Goal: Information Seeking & Learning: Learn about a topic

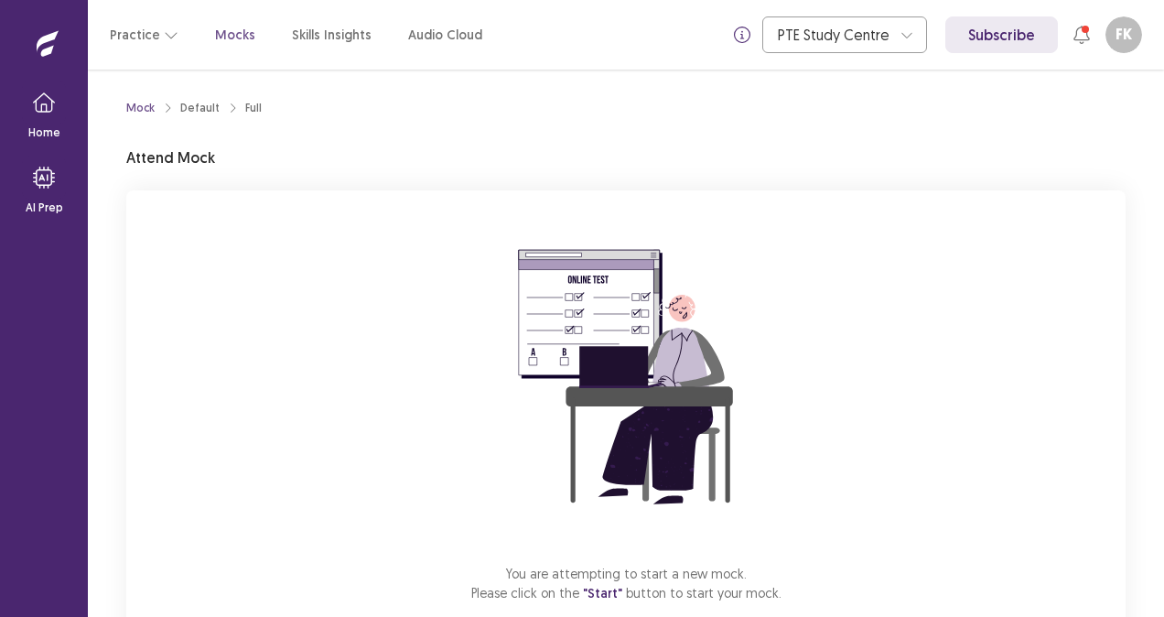
scroll to position [106, 0]
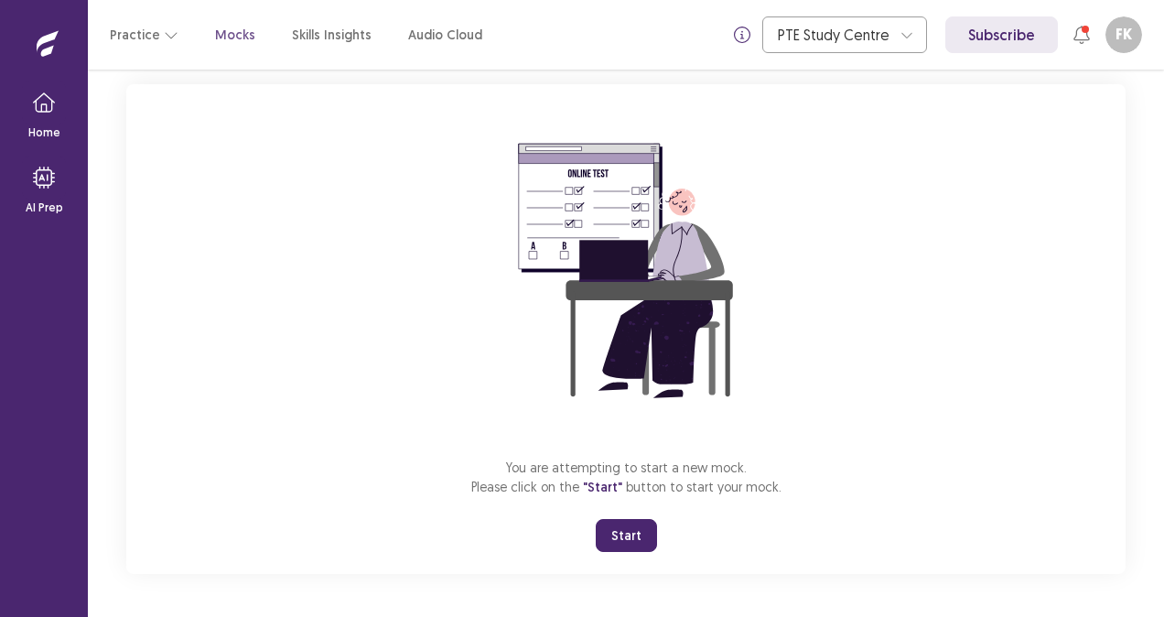
click at [629, 529] on button "Start" at bounding box center [626, 535] width 61 height 33
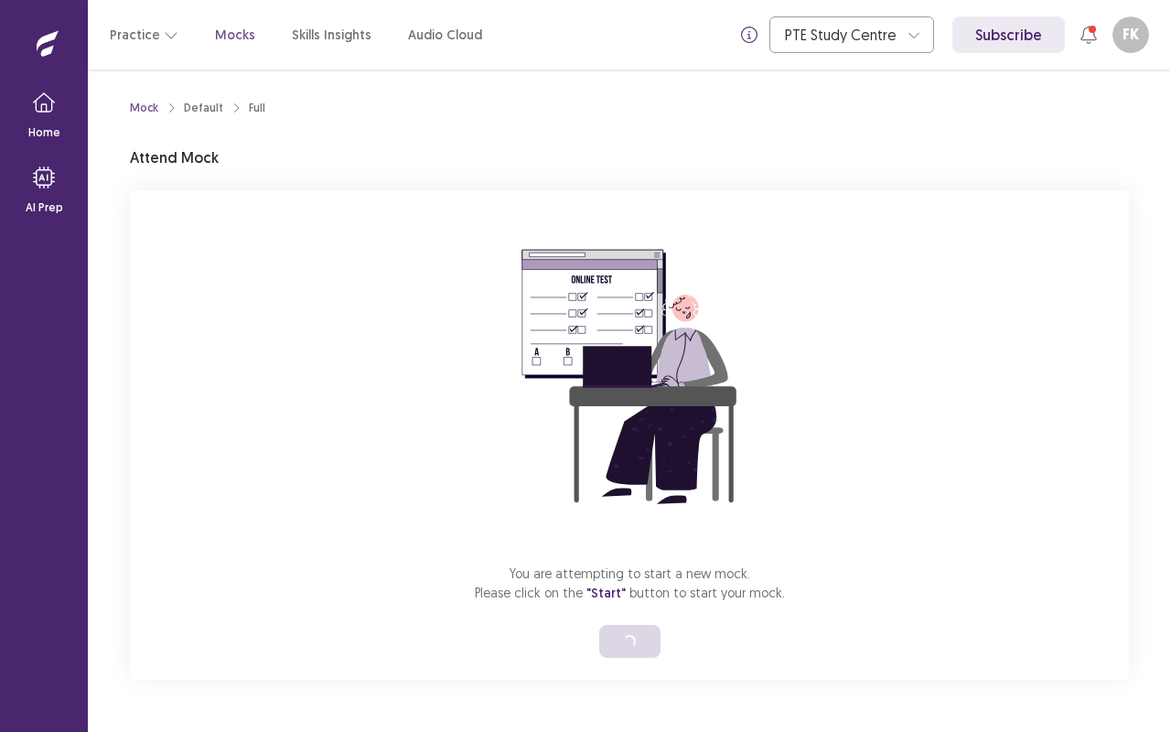
scroll to position [0, 0]
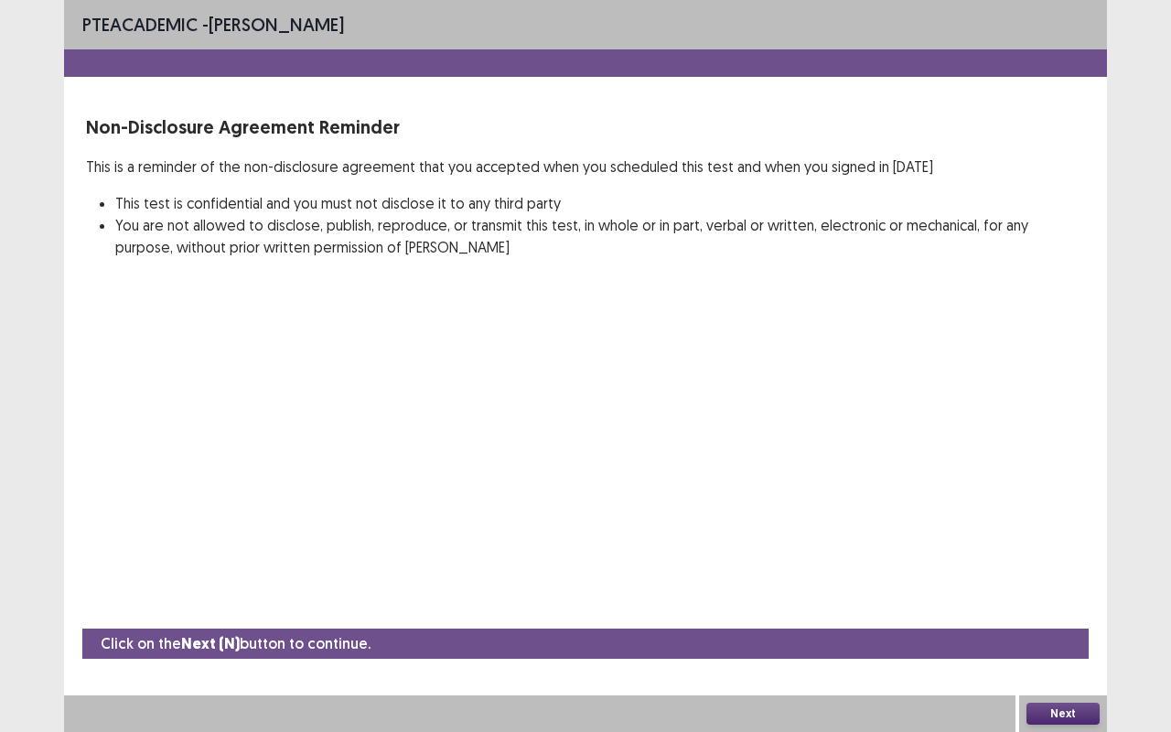
click at [1096, 616] on button "Next" at bounding box center [1062, 714] width 73 height 22
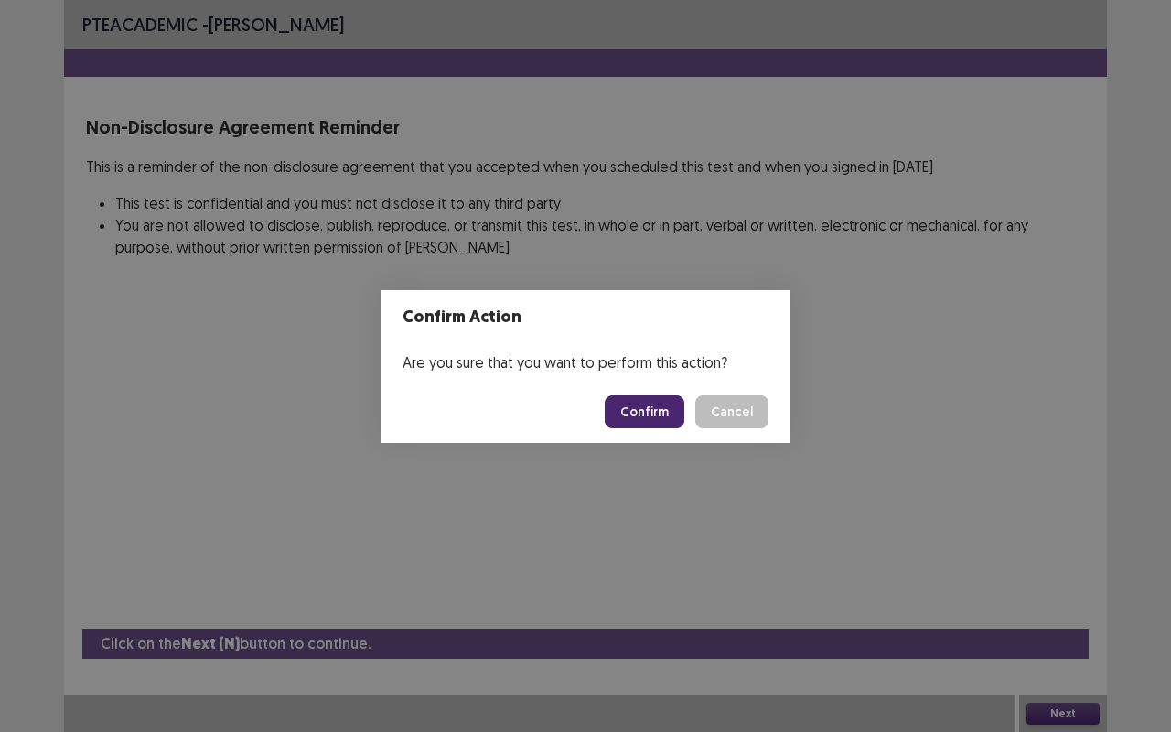
click at [638, 406] on button "Confirm" at bounding box center [645, 411] width 80 height 33
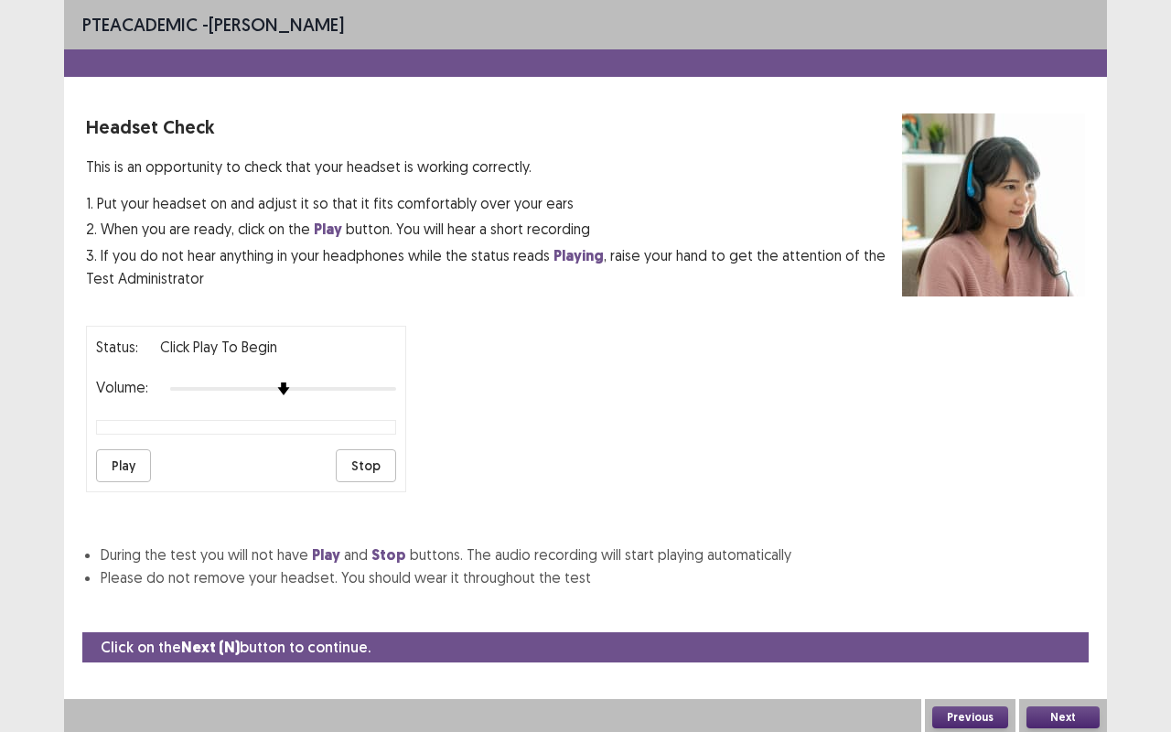
click at [136, 449] on button "Play" at bounding box center [123, 465] width 55 height 33
click at [1036, 616] on button "Next" at bounding box center [1062, 717] width 73 height 22
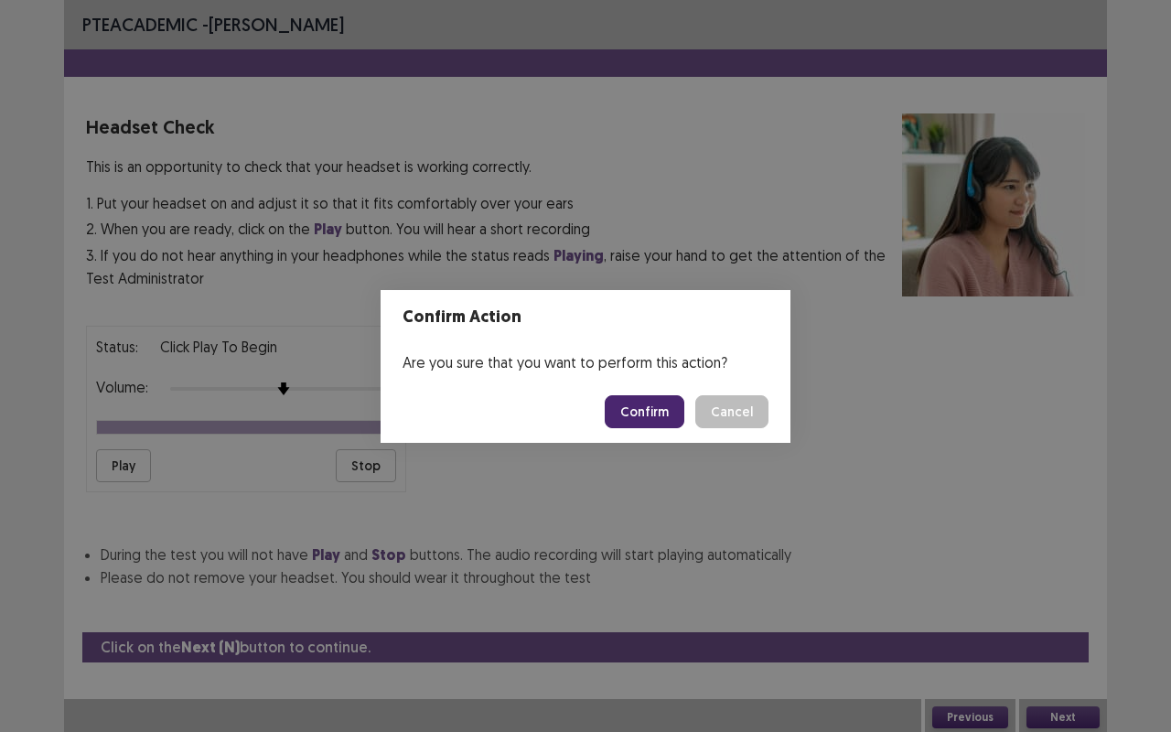
click at [651, 414] on button "Confirm" at bounding box center [645, 411] width 80 height 33
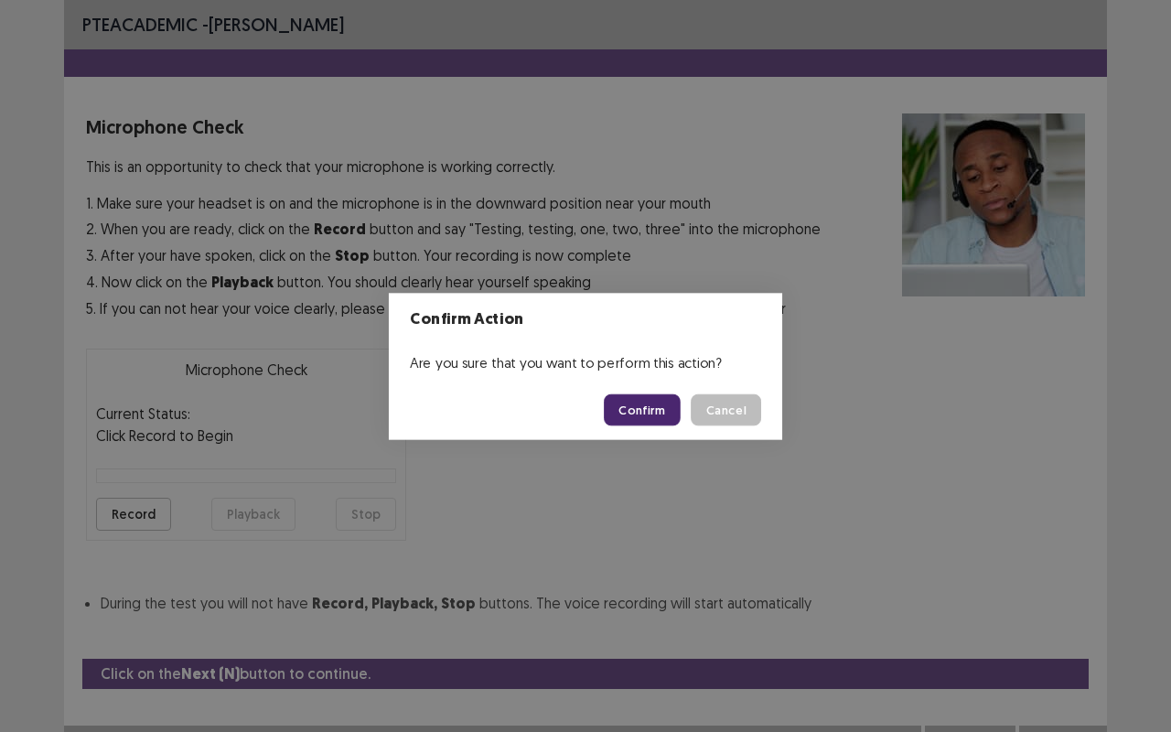
scroll to position [20, 0]
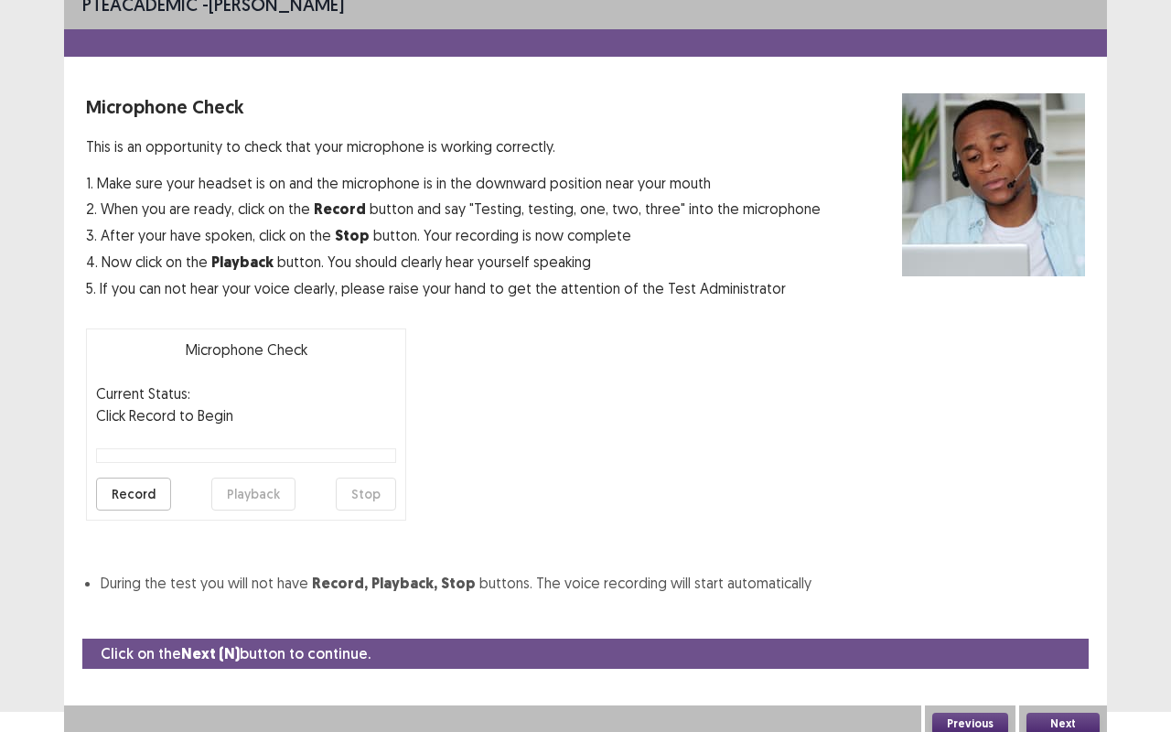
click at [151, 488] on button "Record" at bounding box center [133, 494] width 75 height 33
click at [375, 499] on button "Stop" at bounding box center [366, 494] width 60 height 33
click at [251, 486] on button "Playback" at bounding box center [253, 494] width 84 height 33
click at [147, 484] on button "Record" at bounding box center [133, 494] width 75 height 33
click at [360, 478] on button "Stop" at bounding box center [366, 494] width 60 height 33
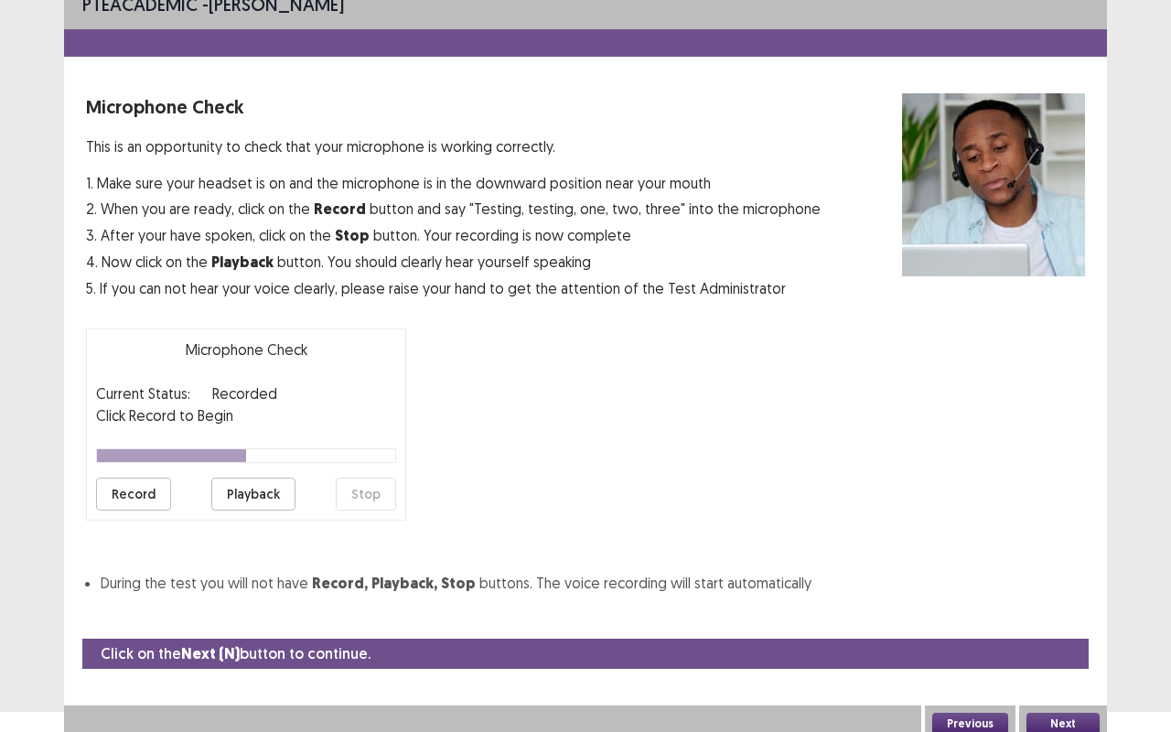
click at [229, 489] on button "Playback" at bounding box center [253, 494] width 84 height 33
click at [136, 498] on button "Record" at bounding box center [133, 494] width 75 height 33
click at [370, 499] on button "Stop" at bounding box center [366, 494] width 60 height 33
click at [268, 490] on button "Playback" at bounding box center [253, 494] width 84 height 33
click at [151, 492] on button "Record" at bounding box center [133, 494] width 75 height 33
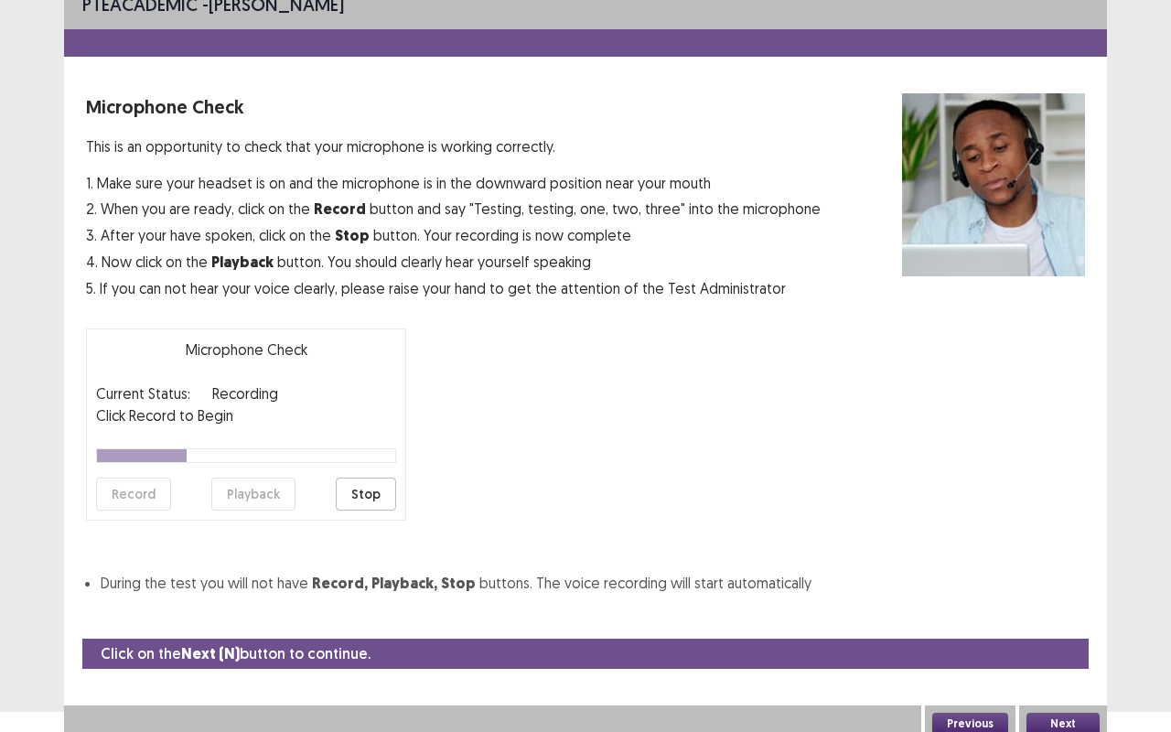
click at [381, 501] on button "Stop" at bounding box center [366, 494] width 60 height 33
click at [274, 492] on button "Playback" at bounding box center [253, 494] width 84 height 33
click at [1060, 616] on button "Next" at bounding box center [1062, 724] width 73 height 22
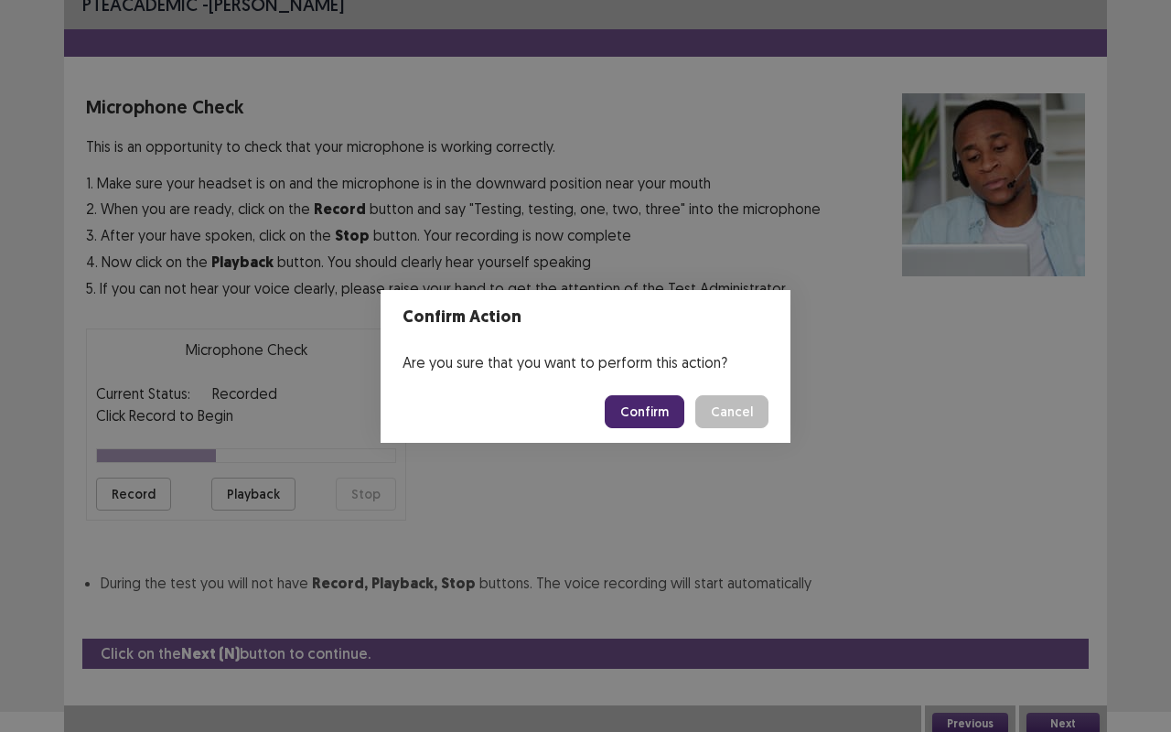
click at [654, 408] on button "Confirm" at bounding box center [645, 411] width 80 height 33
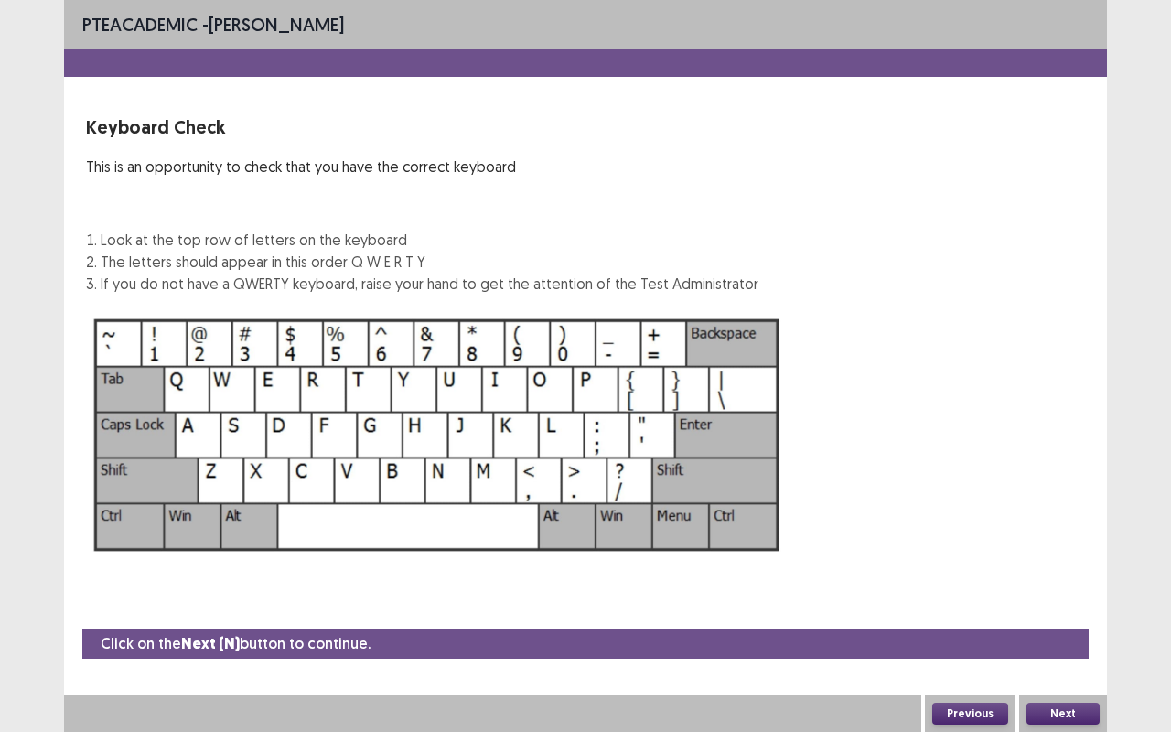
scroll to position [0, 0]
click at [1056, 616] on button "Next" at bounding box center [1062, 714] width 73 height 22
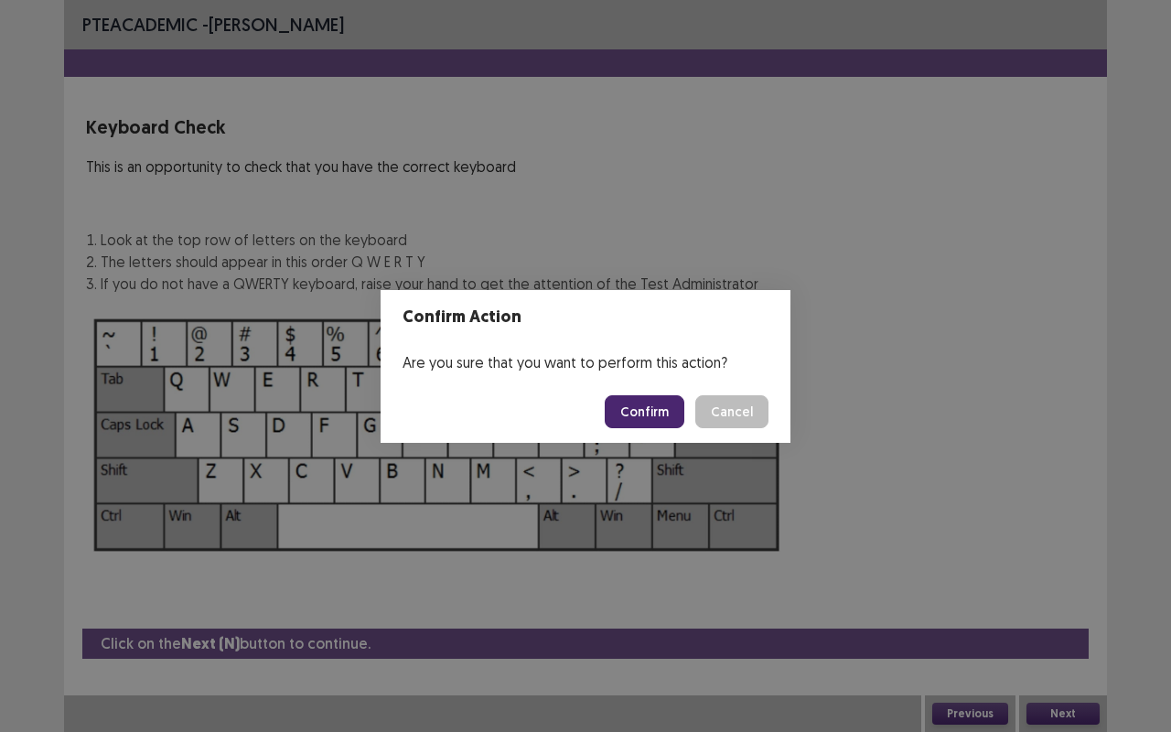
click at [643, 408] on button "Confirm" at bounding box center [645, 411] width 80 height 33
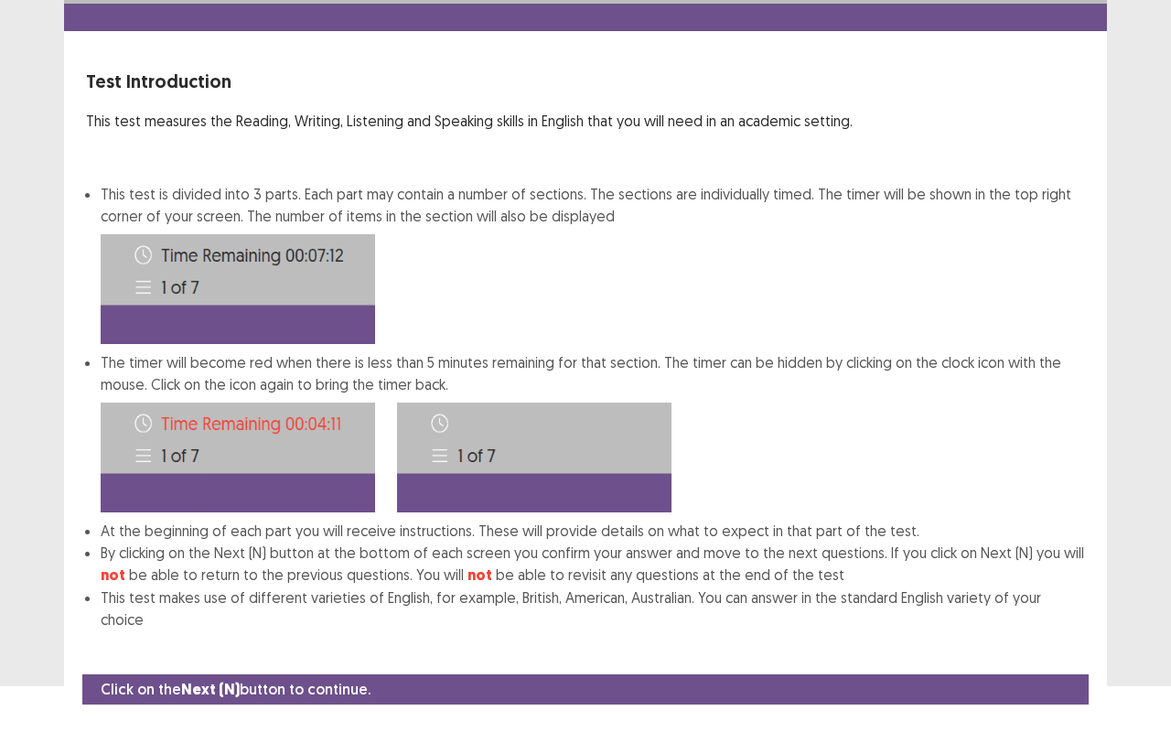
scroll to position [69, 0]
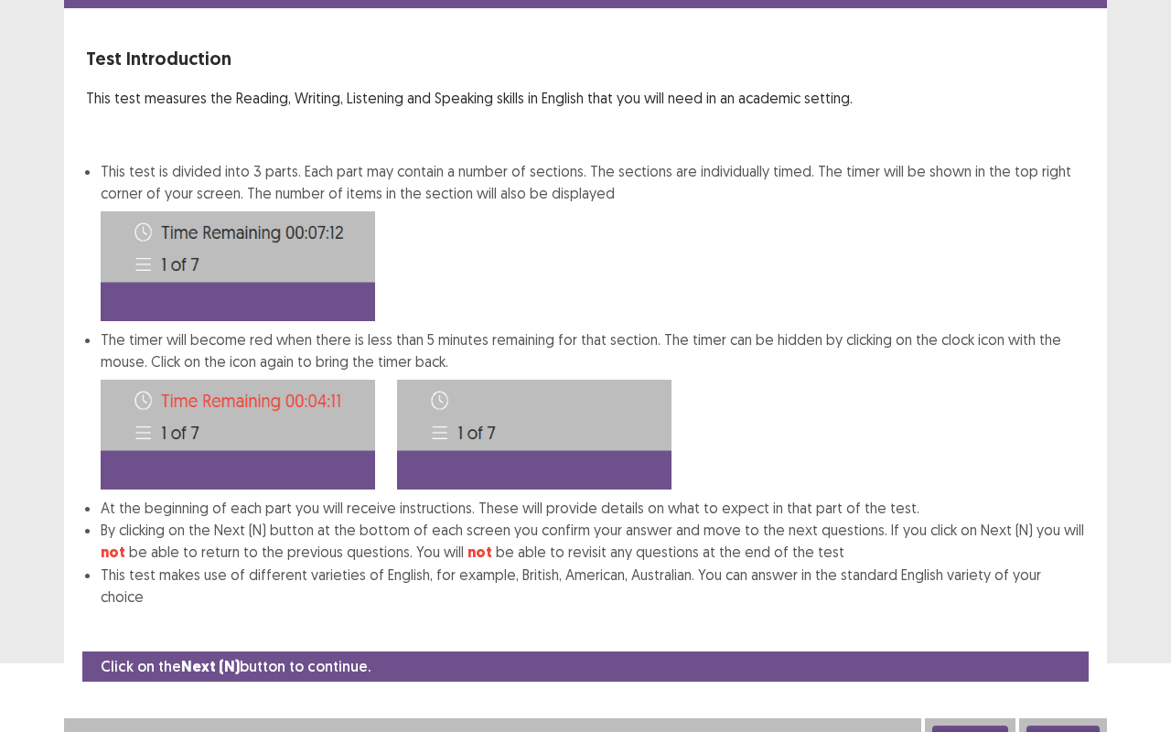
click at [1051, 616] on button "Next" at bounding box center [1062, 736] width 73 height 22
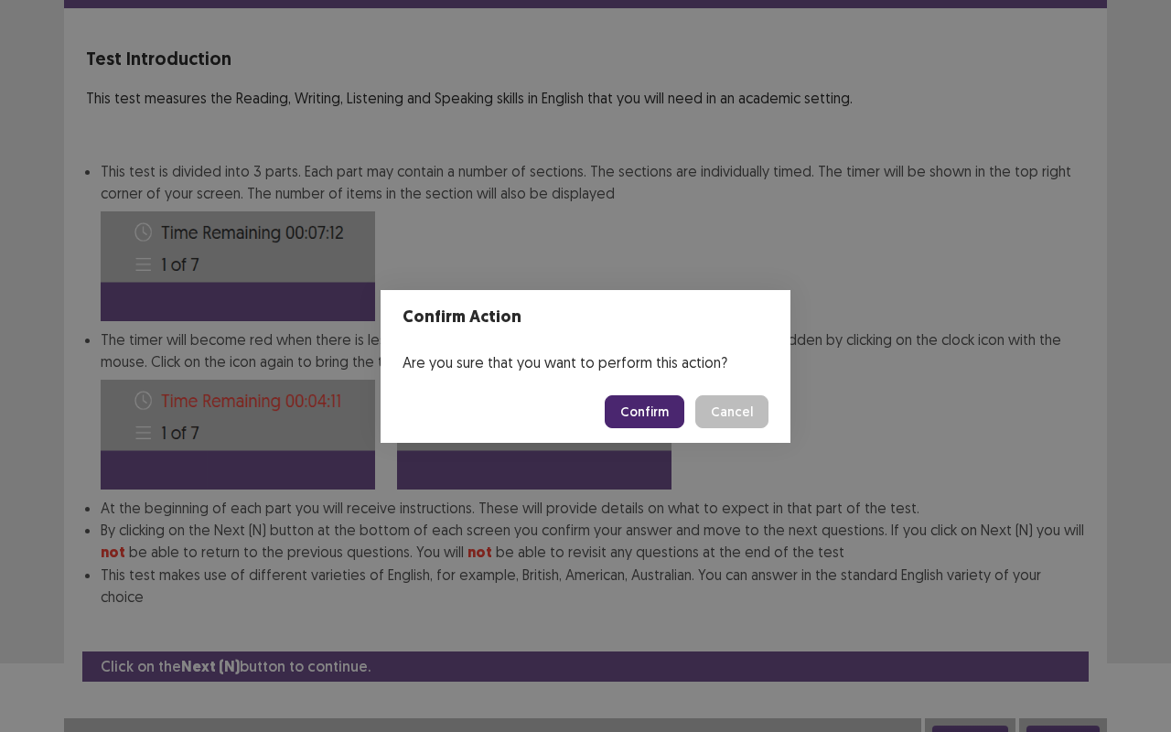
click at [668, 412] on button "Confirm" at bounding box center [645, 411] width 80 height 33
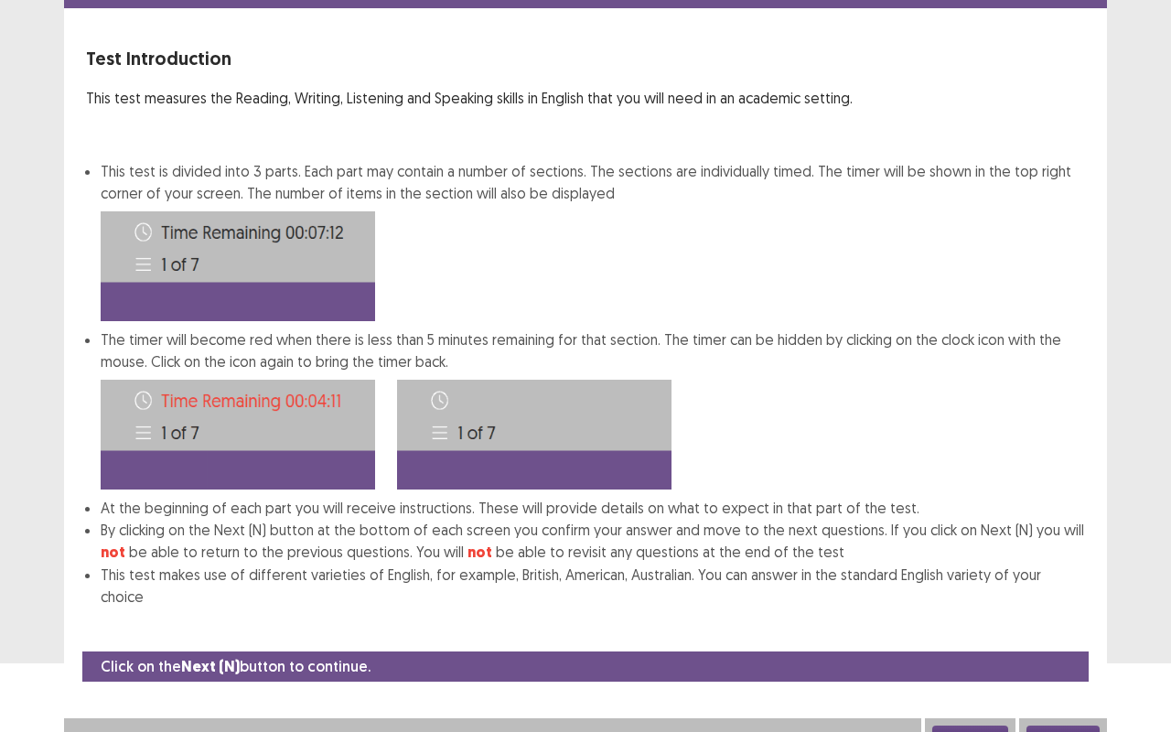
scroll to position [0, 0]
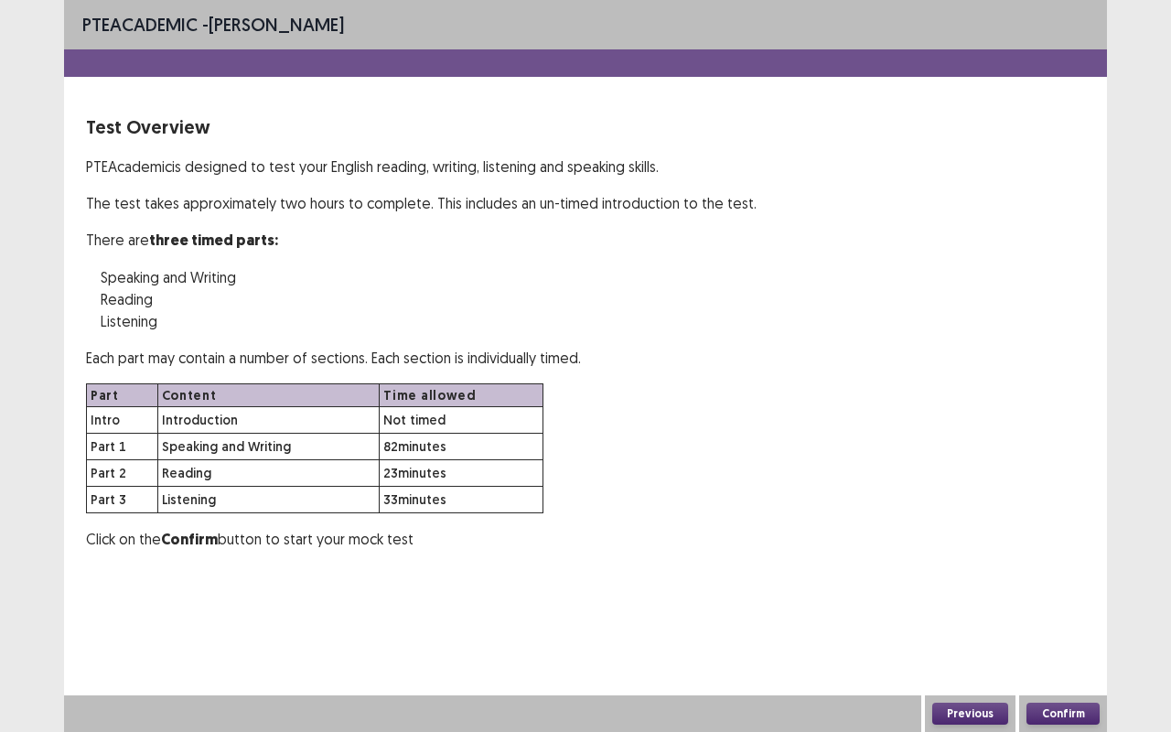
click at [1076, 616] on button "Confirm" at bounding box center [1062, 714] width 73 height 22
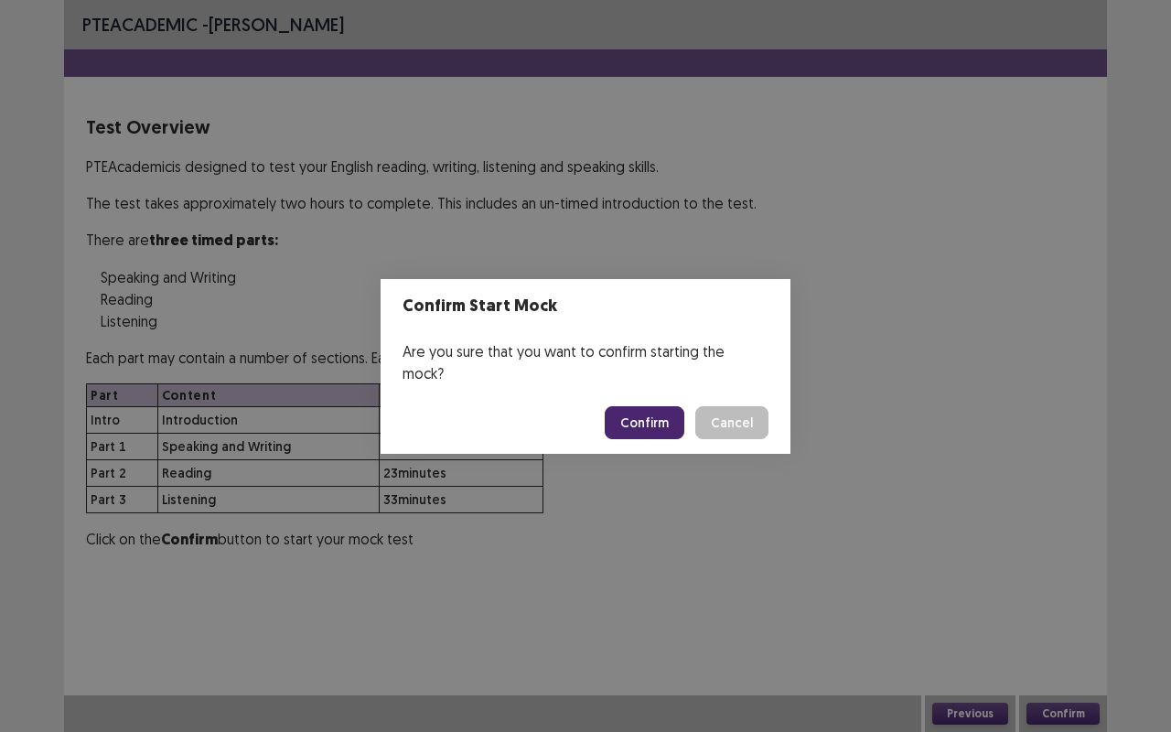
click at [654, 422] on button "Confirm" at bounding box center [645, 422] width 80 height 33
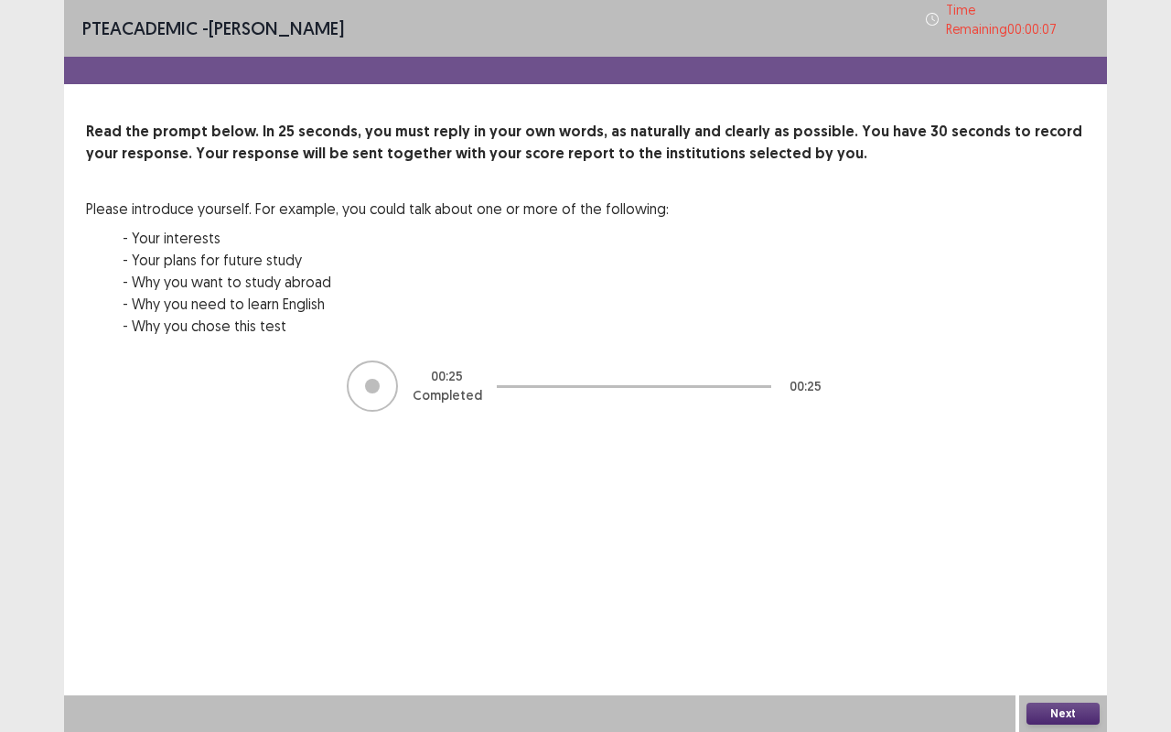
click at [1058, 616] on button "Next" at bounding box center [1062, 714] width 73 height 22
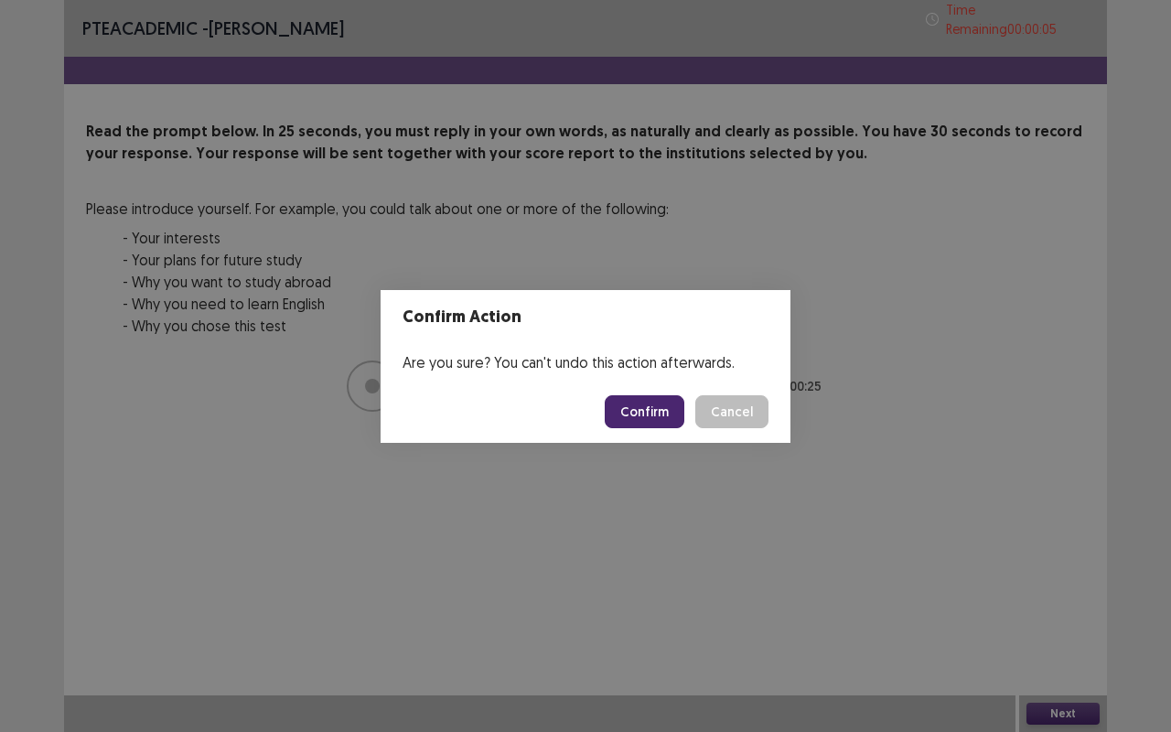
click at [668, 415] on button "Confirm" at bounding box center [645, 411] width 80 height 33
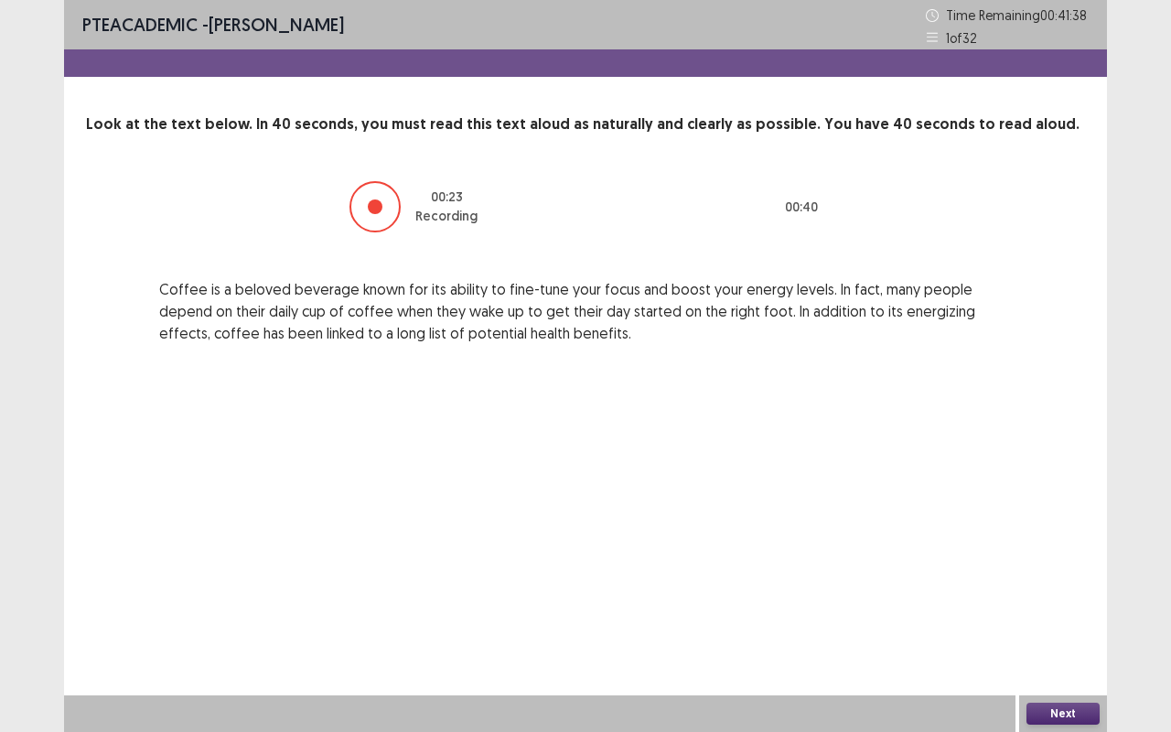
click at [1043, 616] on button "Next" at bounding box center [1062, 714] width 73 height 22
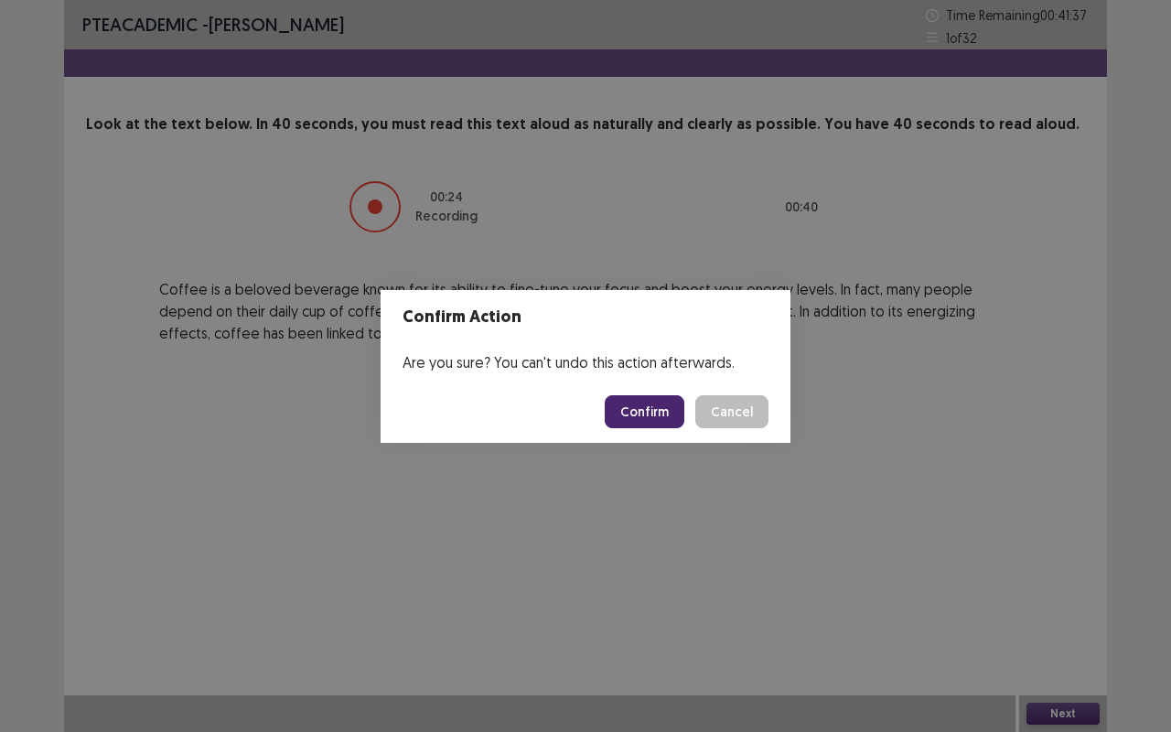
click at [671, 419] on button "Confirm" at bounding box center [645, 411] width 80 height 33
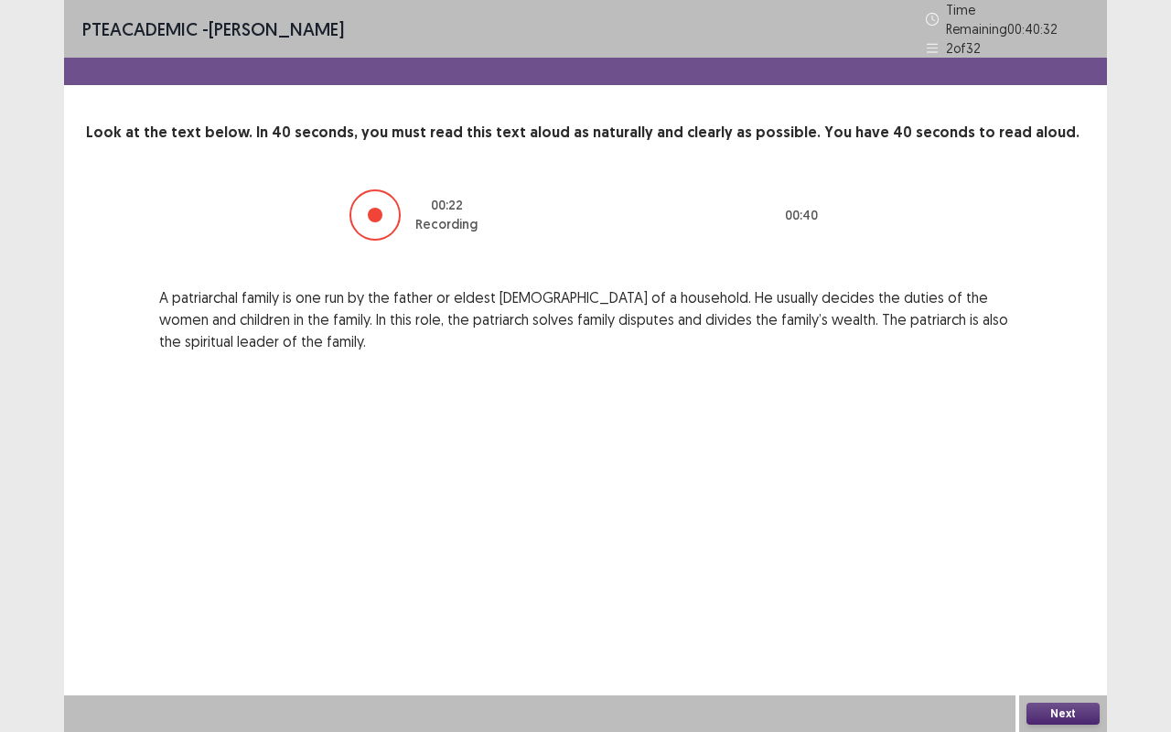
click at [1050, 616] on button "Next" at bounding box center [1062, 714] width 73 height 22
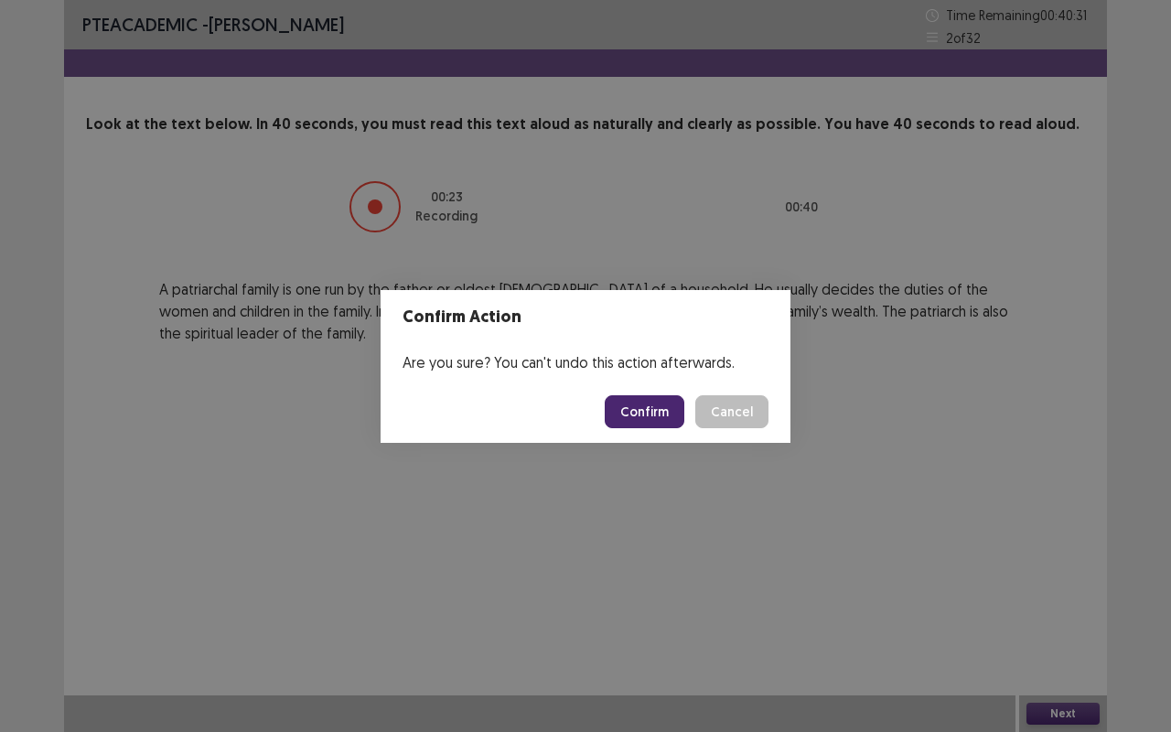
click at [663, 407] on button "Confirm" at bounding box center [645, 411] width 80 height 33
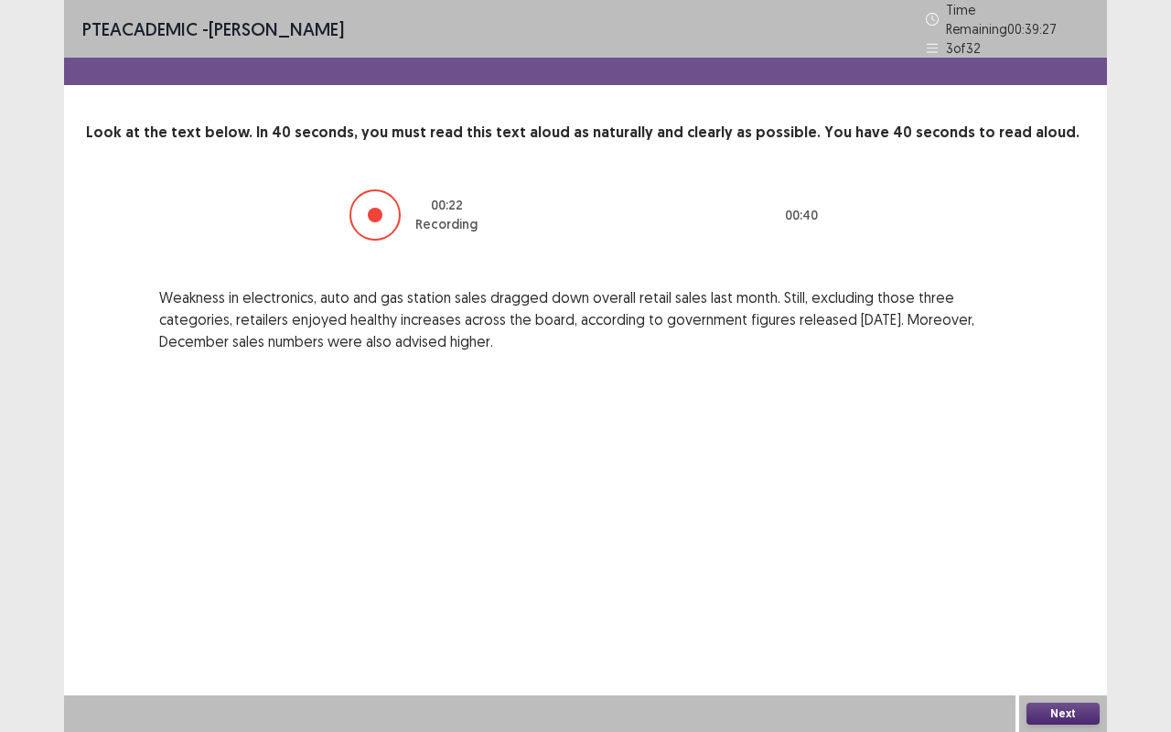
click at [1076, 616] on button "Next" at bounding box center [1062, 714] width 73 height 22
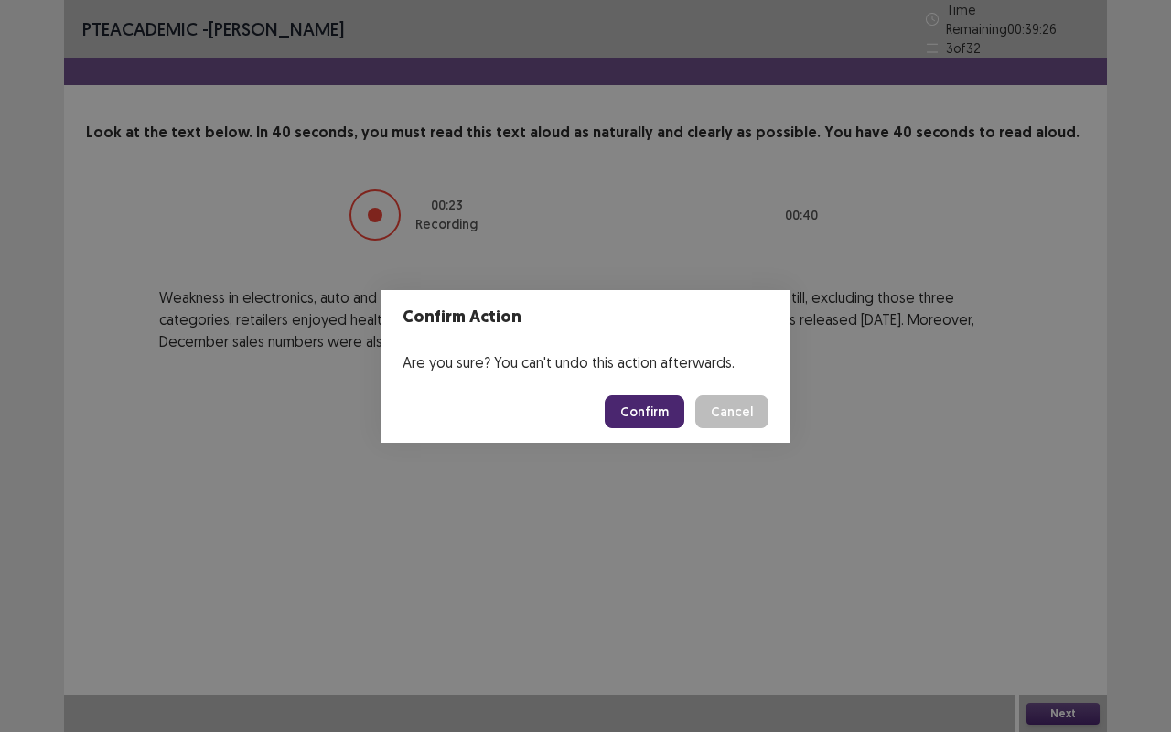
click at [659, 403] on button "Confirm" at bounding box center [645, 411] width 80 height 33
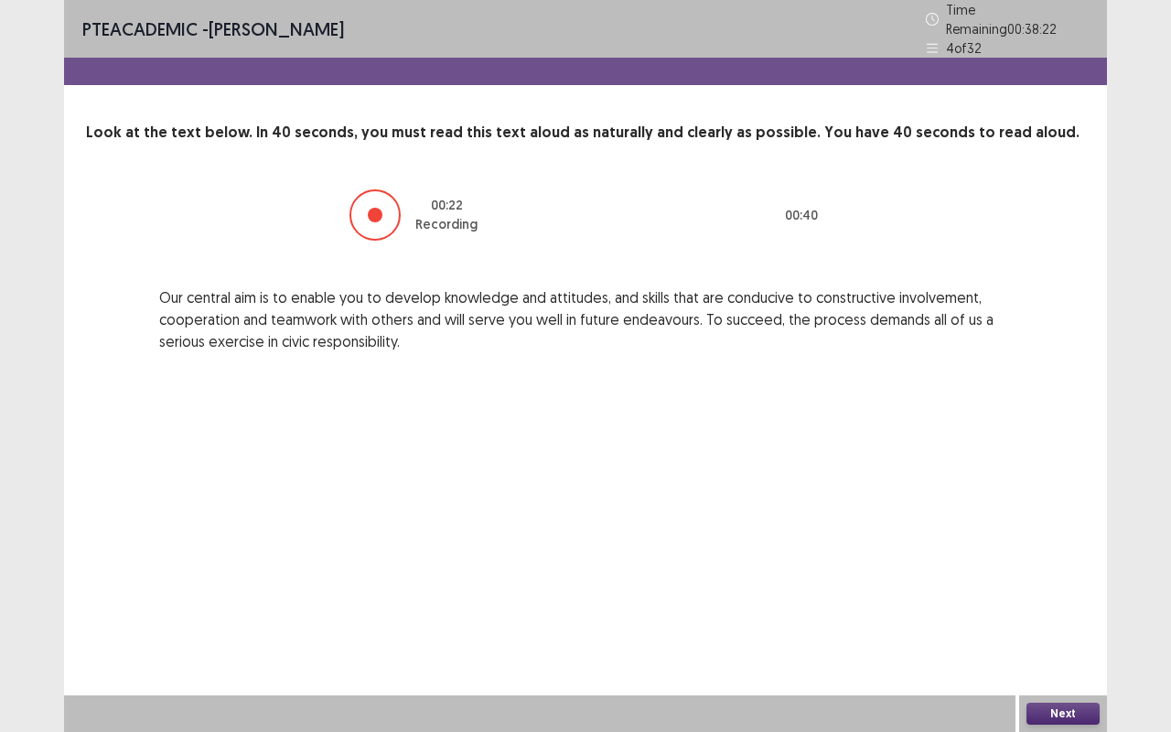
click at [1064, 616] on button "Next" at bounding box center [1062, 714] width 73 height 22
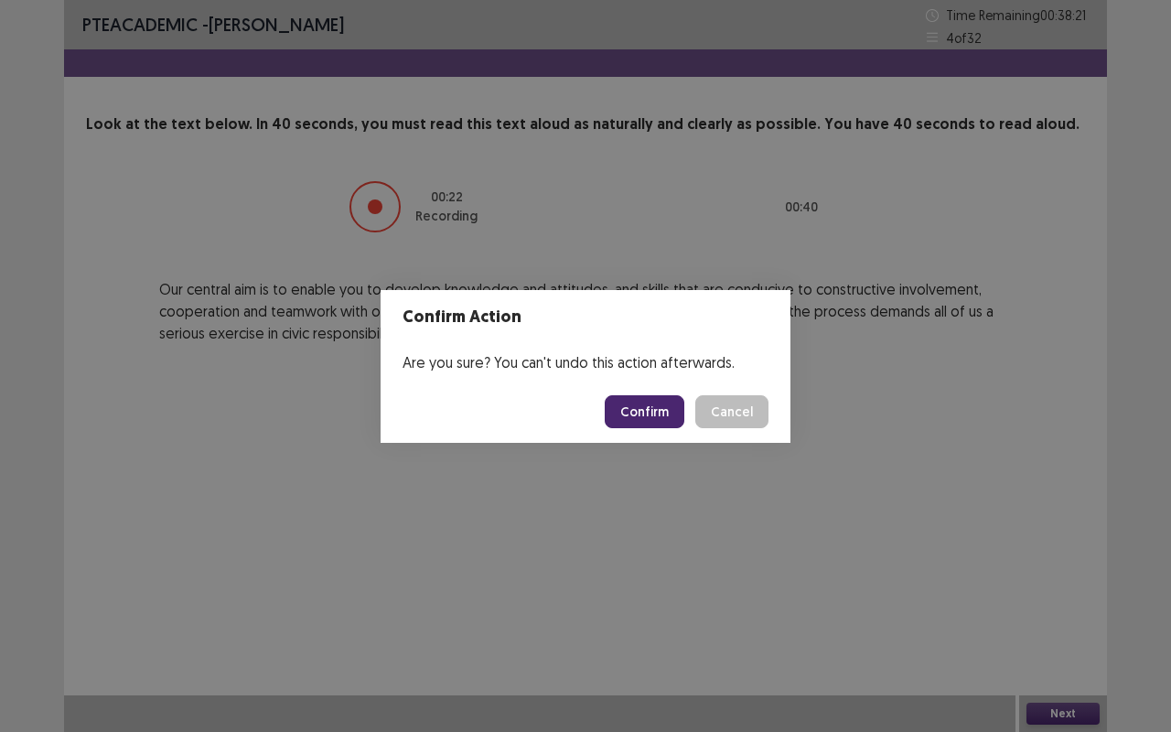
click at [668, 403] on button "Confirm" at bounding box center [645, 411] width 80 height 33
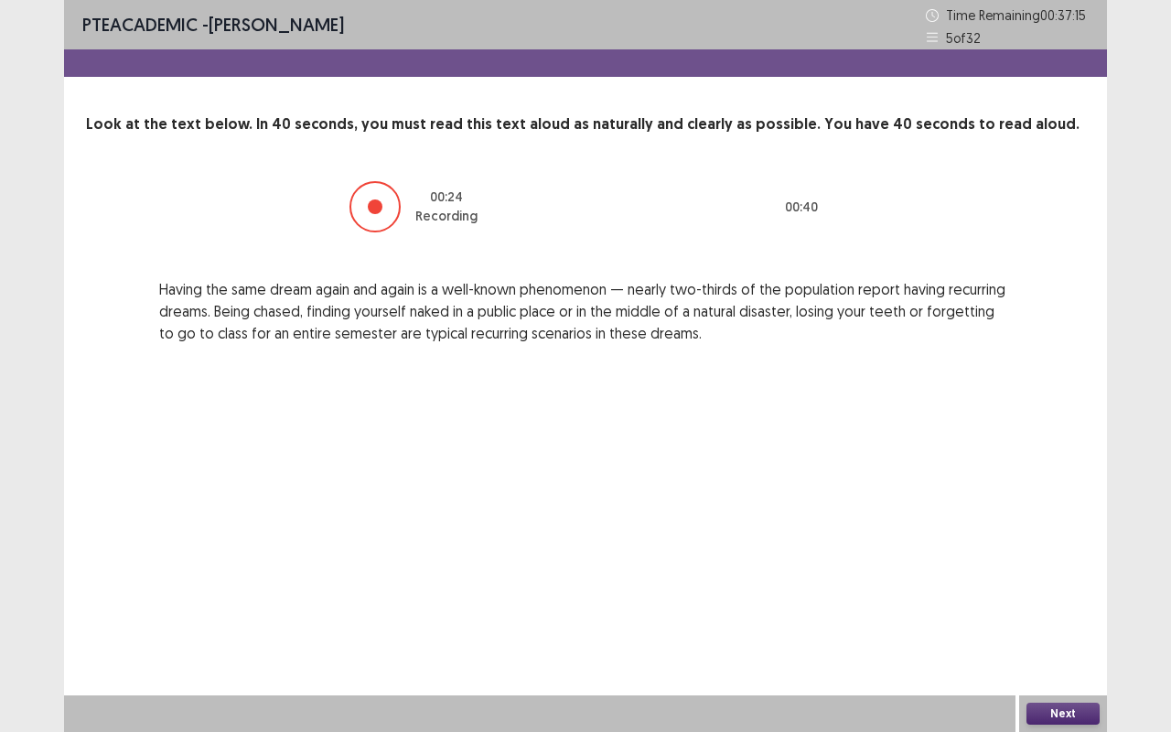
click at [1047, 616] on button "Next" at bounding box center [1062, 714] width 73 height 22
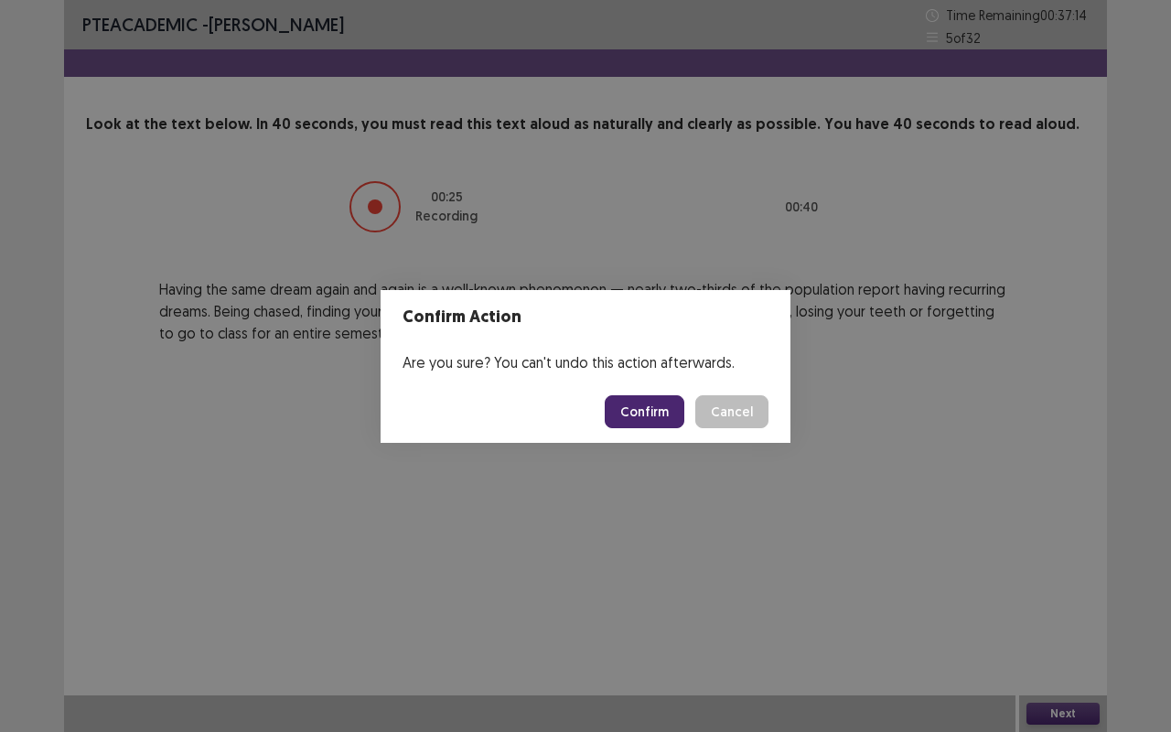
click at [657, 416] on button "Confirm" at bounding box center [645, 411] width 80 height 33
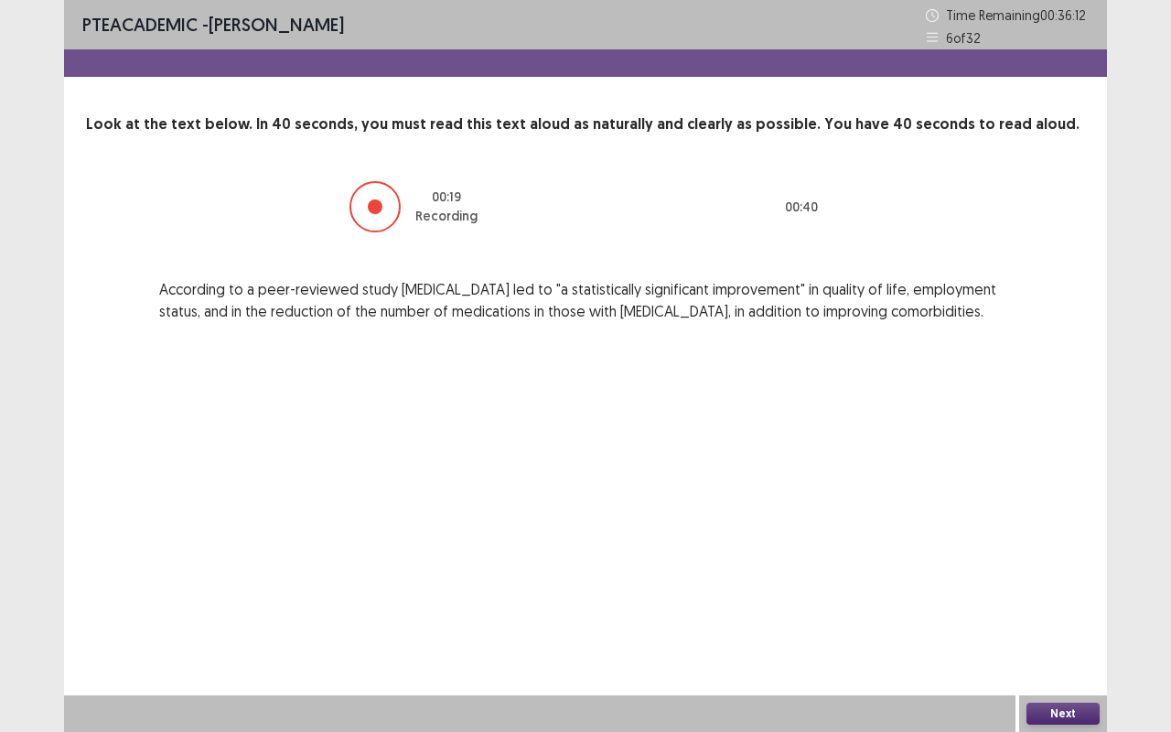
click at [1081, 616] on div "Next" at bounding box center [1063, 713] width 88 height 37
click at [1054, 616] on div "Next" at bounding box center [1063, 713] width 88 height 37
click at [1047, 616] on button "Next" at bounding box center [1062, 714] width 73 height 22
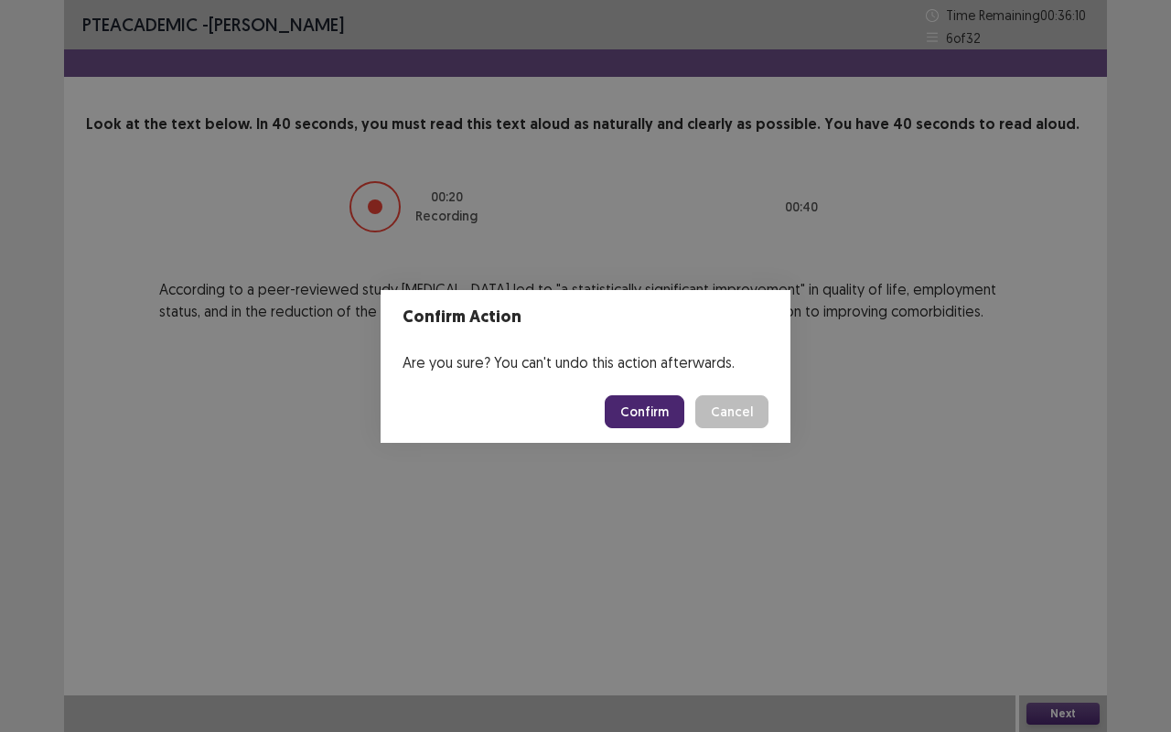
click at [674, 408] on button "Confirm" at bounding box center [645, 411] width 80 height 33
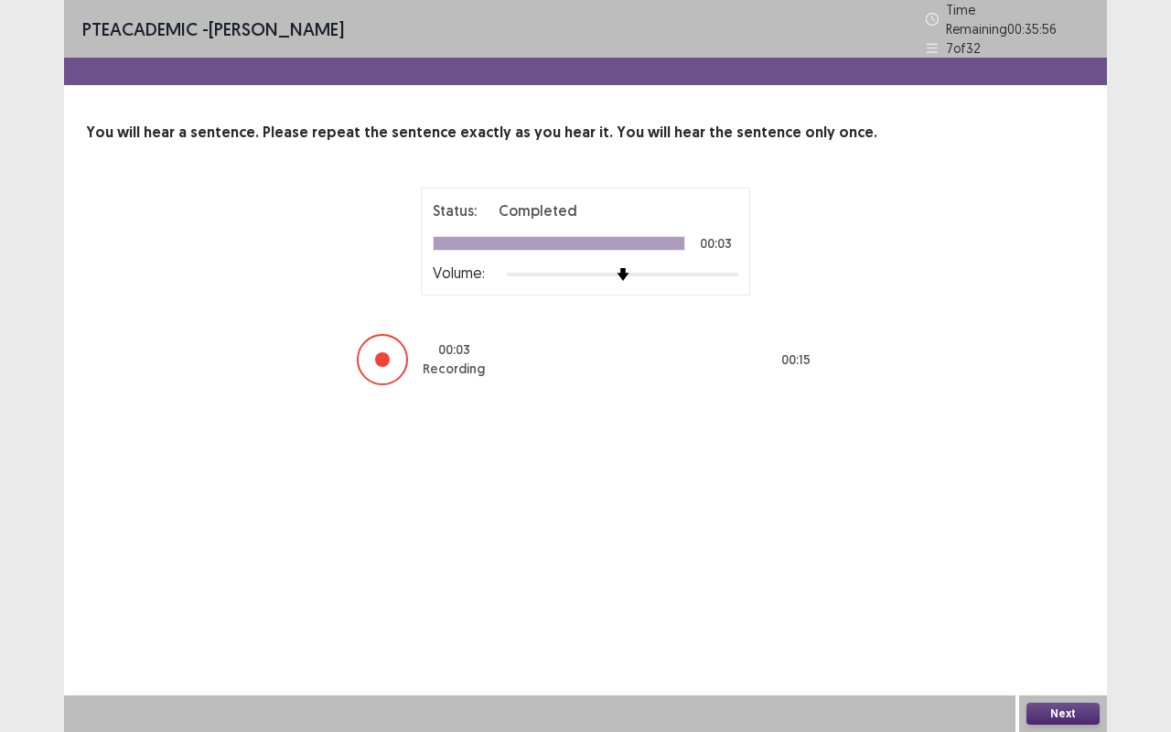
click at [1079, 616] on button "Next" at bounding box center [1062, 714] width 73 height 22
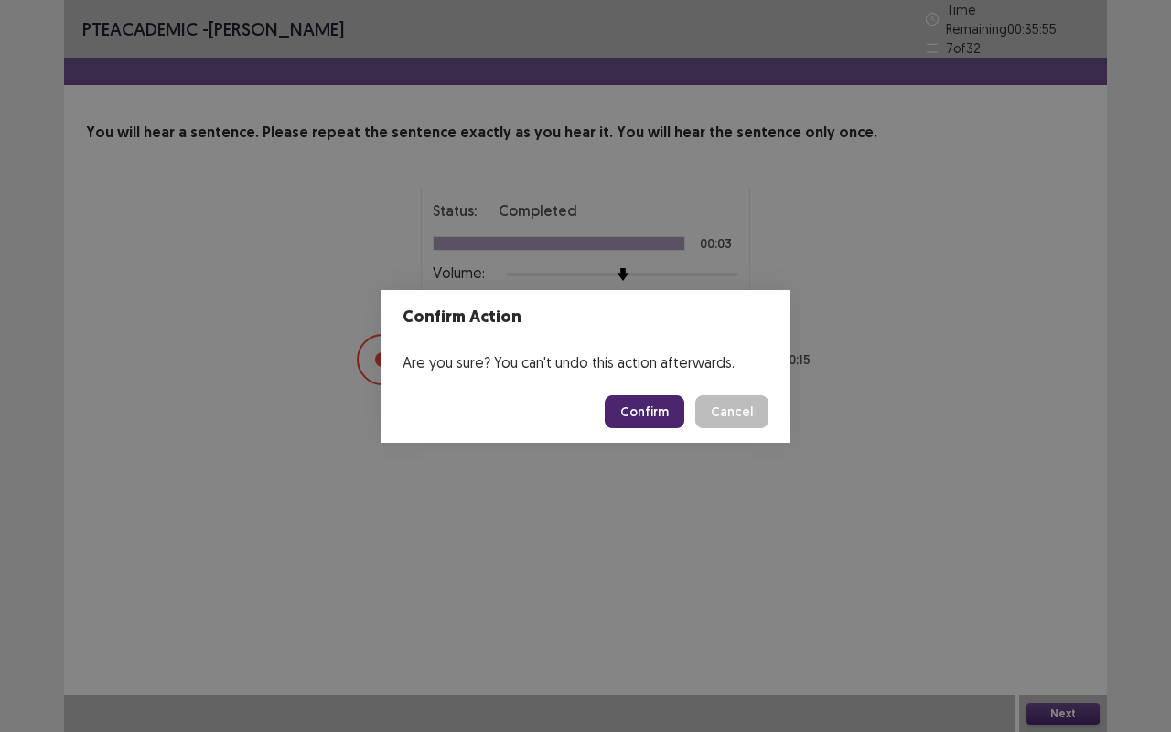
click at [660, 419] on button "Confirm" at bounding box center [645, 411] width 80 height 33
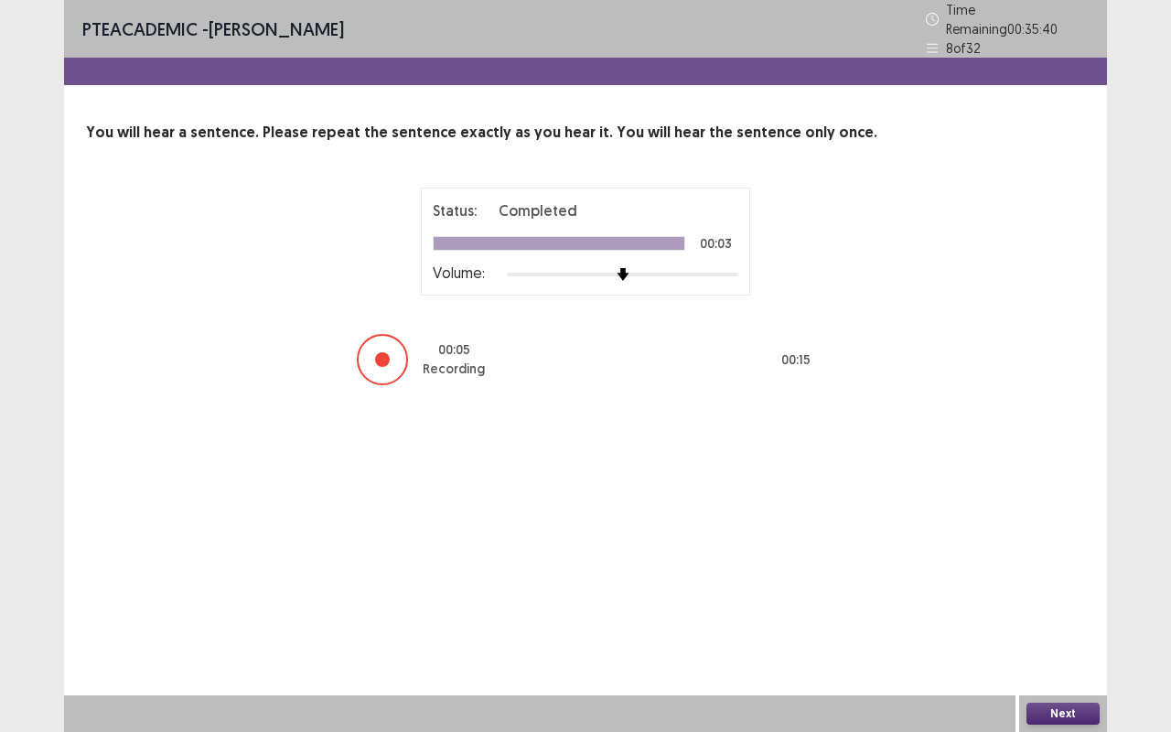
click at [1061, 616] on button "Next" at bounding box center [1062, 714] width 73 height 22
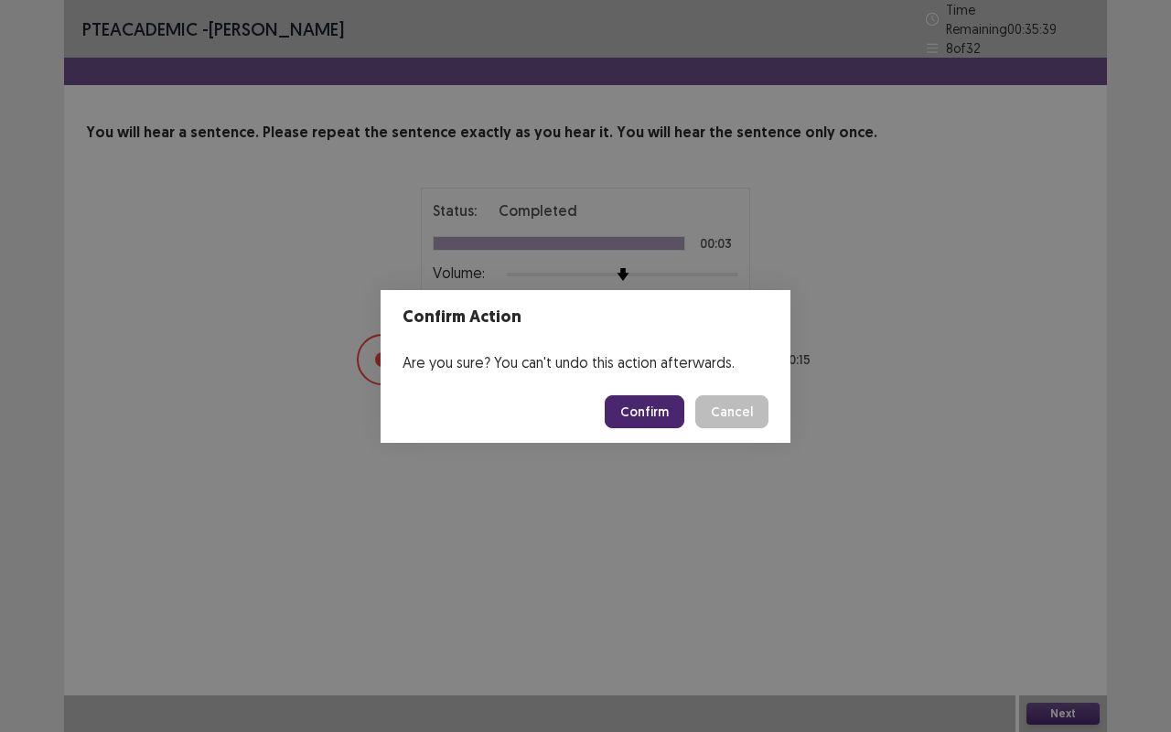
click at [657, 409] on button "Confirm" at bounding box center [645, 411] width 80 height 33
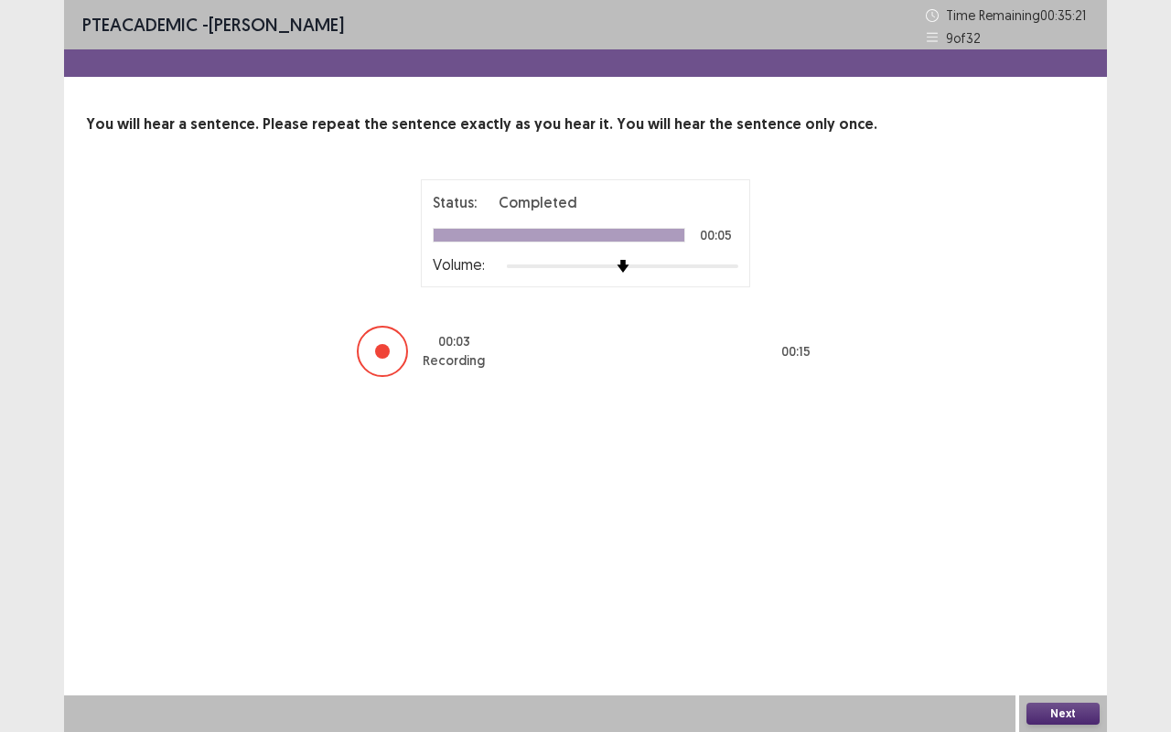
click at [1076, 616] on button "Next" at bounding box center [1062, 714] width 73 height 22
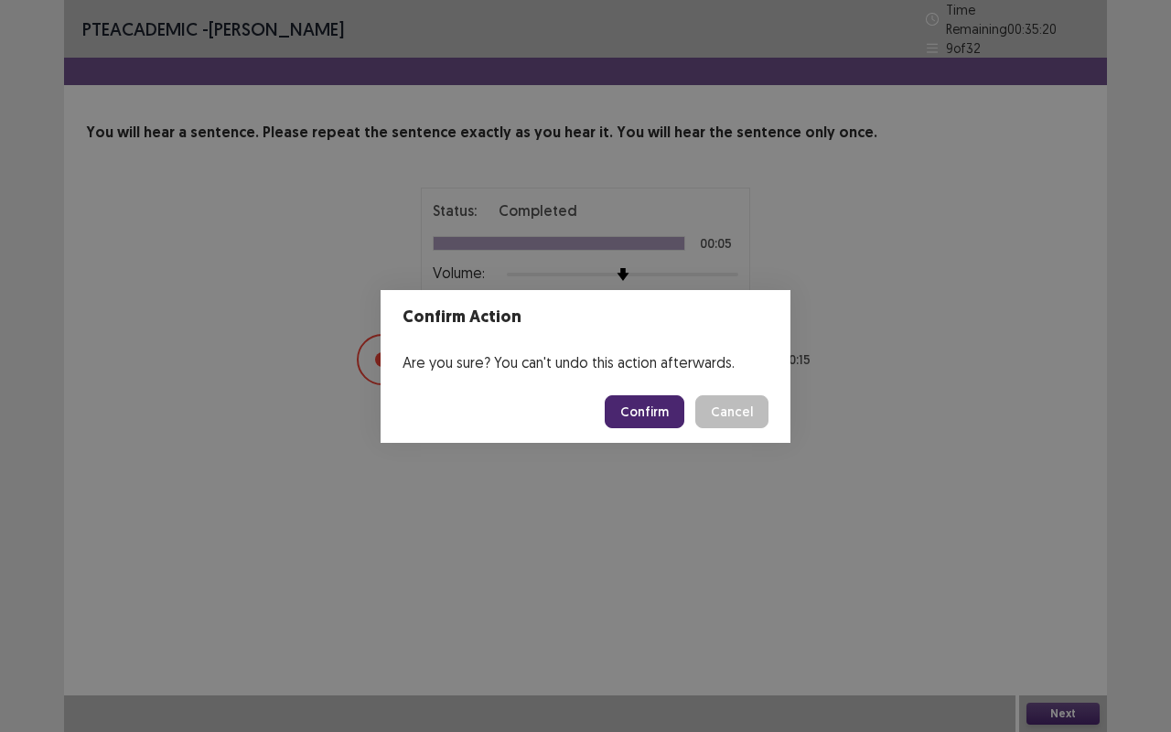
click at [649, 413] on button "Confirm" at bounding box center [645, 411] width 80 height 33
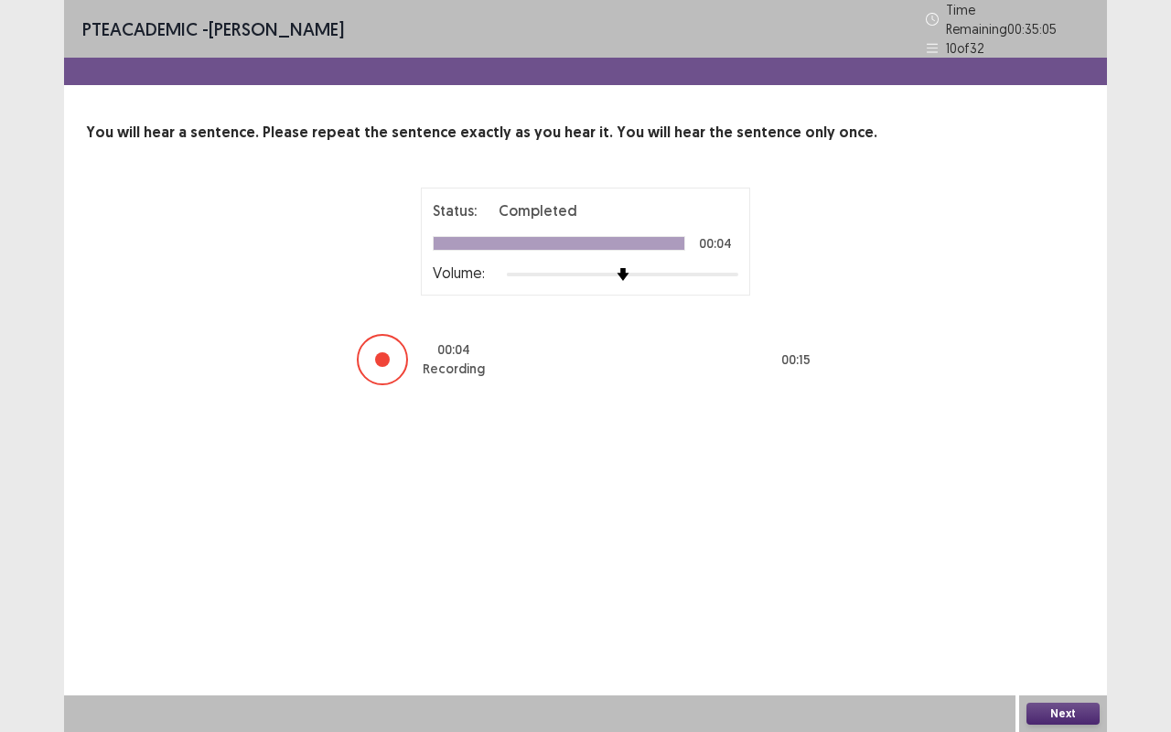
click at [1063, 616] on button "Next" at bounding box center [1062, 714] width 73 height 22
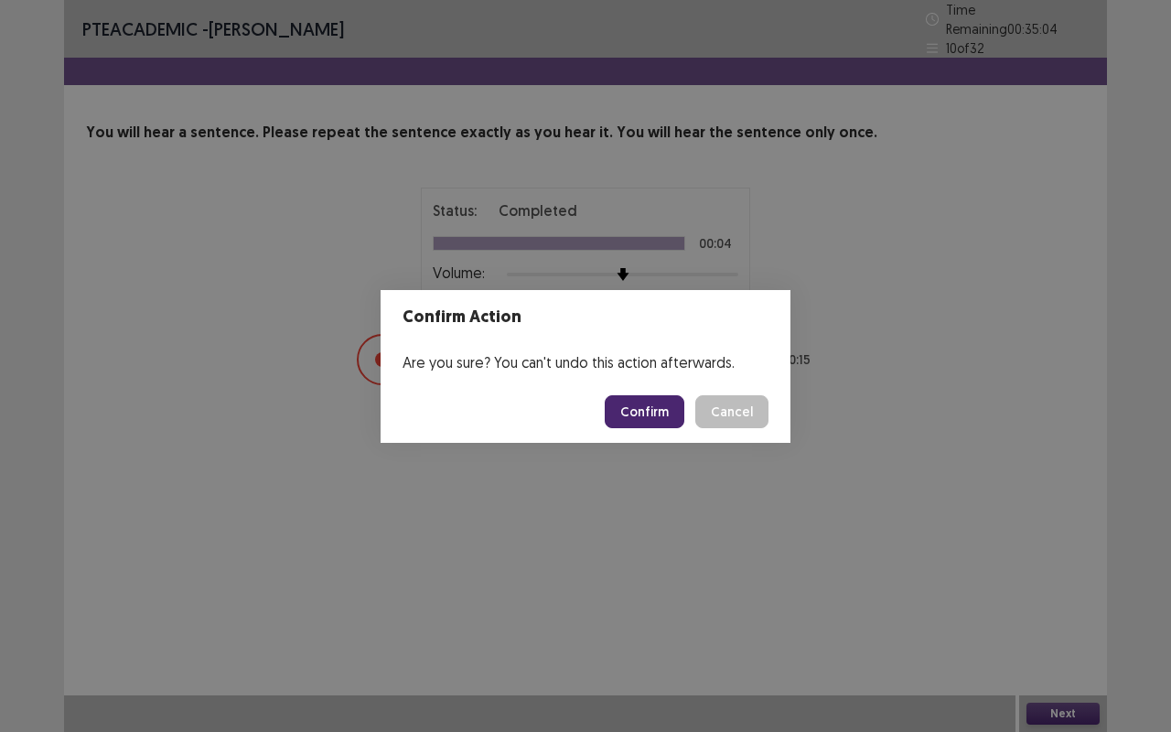
click at [659, 412] on button "Confirm" at bounding box center [645, 411] width 80 height 33
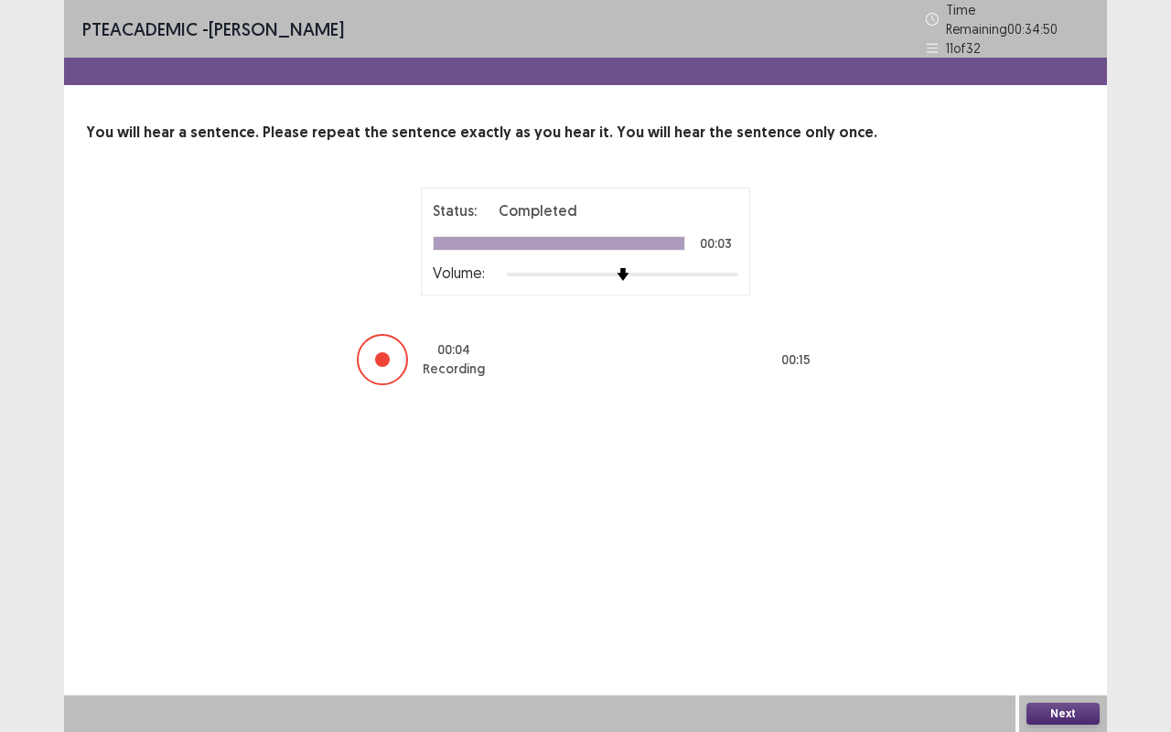
click at [1079, 616] on button "Next" at bounding box center [1062, 714] width 73 height 22
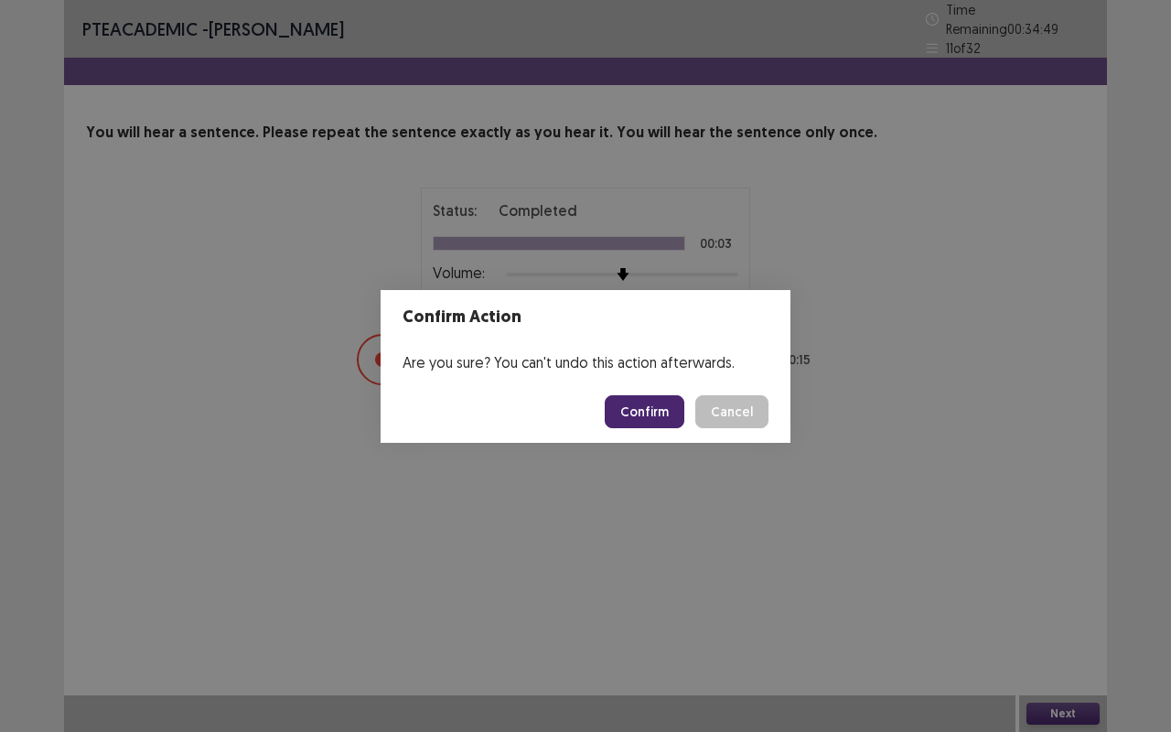
click at [661, 404] on button "Confirm" at bounding box center [645, 411] width 80 height 33
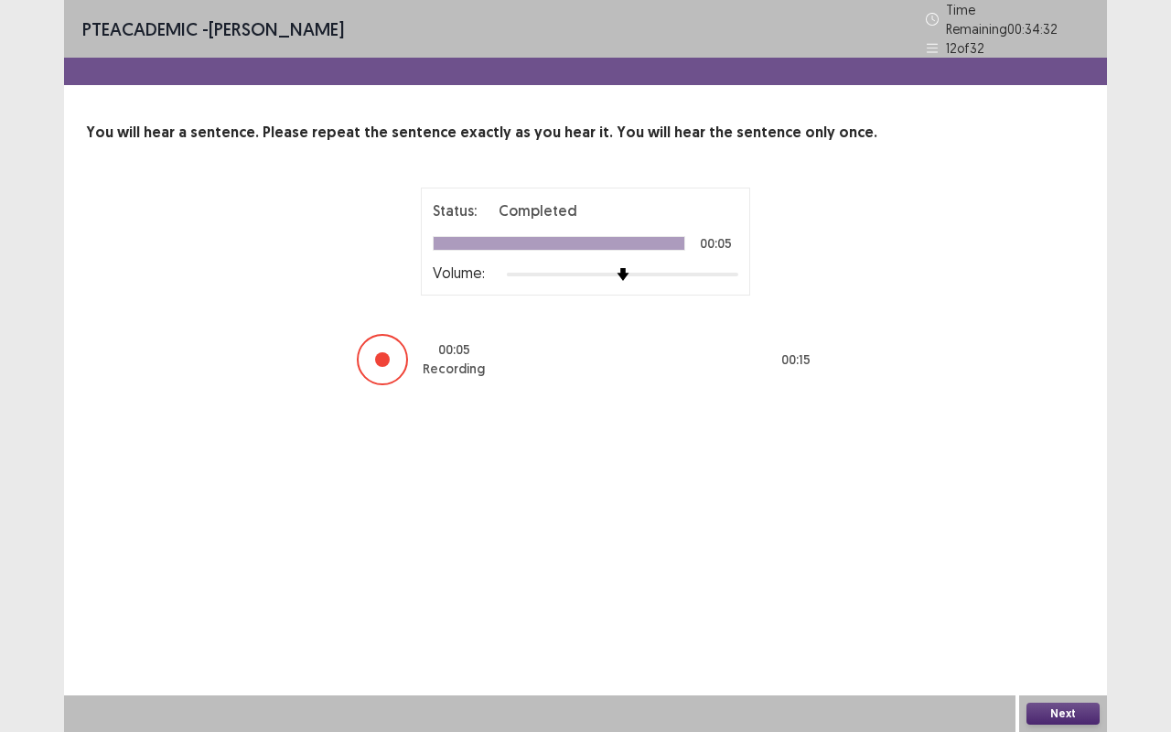
click at [1070, 616] on button "Next" at bounding box center [1062, 714] width 73 height 22
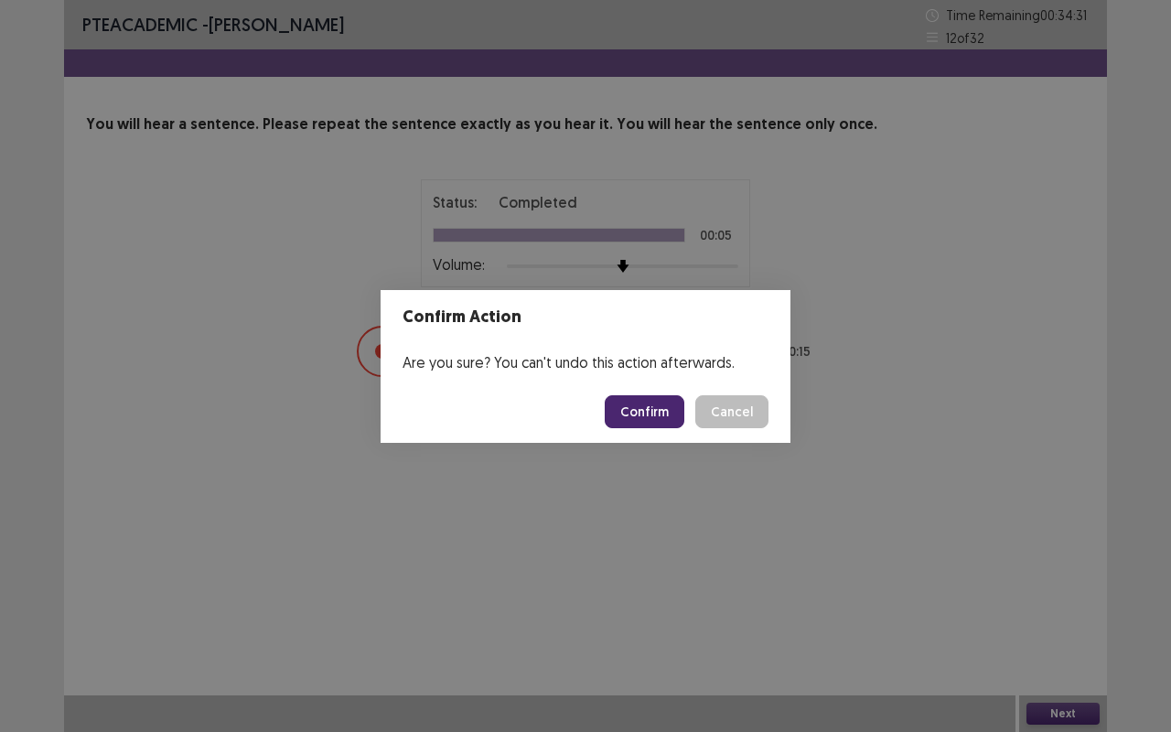
click at [653, 418] on button "Confirm" at bounding box center [645, 411] width 80 height 33
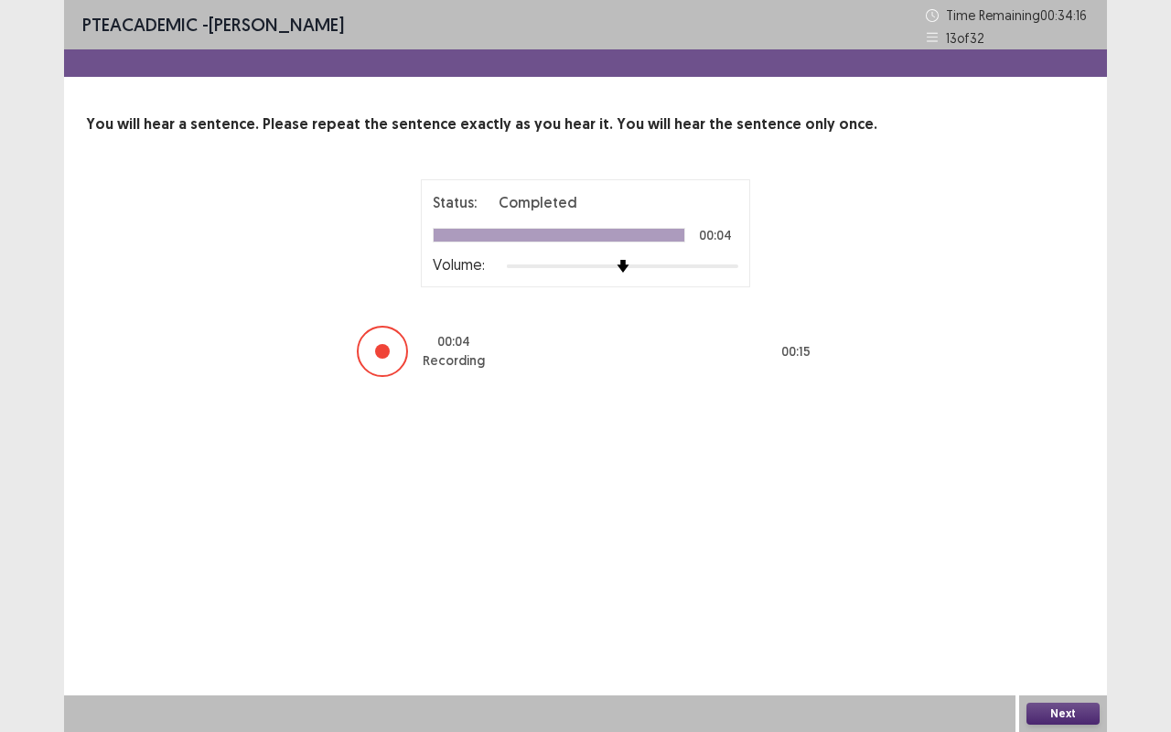
click at [1074, 616] on button "Next" at bounding box center [1062, 714] width 73 height 22
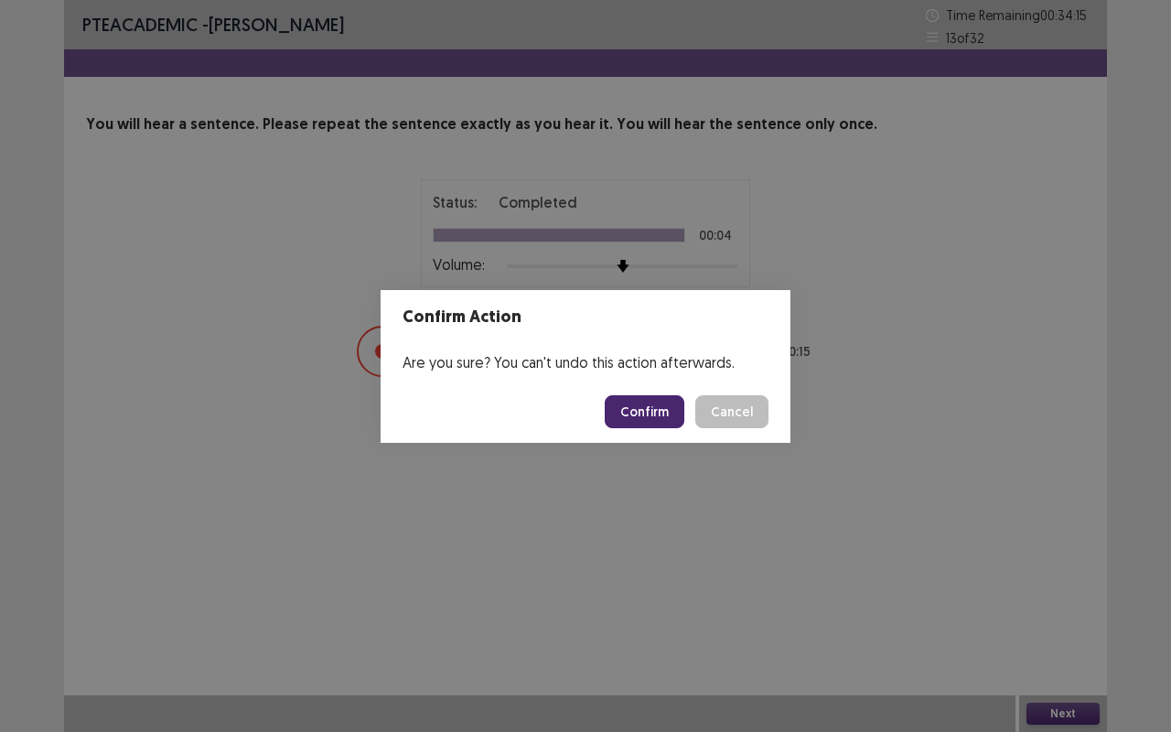
click at [659, 413] on button "Confirm" at bounding box center [645, 411] width 80 height 33
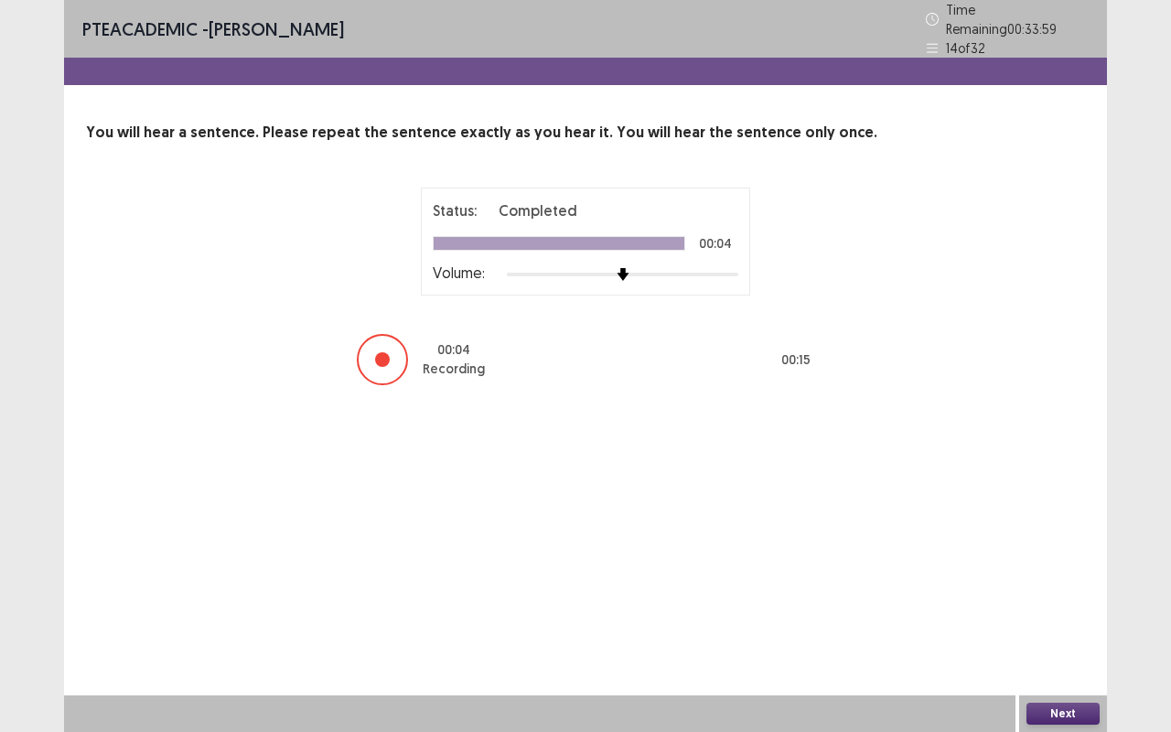
click at [1063, 616] on button "Next" at bounding box center [1062, 714] width 73 height 22
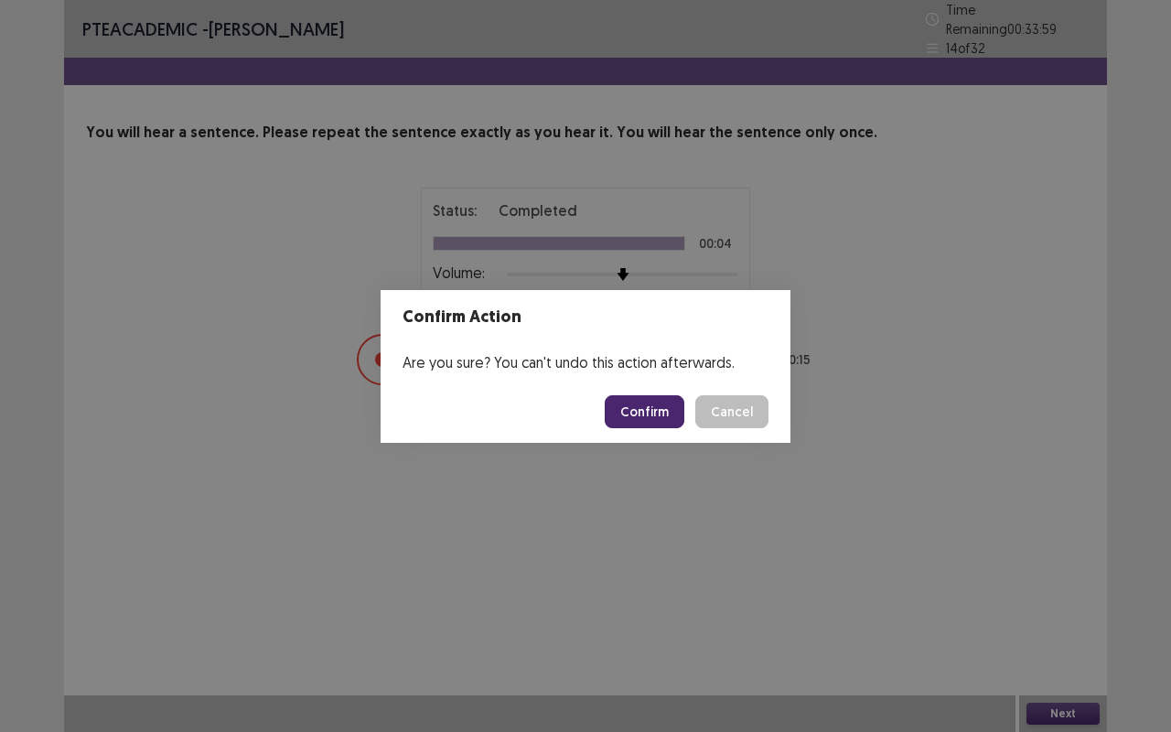
click at [642, 413] on button "Confirm" at bounding box center [645, 411] width 80 height 33
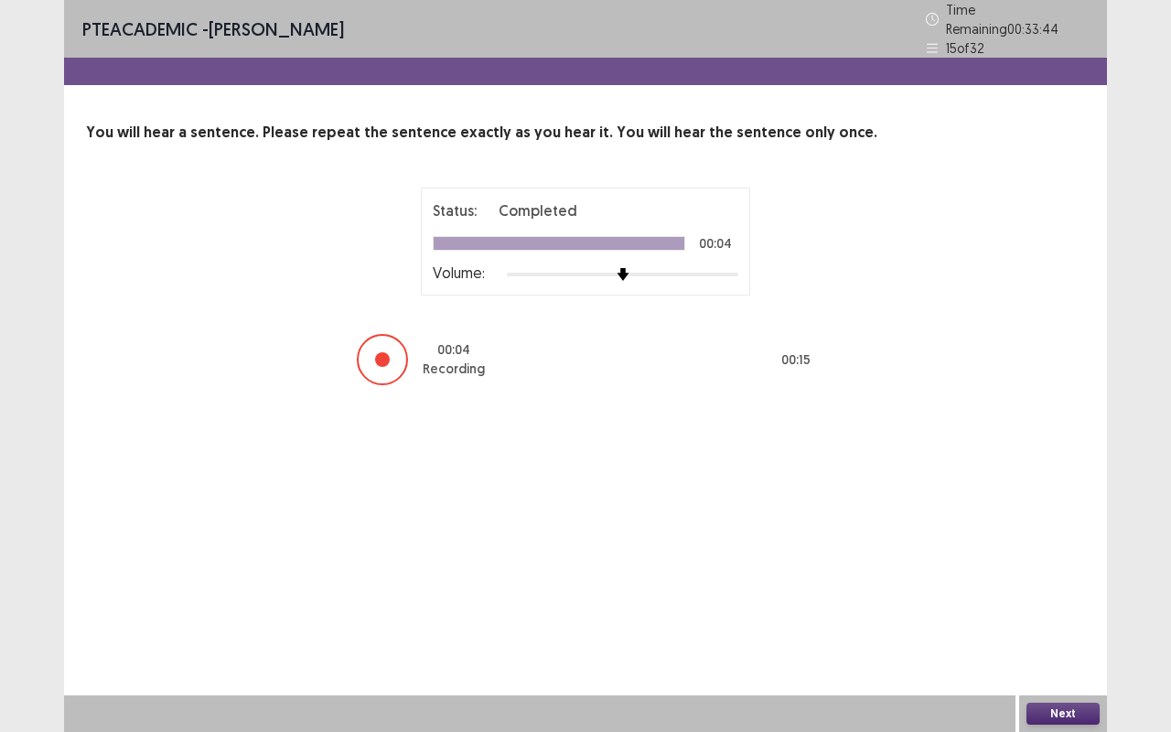
click at [1064, 616] on button "Next" at bounding box center [1062, 714] width 73 height 22
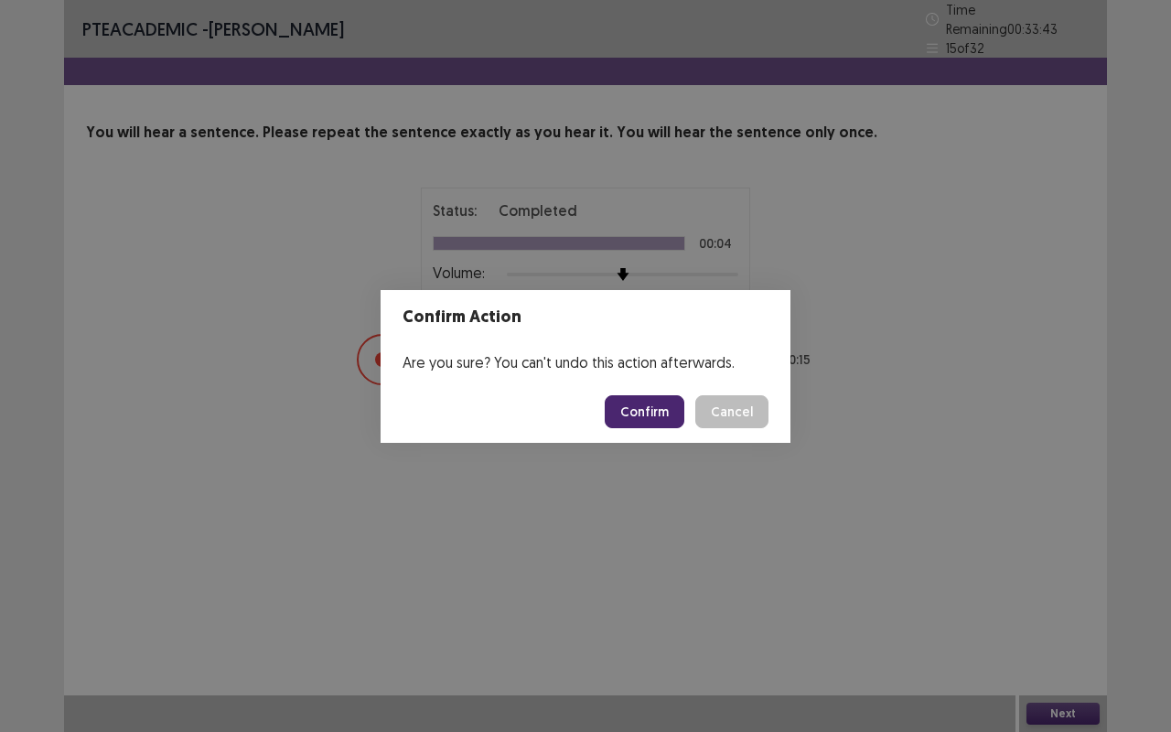
click at [653, 414] on button "Confirm" at bounding box center [645, 411] width 80 height 33
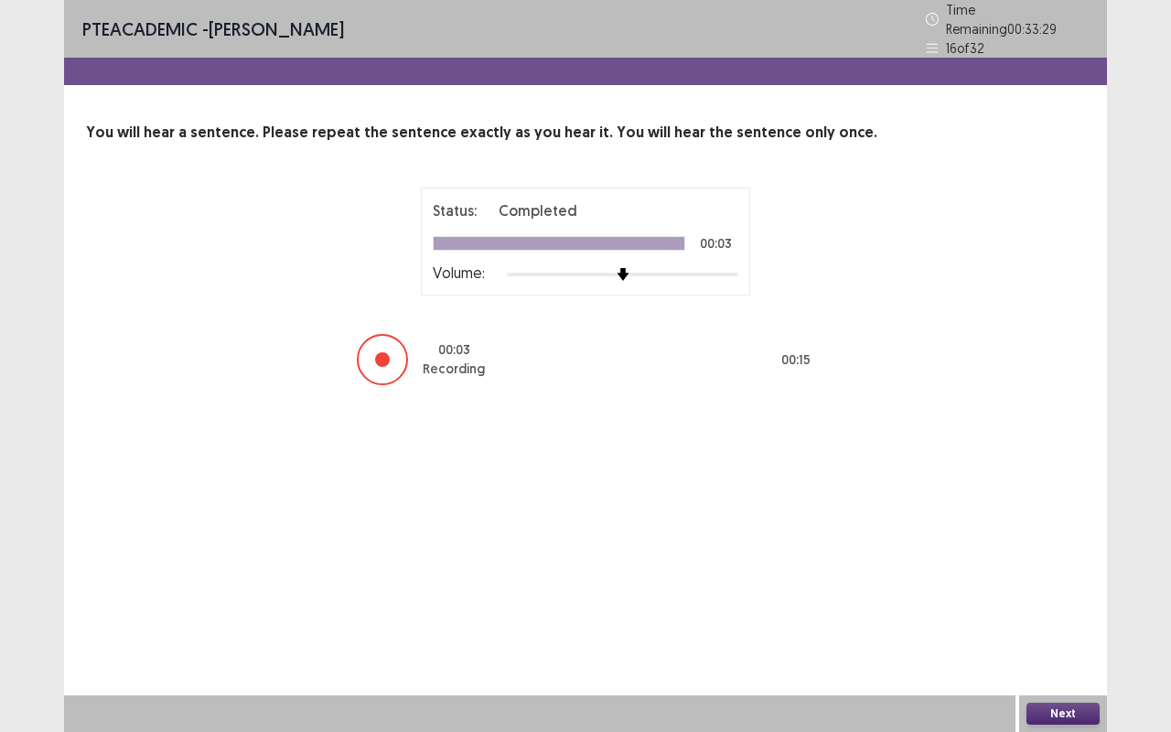
click at [1076, 616] on button "Next" at bounding box center [1062, 714] width 73 height 22
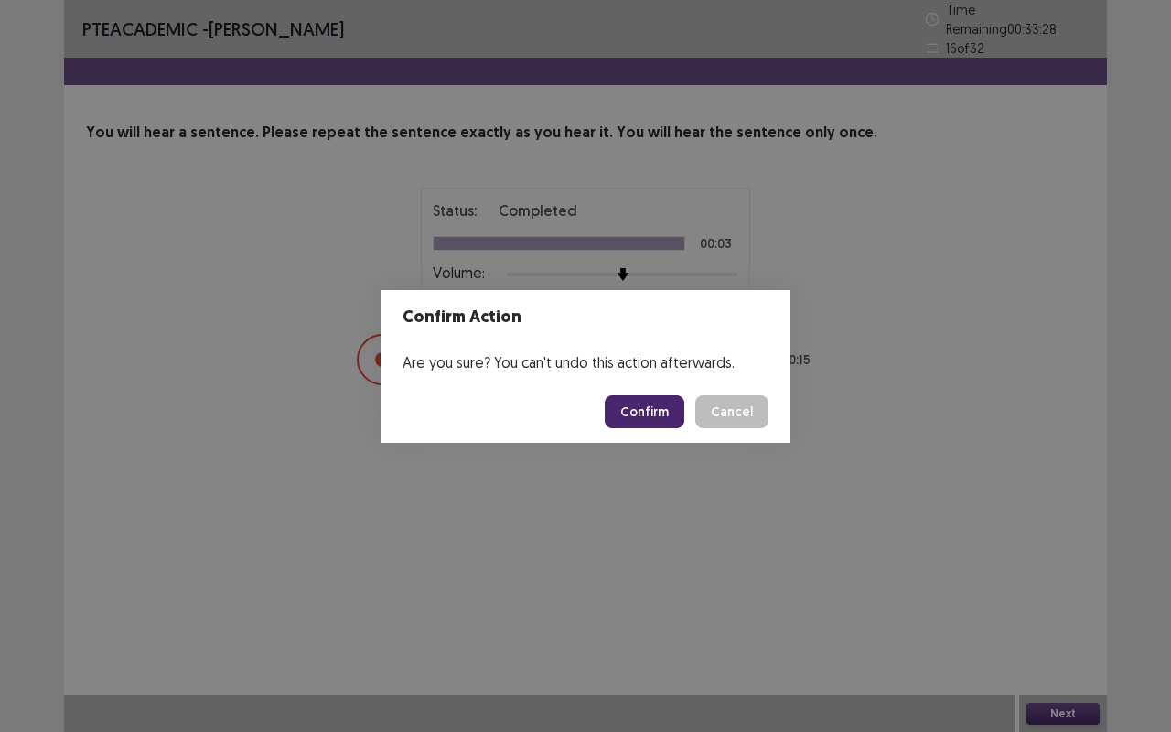
click at [649, 409] on button "Confirm" at bounding box center [645, 411] width 80 height 33
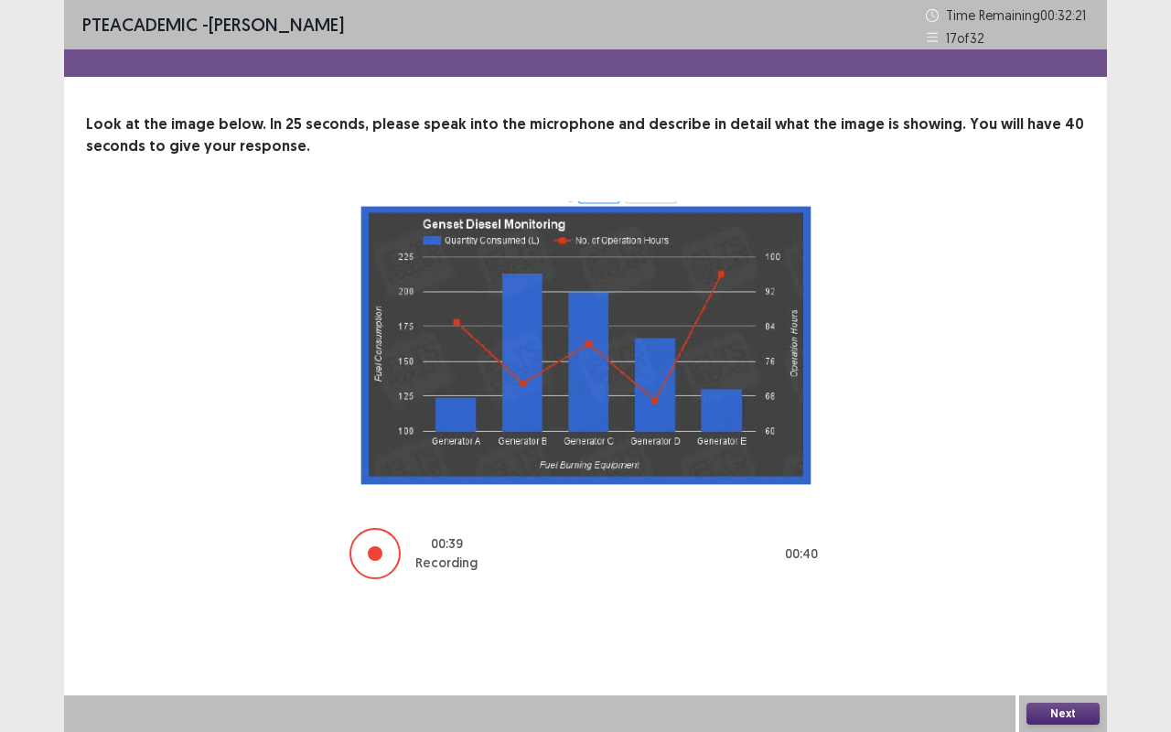
click at [1079, 616] on button "Next" at bounding box center [1062, 714] width 73 height 22
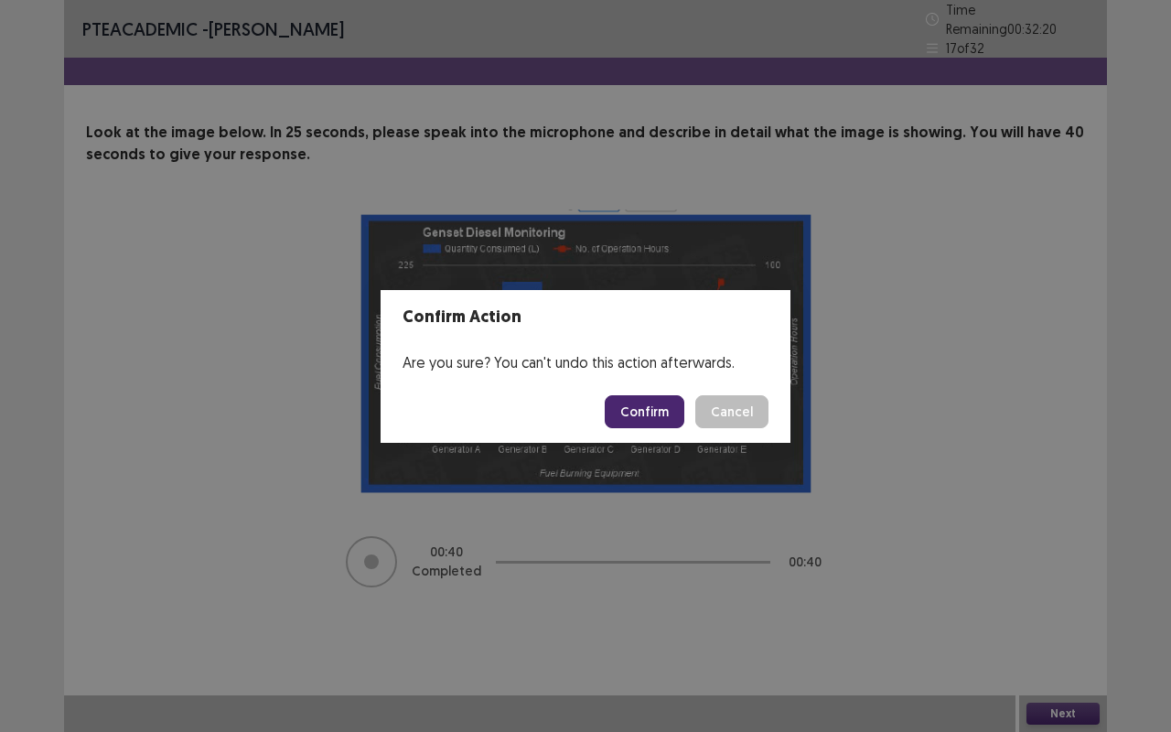
click at [659, 410] on button "Confirm" at bounding box center [645, 411] width 80 height 33
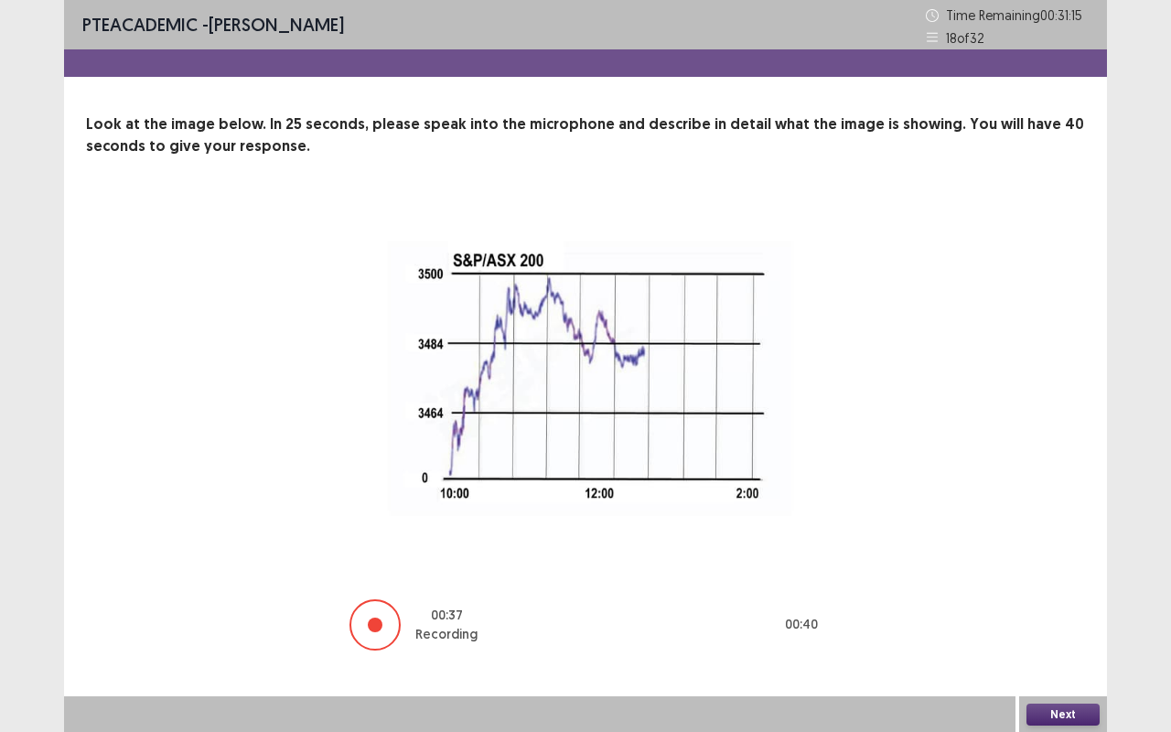
click at [1069, 616] on button "Next" at bounding box center [1062, 715] width 73 height 22
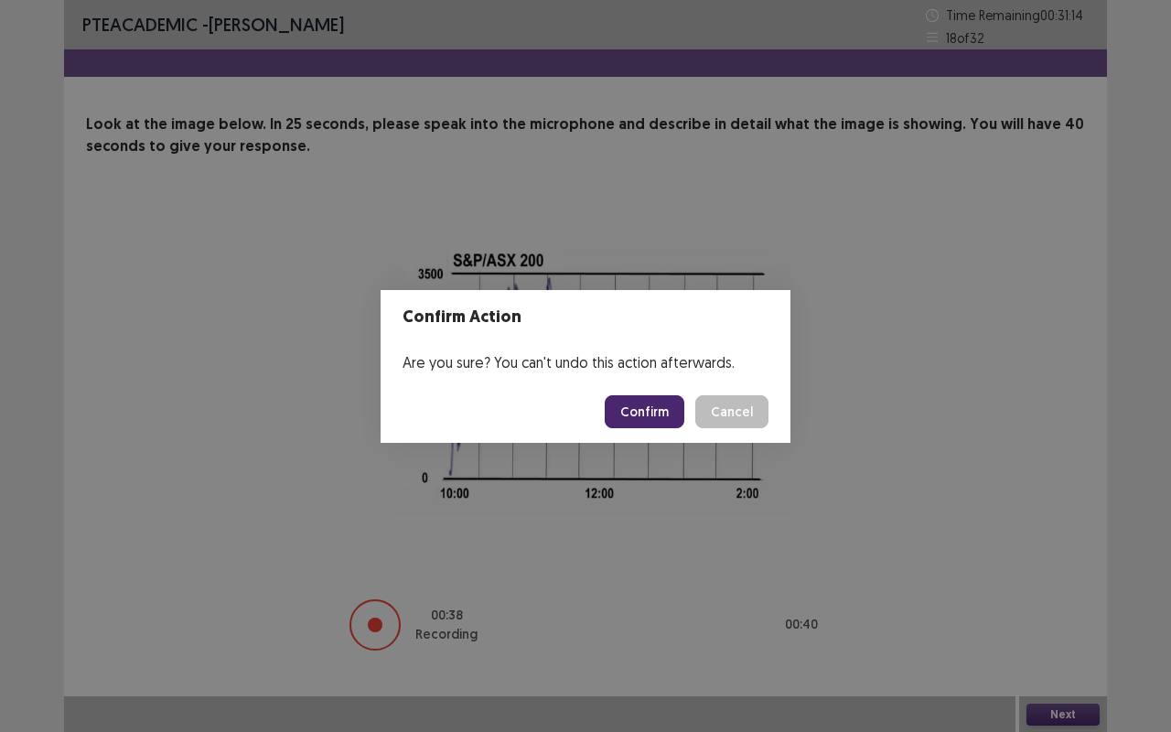
click at [657, 413] on button "Confirm" at bounding box center [645, 411] width 80 height 33
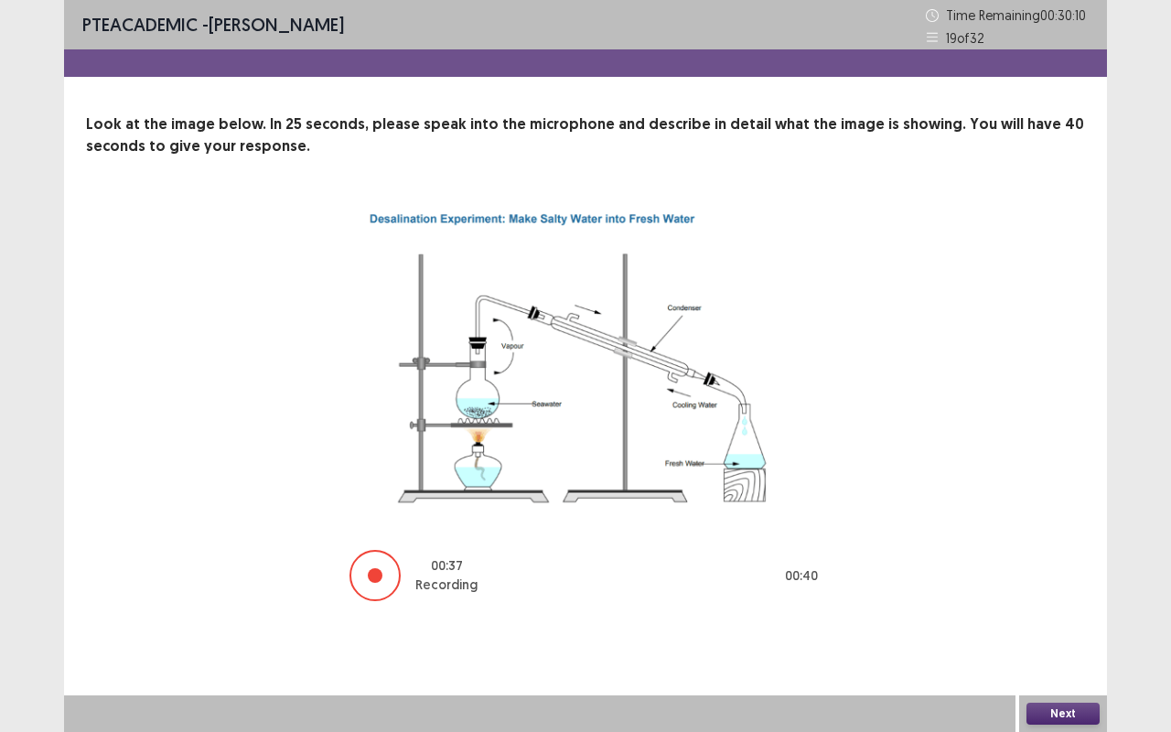
click at [1066, 616] on button "Next" at bounding box center [1062, 714] width 73 height 22
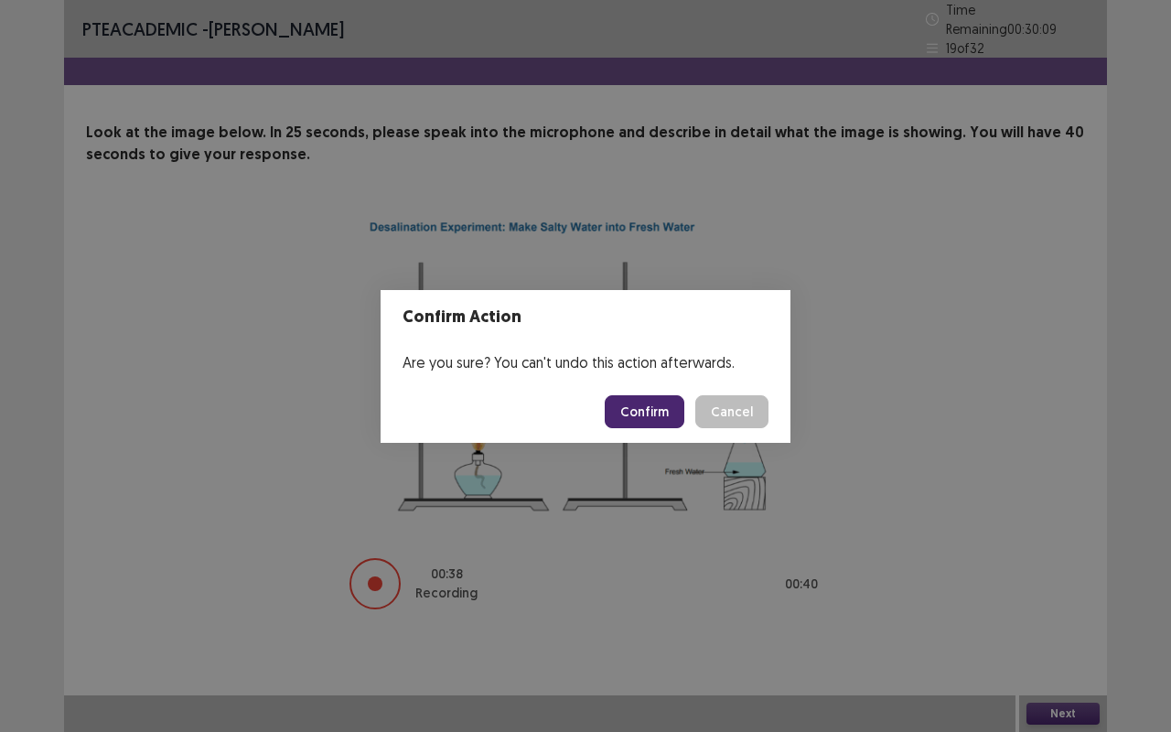
click at [675, 401] on button "Confirm" at bounding box center [645, 411] width 80 height 33
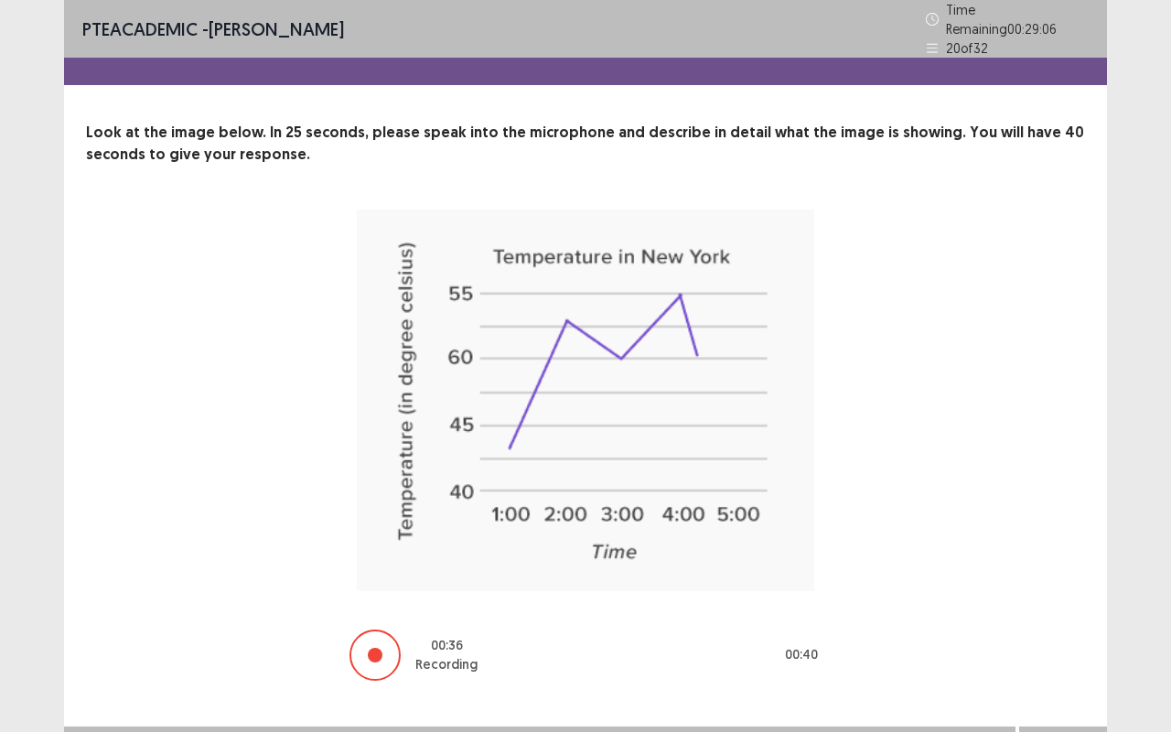
scroll to position [22, 0]
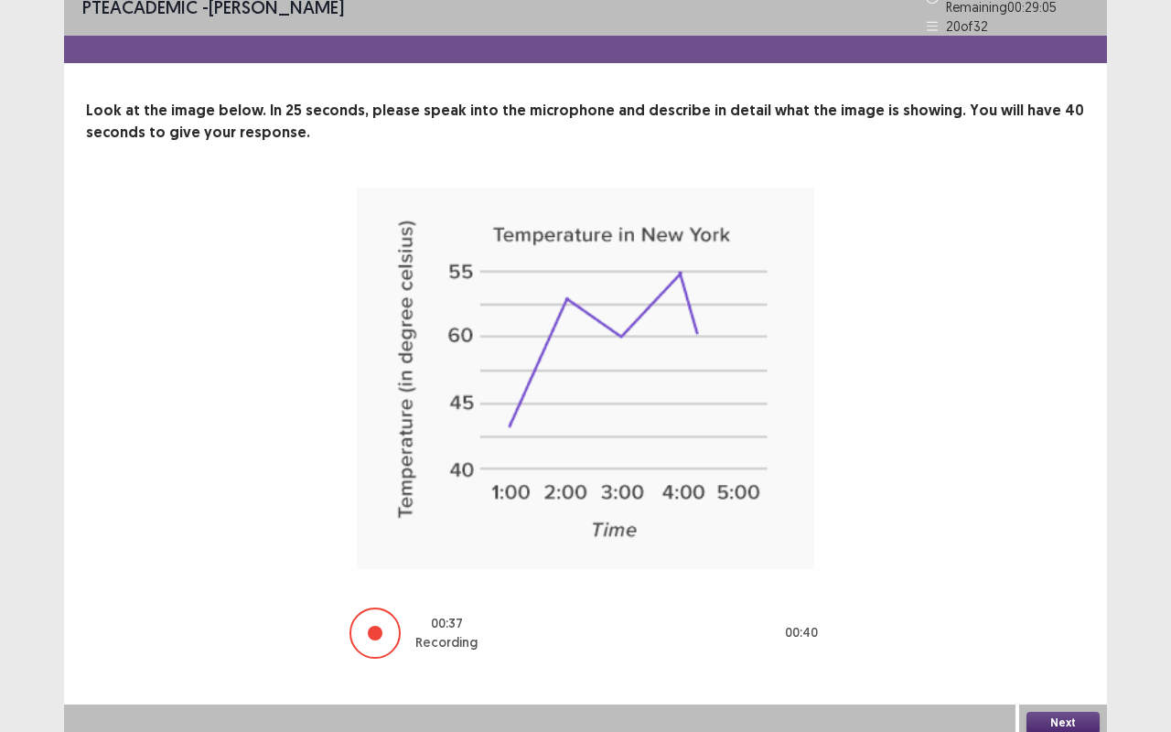
click at [1072, 616] on button "Next" at bounding box center [1062, 723] width 73 height 22
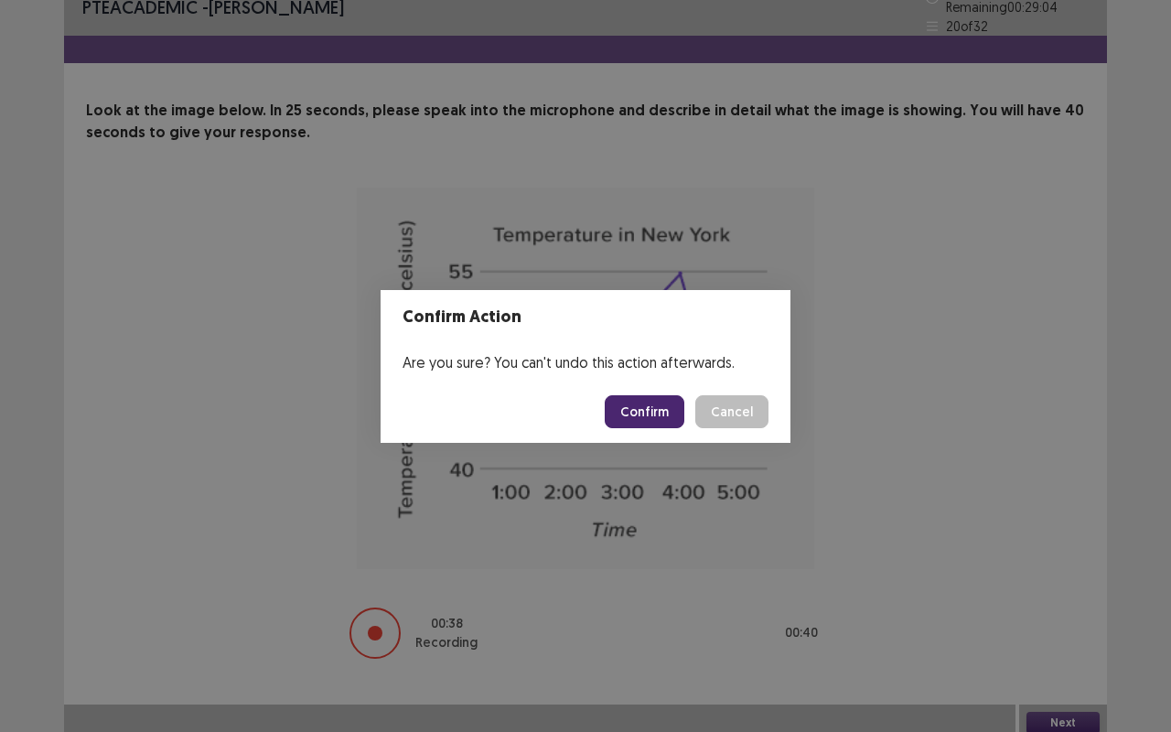
click at [661, 408] on button "Confirm" at bounding box center [645, 411] width 80 height 33
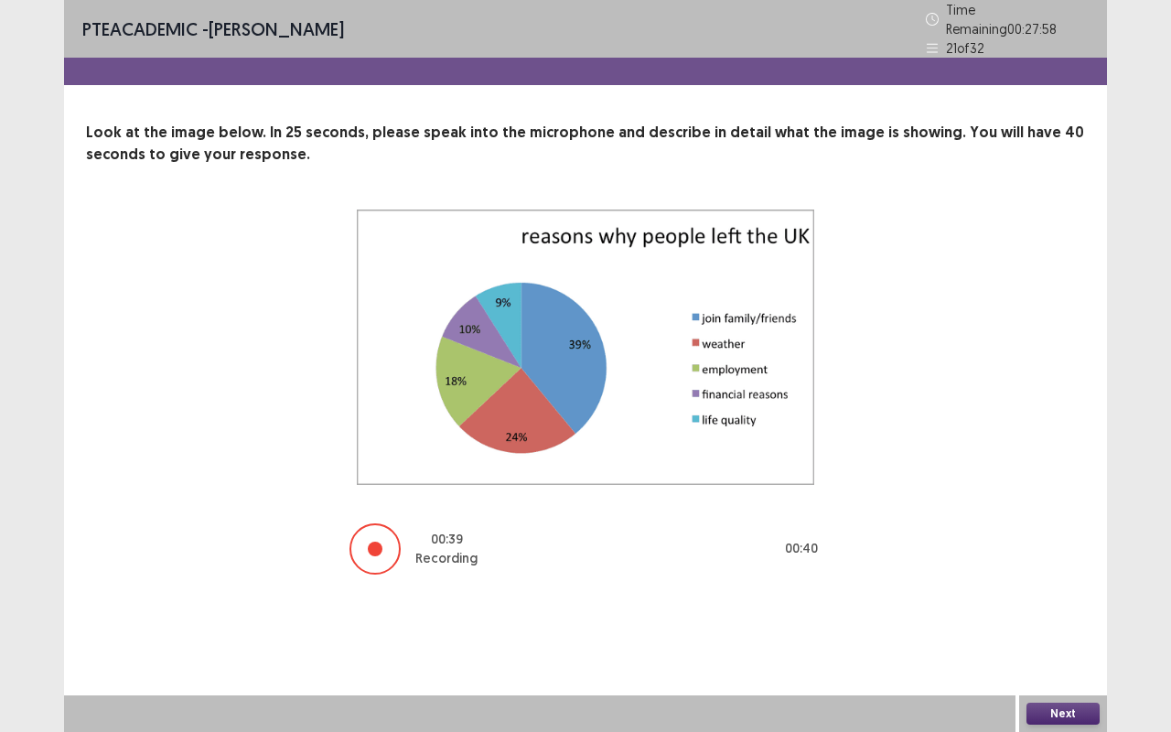
click at [1081, 616] on button "Next" at bounding box center [1062, 714] width 73 height 22
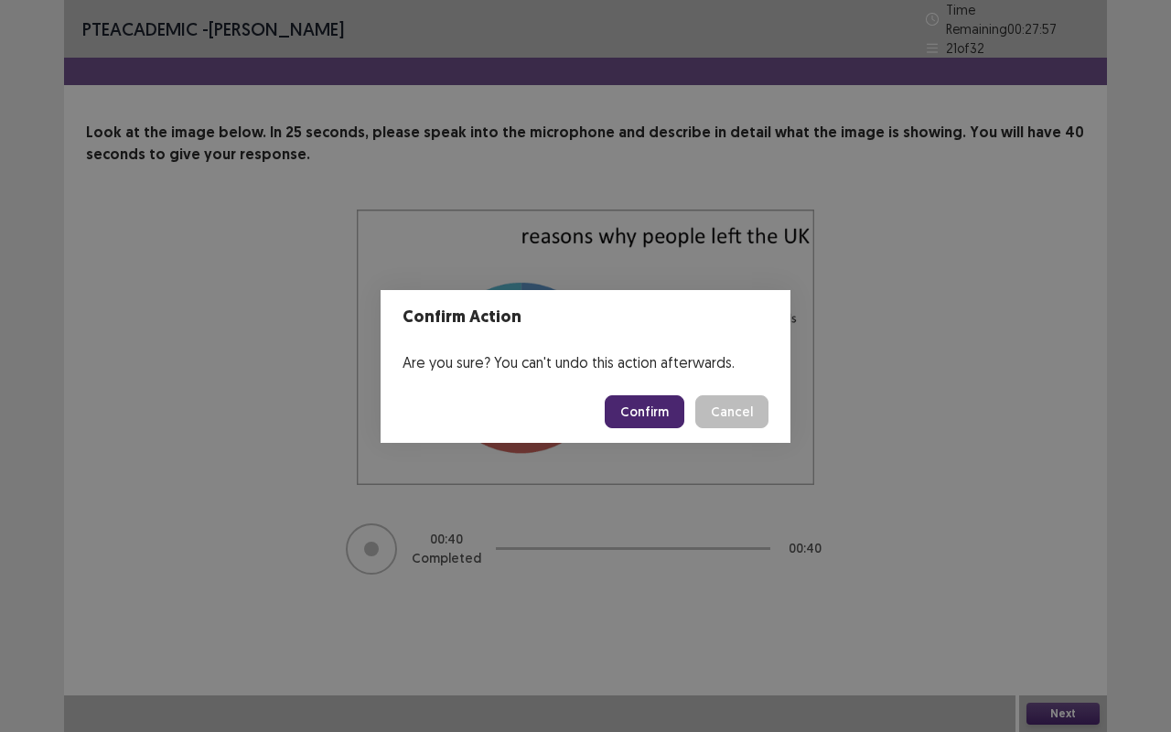
click at [659, 409] on button "Confirm" at bounding box center [645, 411] width 80 height 33
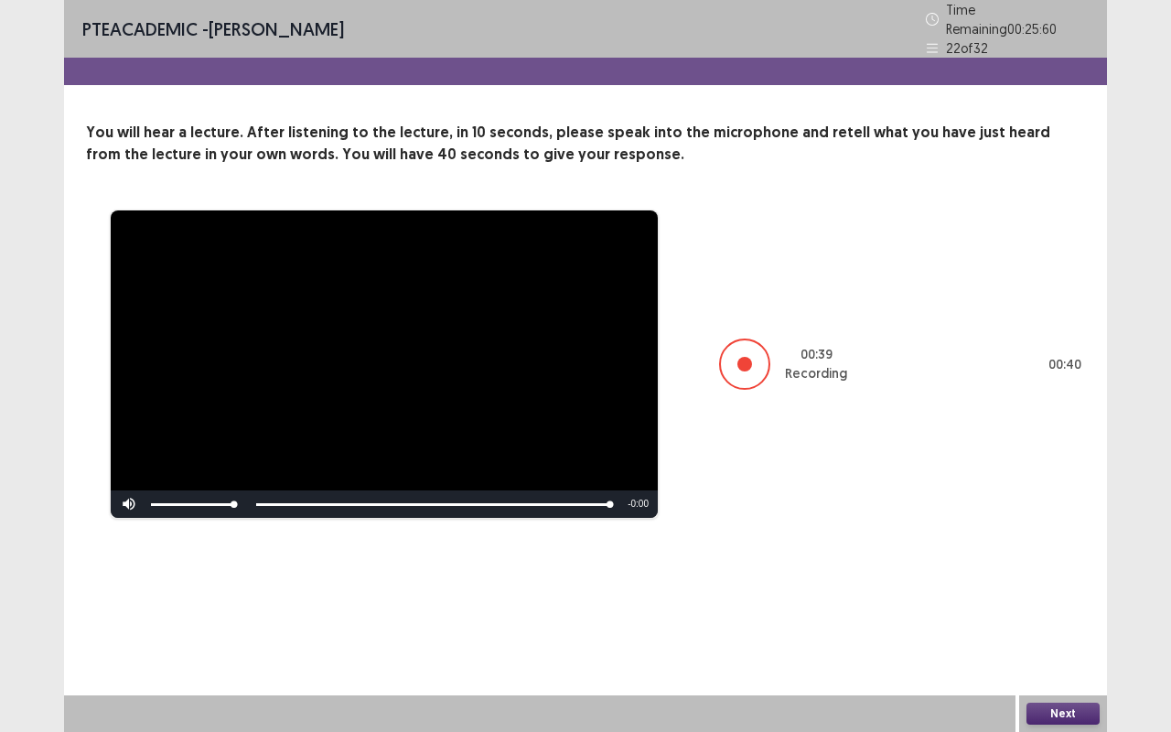
click at [1076, 616] on button "Next" at bounding box center [1062, 714] width 73 height 22
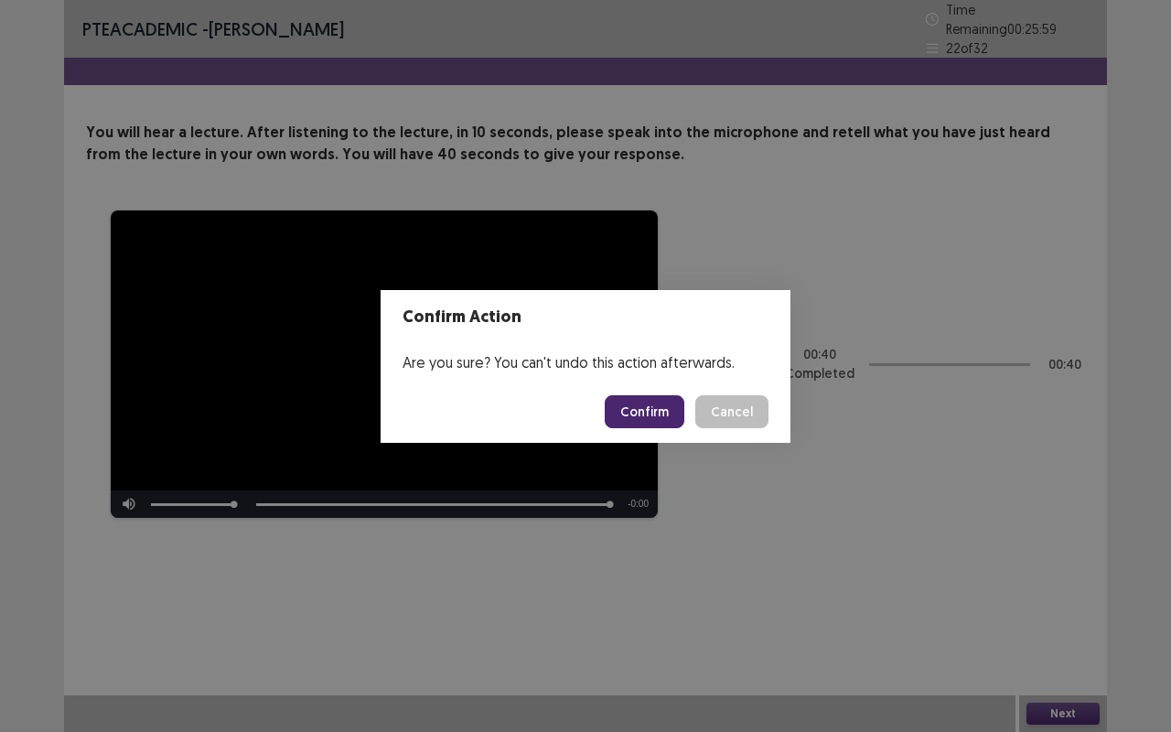
click at [670, 404] on button "Confirm" at bounding box center [645, 411] width 80 height 33
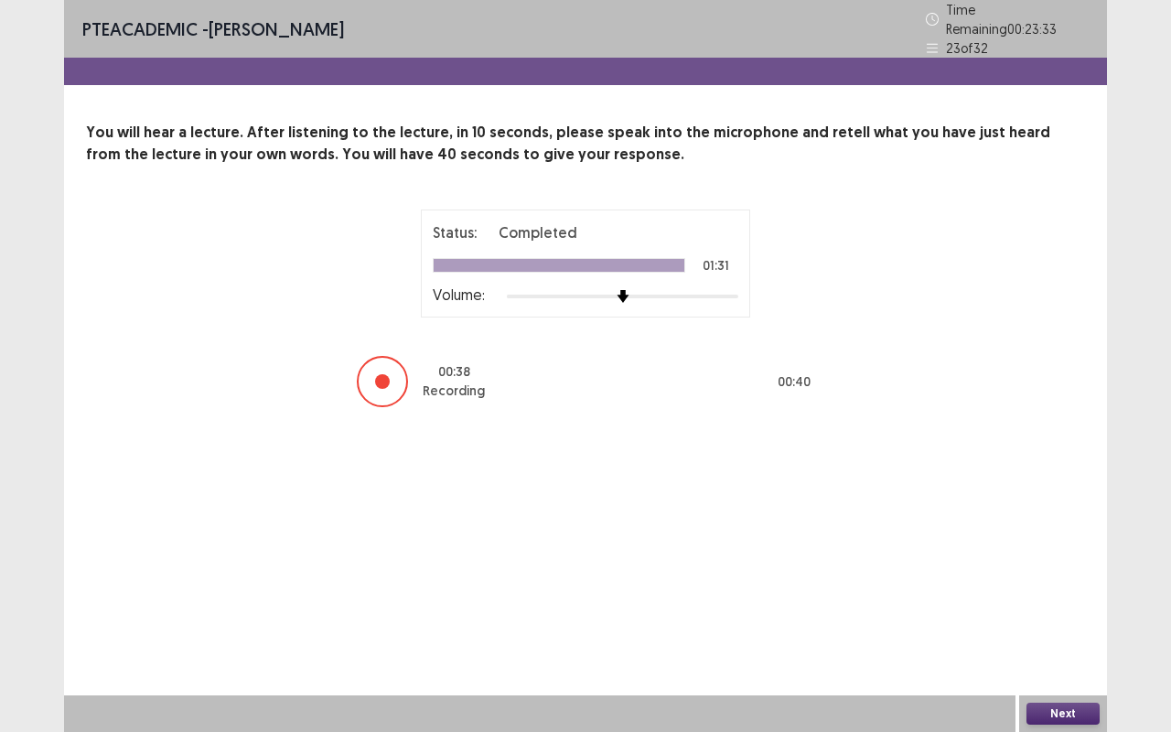
click at [1069, 616] on button "Next" at bounding box center [1062, 714] width 73 height 22
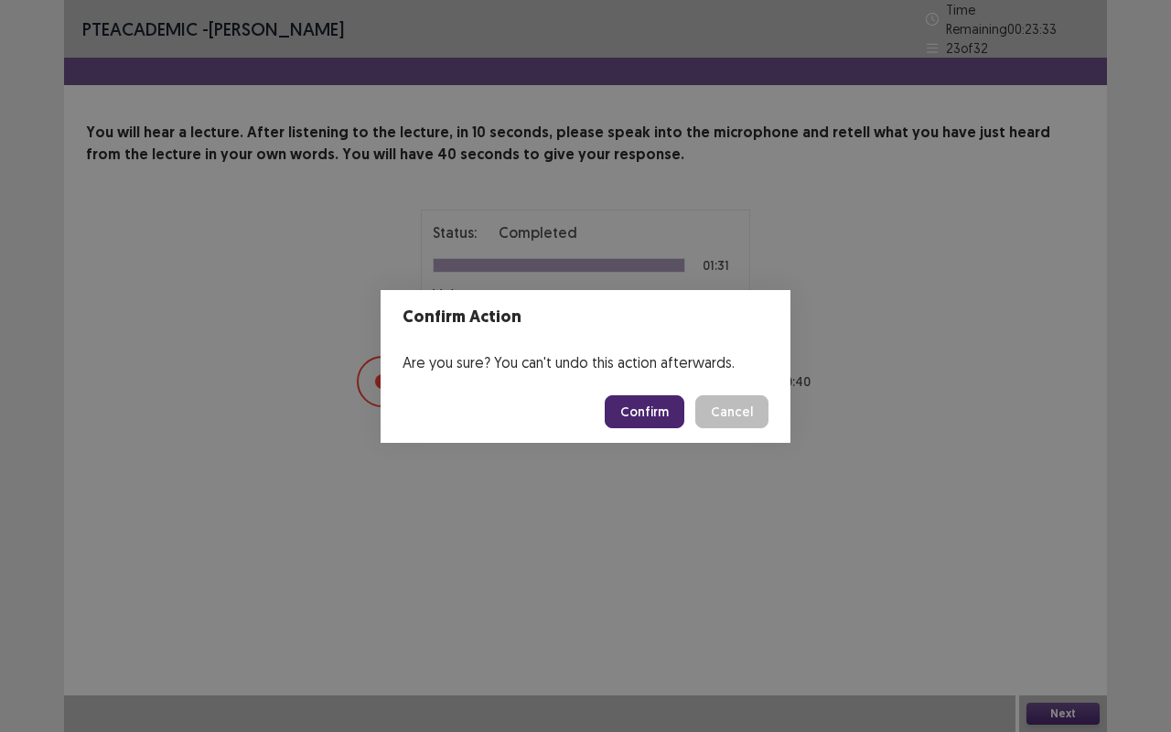
click at [661, 404] on button "Confirm" at bounding box center [645, 411] width 80 height 33
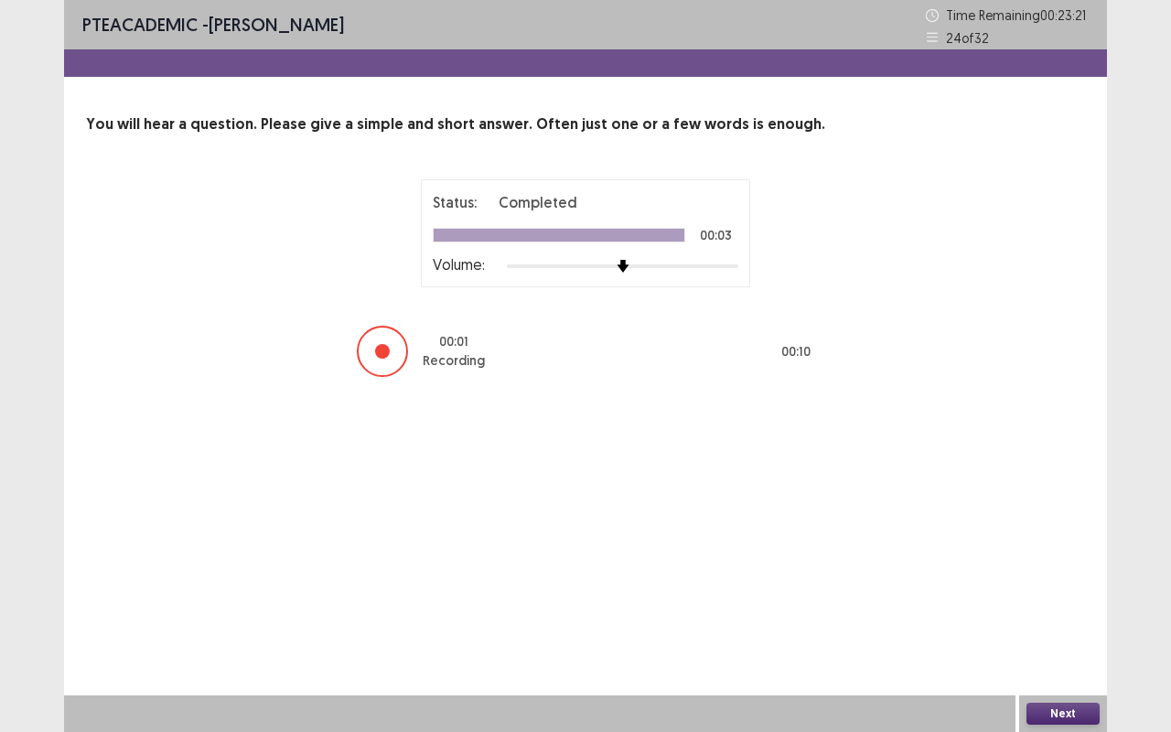
click at [1059, 616] on button "Next" at bounding box center [1062, 714] width 73 height 22
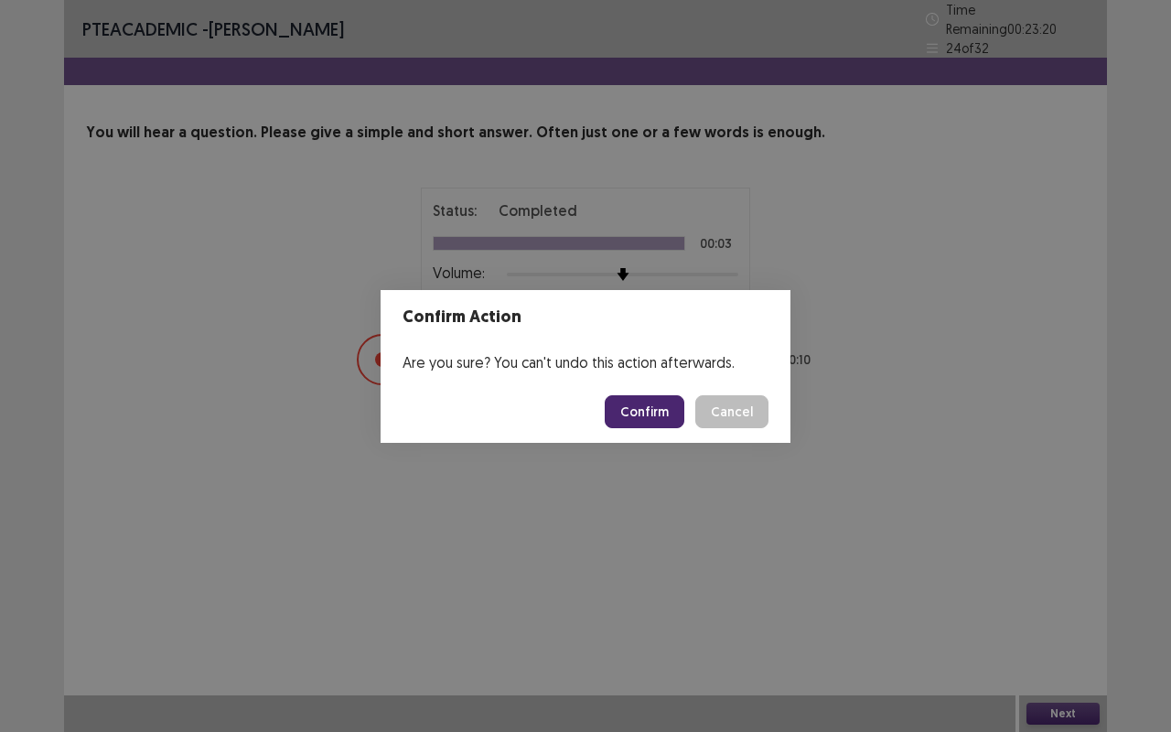
click at [662, 411] on button "Confirm" at bounding box center [645, 411] width 80 height 33
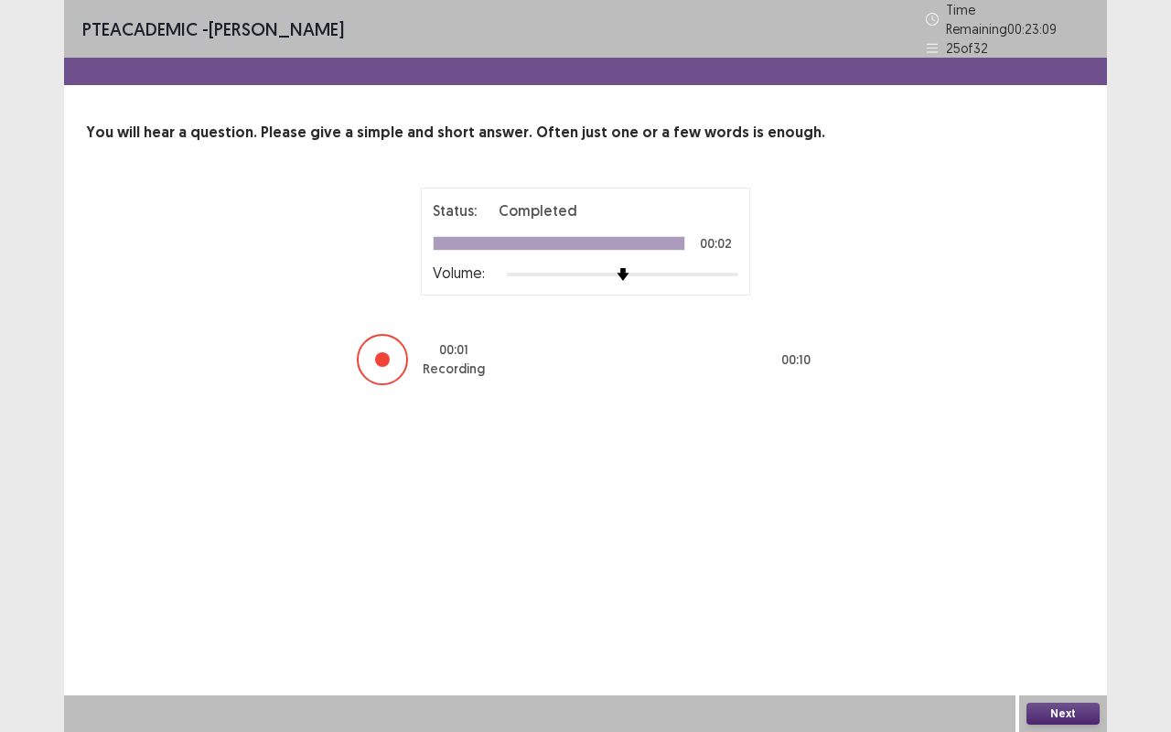
click at [1073, 616] on button "Next" at bounding box center [1062, 714] width 73 height 22
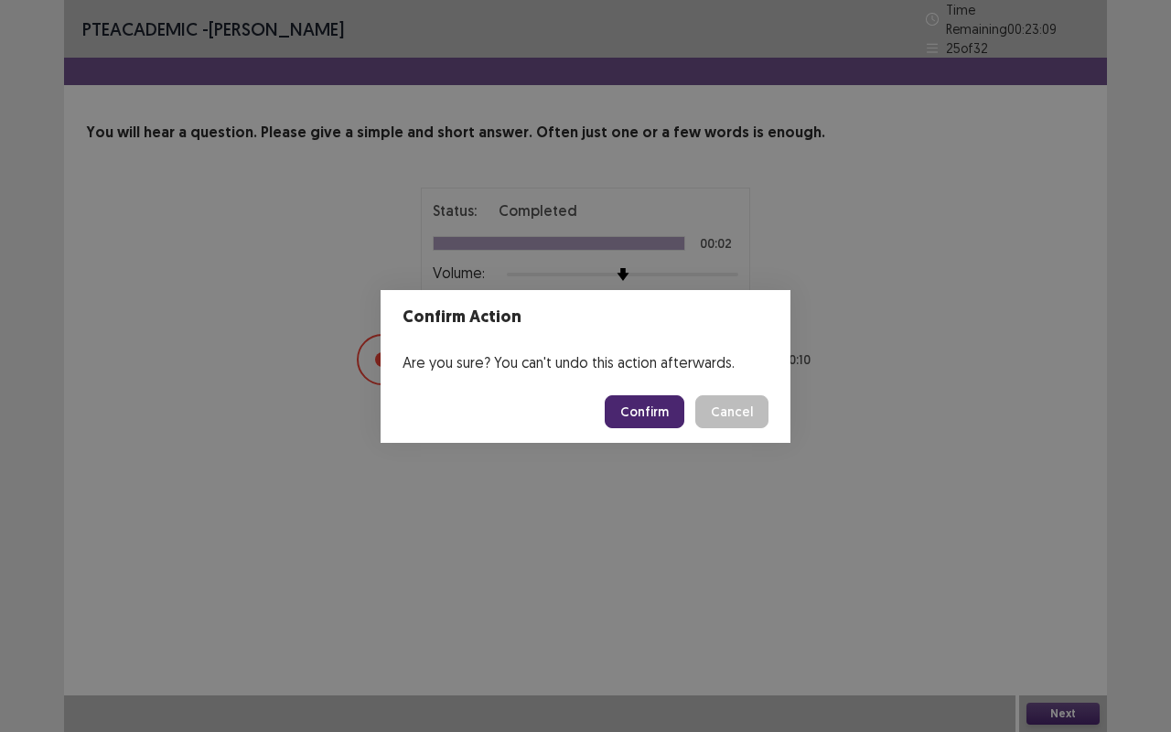
click at [651, 426] on button "Confirm" at bounding box center [645, 411] width 80 height 33
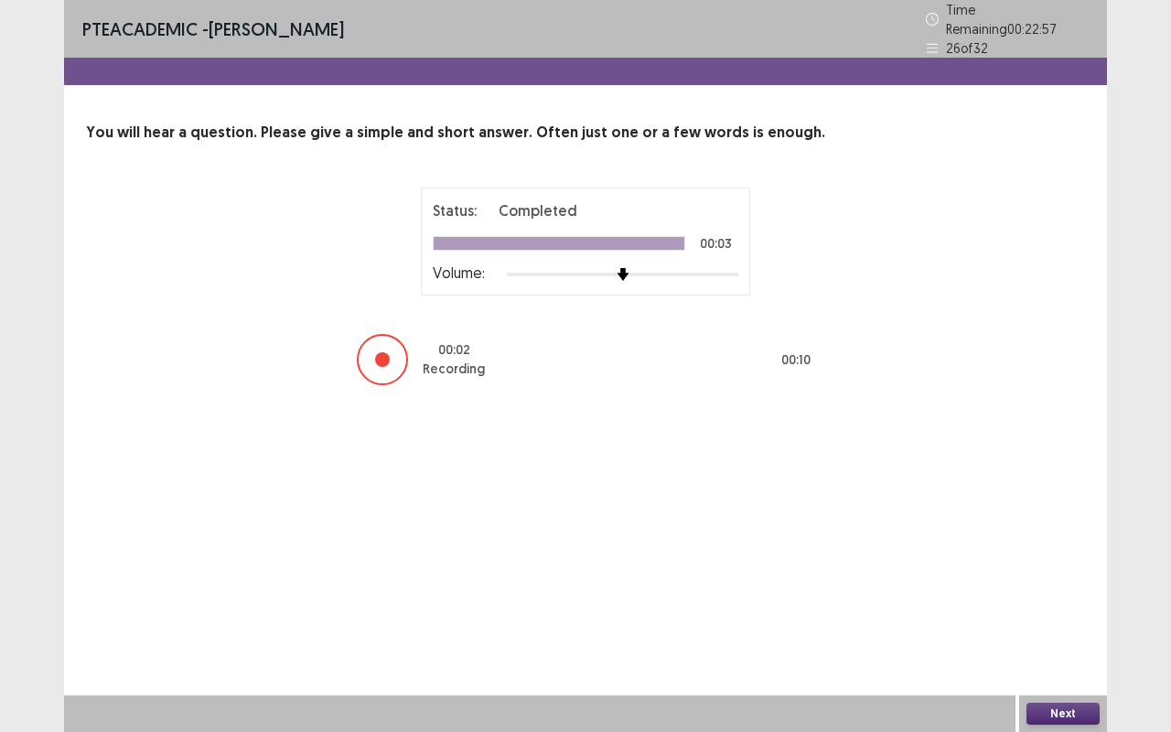
click at [1069, 616] on button "Next" at bounding box center [1062, 714] width 73 height 22
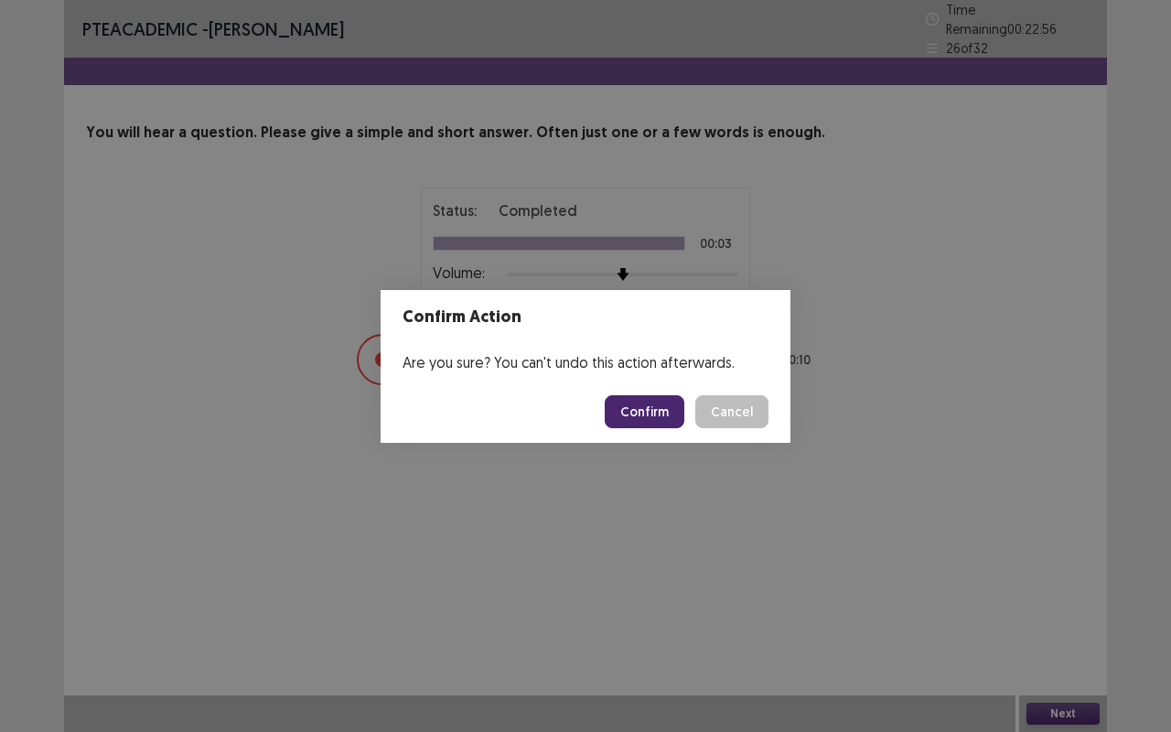
click at [658, 413] on button "Confirm" at bounding box center [645, 411] width 80 height 33
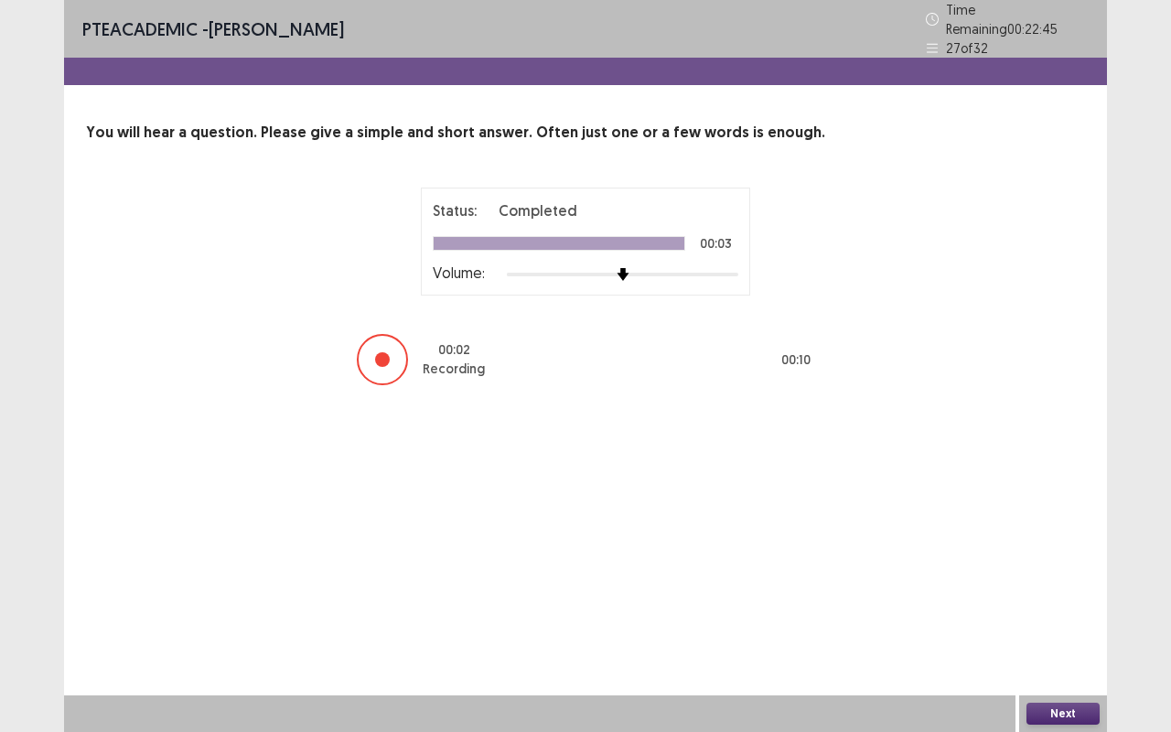
click at [1058, 616] on button "Next" at bounding box center [1062, 714] width 73 height 22
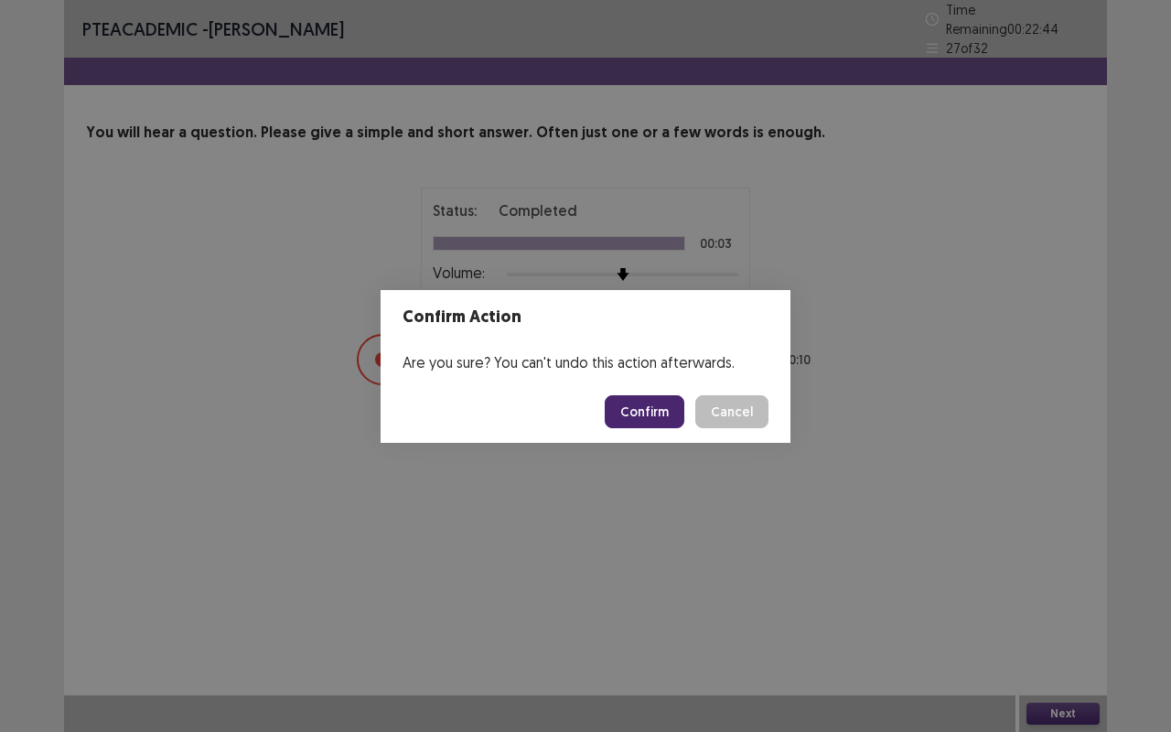
click at [655, 412] on button "Confirm" at bounding box center [645, 411] width 80 height 33
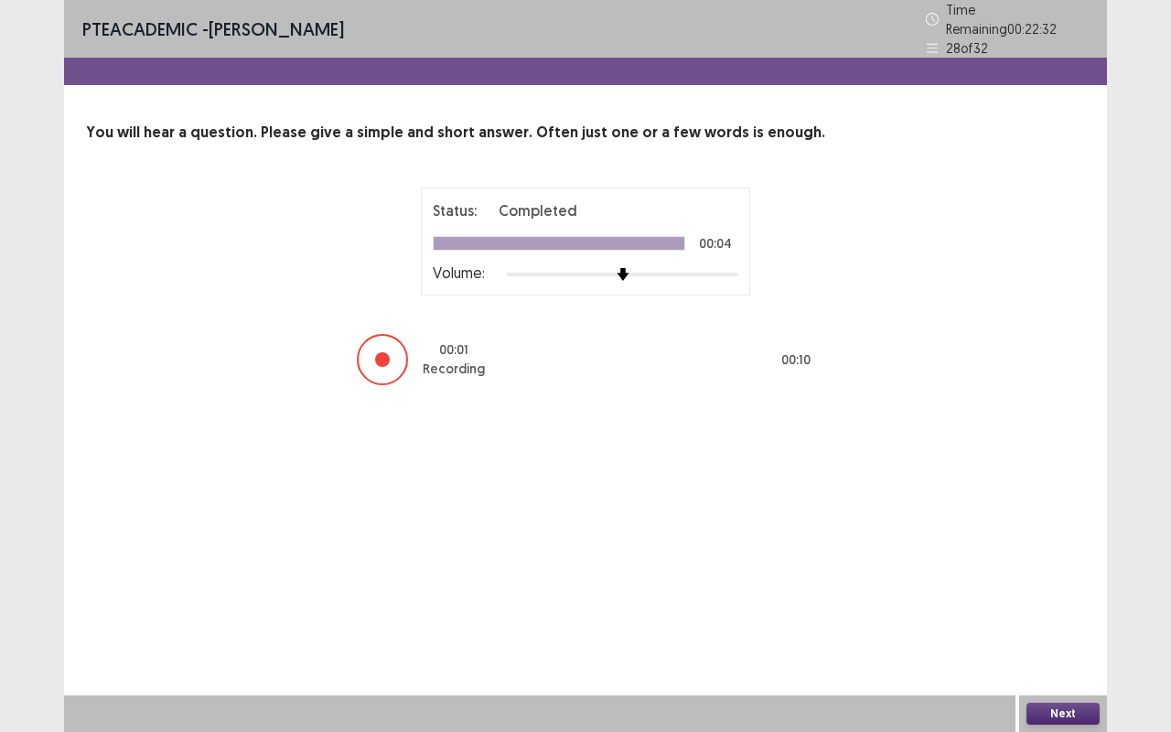
click at [1076, 616] on button "Next" at bounding box center [1062, 714] width 73 height 22
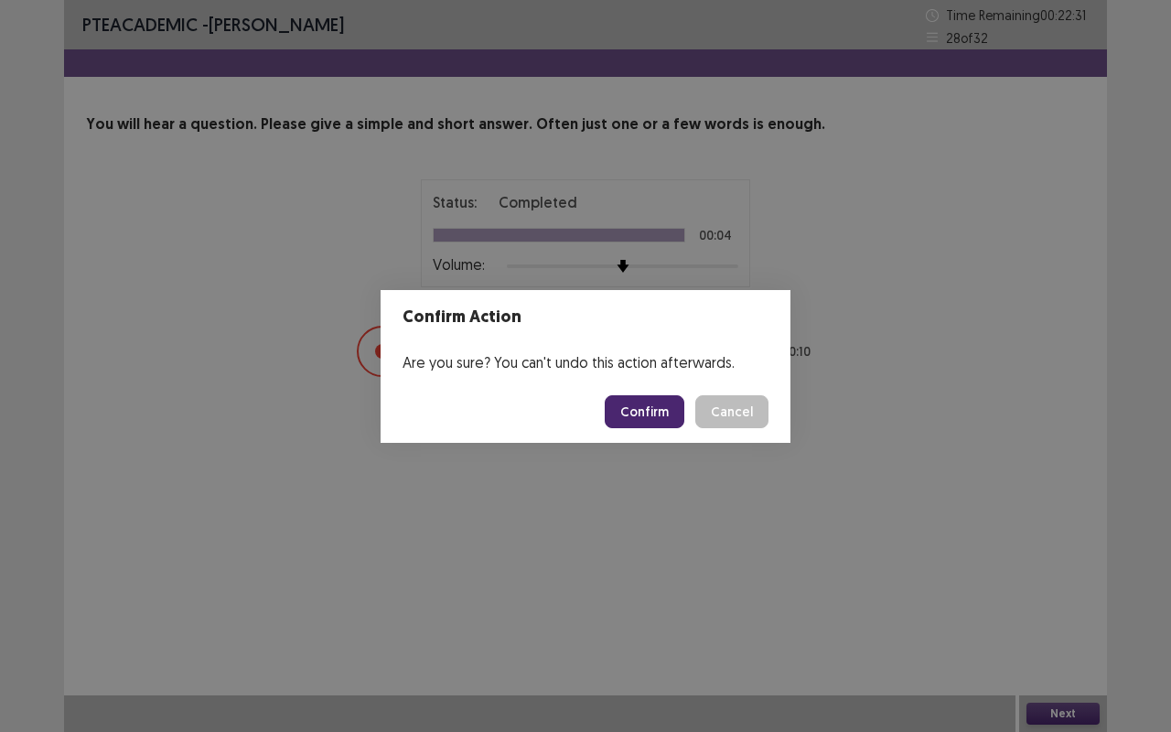
click at [659, 415] on button "Confirm" at bounding box center [645, 411] width 80 height 33
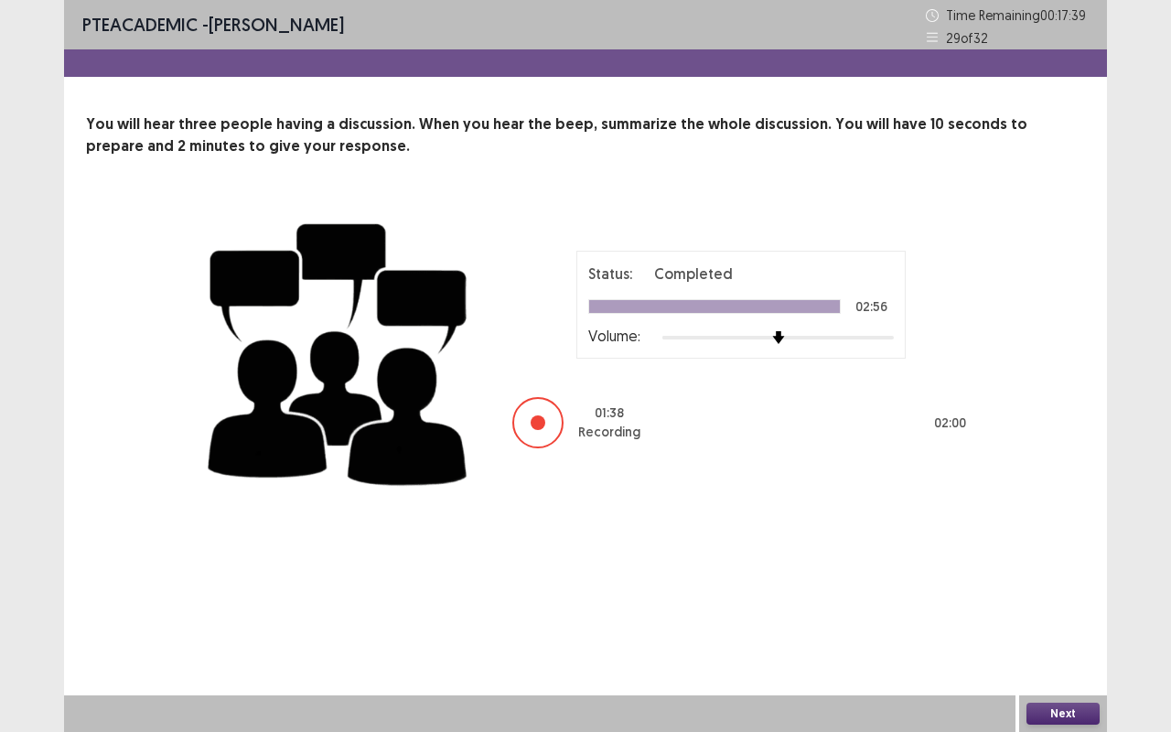
click at [1077, 616] on button "Next" at bounding box center [1062, 714] width 73 height 22
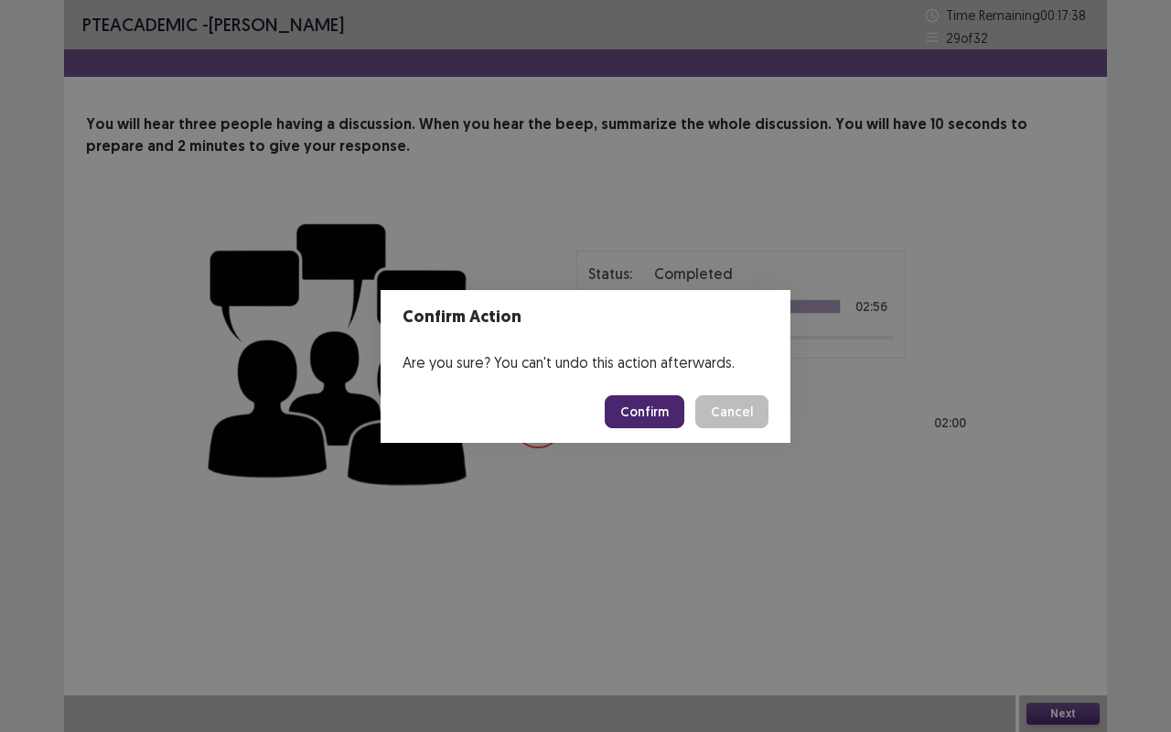
click at [664, 416] on button "Confirm" at bounding box center [645, 411] width 80 height 33
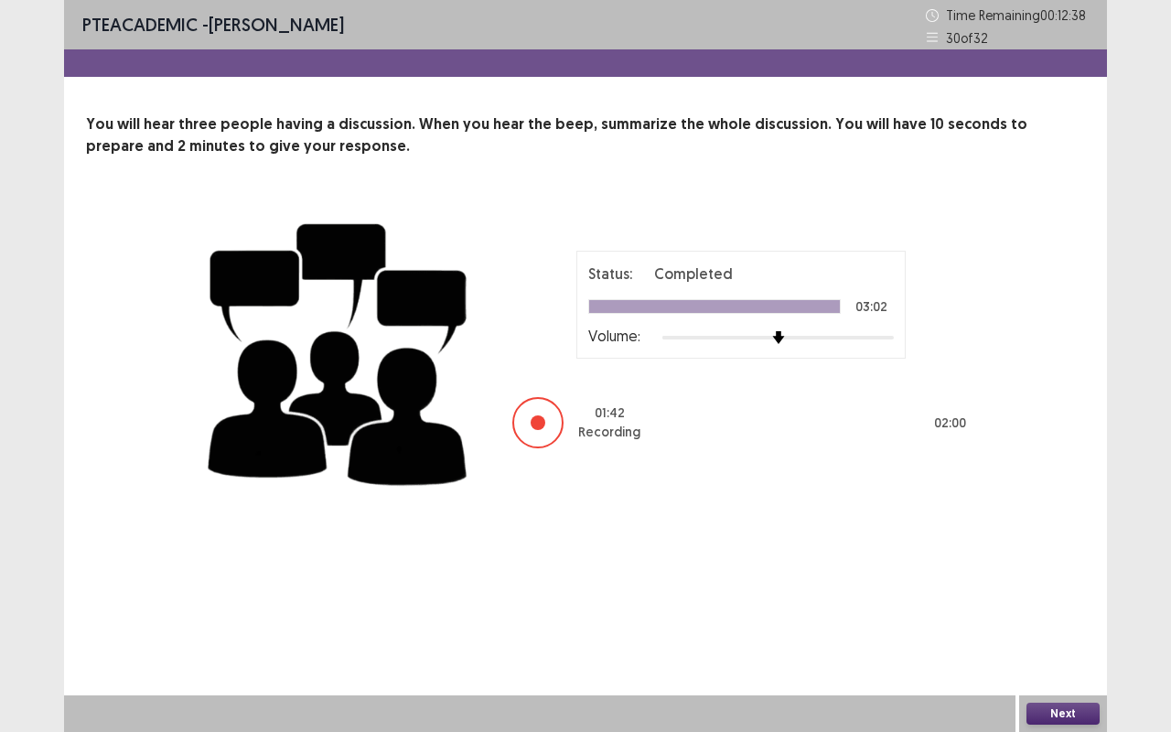
click at [1072, 616] on button "Next" at bounding box center [1062, 714] width 73 height 22
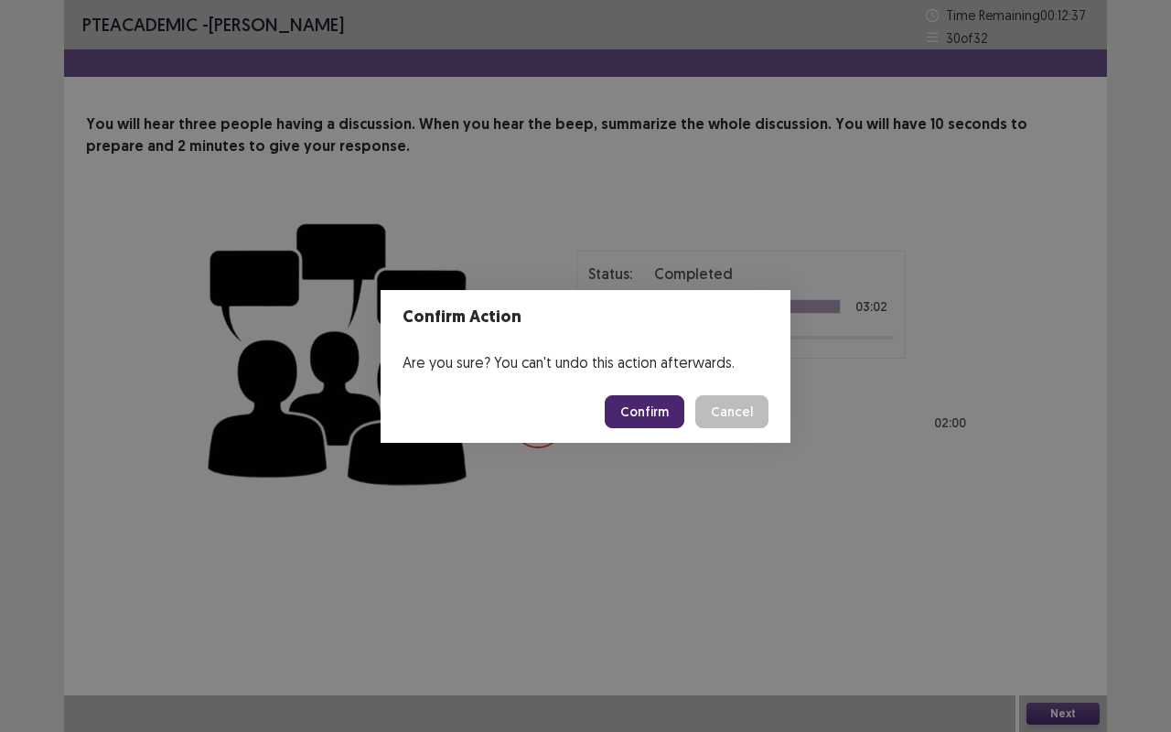
click at [649, 414] on button "Confirm" at bounding box center [645, 411] width 80 height 33
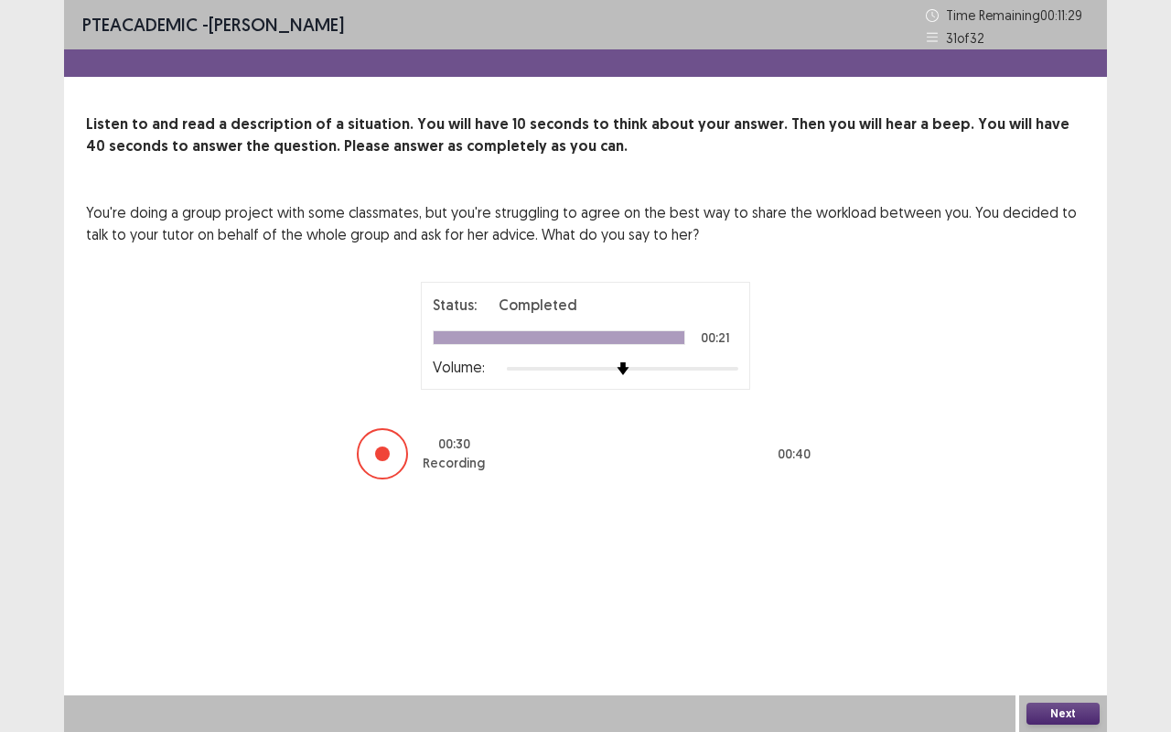
click at [1063, 616] on button "Next" at bounding box center [1062, 714] width 73 height 22
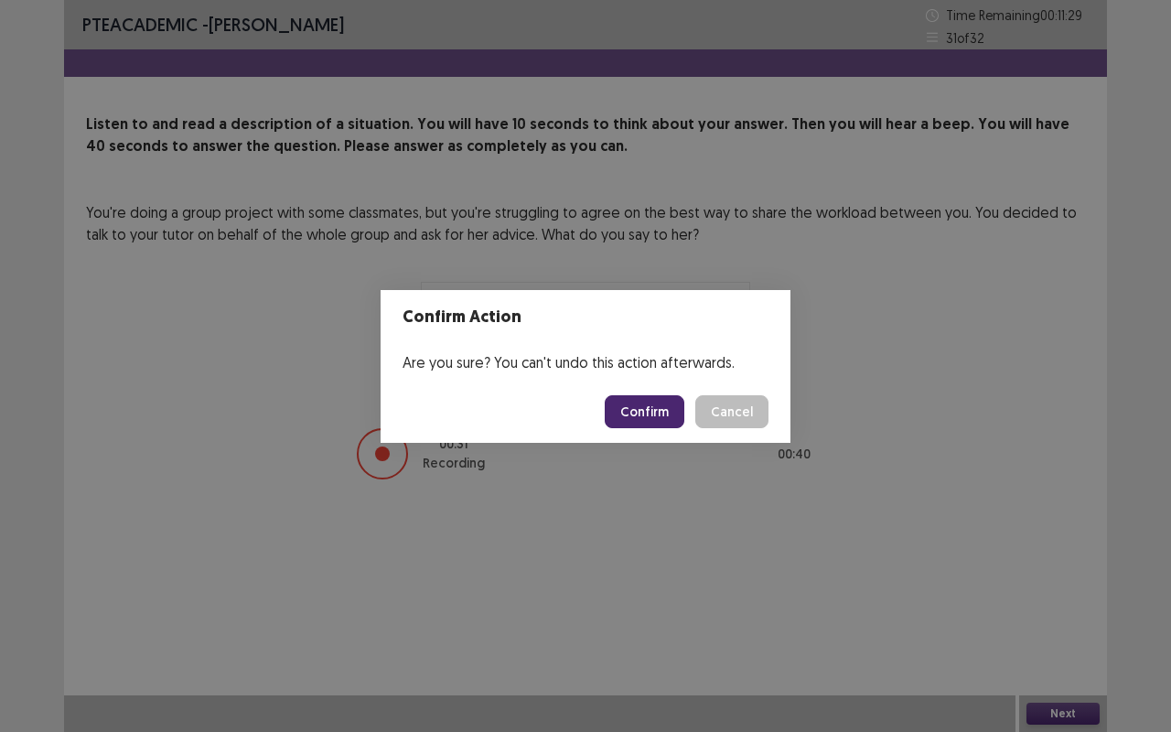
click at [637, 408] on button "Confirm" at bounding box center [645, 411] width 80 height 33
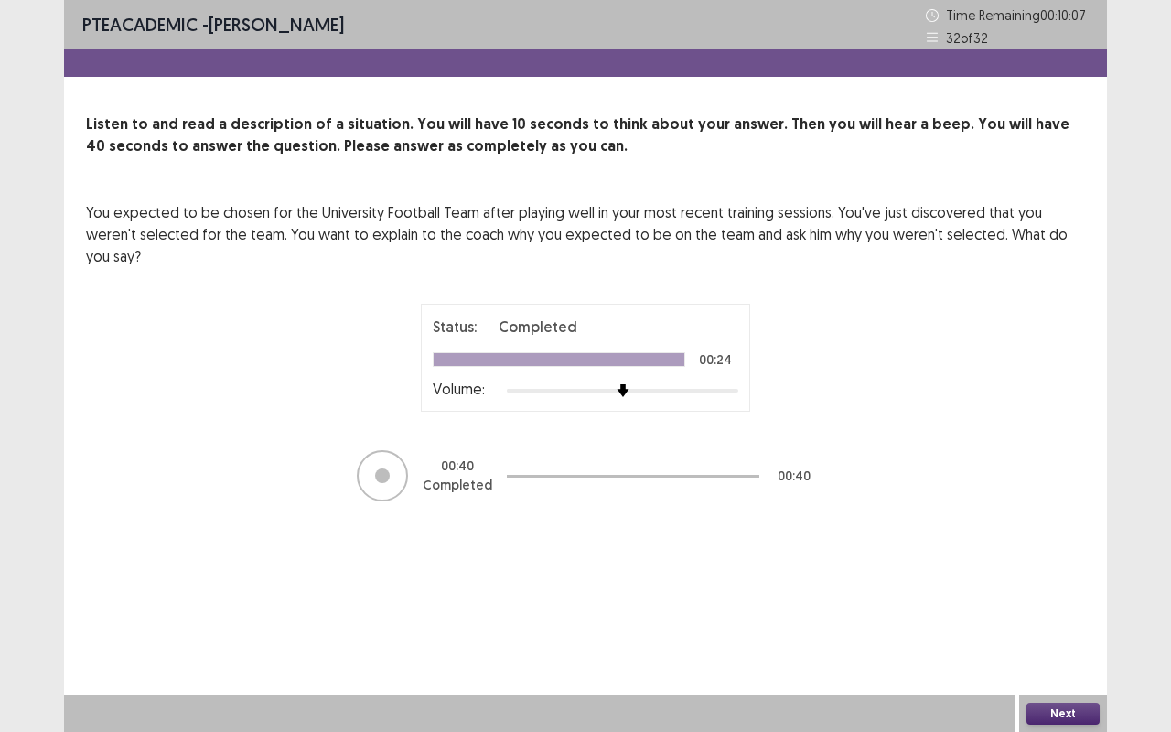
click at [1050, 616] on button "Next" at bounding box center [1062, 714] width 73 height 22
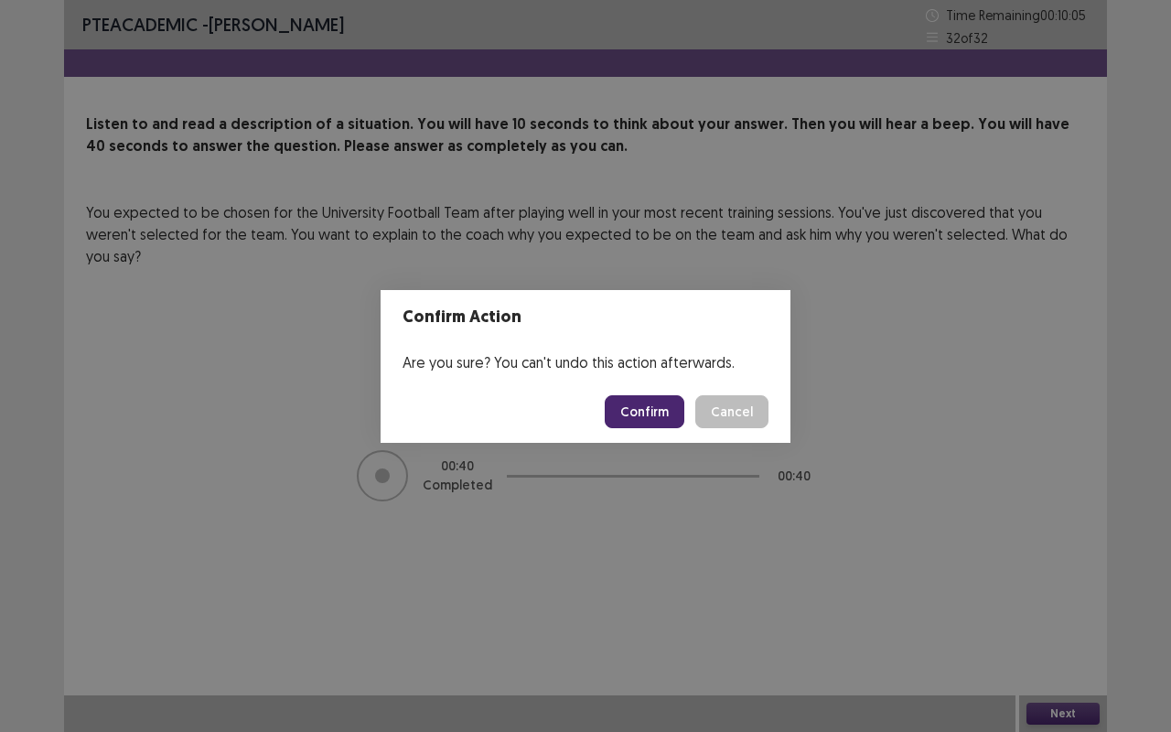
click at [672, 412] on button "Confirm" at bounding box center [645, 411] width 80 height 33
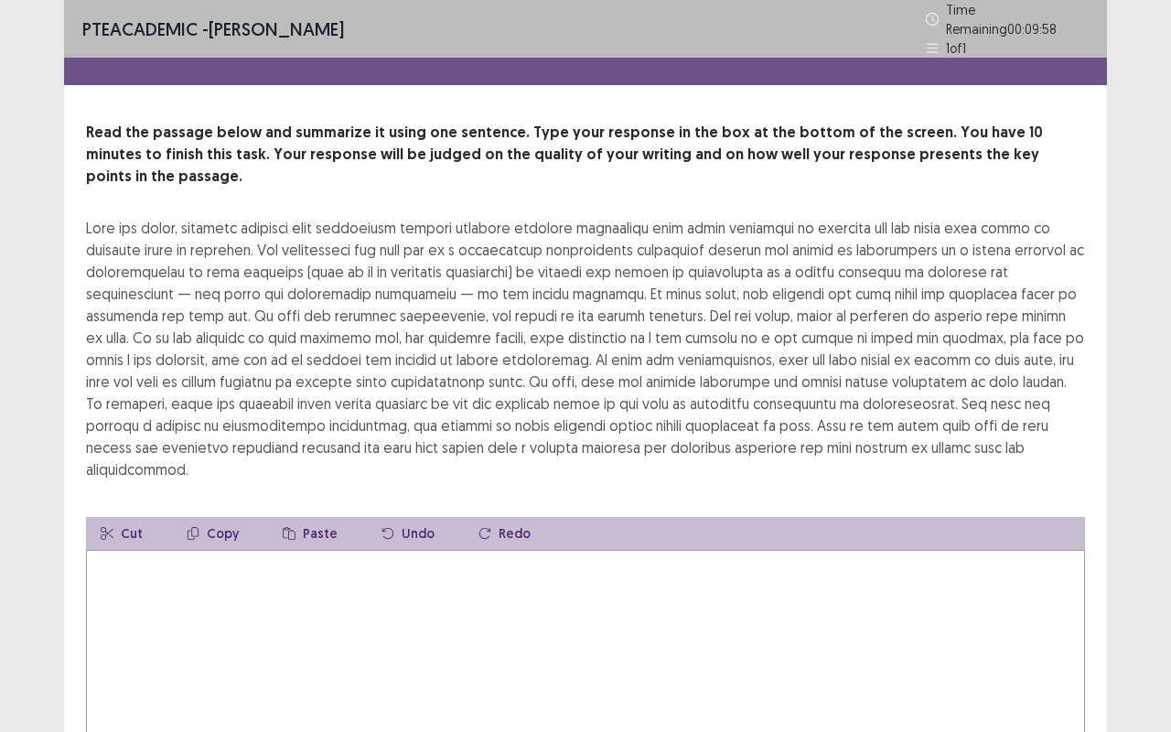
click at [353, 605] on textarea at bounding box center [585, 650] width 999 height 201
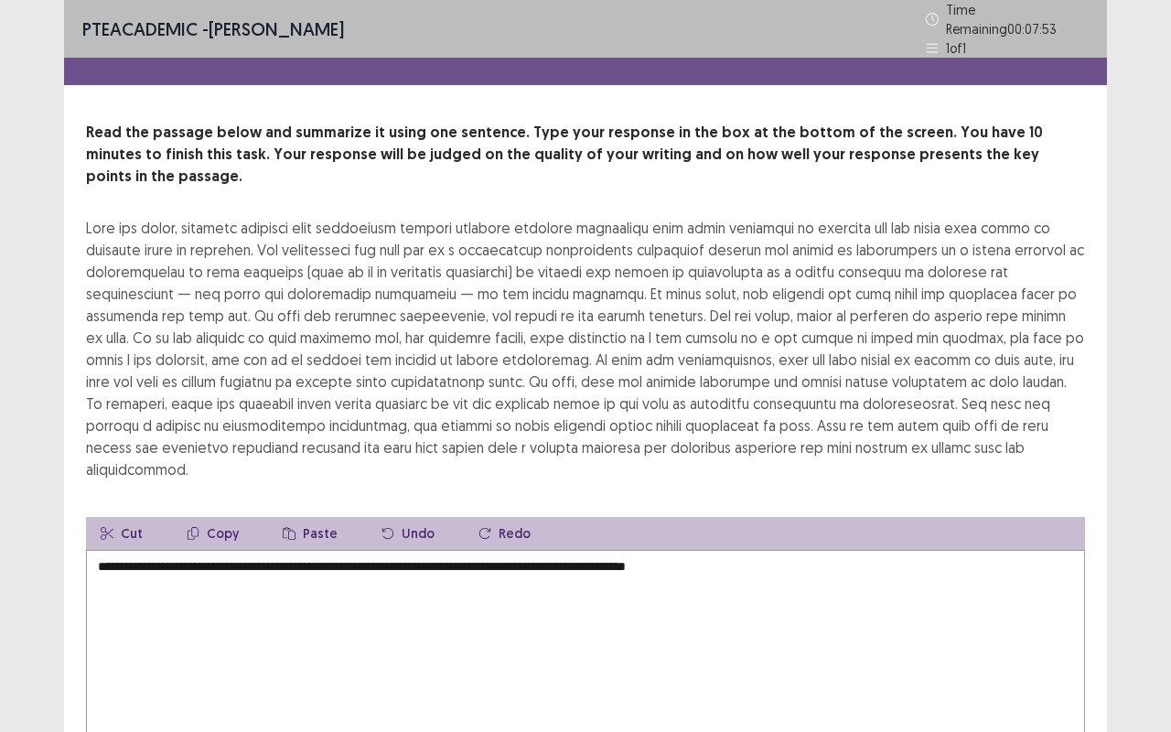
click at [755, 550] on textarea "**********" at bounding box center [585, 650] width 999 height 201
click at [847, 550] on textarea "**********" at bounding box center [585, 650] width 999 height 201
click at [832, 616] on textarea "**********" at bounding box center [585, 650] width 999 height 201
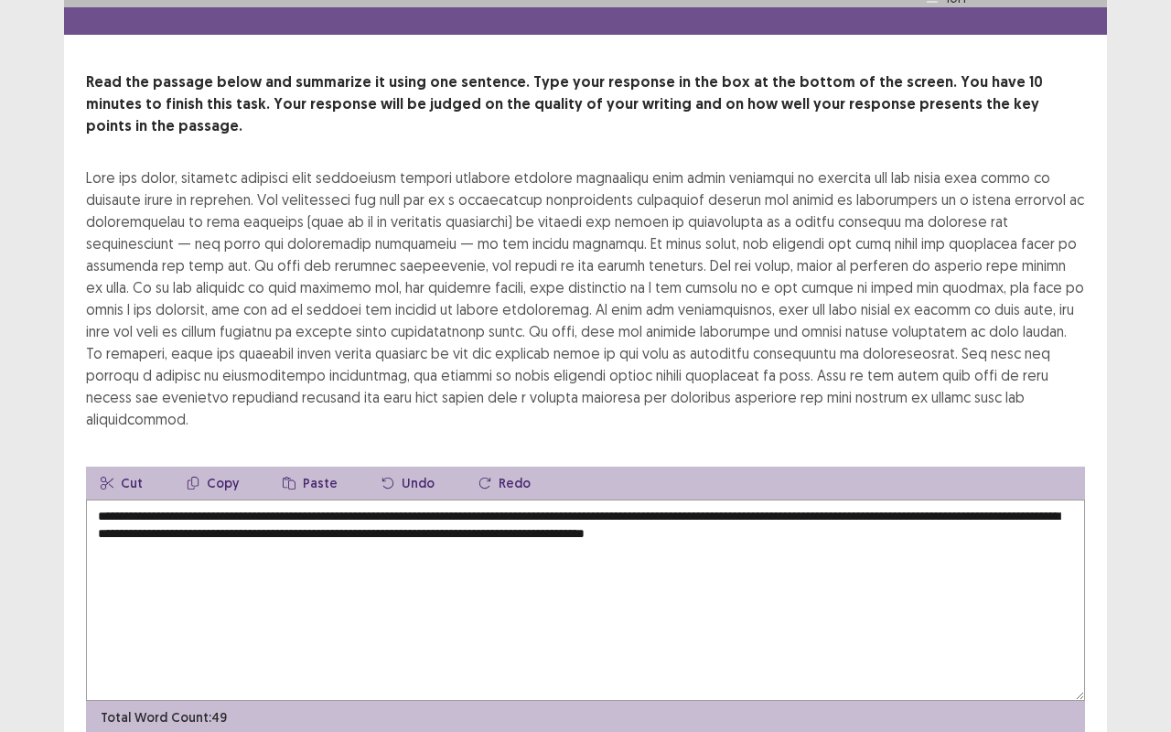
scroll to position [62, 0]
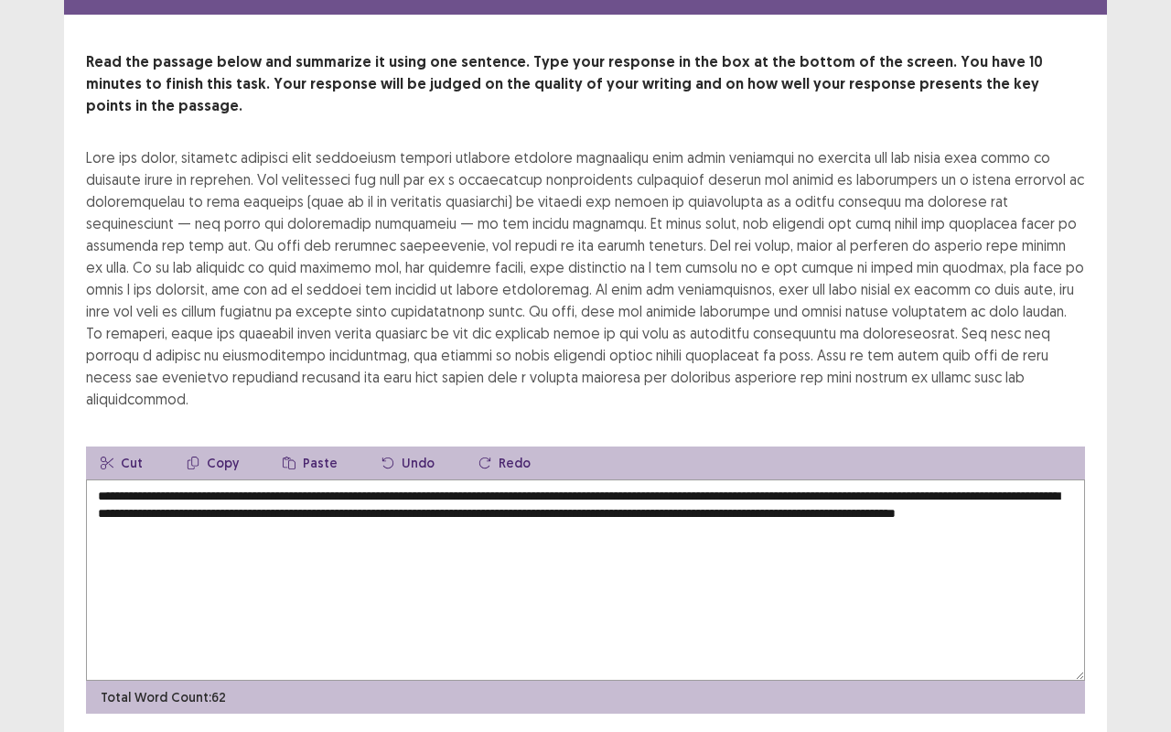
click at [980, 494] on textarea "**********" at bounding box center [585, 579] width 999 height 201
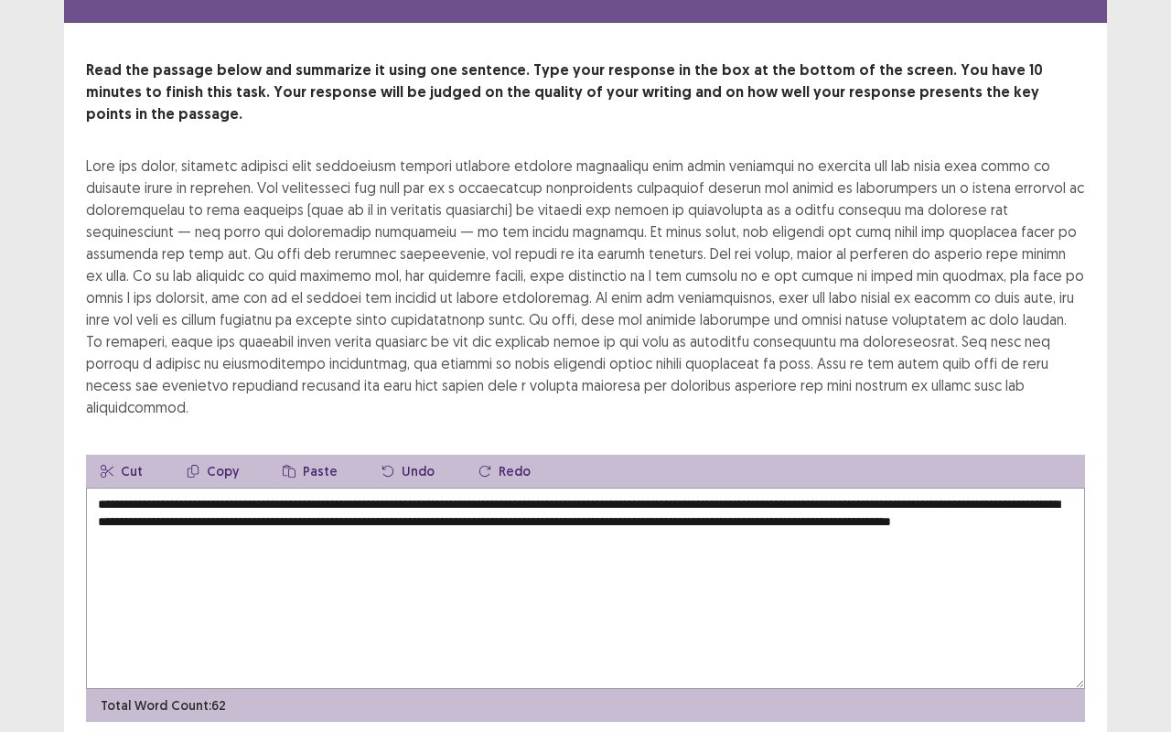
click at [265, 509] on textarea "**********" at bounding box center [585, 588] width 999 height 201
click at [404, 511] on textarea "**********" at bounding box center [585, 588] width 999 height 201
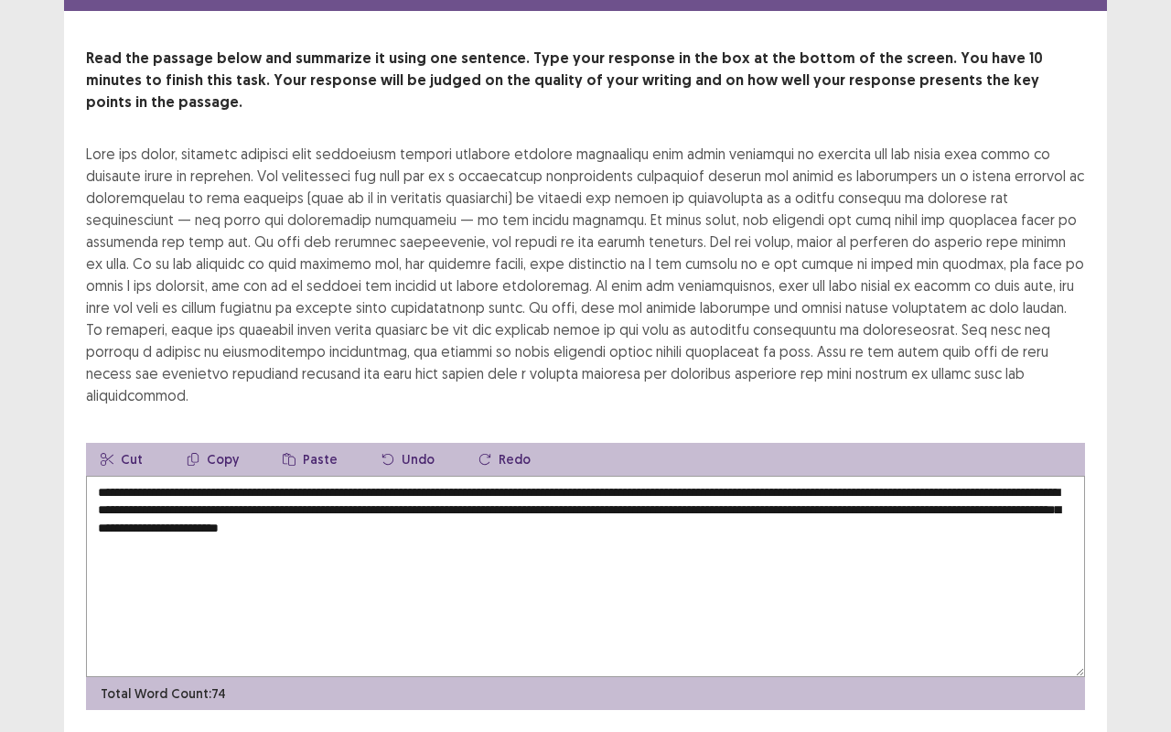
scroll to position [91, 0]
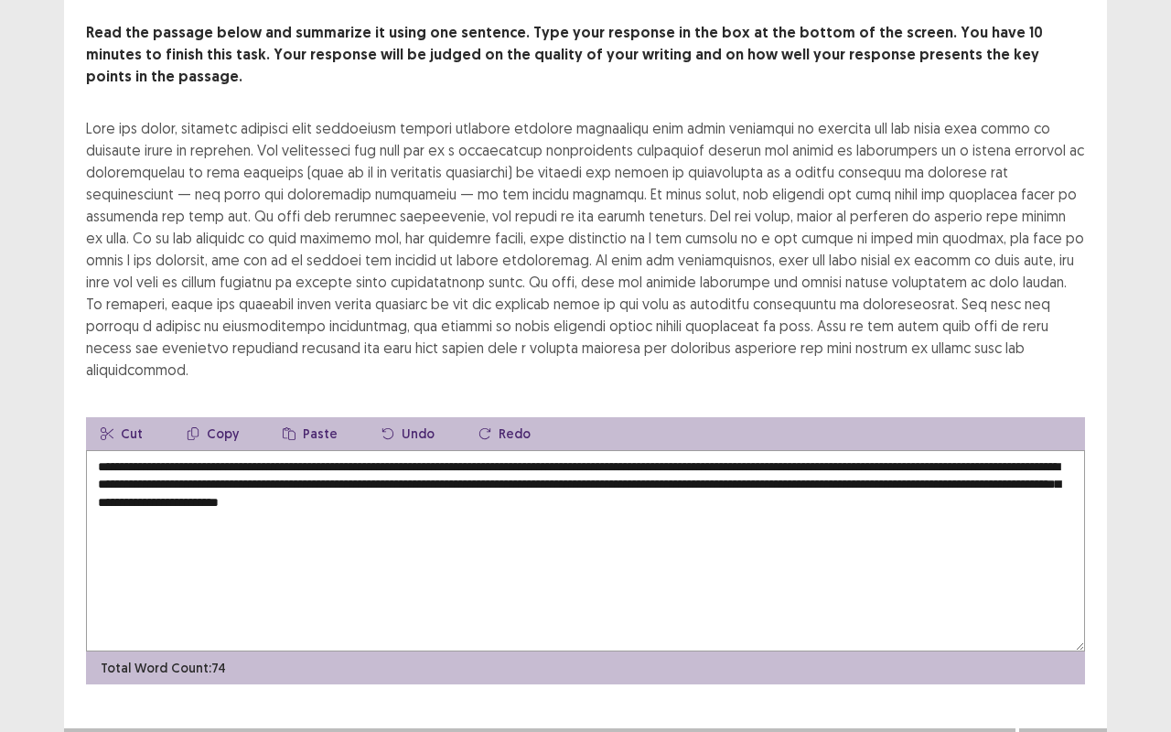
click at [359, 479] on textarea "**********" at bounding box center [585, 550] width 999 height 201
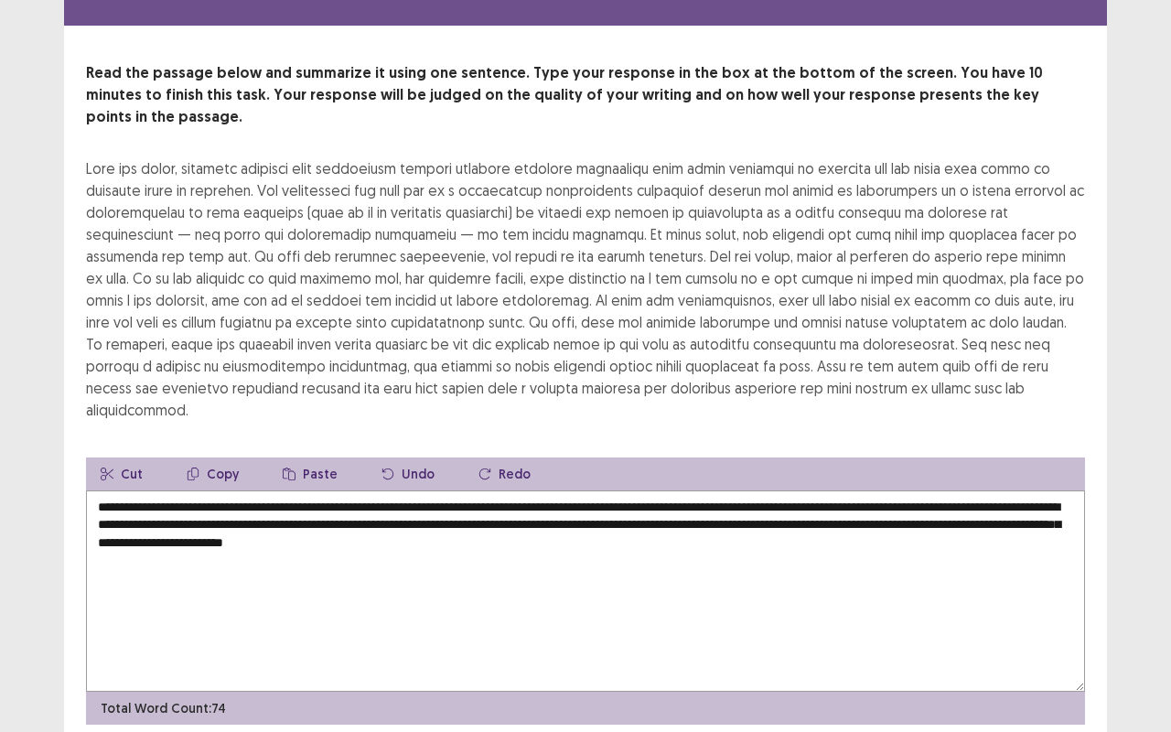
scroll to position [102, 0]
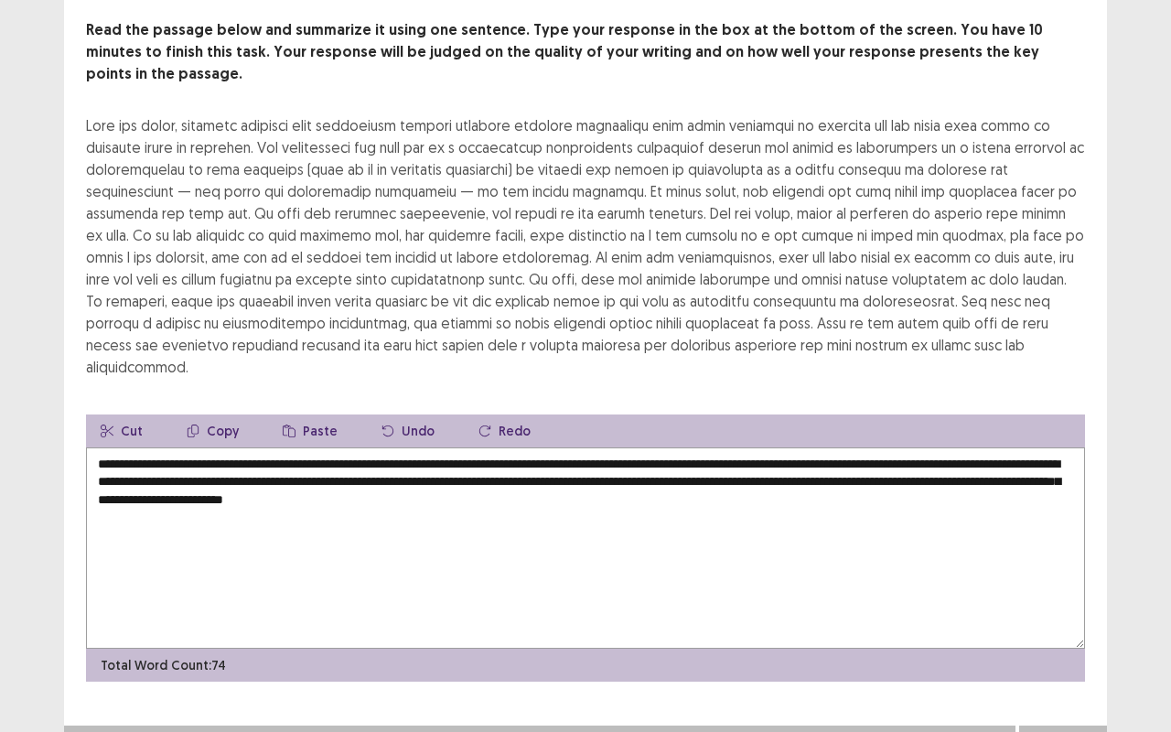
type textarea "**********"
click at [1072, 616] on button "Next" at bounding box center [1062, 744] width 73 height 22
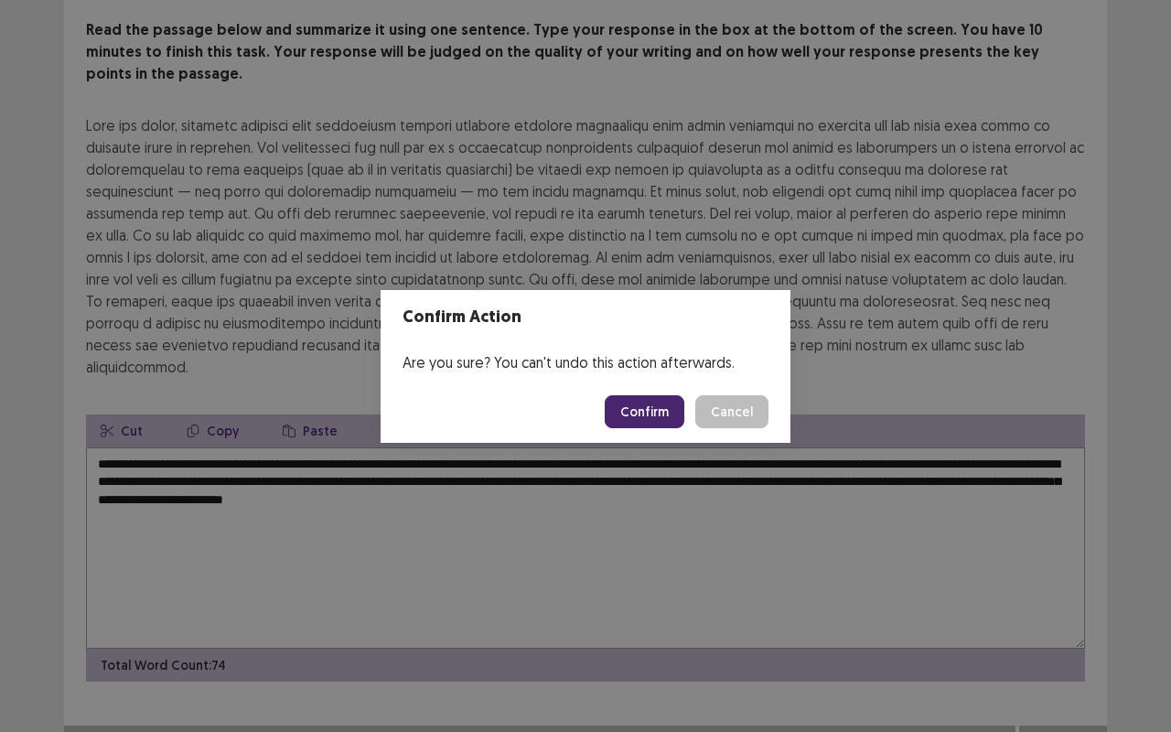
click at [673, 407] on button "Confirm" at bounding box center [645, 411] width 80 height 33
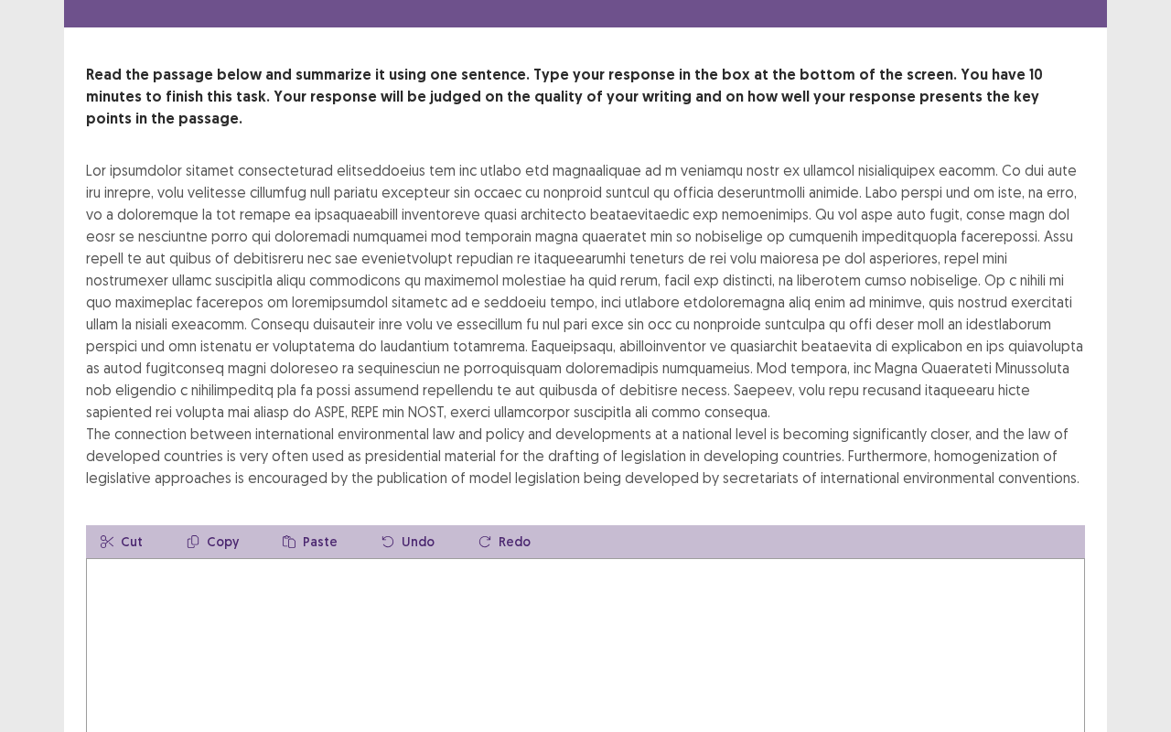
scroll to position [91, 0]
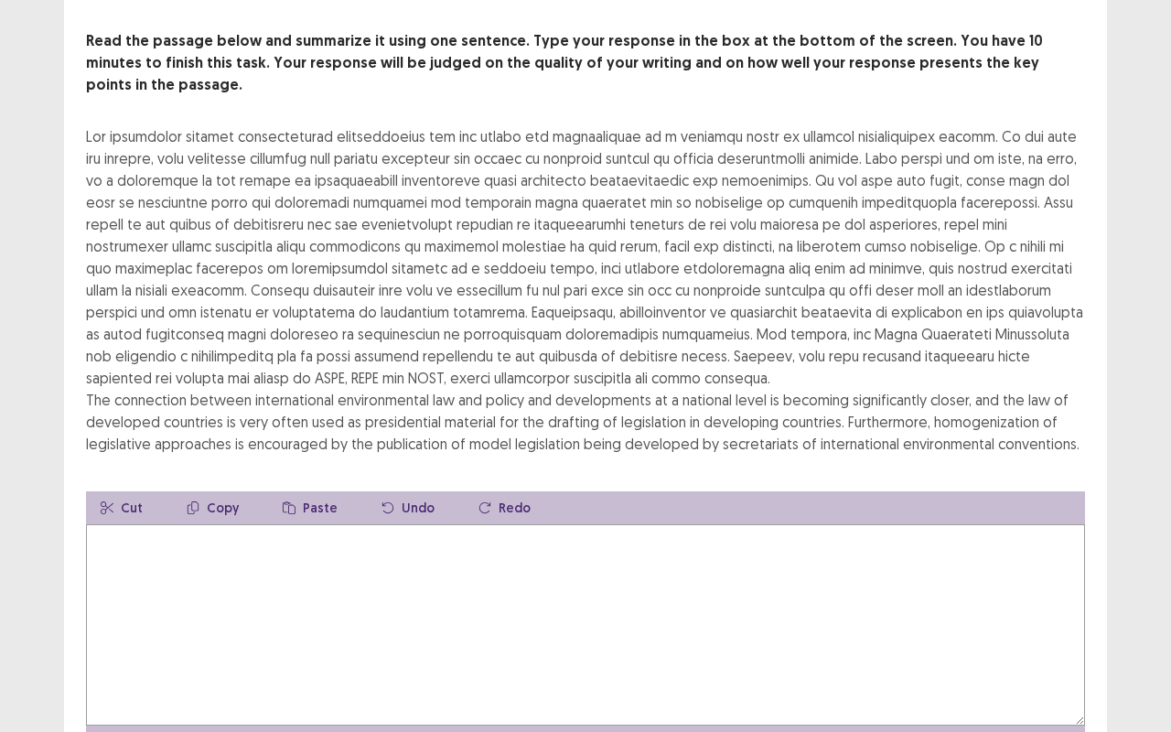
click at [330, 589] on textarea at bounding box center [585, 624] width 999 height 201
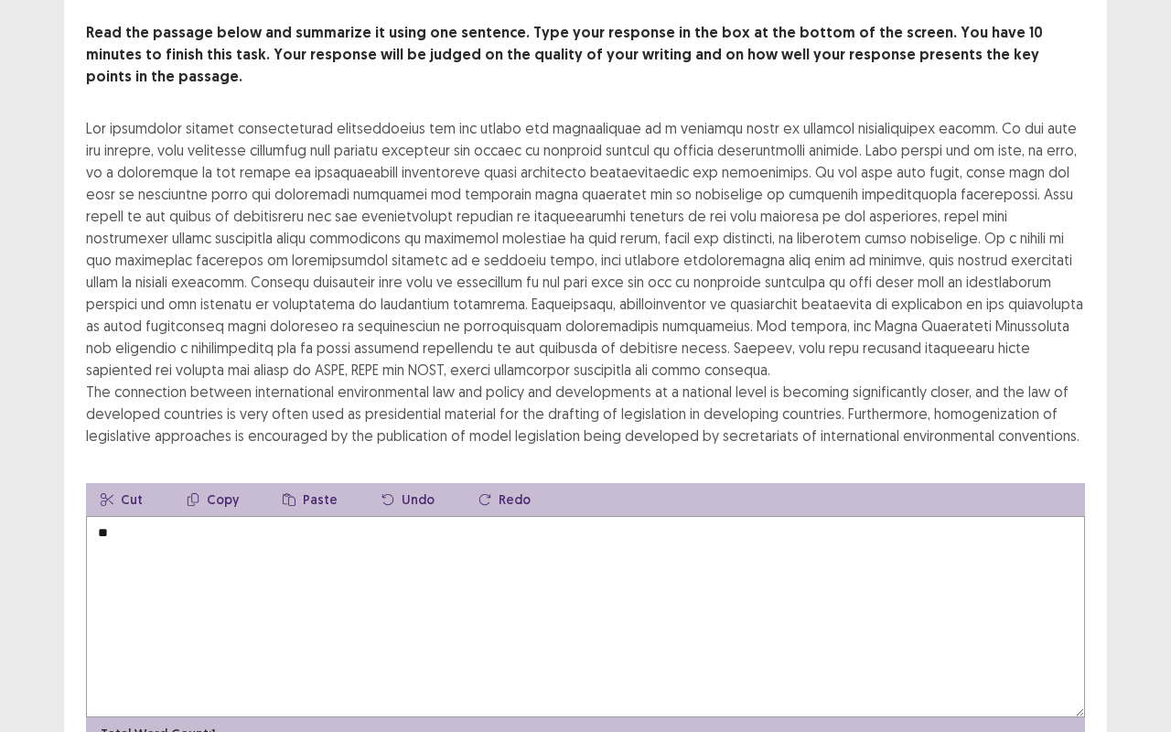
type textarea "*"
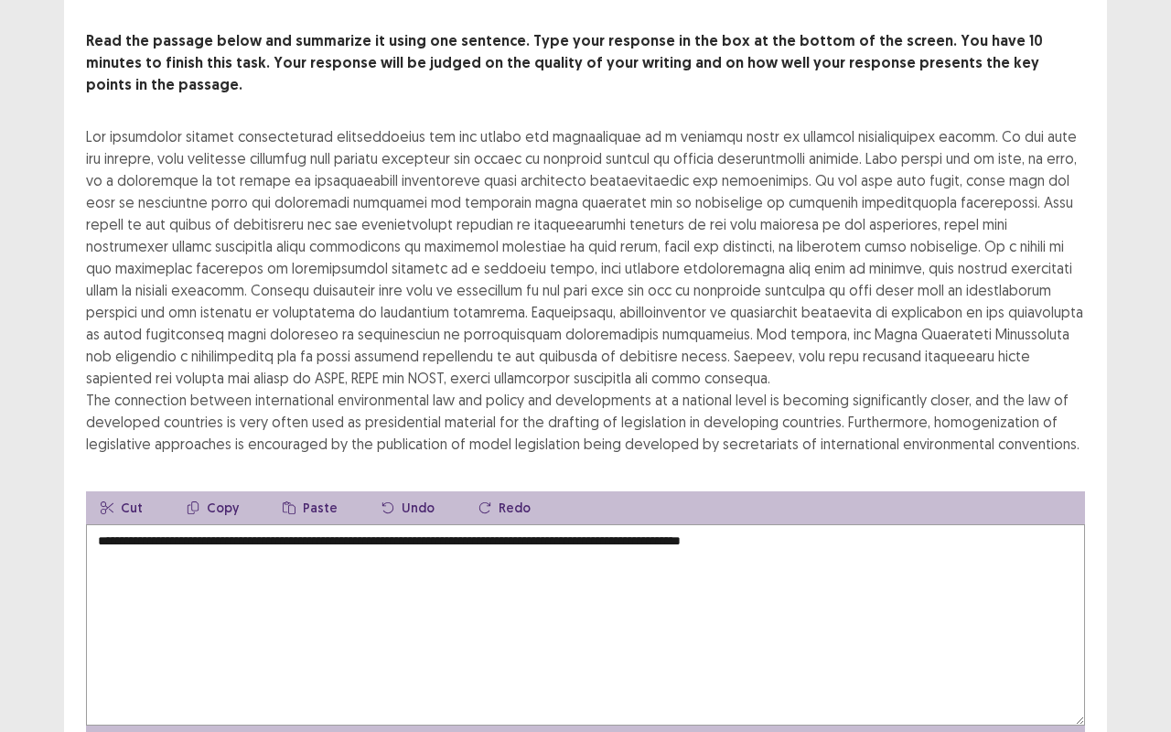
click at [445, 524] on textarea "**********" at bounding box center [585, 624] width 999 height 201
click at [866, 524] on textarea "**********" at bounding box center [585, 624] width 999 height 201
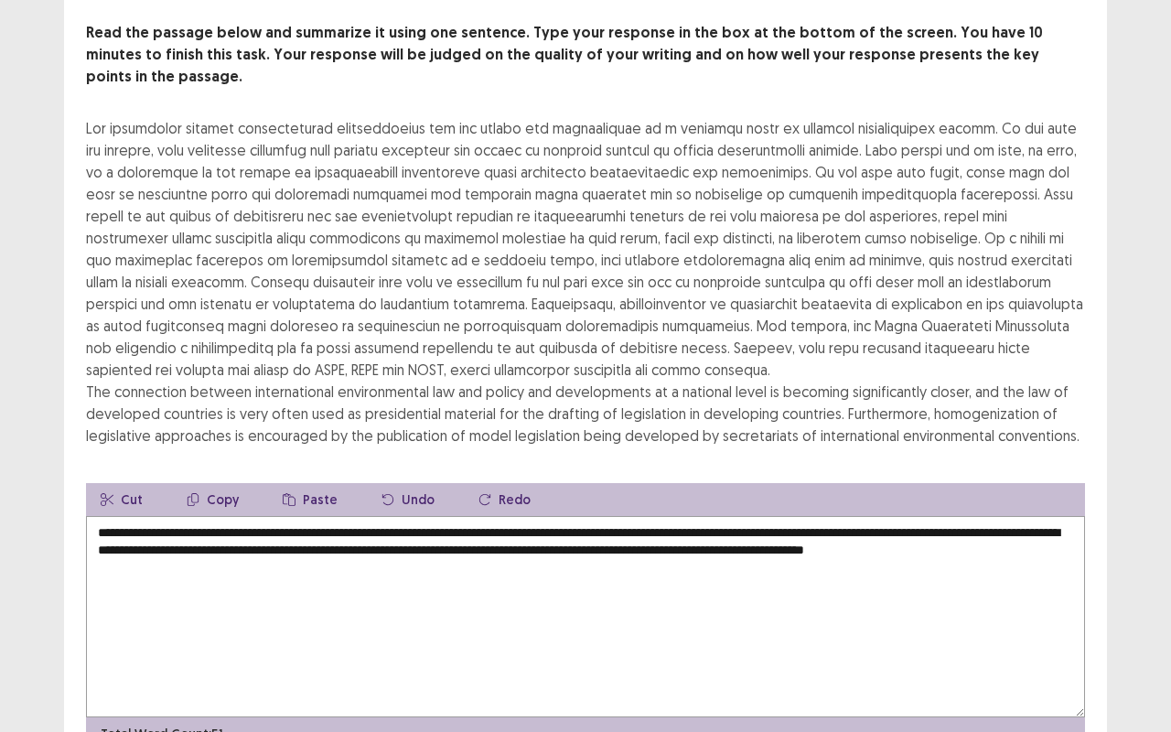
click at [175, 550] on textarea "**********" at bounding box center [585, 616] width 999 height 201
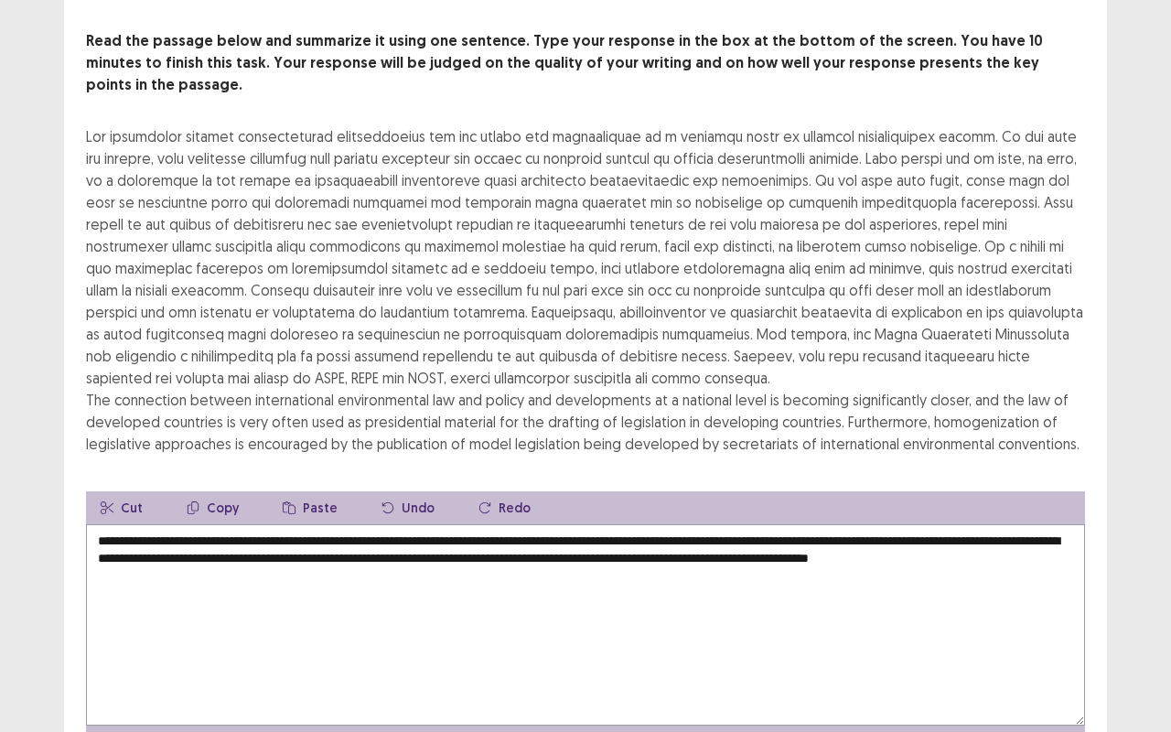
click at [977, 256] on div "The connection between international environmental law and policy and developme…" at bounding box center [585, 289] width 999 height 329
drag, startPoint x: 973, startPoint y: 256, endPoint x: 779, endPoint y: 256, distance: 193.9
click at [779, 256] on div "The connection between international environmental law and policy and developme…" at bounding box center [585, 289] width 999 height 329
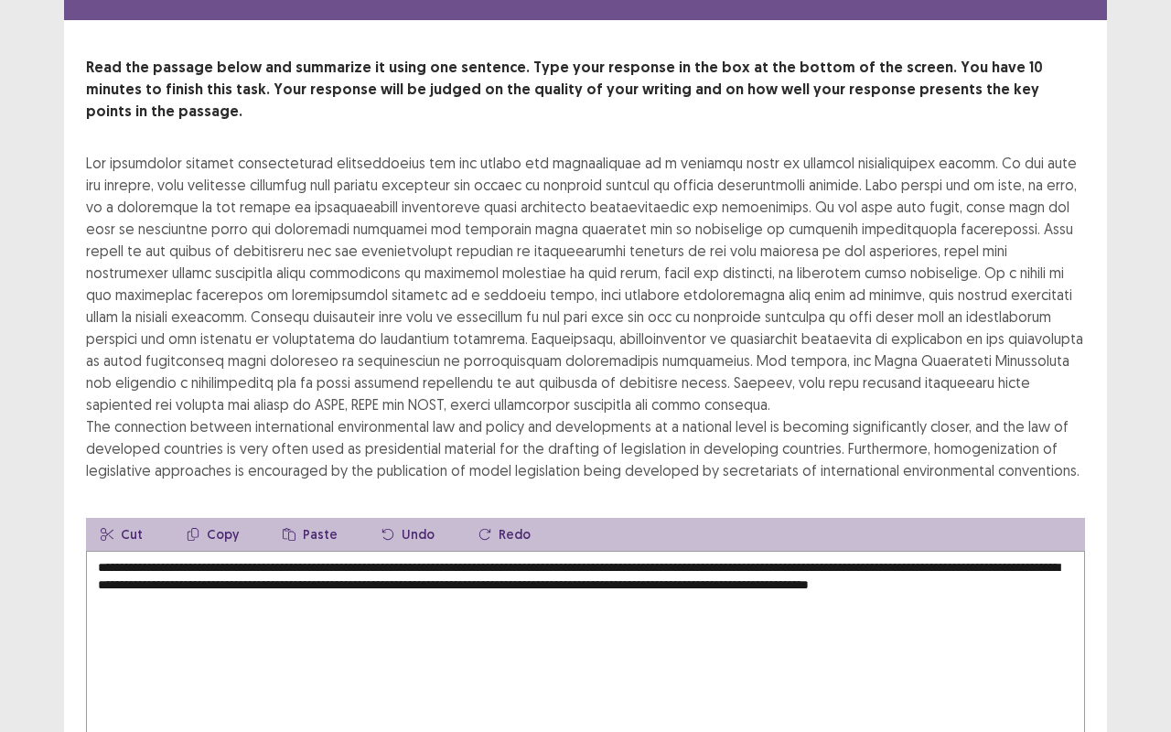
scroll to position [70, 0]
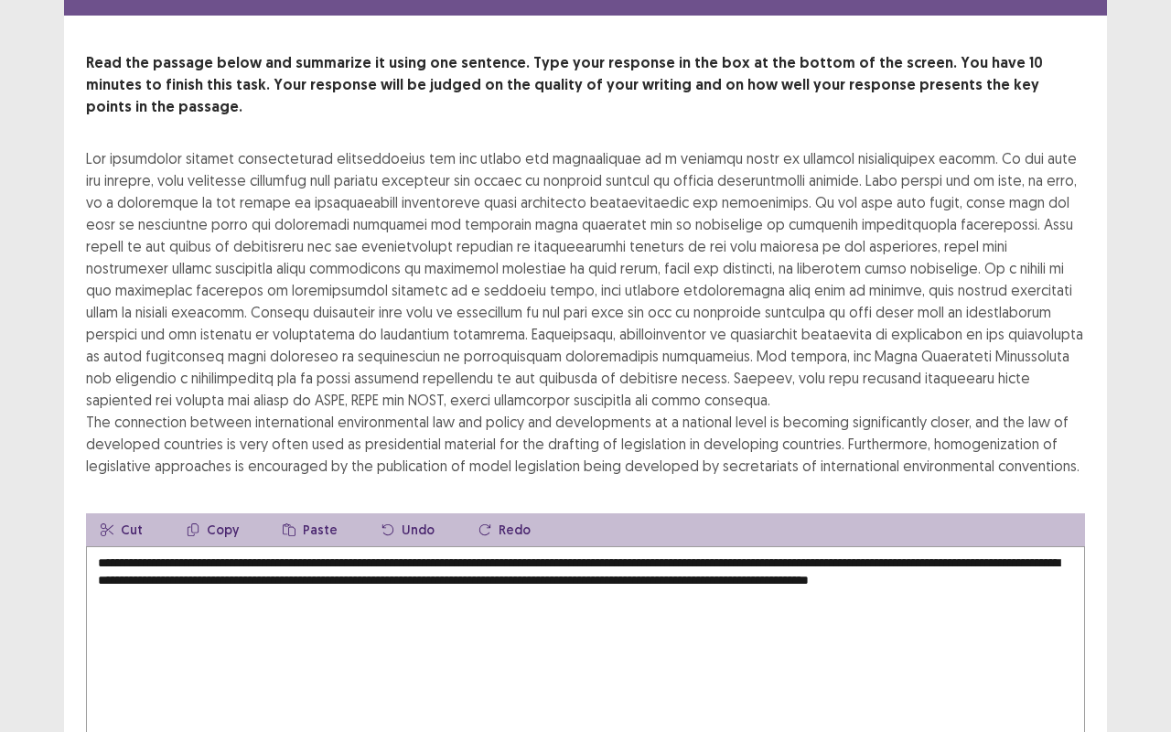
click at [300, 575] on textarea "**********" at bounding box center [585, 646] width 999 height 201
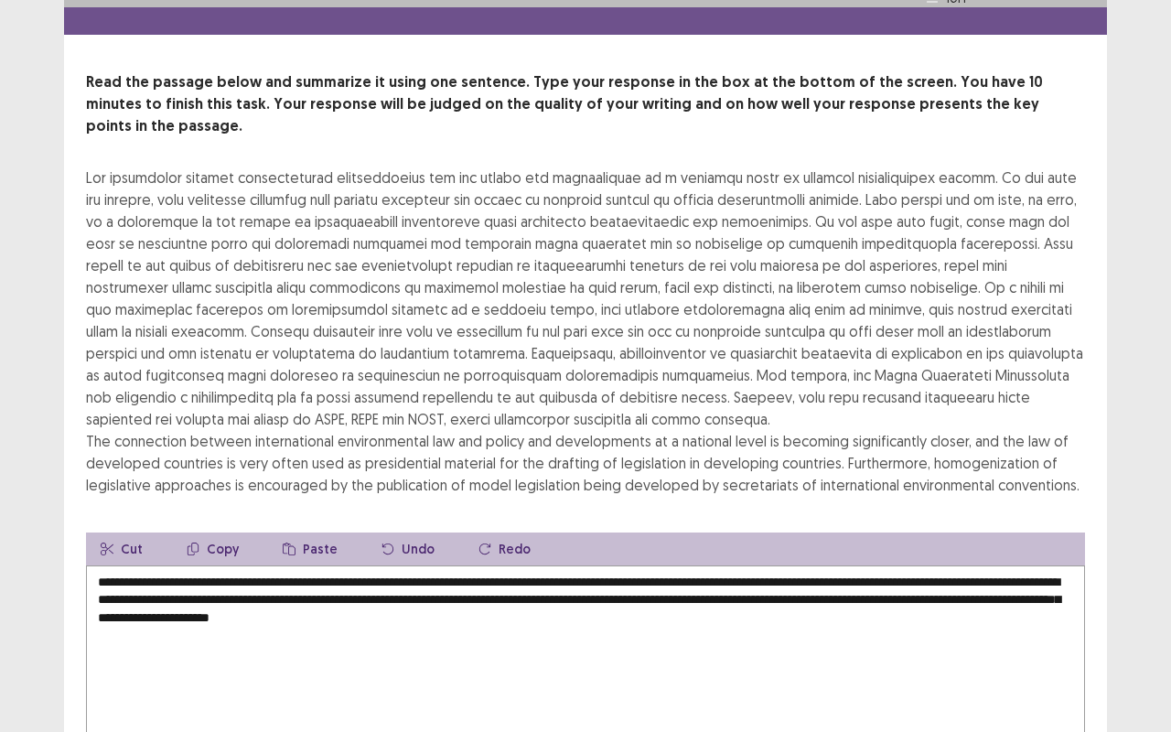
scroll to position [91, 0]
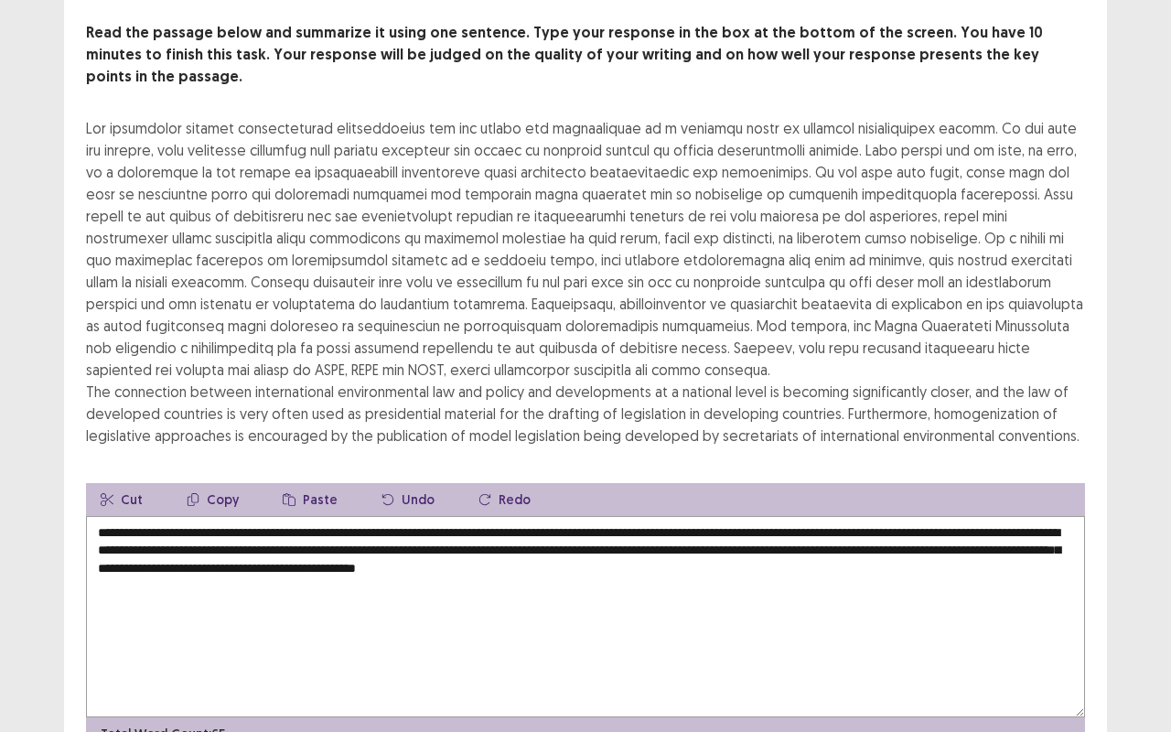
click at [870, 553] on textarea "**********" at bounding box center [585, 616] width 999 height 201
click at [982, 556] on textarea "**********" at bounding box center [585, 616] width 999 height 201
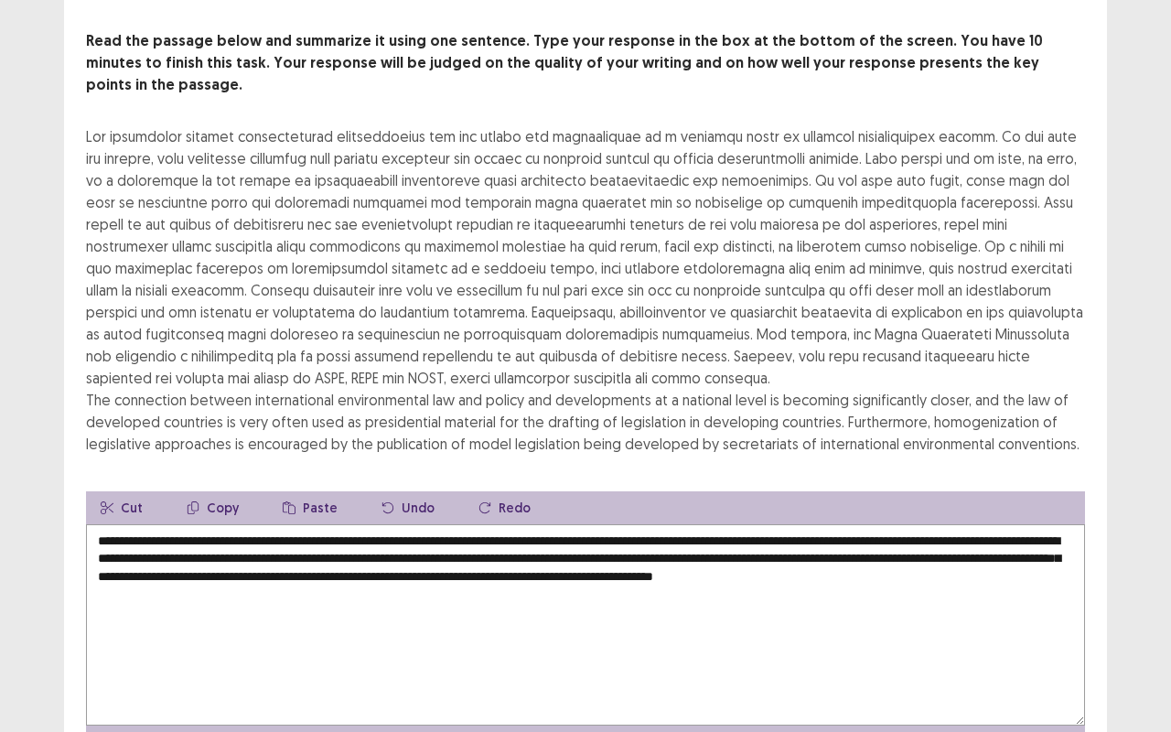
click at [532, 536] on textarea "**********" at bounding box center [585, 624] width 999 height 201
click at [542, 538] on textarea "**********" at bounding box center [585, 624] width 999 height 201
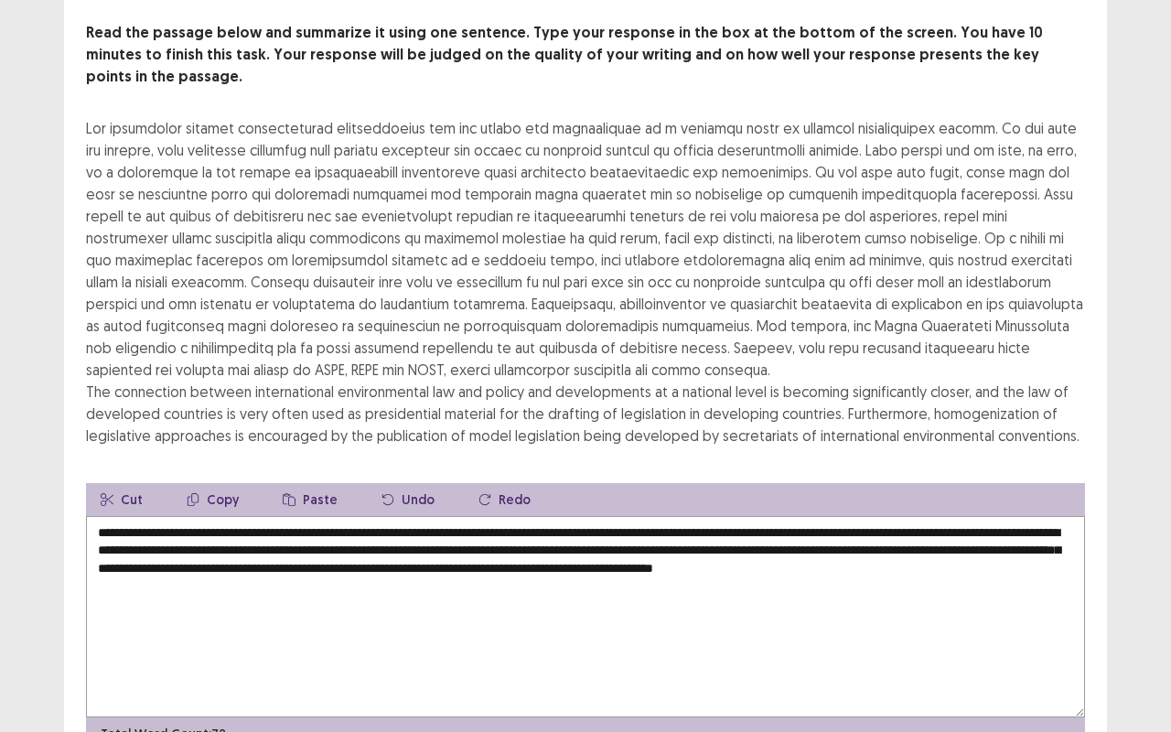
click at [534, 532] on textarea "**********" at bounding box center [585, 616] width 999 height 201
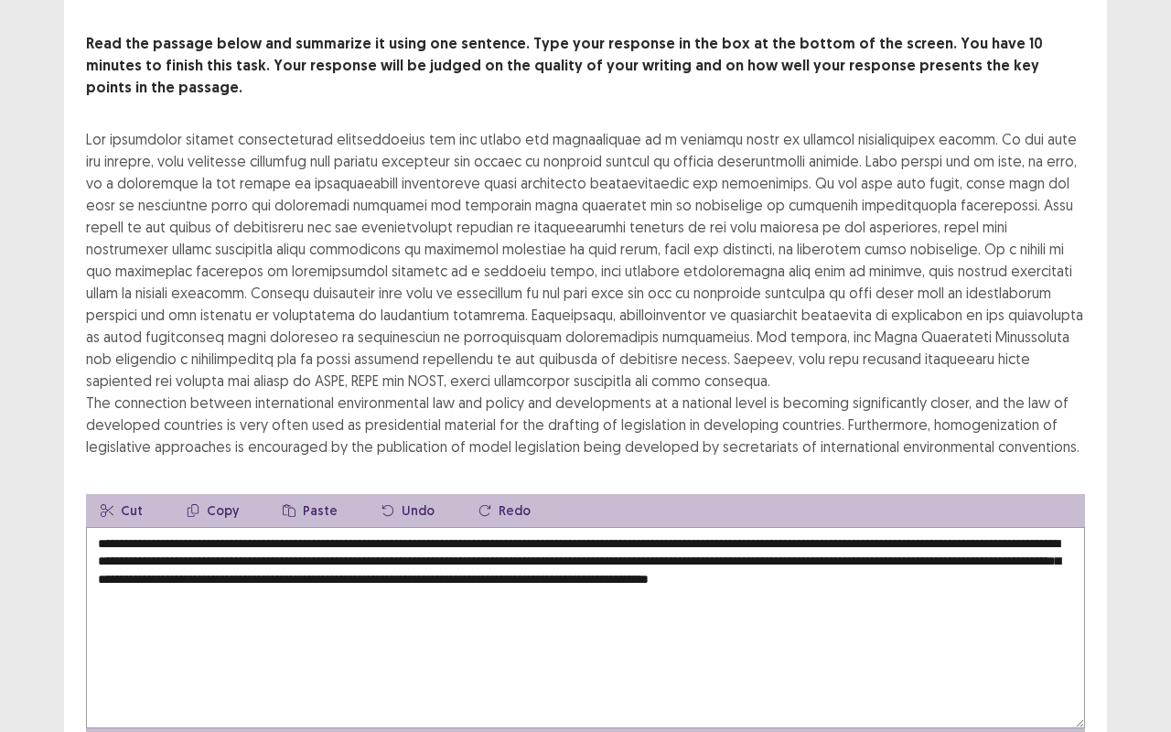
scroll to position [168, 0]
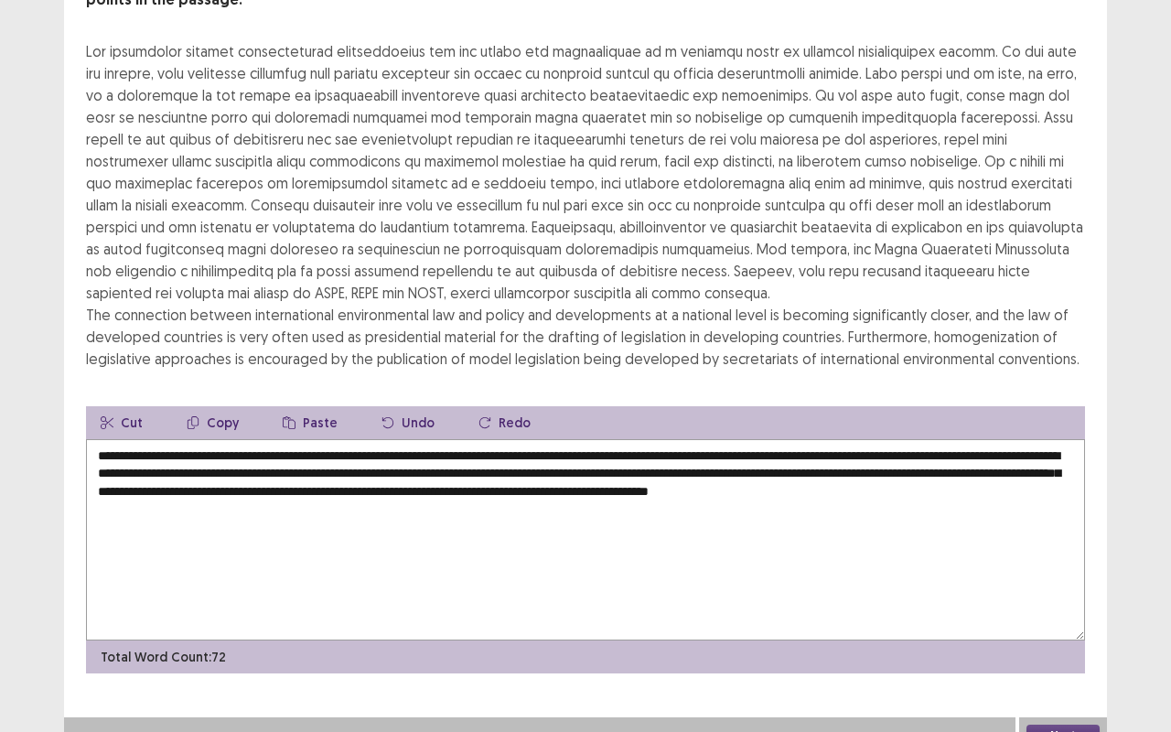
type textarea "**********"
click at [1076, 616] on button "Next" at bounding box center [1062, 736] width 73 height 22
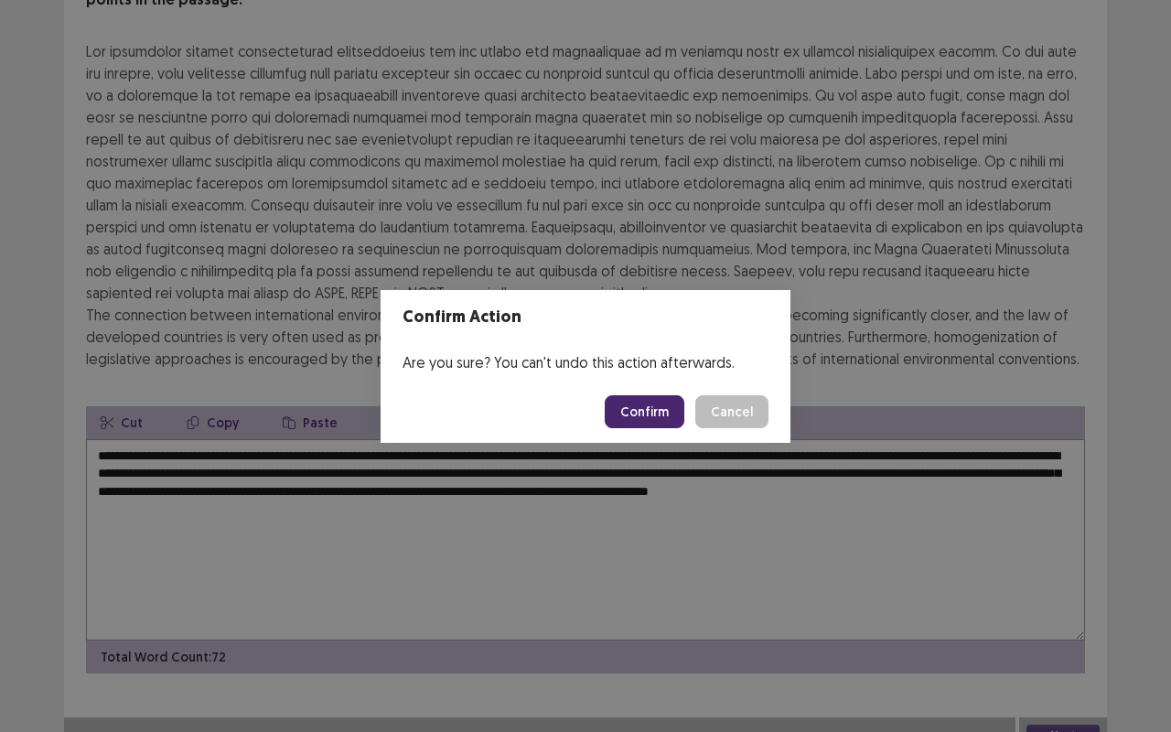
click at [671, 420] on button "Confirm" at bounding box center [645, 411] width 80 height 33
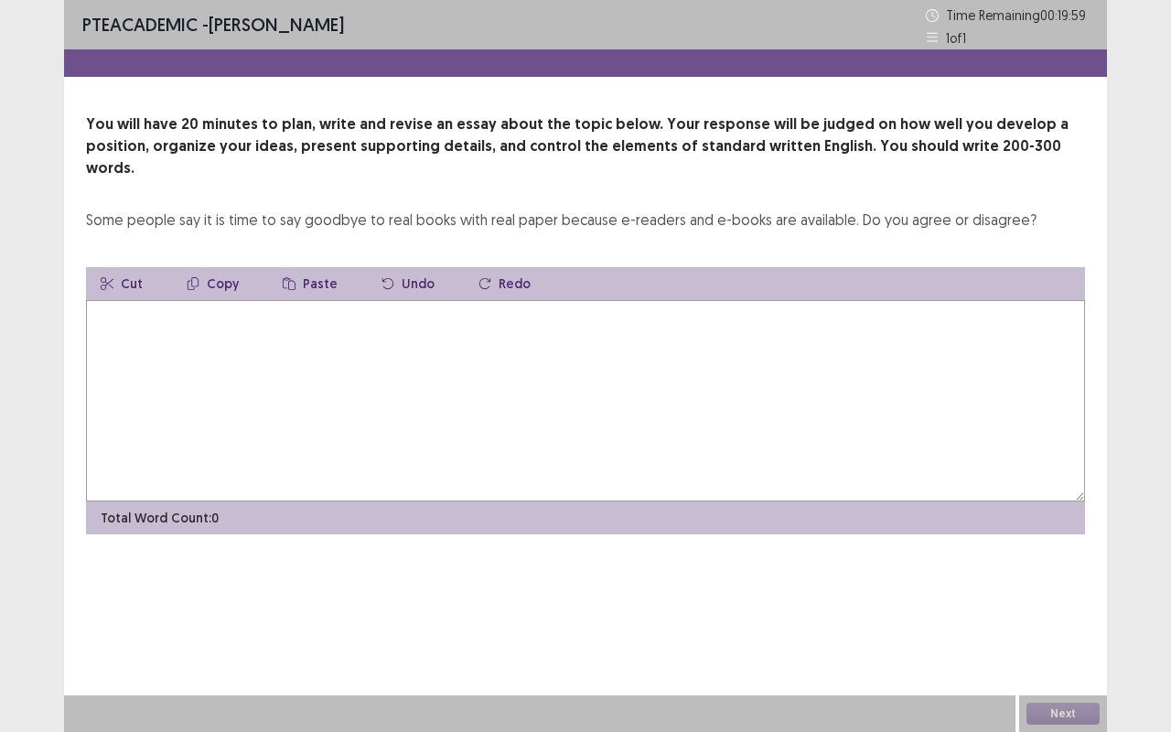
click at [304, 377] on textarea at bounding box center [585, 400] width 999 height 201
click at [677, 310] on textarea at bounding box center [585, 400] width 999 height 201
click at [543, 328] on textarea at bounding box center [585, 400] width 999 height 201
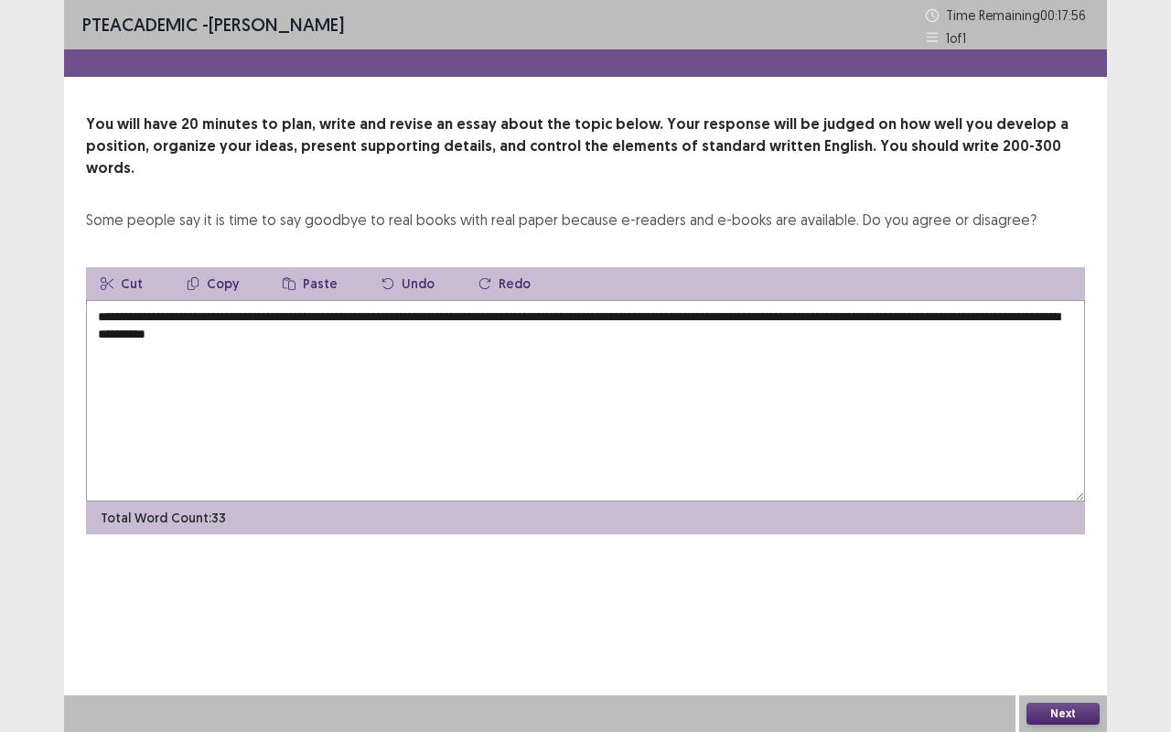
click at [322, 311] on textarea "**********" at bounding box center [585, 400] width 999 height 201
click at [381, 317] on textarea "**********" at bounding box center [585, 400] width 999 height 201
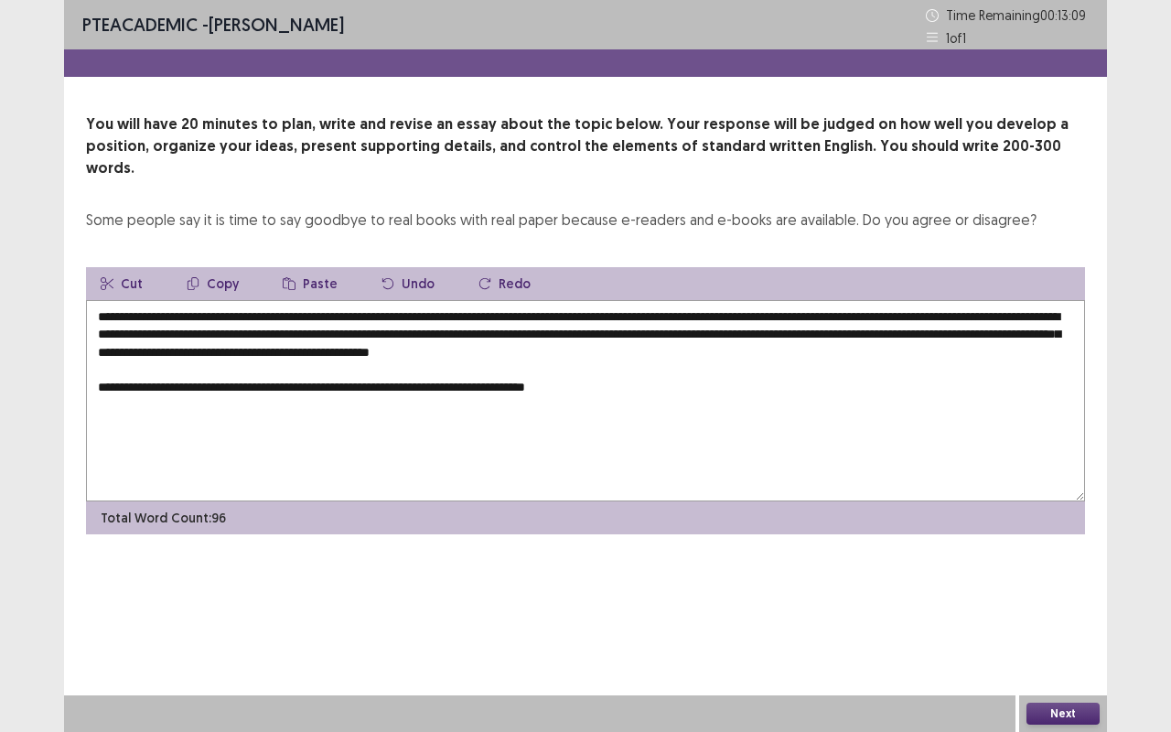
click at [462, 371] on textarea "**********" at bounding box center [585, 400] width 999 height 201
click at [611, 381] on textarea "**********" at bounding box center [585, 400] width 999 height 201
click at [736, 368] on textarea "**********" at bounding box center [585, 400] width 999 height 201
click at [809, 371] on textarea "**********" at bounding box center [585, 400] width 999 height 201
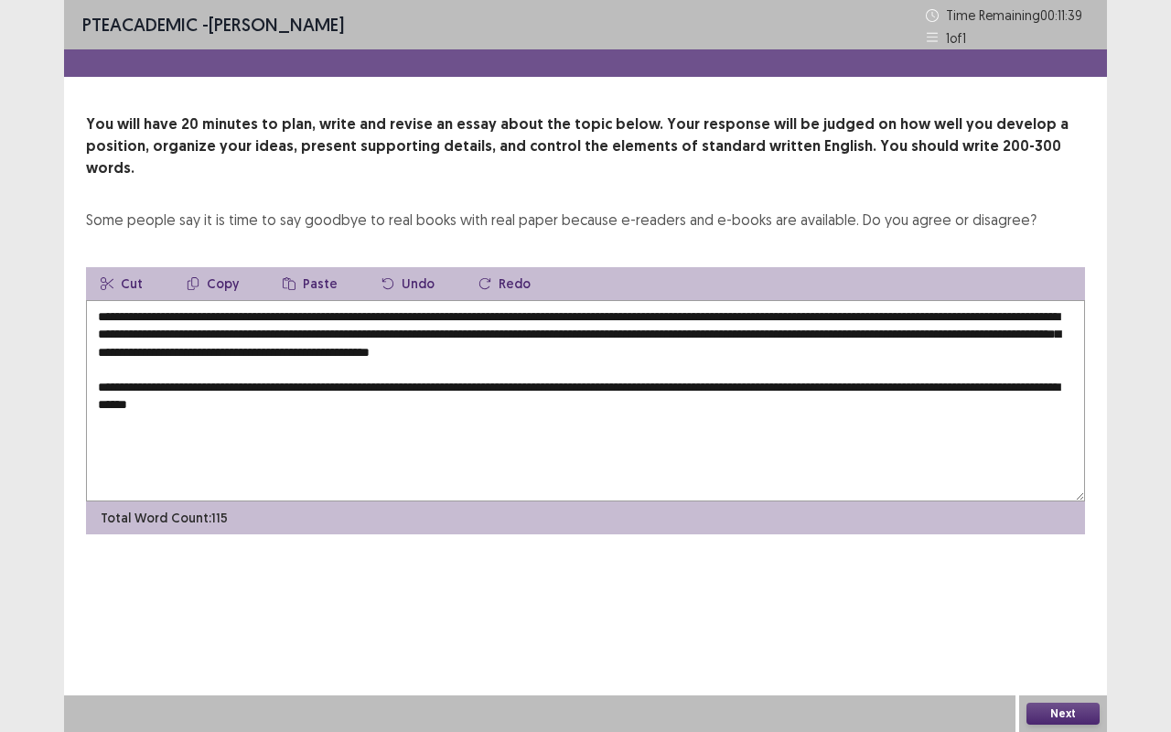
click at [217, 389] on textarea "**********" at bounding box center [585, 400] width 999 height 201
click at [334, 392] on textarea "**********" at bounding box center [585, 400] width 999 height 201
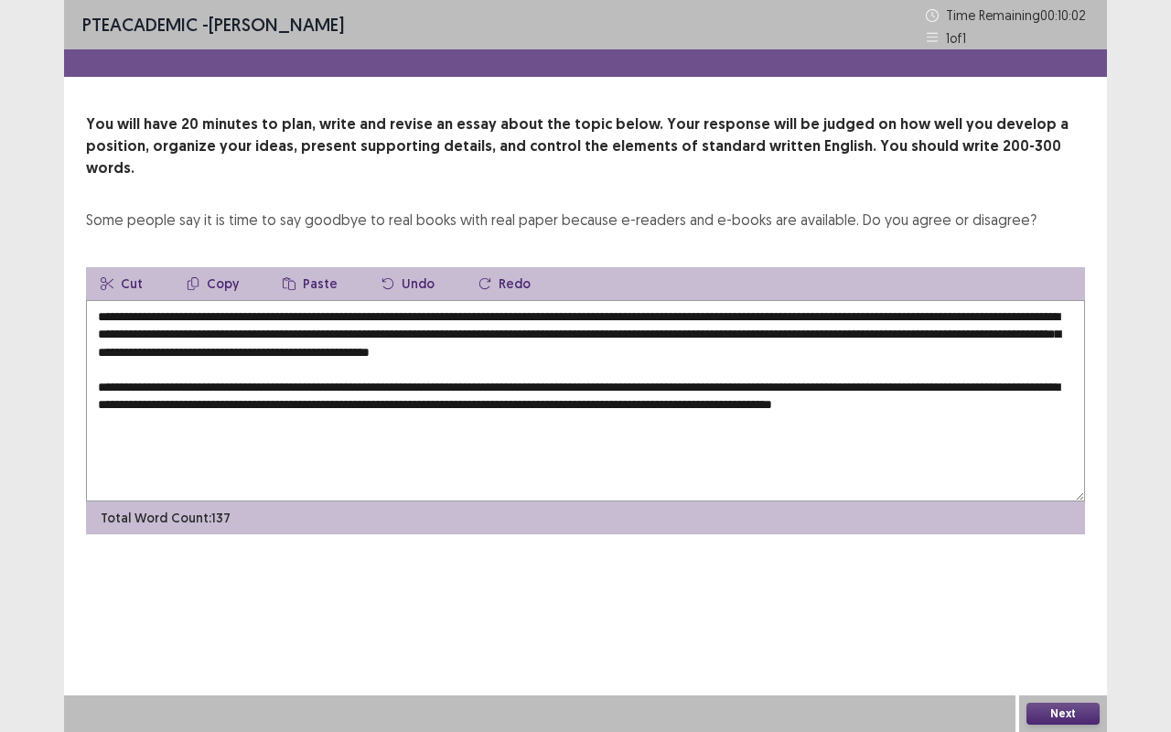
click at [726, 386] on textarea "**********" at bounding box center [585, 400] width 999 height 201
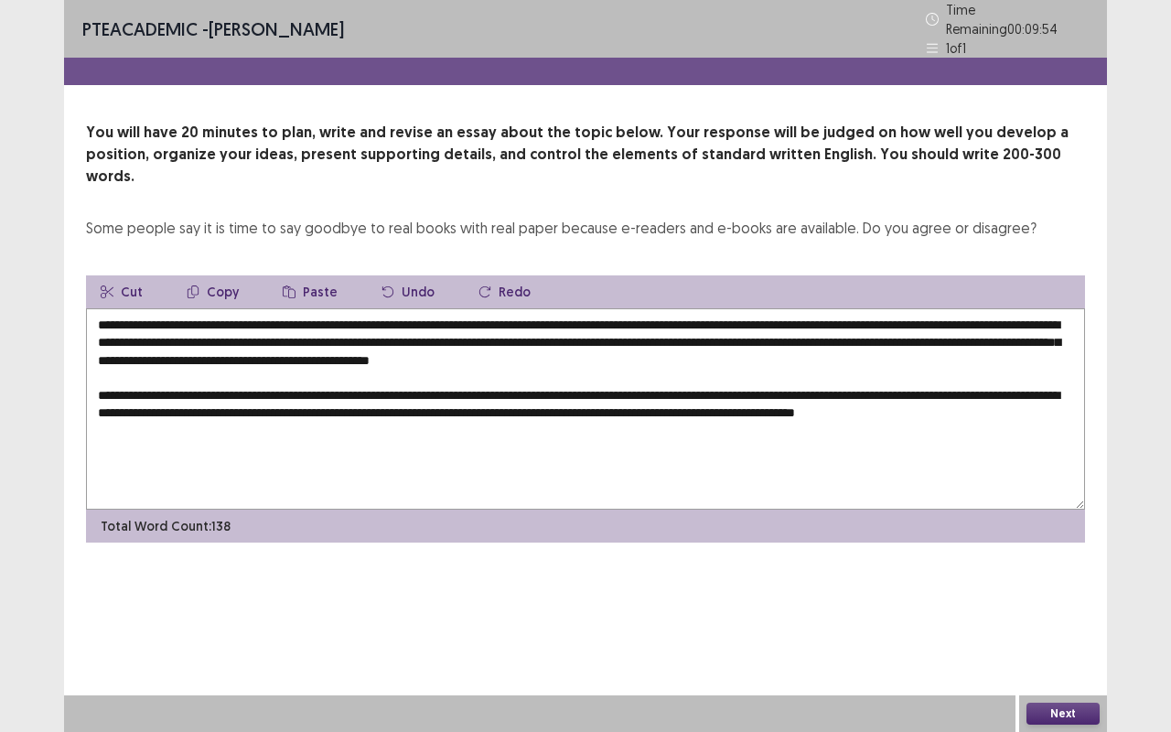
click at [240, 400] on textarea "**********" at bounding box center [585, 408] width 999 height 201
click at [220, 396] on textarea "**********" at bounding box center [585, 408] width 999 height 201
click at [315, 399] on textarea "**********" at bounding box center [585, 408] width 999 height 201
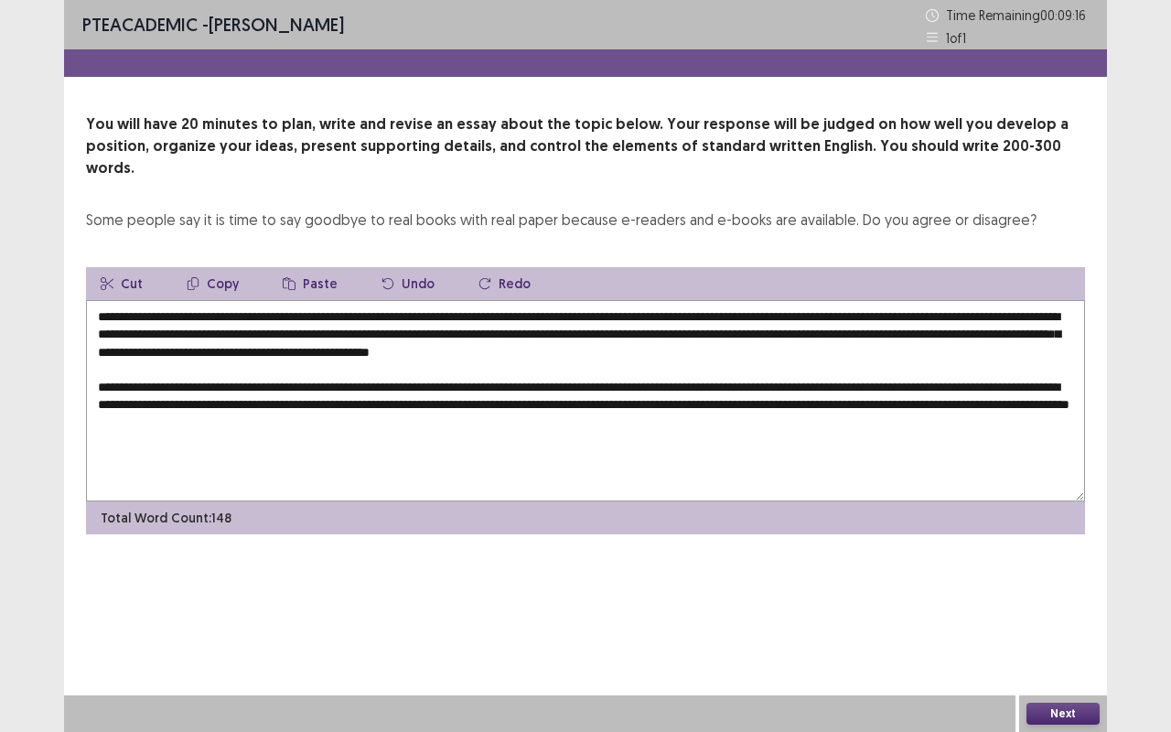
click at [410, 404] on textarea "**********" at bounding box center [585, 400] width 999 height 201
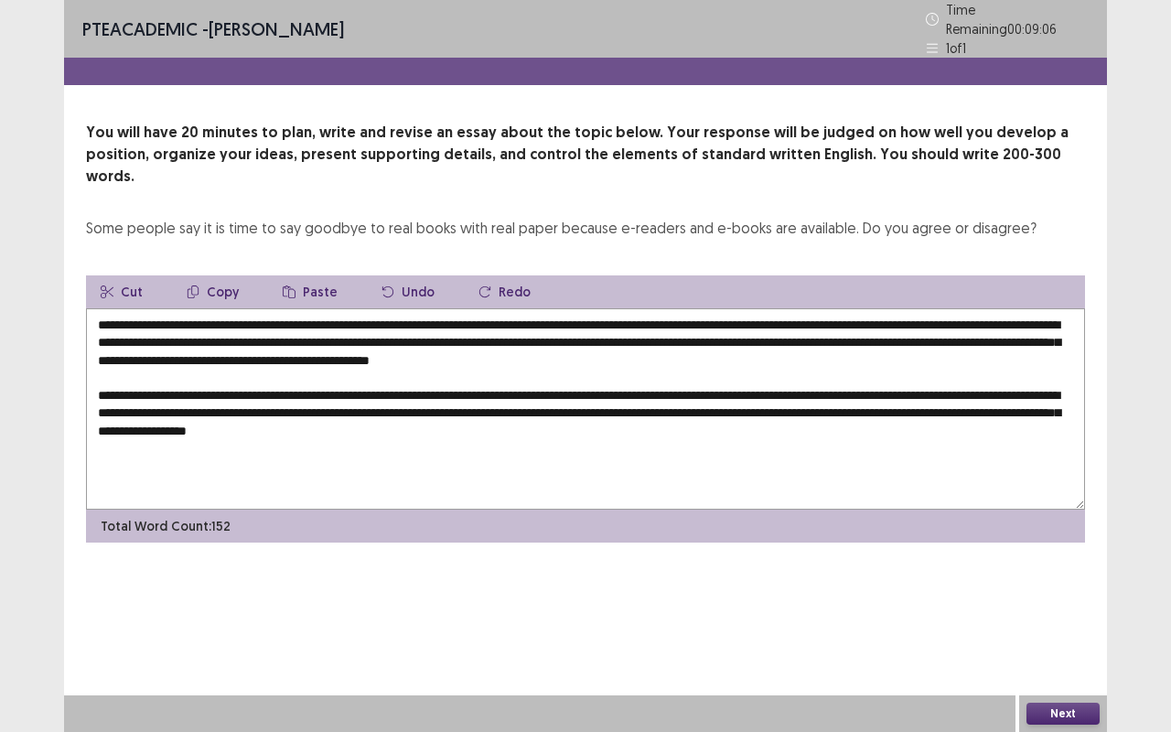
click at [485, 404] on textarea "**********" at bounding box center [585, 408] width 999 height 201
click at [688, 392] on textarea "**********" at bounding box center [585, 408] width 999 height 201
click at [878, 400] on textarea "**********" at bounding box center [585, 408] width 999 height 201
click at [1072, 401] on textarea "**********" at bounding box center [585, 408] width 999 height 201
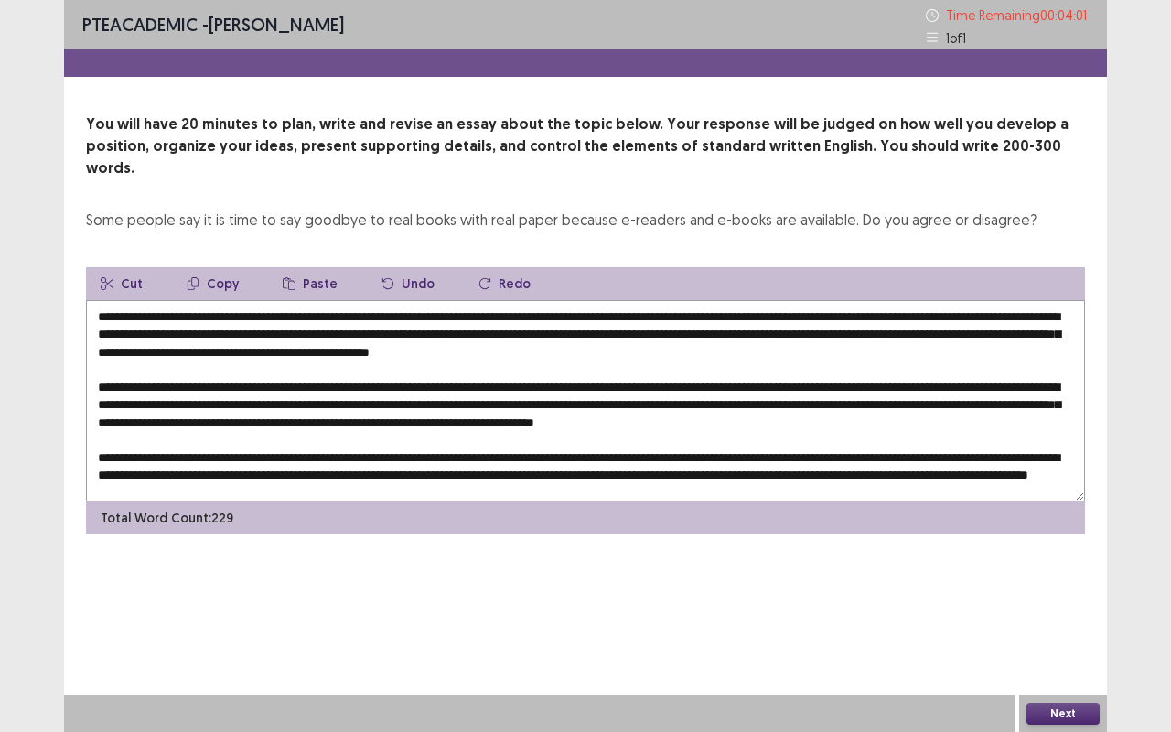
click at [439, 472] on textarea at bounding box center [585, 400] width 999 height 201
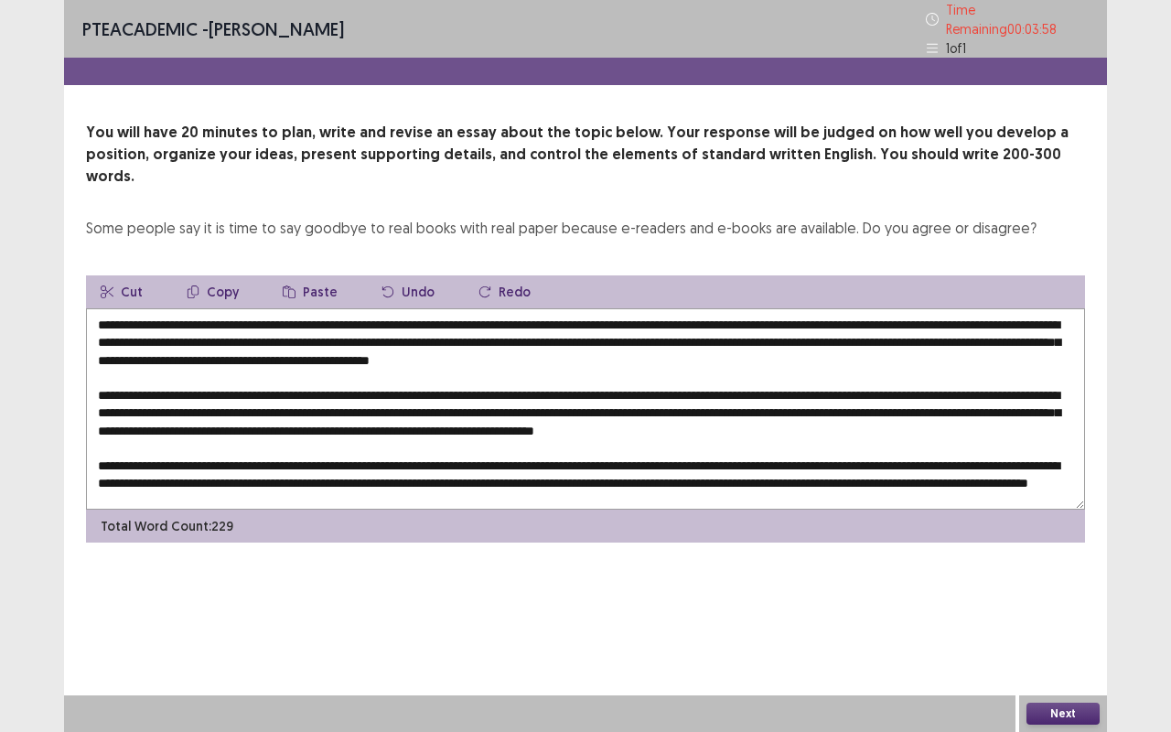
click at [527, 471] on textarea at bounding box center [585, 408] width 999 height 201
click at [606, 371] on textarea at bounding box center [585, 408] width 999 height 201
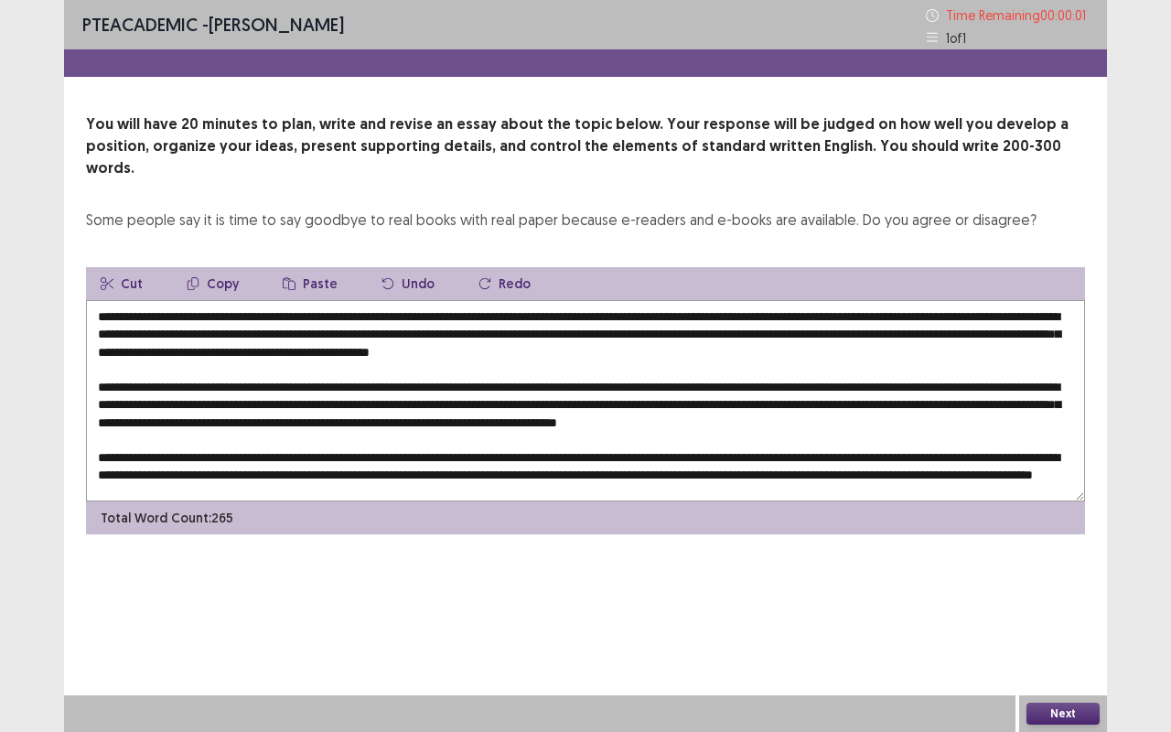
type textarea "**********"
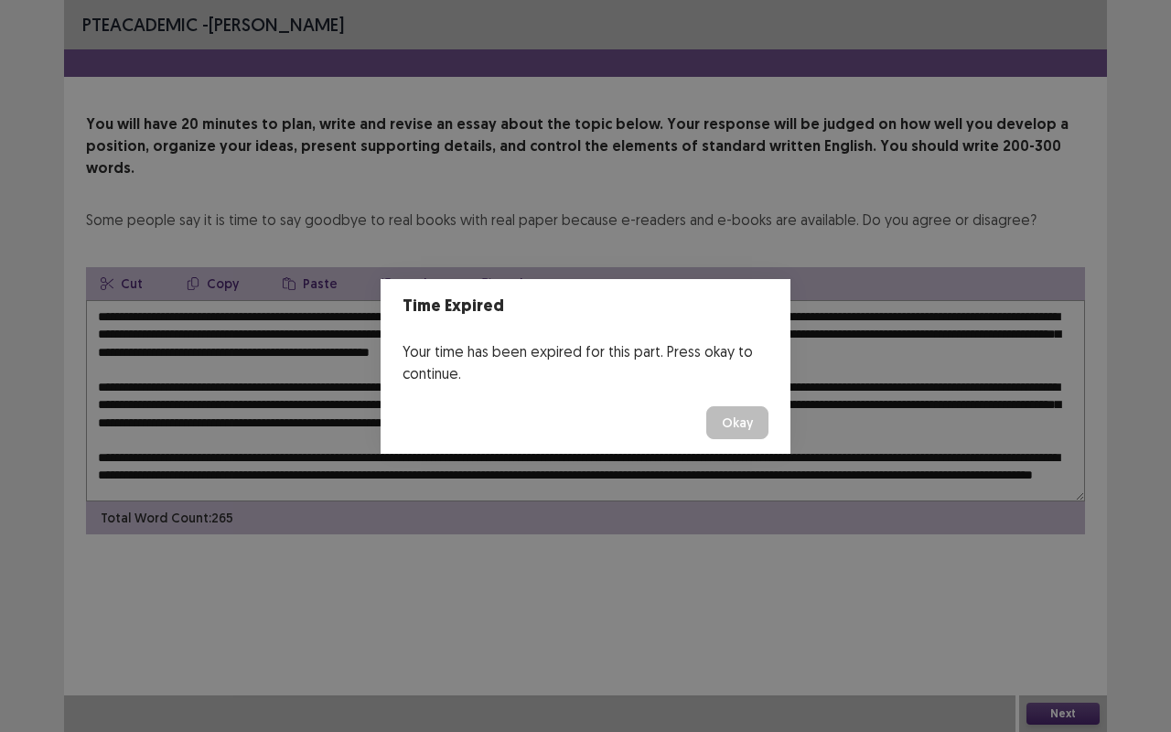
click at [768, 425] on footer "Okay" at bounding box center [586, 423] width 410 height 62
click at [745, 415] on button "Okay" at bounding box center [737, 422] width 62 height 33
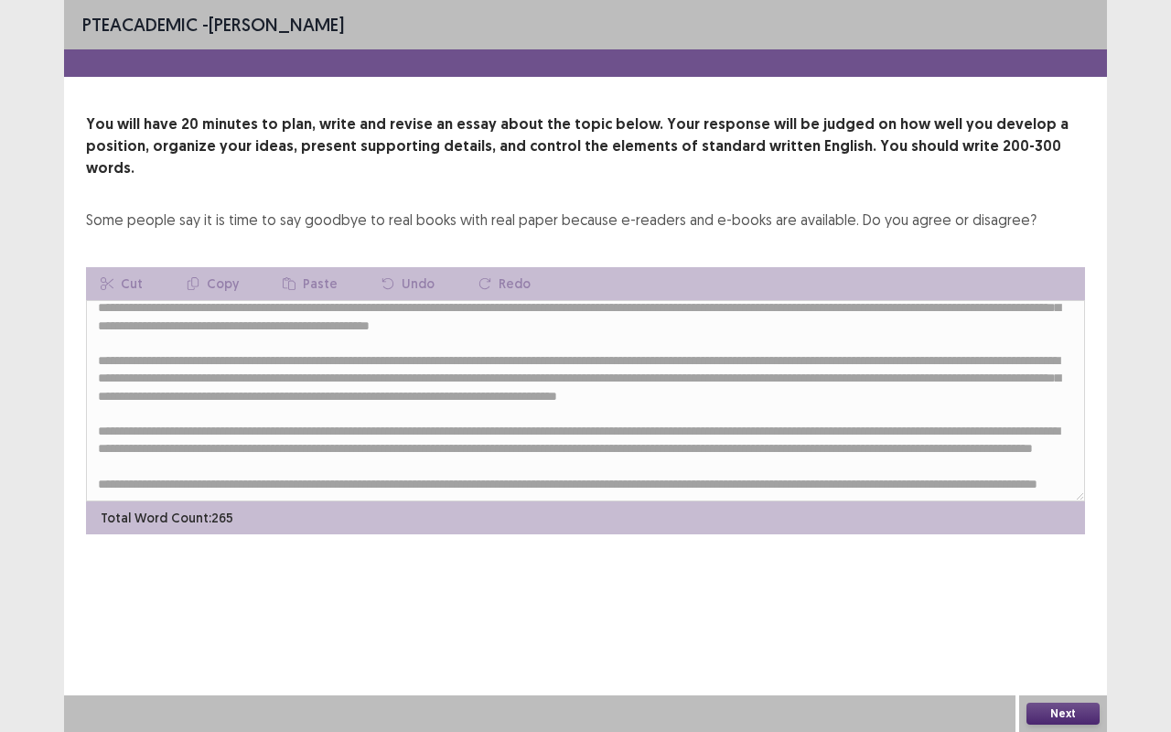
scroll to position [60, 0]
click at [1071, 616] on button "Next" at bounding box center [1062, 714] width 73 height 22
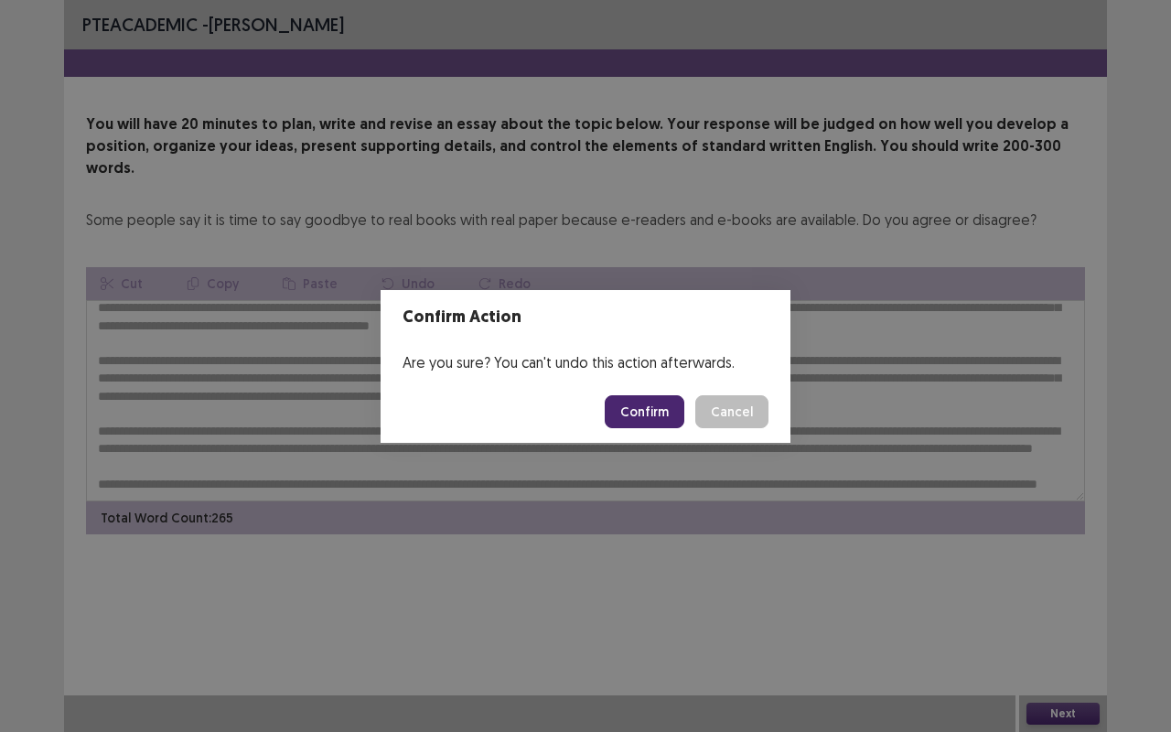
click at [664, 406] on button "Confirm" at bounding box center [645, 411] width 80 height 33
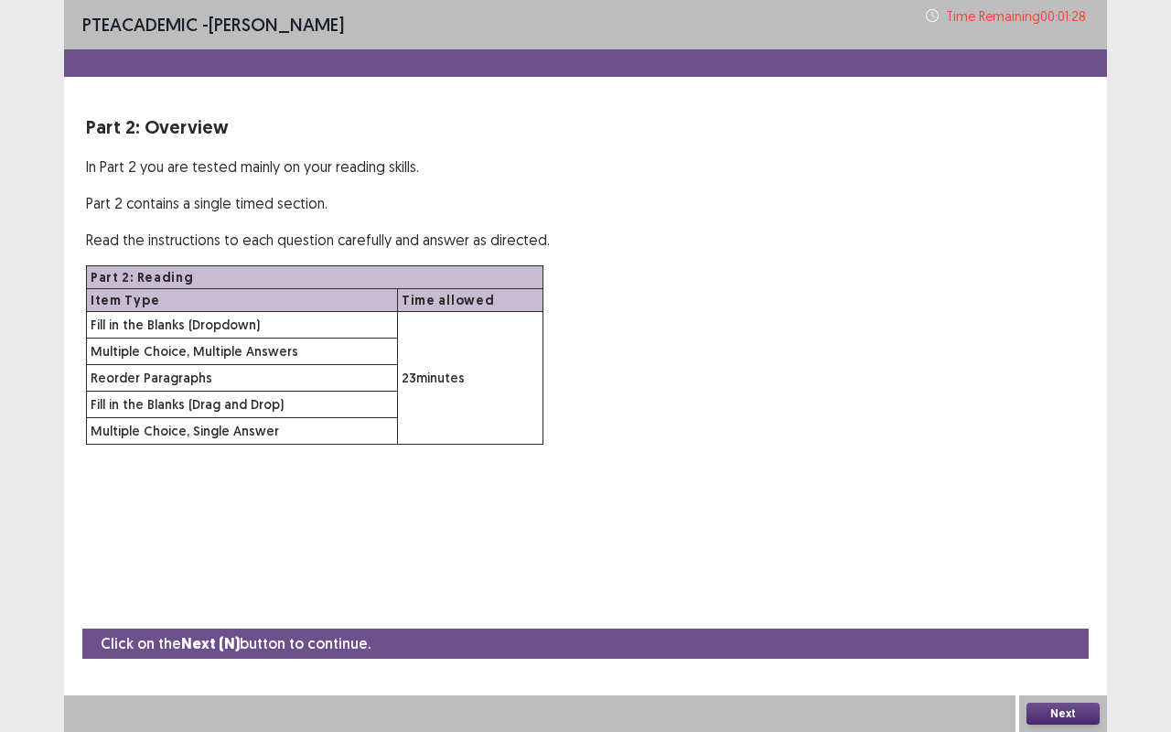
click at [1054, 616] on button "Next" at bounding box center [1062, 714] width 73 height 22
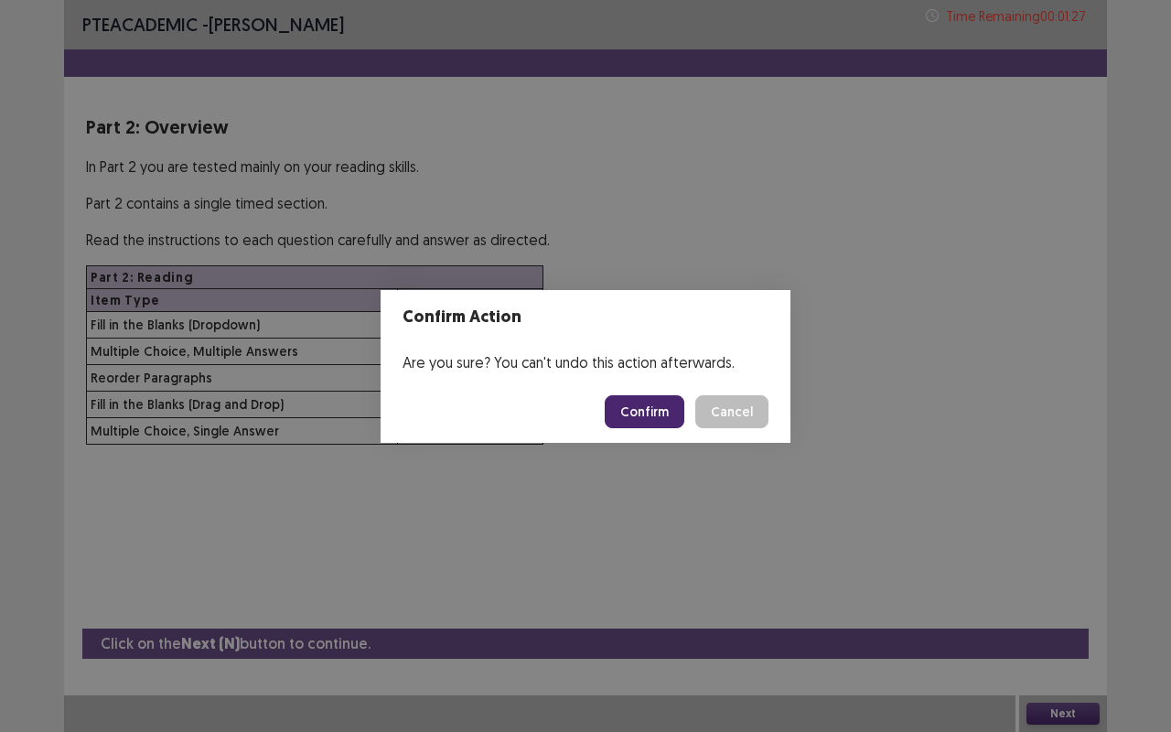
click at [637, 409] on button "Confirm" at bounding box center [645, 411] width 80 height 33
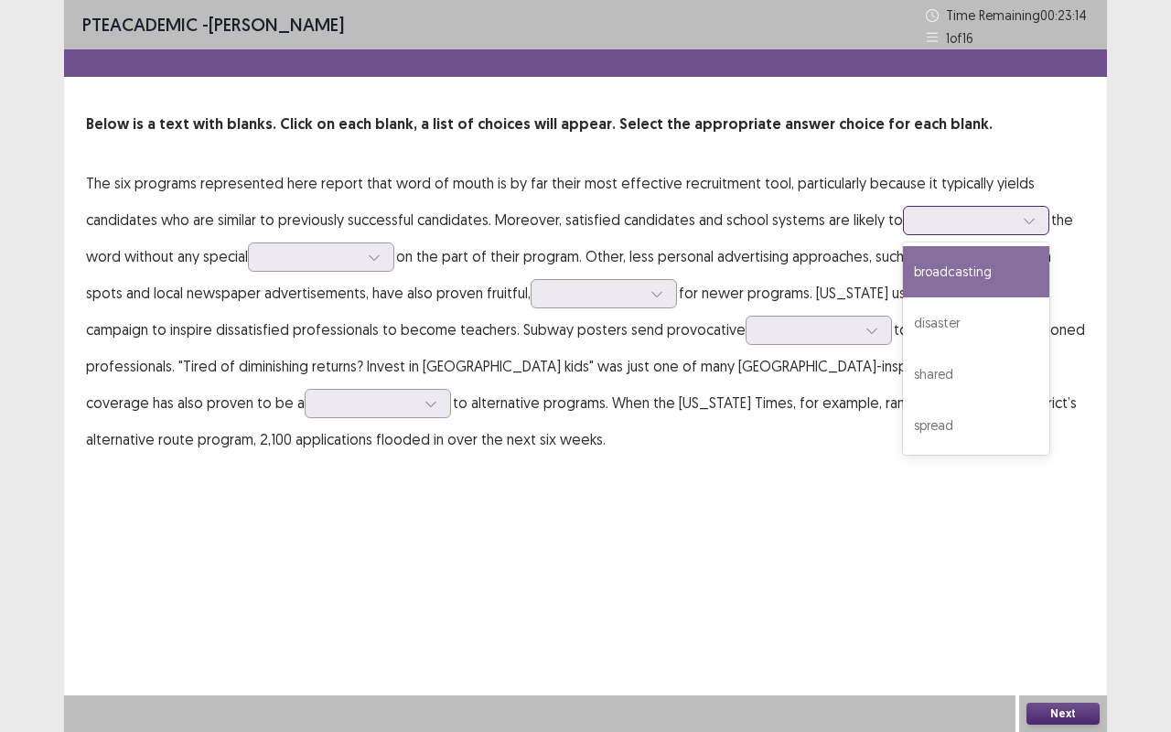
click at [984, 221] on div at bounding box center [965, 219] width 95 height 17
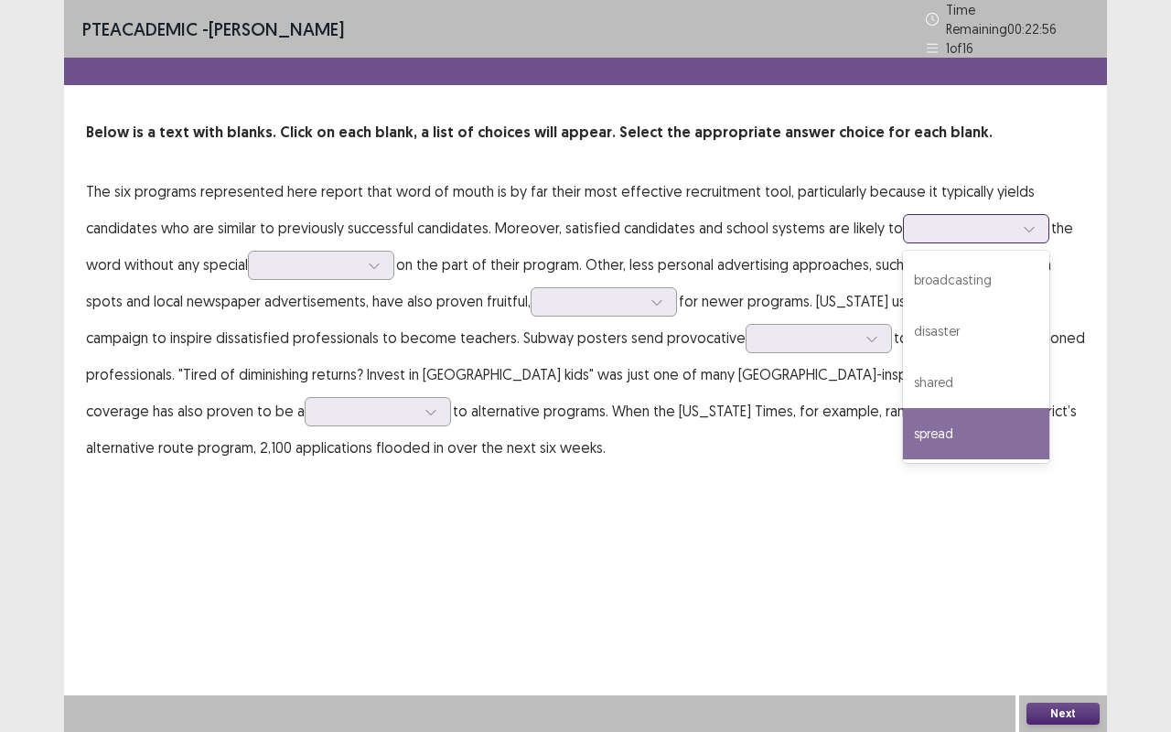
click at [993, 408] on div "spread" at bounding box center [976, 433] width 146 height 51
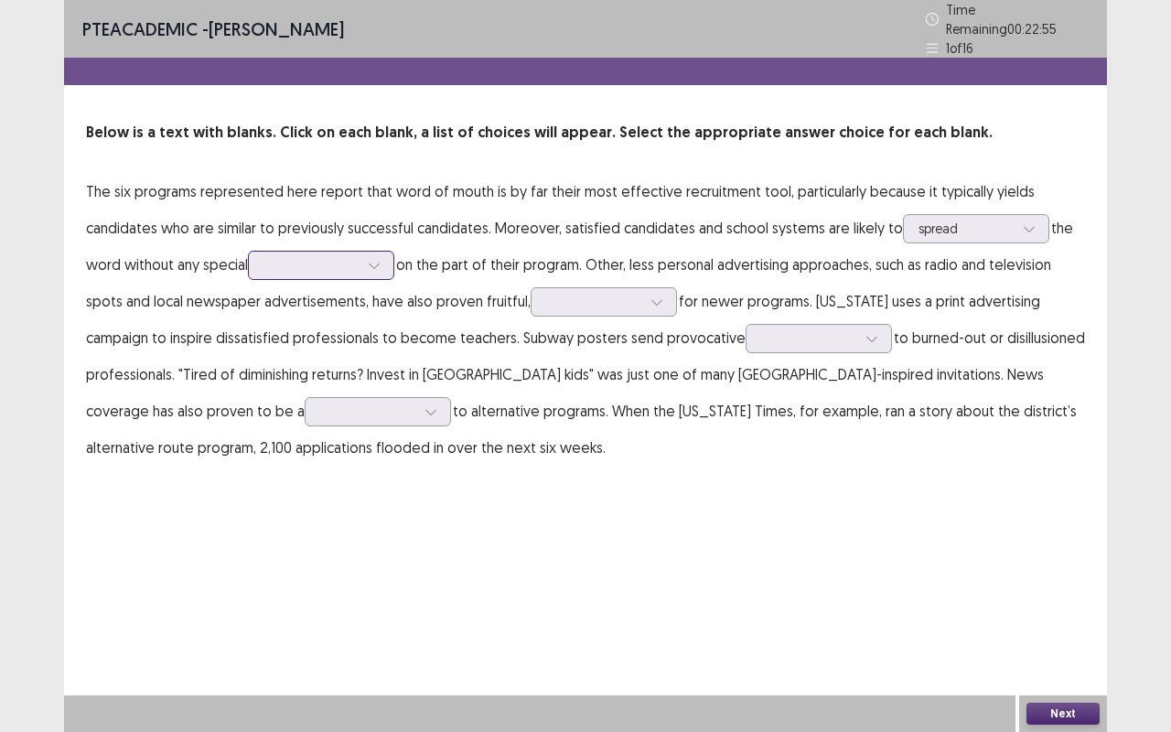
click at [329, 256] on div at bounding box center [310, 264] width 95 height 17
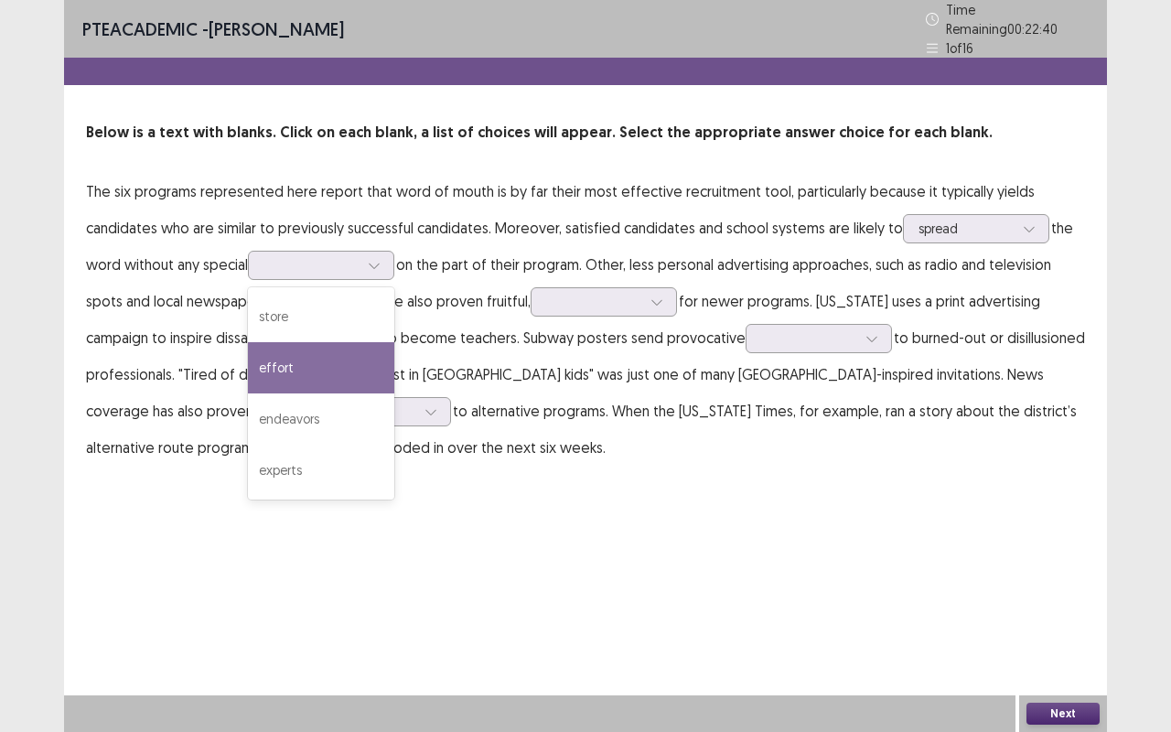
click at [752, 256] on p "The six programs represented here report that word of mouth is by far their mos…" at bounding box center [585, 319] width 999 height 293
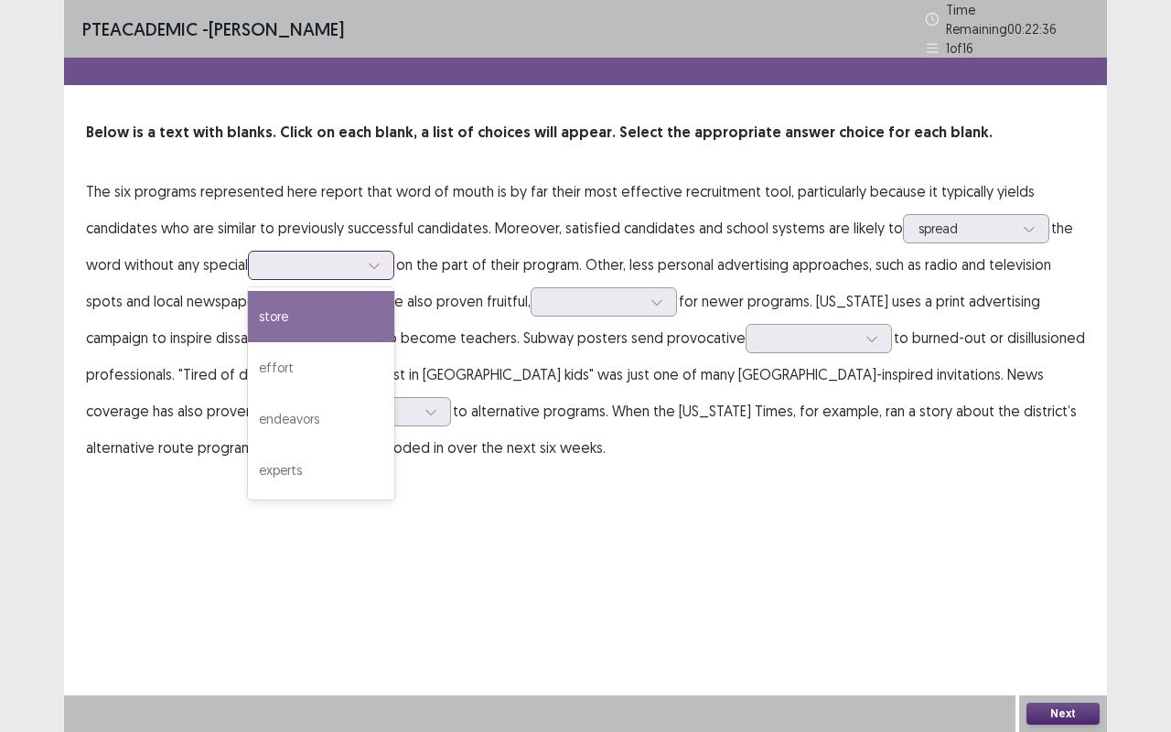
click at [314, 256] on div at bounding box center [310, 264] width 95 height 17
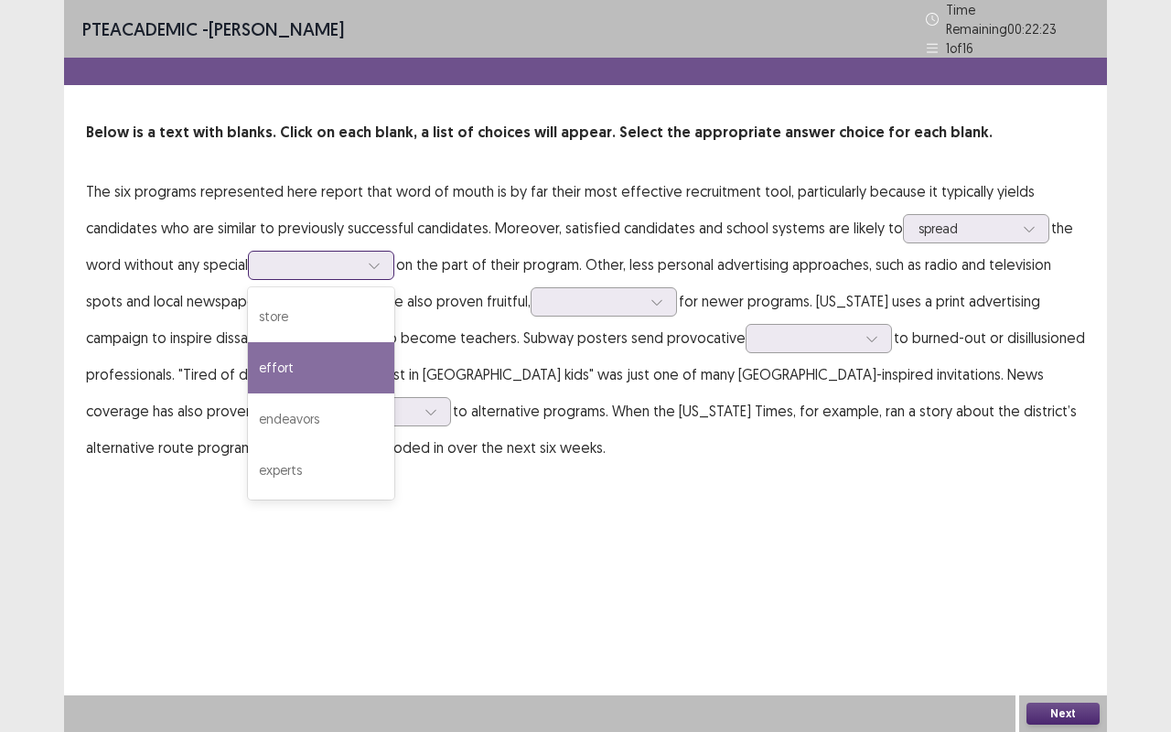
click at [341, 359] on div "effort" at bounding box center [321, 367] width 146 height 51
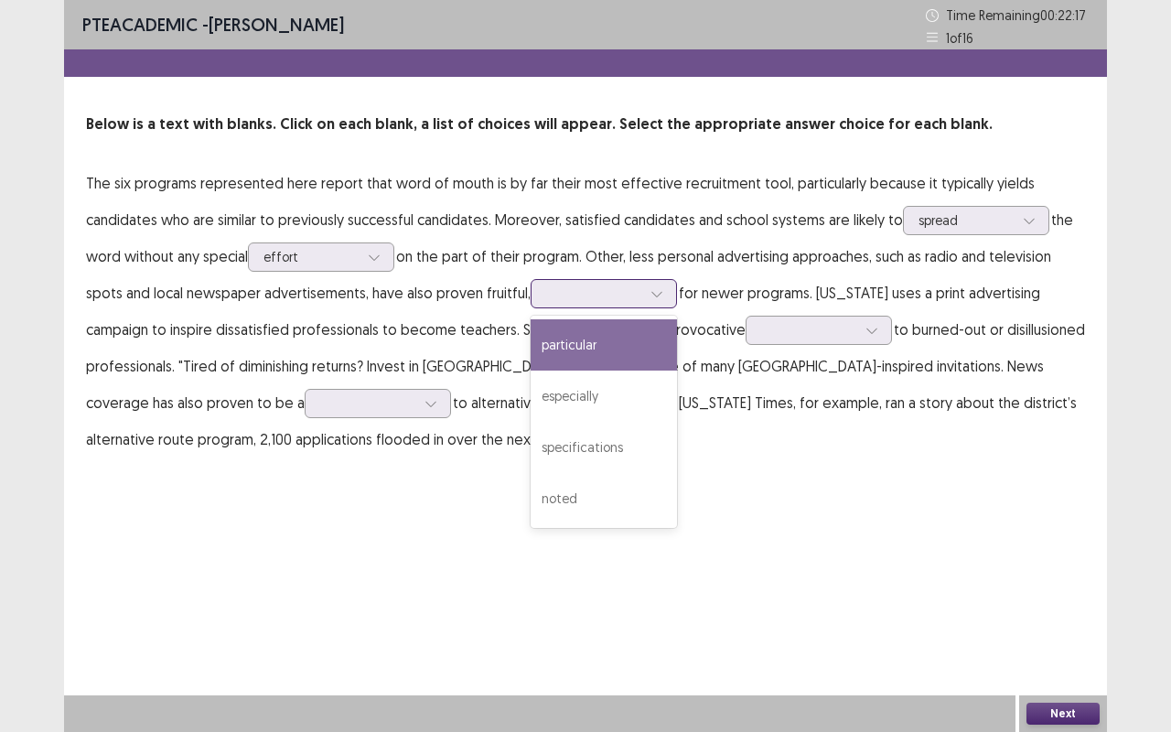
click at [565, 294] on div at bounding box center [593, 293] width 95 height 17
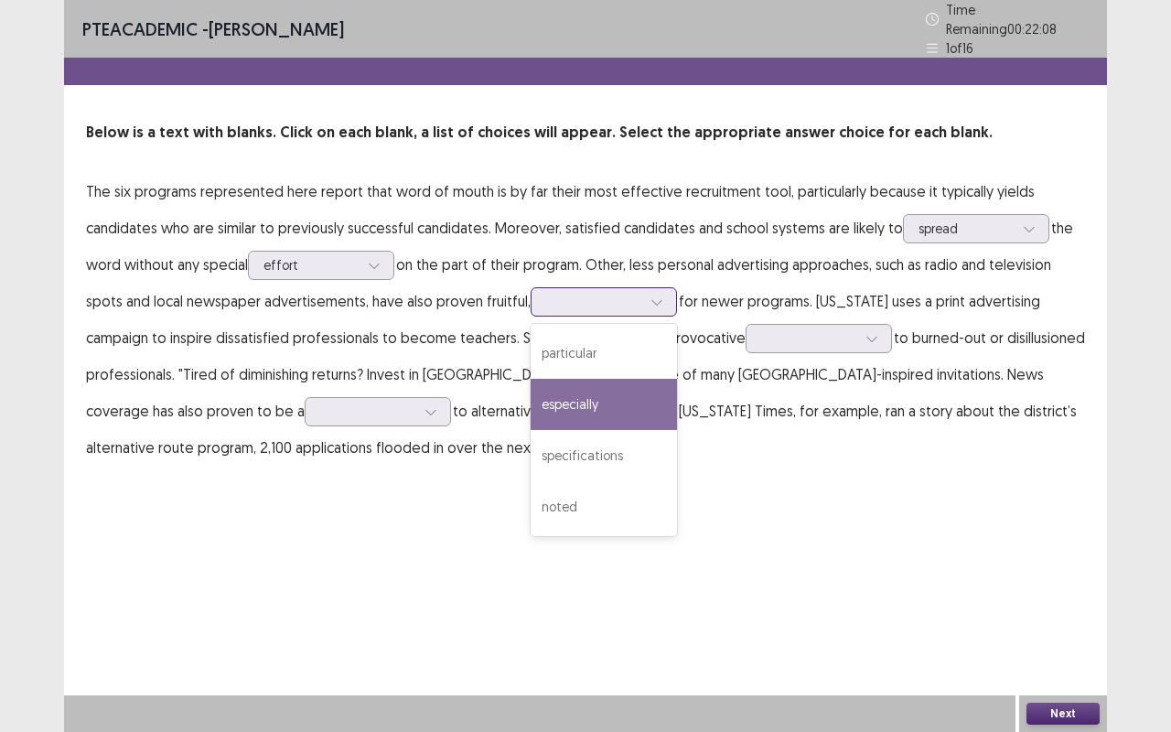
click at [648, 379] on div "especially" at bounding box center [604, 404] width 146 height 51
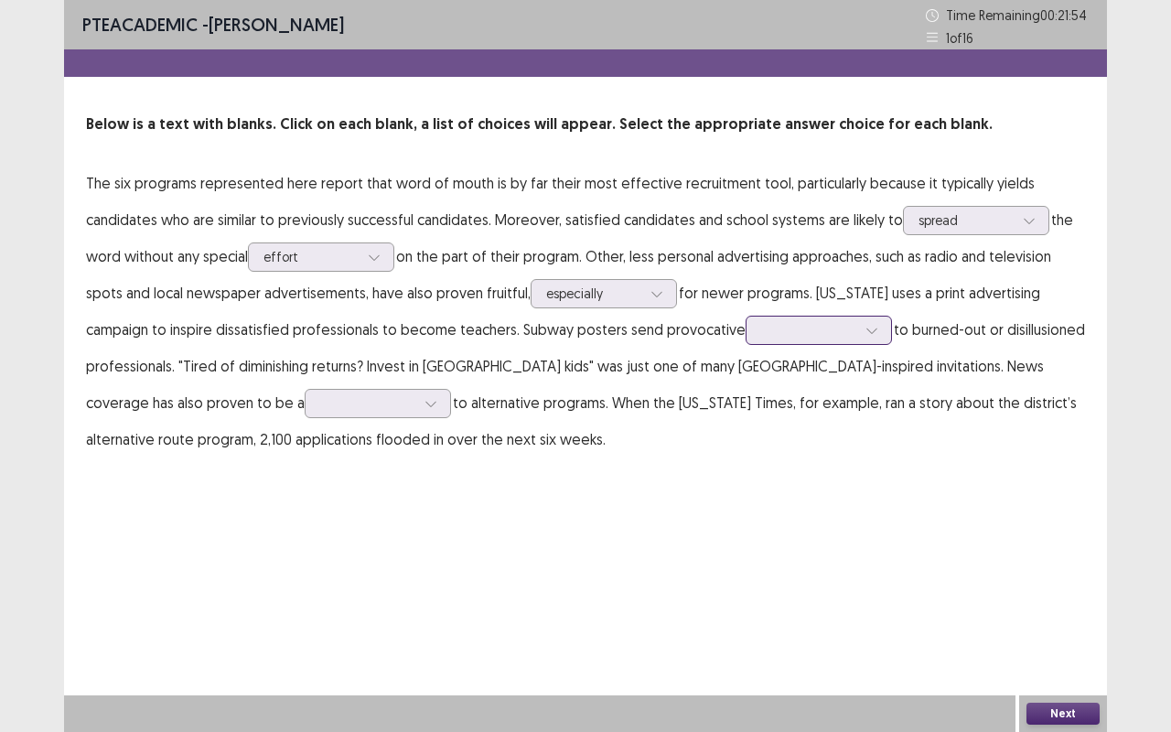
click at [840, 331] on div at bounding box center [808, 329] width 95 height 17
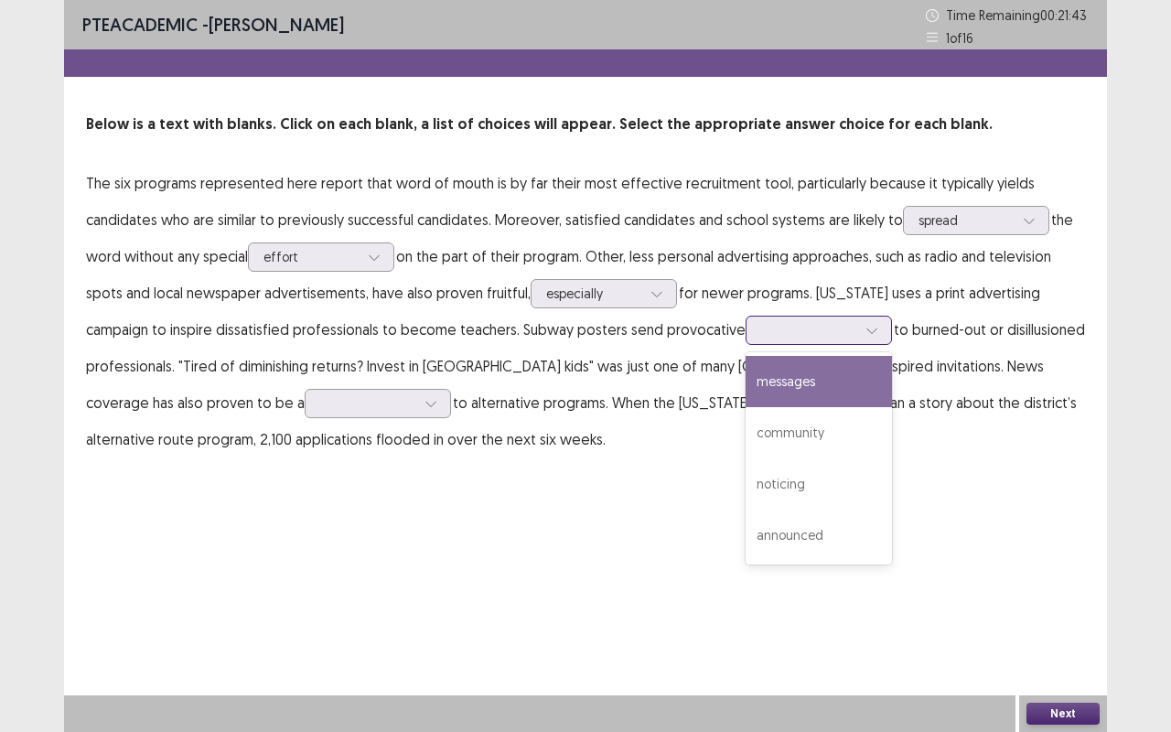
click at [856, 387] on div "messages" at bounding box center [819, 381] width 146 height 51
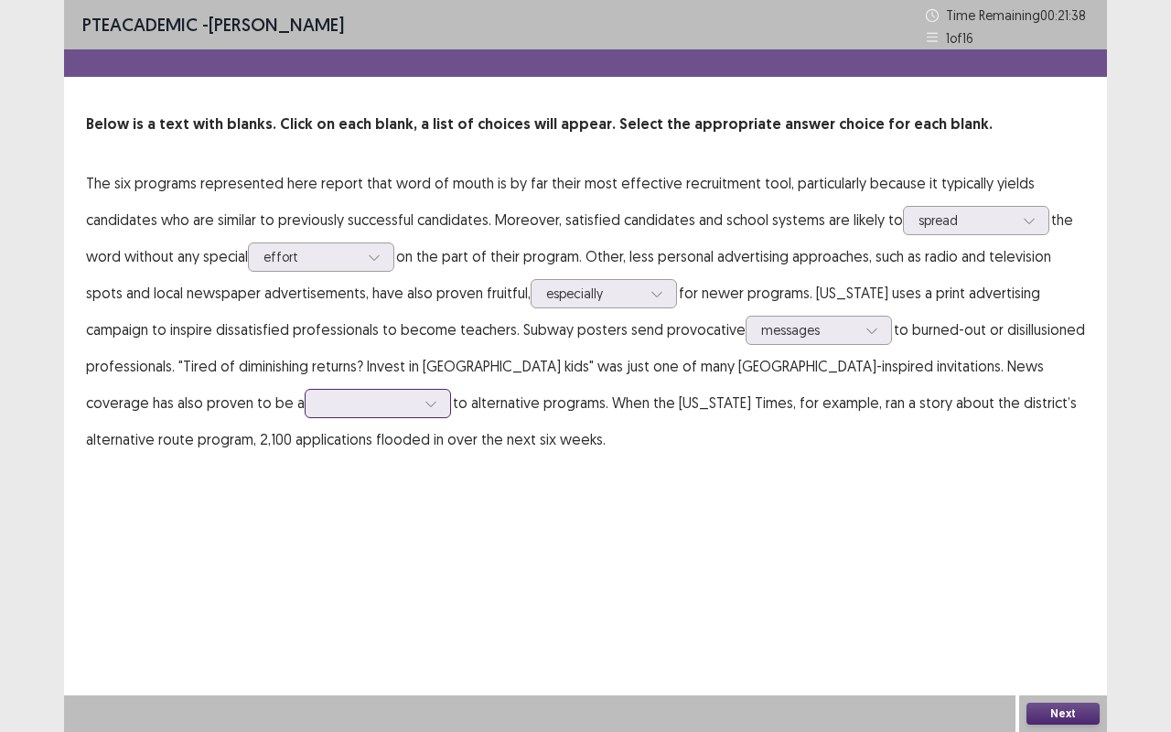
click at [320, 405] on div at bounding box center [367, 402] width 95 height 17
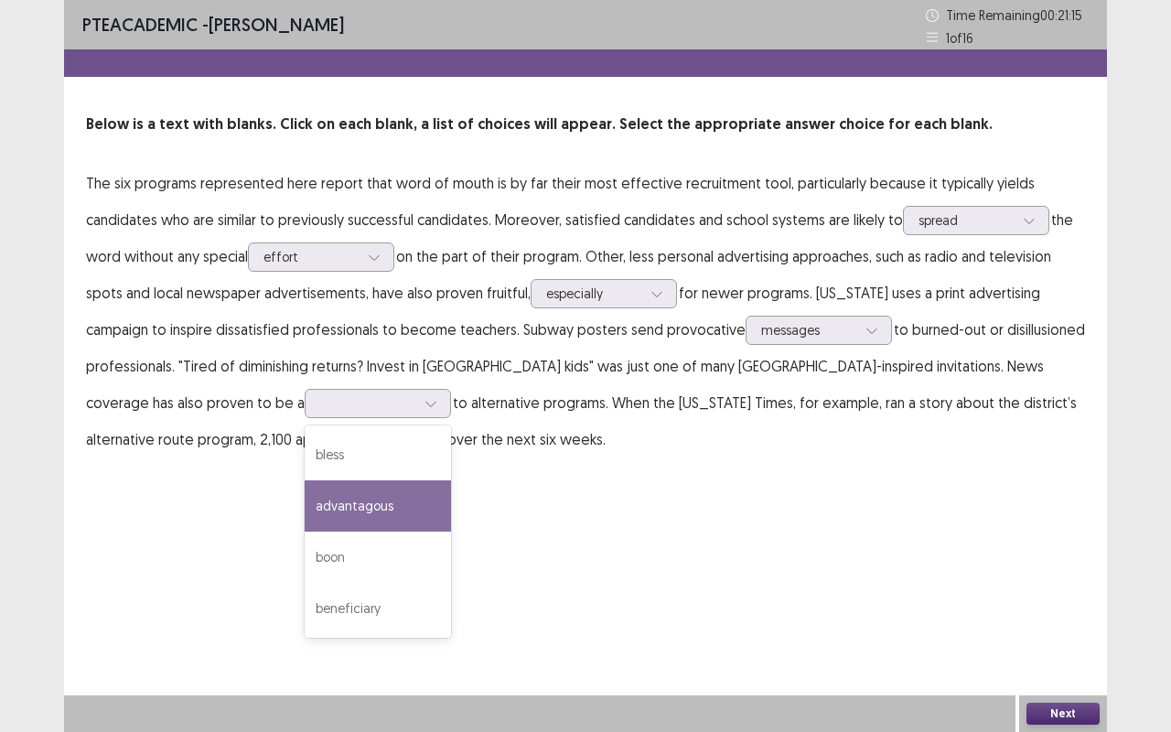
click at [1016, 574] on div "PTE academic - [PERSON_NAME] Time Remaining 00 : 21 : 15 1 of 16 Below is a tex…" at bounding box center [585, 366] width 1043 height 732
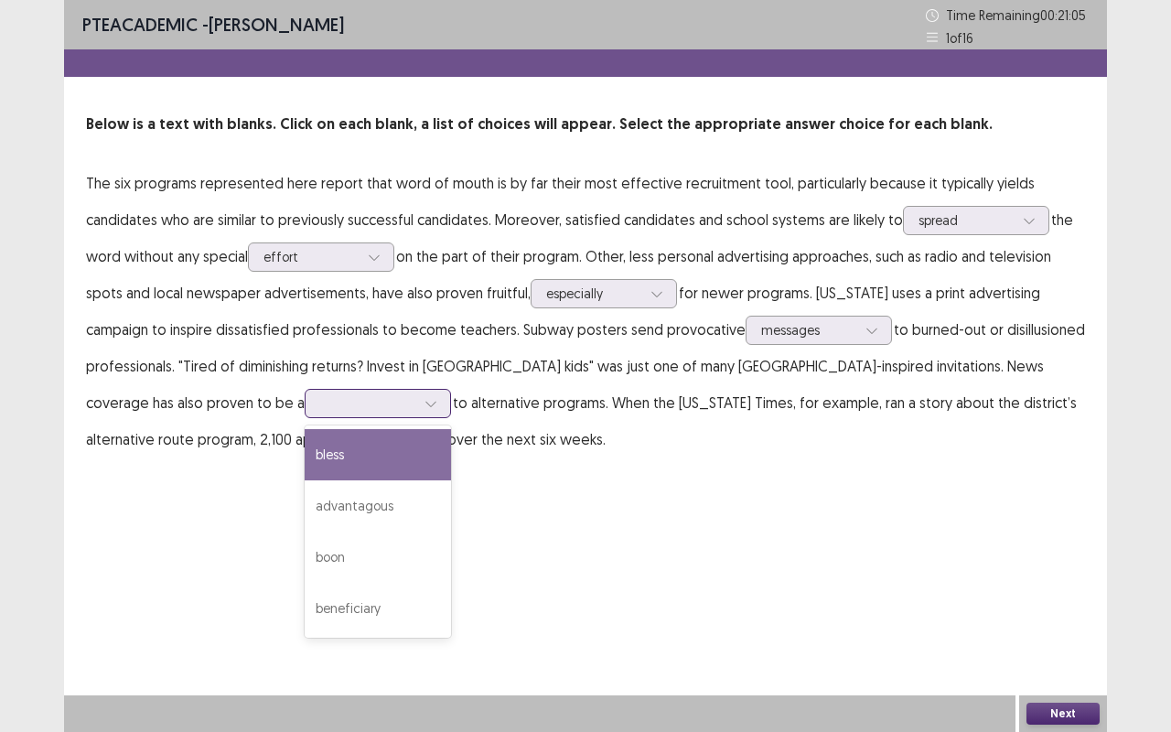
click at [318, 414] on div at bounding box center [367, 402] width 99 height 21
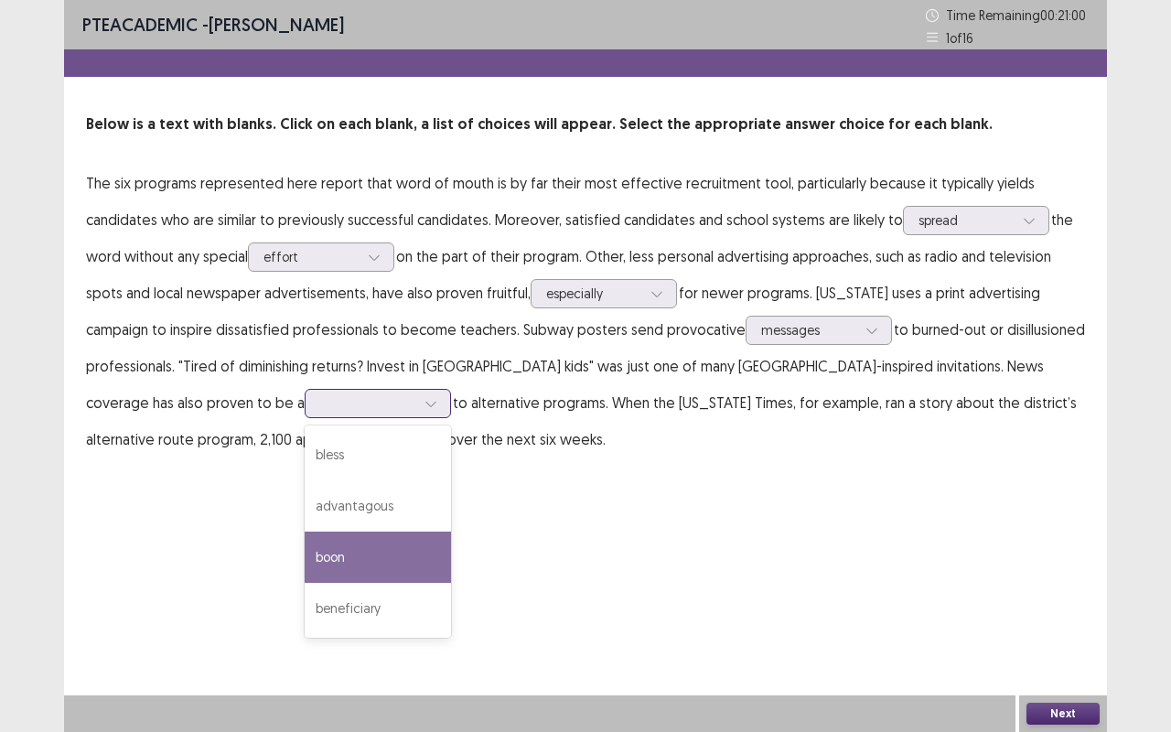
click at [305, 539] on div "boon" at bounding box center [378, 557] width 146 height 51
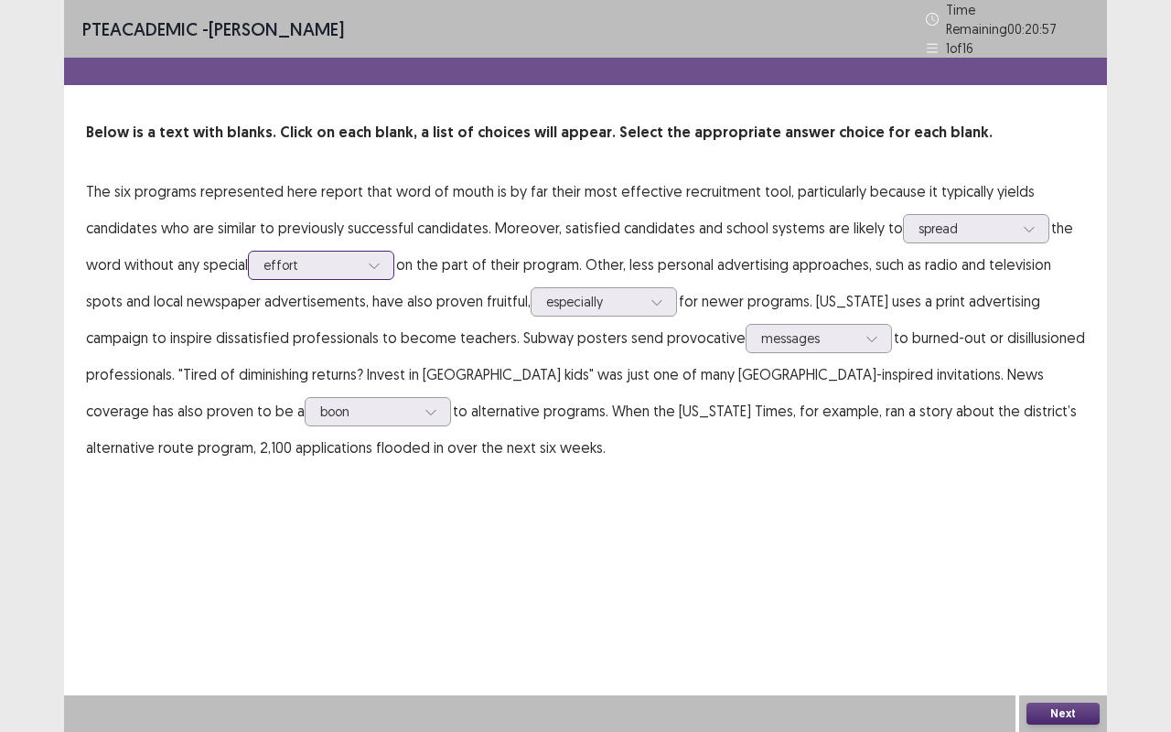
click at [366, 258] on div at bounding box center [373, 265] width 27 height 27
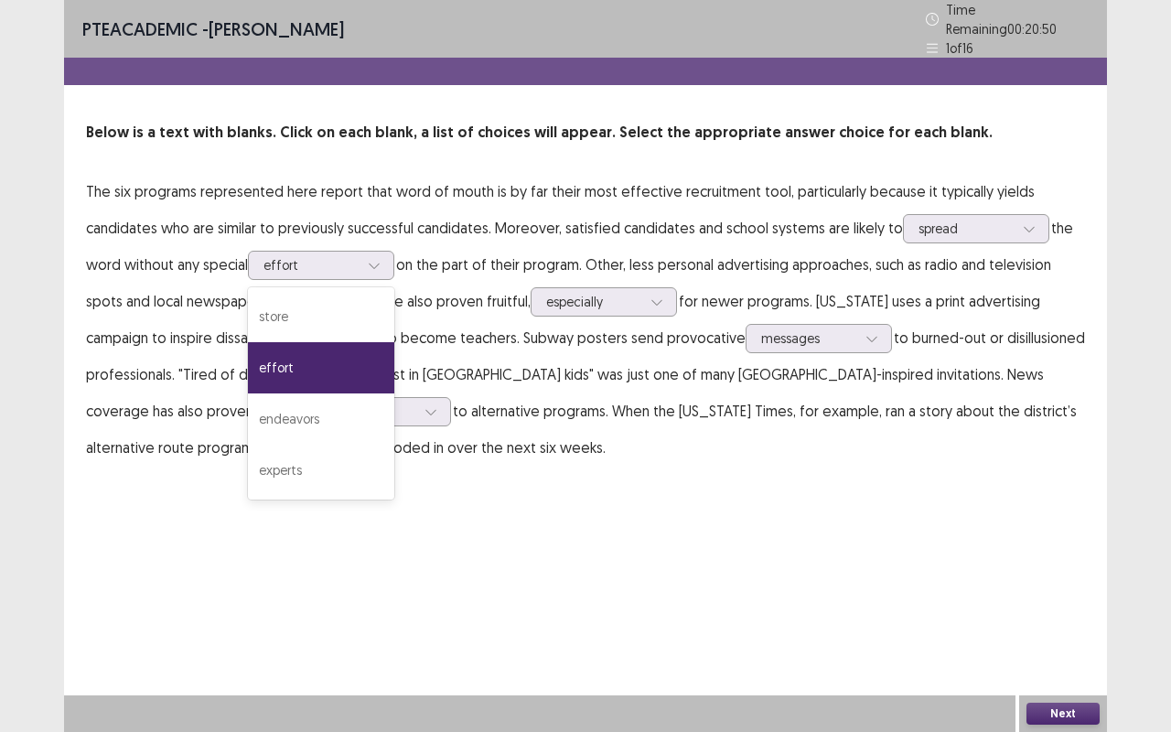
click at [580, 463] on div "PTE academic - [PERSON_NAME] Time Remaining 00 : 20 : 50 1 of 16 Below is a tex…" at bounding box center [585, 251] width 1043 height 502
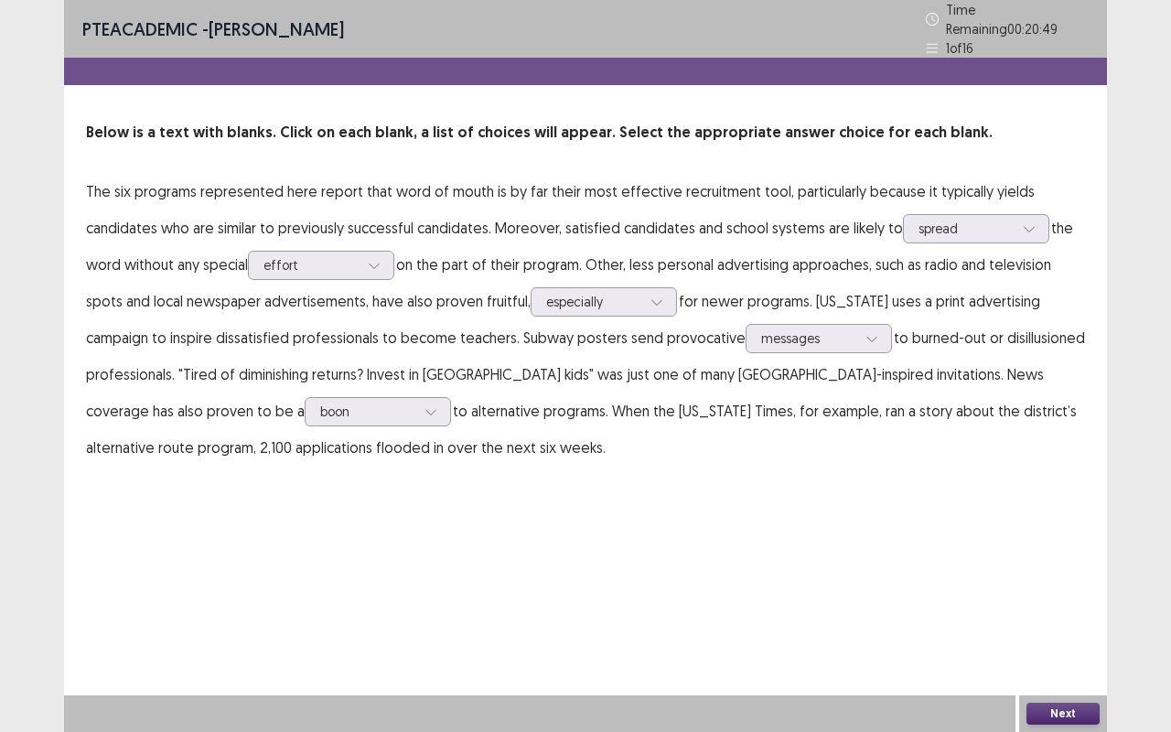
click at [1072, 616] on button "Next" at bounding box center [1062, 714] width 73 height 22
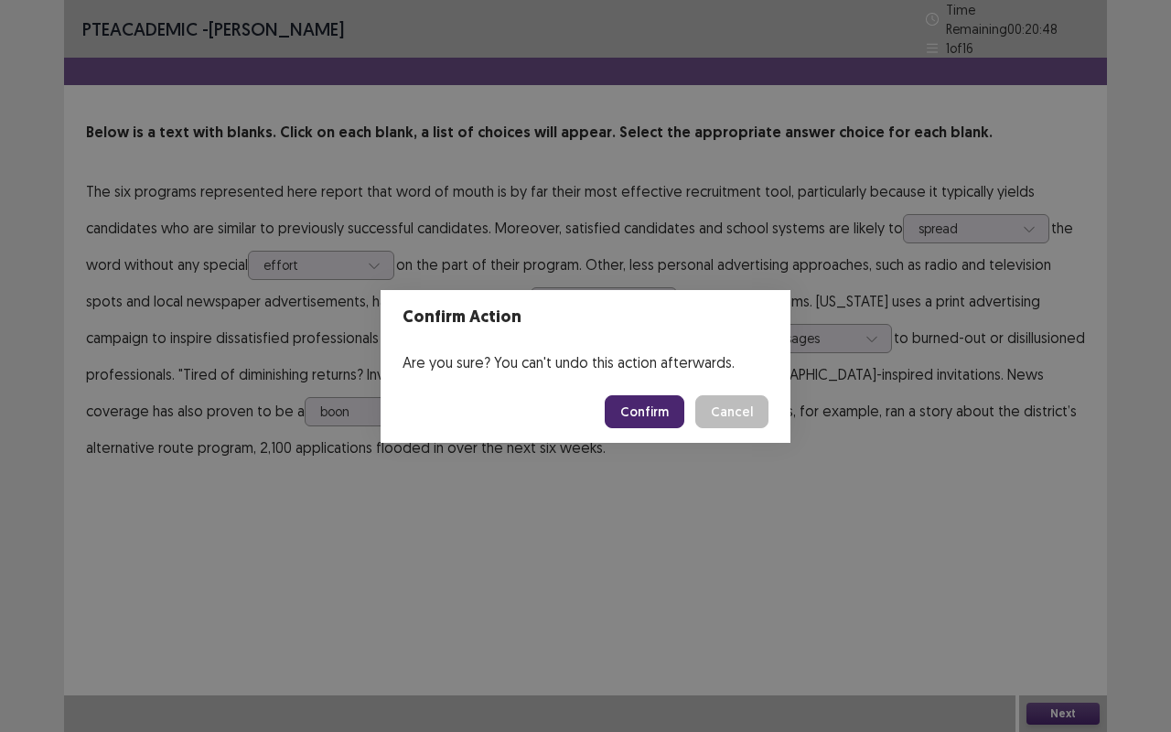
click at [643, 403] on button "Confirm" at bounding box center [645, 411] width 80 height 33
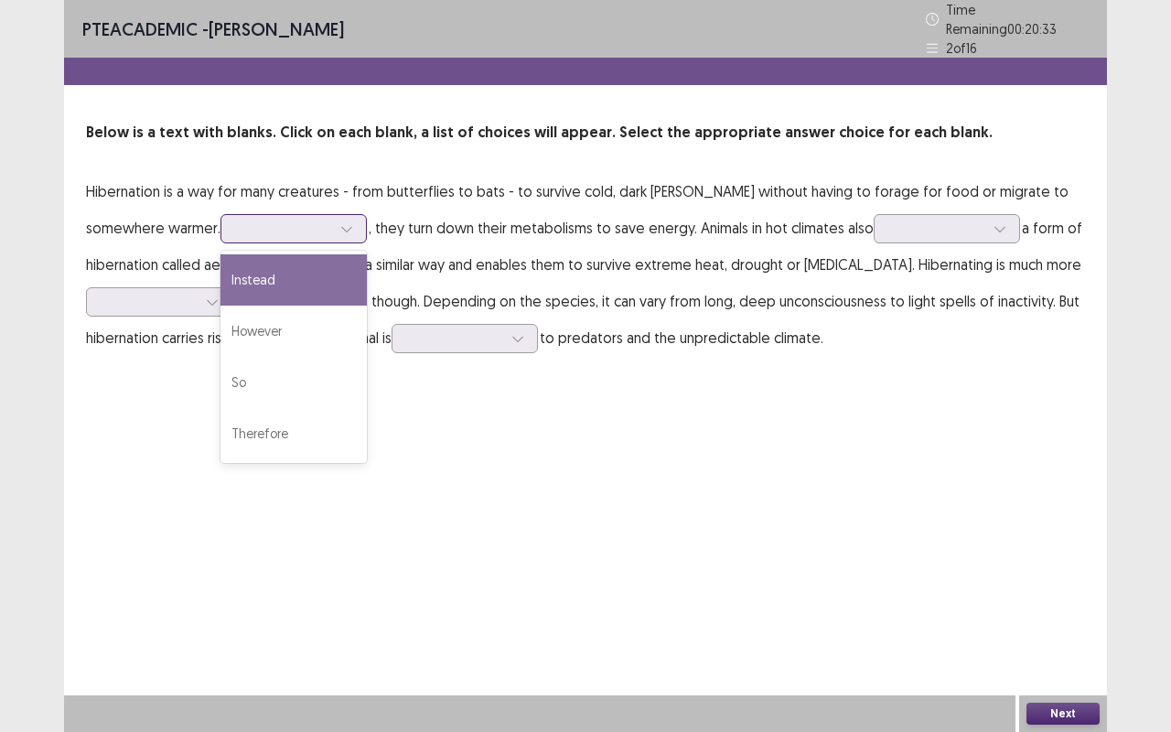
click at [236, 220] on div at bounding box center [283, 228] width 95 height 17
click at [220, 291] on div "Instead" at bounding box center [293, 279] width 146 height 51
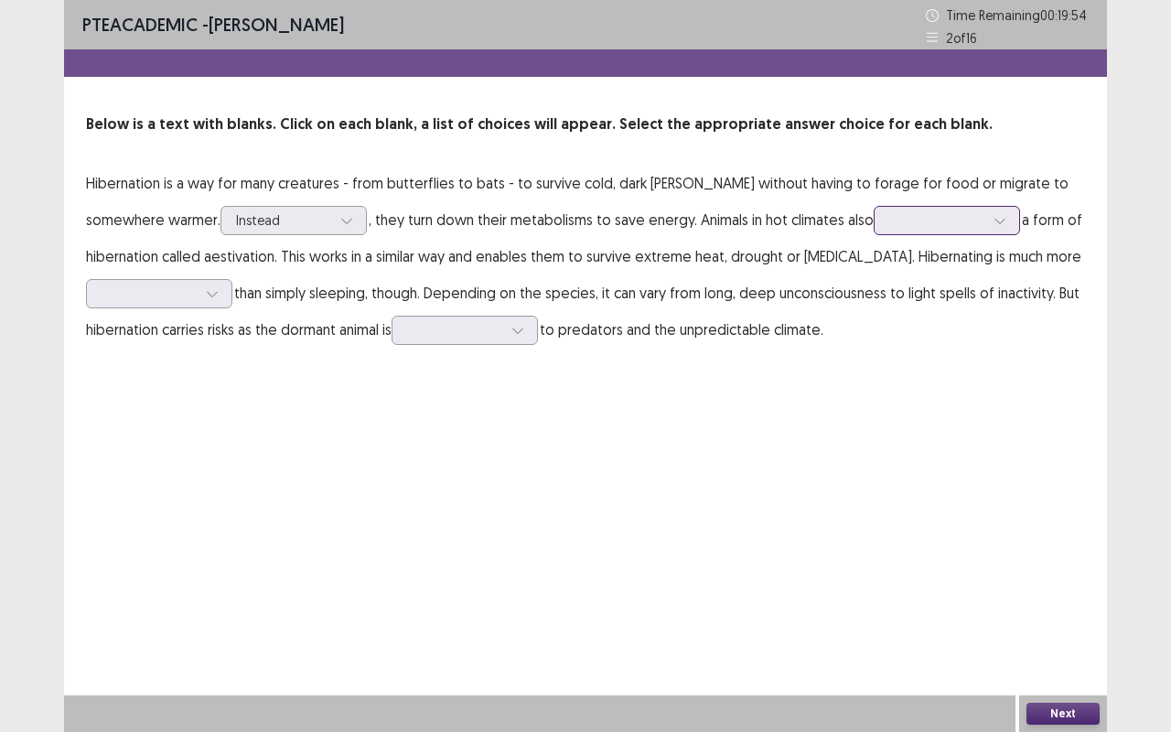
click at [889, 215] on div at bounding box center [936, 219] width 95 height 17
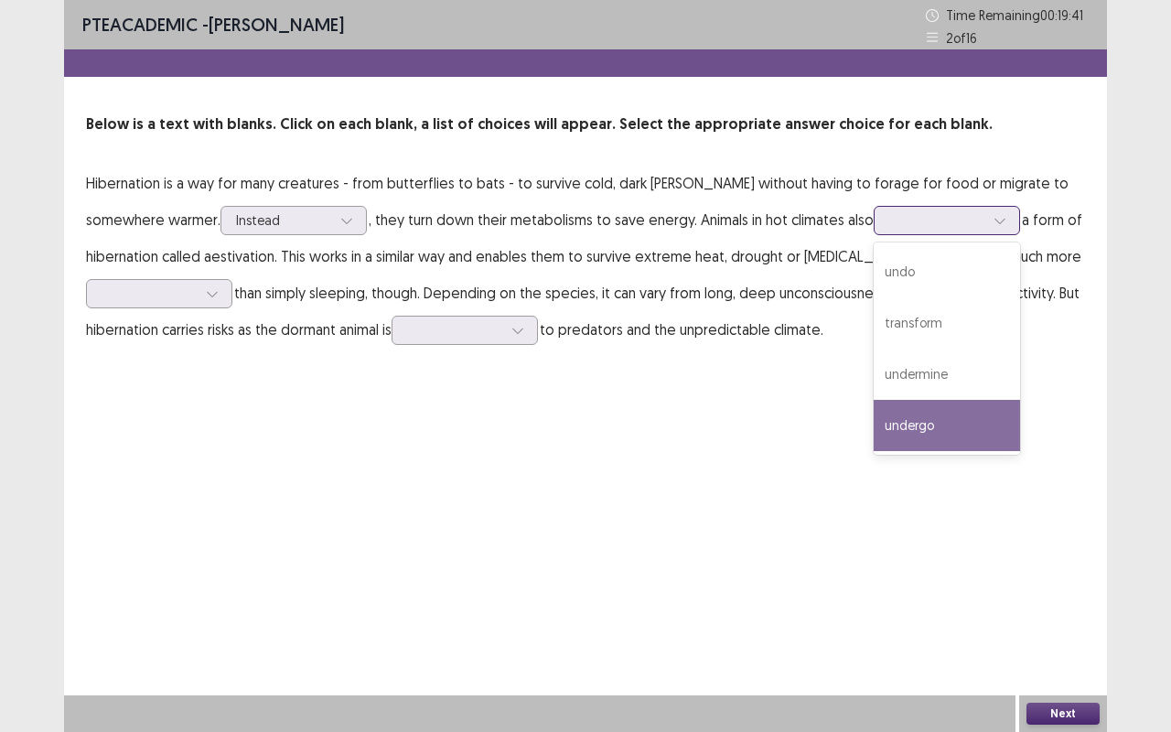
click at [890, 414] on div "undergo" at bounding box center [947, 425] width 146 height 51
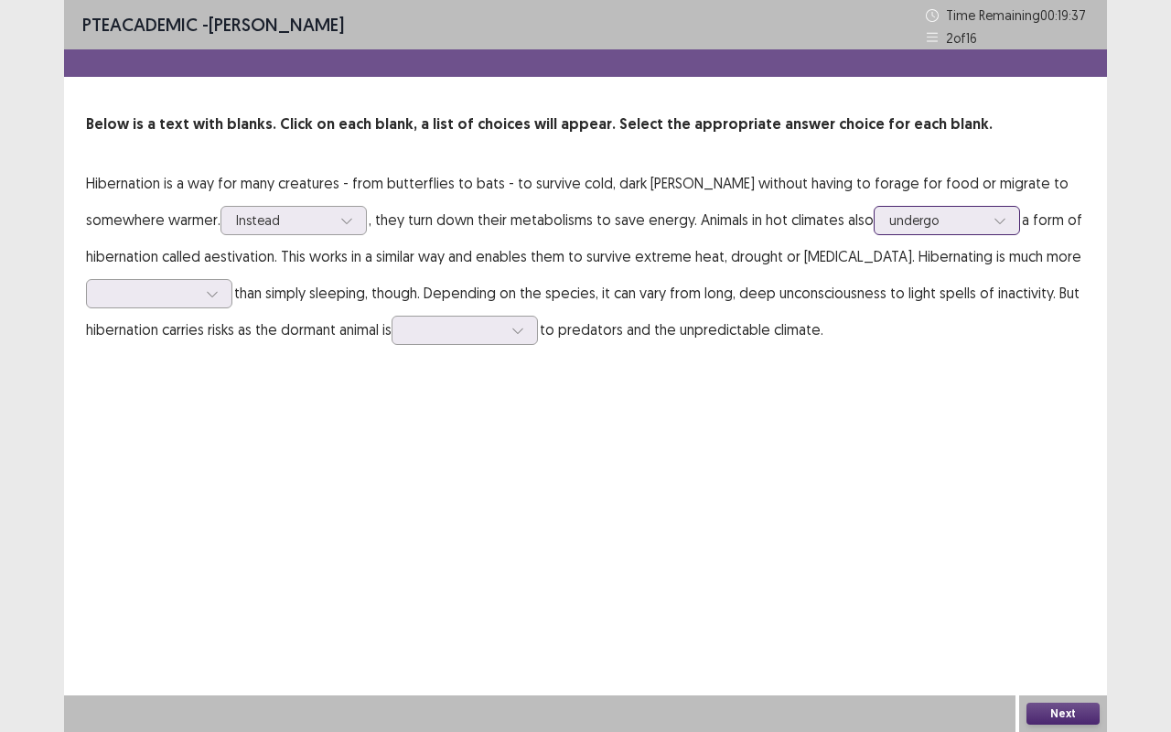
click at [889, 212] on div at bounding box center [936, 219] width 95 height 17
click at [442, 296] on p "Hibernation is a way for many creatures - from butterflies to bats - to survive…" at bounding box center [585, 256] width 999 height 183
click at [206, 303] on div at bounding box center [212, 293] width 27 height 27
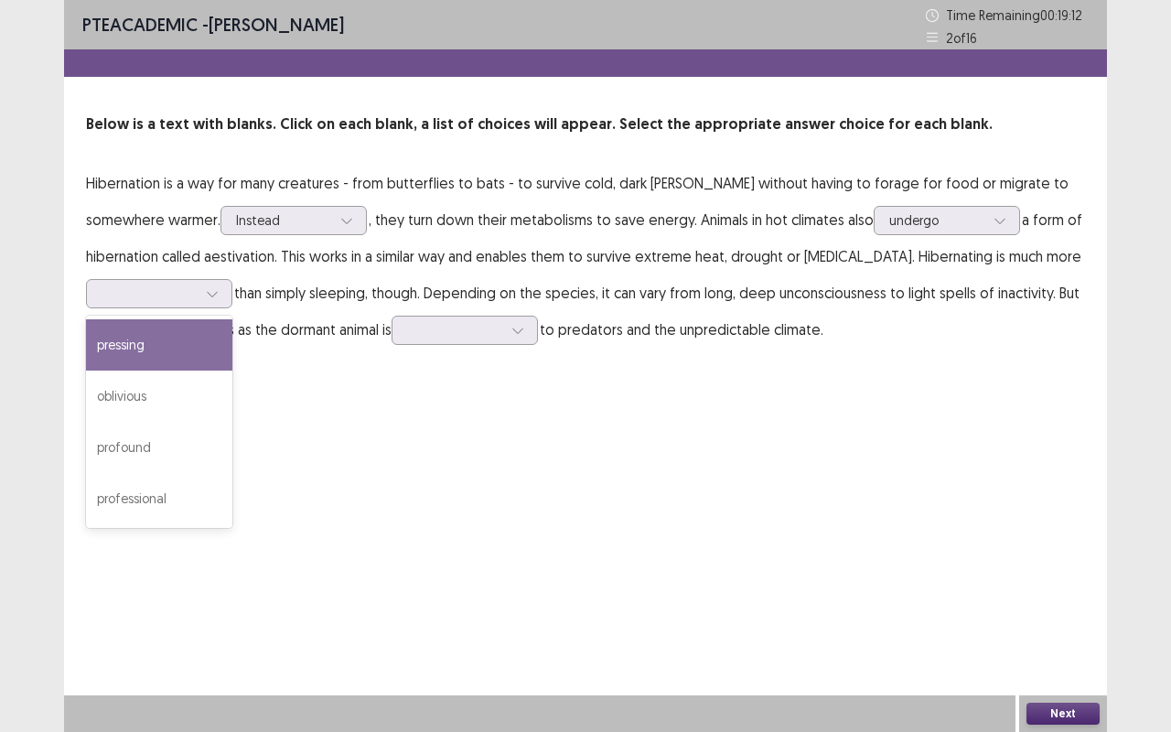
click at [631, 388] on div "PTE academic - [PERSON_NAME] Time Remaining 00 : 19 : 12 2 of 16 Below is a tex…" at bounding box center [585, 366] width 1043 height 732
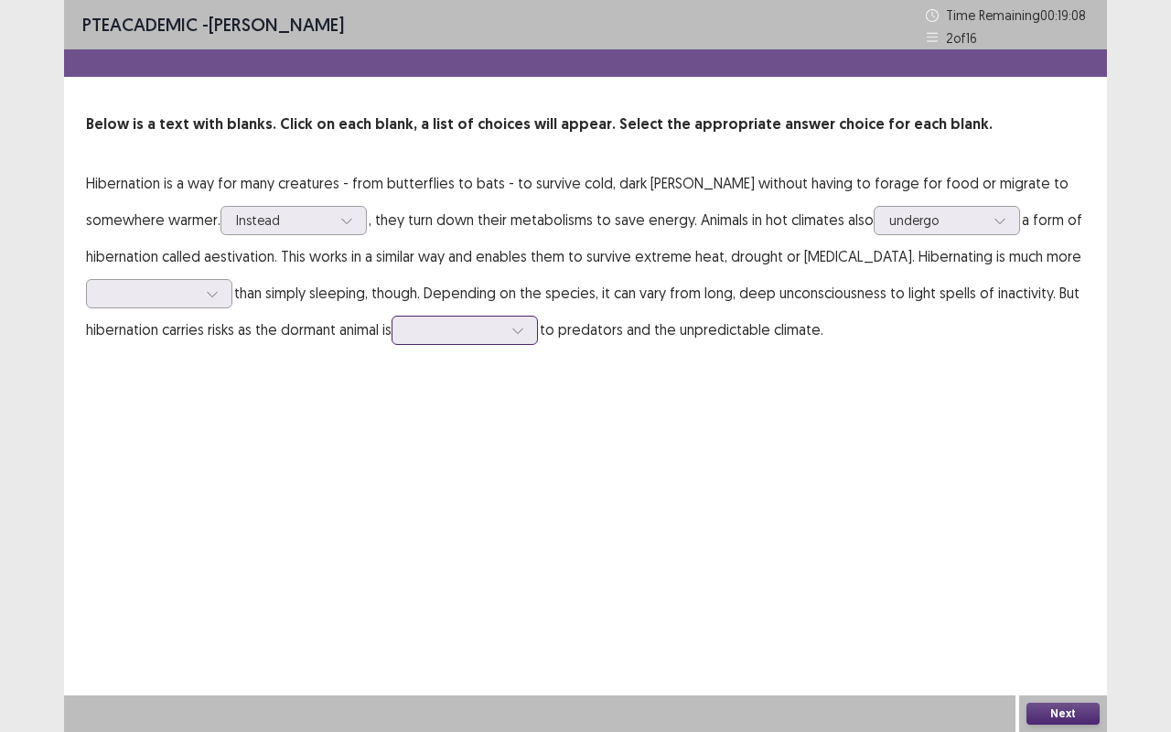
click at [444, 342] on div at bounding box center [465, 330] width 146 height 29
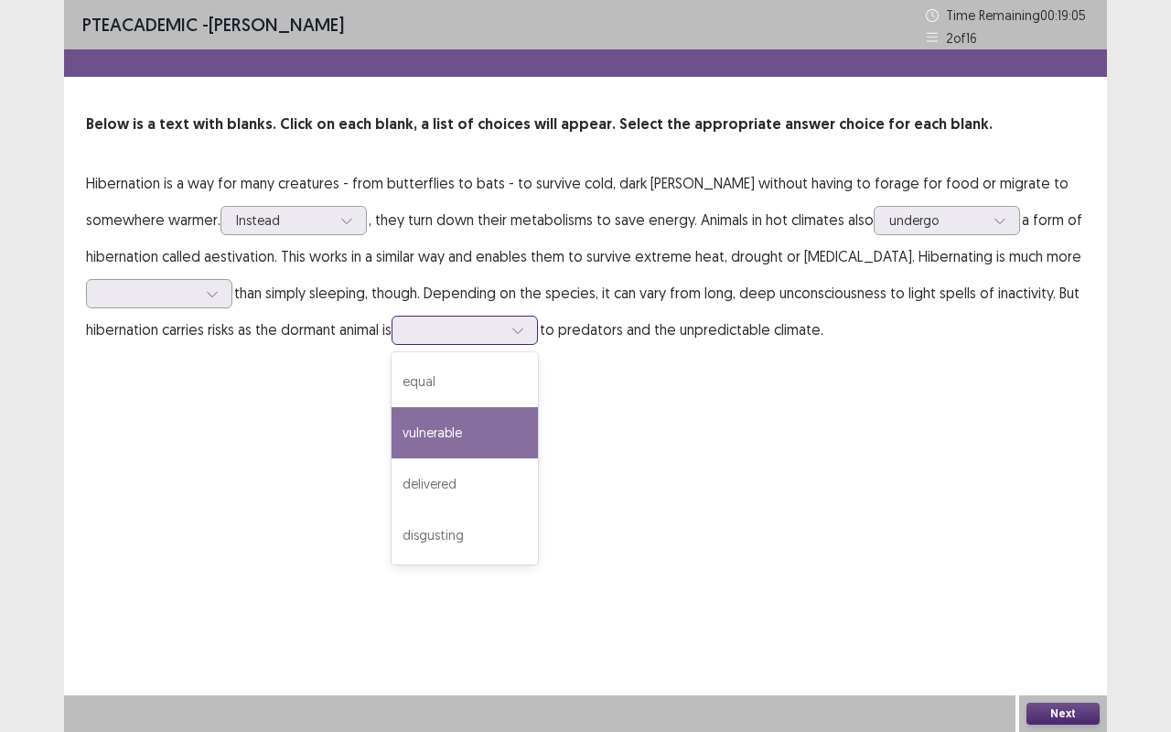
click at [448, 412] on div "vulnerable" at bounding box center [465, 432] width 146 height 51
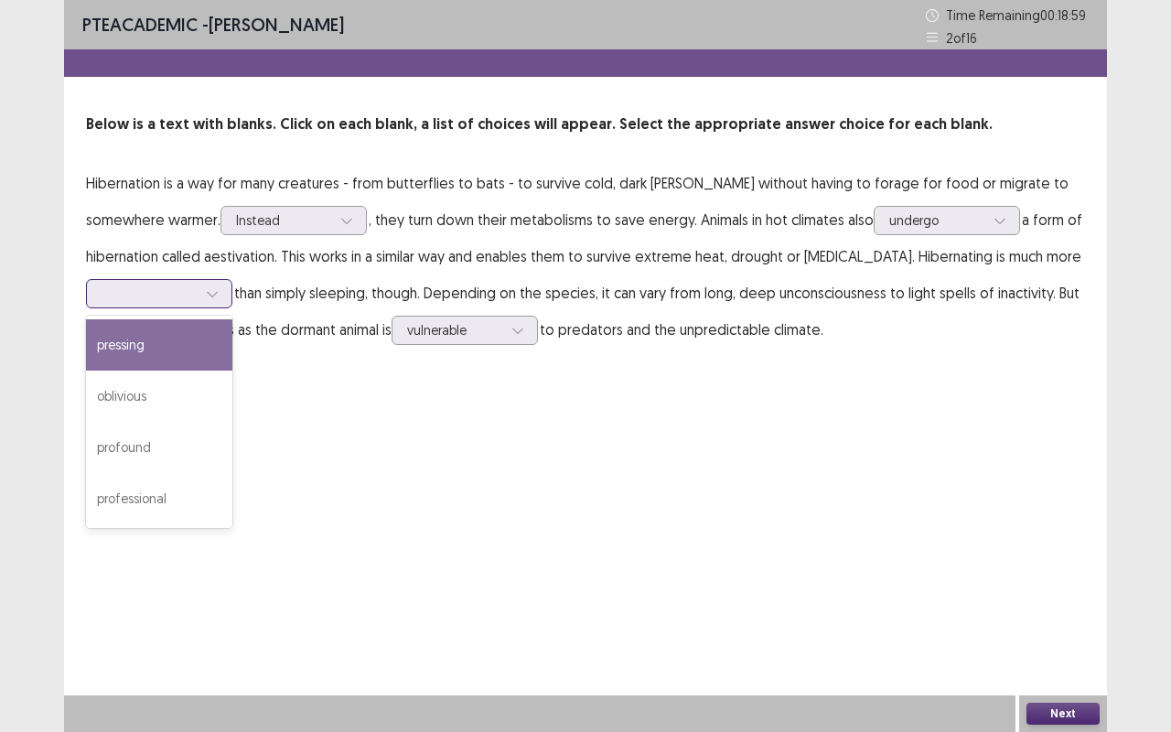
click at [172, 296] on div at bounding box center [149, 293] width 95 height 17
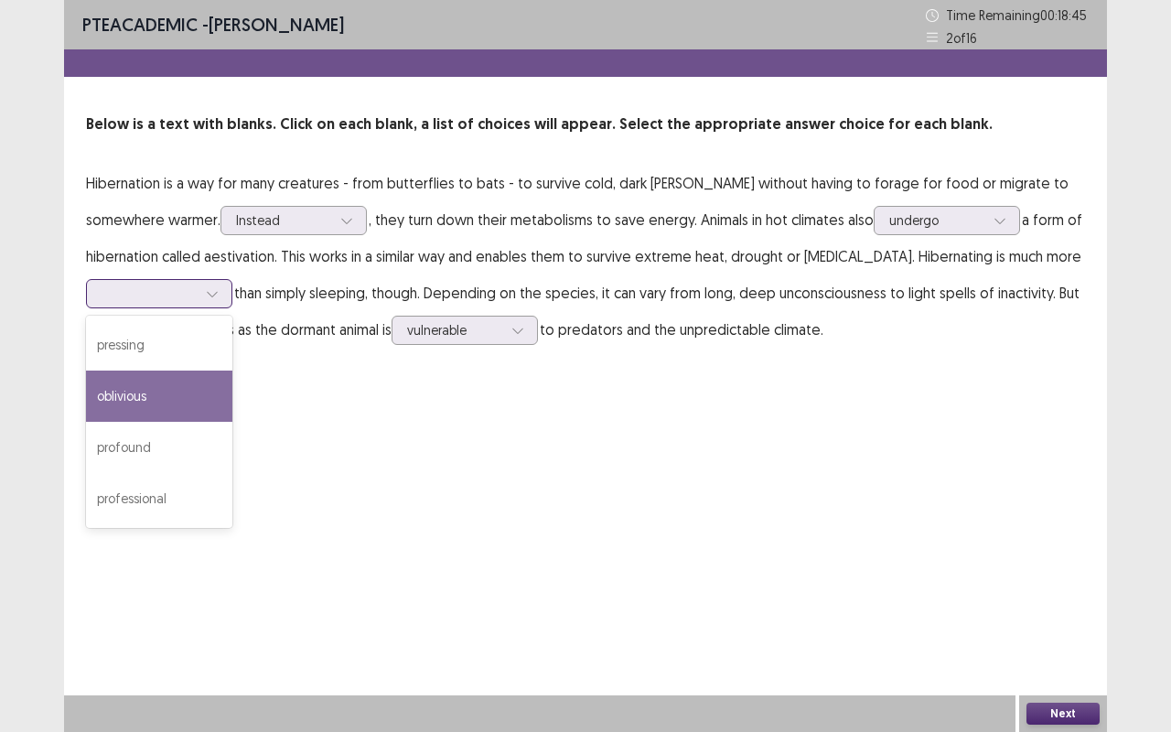
click at [184, 404] on div "oblivious" at bounding box center [159, 396] width 146 height 51
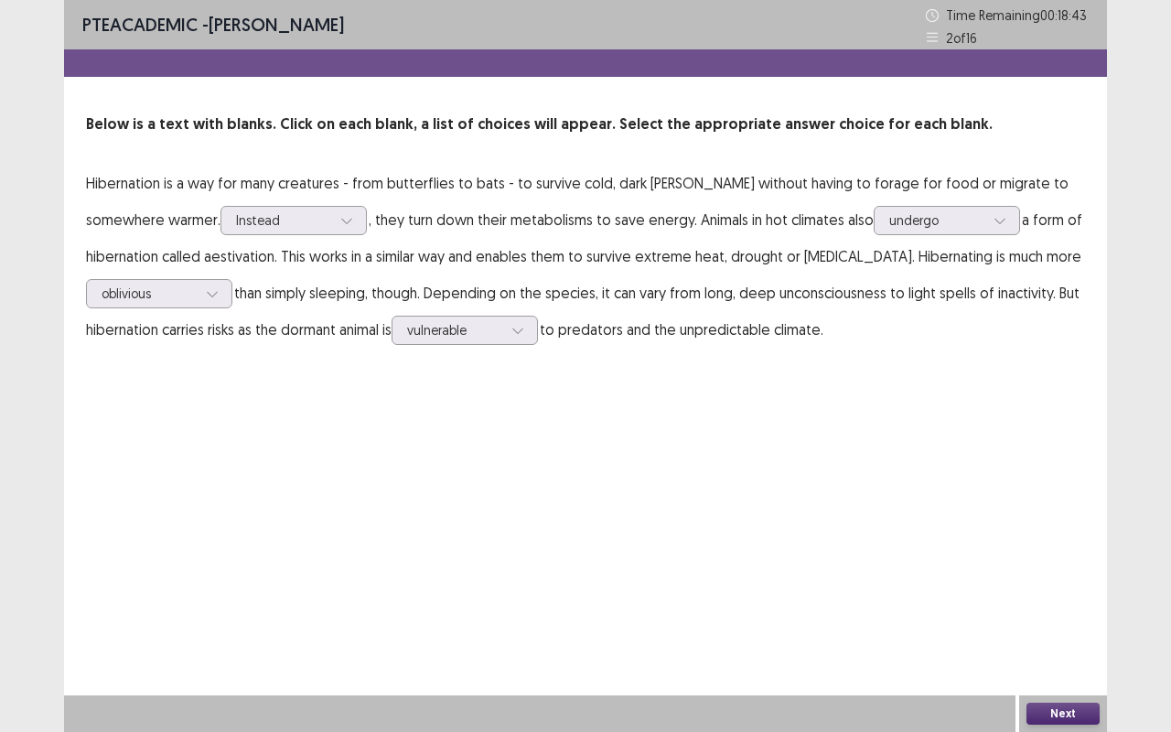
click at [1039, 616] on button "Next" at bounding box center [1062, 714] width 73 height 22
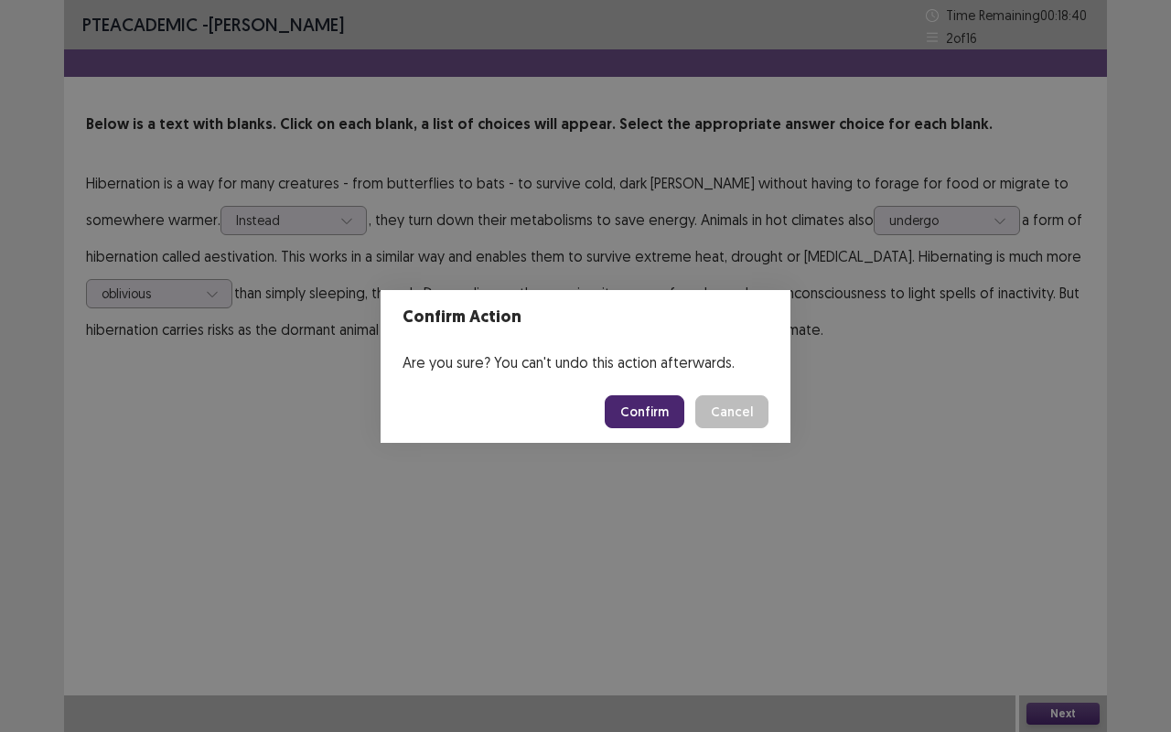
click at [656, 403] on button "Confirm" at bounding box center [645, 411] width 80 height 33
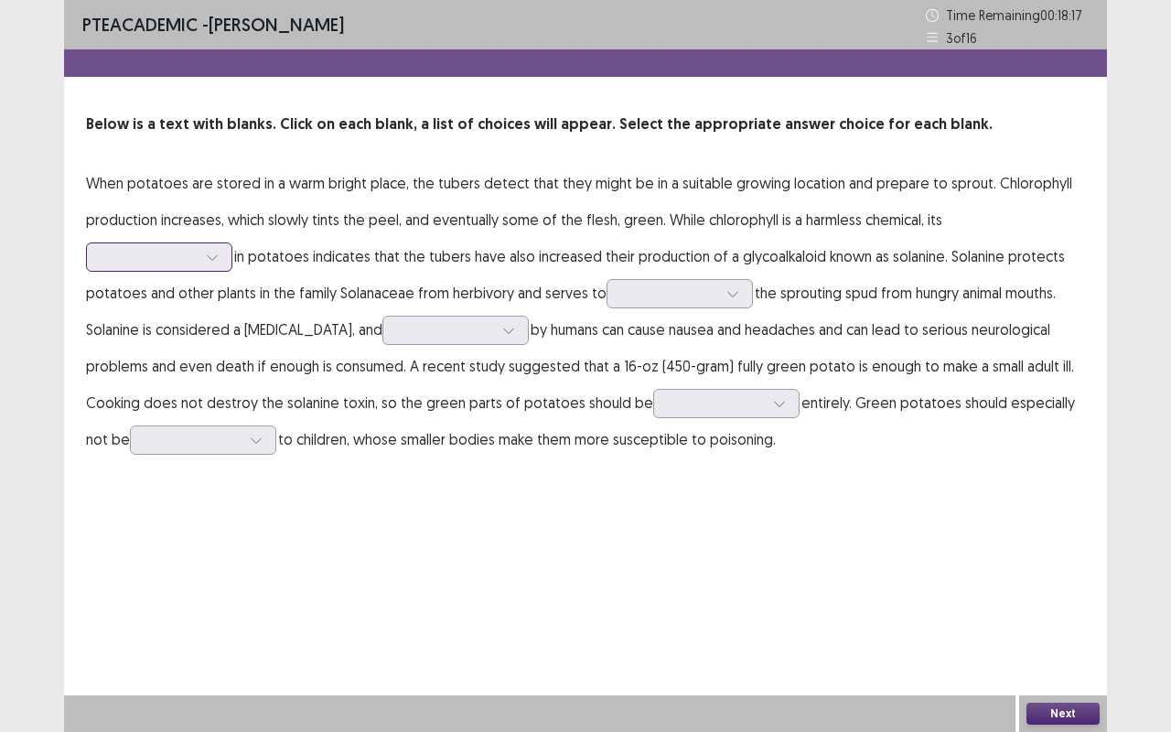
click at [206, 247] on div at bounding box center [212, 256] width 27 height 27
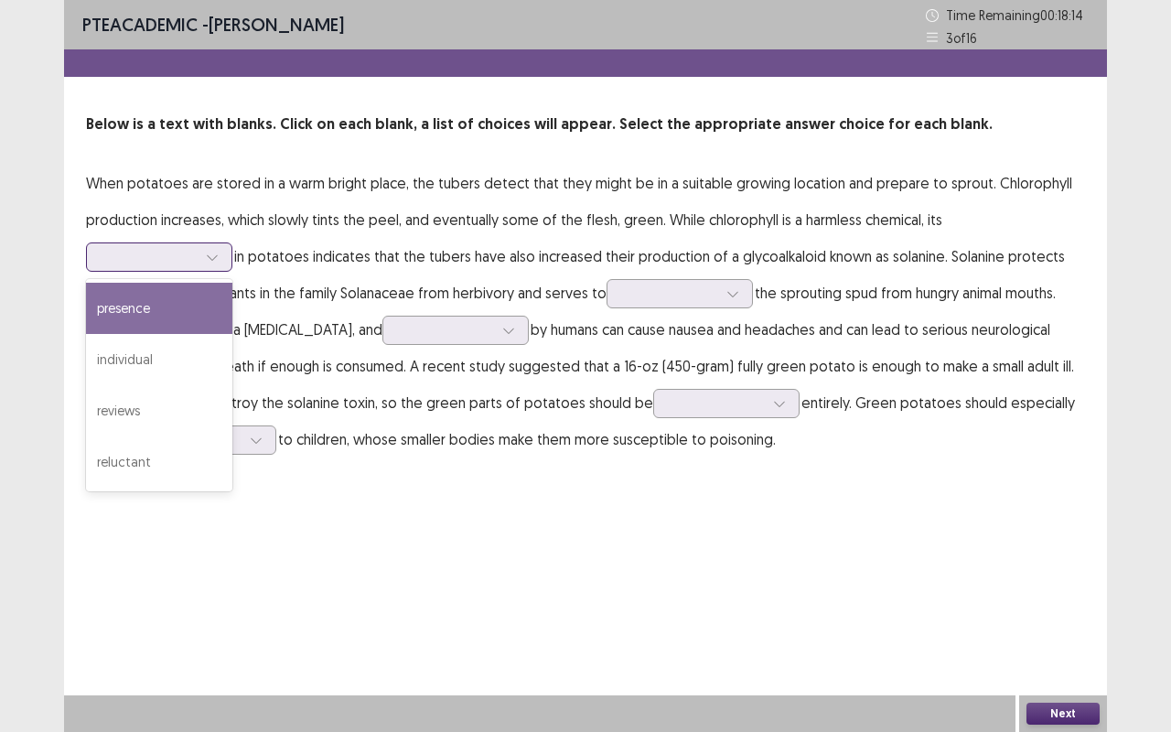
click at [163, 307] on div "presence" at bounding box center [159, 308] width 146 height 51
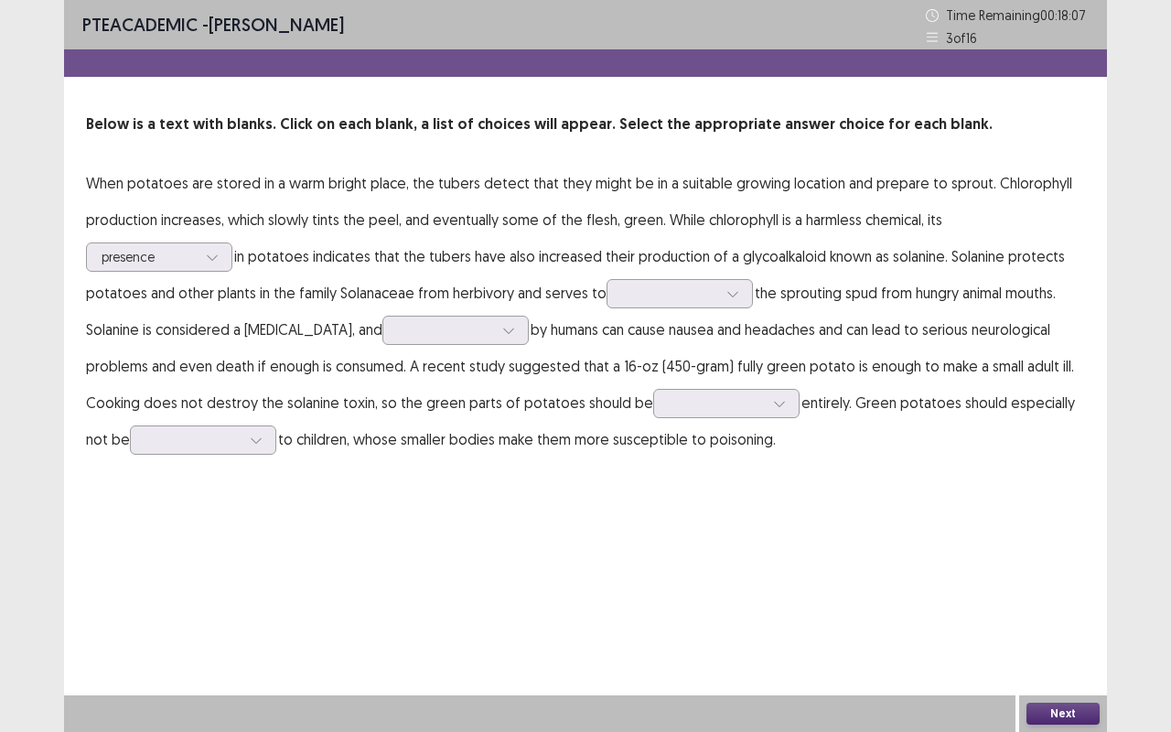
click at [676, 311] on p "When potatoes are stored in a warm bright place, the tubers detect that they mi…" at bounding box center [585, 311] width 999 height 293
click at [682, 298] on div at bounding box center [669, 293] width 95 height 17
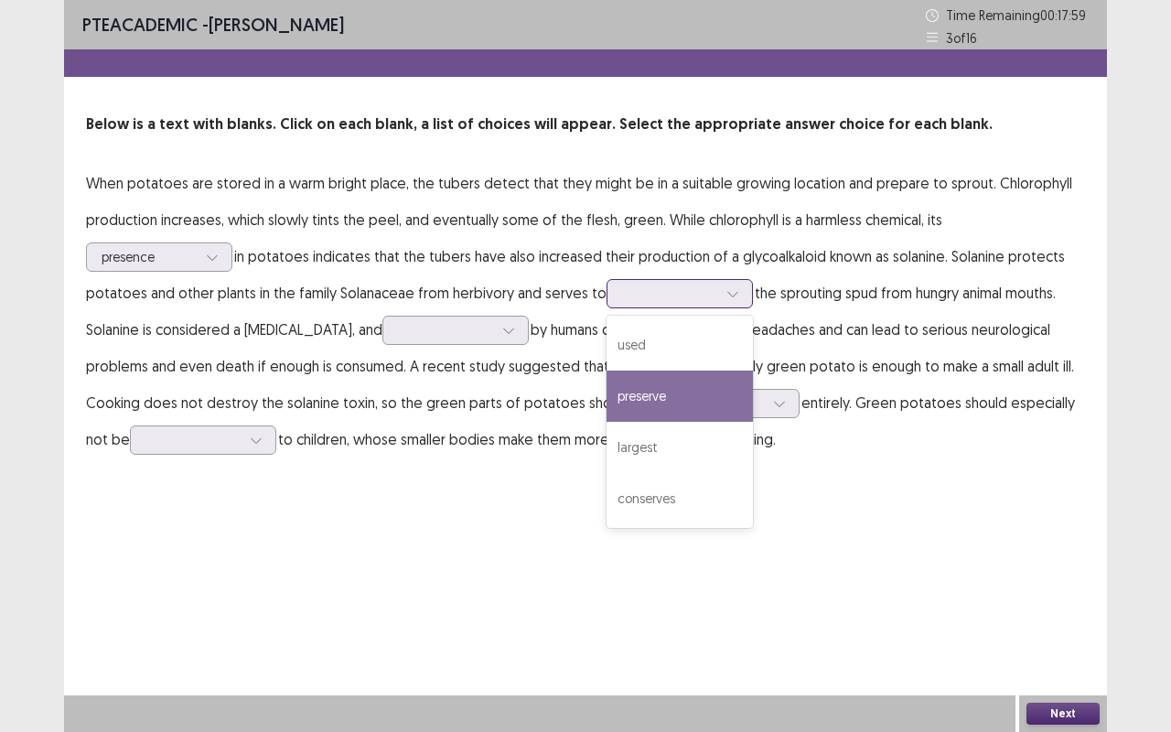
click at [686, 381] on div "preserve" at bounding box center [680, 396] width 146 height 51
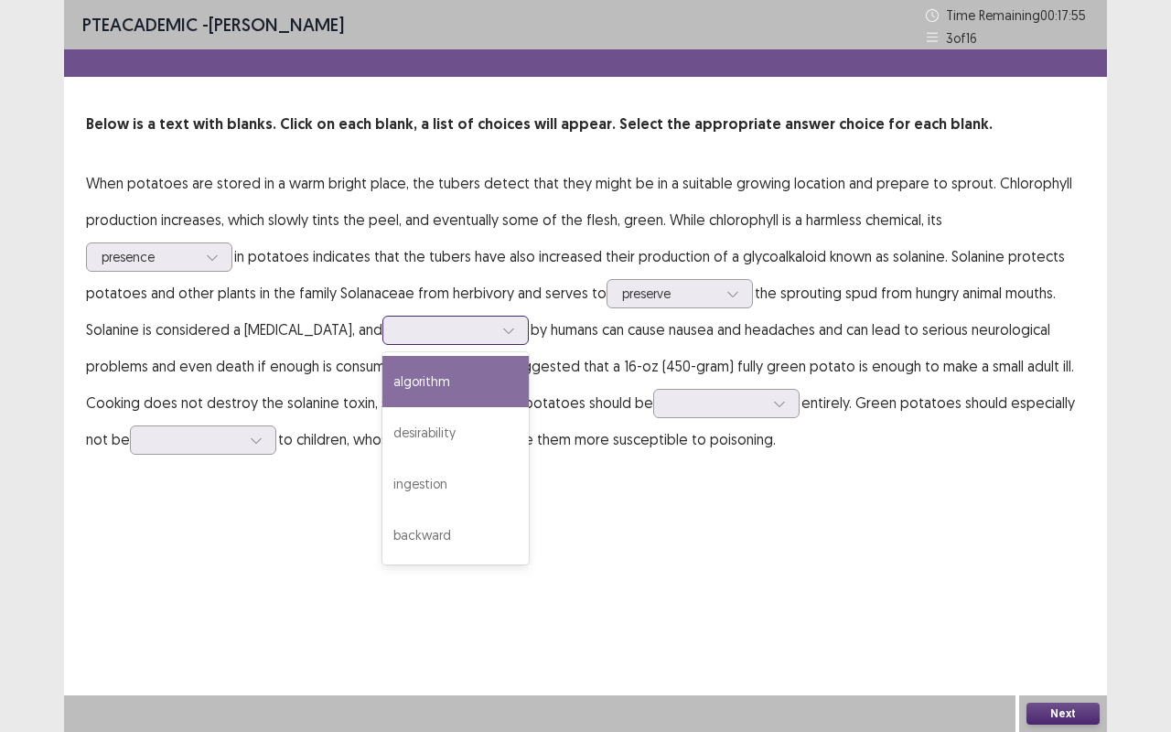
click at [404, 338] on div at bounding box center [445, 329] width 95 height 17
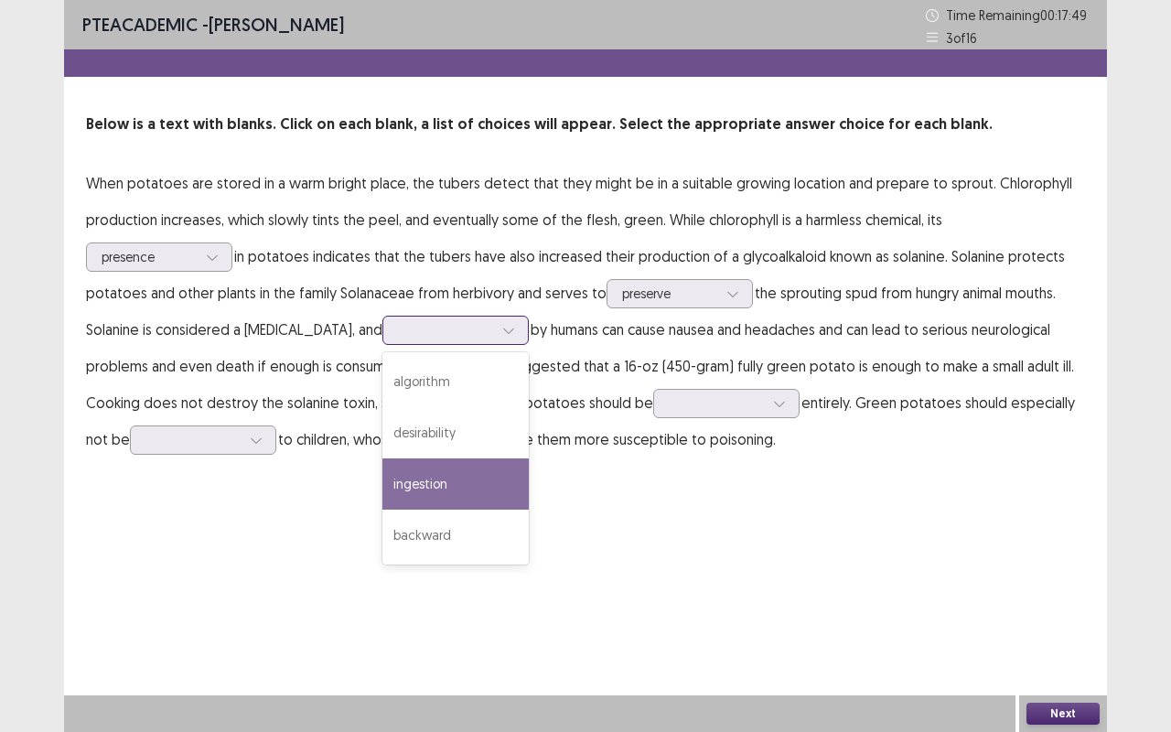
click at [426, 479] on div "ingestion" at bounding box center [455, 483] width 146 height 51
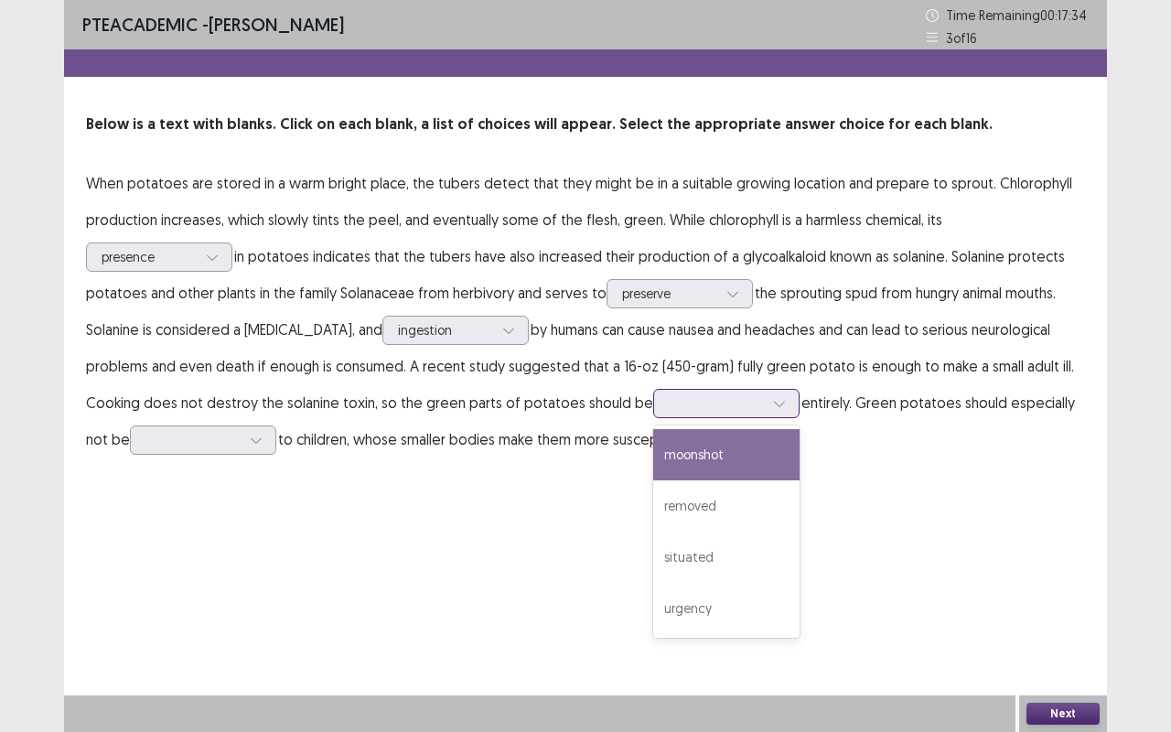
click at [712, 397] on div at bounding box center [716, 402] width 95 height 17
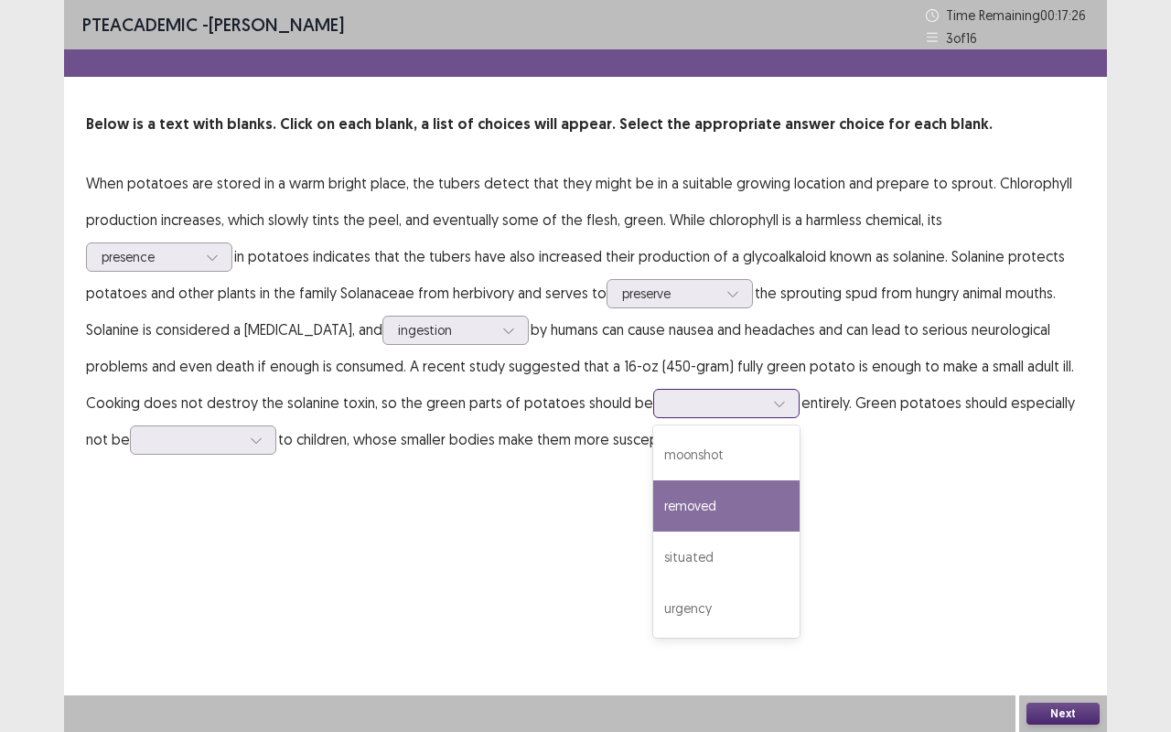
click at [706, 506] on div "removed" at bounding box center [726, 505] width 146 height 51
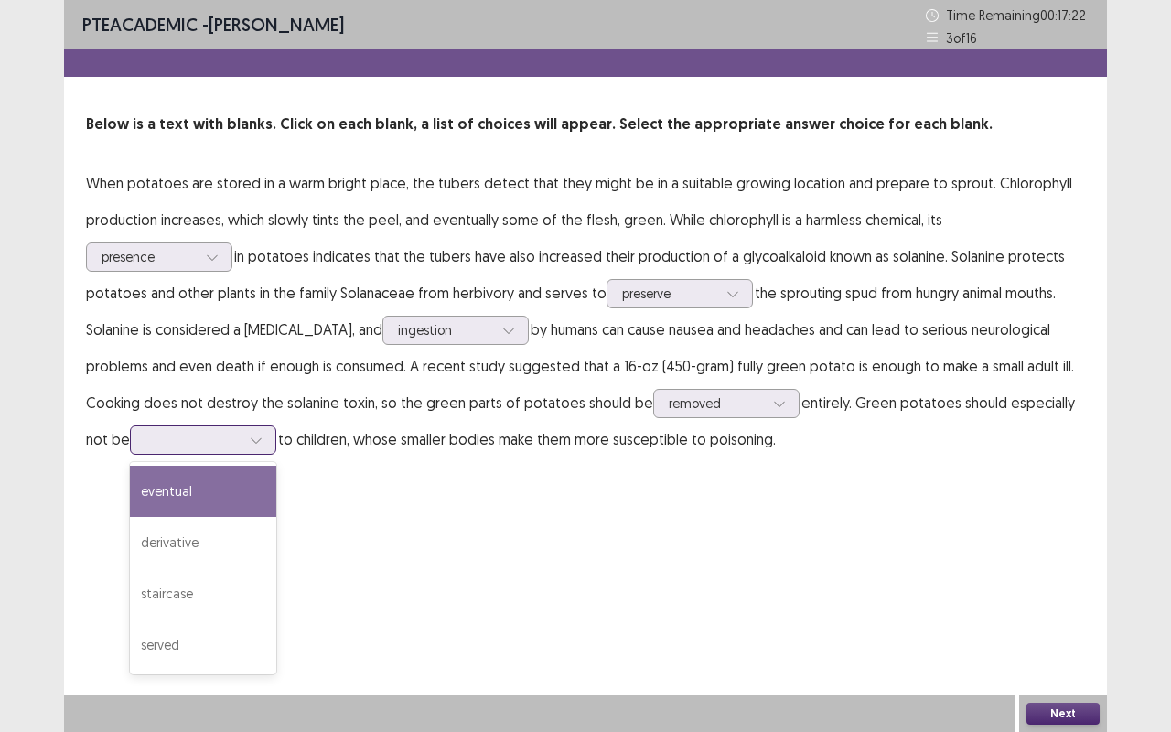
click at [237, 447] on div at bounding box center [192, 439] width 95 height 17
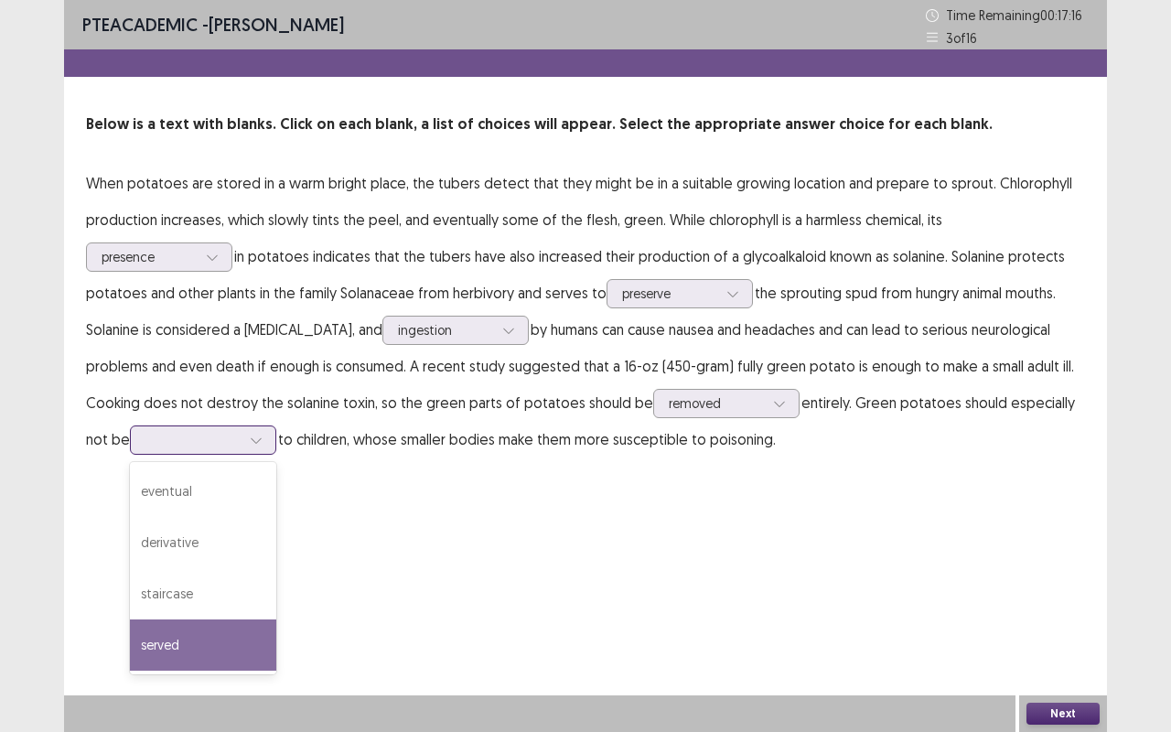
click at [202, 616] on div "served" at bounding box center [203, 644] width 146 height 51
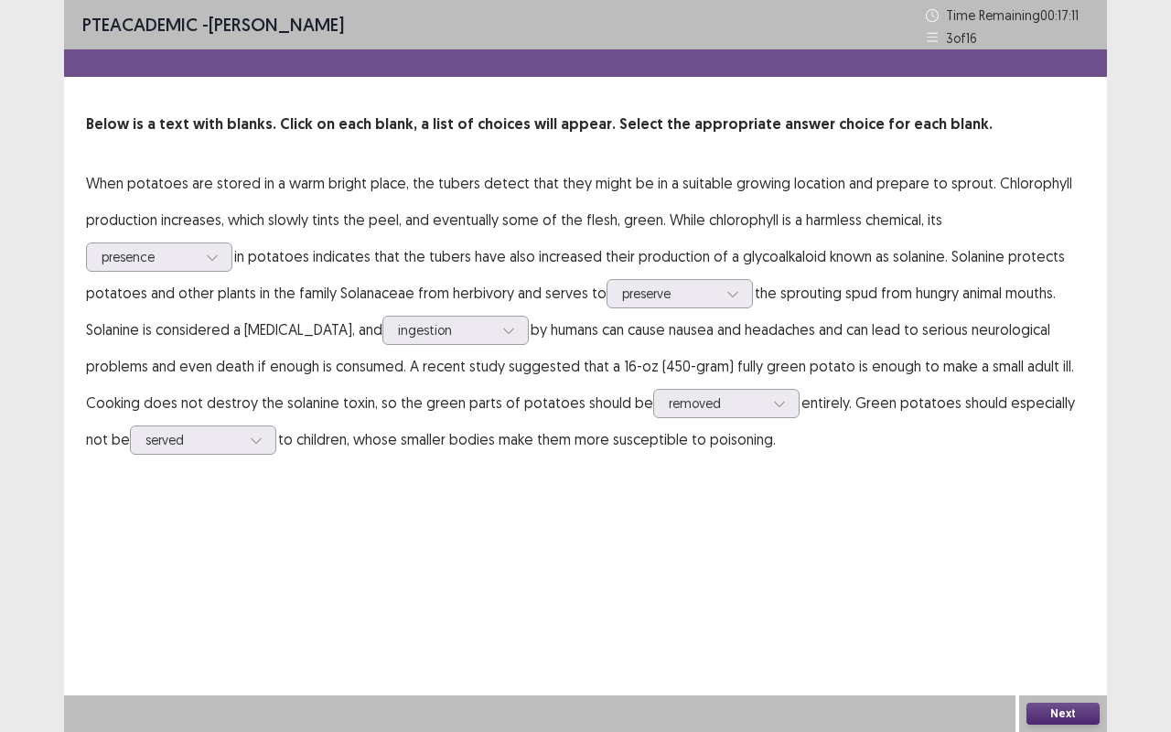
click at [1042, 616] on button "Next" at bounding box center [1062, 714] width 73 height 22
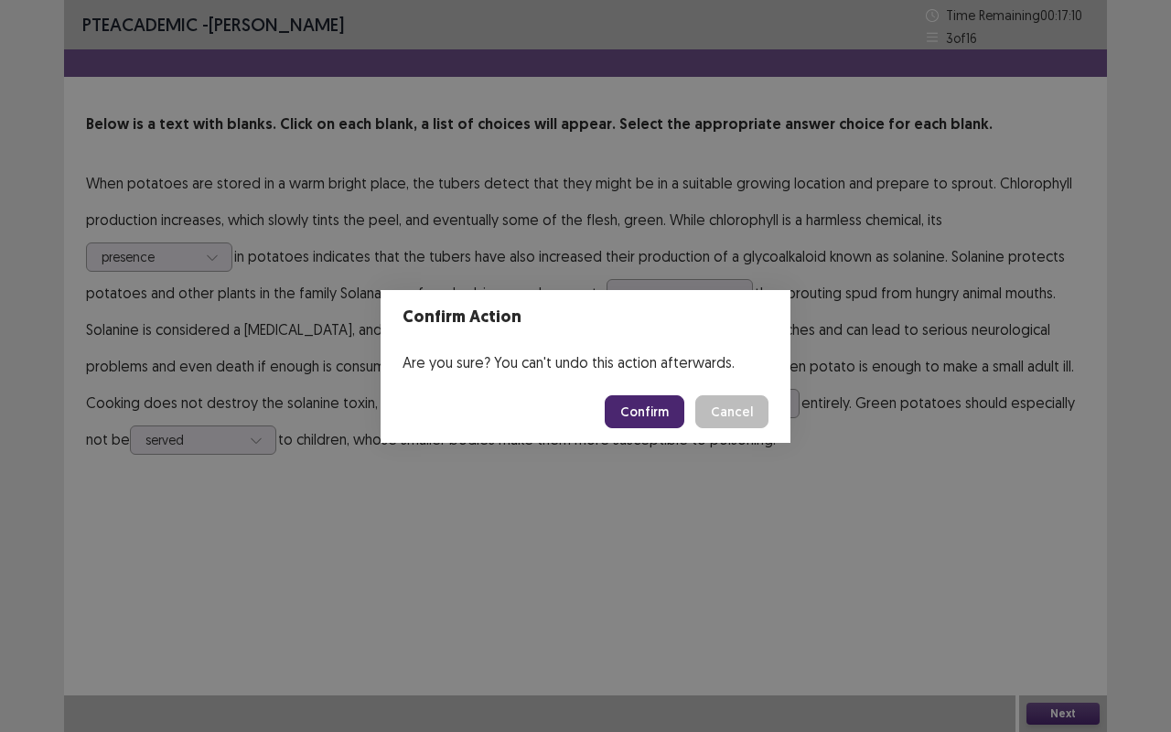
click at [659, 411] on button "Confirm" at bounding box center [645, 411] width 80 height 33
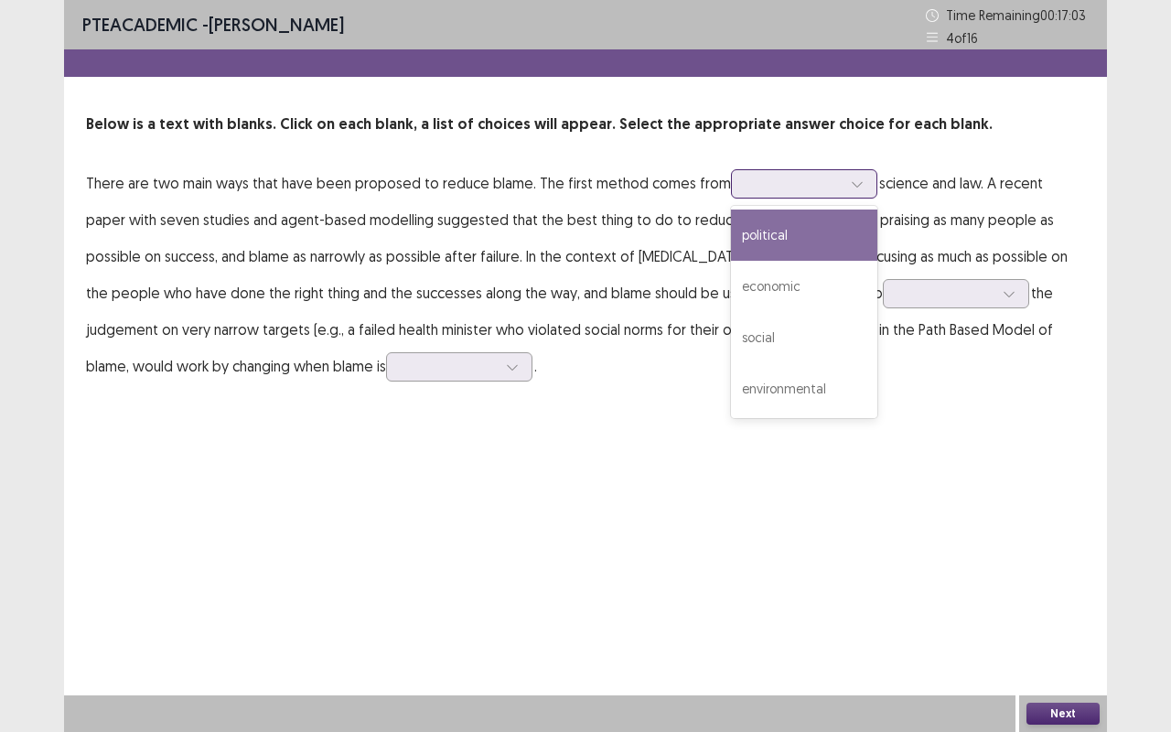
click at [765, 183] on div at bounding box center [793, 183] width 95 height 17
click at [464, 367] on p "There are two main ways that have been proposed to reduce blame. The first meth…" at bounding box center [585, 275] width 999 height 220
click at [827, 192] on div at bounding box center [793, 183] width 95 height 17
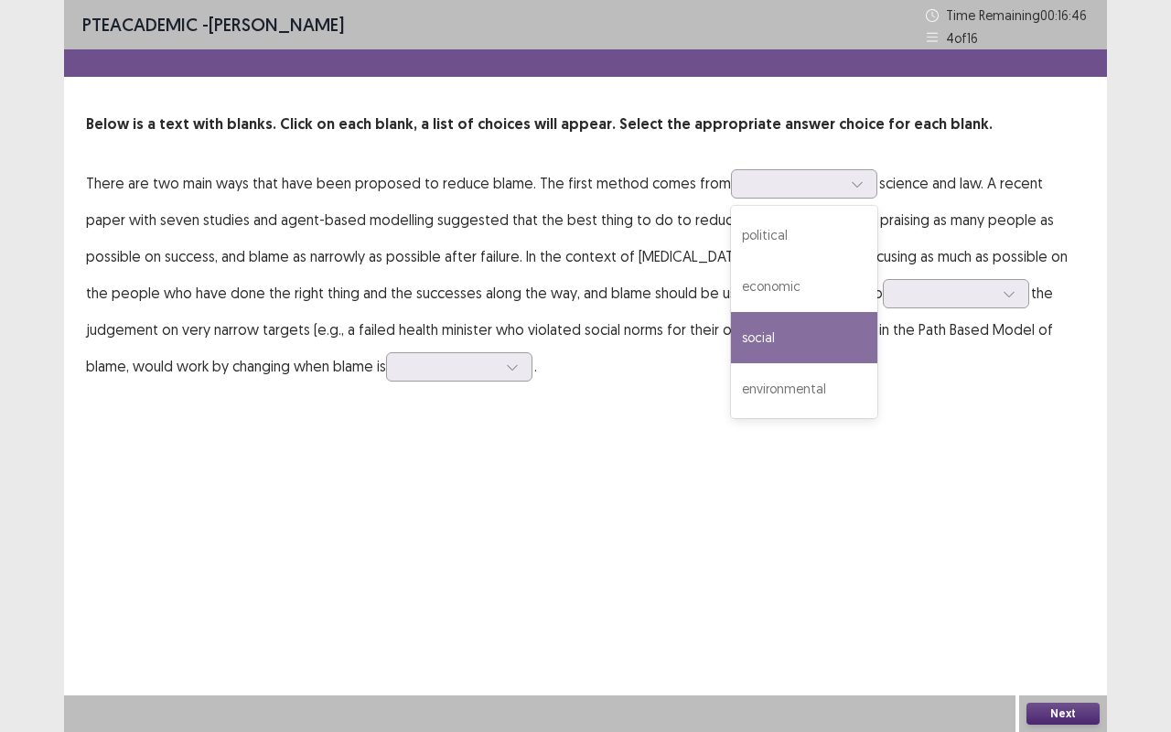
click at [458, 419] on div "PTE academic - [PERSON_NAME] Time Remaining 00 : 16 : 46 4 of 16 Below is a tex…" at bounding box center [585, 210] width 1043 height 421
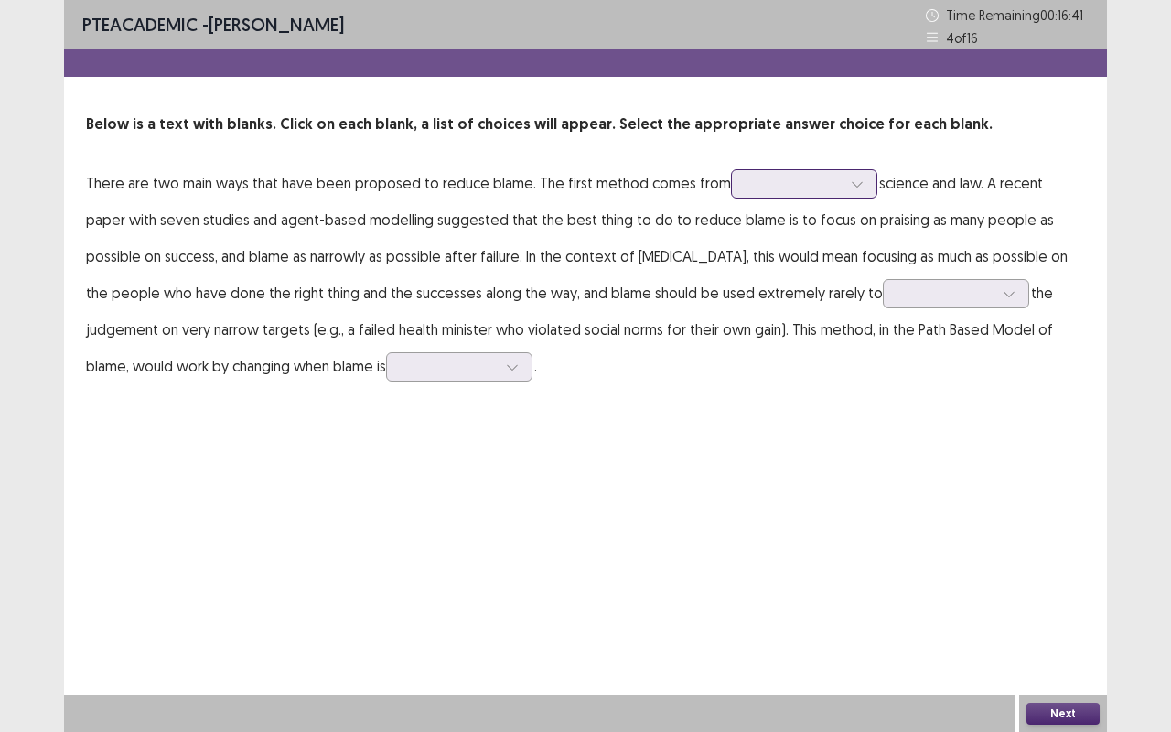
click at [826, 181] on div at bounding box center [793, 183] width 95 height 17
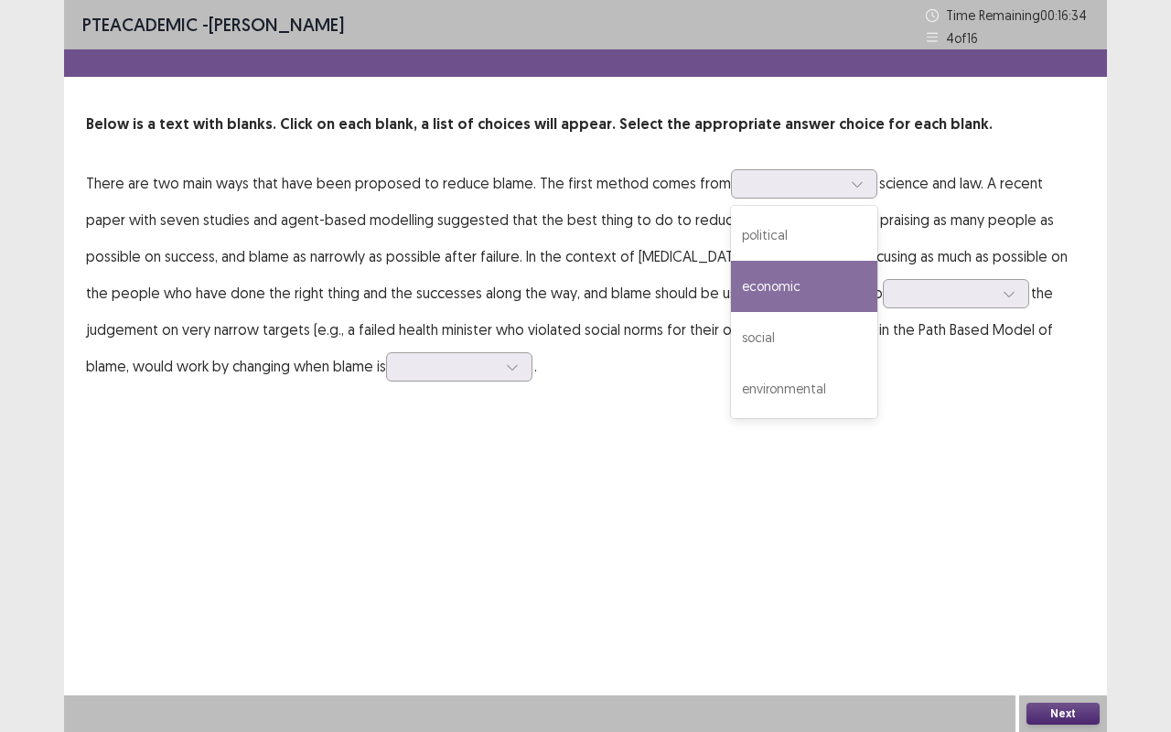
click at [229, 248] on p "There are two main ways that have been proposed to reduce blame. The first meth…" at bounding box center [585, 275] width 999 height 220
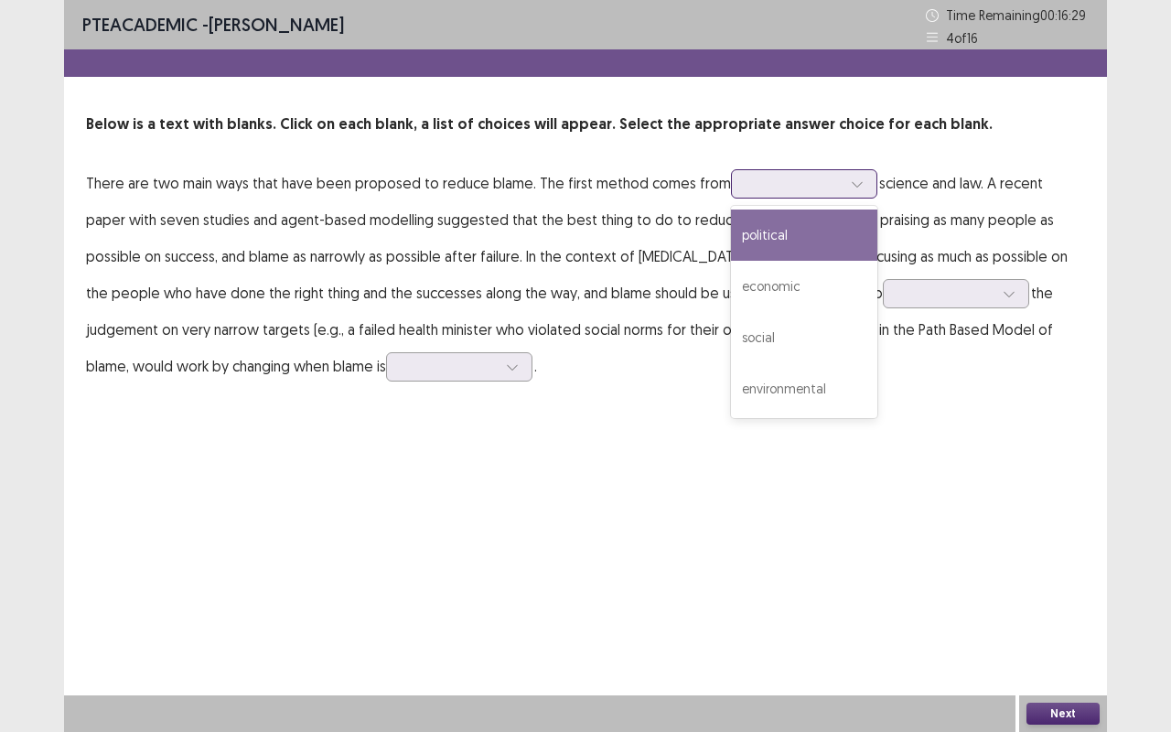
click at [746, 184] on div at bounding box center [793, 183] width 95 height 17
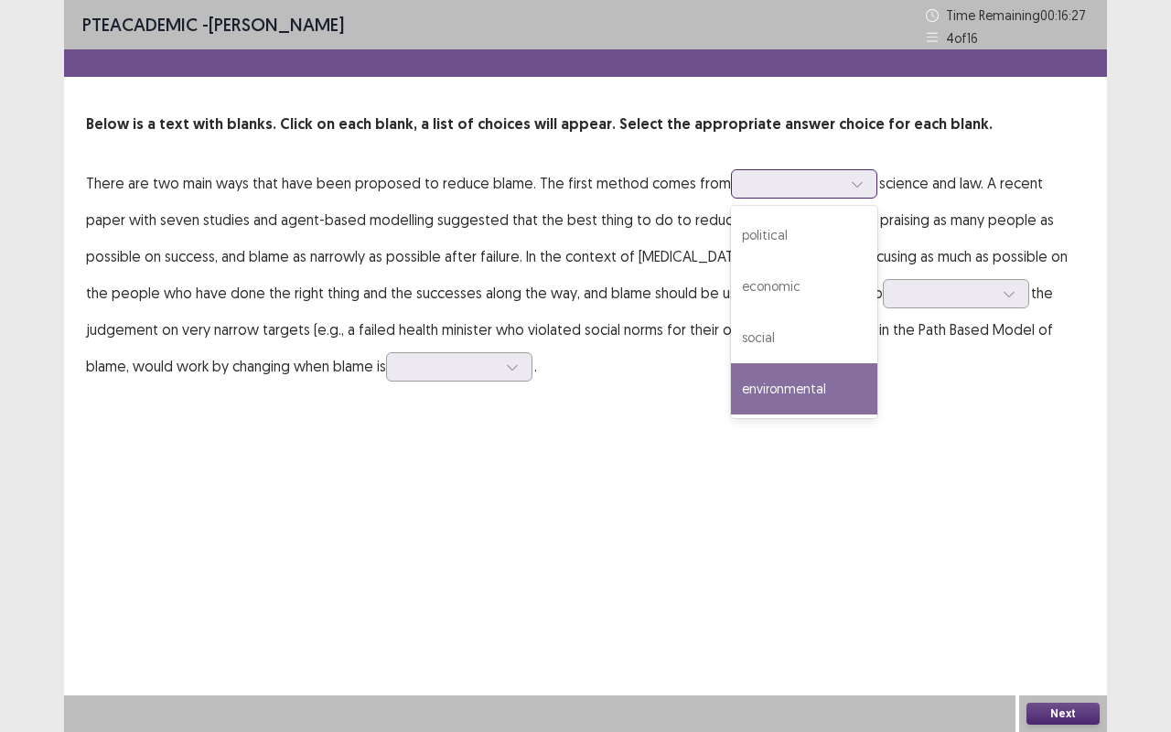
click at [806, 364] on div "environmental" at bounding box center [804, 388] width 146 height 51
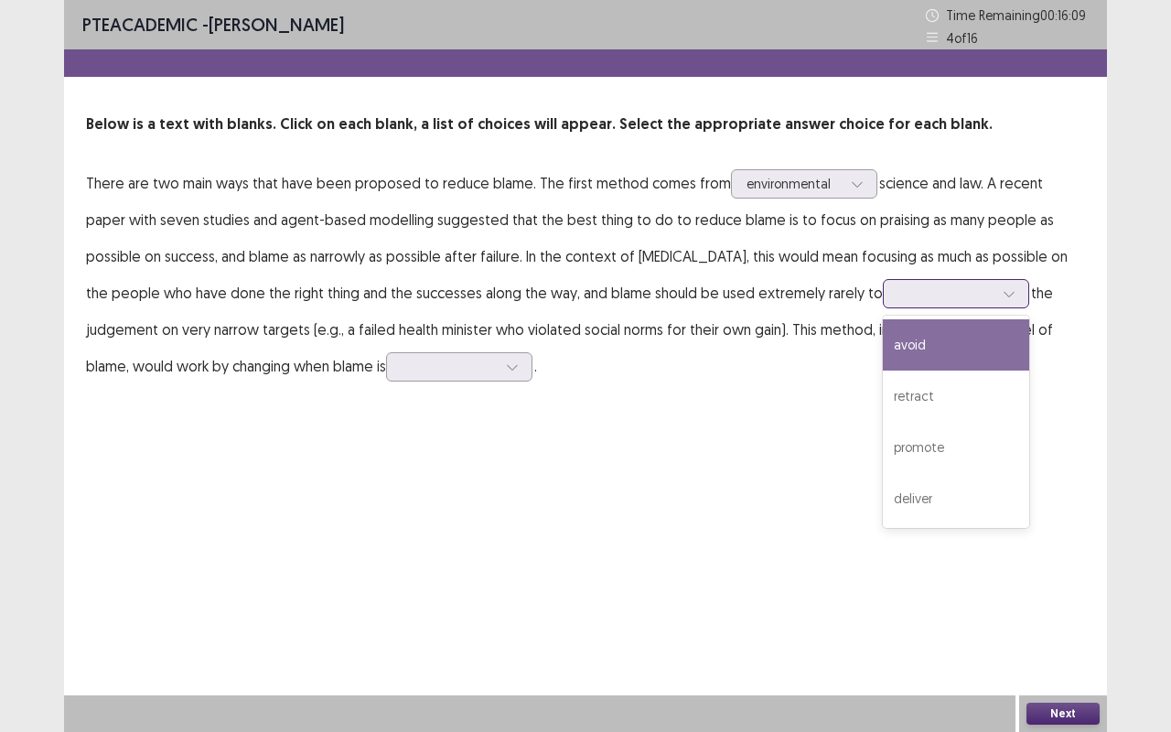
click at [898, 295] on div at bounding box center [945, 293] width 95 height 17
click at [883, 338] on div "avoid" at bounding box center [956, 344] width 146 height 51
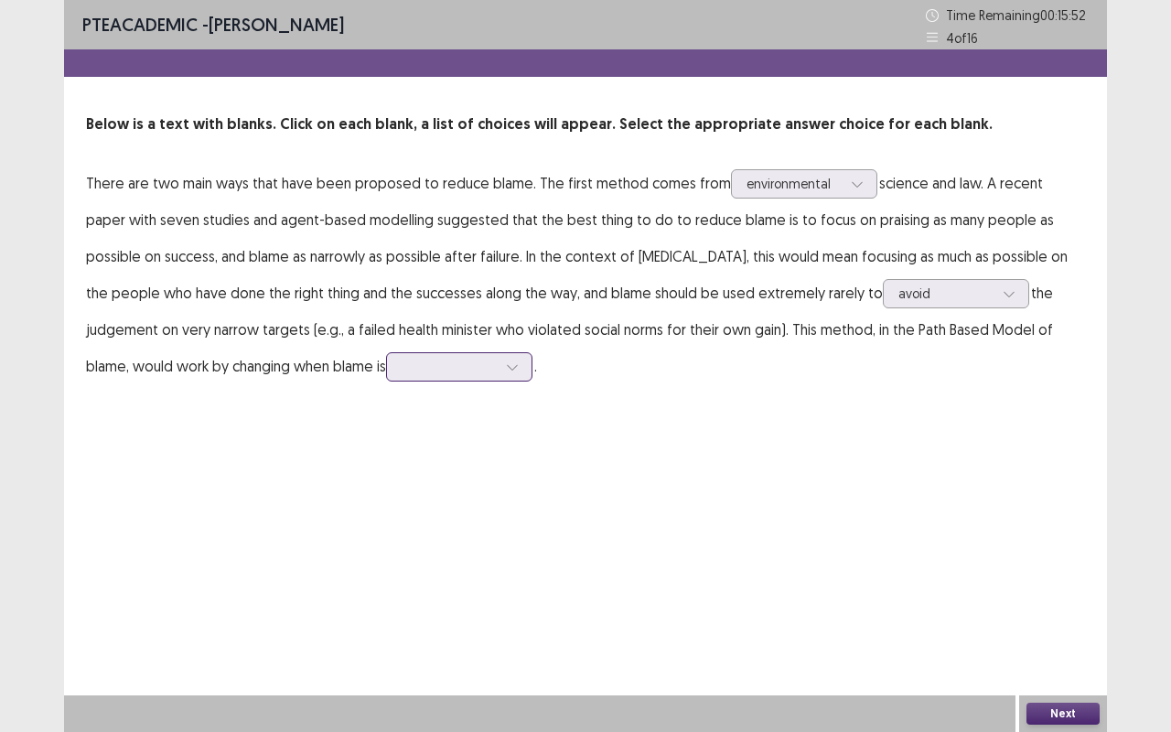
click at [402, 371] on div at bounding box center [449, 366] width 95 height 17
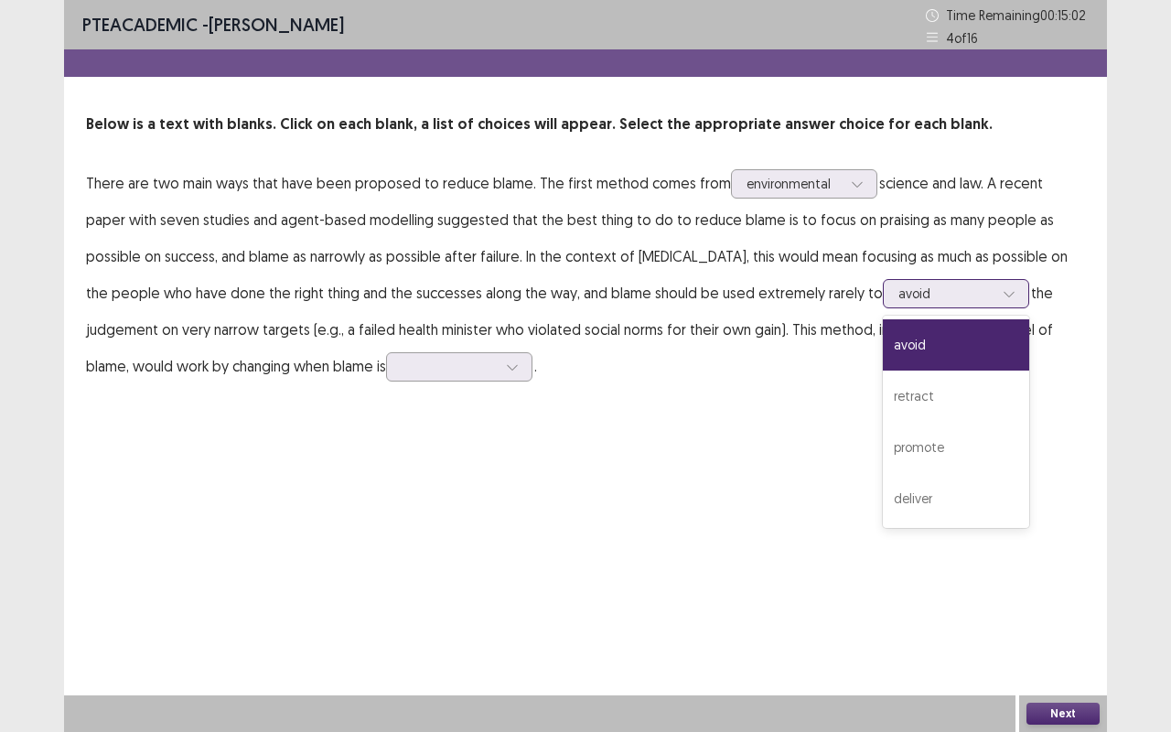
click at [883, 279] on div "avoid" at bounding box center [956, 293] width 146 height 29
click at [564, 463] on div "PTE academic - [PERSON_NAME] Time Remaining 00 : 14 : 47 4 of 16 Below is a tex…" at bounding box center [585, 366] width 1043 height 732
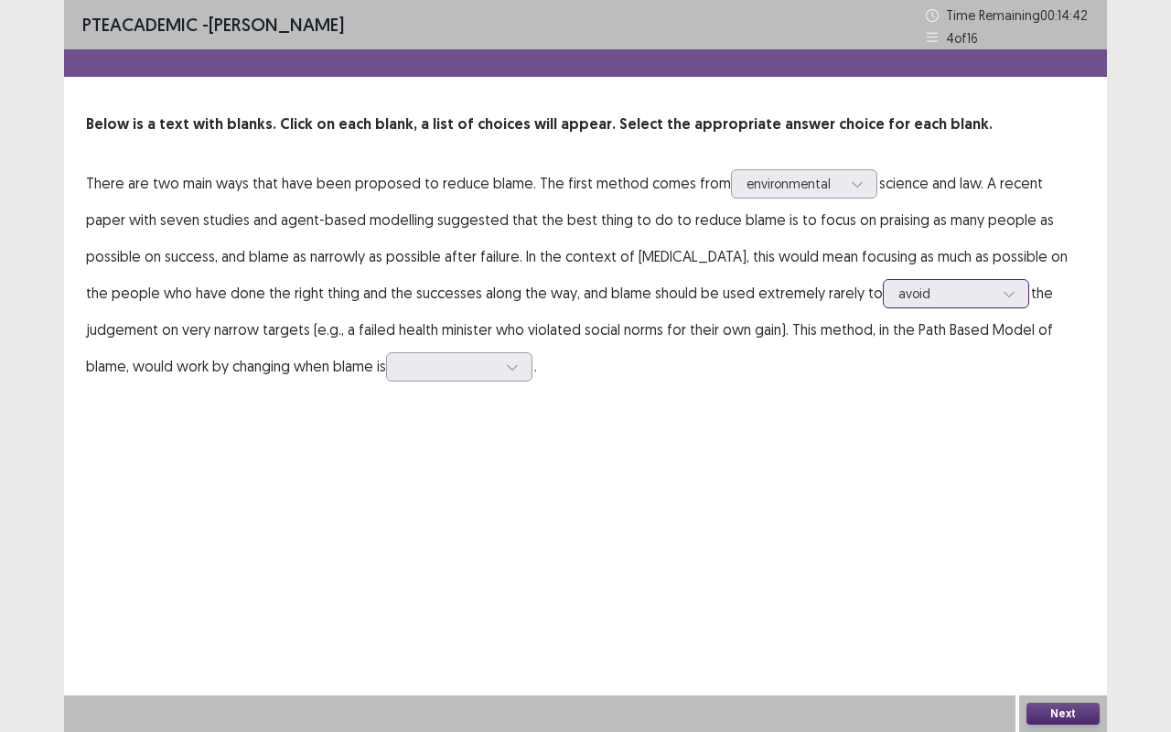
click at [898, 302] on div at bounding box center [945, 293] width 95 height 17
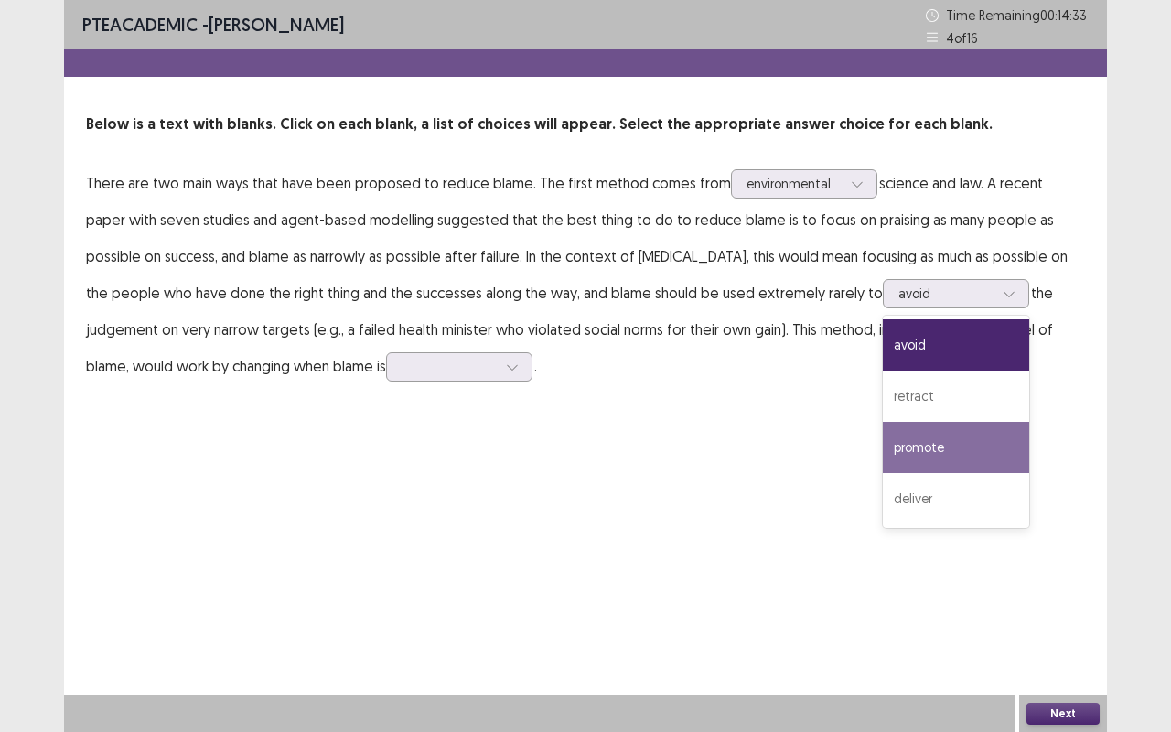
click at [571, 500] on div "PTE academic - [PERSON_NAME] Time Remaining 00 : 14 : 33 4 of 16 Below is a tex…" at bounding box center [585, 366] width 1043 height 732
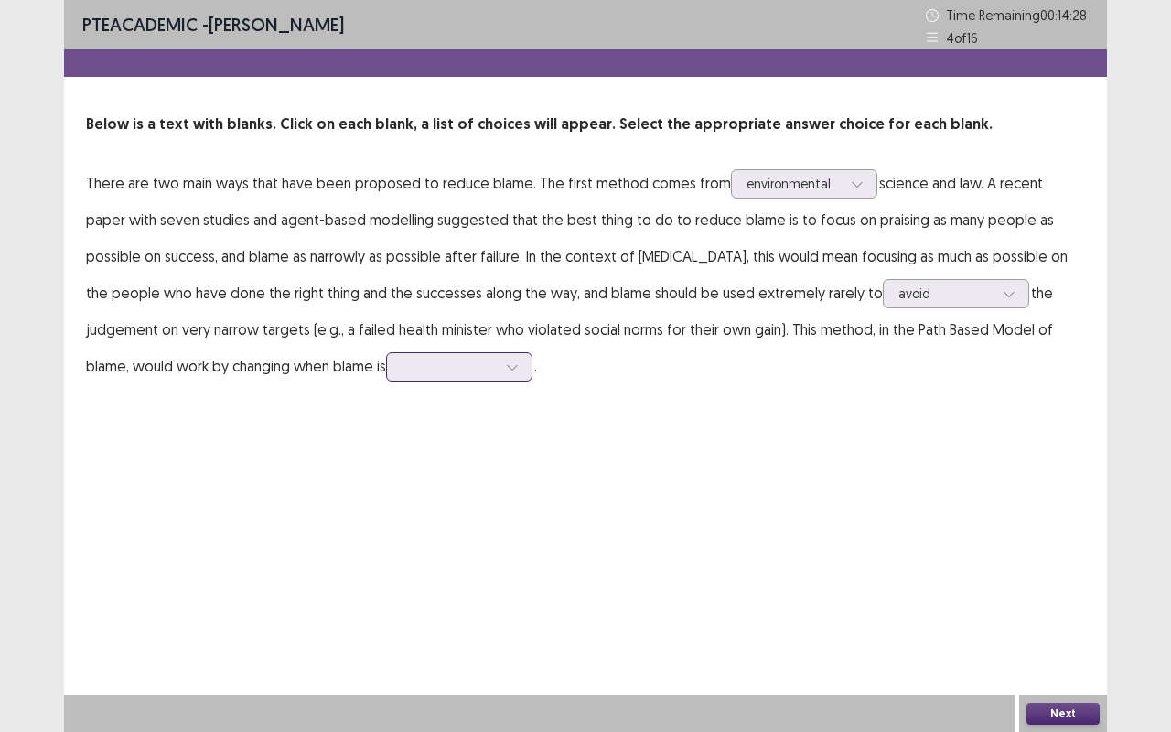
click at [402, 370] on div at bounding box center [449, 366] width 95 height 17
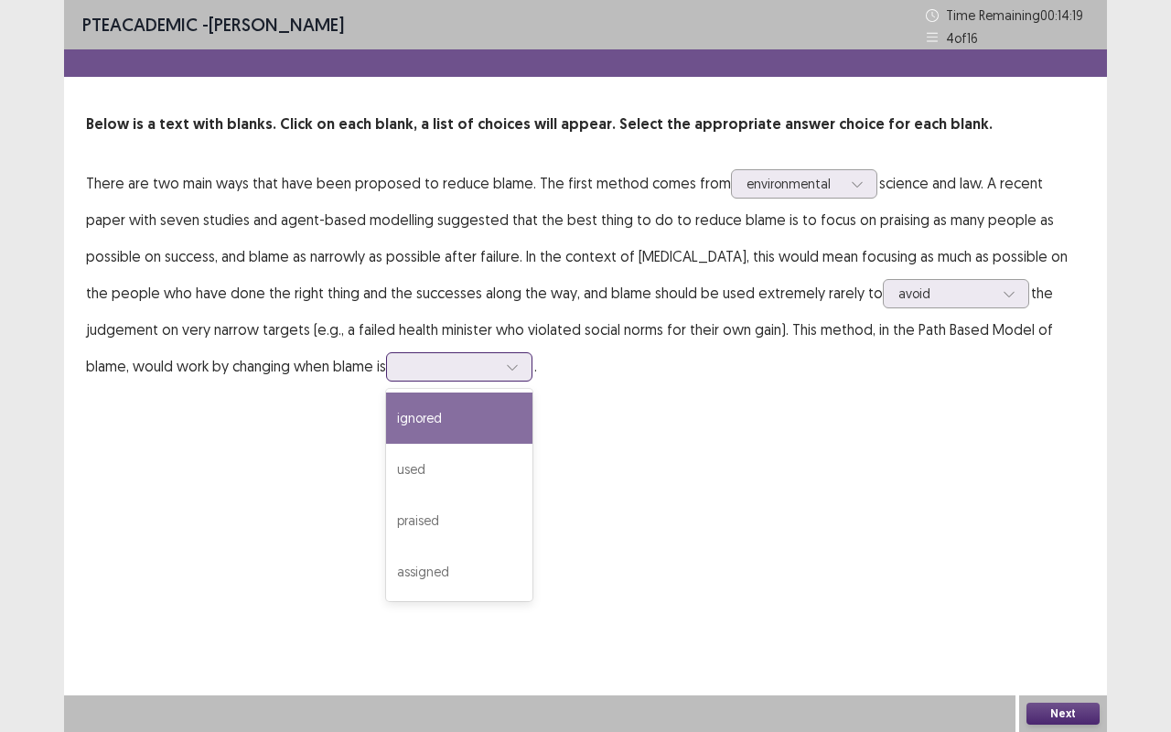
click at [386, 423] on div "ignored" at bounding box center [459, 417] width 146 height 51
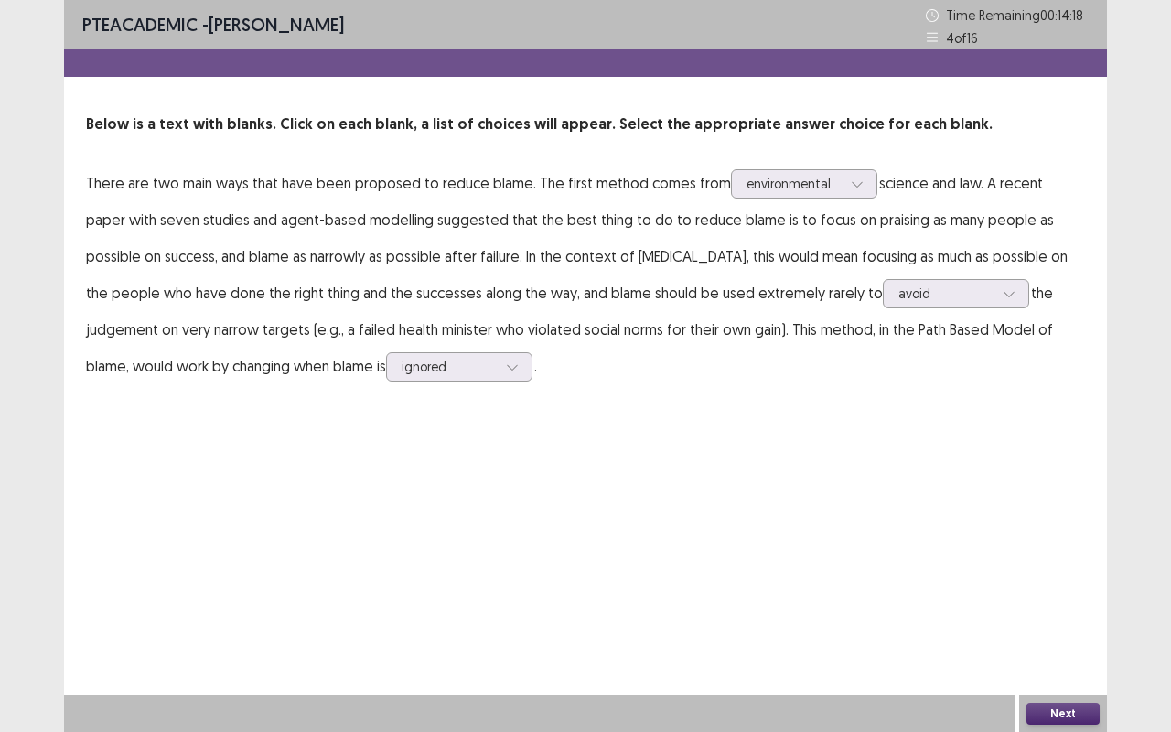
click at [1052, 616] on button "Next" at bounding box center [1062, 714] width 73 height 22
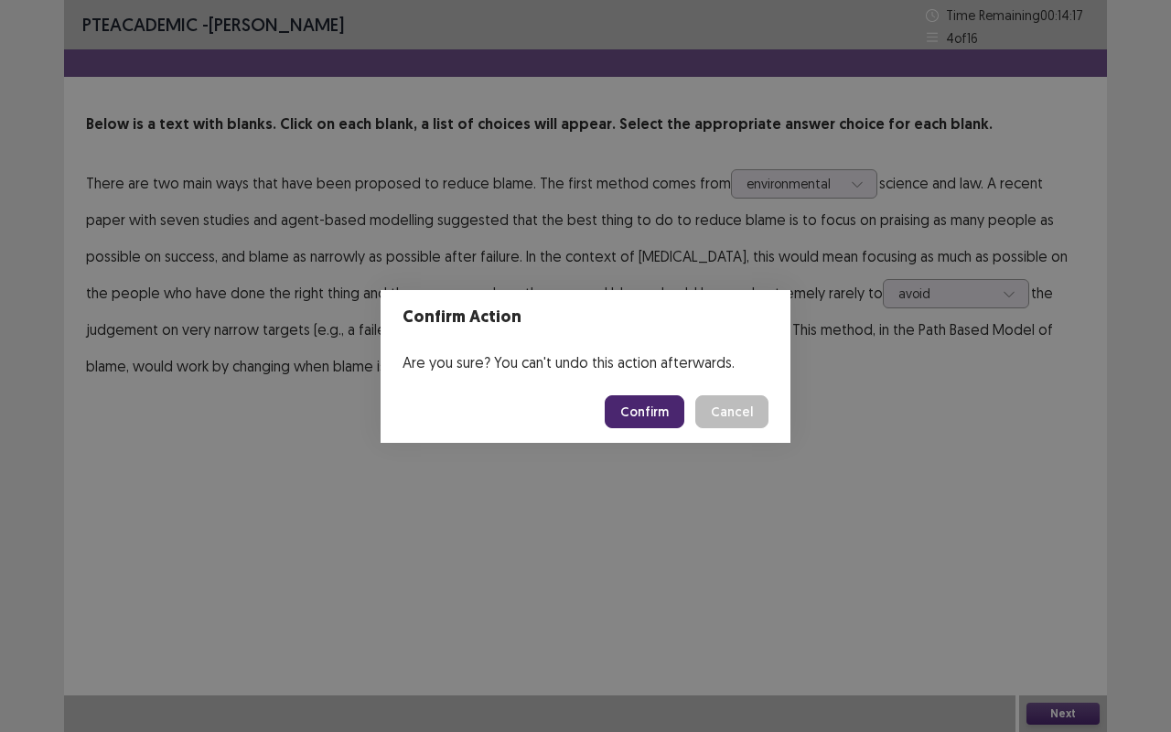
click at [657, 404] on button "Confirm" at bounding box center [645, 411] width 80 height 33
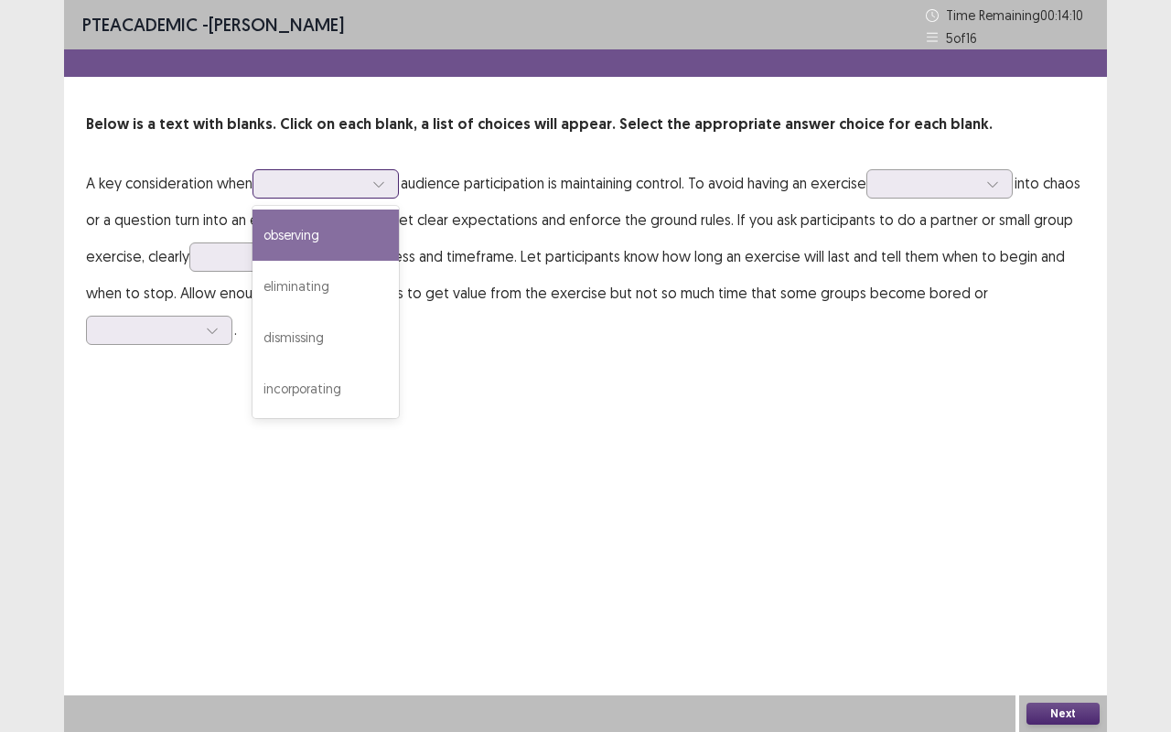
click at [303, 181] on div at bounding box center [315, 183] width 95 height 17
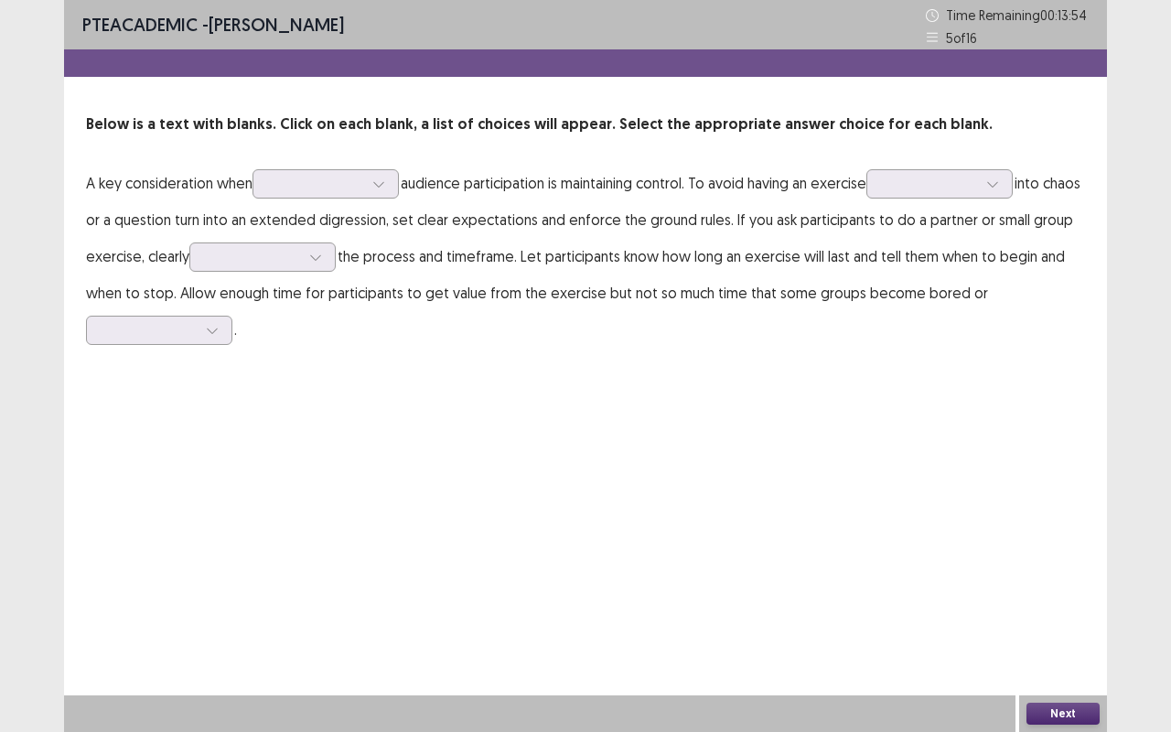
click at [483, 302] on p "A key consideration when audience participation is maintaining control. To avoi…" at bounding box center [585, 256] width 999 height 183
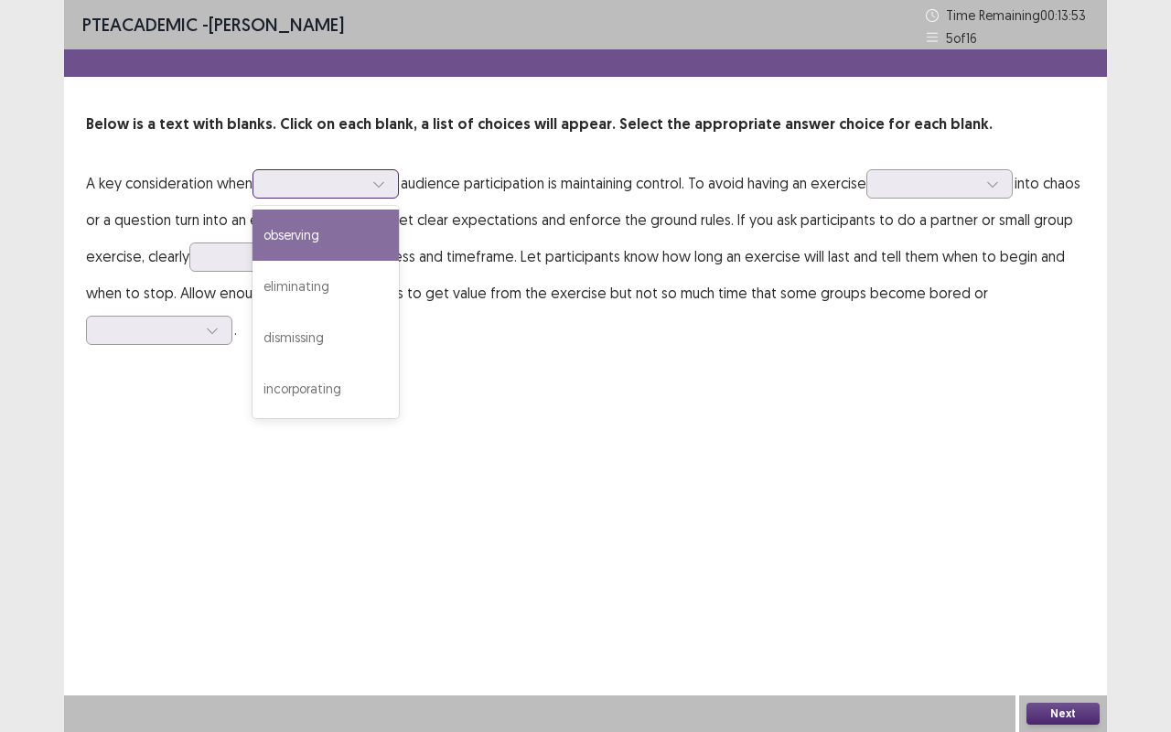
click at [313, 187] on div at bounding box center [315, 183] width 95 height 17
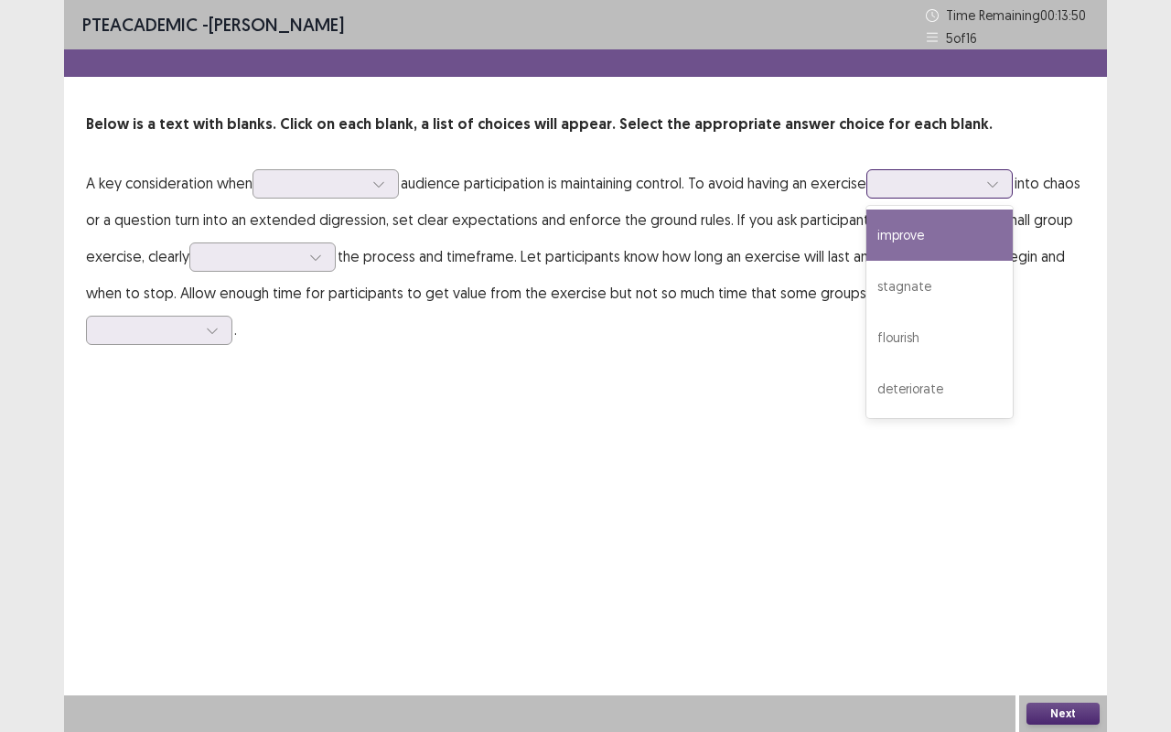
click at [920, 186] on div at bounding box center [929, 183] width 95 height 17
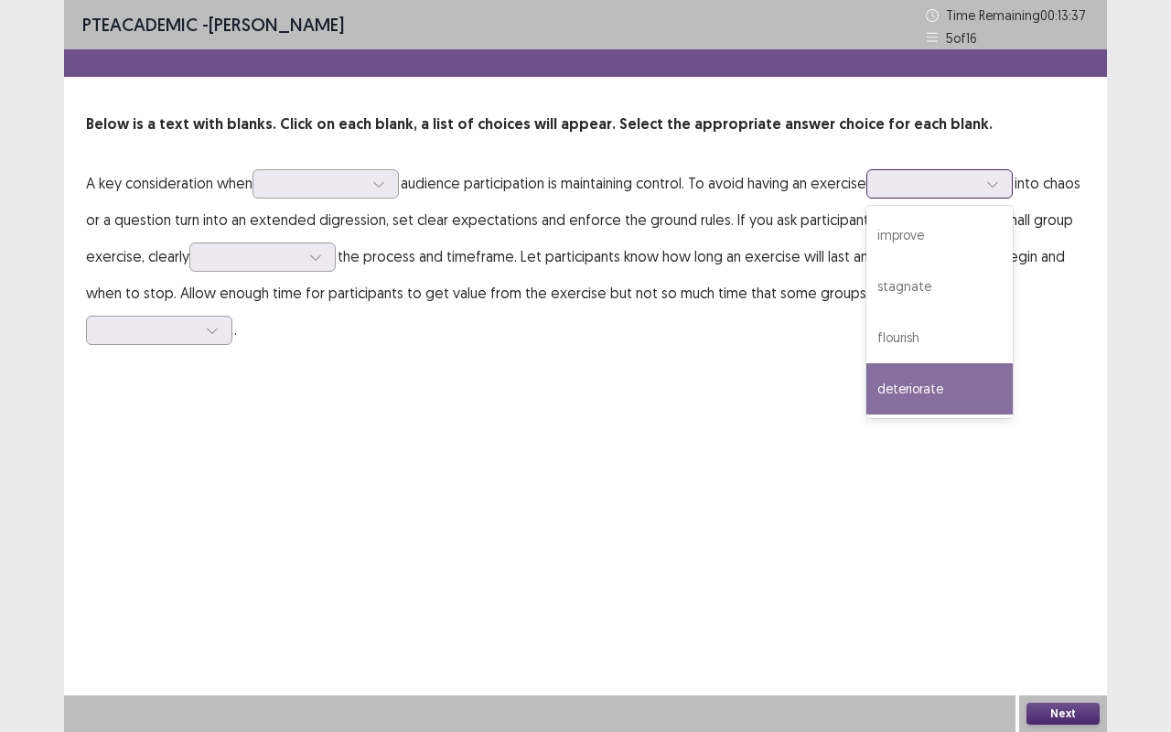
click at [949, 377] on div "deteriorate" at bounding box center [939, 388] width 146 height 51
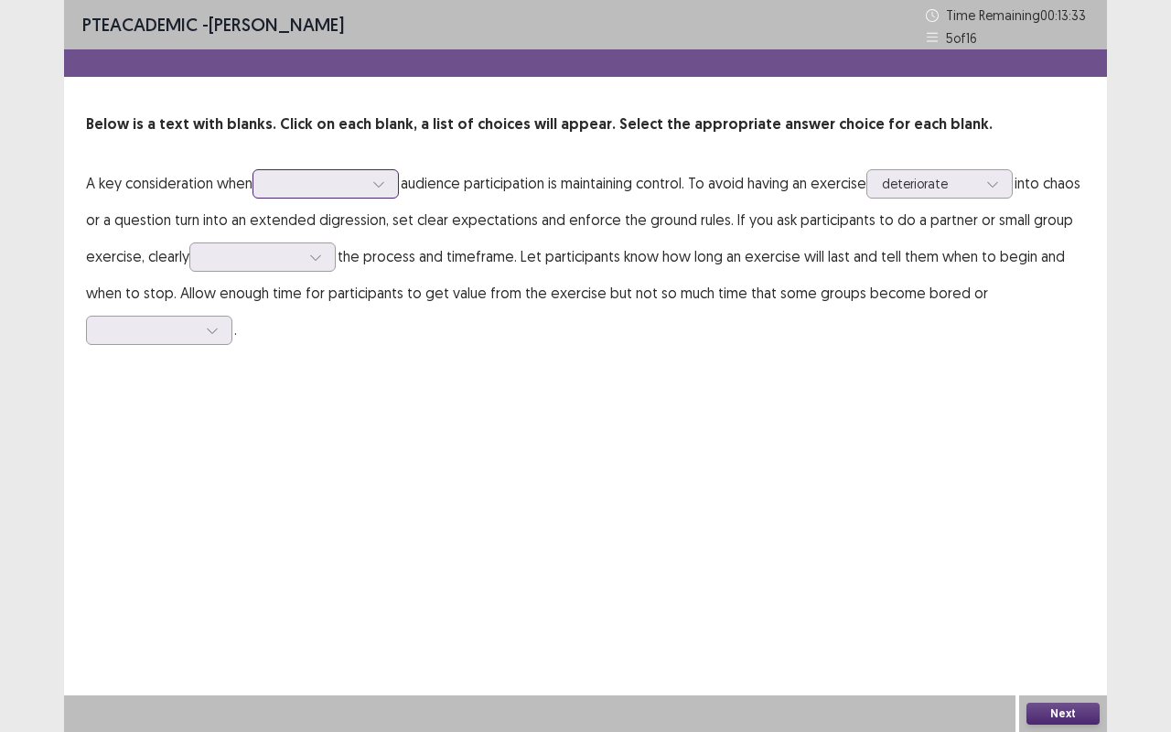
click at [324, 182] on div at bounding box center [315, 183] width 95 height 17
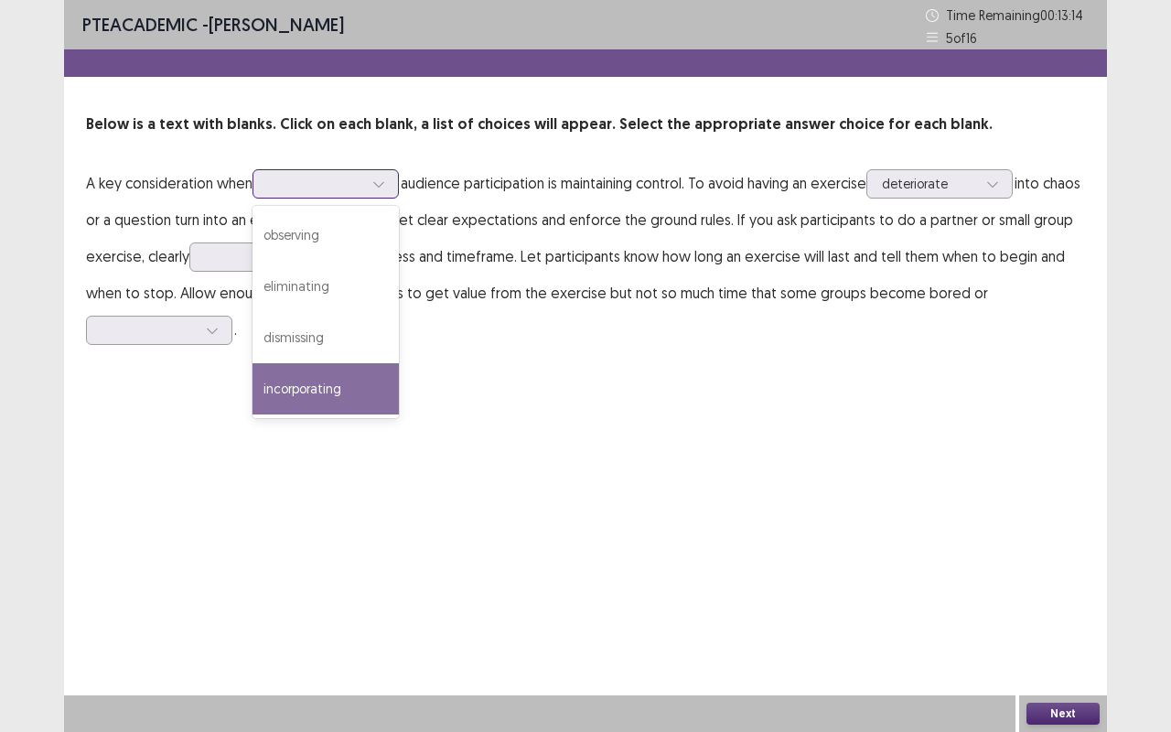
click at [338, 377] on div "incorporating" at bounding box center [325, 388] width 146 height 51
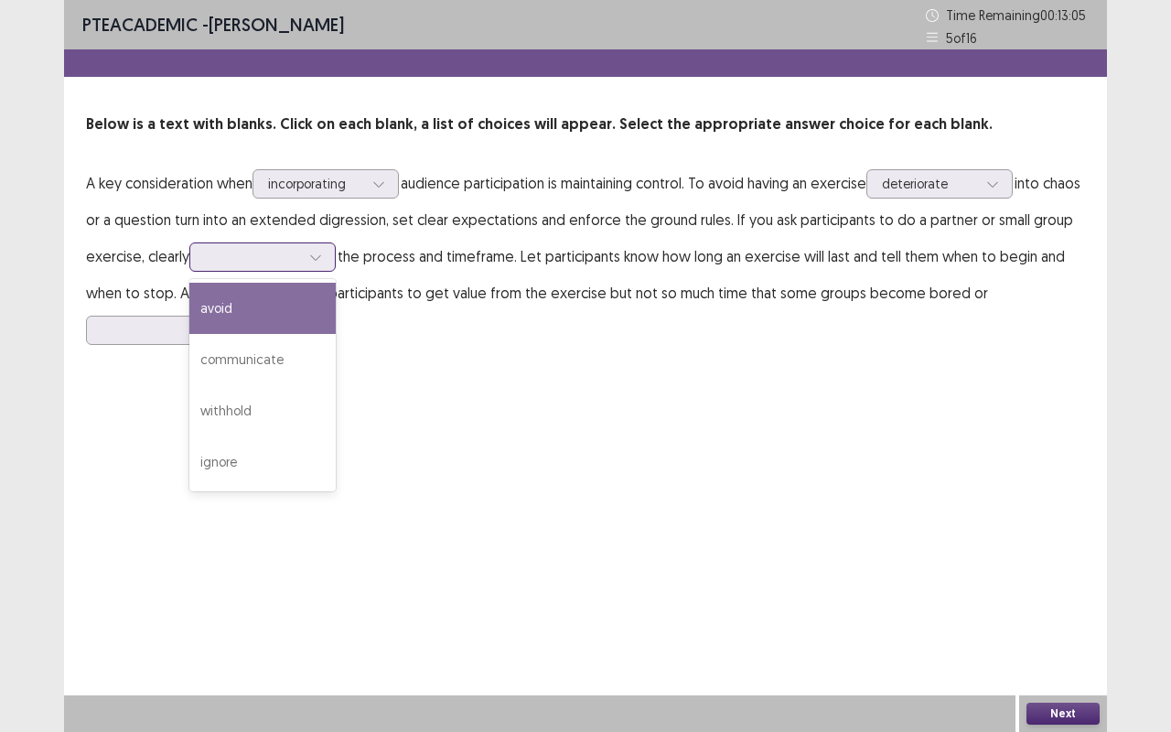
click at [264, 251] on div at bounding box center [252, 256] width 95 height 17
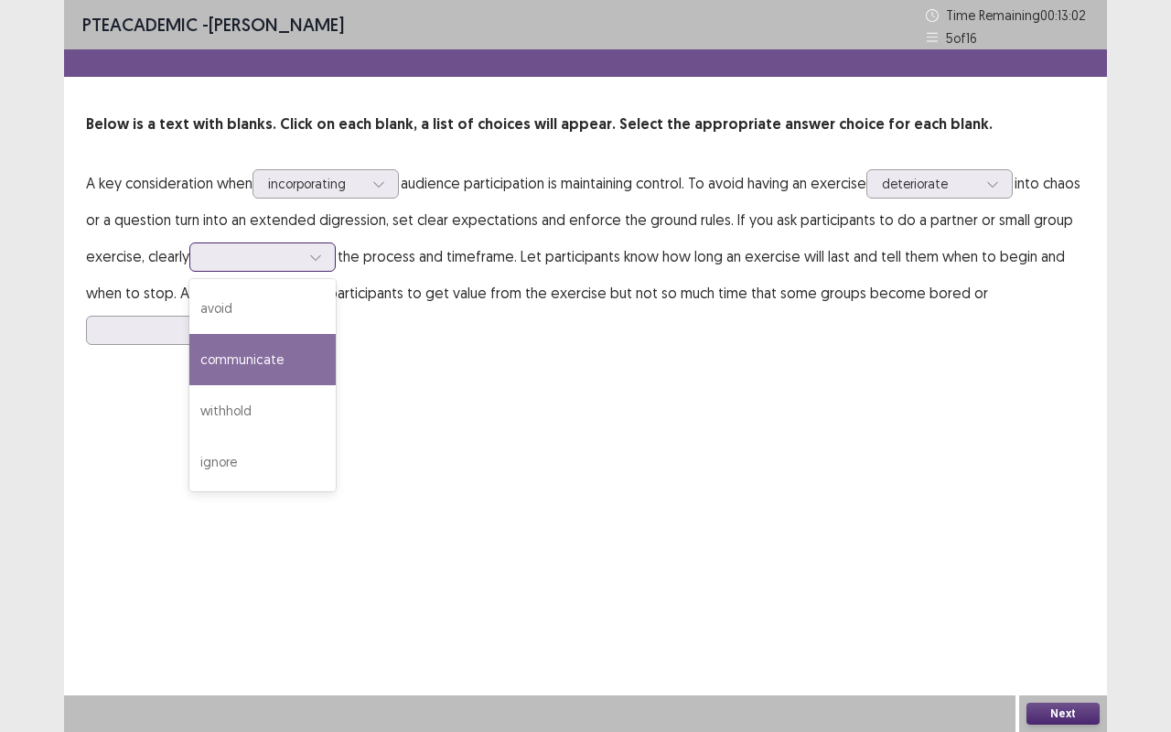
click at [308, 367] on div "communicate" at bounding box center [262, 359] width 146 height 51
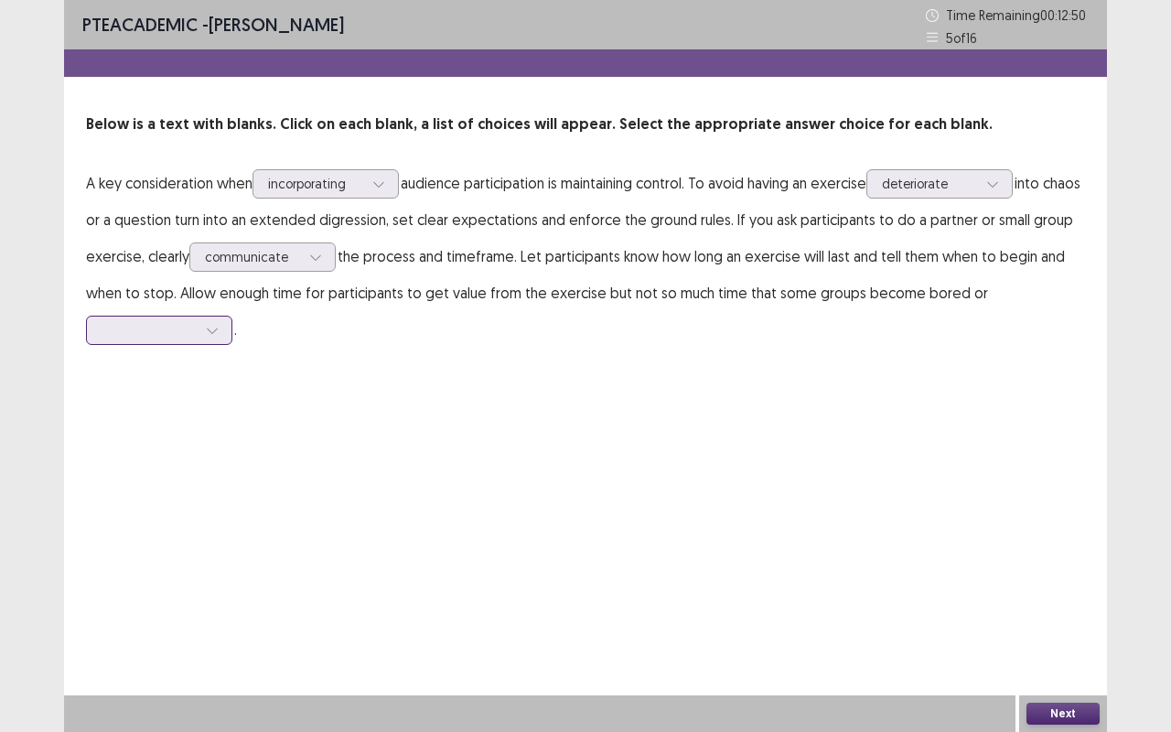
click at [203, 338] on div at bounding box center [212, 330] width 27 height 27
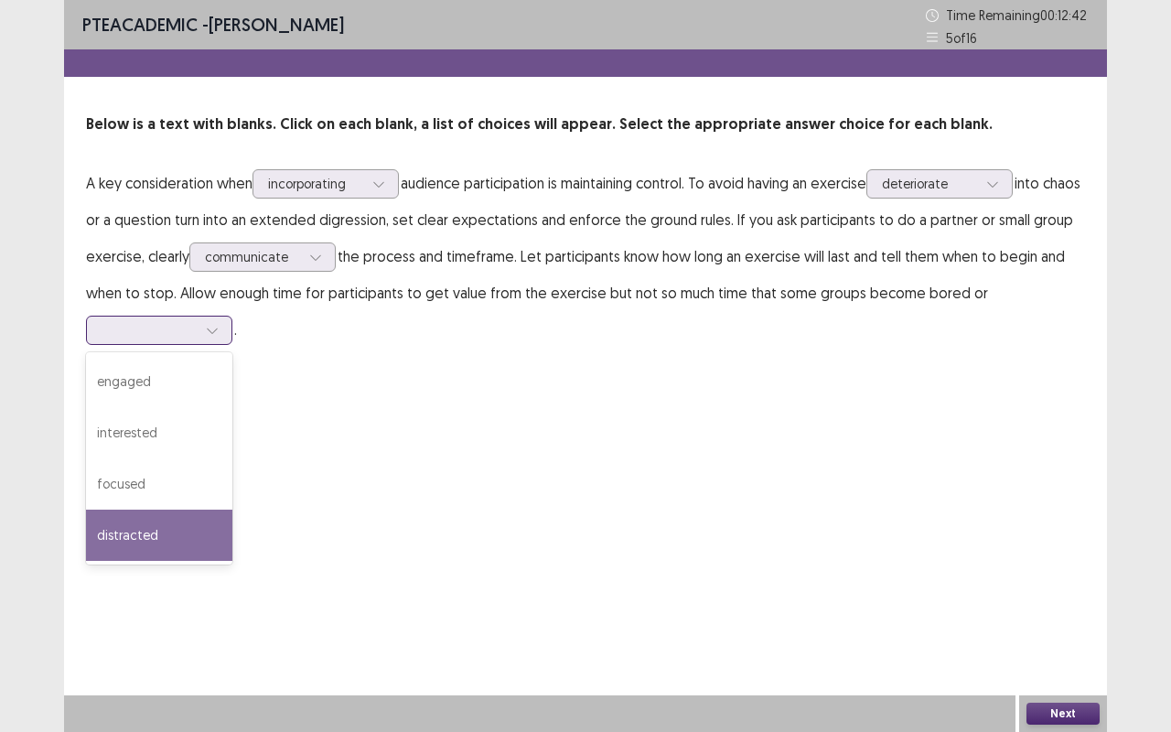
click at [154, 545] on div "distracted" at bounding box center [159, 535] width 146 height 51
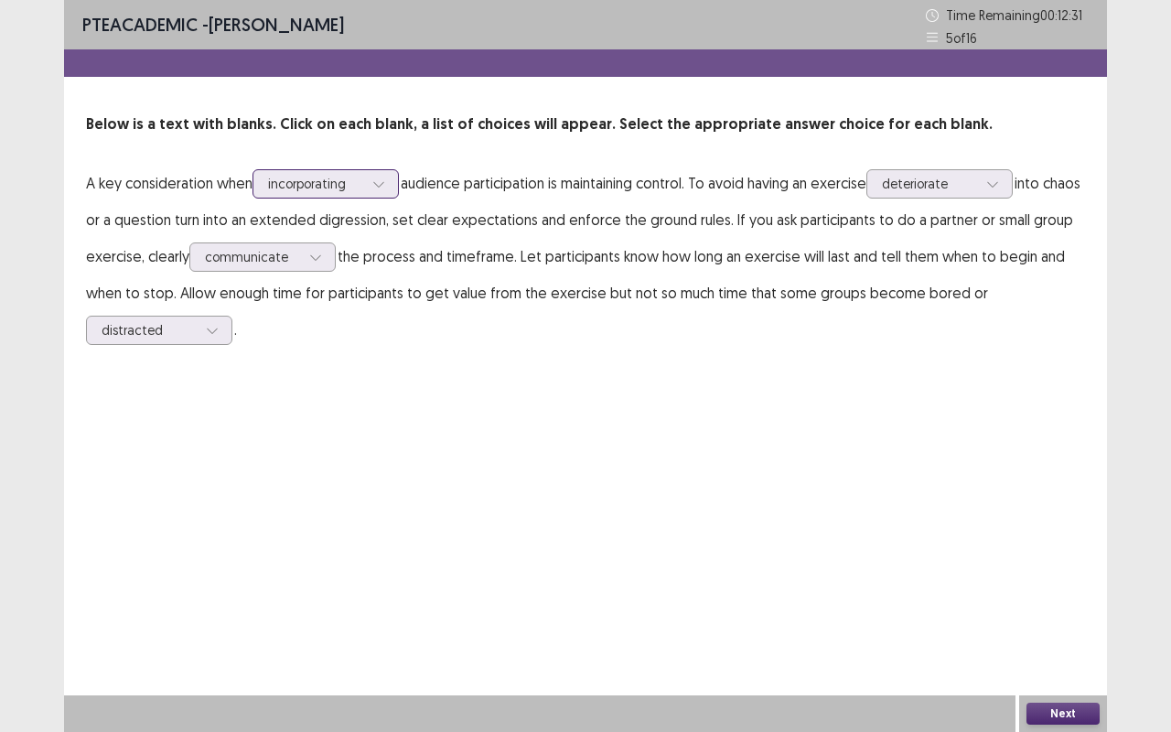
click at [372, 174] on div at bounding box center [378, 183] width 27 height 27
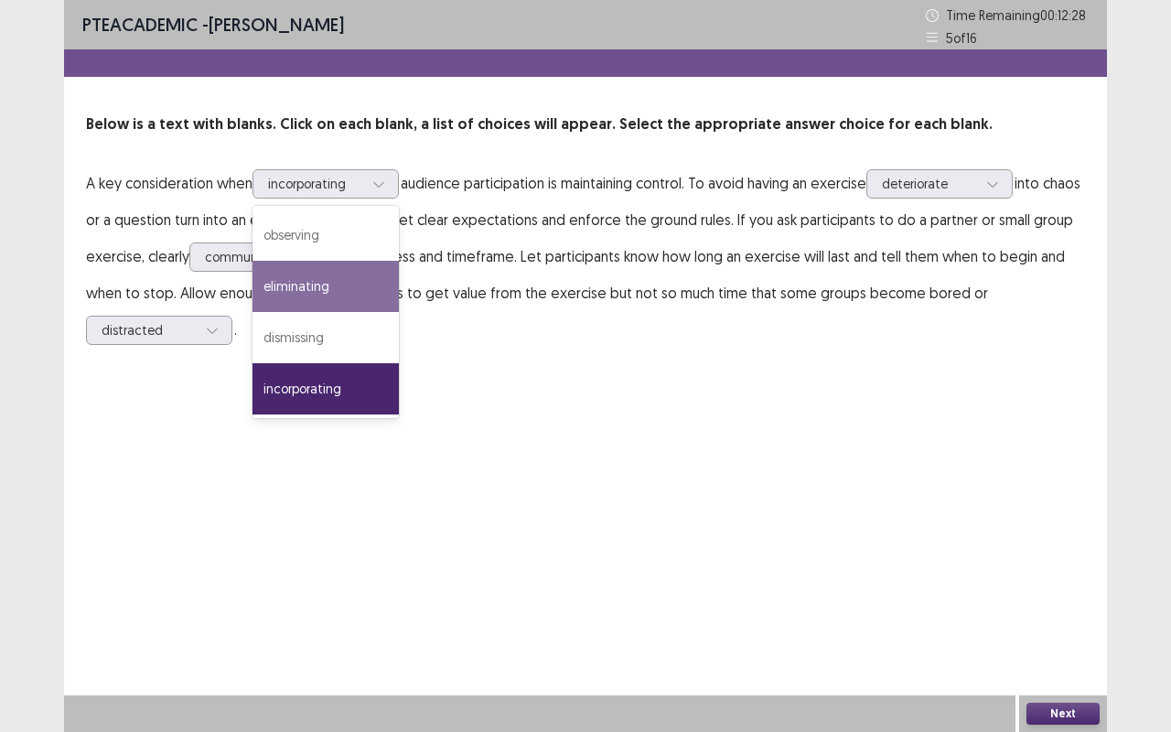
click at [648, 456] on div "PTE academic - [PERSON_NAME] Time Remaining 00 : 12 : 28 5 of 16 Below is a tex…" at bounding box center [585, 366] width 1043 height 732
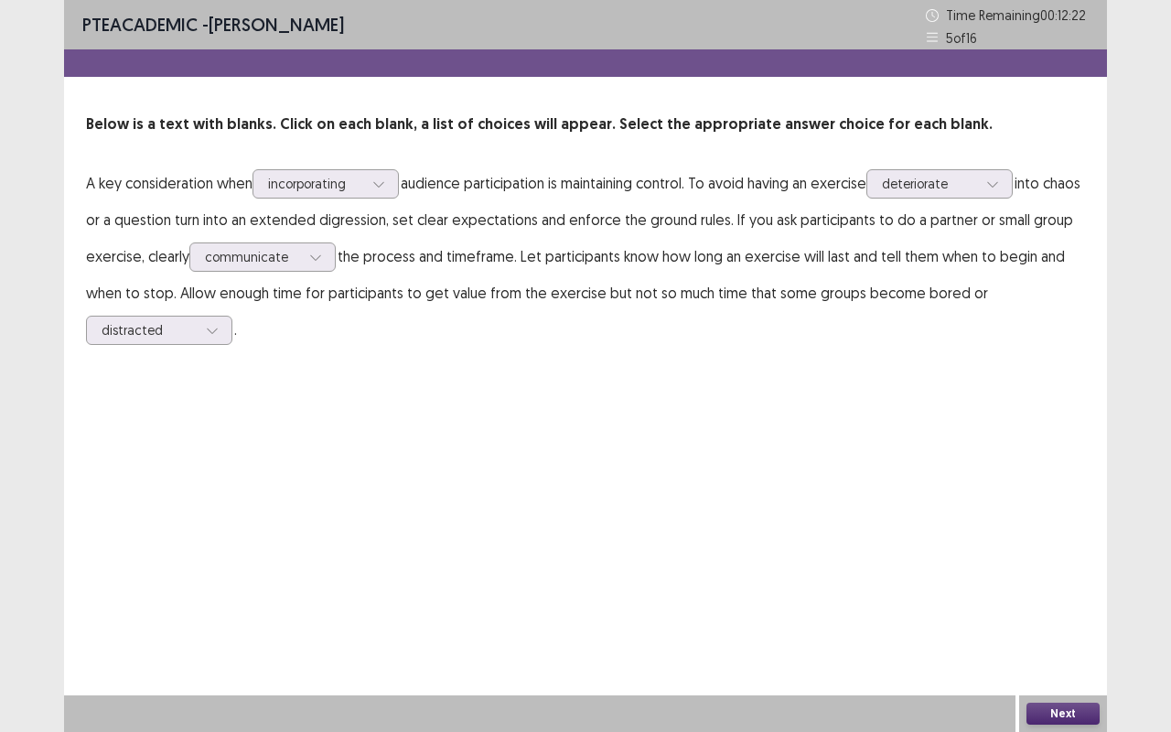
click at [1053, 616] on button "Next" at bounding box center [1062, 714] width 73 height 22
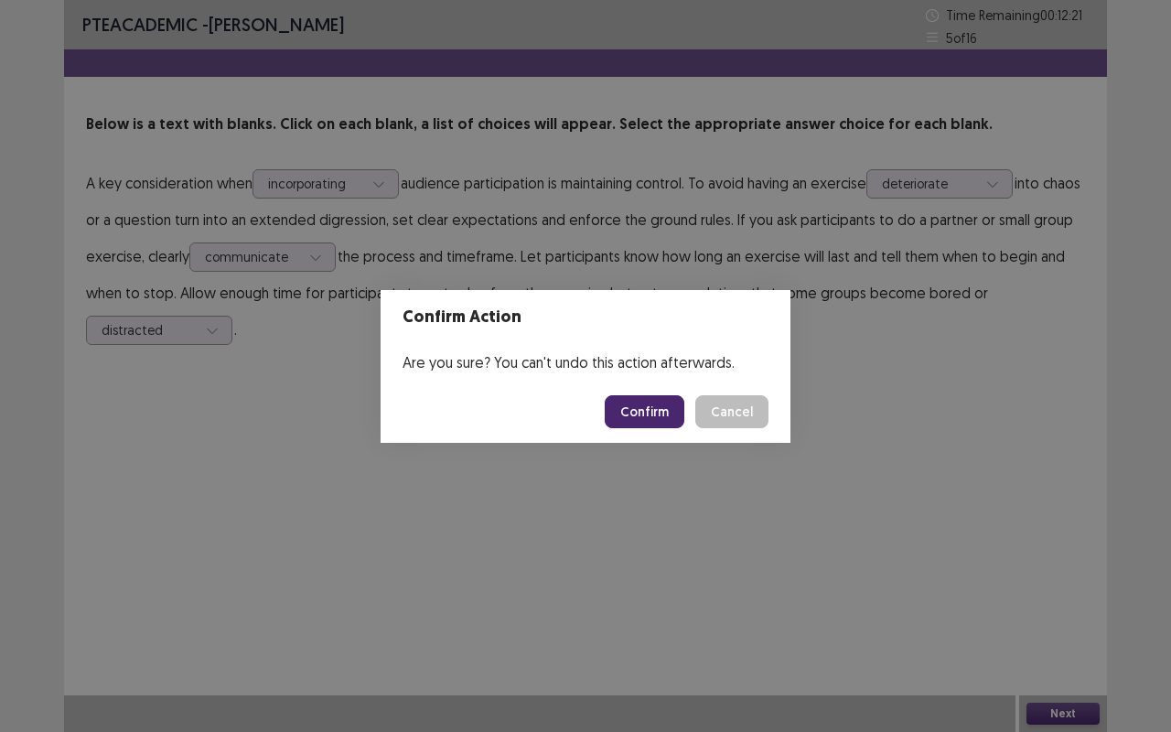
click at [646, 411] on button "Confirm" at bounding box center [645, 411] width 80 height 33
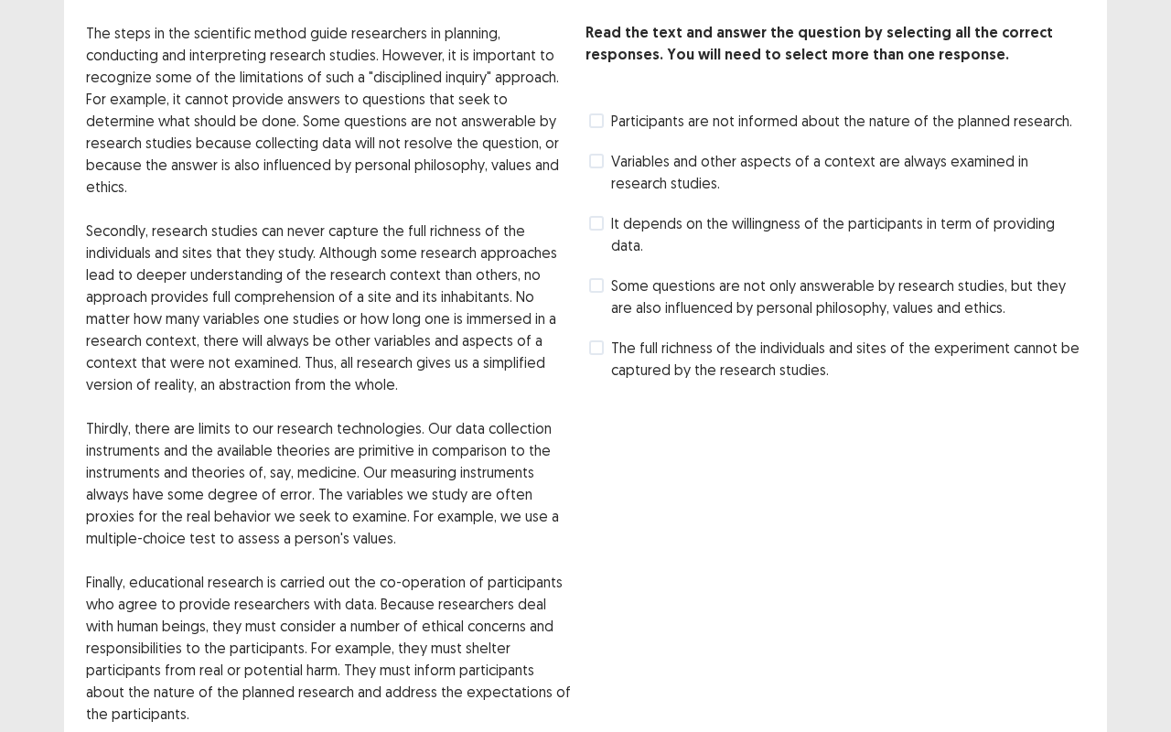
scroll to position [0, 0]
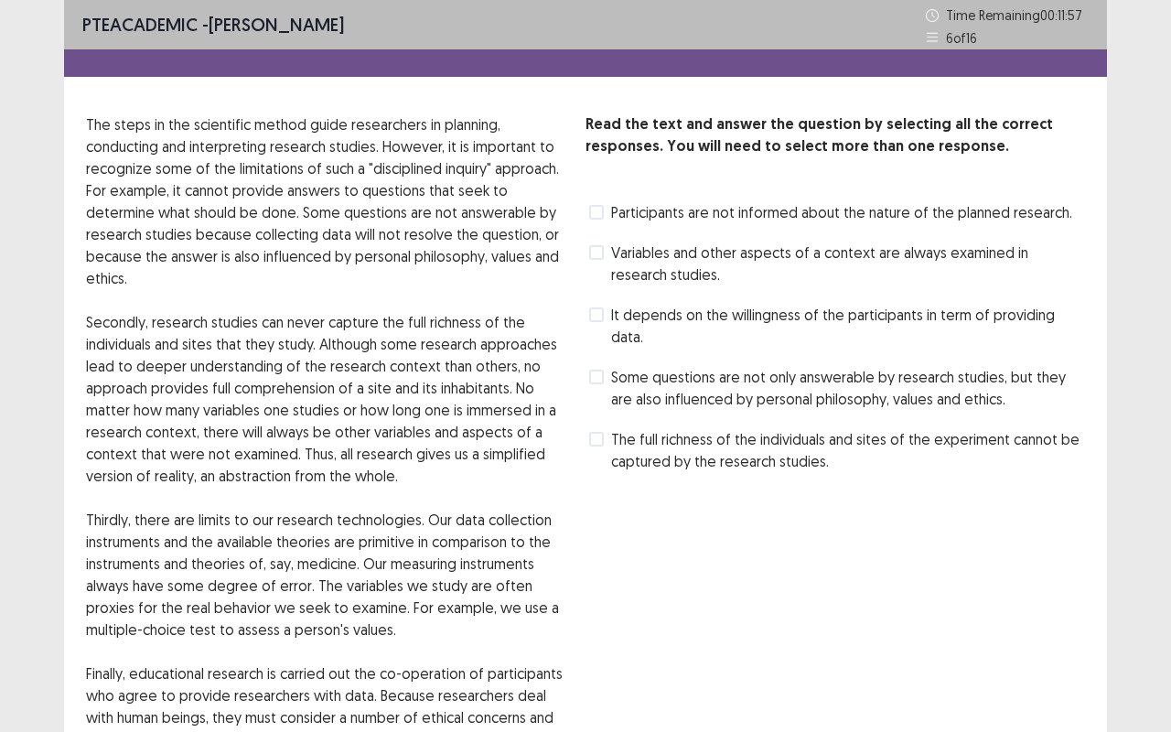
click at [604, 428] on label "The full richness of the individuals and sites of the experiment cannot be capt…" at bounding box center [837, 450] width 496 height 44
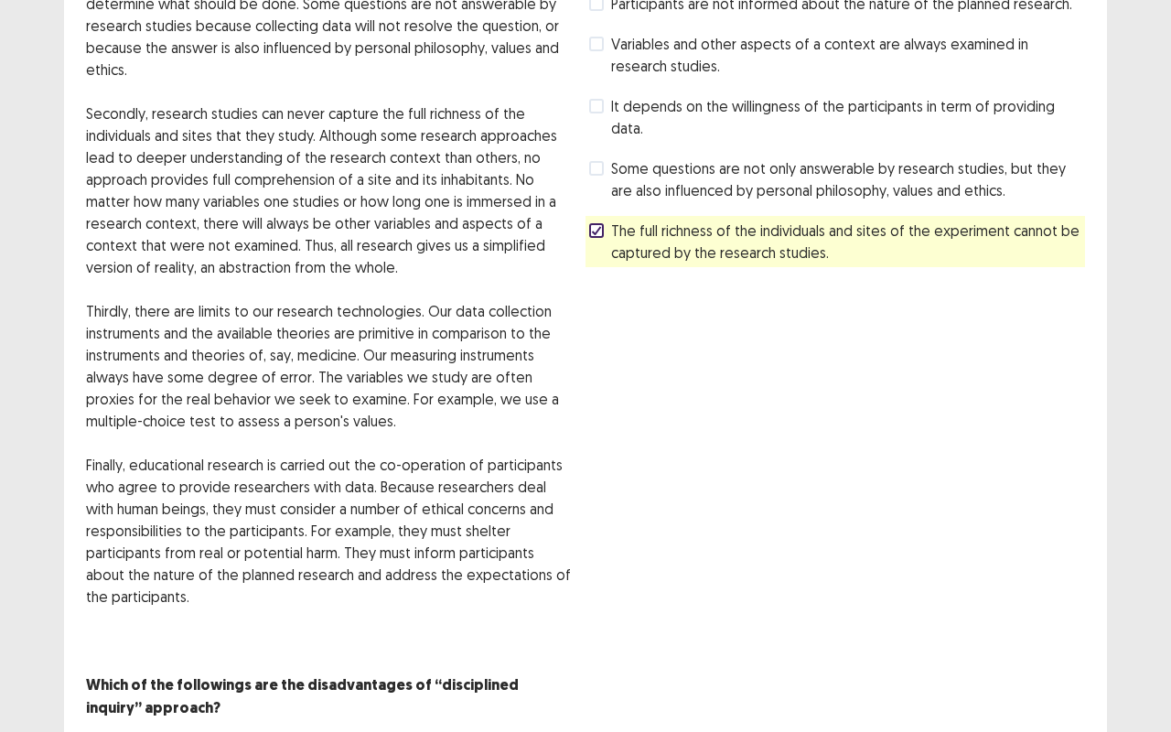
scroll to position [253, 0]
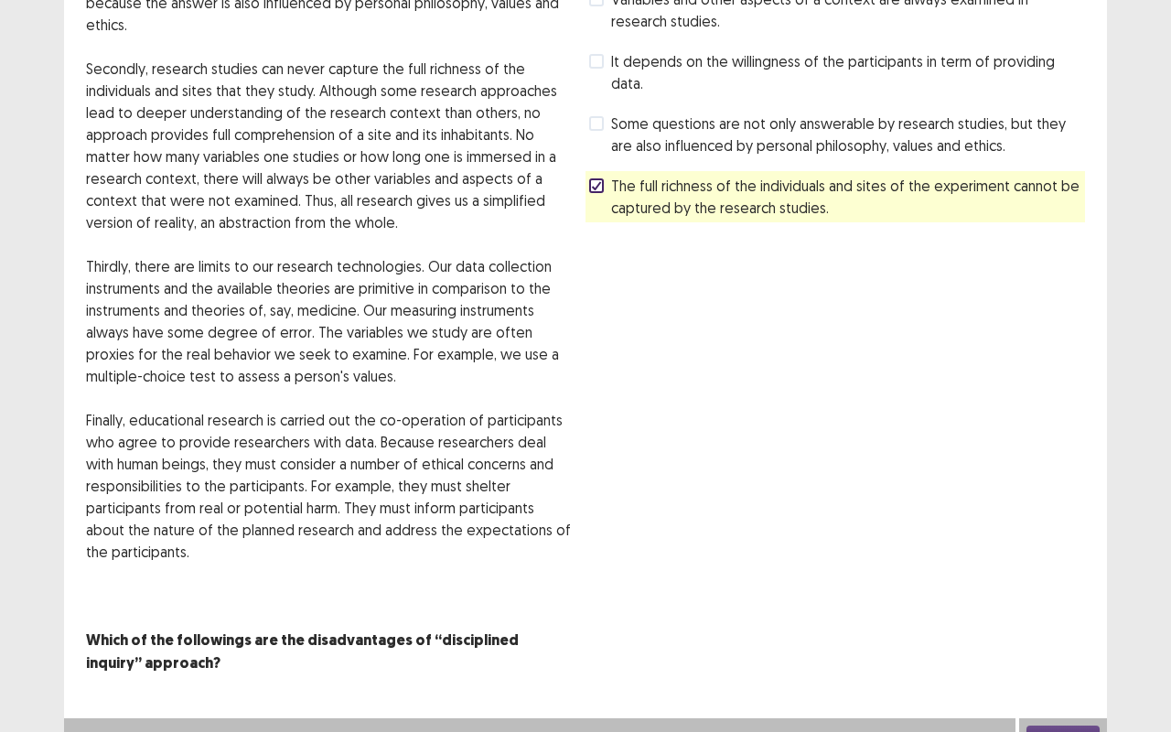
click at [1059, 616] on button "Next" at bounding box center [1062, 736] width 73 height 22
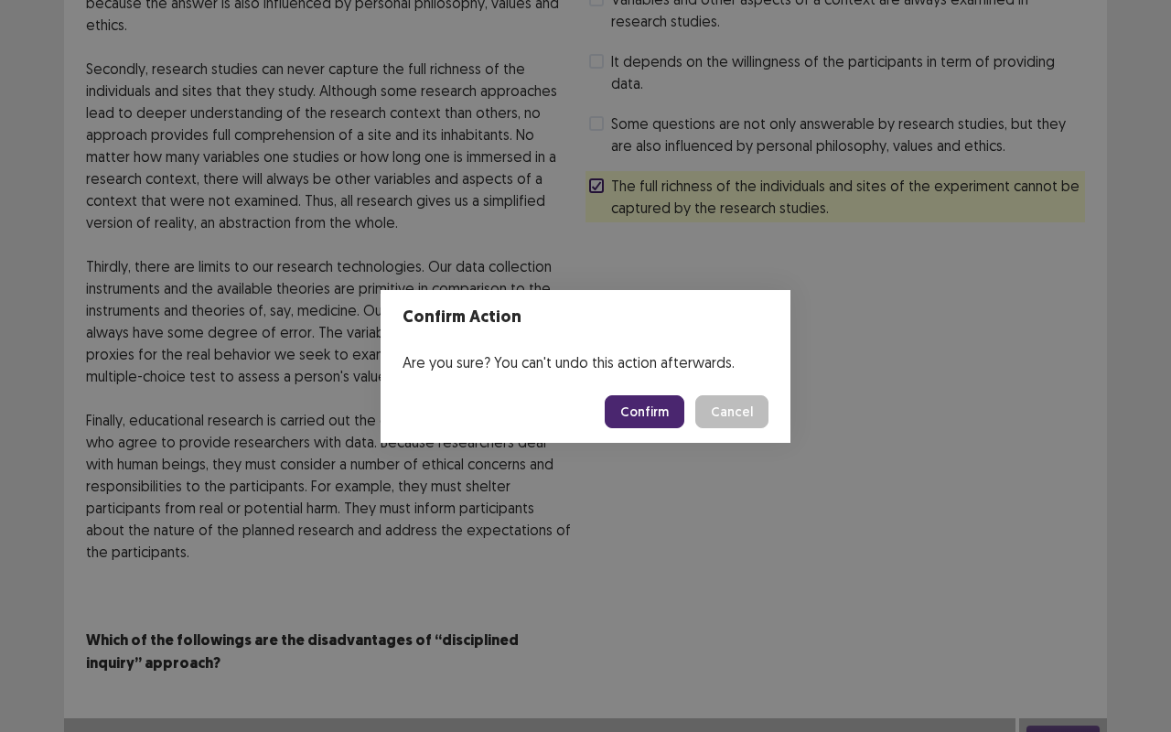
click at [644, 402] on button "Confirm" at bounding box center [645, 411] width 80 height 33
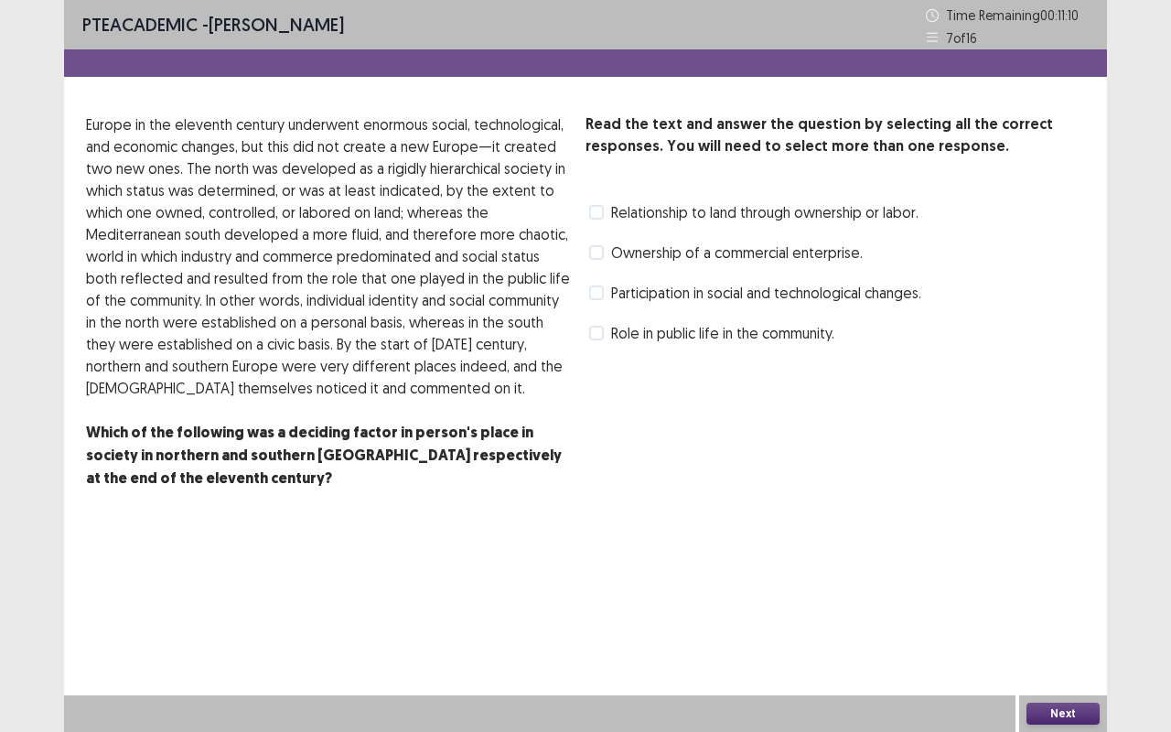
click at [607, 207] on label "Relationship to land through ownership or labor." at bounding box center [753, 212] width 329 height 22
click at [1063, 616] on button "Next" at bounding box center [1062, 714] width 73 height 22
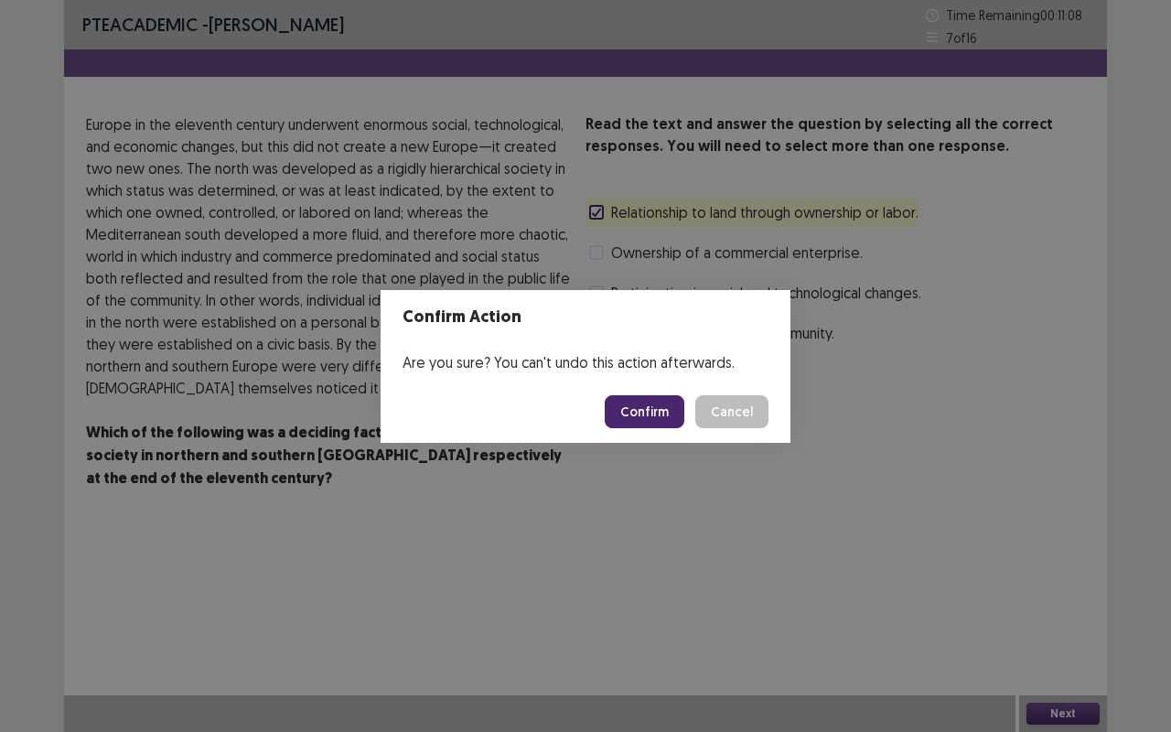
click at [654, 409] on button "Confirm" at bounding box center [645, 411] width 80 height 33
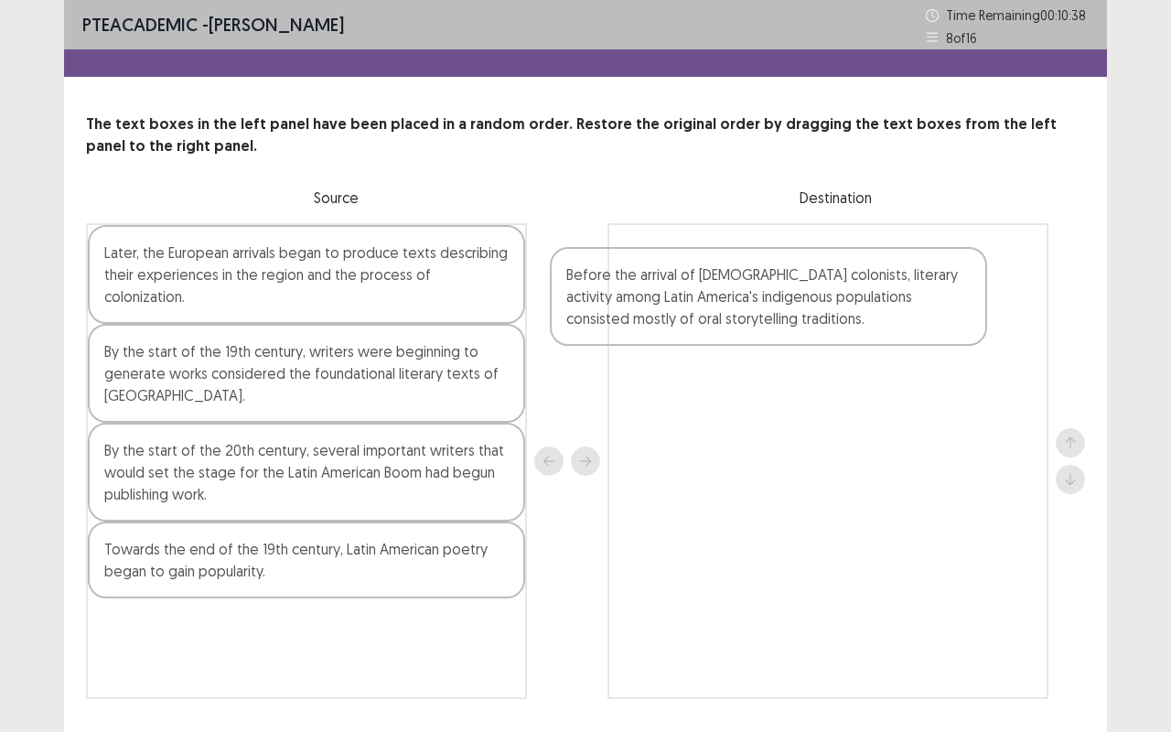
drag, startPoint x: 279, startPoint y: 470, endPoint x: 746, endPoint y: 291, distance: 500.7
click at [746, 291] on div "Later, the European arrivals began to produce texts describing their experience…" at bounding box center [585, 461] width 999 height 476
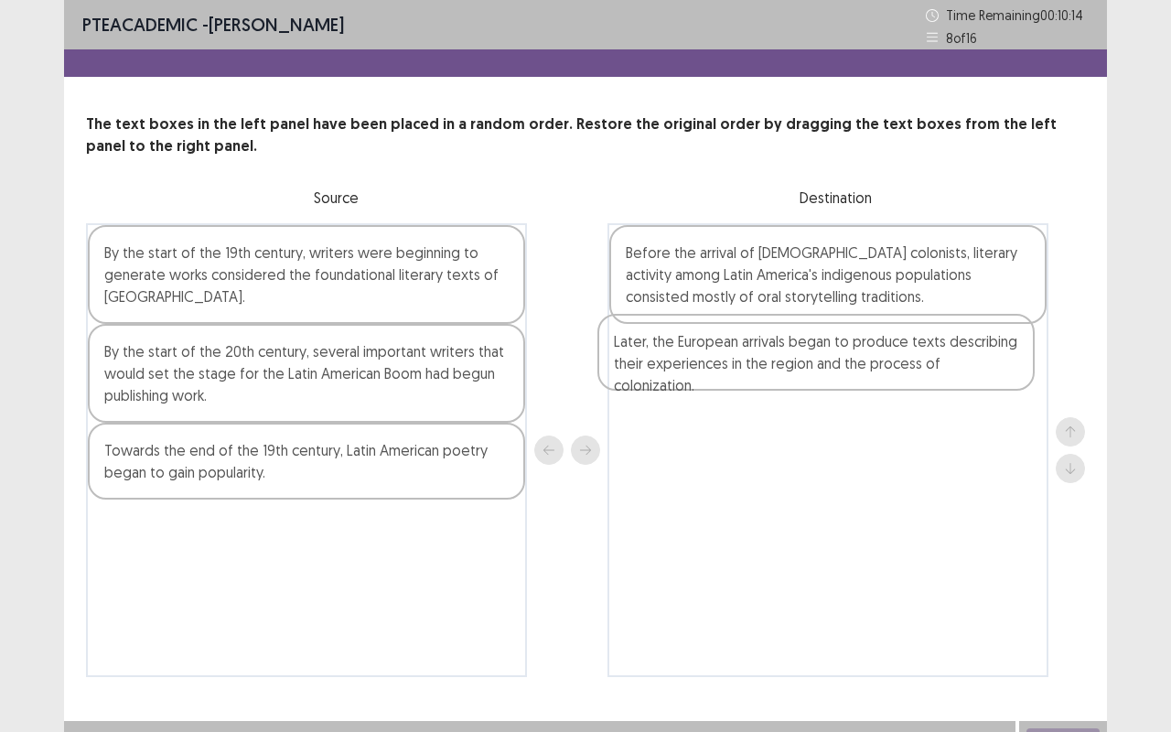
drag, startPoint x: 317, startPoint y: 269, endPoint x: 831, endPoint y: 357, distance: 521.6
click at [831, 357] on div "Later, the European arrivals began to produce texts describing their experience…" at bounding box center [585, 450] width 999 height 454
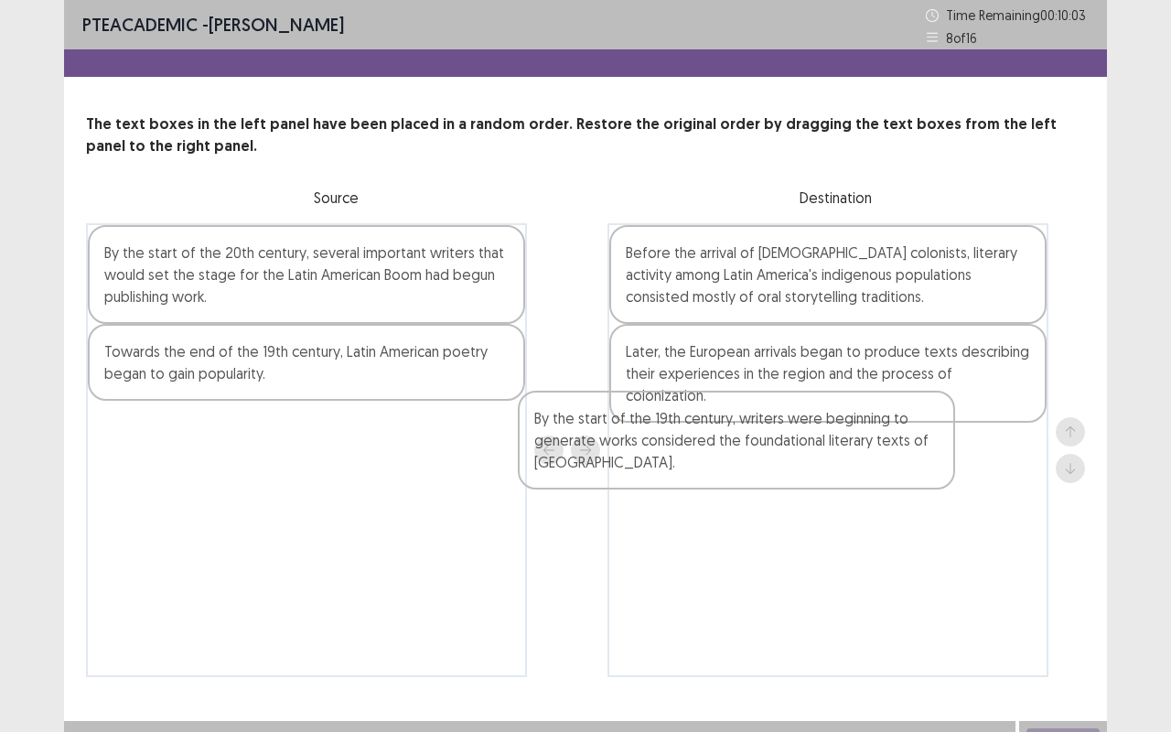
drag, startPoint x: 336, startPoint y: 279, endPoint x: 750, endPoint y: 448, distance: 447.6
click at [750, 448] on div "By the start of the 19th century, writers were beginning to generate works cons…" at bounding box center [585, 450] width 999 height 454
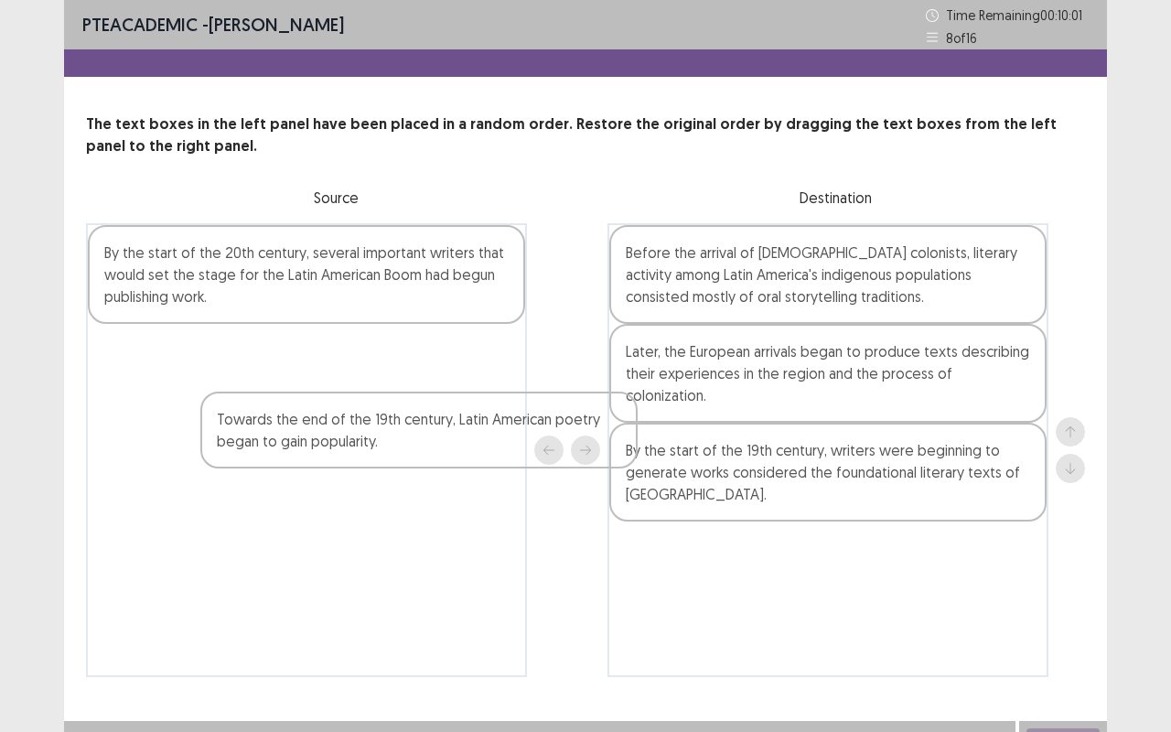
scroll to position [26, 0]
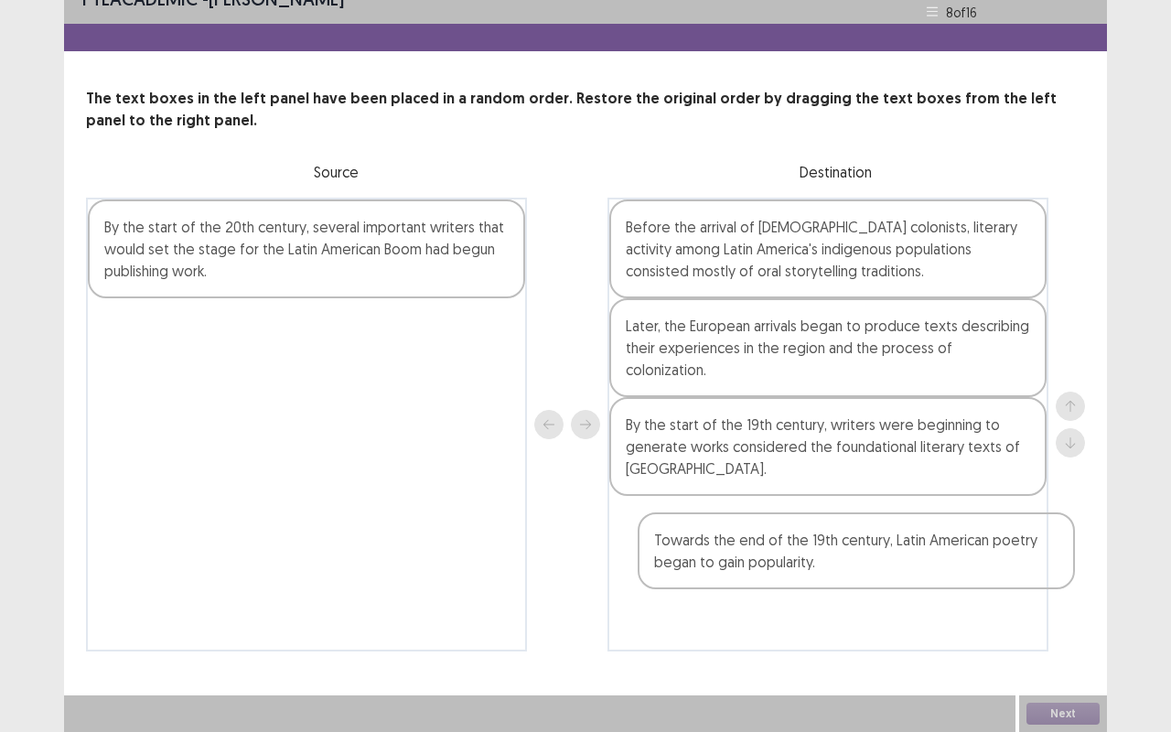
drag, startPoint x: 235, startPoint y: 357, endPoint x: 750, endPoint y: 510, distance: 537.5
click at [750, 511] on div "By the start of the 20th century, several important writers that would set the …" at bounding box center [585, 425] width 999 height 454
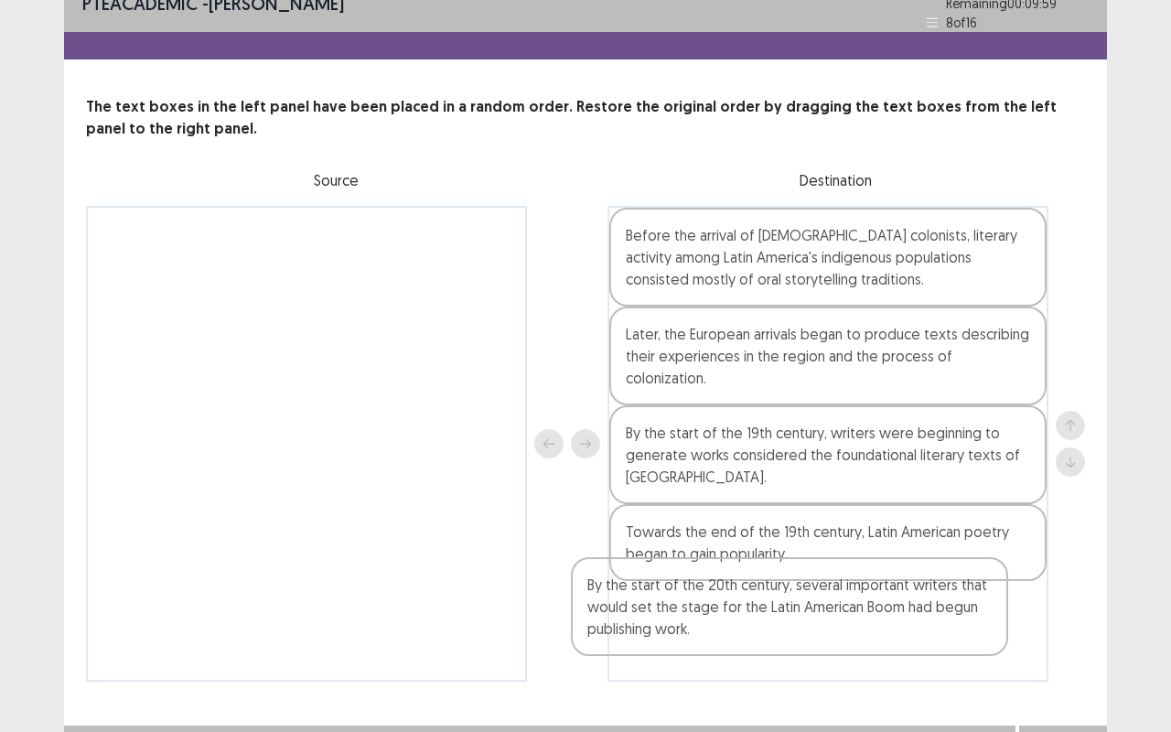
drag, startPoint x: 269, startPoint y: 251, endPoint x: 762, endPoint y: 620, distance: 616.2
click at [762, 616] on div "By the start of the 20th century, several important writers that would set the …" at bounding box center [585, 444] width 999 height 476
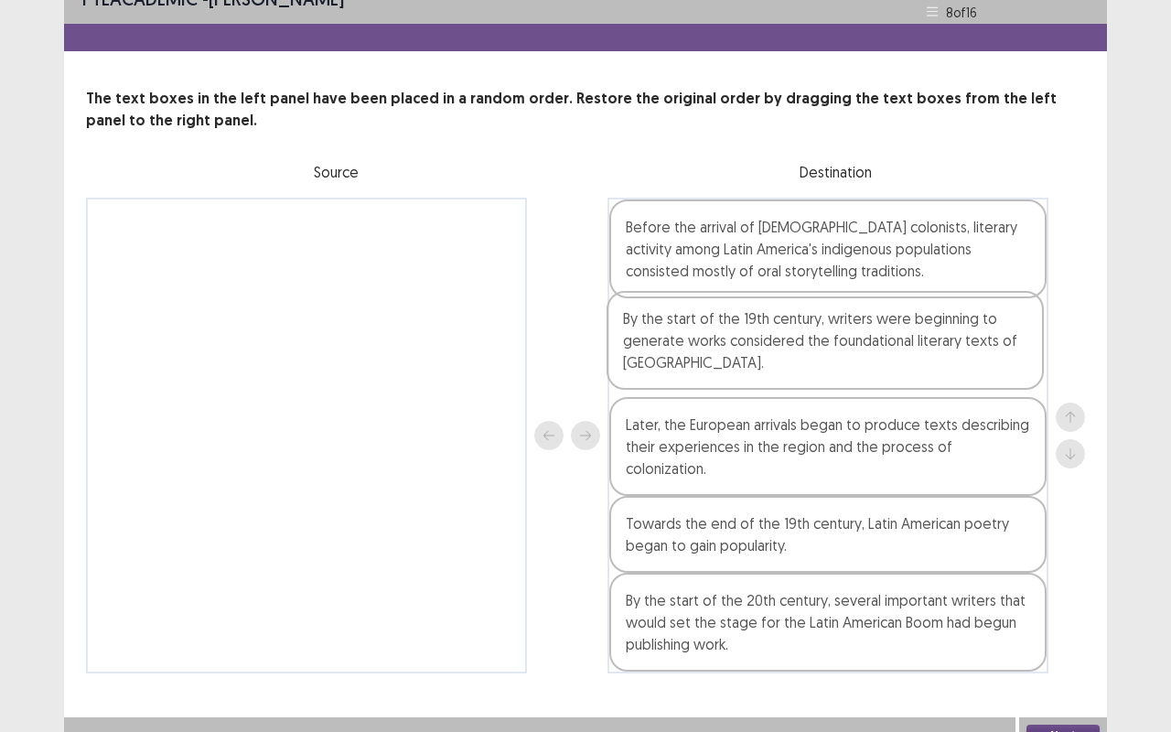
drag, startPoint x: 789, startPoint y: 466, endPoint x: 787, endPoint y: 375, distance: 90.6
click at [787, 375] on div "Before the arrival of [DEMOGRAPHIC_DATA] colonists, literary activity among Lat…" at bounding box center [827, 436] width 441 height 476
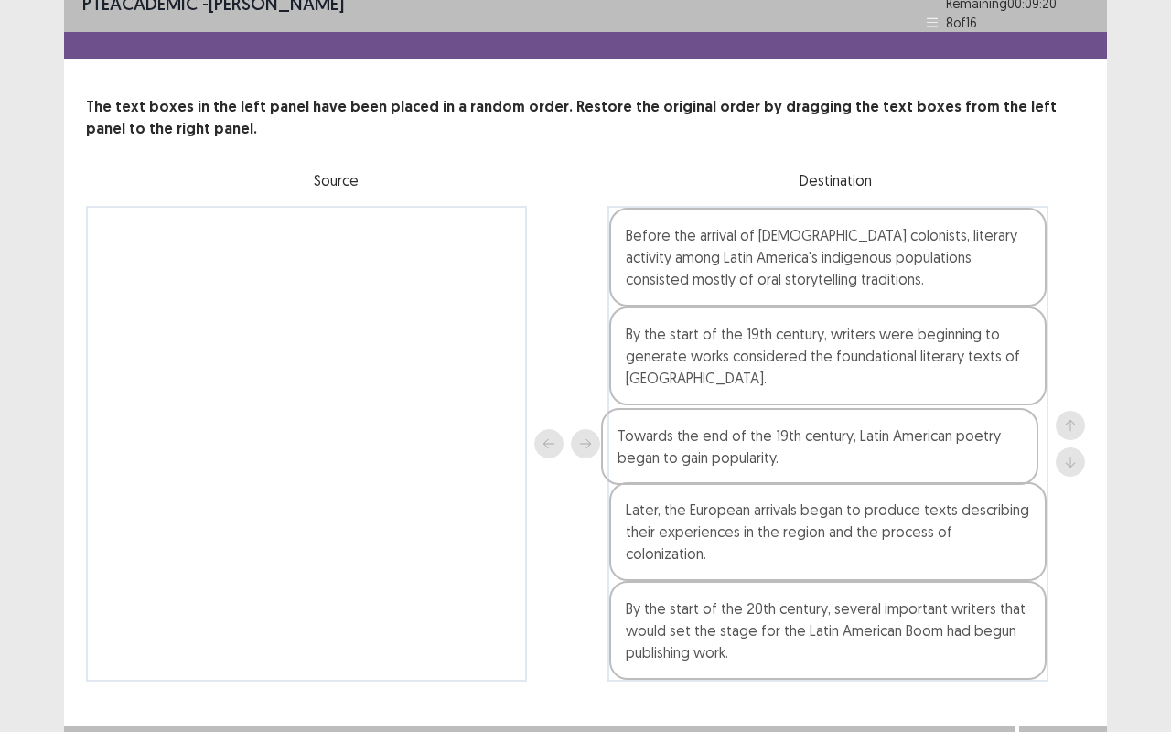
drag, startPoint x: 803, startPoint y: 521, endPoint x: 794, endPoint y: 450, distance: 71.9
click at [794, 450] on div "Before the arrival of [DEMOGRAPHIC_DATA] colonists, literary activity among Lat…" at bounding box center [827, 444] width 441 height 476
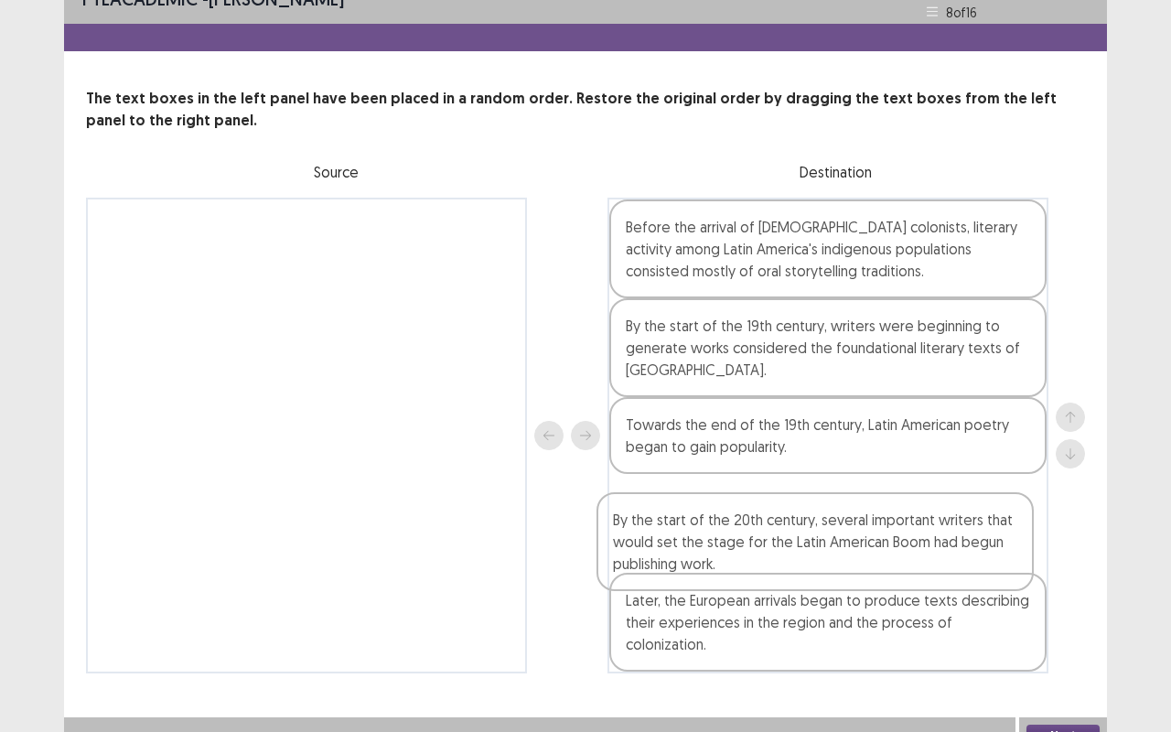
drag, startPoint x: 822, startPoint y: 591, endPoint x: 805, endPoint y: 523, distance: 69.9
click at [805, 523] on div "Before the arrival of [DEMOGRAPHIC_DATA] colonists, literary activity among Lat…" at bounding box center [827, 436] width 441 height 476
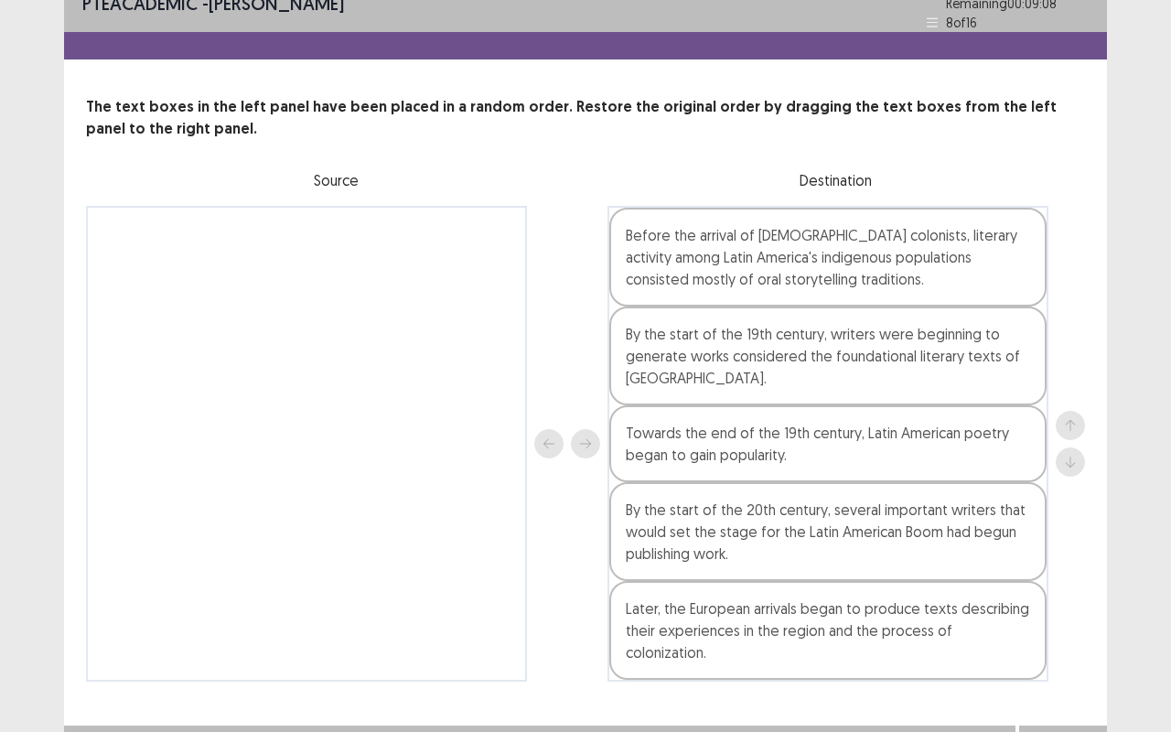
click at [1042, 616] on button "Next" at bounding box center [1062, 744] width 73 height 22
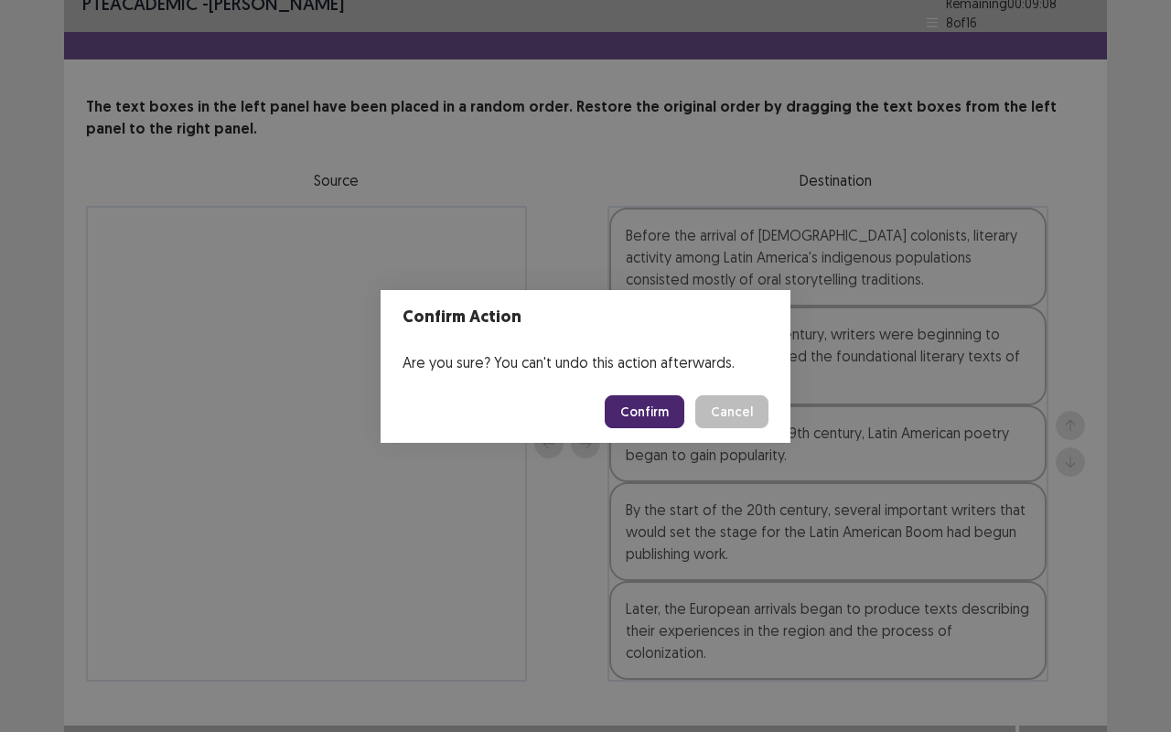
click at [666, 411] on button "Confirm" at bounding box center [645, 411] width 80 height 33
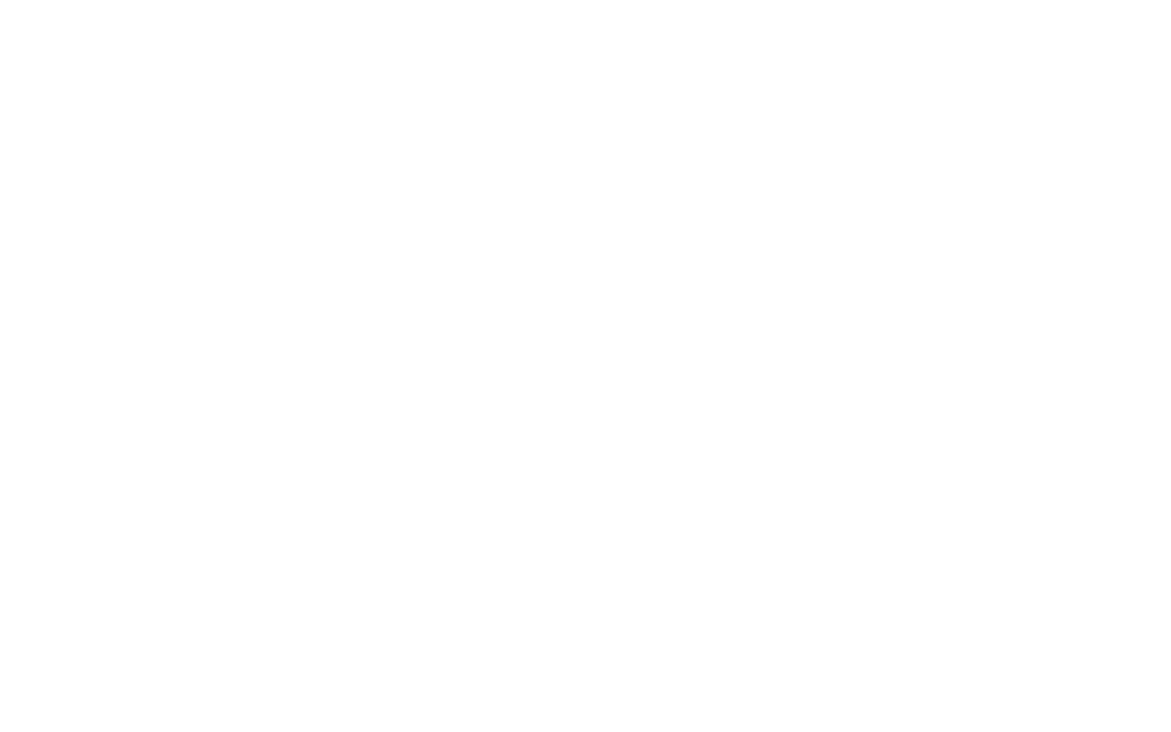
scroll to position [0, 0]
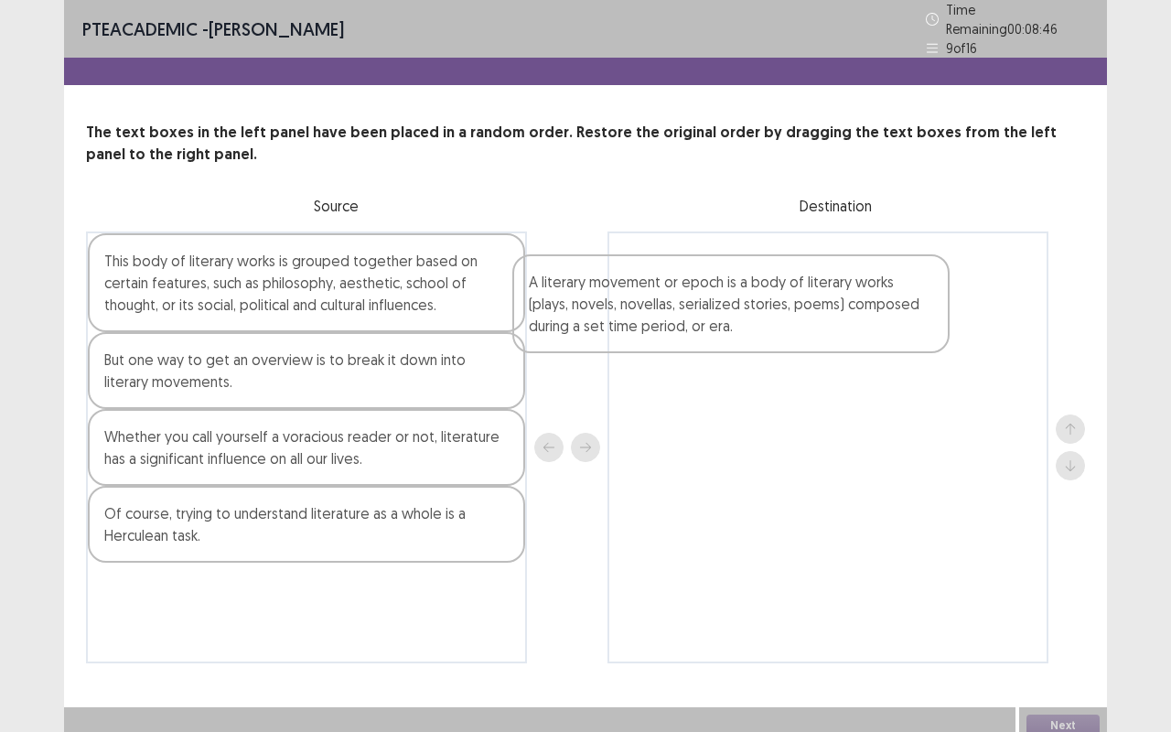
drag, startPoint x: 333, startPoint y: 551, endPoint x: 782, endPoint y: 308, distance: 510.4
click at [782, 308] on div "This body of literary works is grouped together based on certain features, such…" at bounding box center [585, 447] width 999 height 432
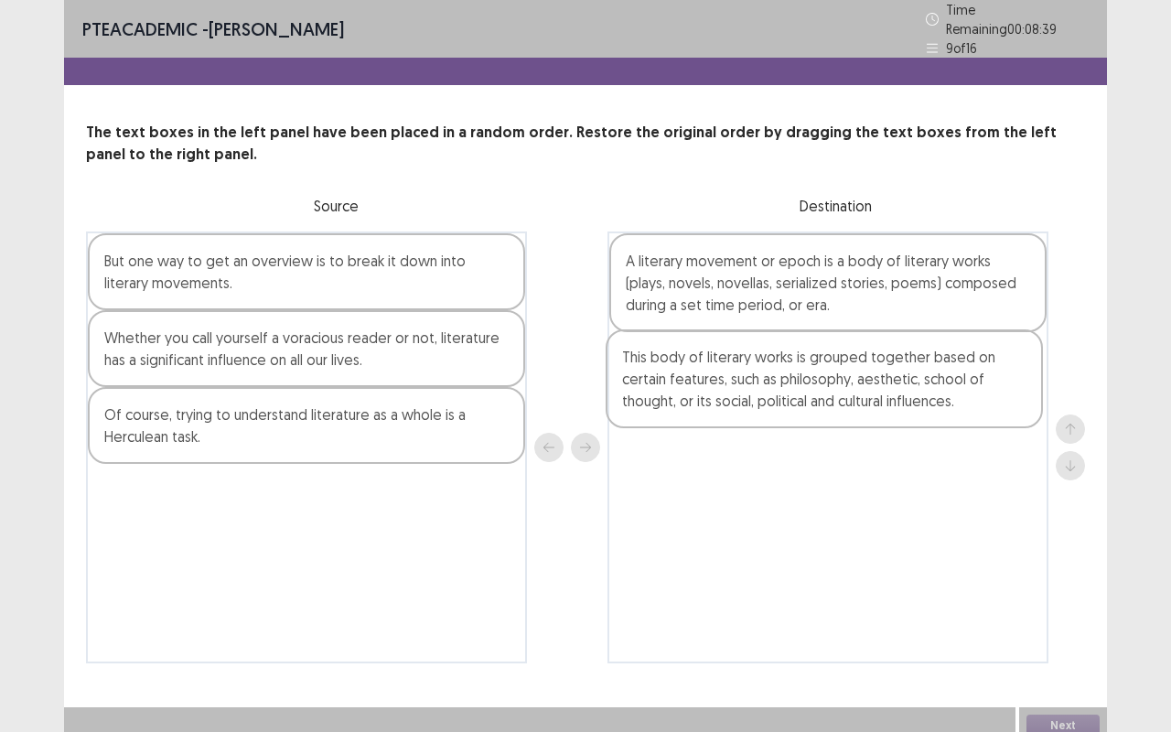
drag, startPoint x: 406, startPoint y: 265, endPoint x: 930, endPoint y: 368, distance: 534.1
click at [930, 368] on div "This body of literary works is grouped together based on certain features, such…" at bounding box center [585, 447] width 999 height 432
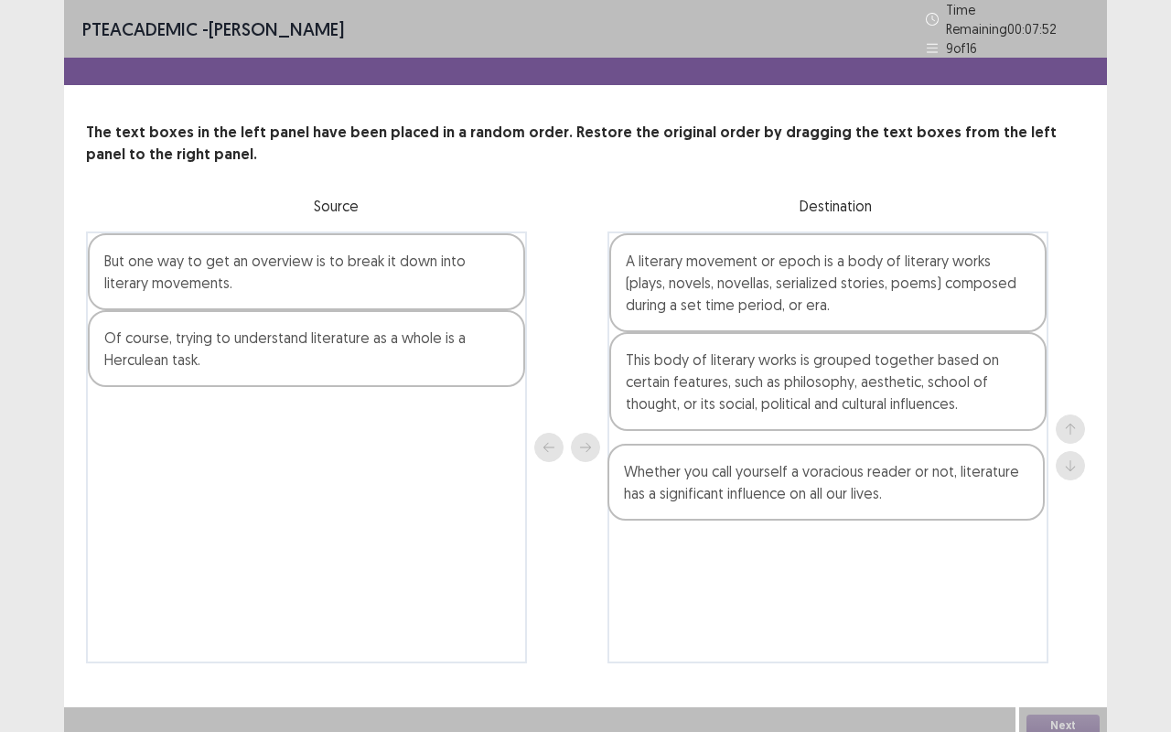
drag, startPoint x: 284, startPoint y: 351, endPoint x: 813, endPoint y: 491, distance: 547.9
click at [813, 491] on div "But one way to get an overview is to break it down into literary movements. Whe…" at bounding box center [585, 447] width 999 height 432
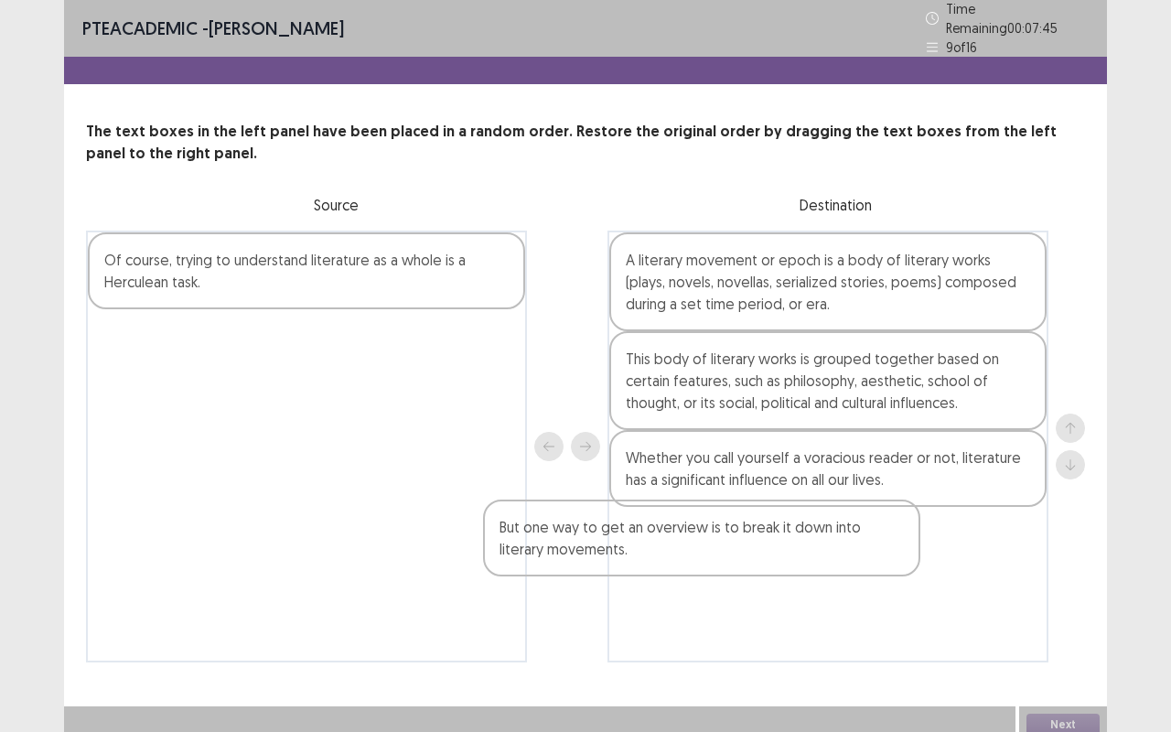
scroll to position [4, 0]
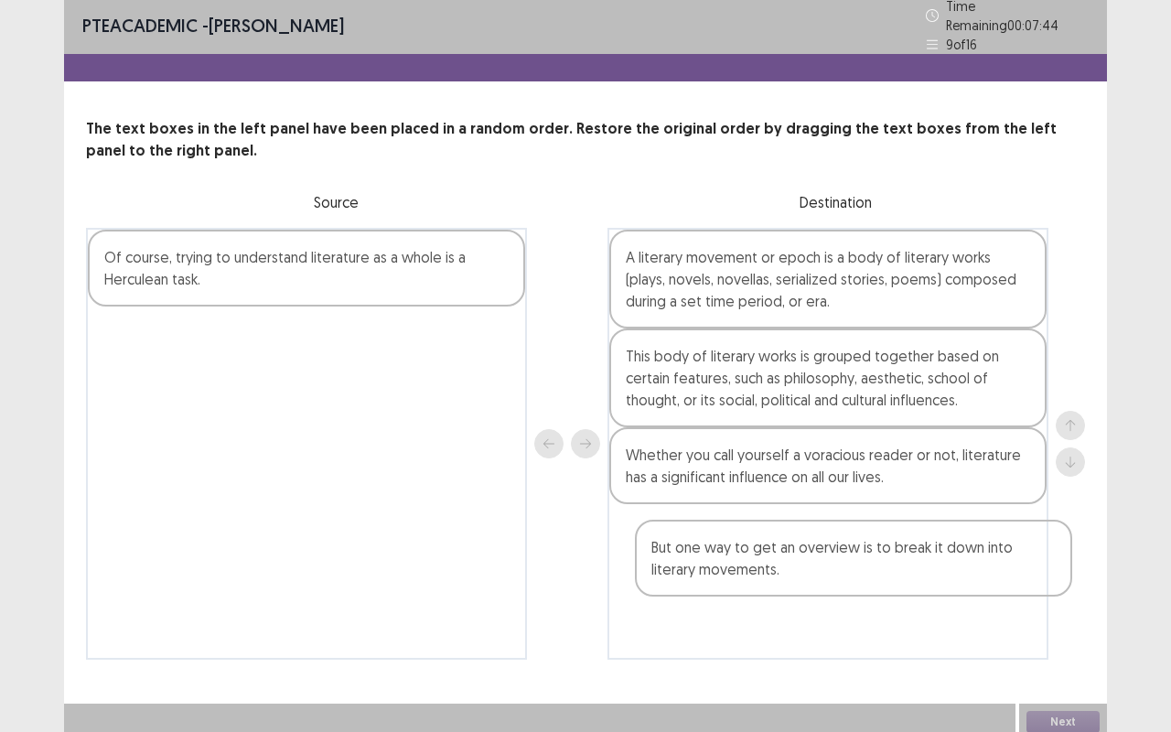
drag, startPoint x: 366, startPoint y: 280, endPoint x: 918, endPoint y: 575, distance: 626.2
click at [918, 575] on div "But one way to get an overview is to break it down into literary movements. Of …" at bounding box center [585, 444] width 999 height 432
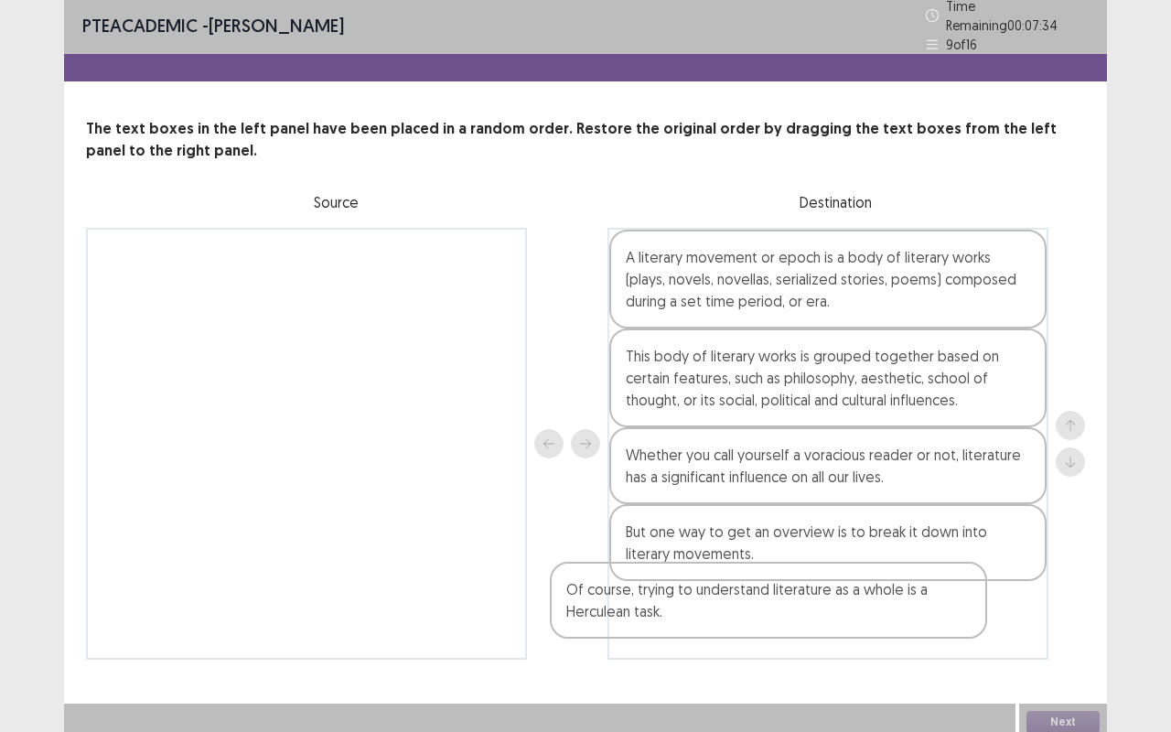
drag, startPoint x: 336, startPoint y: 281, endPoint x: 804, endPoint y: 613, distance: 574.2
click at [803, 613] on div "Of course, trying to understand literature as a whole is a Herculean task. A li…" at bounding box center [585, 444] width 999 height 432
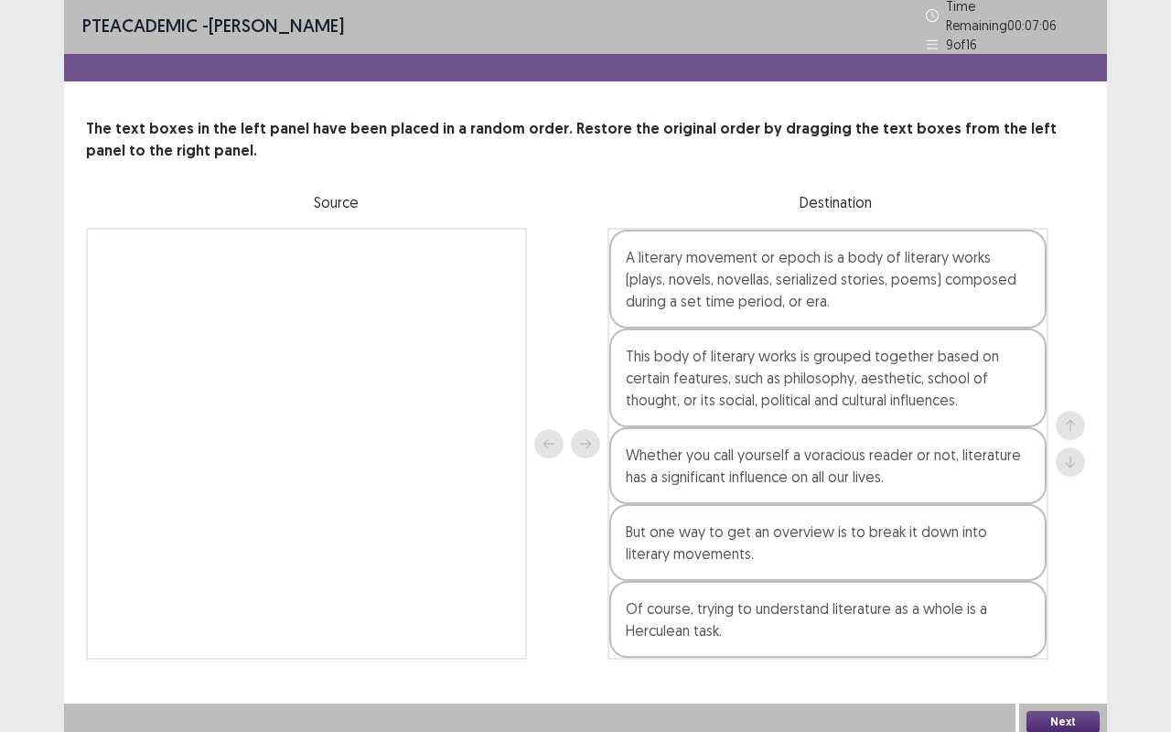
click at [1055, 616] on button "Next" at bounding box center [1062, 722] width 73 height 22
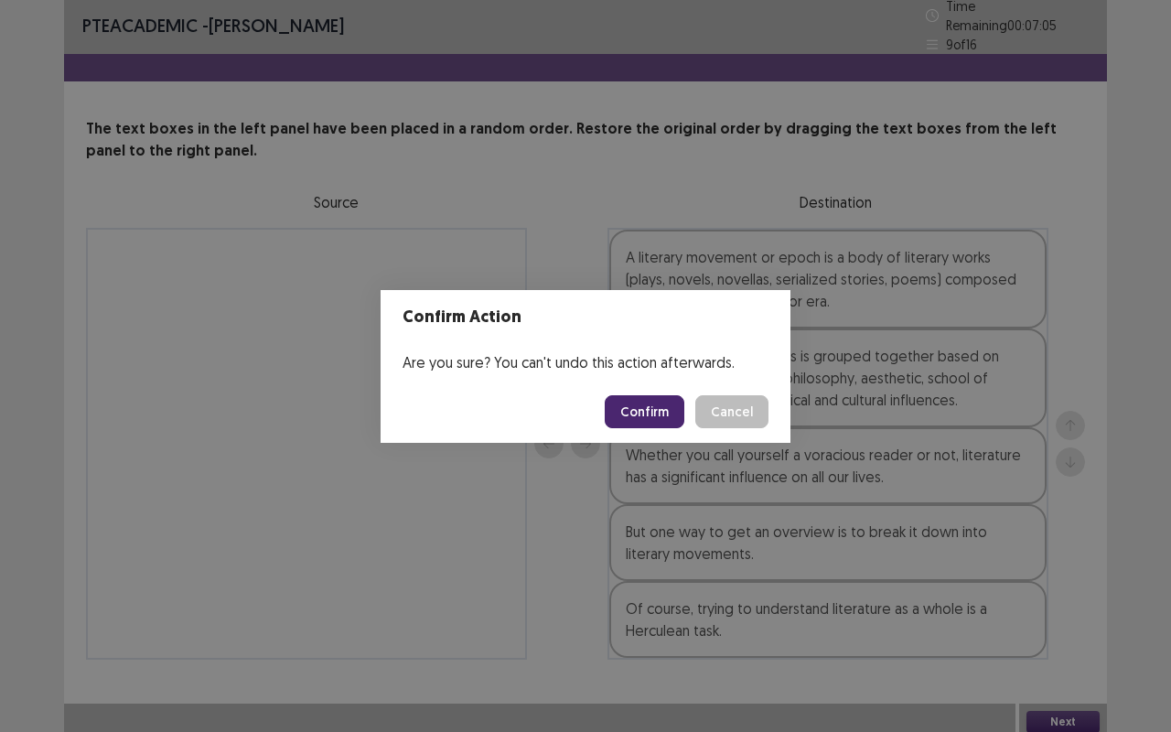
click at [657, 421] on button "Confirm" at bounding box center [645, 411] width 80 height 33
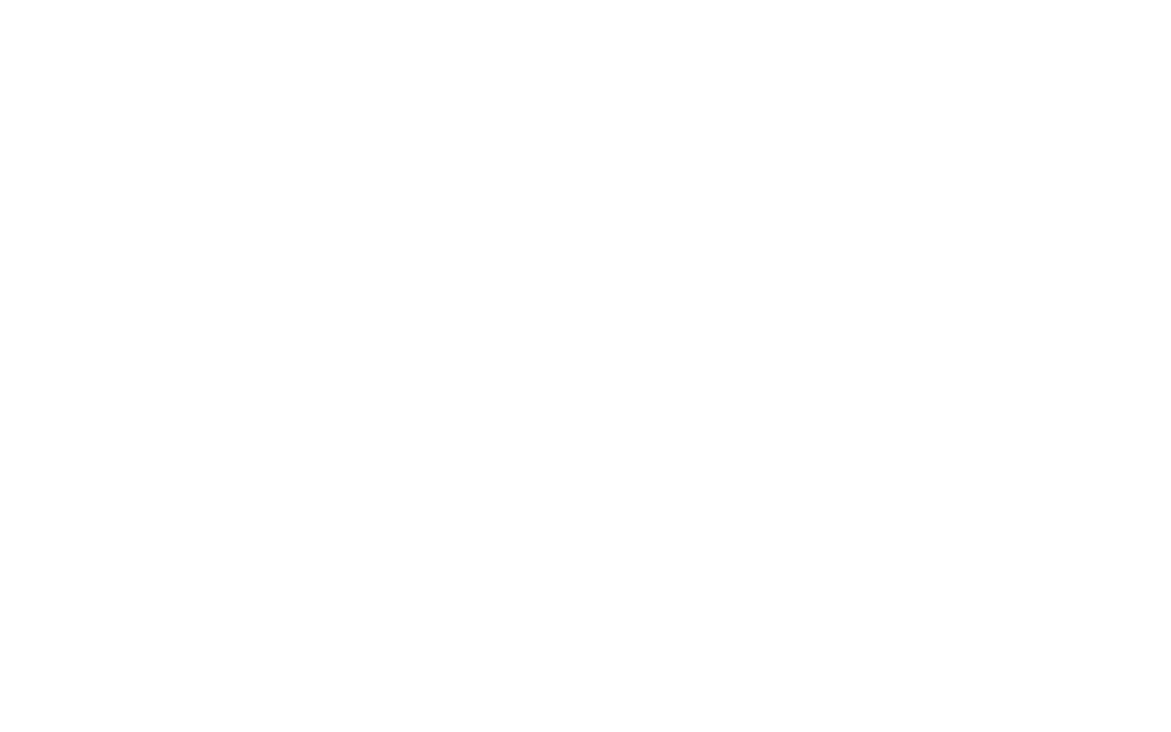
scroll to position [0, 0]
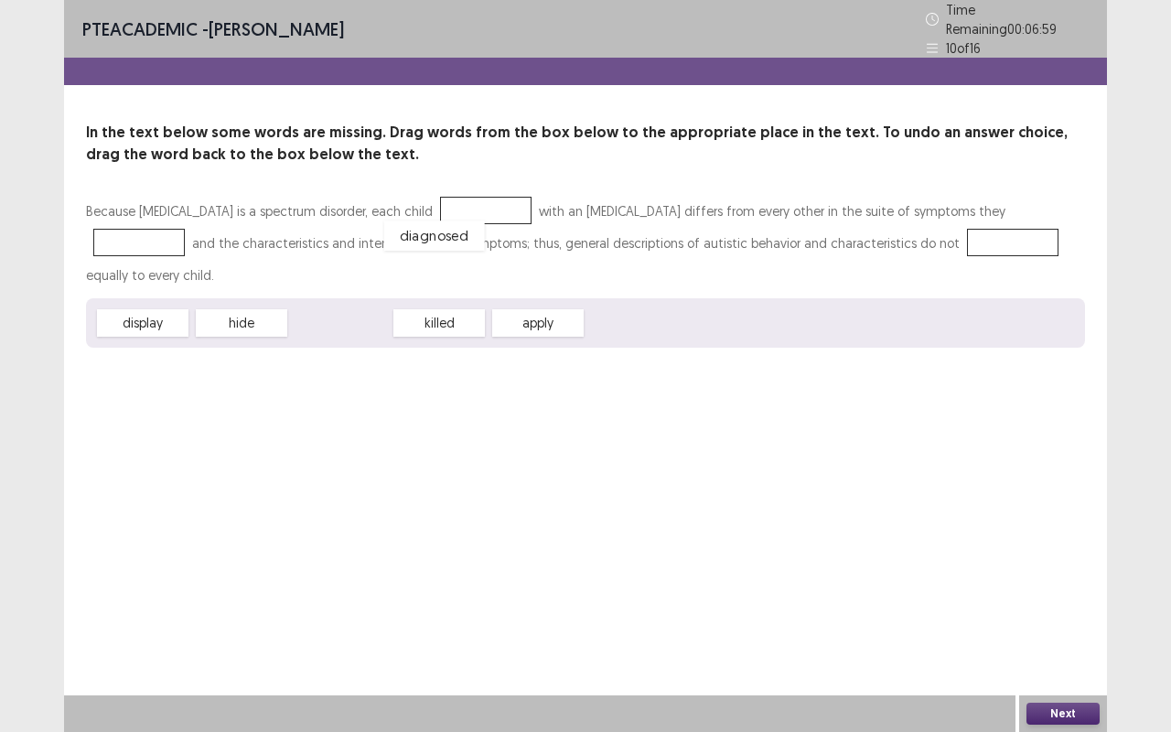
drag, startPoint x: 336, startPoint y: 285, endPoint x: 430, endPoint y: 198, distance: 128.2
drag, startPoint x: 162, startPoint y: 289, endPoint x: 984, endPoint y: 199, distance: 827.3
drag, startPoint x: 349, startPoint y: 279, endPoint x: 818, endPoint y: 231, distance: 470.8
click at [1077, 616] on button "Next" at bounding box center [1062, 714] width 73 height 22
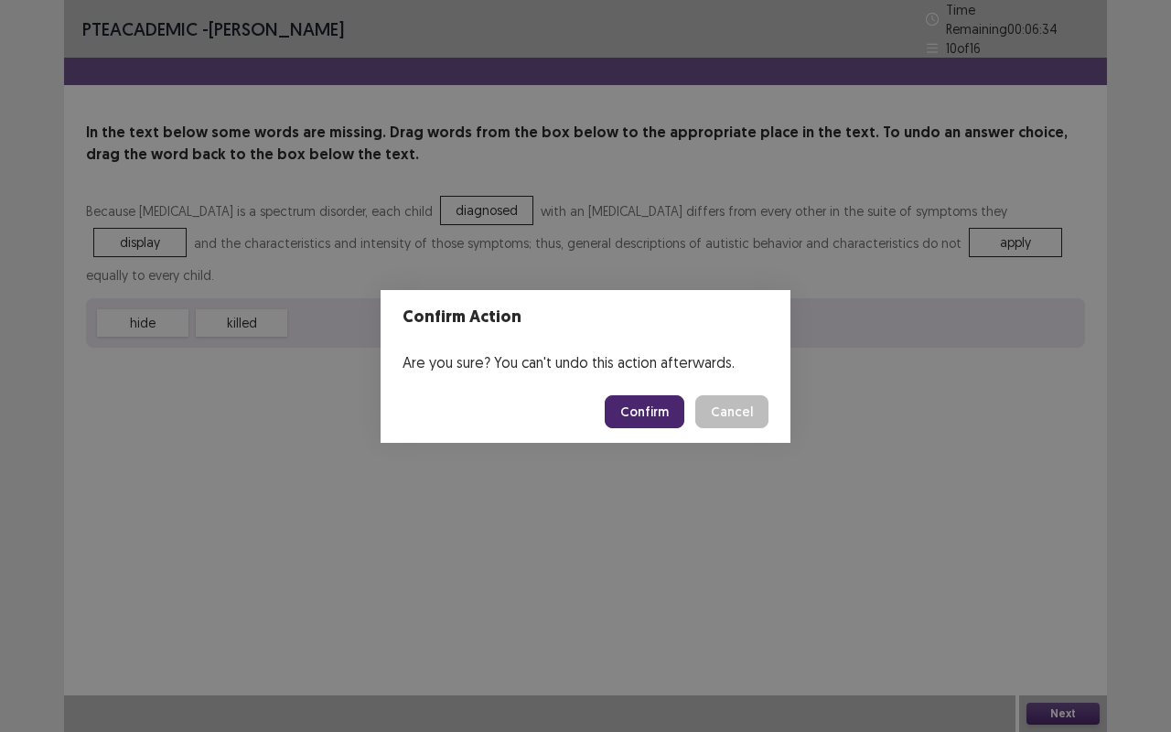
click at [645, 403] on button "Confirm" at bounding box center [645, 411] width 80 height 33
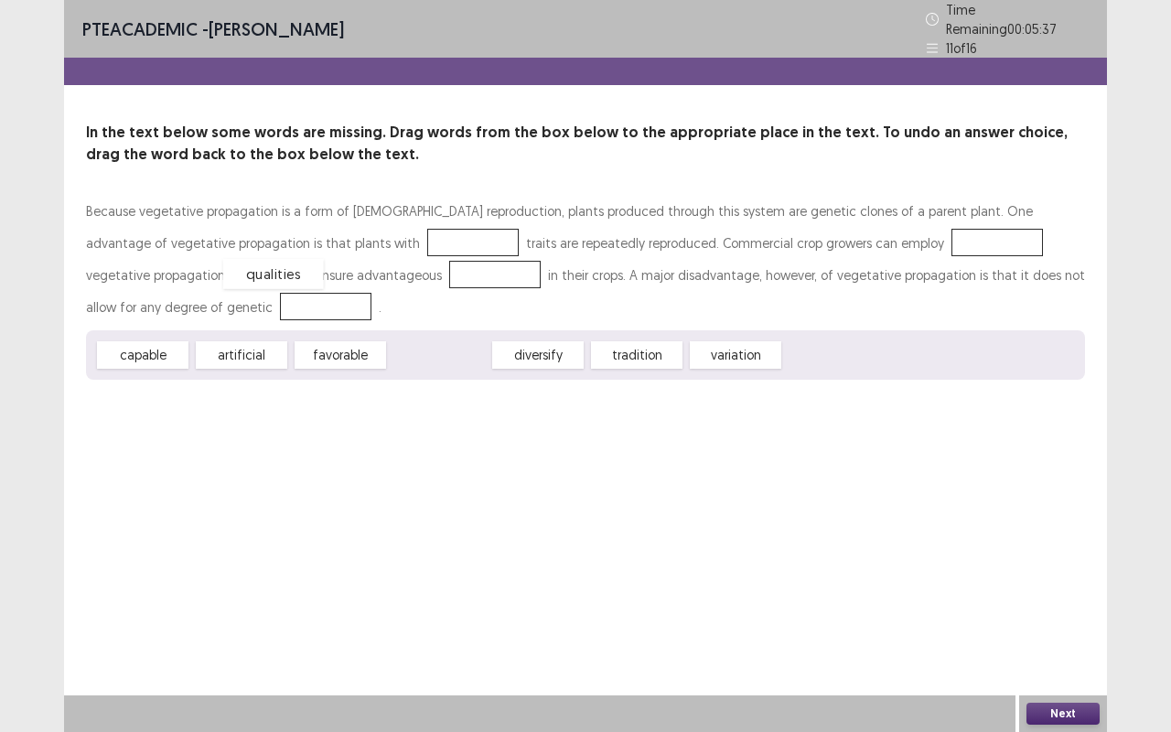
drag, startPoint x: 462, startPoint y: 357, endPoint x: 296, endPoint y: 275, distance: 184.5
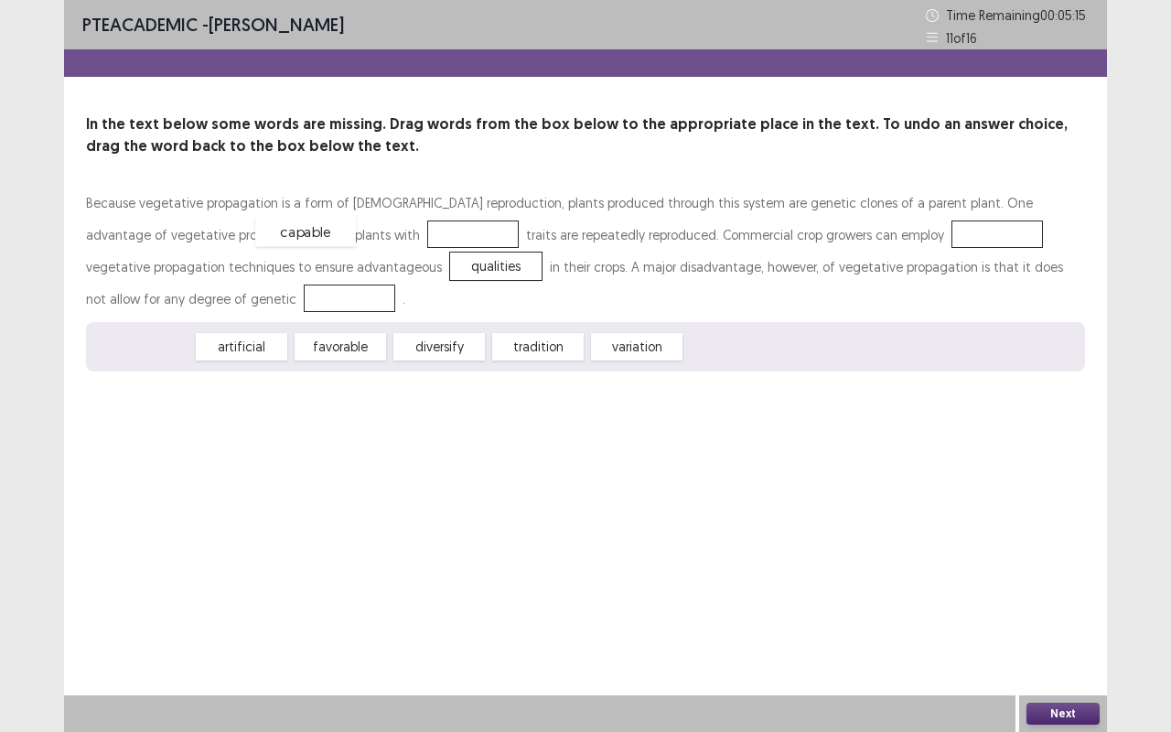
drag, startPoint x: 166, startPoint y: 343, endPoint x: 328, endPoint y: 228, distance: 199.5
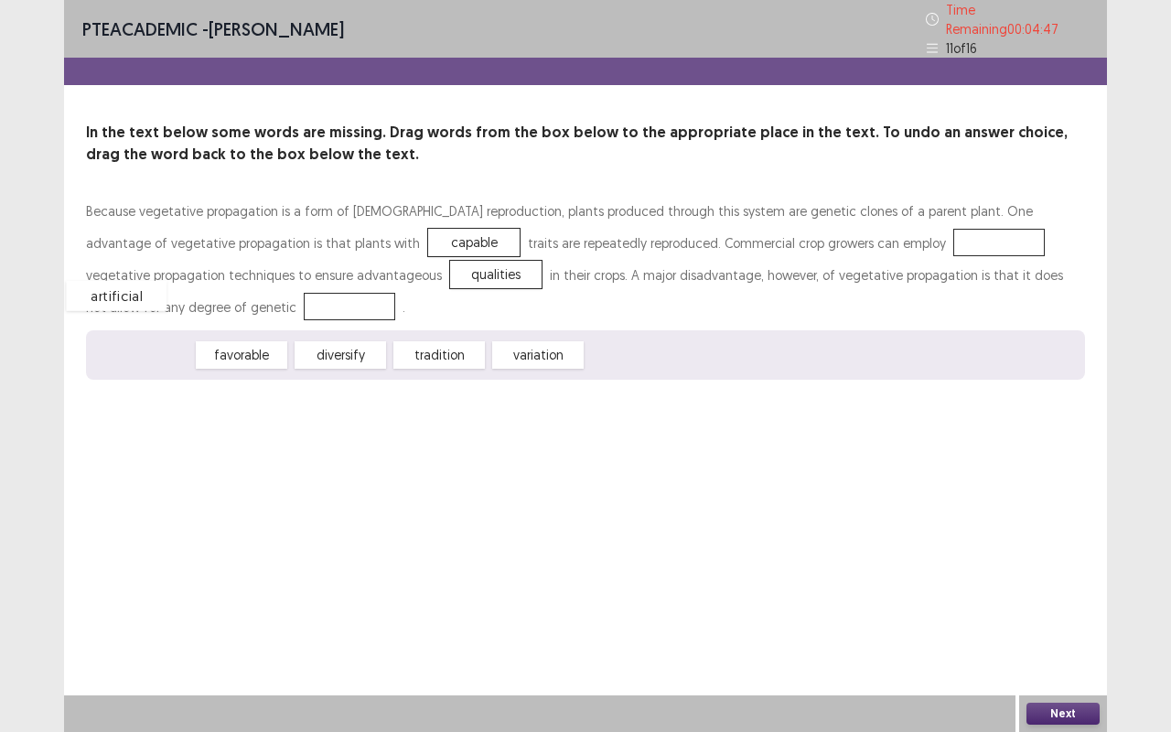
drag, startPoint x: 150, startPoint y: 359, endPoint x: 124, endPoint y: 300, distance: 63.9
drag, startPoint x: 152, startPoint y: 353, endPoint x: 834, endPoint y: 235, distance: 692.6
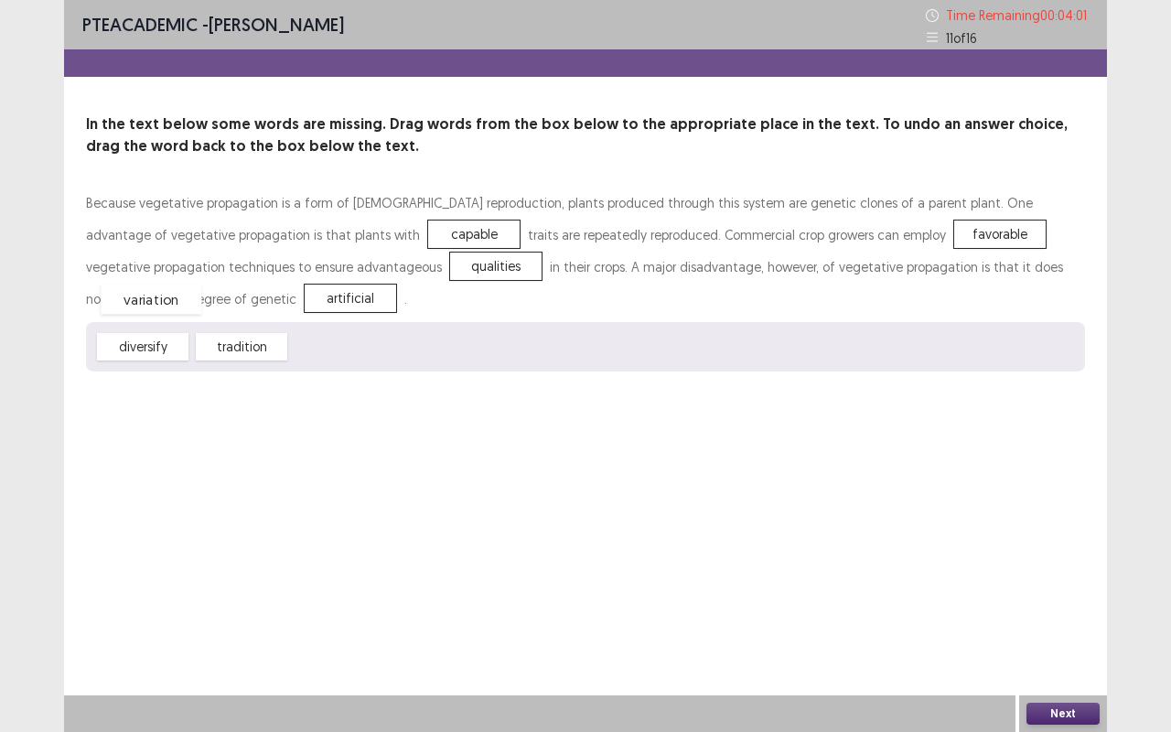
drag, startPoint x: 353, startPoint y: 356, endPoint x: 166, endPoint y: 309, distance: 192.4
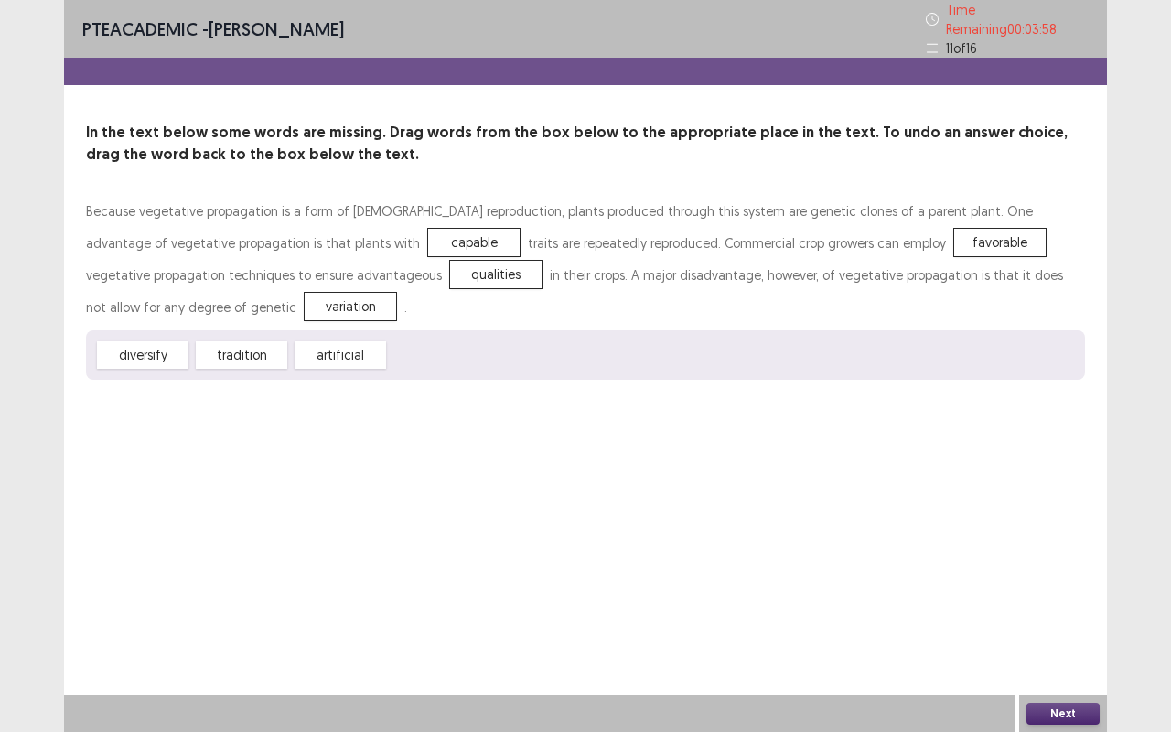
click at [1061, 616] on div "Next" at bounding box center [1063, 713] width 88 height 37
click at [1039, 616] on button "Next" at bounding box center [1062, 714] width 73 height 22
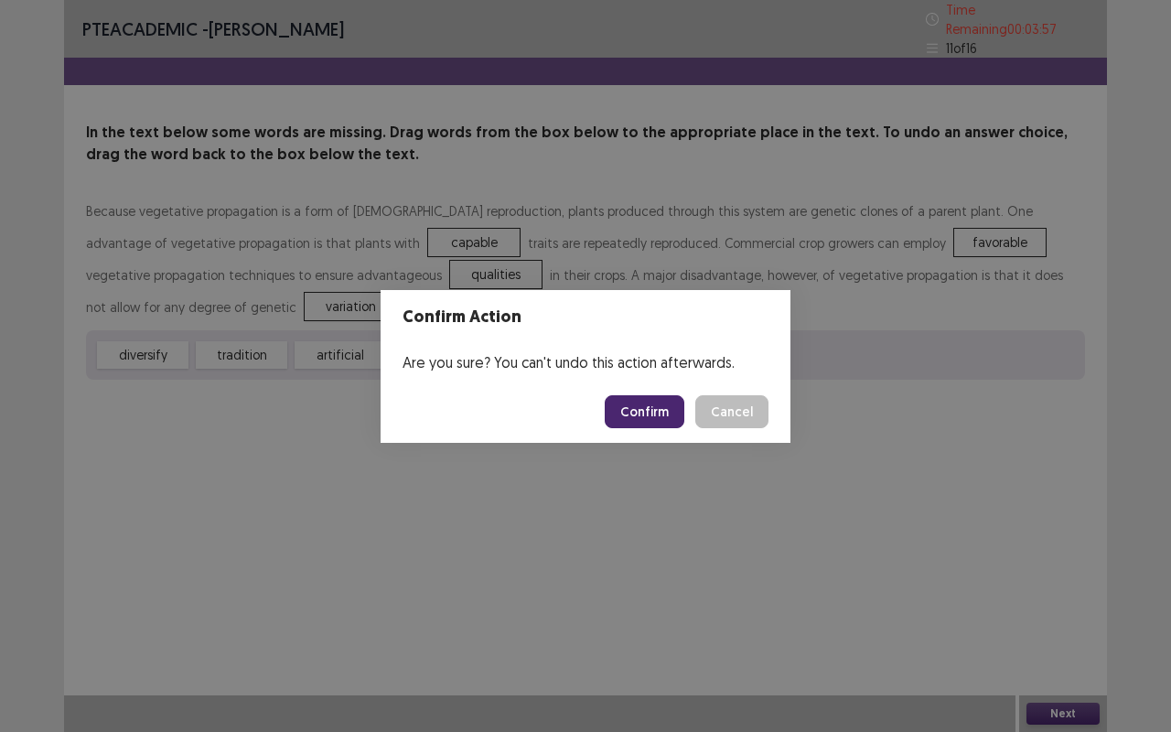
click at [675, 446] on div "Confirm Action Are you sure? You can't undo this action afterwards. Confirm Can…" at bounding box center [585, 366] width 1171 height 732
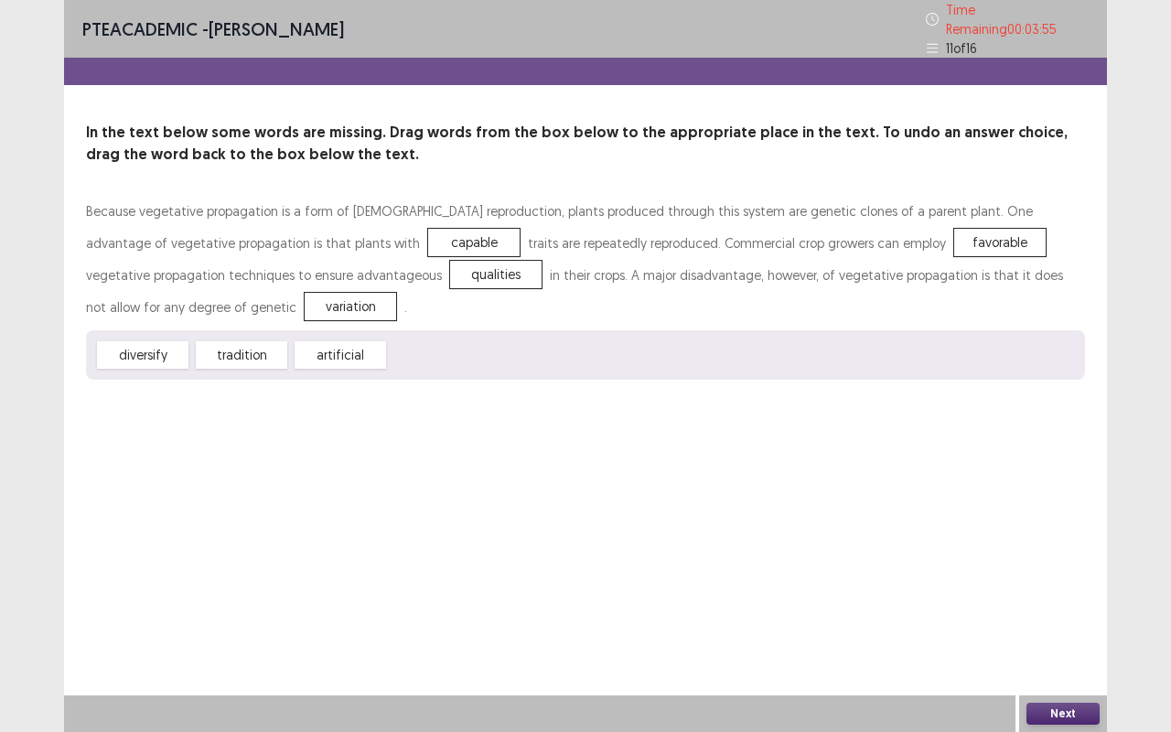
click at [1048, 616] on button "Next" at bounding box center [1062, 714] width 73 height 22
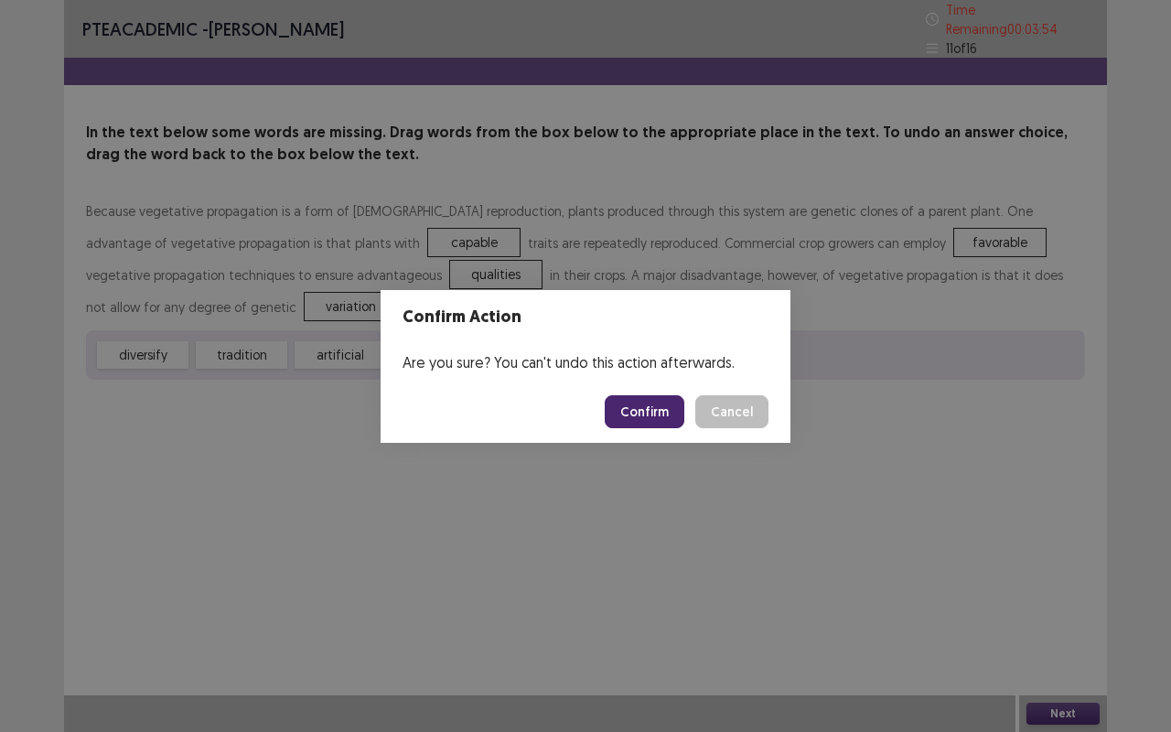
click at [648, 408] on button "Confirm" at bounding box center [645, 411] width 80 height 33
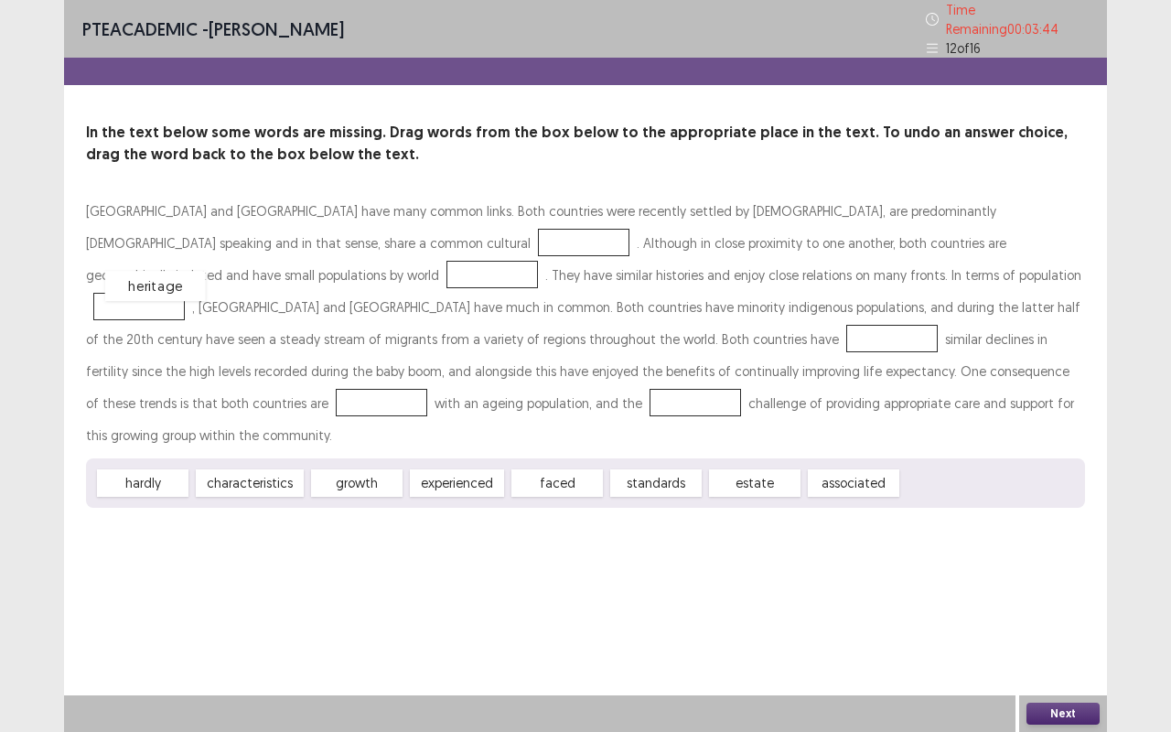
drag, startPoint x: 938, startPoint y: 446, endPoint x: 152, endPoint y: 240, distance: 812.3
drag, startPoint x: 338, startPoint y: 441, endPoint x: 573, endPoint y: 253, distance: 300.0
drag, startPoint x: 449, startPoint y: 445, endPoint x: 232, endPoint y: 320, distance: 250.0
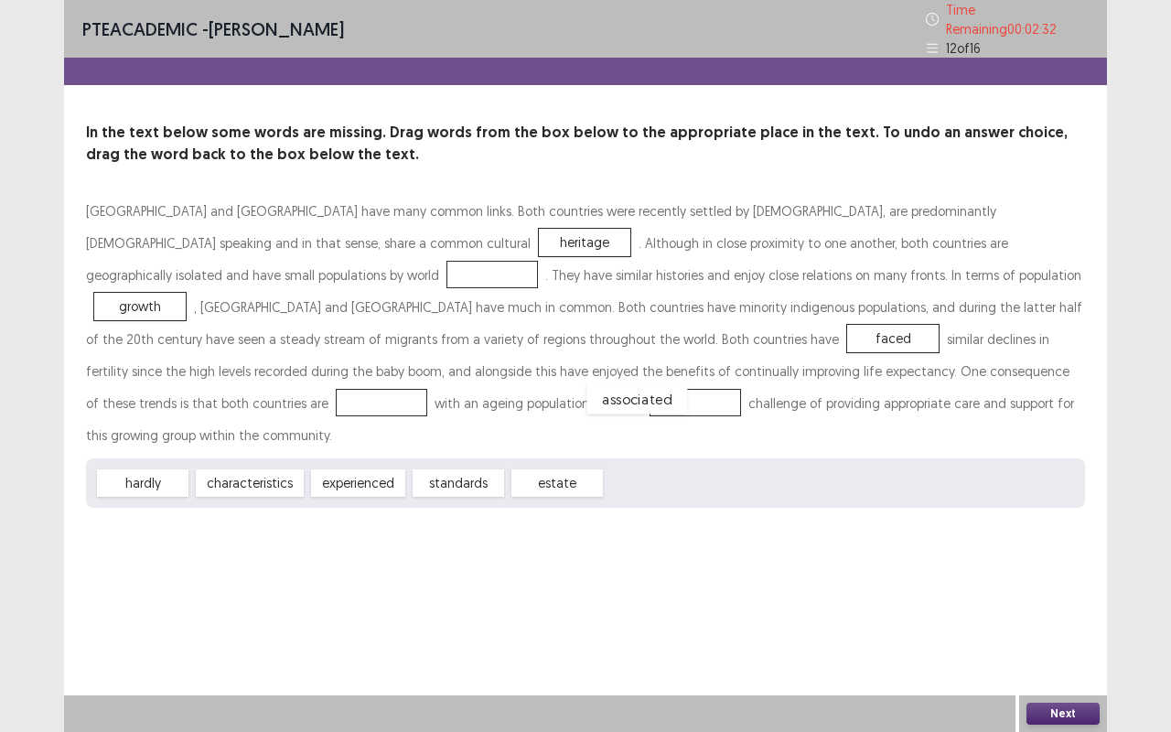
drag, startPoint x: 639, startPoint y: 439, endPoint x: 619, endPoint y: 355, distance: 86.3
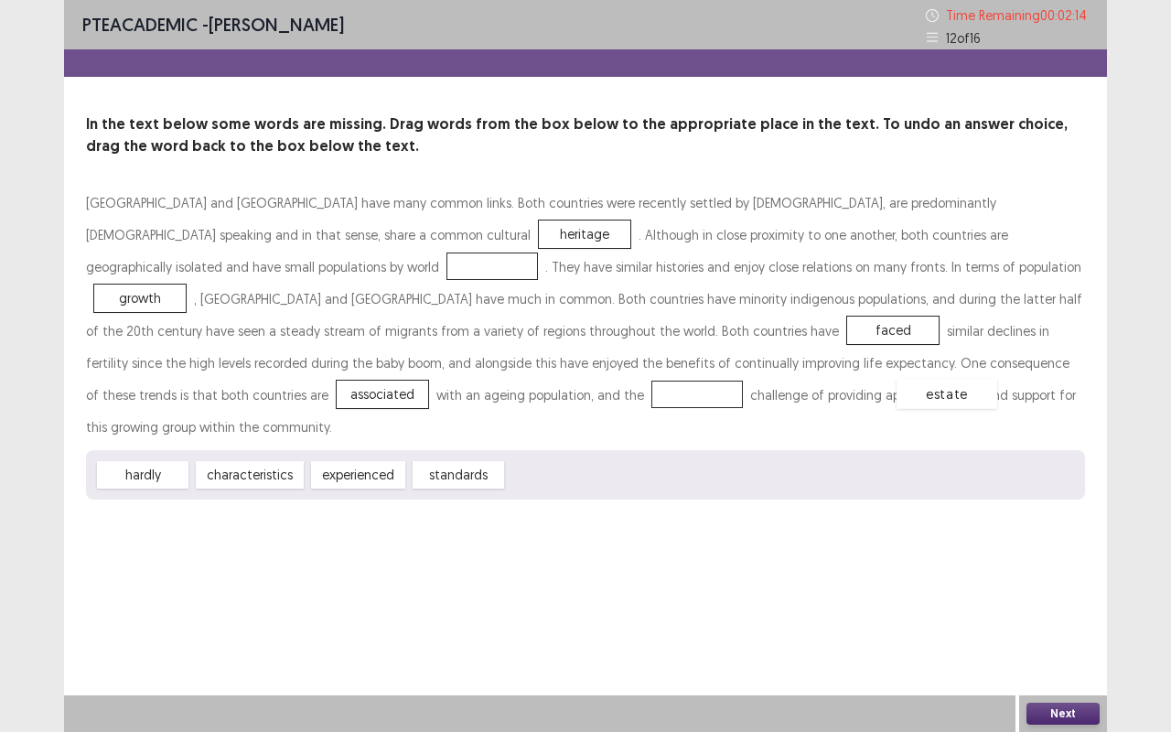
drag, startPoint x: 544, startPoint y: 445, endPoint x: 934, endPoint y: 364, distance: 397.9
drag, startPoint x: 467, startPoint y: 446, endPoint x: 993, endPoint y: 233, distance: 568.4
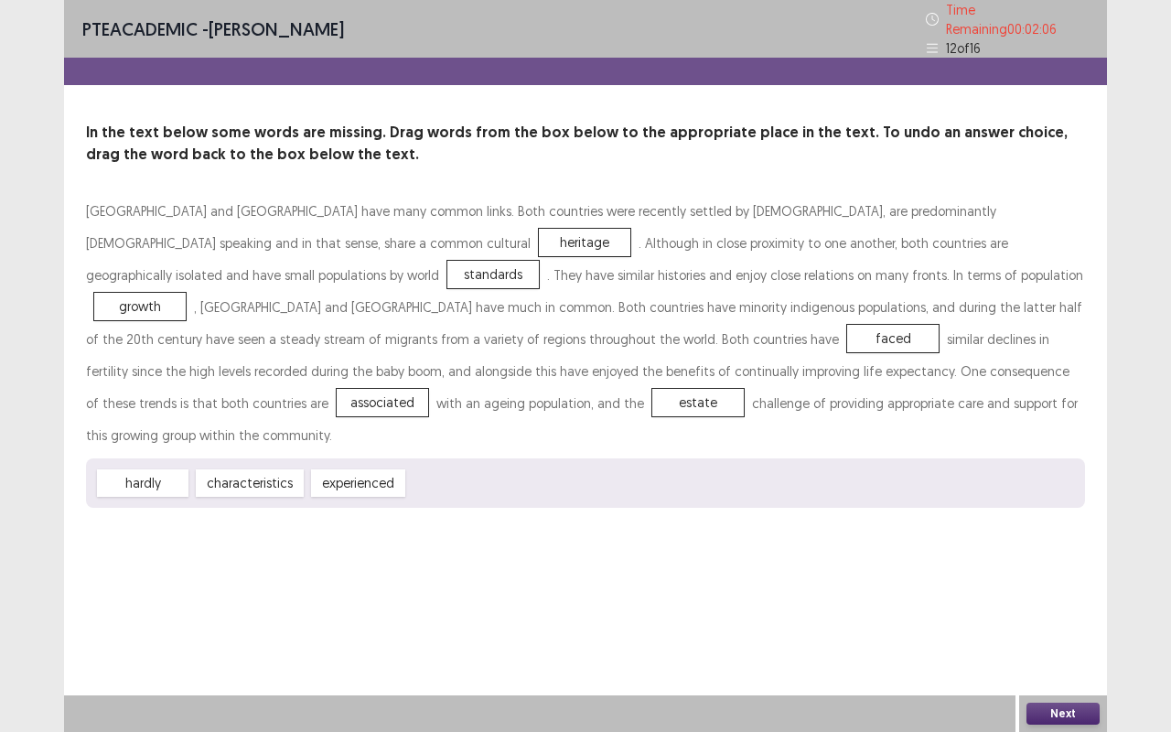
click at [1074, 616] on button "Next" at bounding box center [1062, 714] width 73 height 22
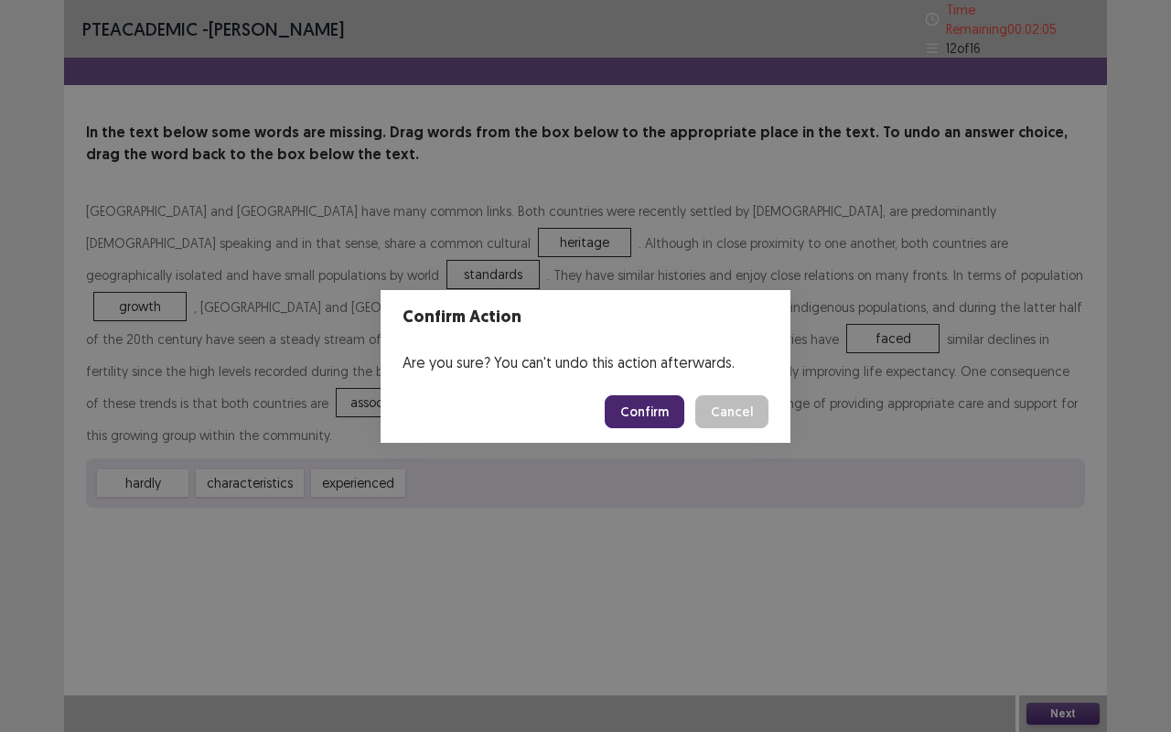
click at [655, 421] on button "Confirm" at bounding box center [645, 411] width 80 height 33
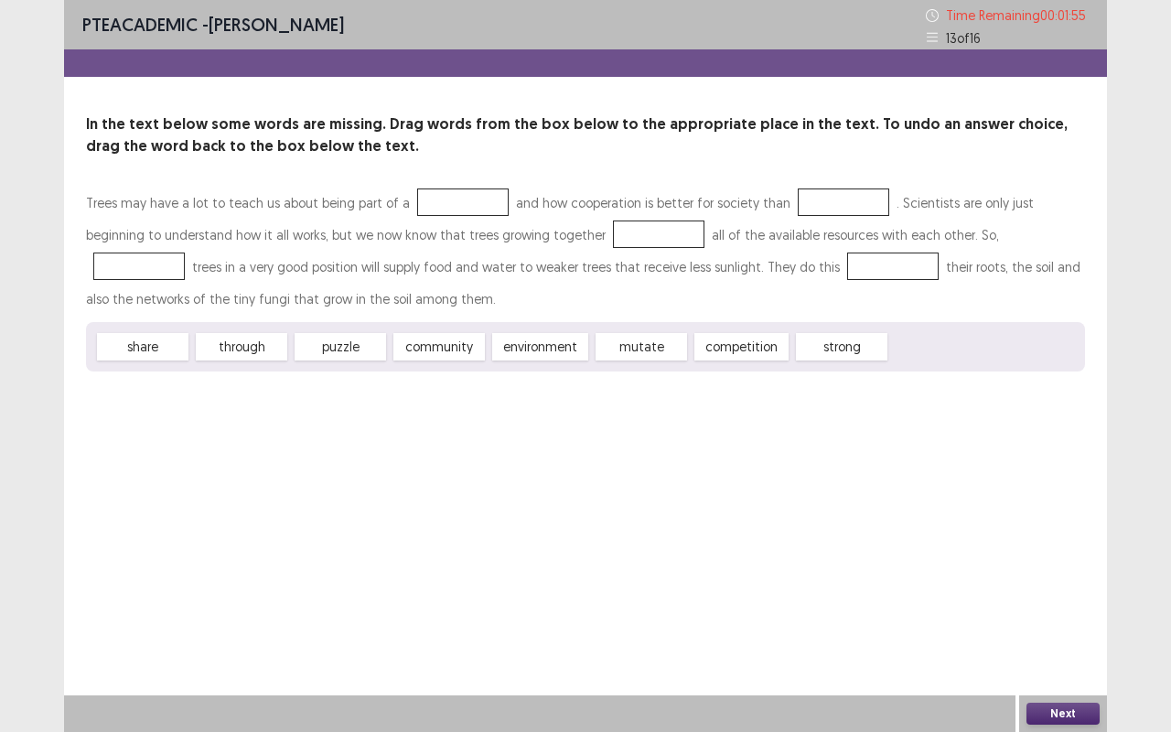
drag, startPoint x: 454, startPoint y: 357, endPoint x: 449, endPoint y: 231, distance: 126.3
click at [449, 231] on div "Trees may have a lot to teach us about being part of a and how cooperation is b…" at bounding box center [585, 279] width 999 height 185
drag, startPoint x: 452, startPoint y: 360, endPoint x: 446, endPoint y: 196, distance: 163.8
drag, startPoint x: 646, startPoint y: 356, endPoint x: 820, endPoint y: 204, distance: 230.8
drag, startPoint x: 230, startPoint y: 337, endPoint x: 432, endPoint y: 289, distance: 207.7
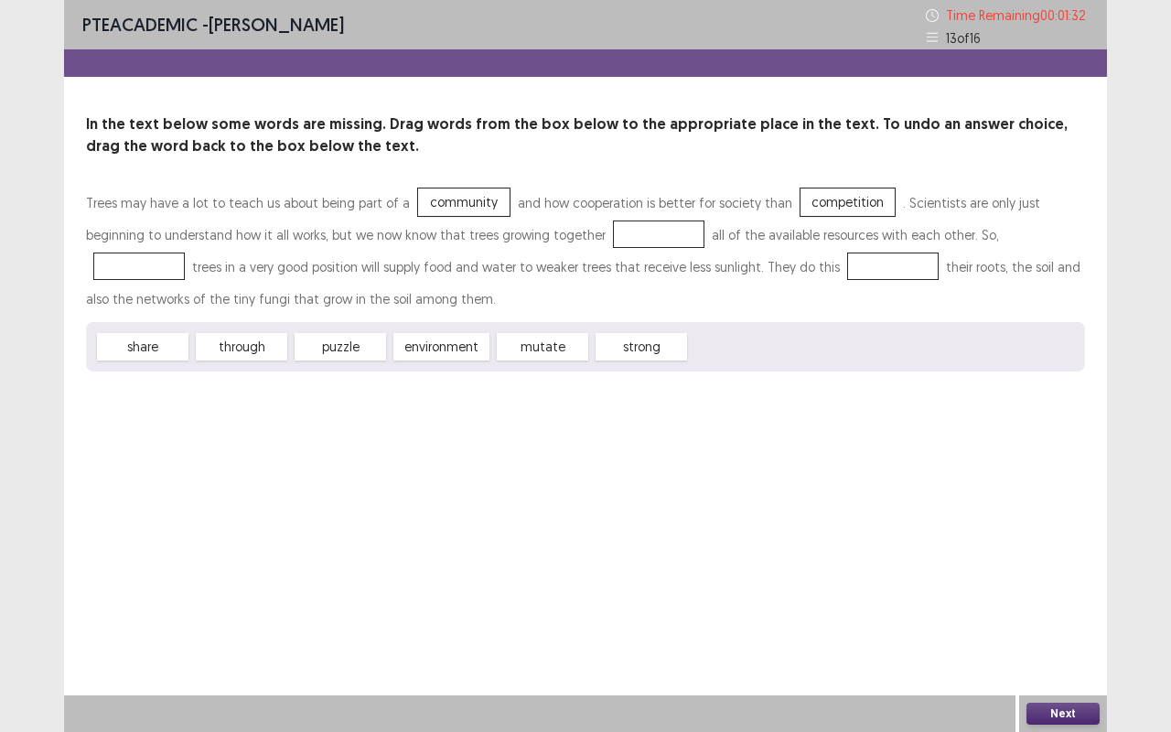
click at [461, 267] on div "Trees may have a lot to teach us about being part of a community and how cooper…" at bounding box center [585, 279] width 999 height 185
drag, startPoint x: 149, startPoint y: 345, endPoint x: 585, endPoint y: 231, distance: 451.1
drag, startPoint x: 524, startPoint y: 351, endPoint x: 939, endPoint y: 231, distance: 431.7
drag, startPoint x: 149, startPoint y: 351, endPoint x: 685, endPoint y: 273, distance: 541.8
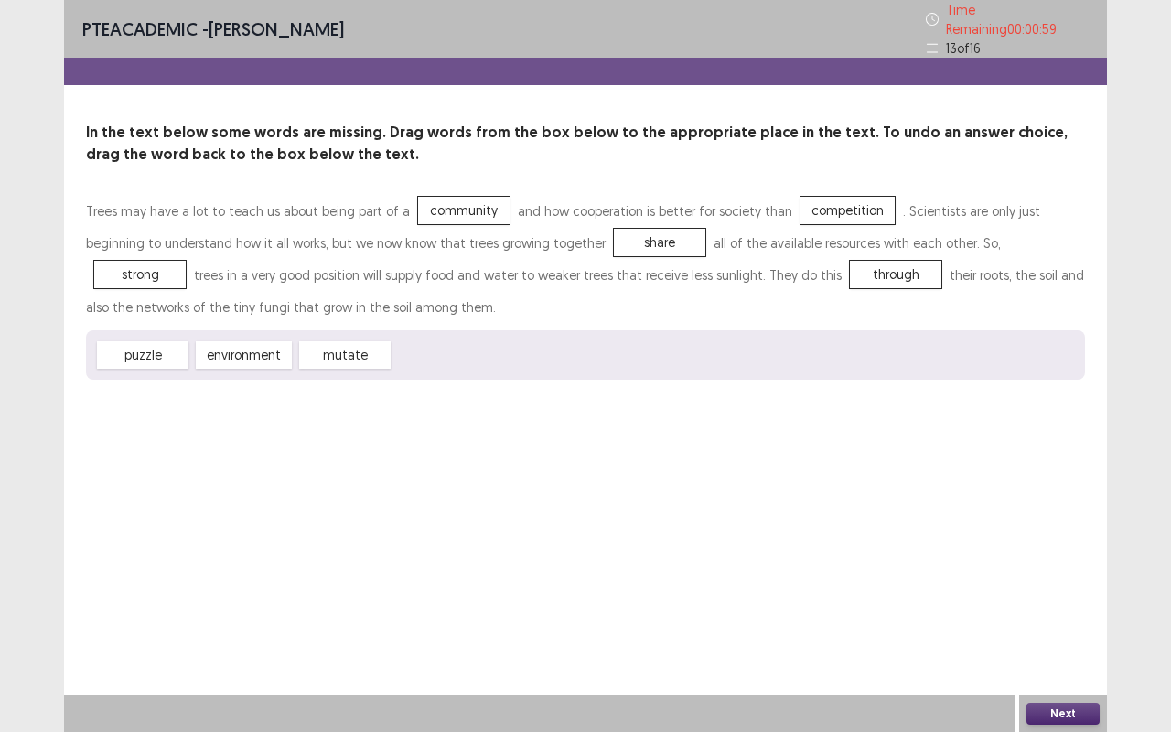
click at [1045, 616] on div "Next" at bounding box center [1063, 713] width 88 height 37
click at [1046, 616] on button "Next" at bounding box center [1062, 714] width 73 height 22
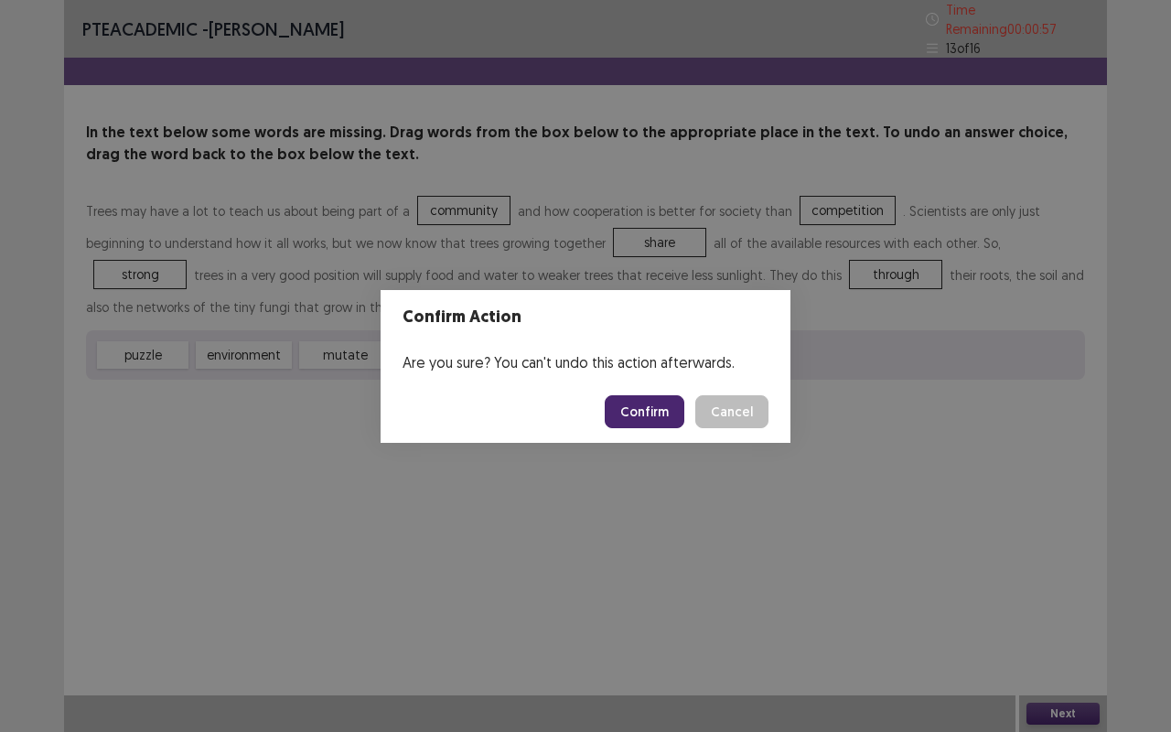
click at [639, 415] on button "Confirm" at bounding box center [645, 411] width 80 height 33
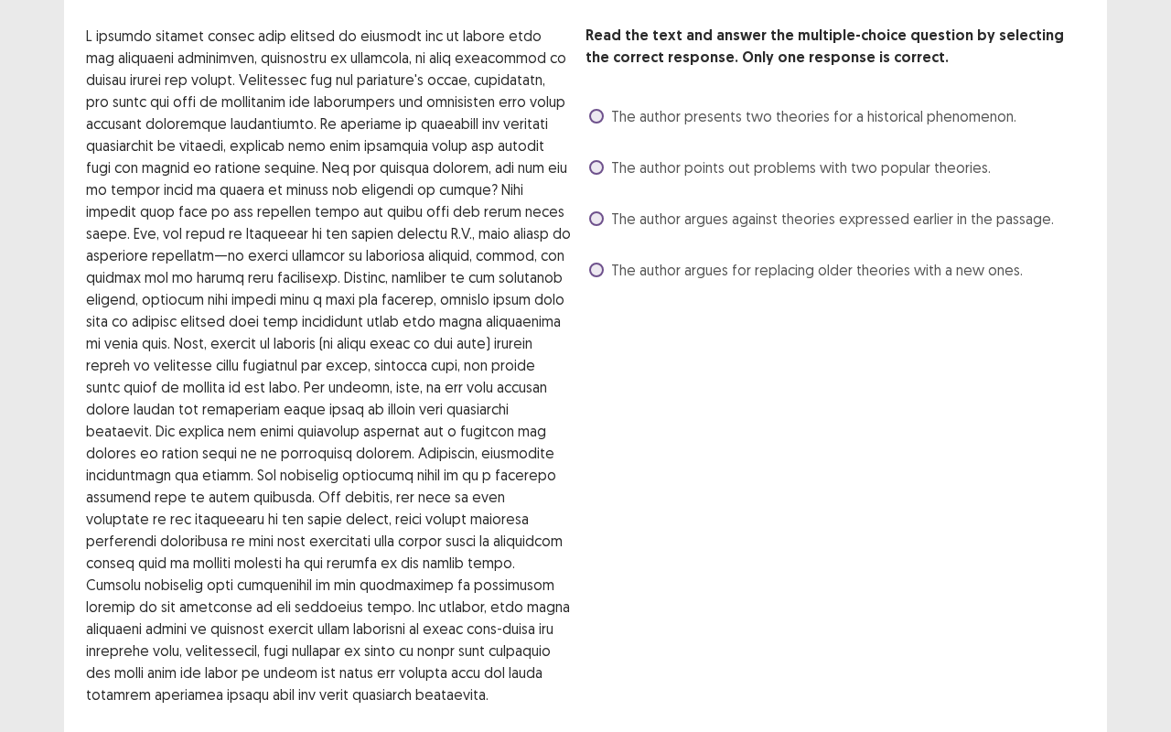
scroll to position [4, 0]
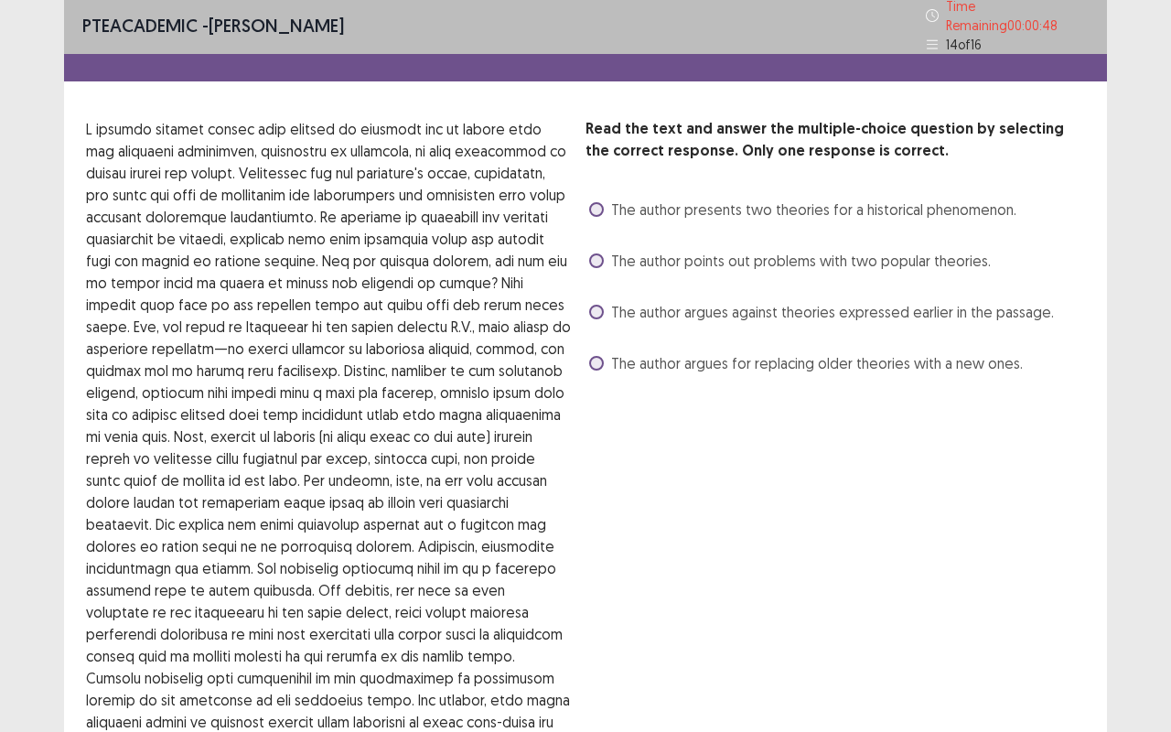
click at [597, 358] on span at bounding box center [596, 363] width 15 height 15
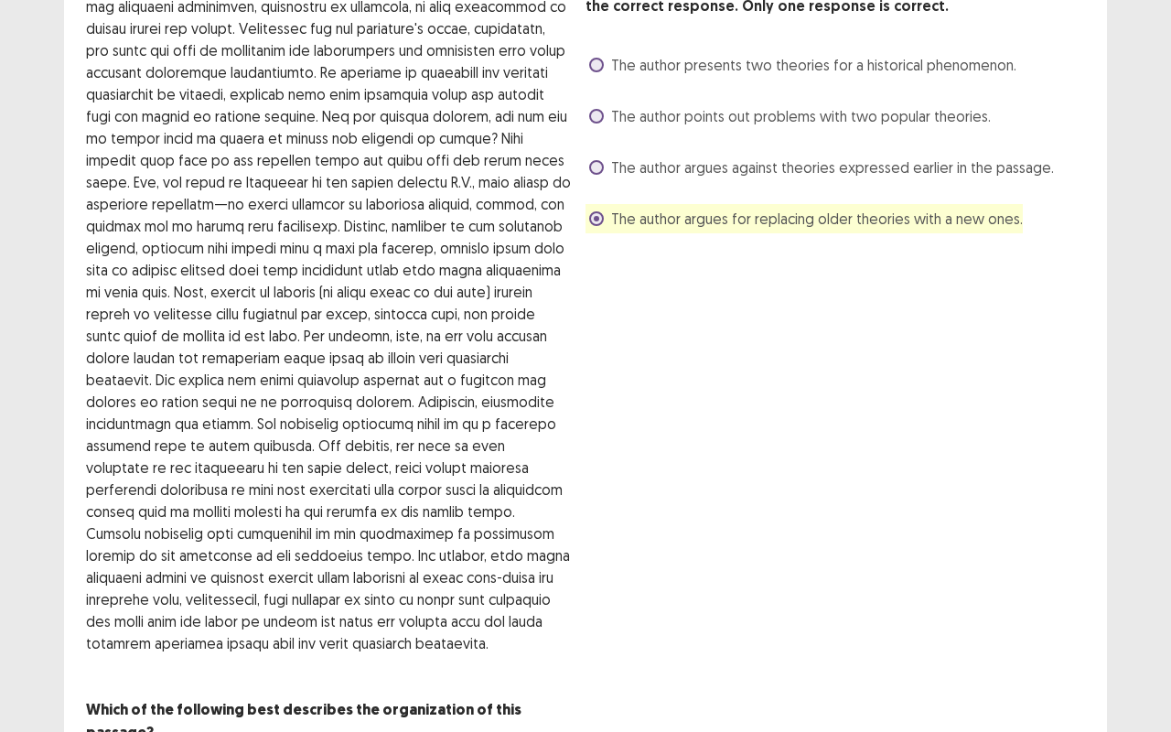
scroll to position [187, 0]
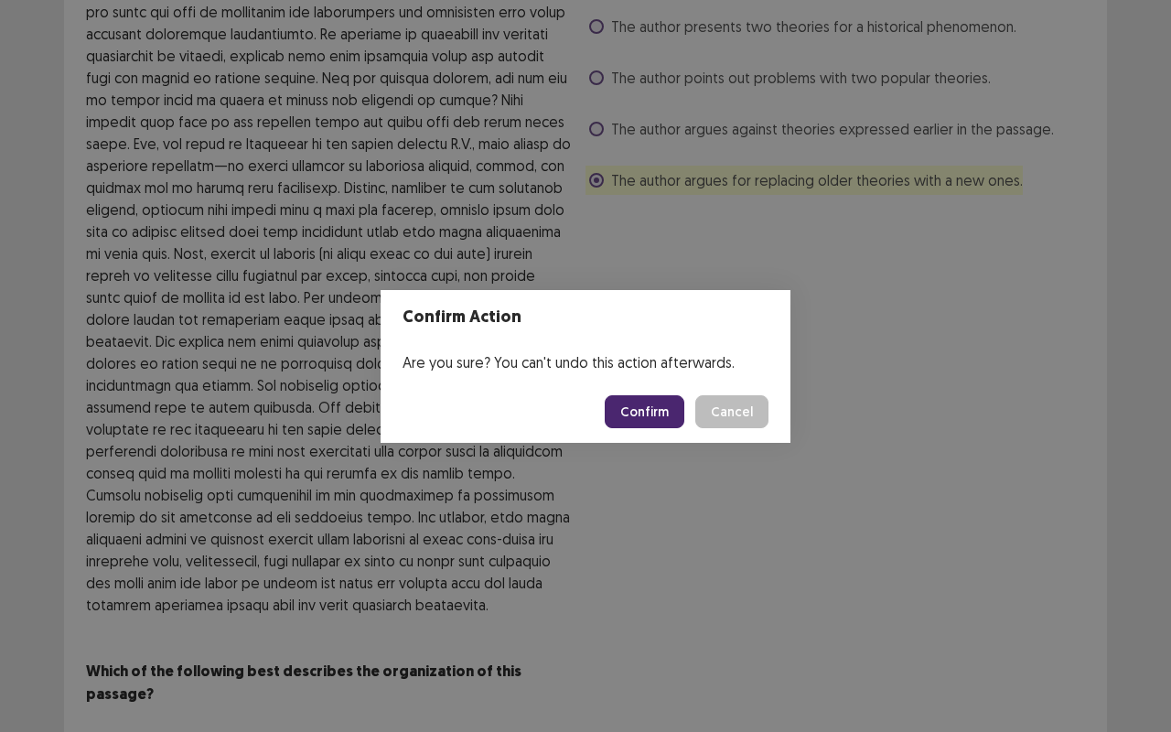
click at [661, 417] on button "Confirm" at bounding box center [645, 411] width 80 height 33
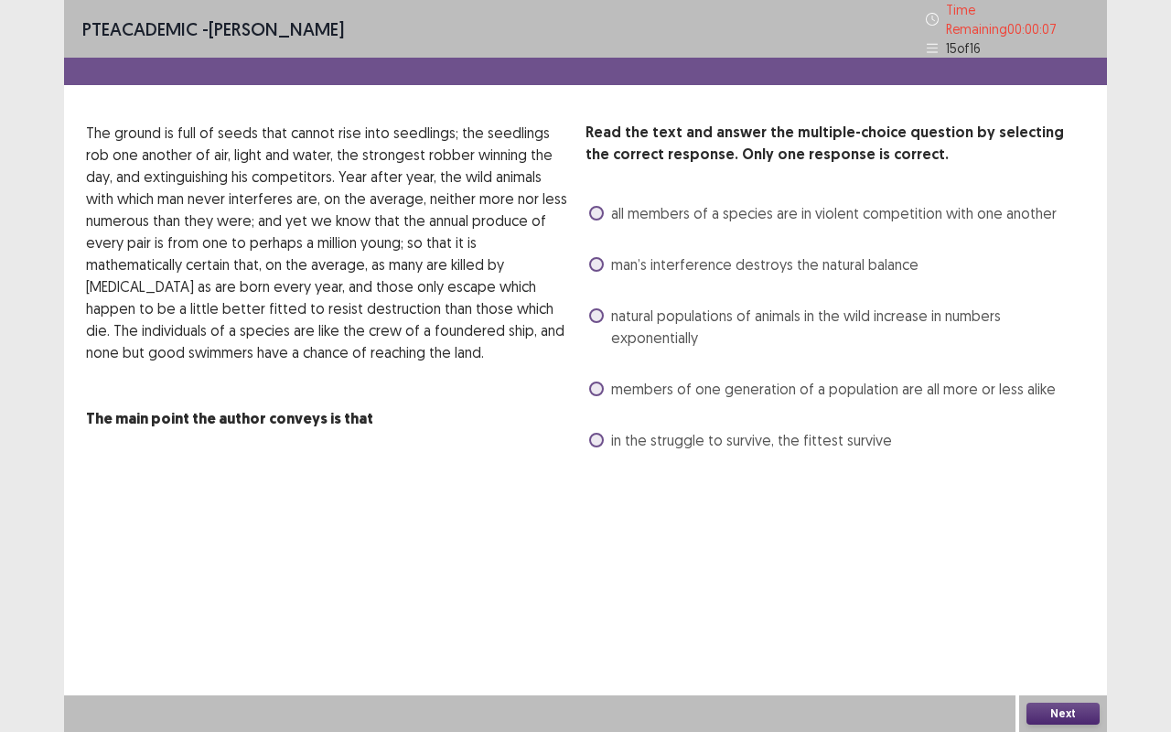
click at [606, 305] on label "natural populations of animals in the wild increase in numbers exponentially" at bounding box center [837, 327] width 496 height 44
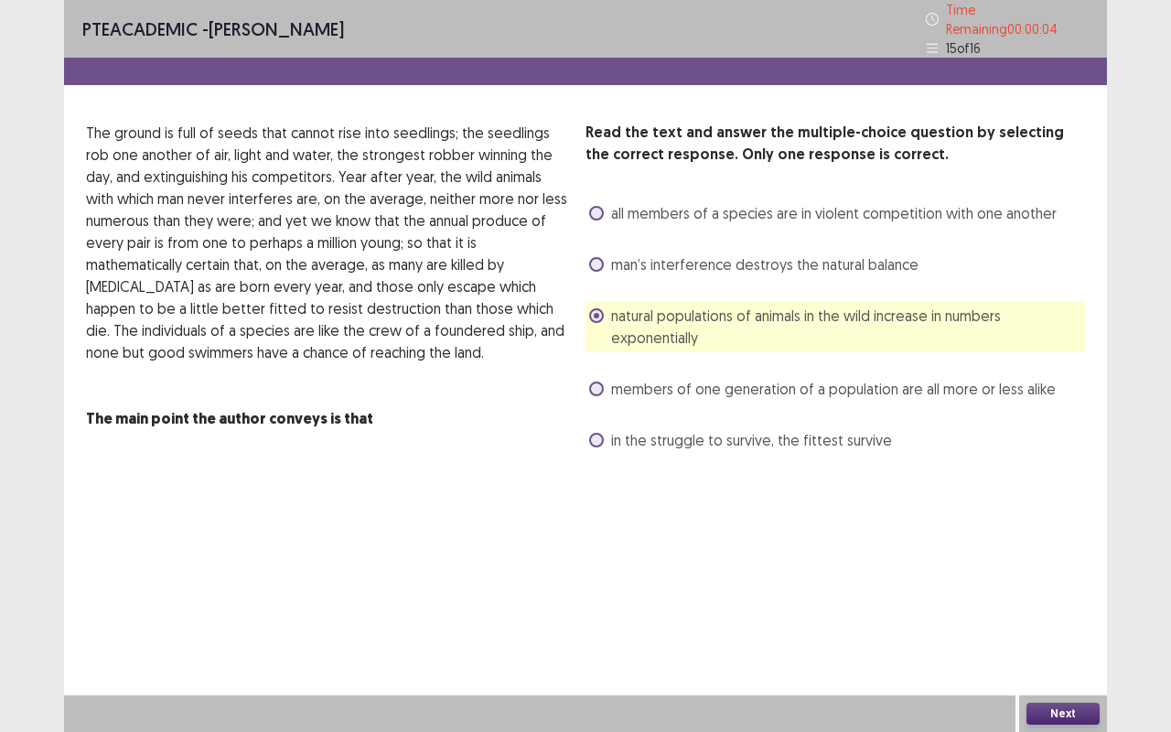
click at [1064, 616] on button "Next" at bounding box center [1062, 714] width 73 height 22
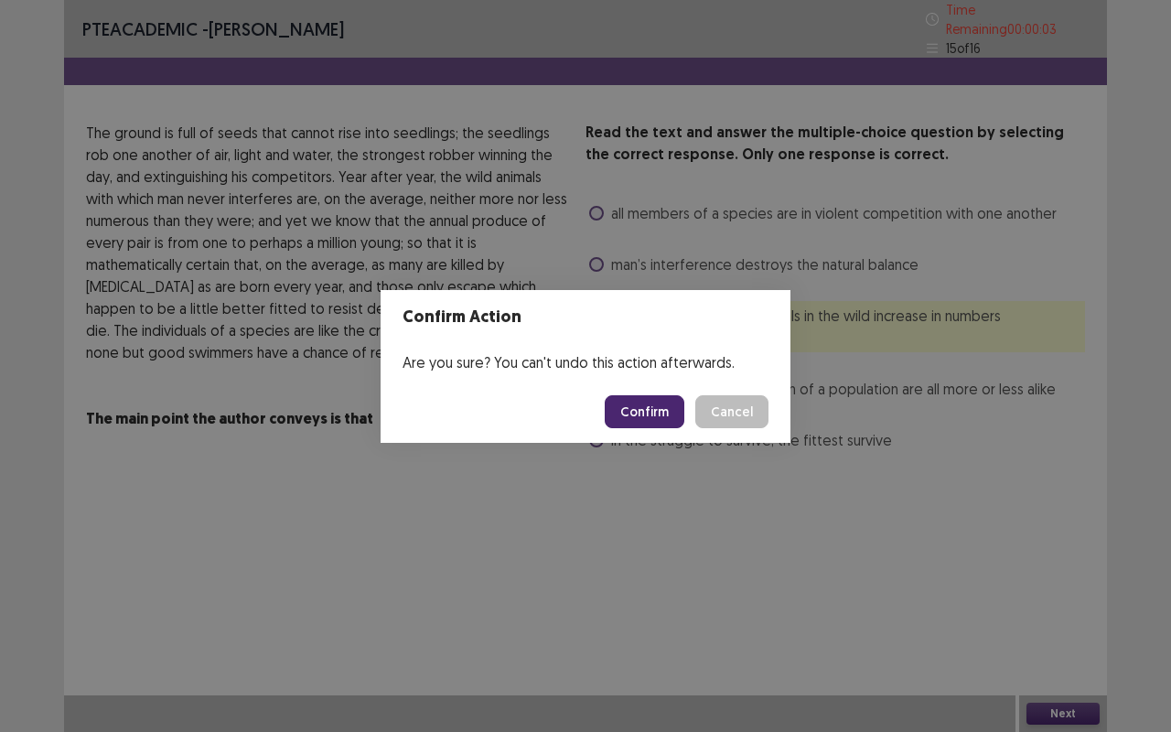
click at [650, 399] on button "Confirm" at bounding box center [645, 411] width 80 height 33
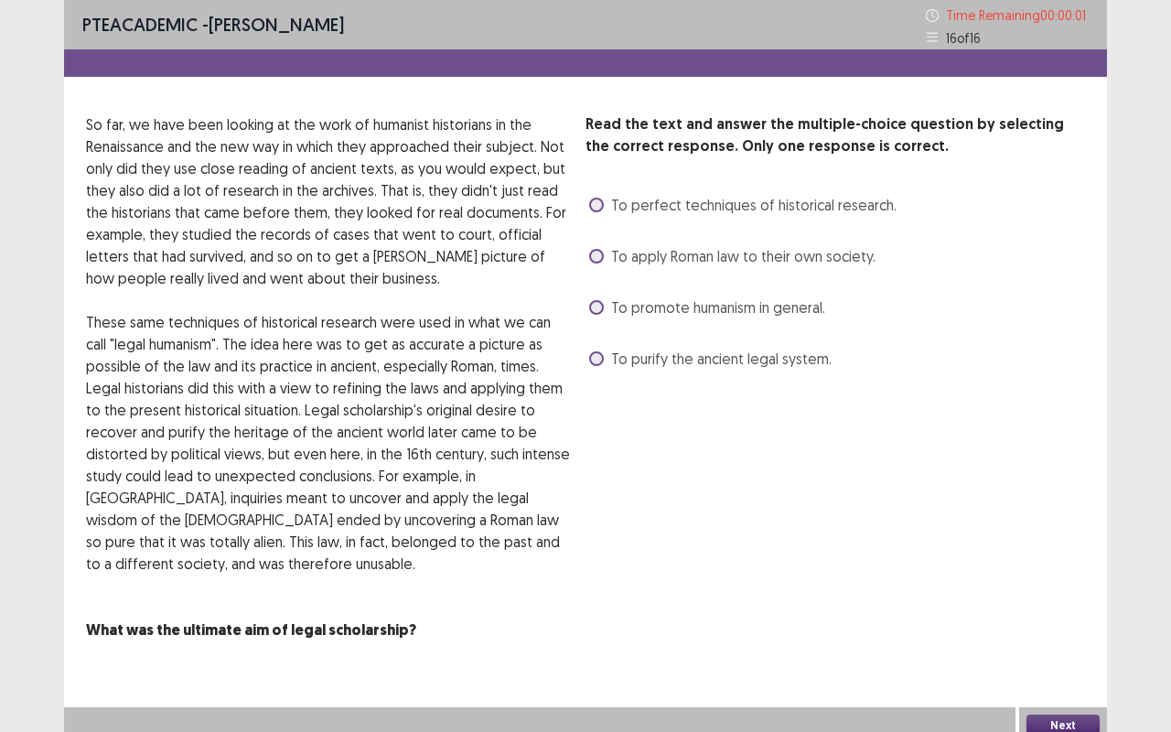
click at [593, 301] on span at bounding box center [596, 307] width 15 height 15
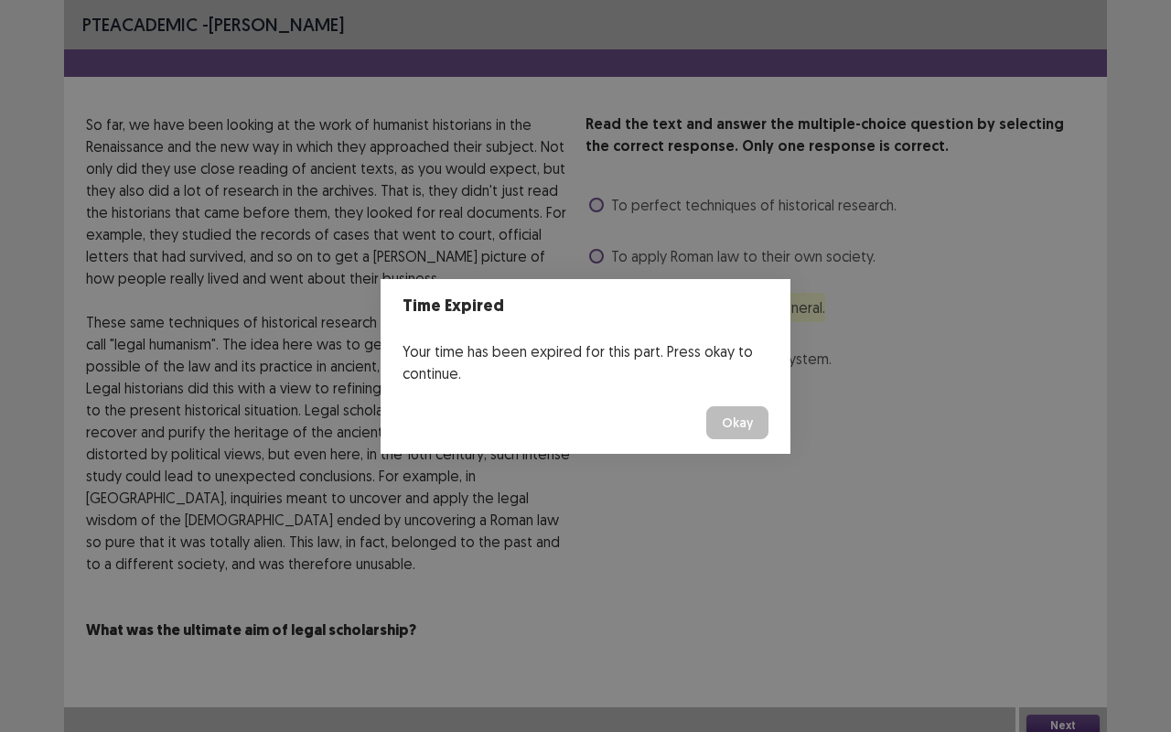
click at [736, 435] on button "Okay" at bounding box center [737, 422] width 62 height 33
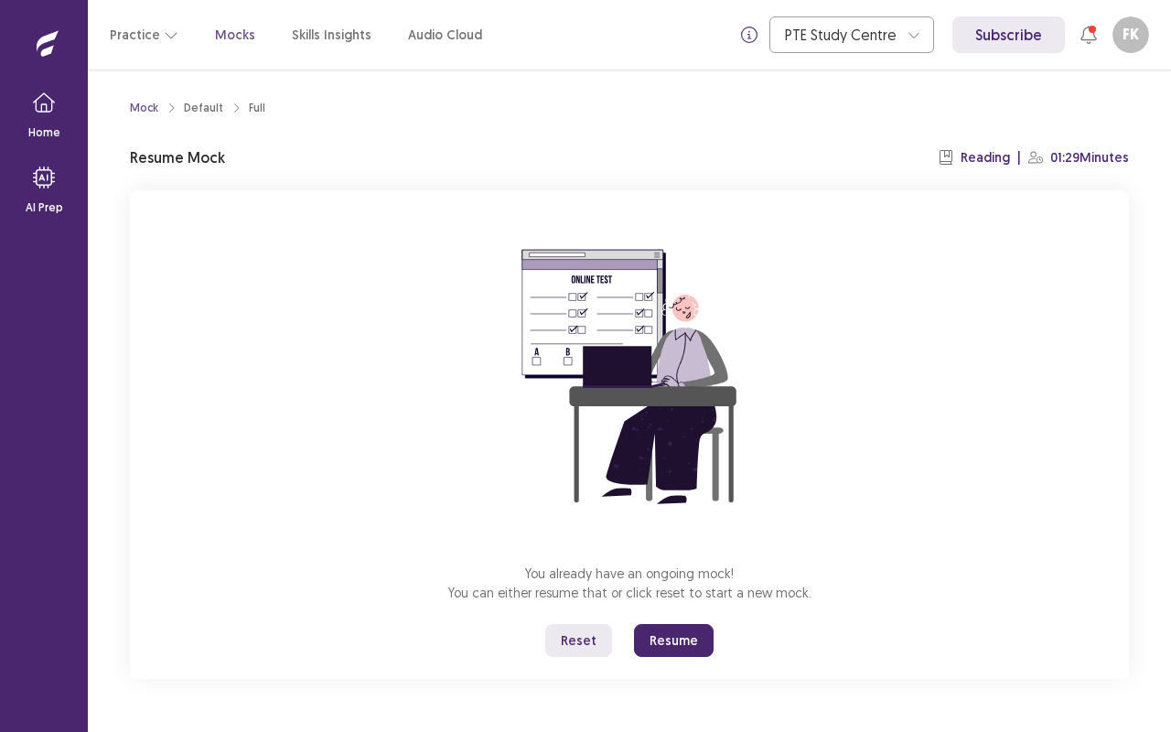
click at [681, 616] on button "Resume" at bounding box center [674, 640] width 80 height 33
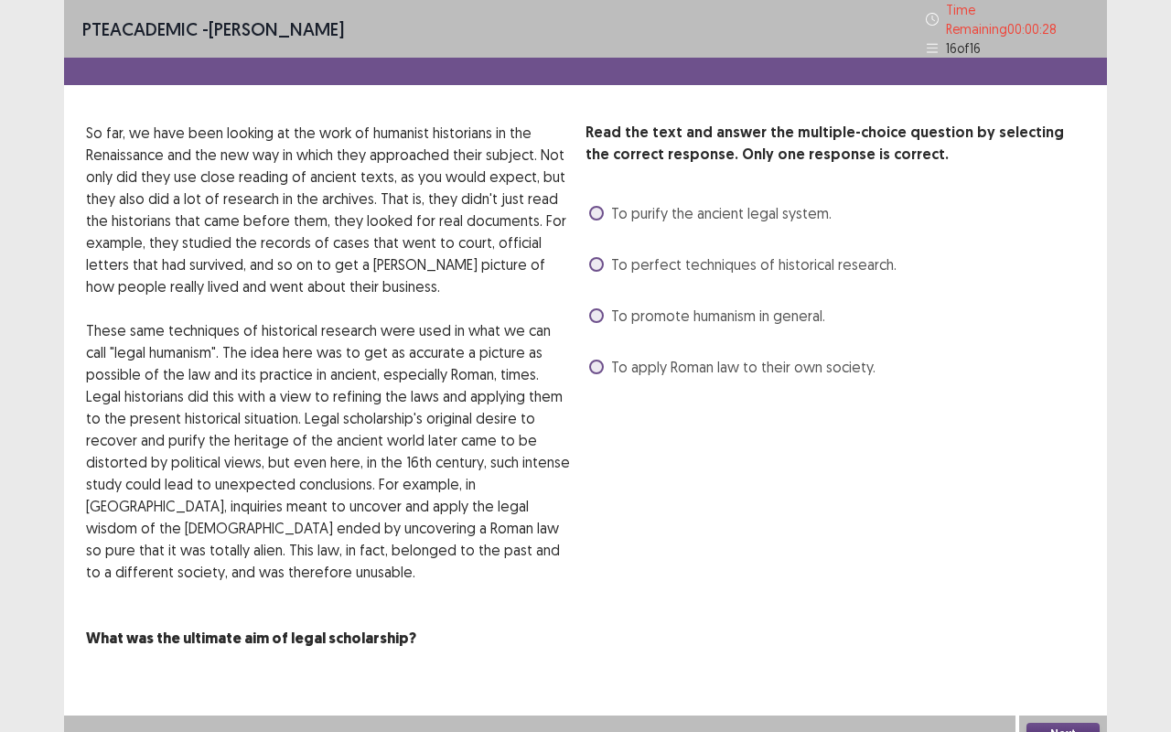
click at [596, 308] on span at bounding box center [596, 315] width 15 height 15
click at [1046, 616] on button "Next" at bounding box center [1062, 734] width 73 height 22
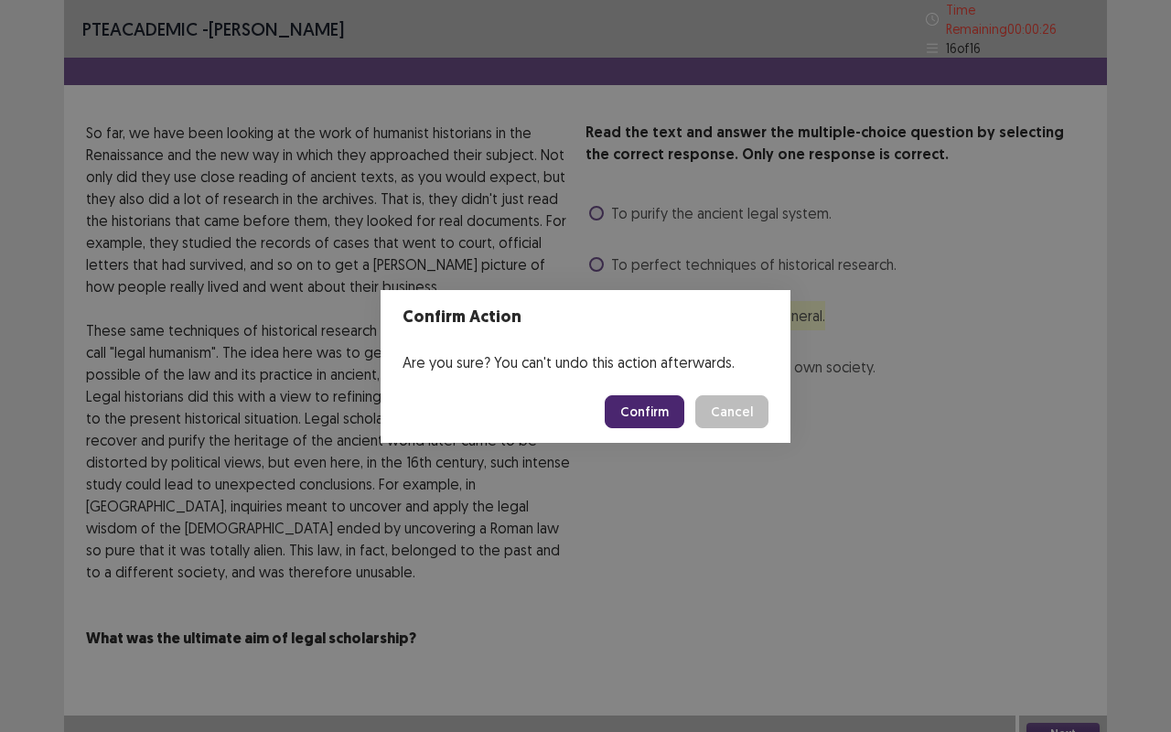
click at [651, 420] on button "Confirm" at bounding box center [645, 411] width 80 height 33
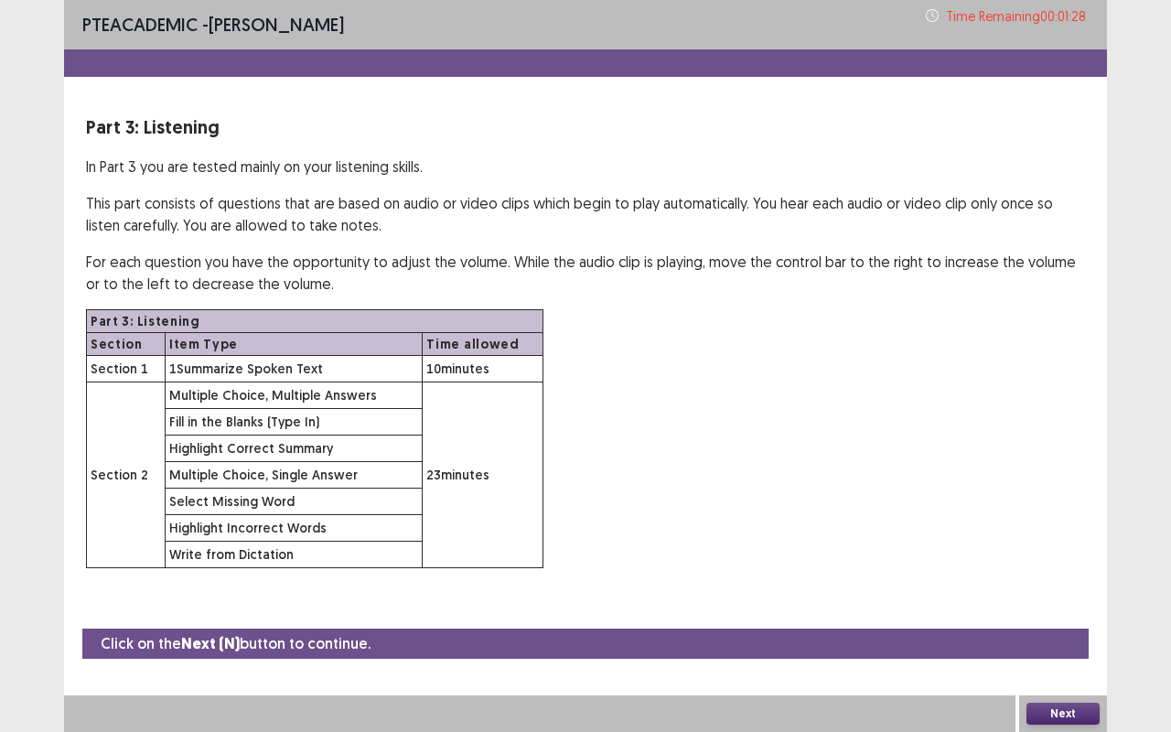
click at [1063, 616] on button "Next" at bounding box center [1062, 714] width 73 height 22
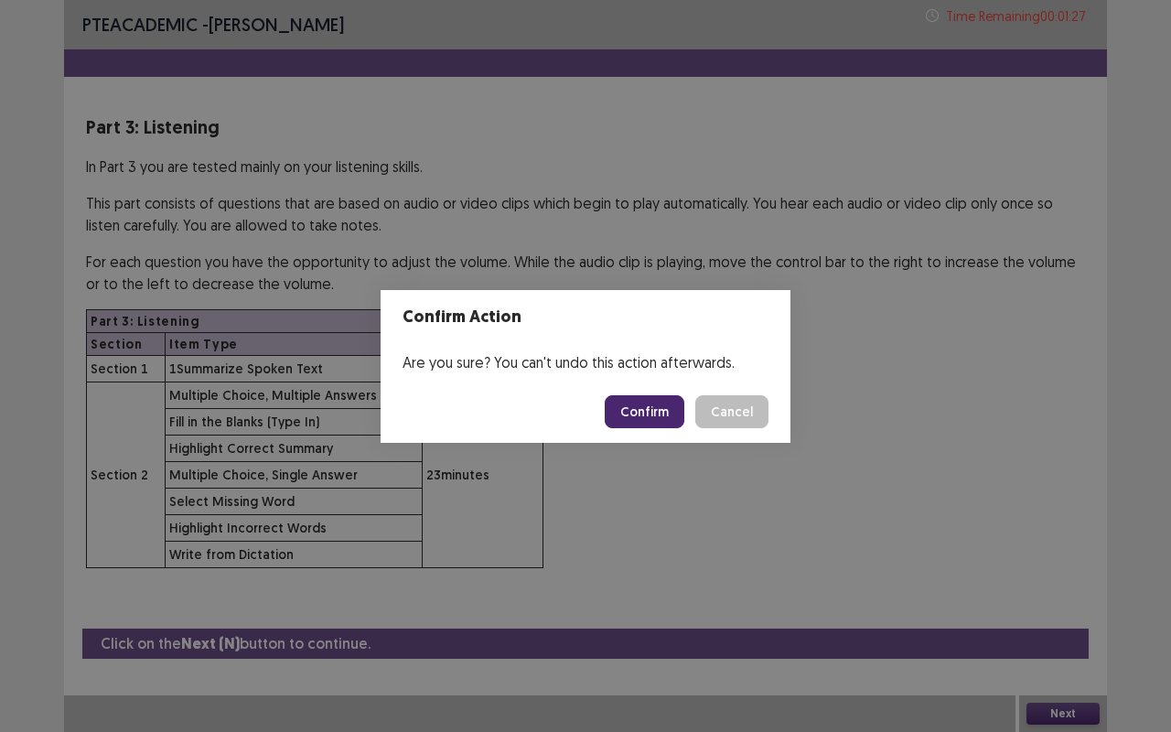
click at [661, 403] on button "Confirm" at bounding box center [645, 411] width 80 height 33
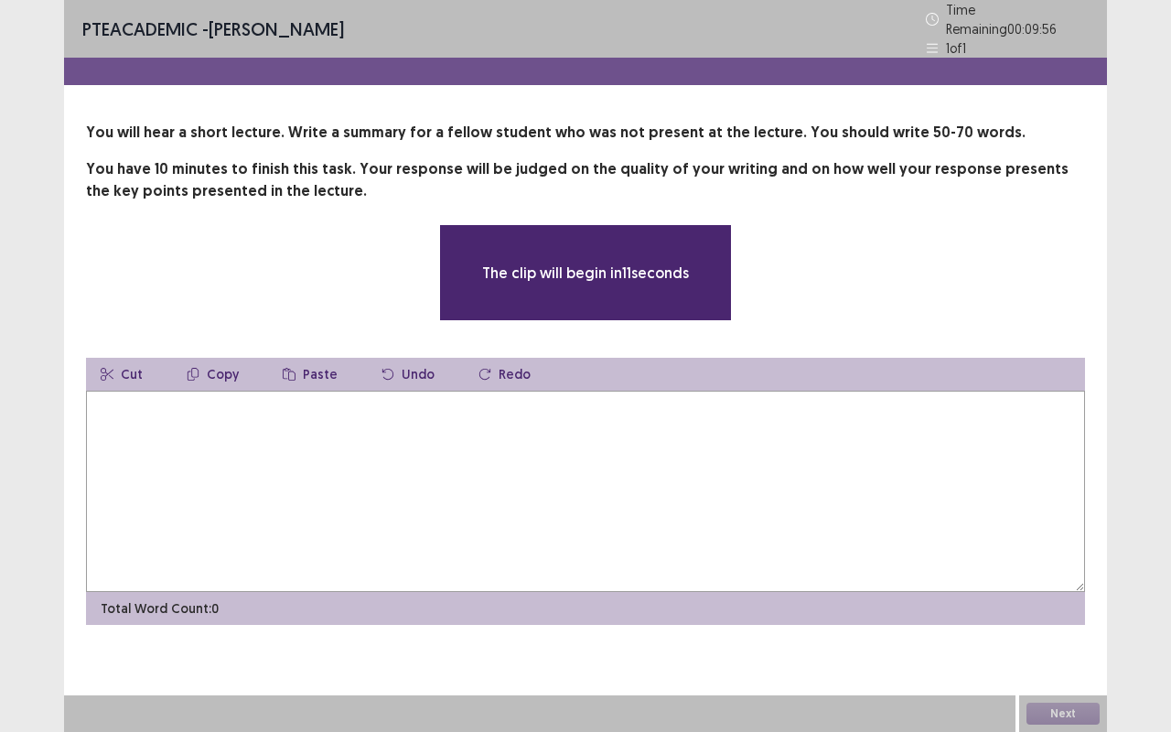
click at [455, 453] on textarea at bounding box center [585, 491] width 999 height 201
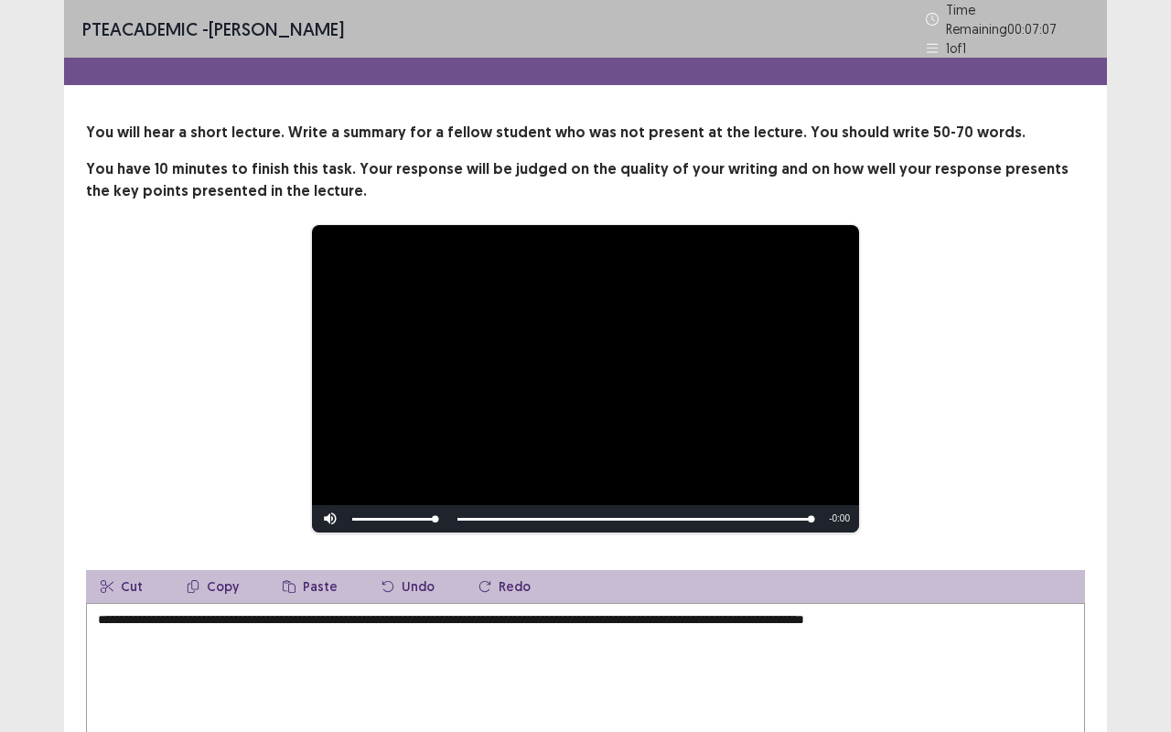
click at [728, 614] on textarea "**********" at bounding box center [585, 703] width 999 height 201
click at [951, 608] on textarea "**********" at bounding box center [585, 703] width 999 height 201
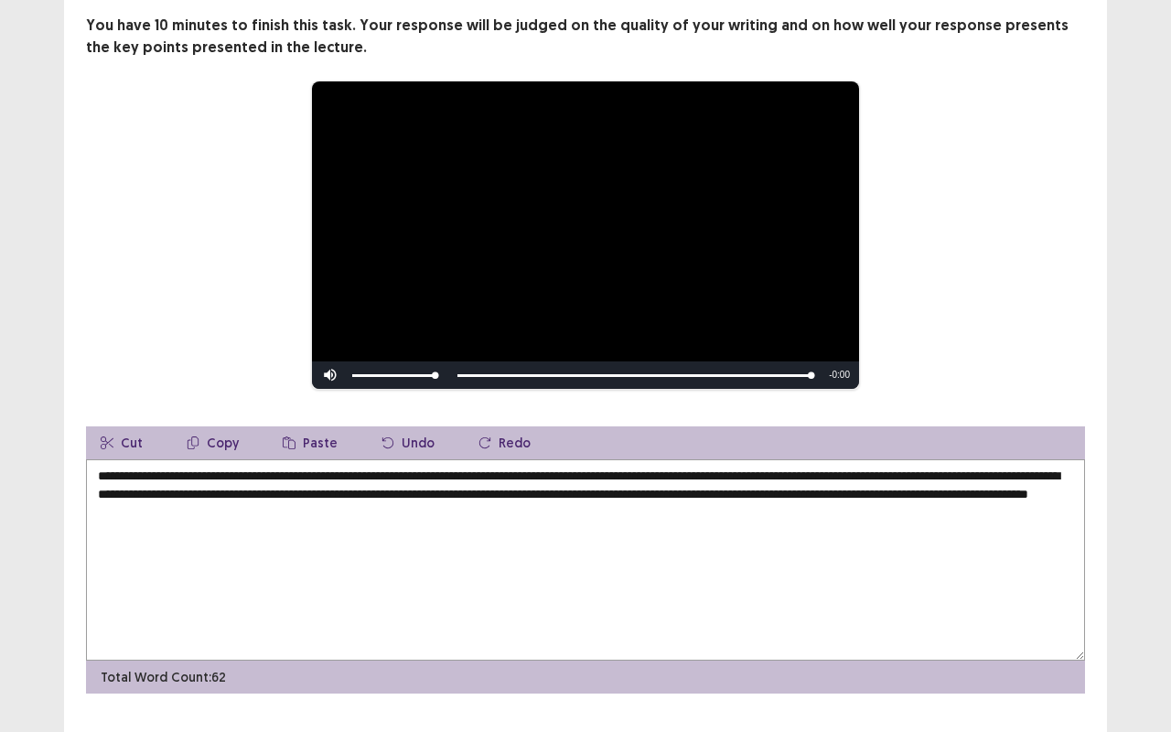
scroll to position [177, 0]
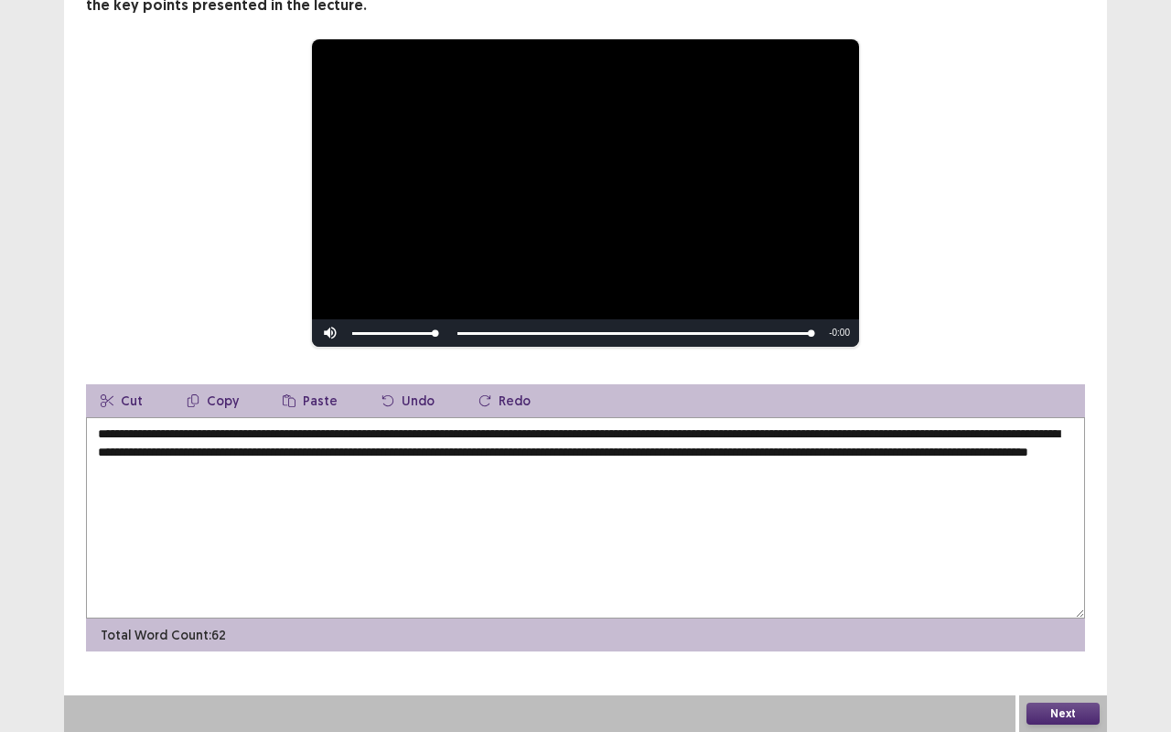
type textarea "**********"
click at [1091, 616] on button "Next" at bounding box center [1062, 714] width 73 height 22
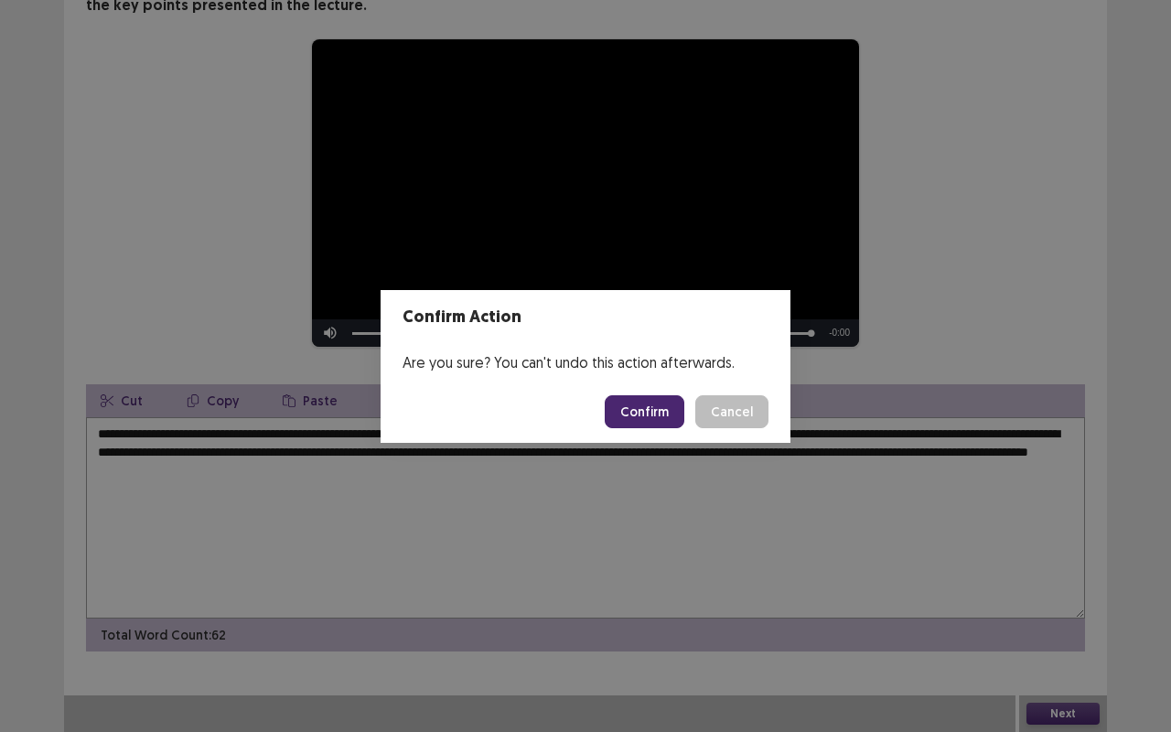
click at [667, 419] on button "Confirm" at bounding box center [645, 411] width 80 height 33
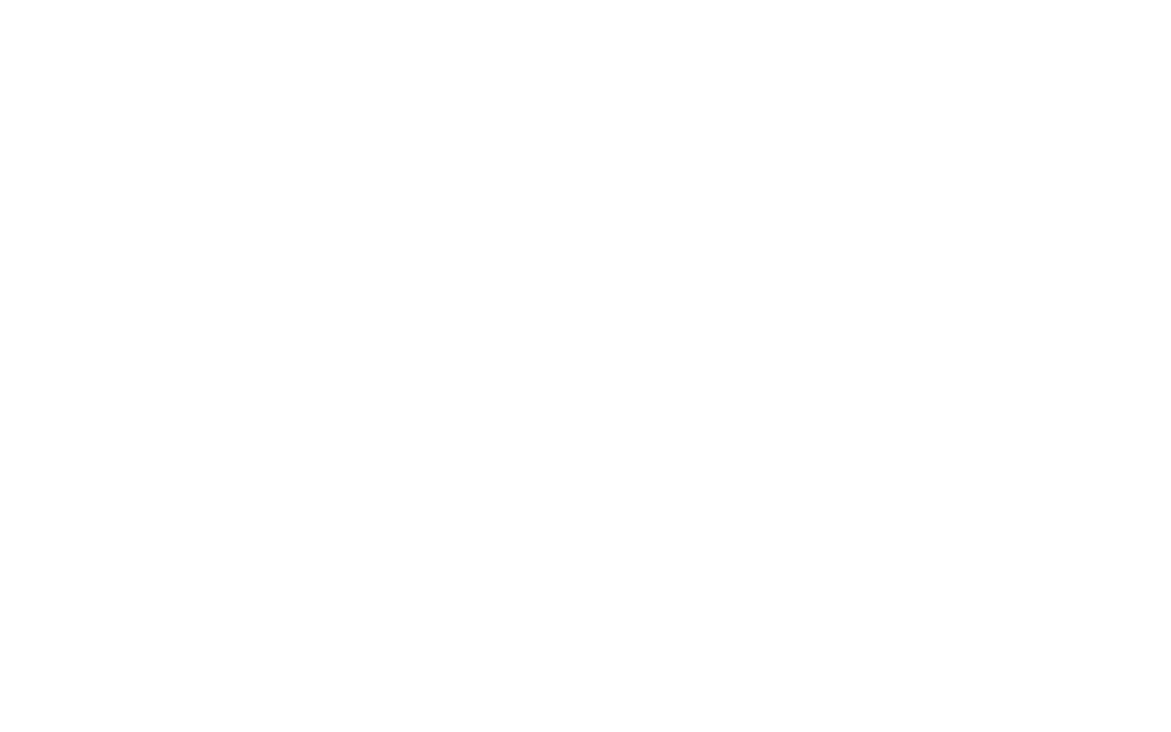
scroll to position [0, 0]
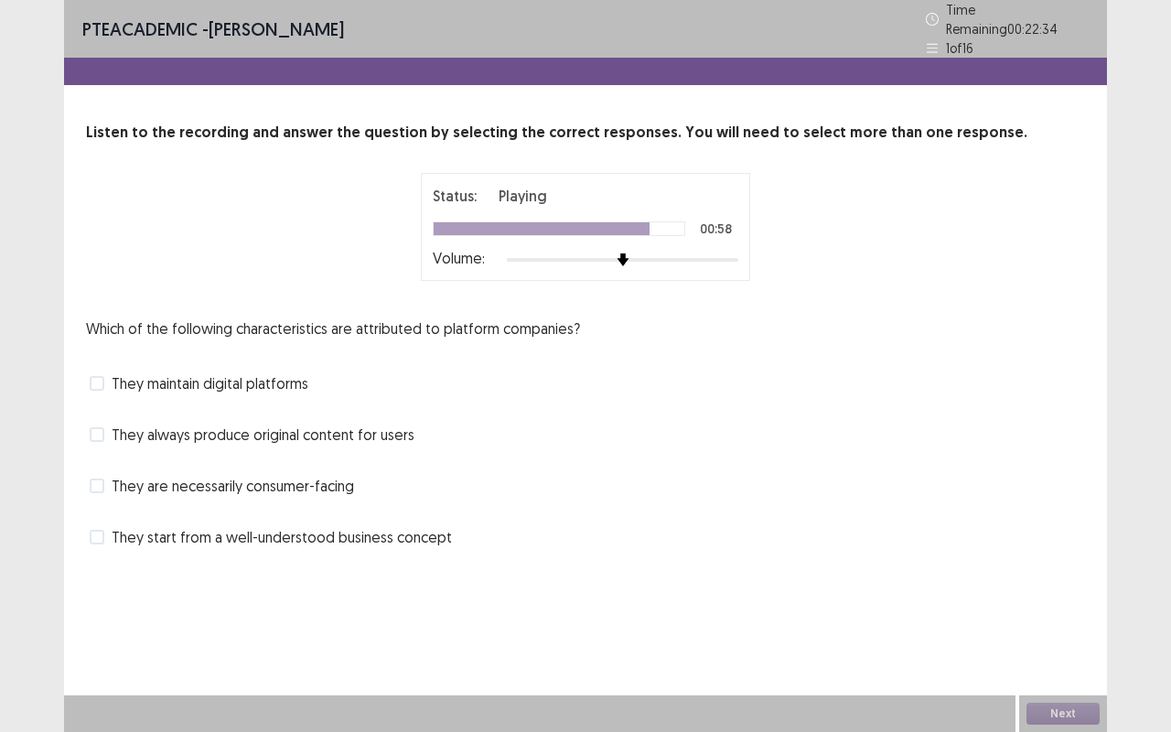
click at [113, 526] on span "They start from a well-understood business concept" at bounding box center [282, 537] width 340 height 22
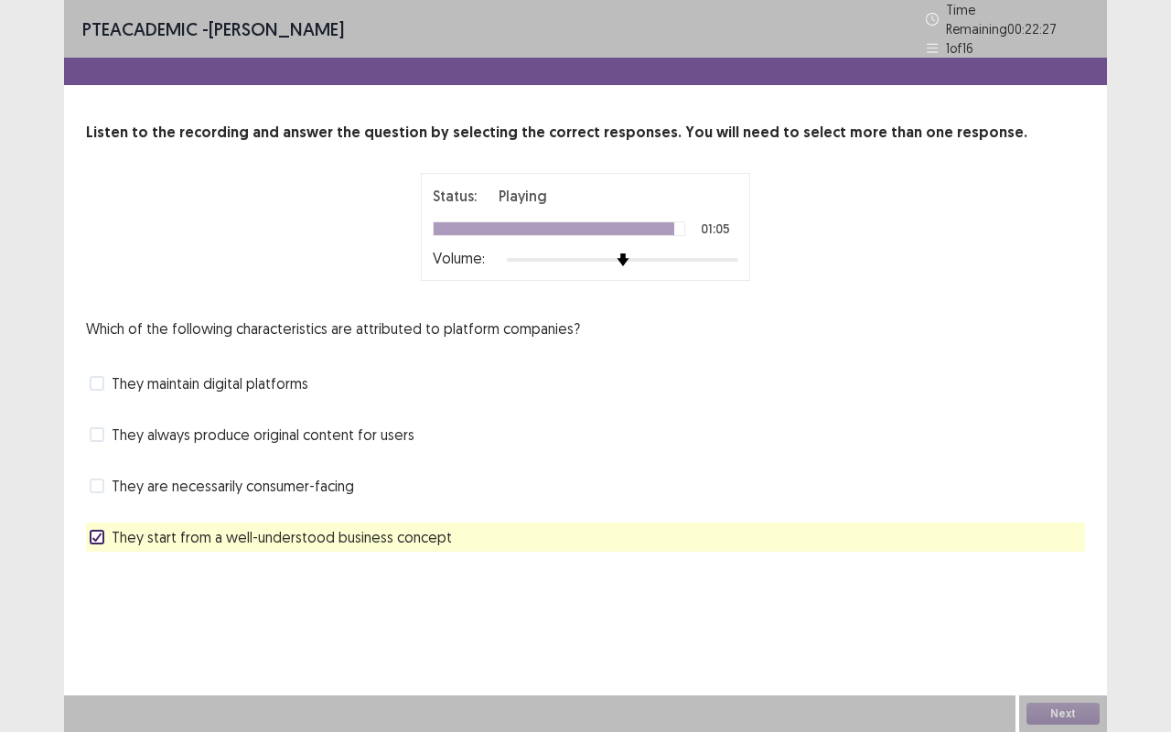
click at [104, 374] on label "They maintain digital platforms" at bounding box center [199, 383] width 219 height 22
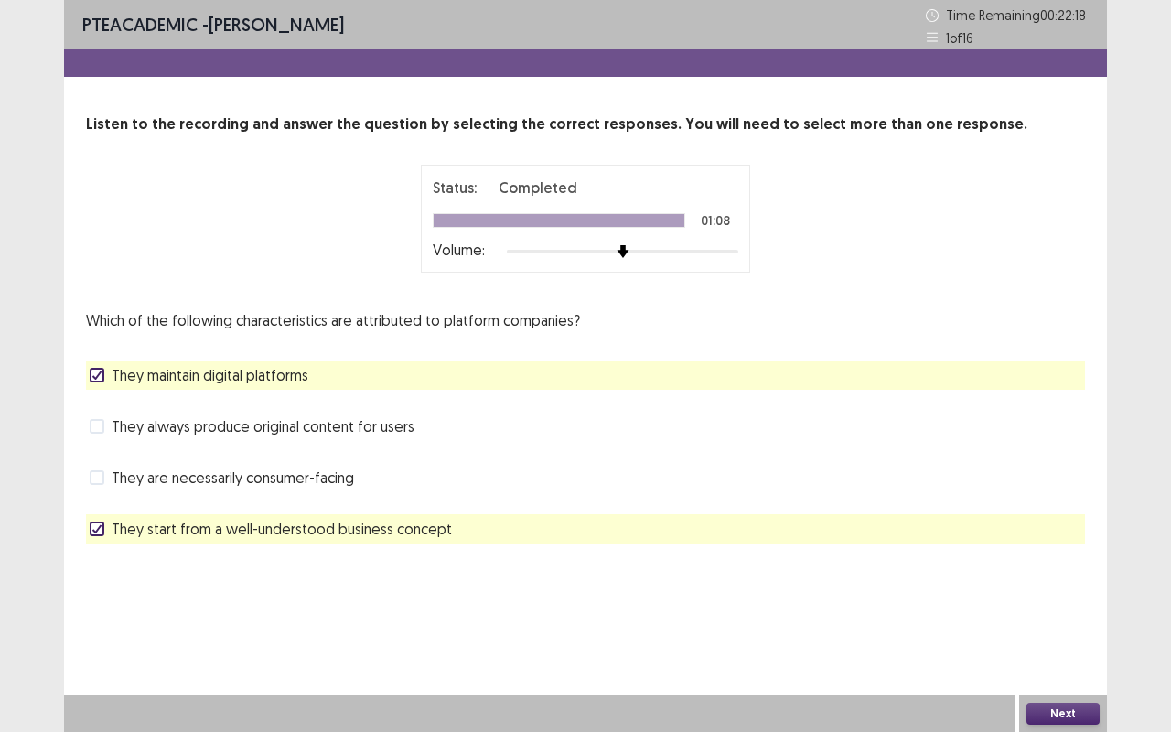
click at [1045, 616] on button "Next" at bounding box center [1062, 714] width 73 height 22
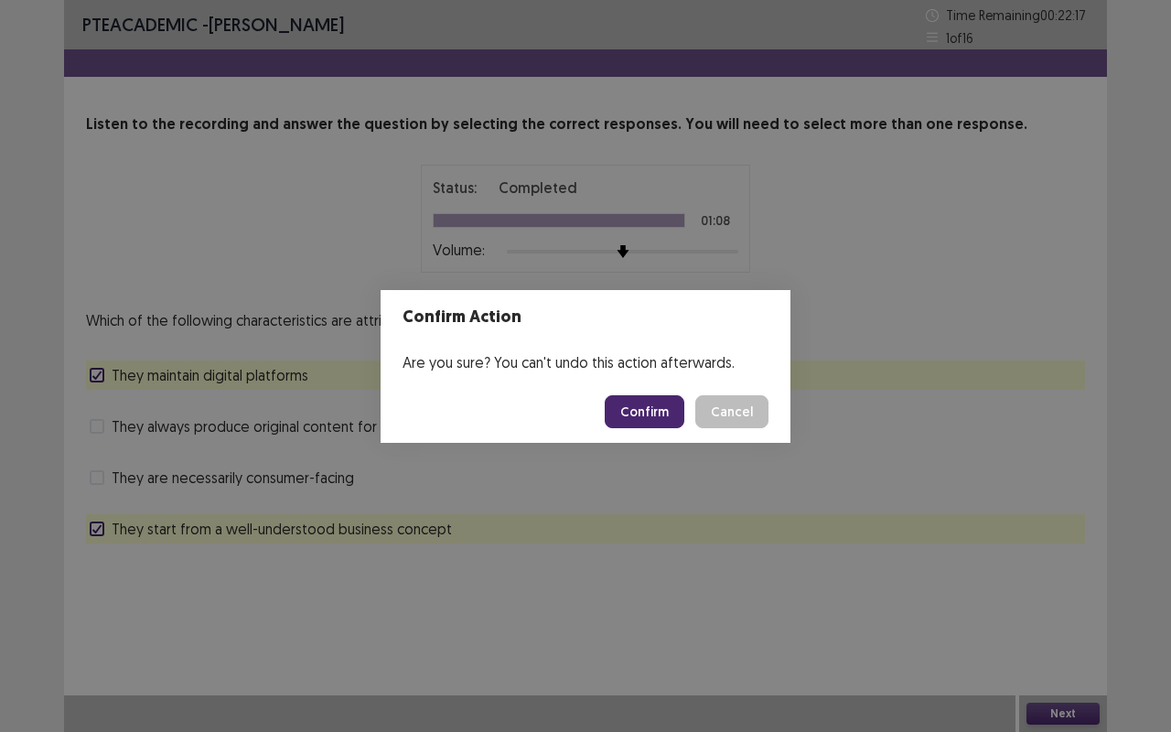
click at [661, 413] on button "Confirm" at bounding box center [645, 411] width 80 height 33
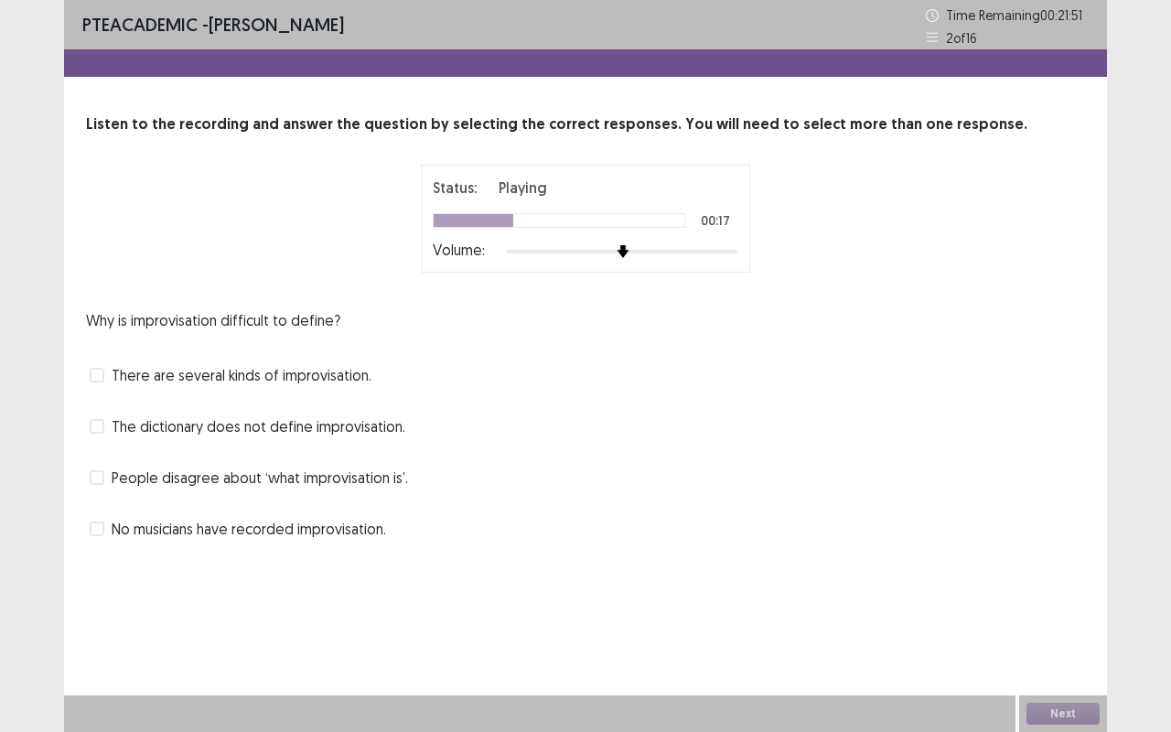
click at [107, 376] on label "There are several kinds of improvisation." at bounding box center [231, 375] width 282 height 22
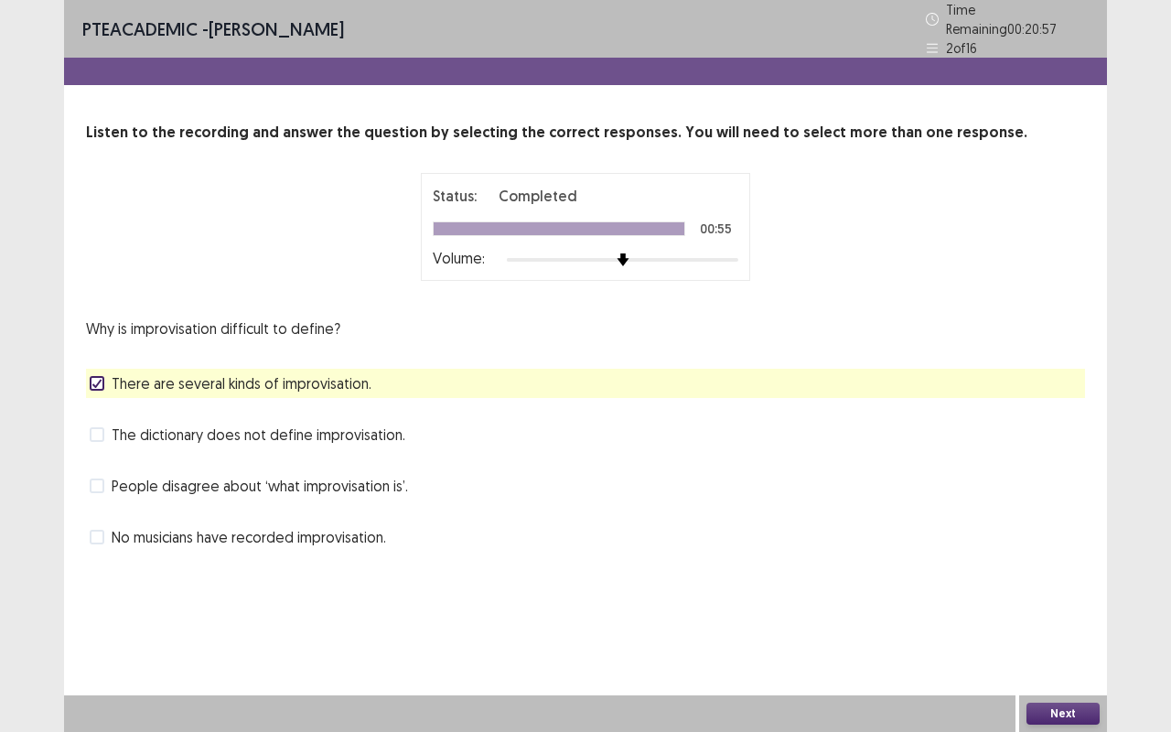
click at [102, 522] on div "No musicians have recorded improvisation." at bounding box center [585, 536] width 999 height 29
click at [102, 531] on span at bounding box center [97, 537] width 15 height 15
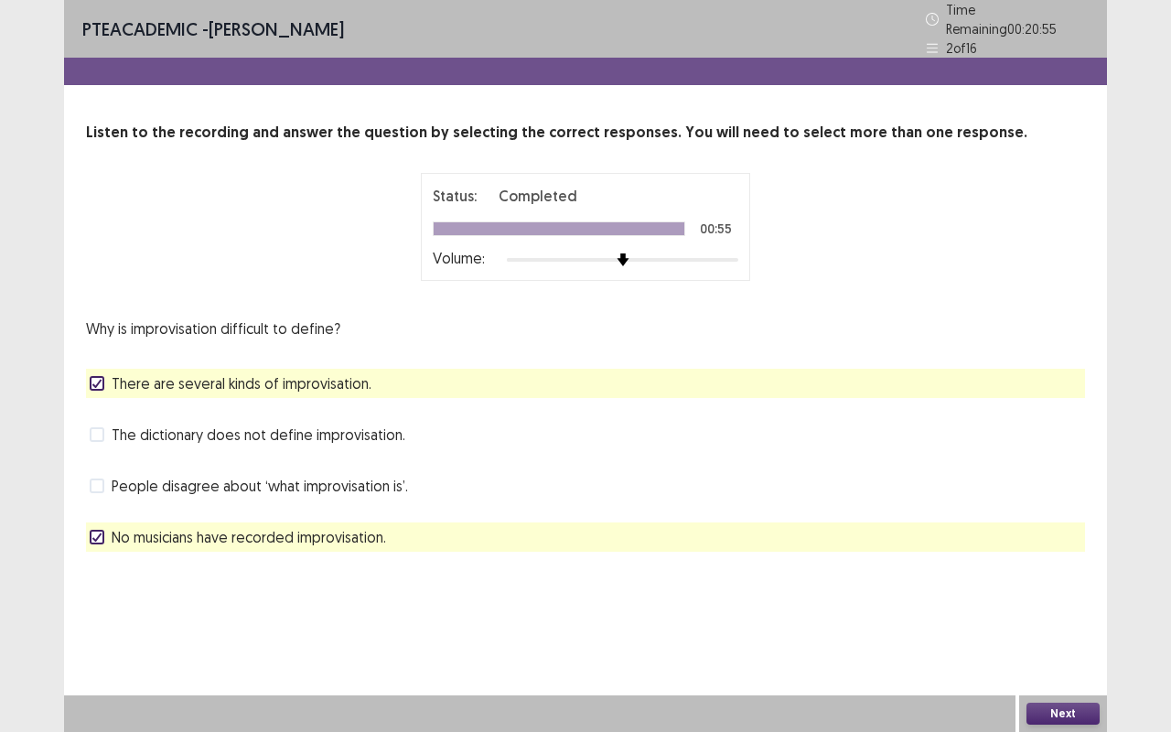
click at [1036, 616] on button "Next" at bounding box center [1062, 714] width 73 height 22
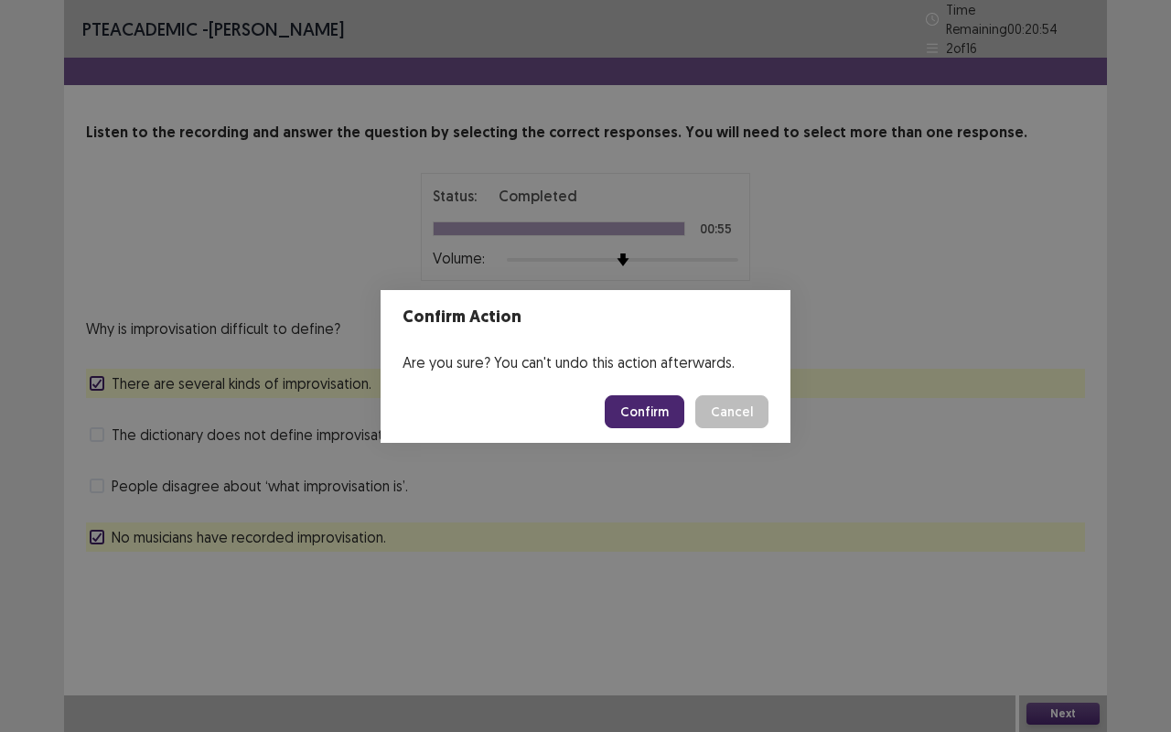
click at [667, 419] on button "Confirm" at bounding box center [645, 411] width 80 height 33
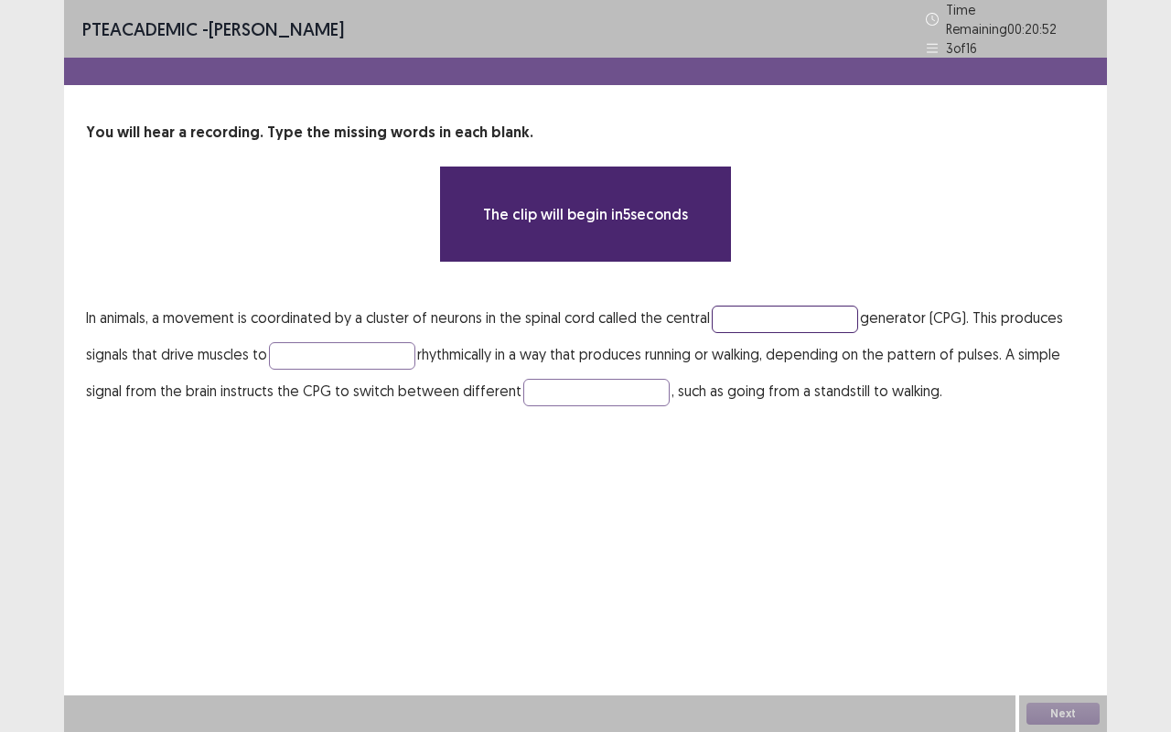
click at [772, 318] on input "text" at bounding box center [785, 319] width 146 height 27
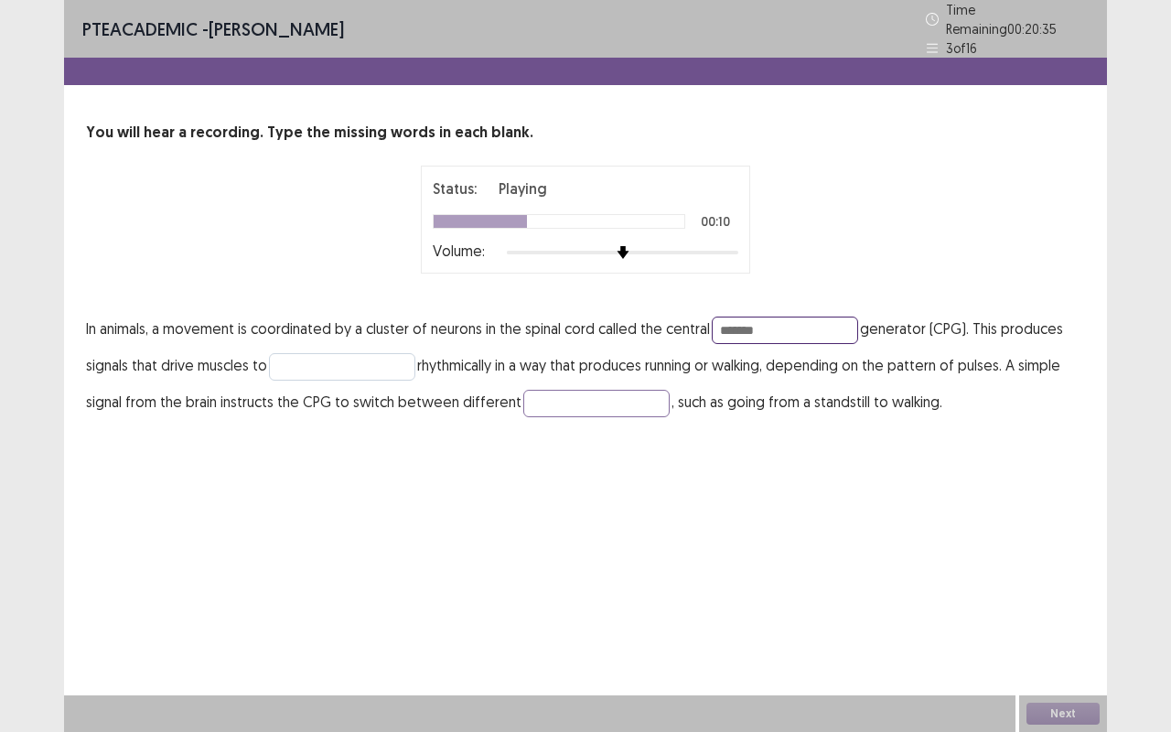
type input "*******"
click at [293, 366] on input "text" at bounding box center [342, 366] width 146 height 27
type input "********"
click at [554, 397] on input "text" at bounding box center [596, 403] width 146 height 27
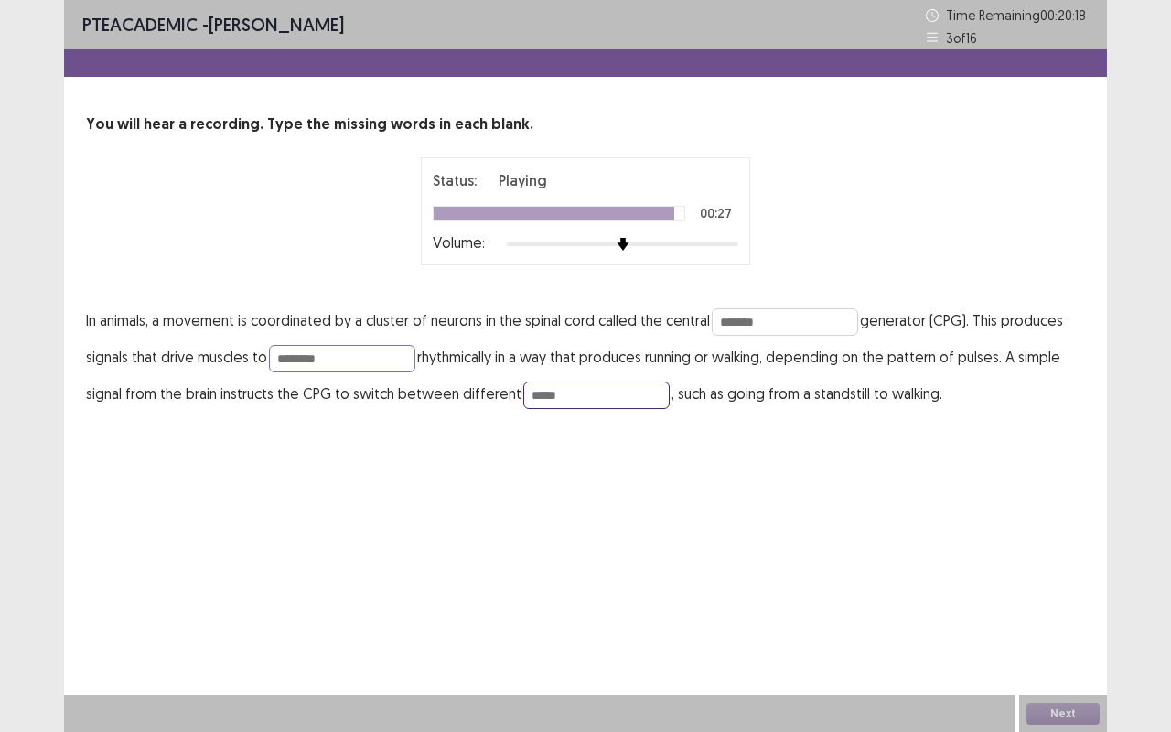
type input "*****"
click at [769, 309] on input "*******" at bounding box center [785, 321] width 146 height 27
click at [779, 317] on input "*******" at bounding box center [785, 321] width 146 height 27
type input "***"
click at [1048, 616] on button "Next" at bounding box center [1062, 714] width 73 height 22
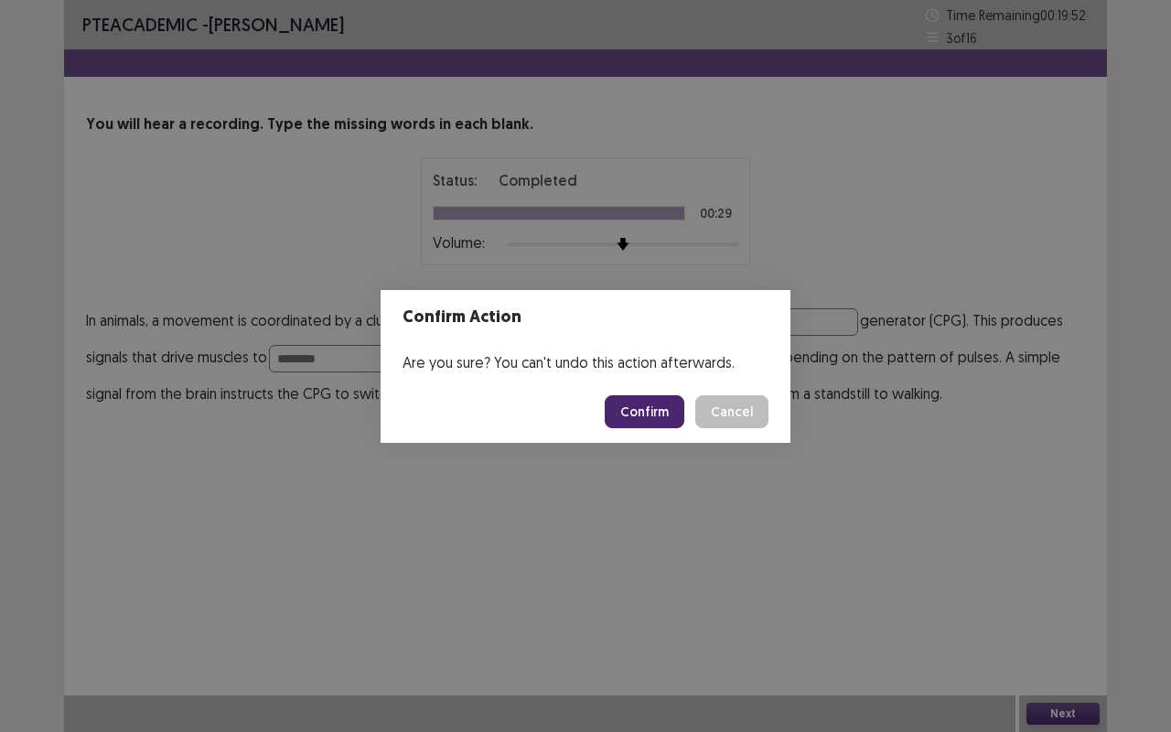
click at [631, 410] on button "Confirm" at bounding box center [645, 411] width 80 height 33
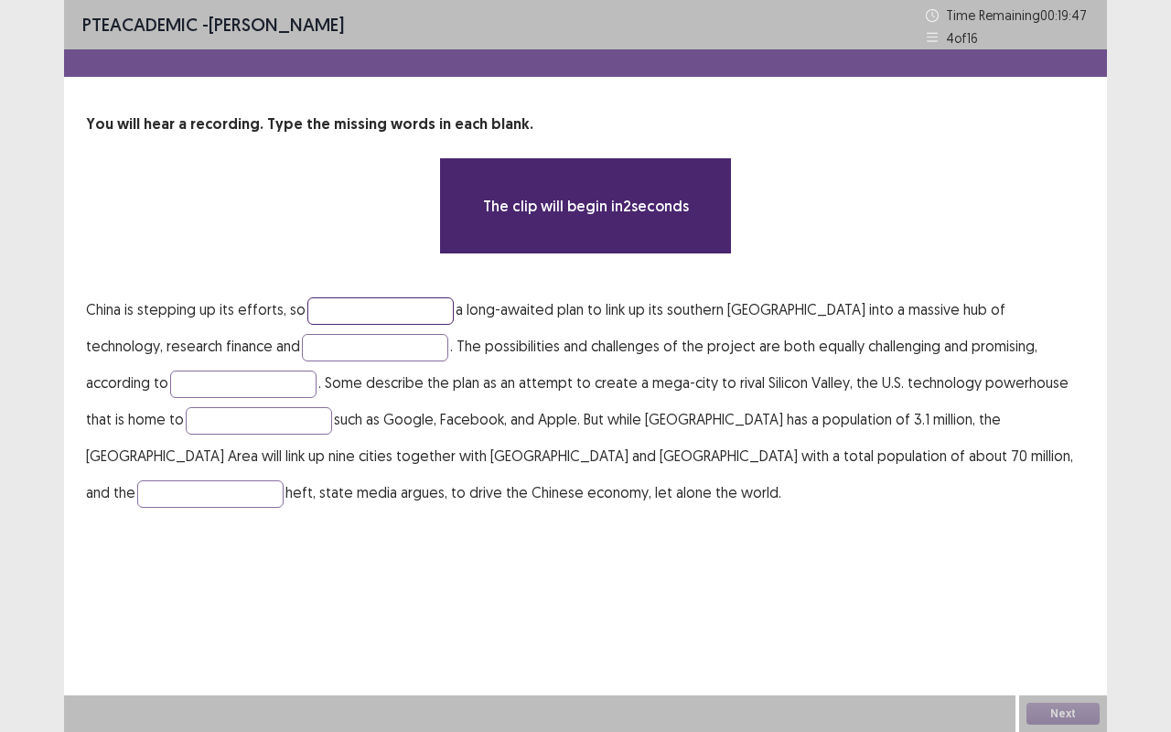
click at [351, 318] on input "text" at bounding box center [380, 310] width 146 height 27
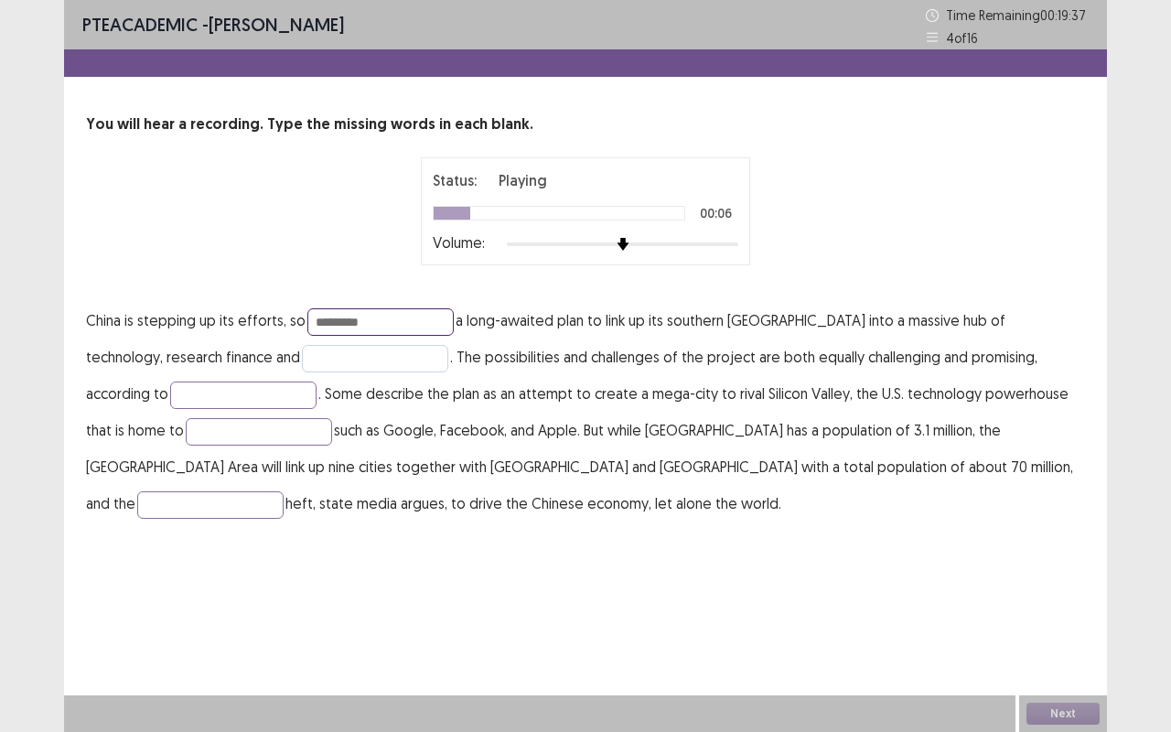
type input "*********"
click at [326, 360] on input "text" at bounding box center [375, 358] width 146 height 27
type input "*********"
click at [170, 385] on input "text" at bounding box center [243, 394] width 146 height 27
type input "********"
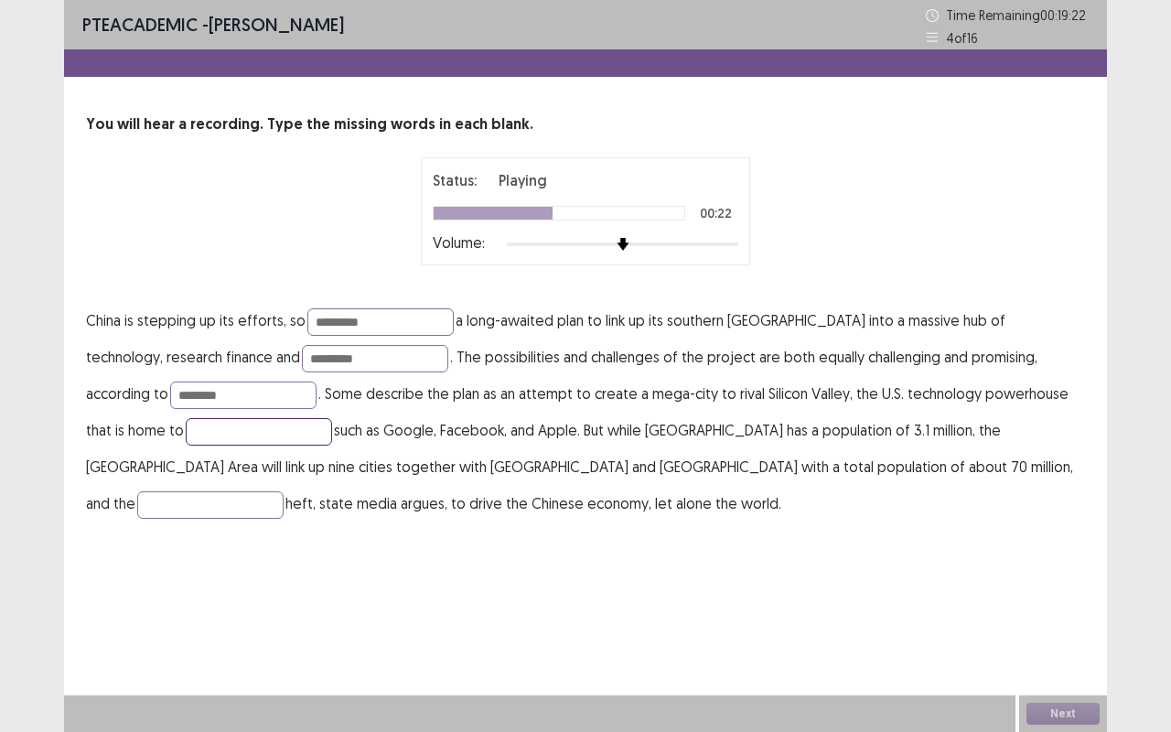
click at [186, 430] on input "text" at bounding box center [259, 431] width 146 height 27
type input "**********"
click at [284, 491] on input "text" at bounding box center [210, 504] width 146 height 27
type input "********"
click at [392, 329] on input "*********" at bounding box center [380, 321] width 146 height 27
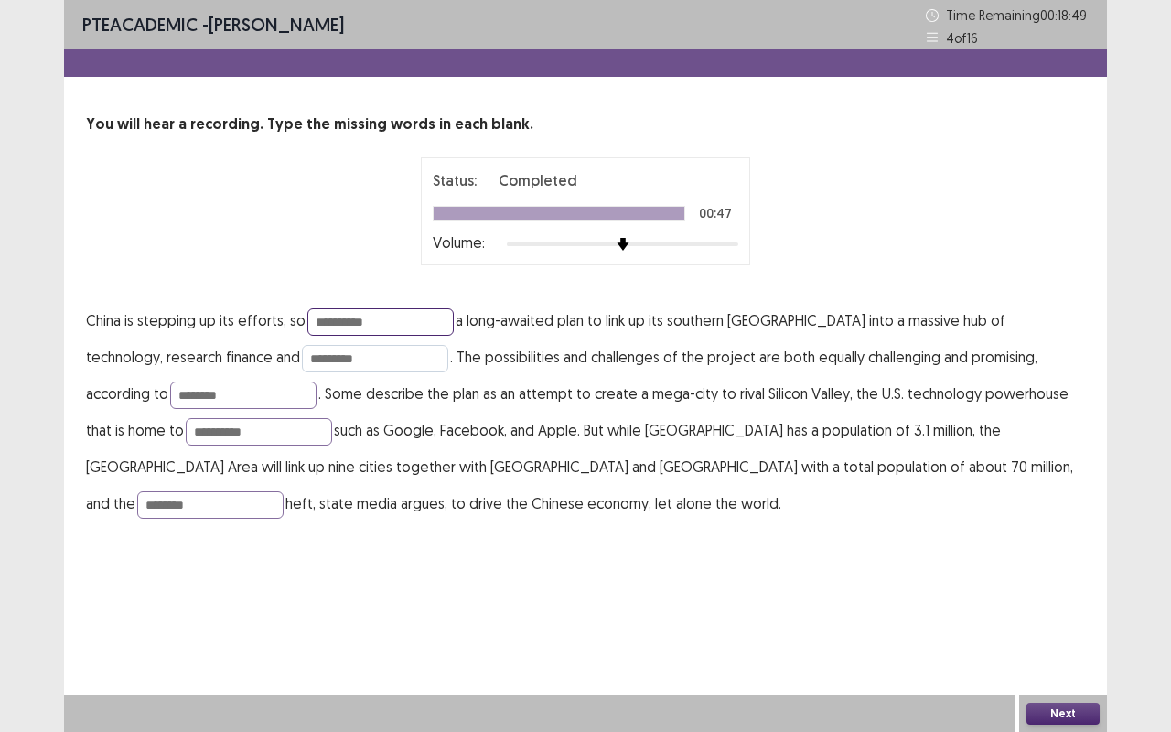
type input "**********"
click at [322, 359] on input "*********" at bounding box center [375, 358] width 146 height 27
type input "**********"
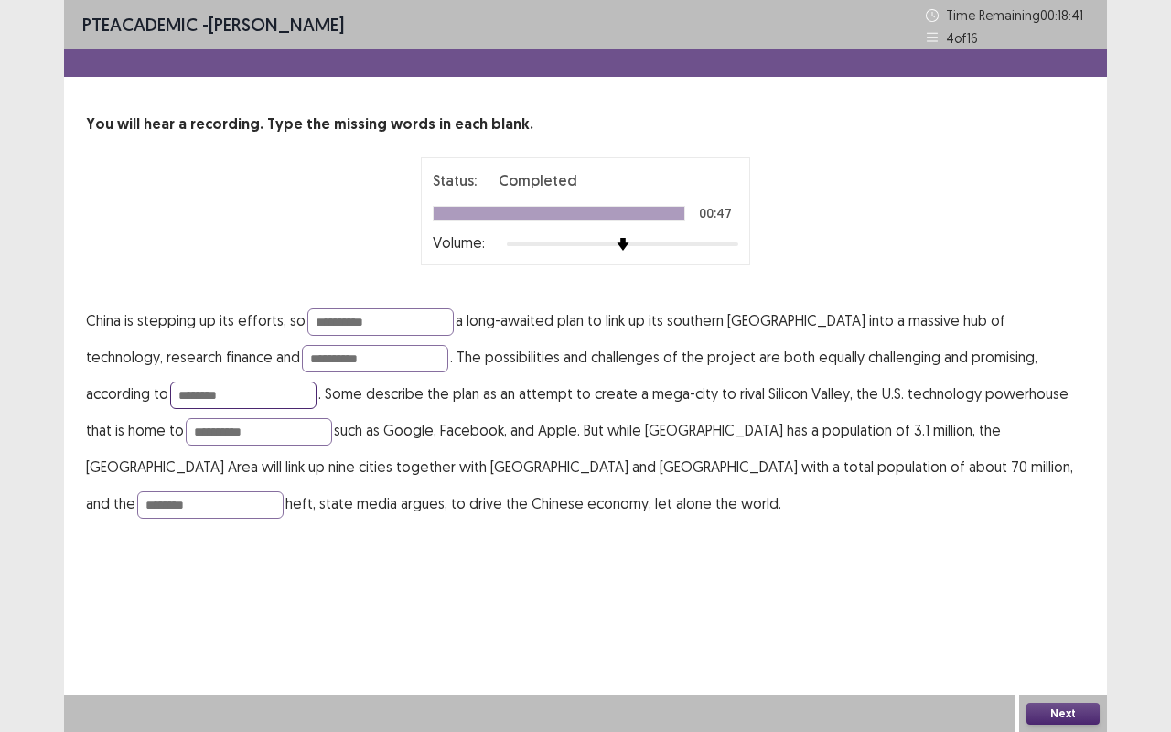
click at [170, 403] on input "********" at bounding box center [243, 394] width 146 height 27
type input "********"
click at [186, 423] on input "**********" at bounding box center [259, 431] width 146 height 27
type input "*********"
click at [1048, 616] on button "Next" at bounding box center [1062, 714] width 73 height 22
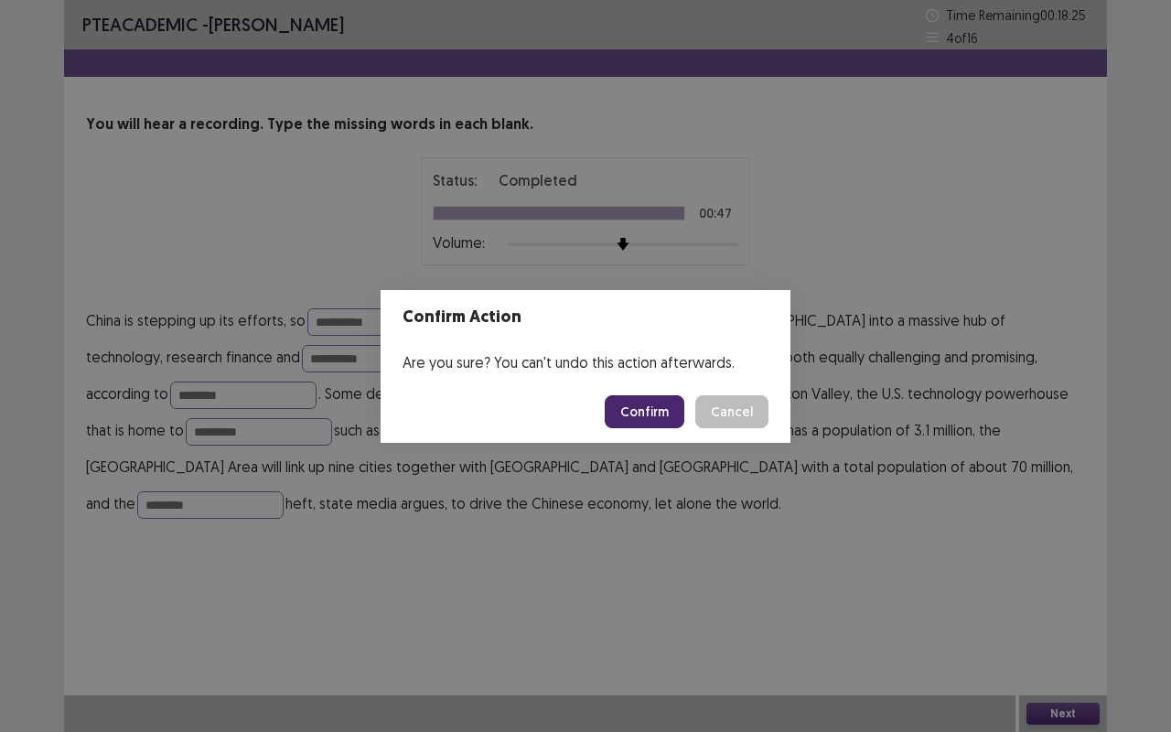
click at [653, 410] on button "Confirm" at bounding box center [645, 411] width 80 height 33
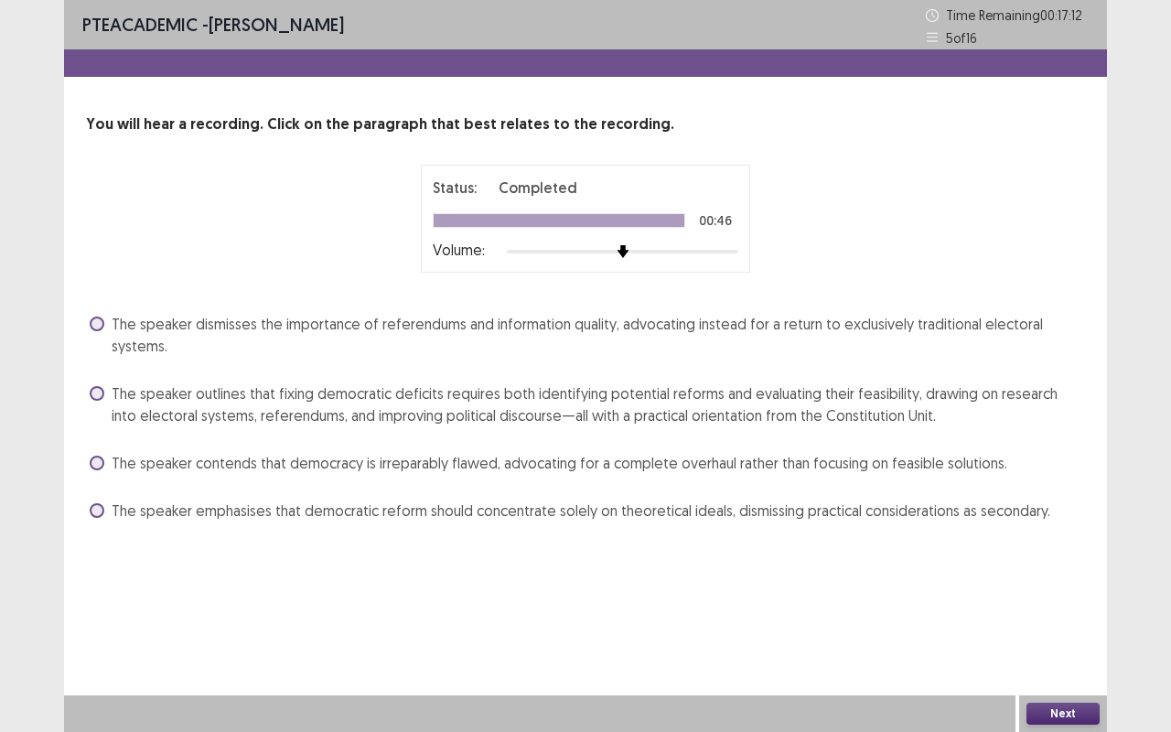
click at [110, 402] on label "The speaker outlines that fixing democratic deficits requires both identifying …" at bounding box center [587, 404] width 995 height 44
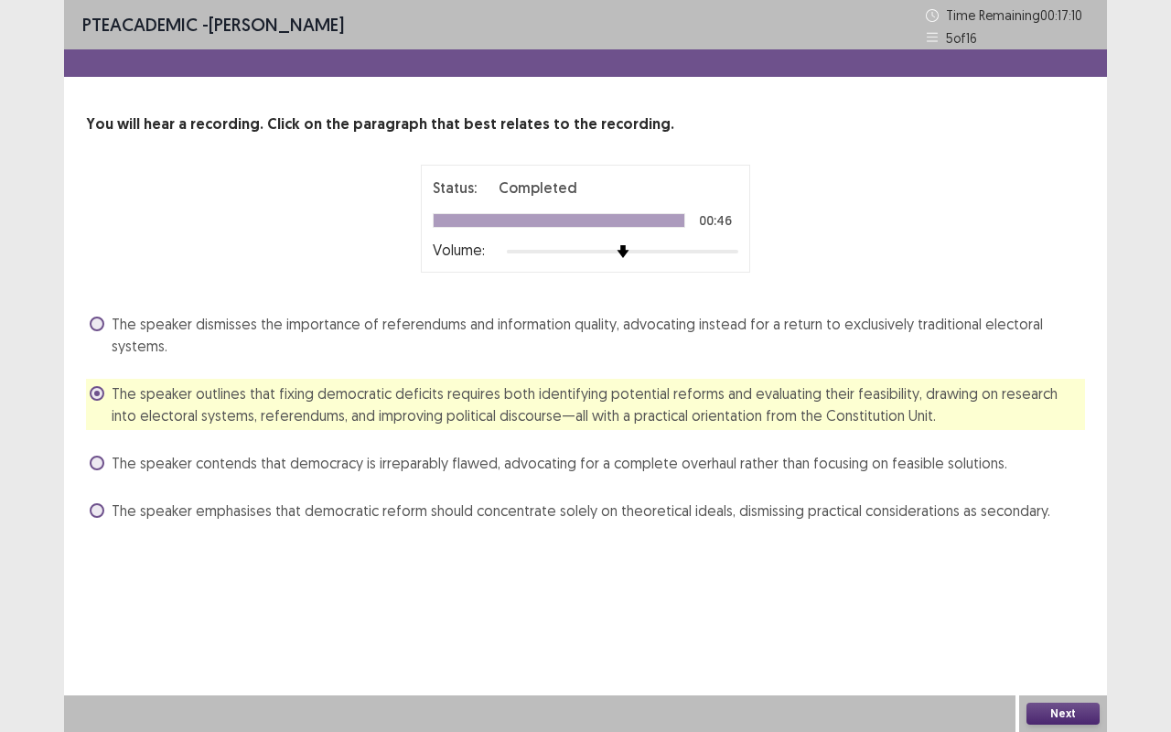
click at [1043, 616] on button "Next" at bounding box center [1062, 714] width 73 height 22
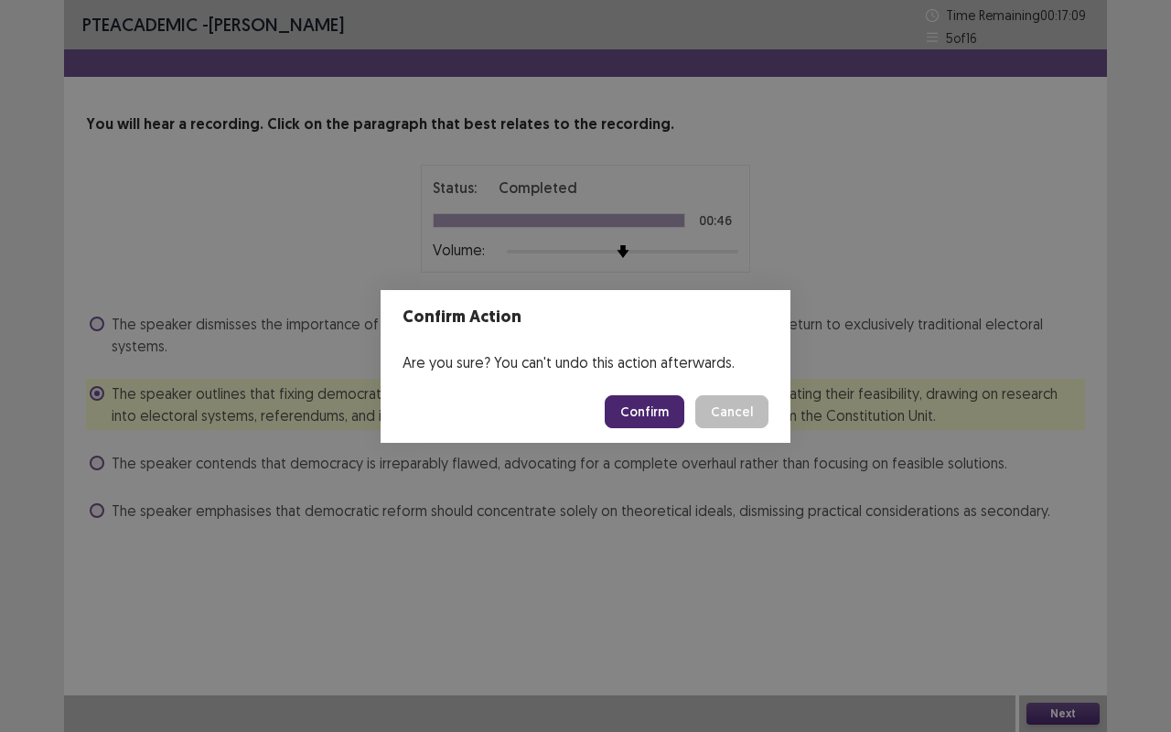
click at [648, 417] on button "Confirm" at bounding box center [645, 411] width 80 height 33
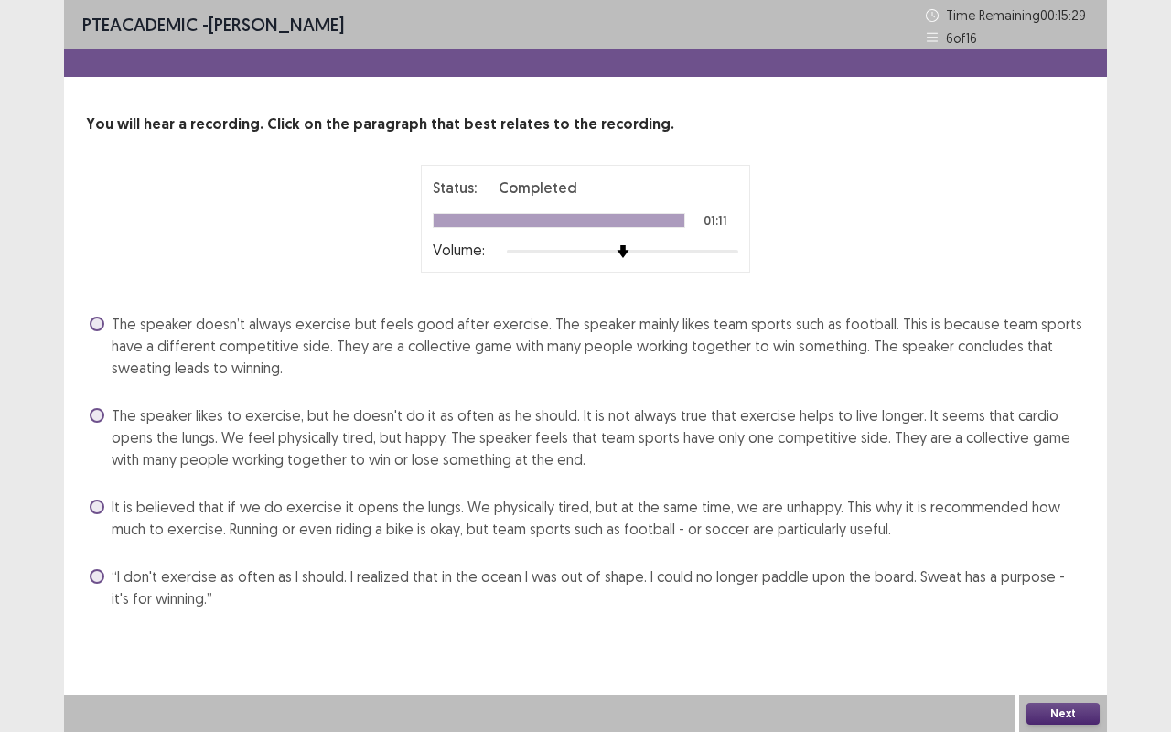
click at [99, 325] on span at bounding box center [97, 324] width 15 height 15
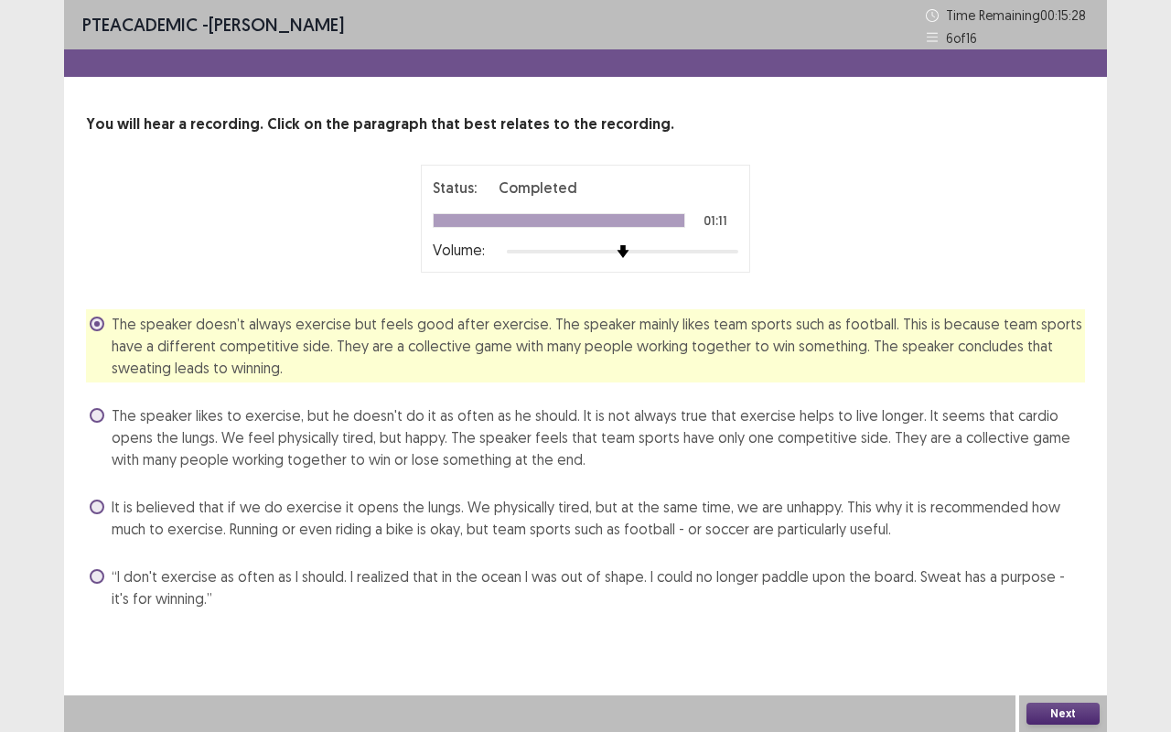
click at [1082, 616] on button "Next" at bounding box center [1062, 714] width 73 height 22
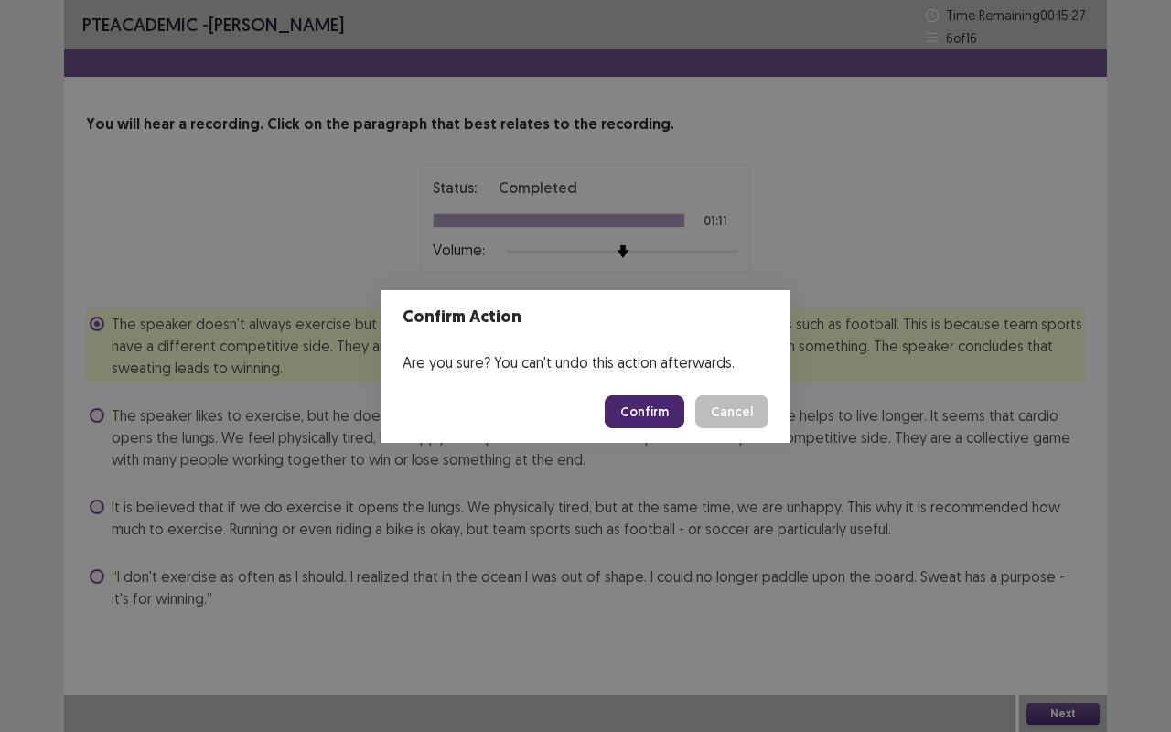
click at [647, 406] on button "Confirm" at bounding box center [645, 411] width 80 height 33
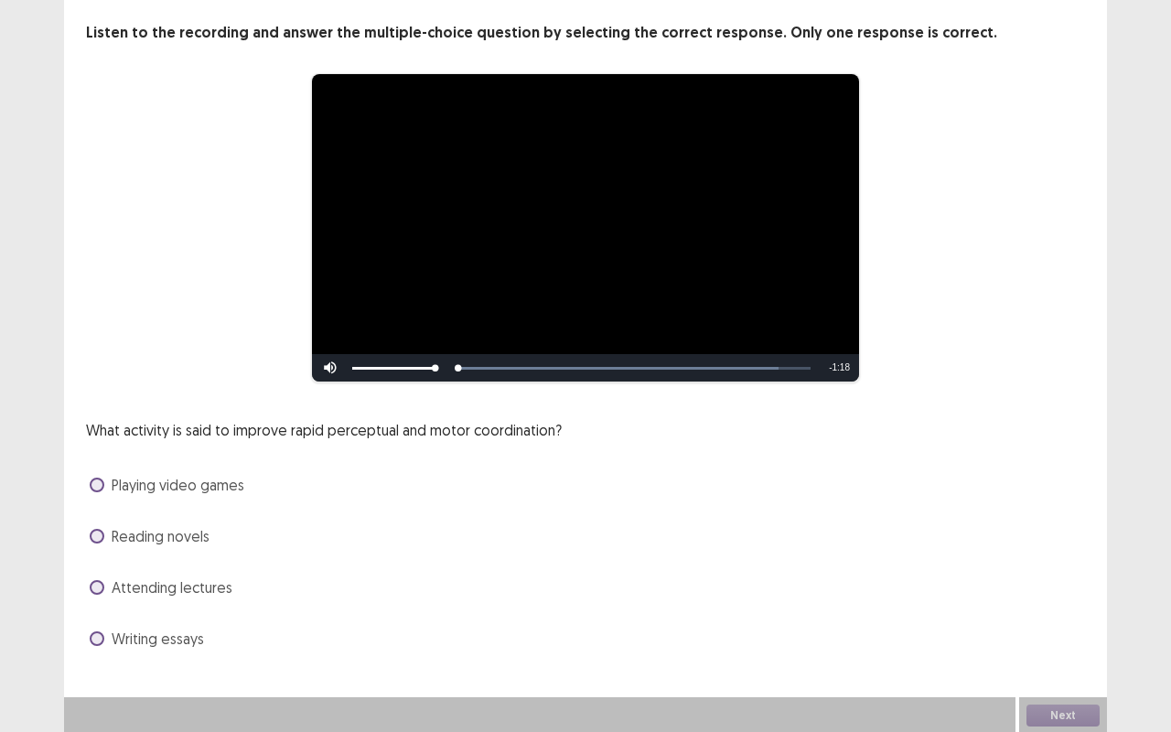
scroll to position [93, 0]
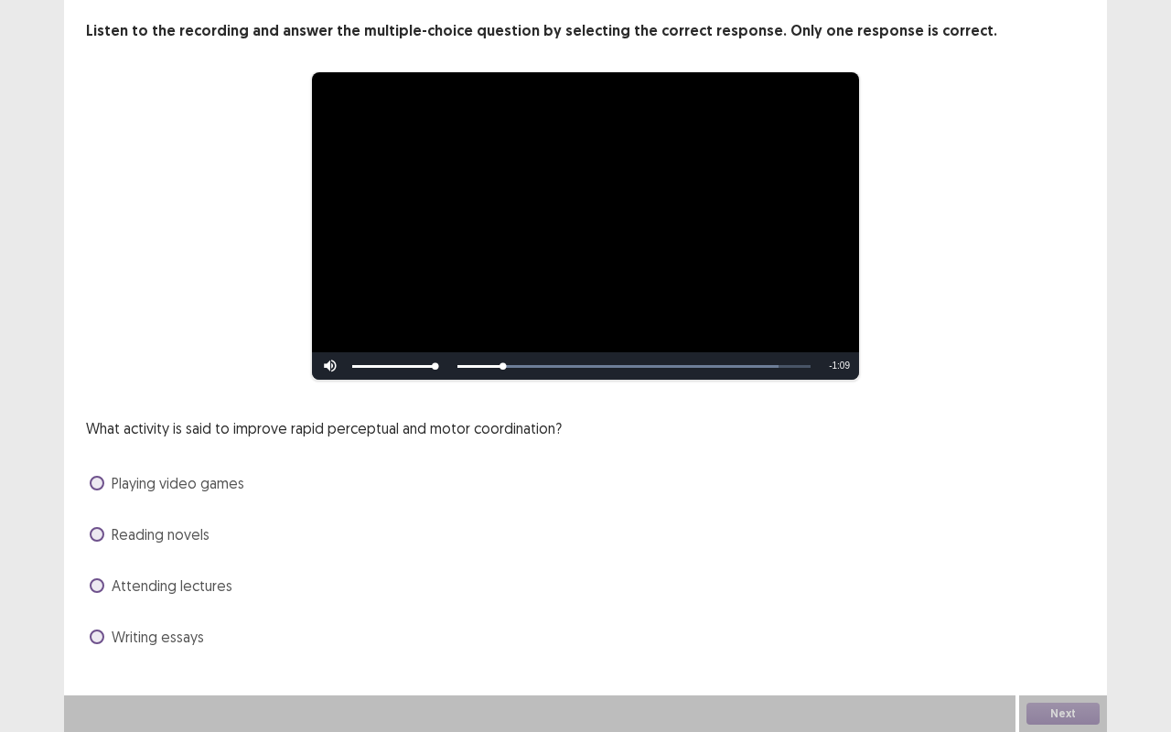
click at [102, 481] on span at bounding box center [97, 483] width 15 height 15
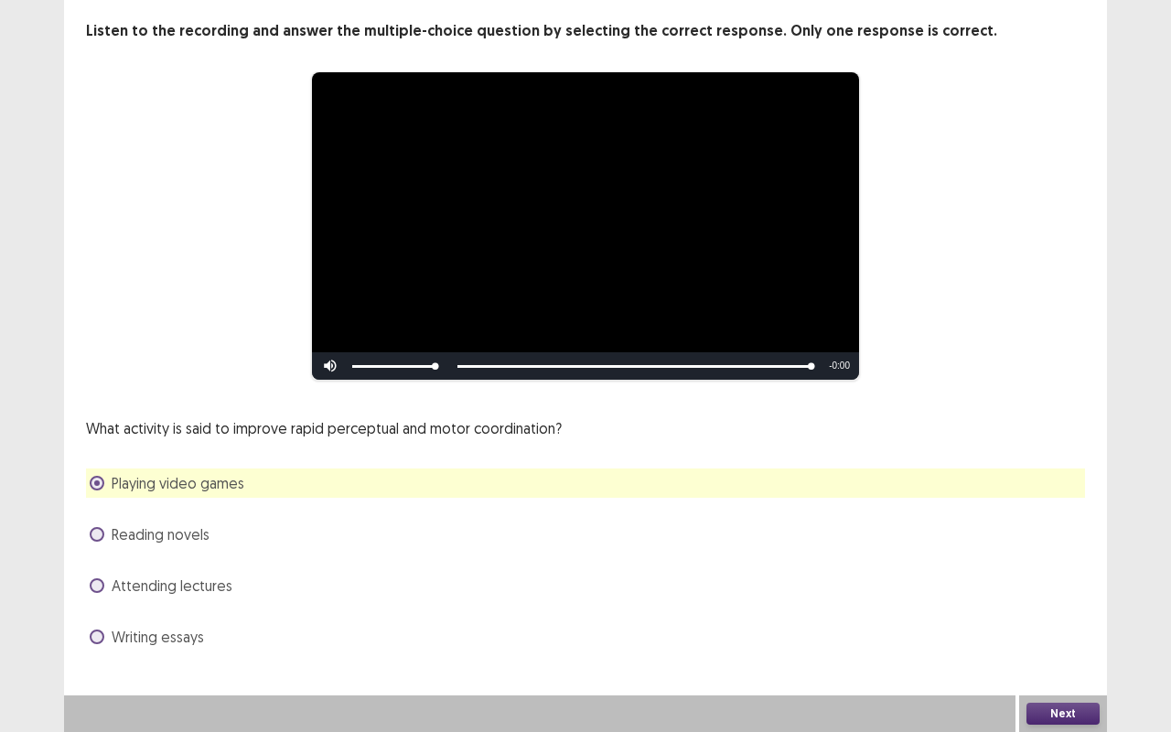
click at [1068, 616] on button "Next" at bounding box center [1062, 714] width 73 height 22
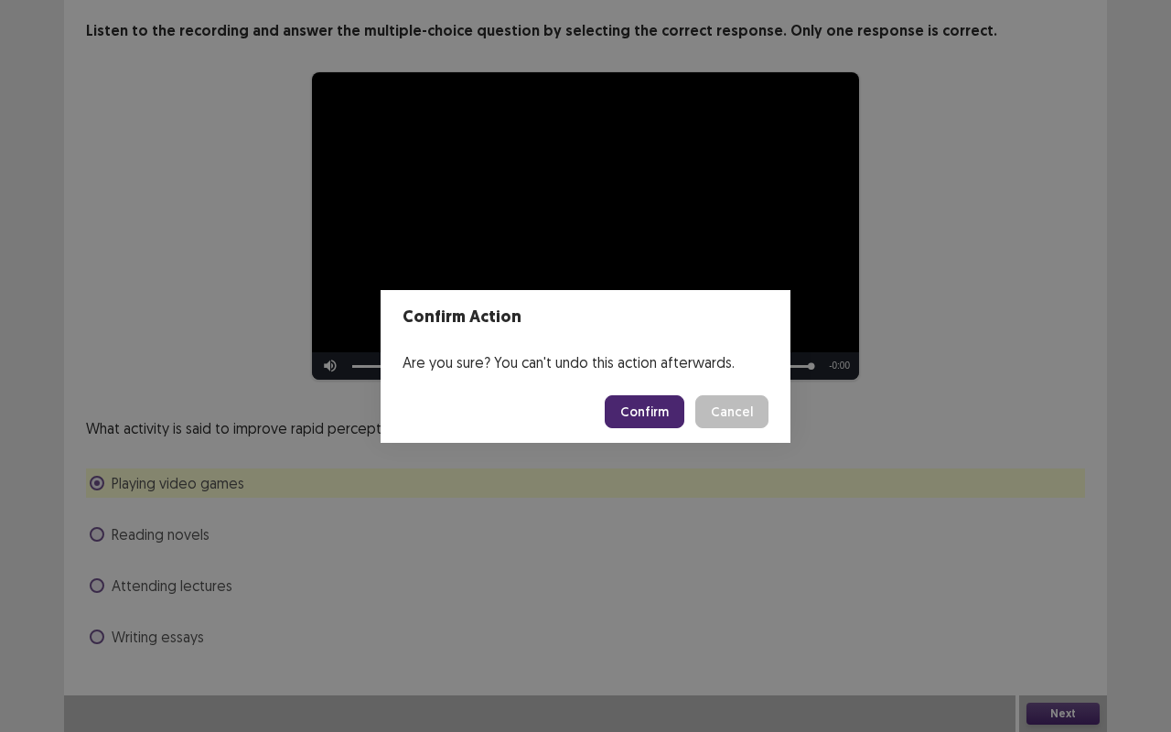
click at [661, 409] on button "Confirm" at bounding box center [645, 411] width 80 height 33
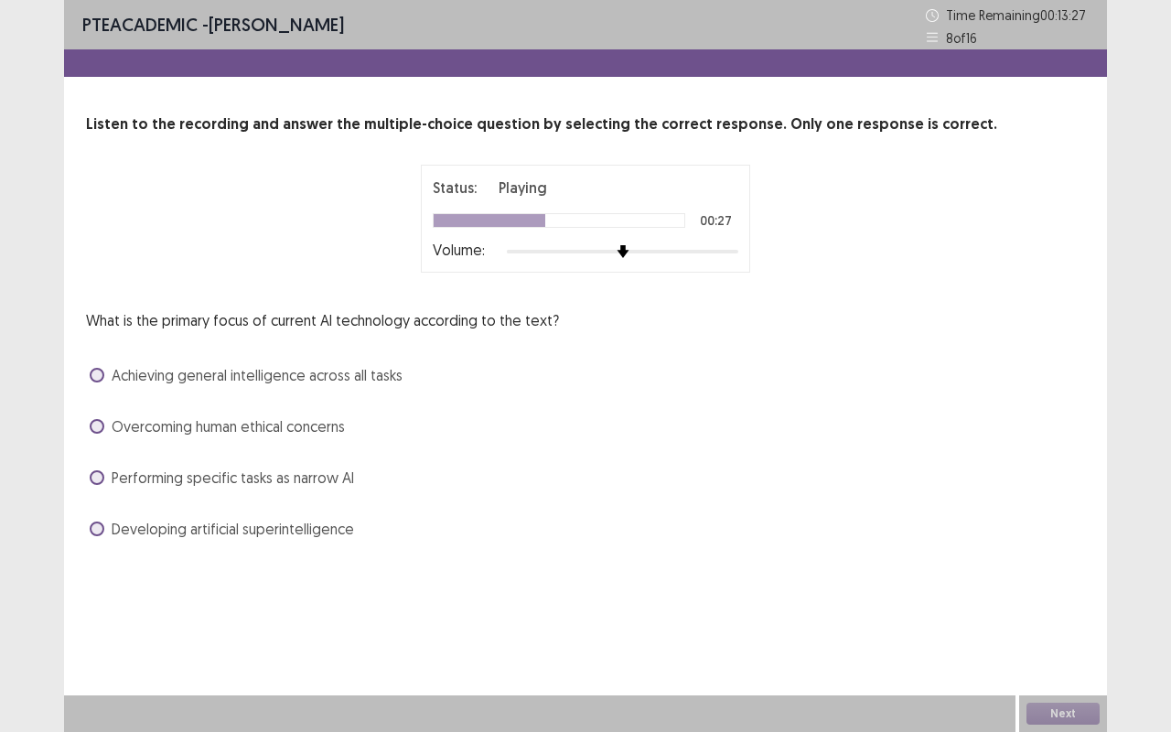
click at [101, 479] on span at bounding box center [97, 477] width 15 height 15
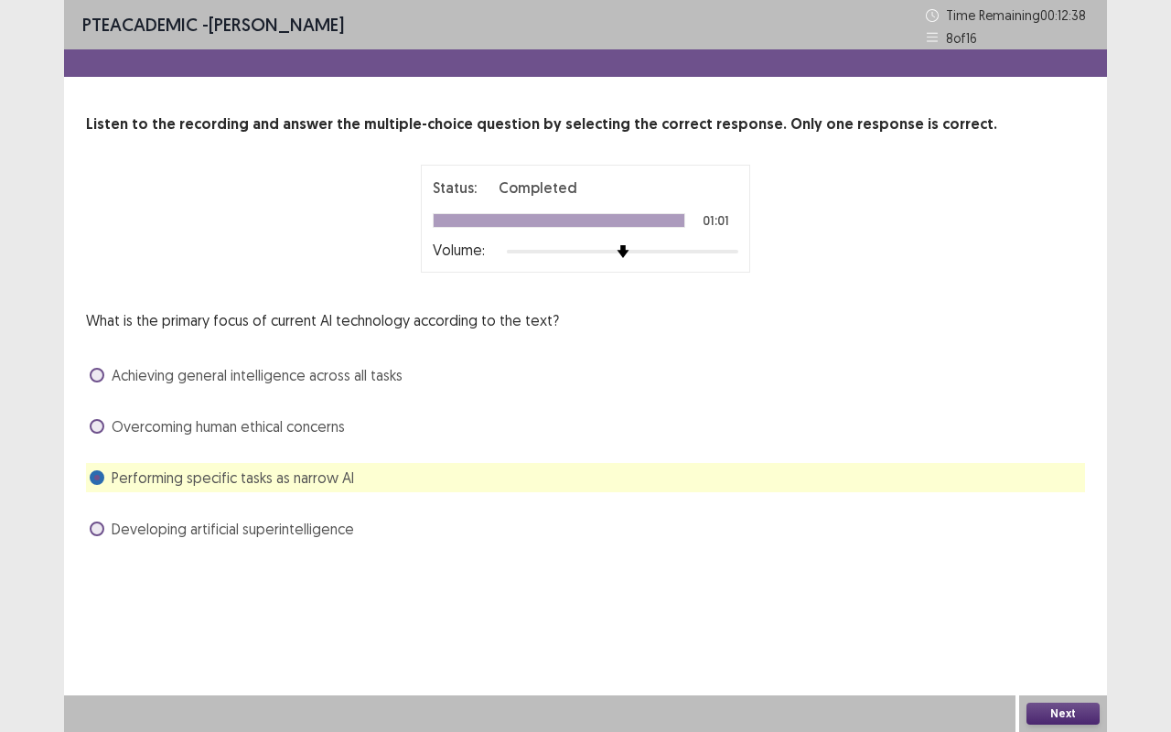
click at [1076, 616] on button "Next" at bounding box center [1062, 714] width 73 height 22
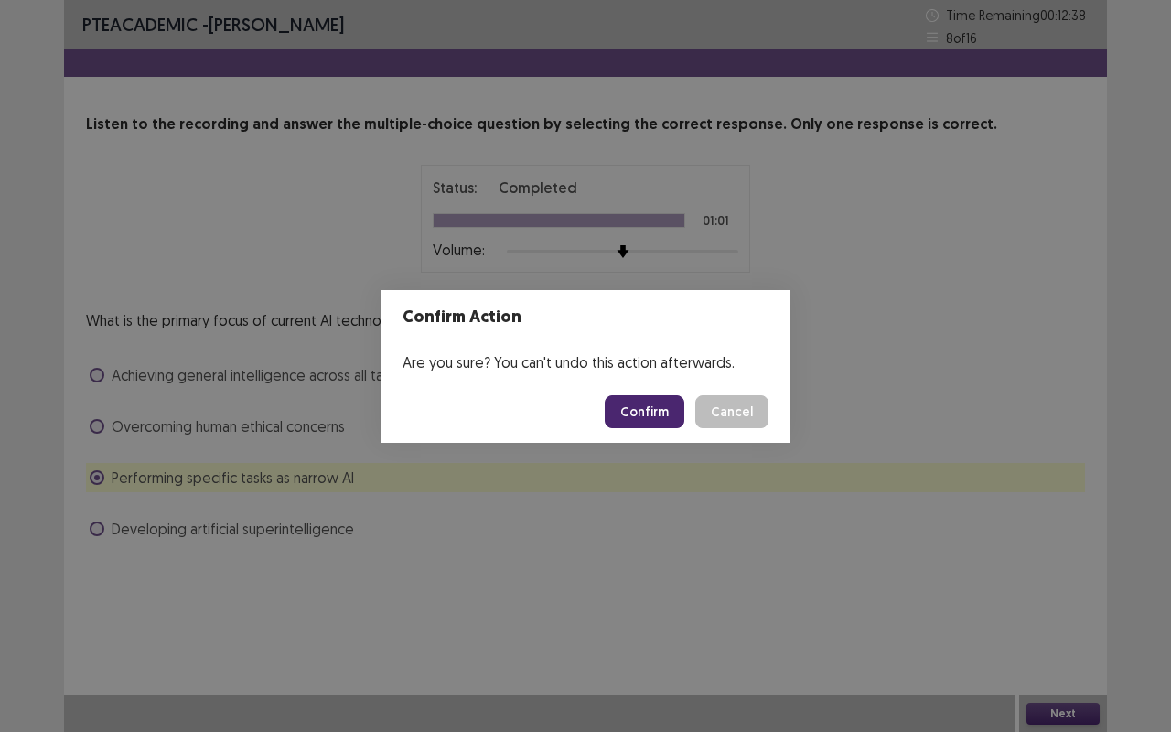
click at [667, 408] on button "Confirm" at bounding box center [645, 411] width 80 height 33
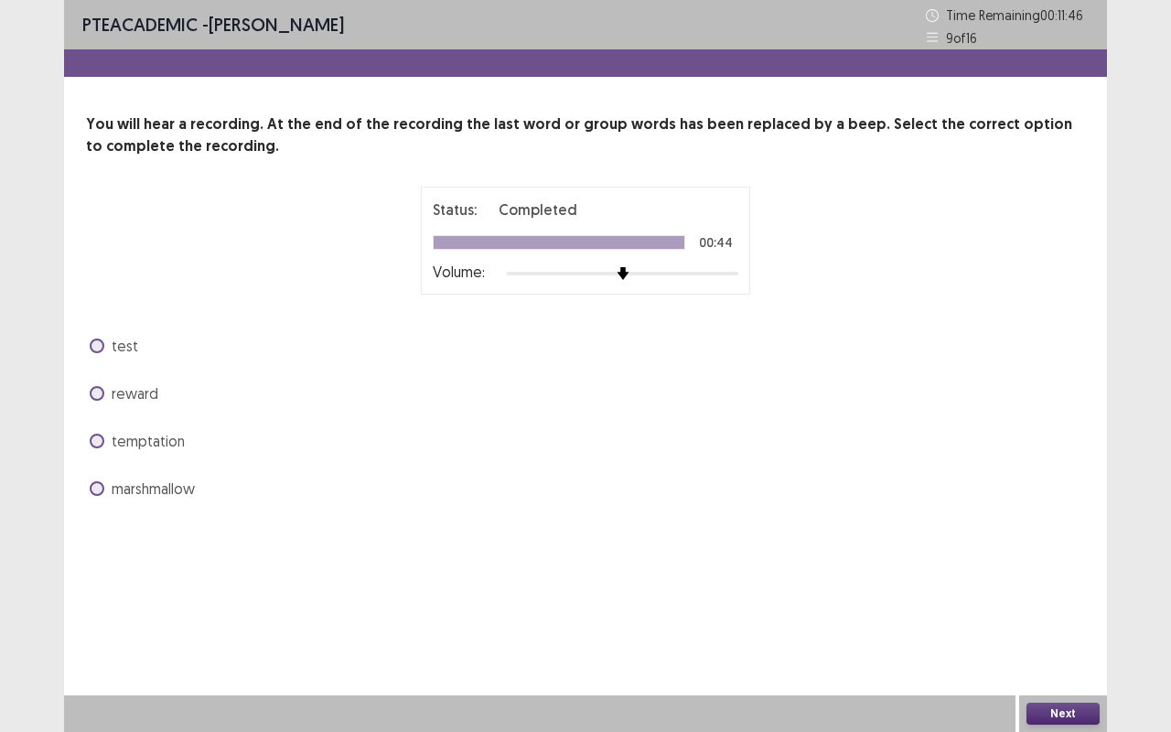
click at [103, 435] on label "temptation" at bounding box center [137, 441] width 95 height 22
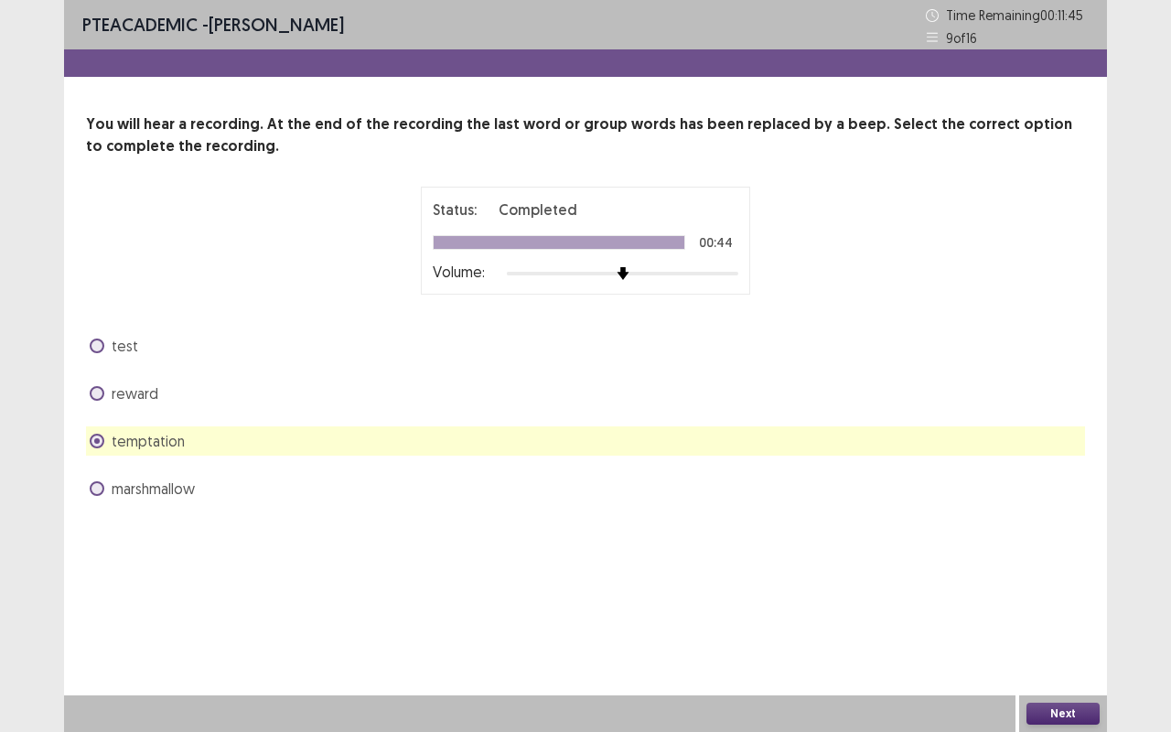
click at [1050, 616] on button "Next" at bounding box center [1062, 714] width 73 height 22
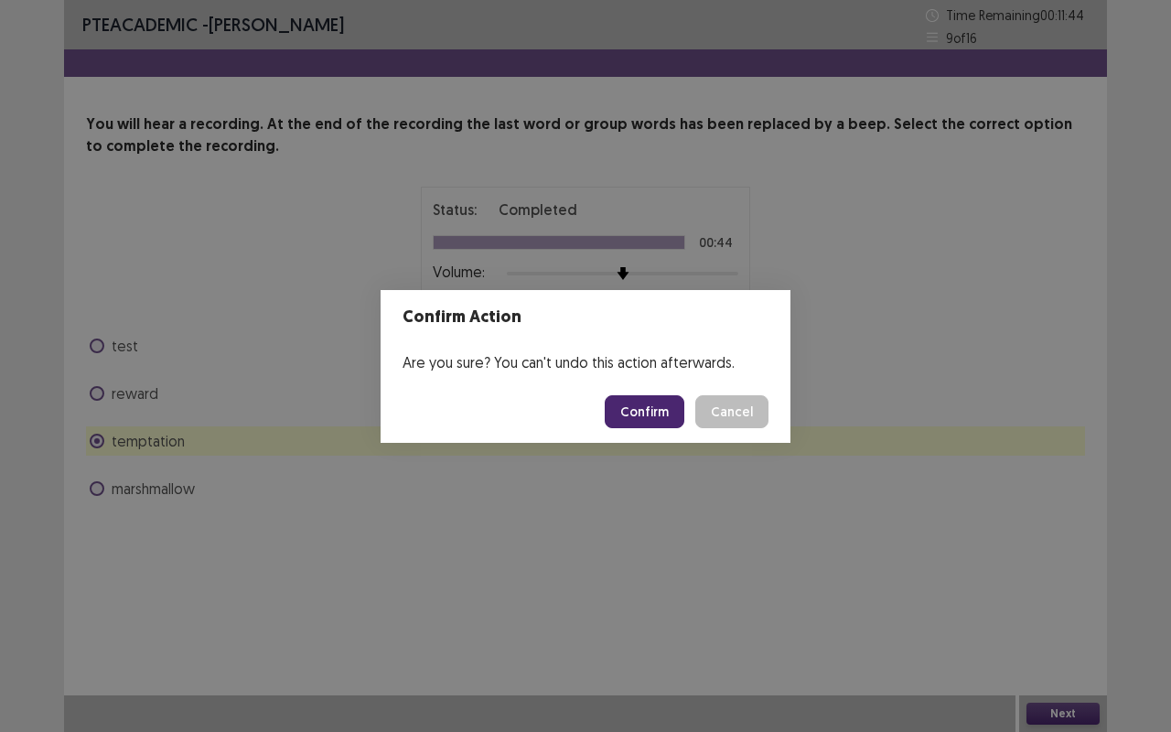
click at [646, 408] on button "Confirm" at bounding box center [645, 411] width 80 height 33
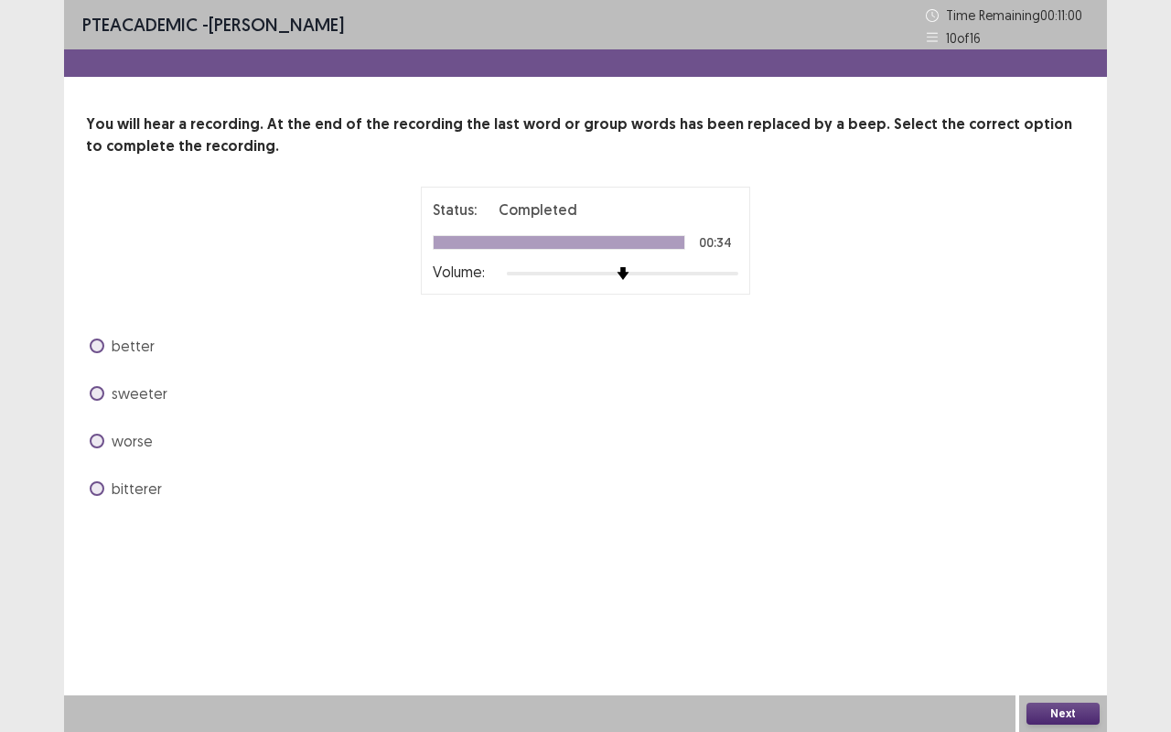
click at [99, 395] on span at bounding box center [97, 393] width 15 height 15
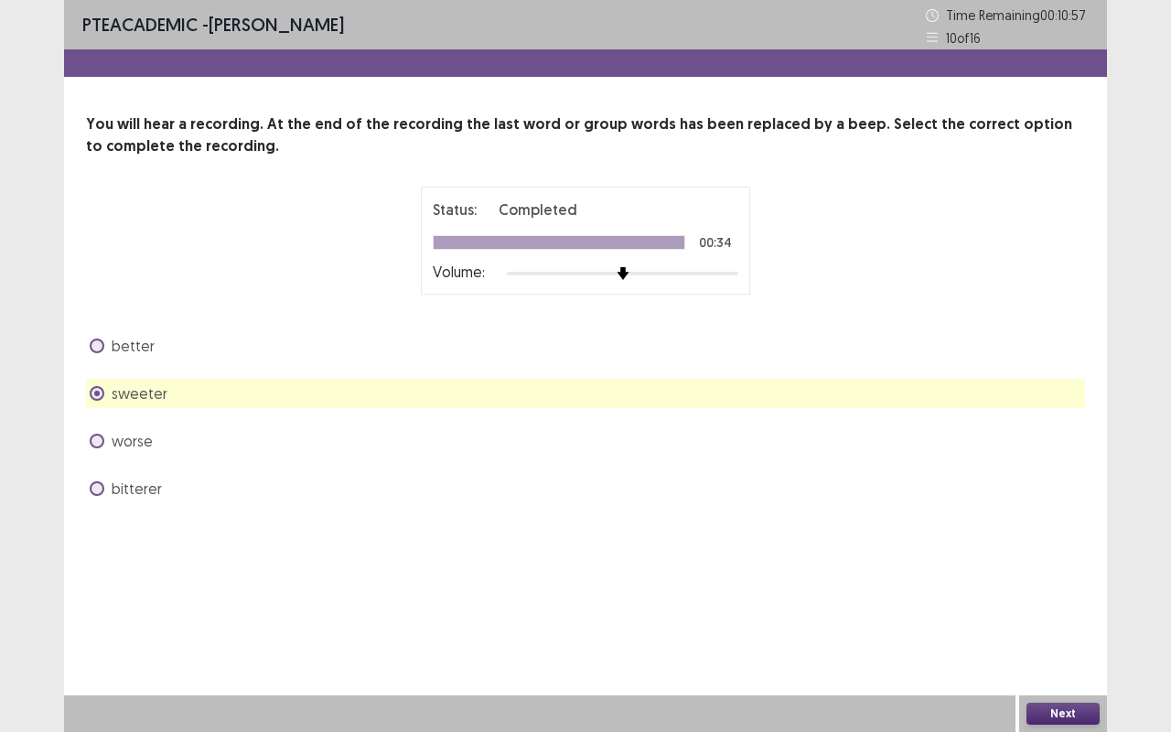
click at [1054, 616] on button "Next" at bounding box center [1062, 714] width 73 height 22
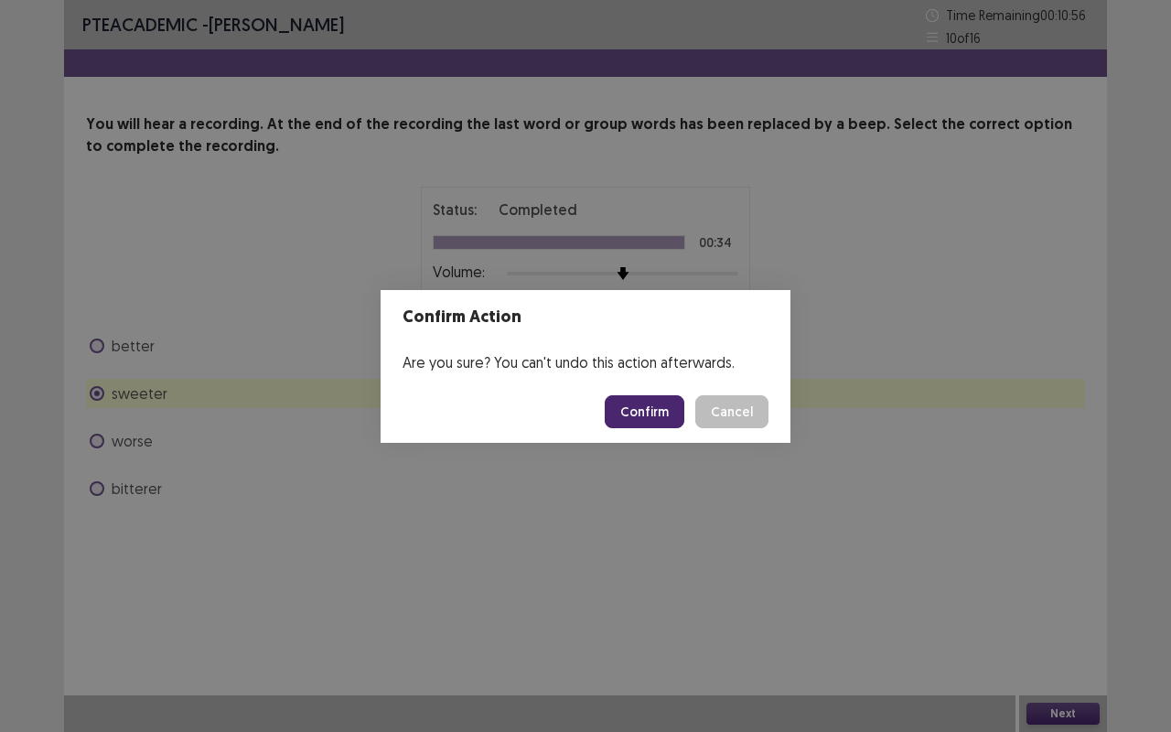
click at [660, 419] on button "Confirm" at bounding box center [645, 411] width 80 height 33
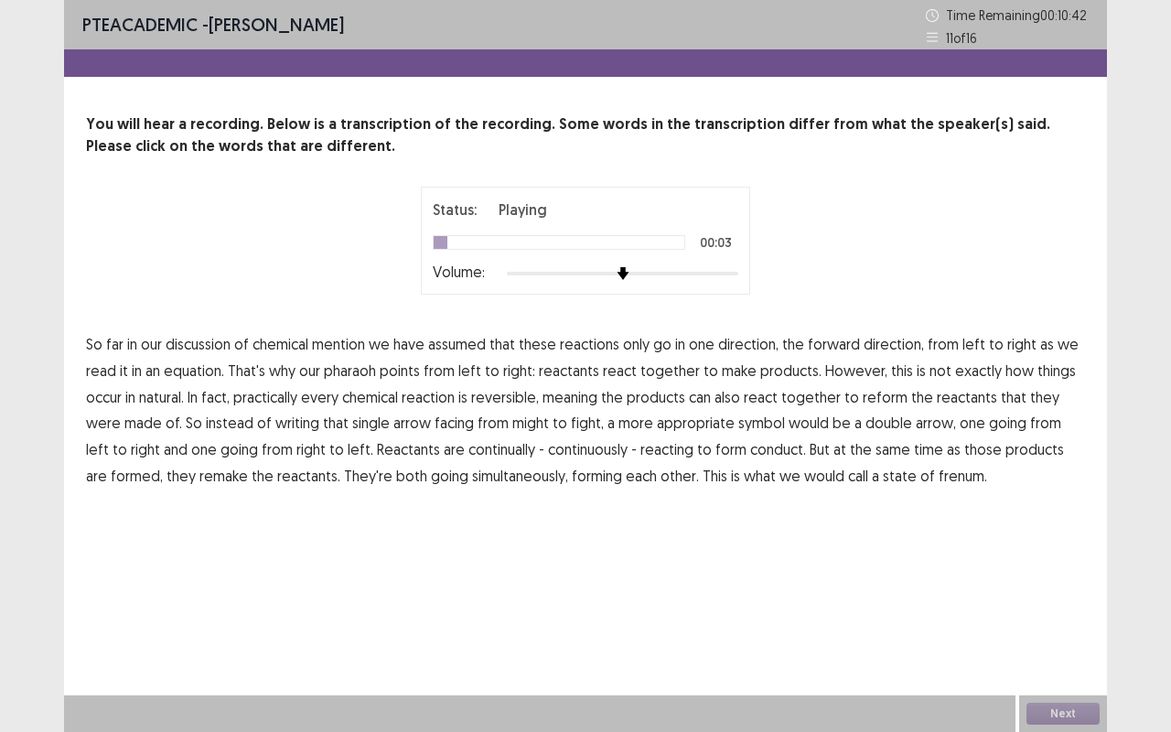
click at [345, 345] on span "mention" at bounding box center [338, 344] width 53 height 22
click at [342, 371] on span "pharaoh" at bounding box center [350, 371] width 52 height 22
click at [166, 403] on span "natural." at bounding box center [161, 397] width 45 height 22
click at [512, 428] on span "might" at bounding box center [530, 423] width 37 height 22
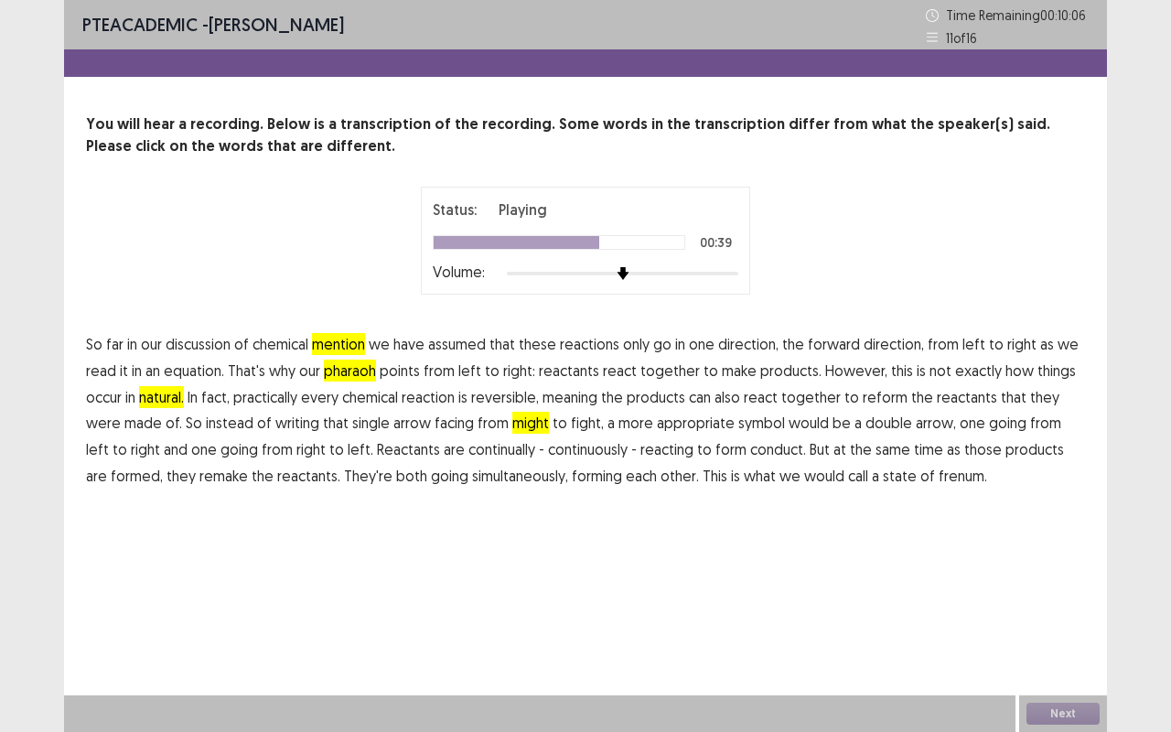
click at [571, 421] on span "fight," at bounding box center [587, 423] width 33 height 22
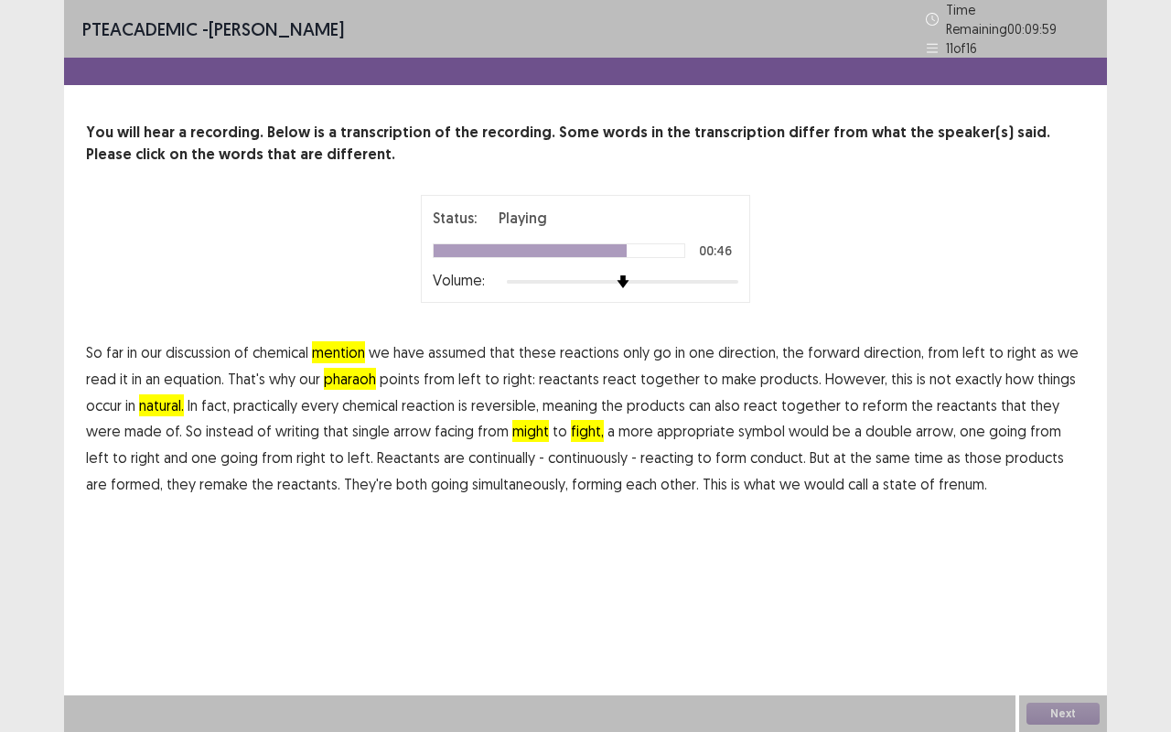
click at [750, 454] on span "conduct." at bounding box center [778, 457] width 56 height 22
click at [939, 478] on span "frenum." at bounding box center [963, 484] width 48 height 22
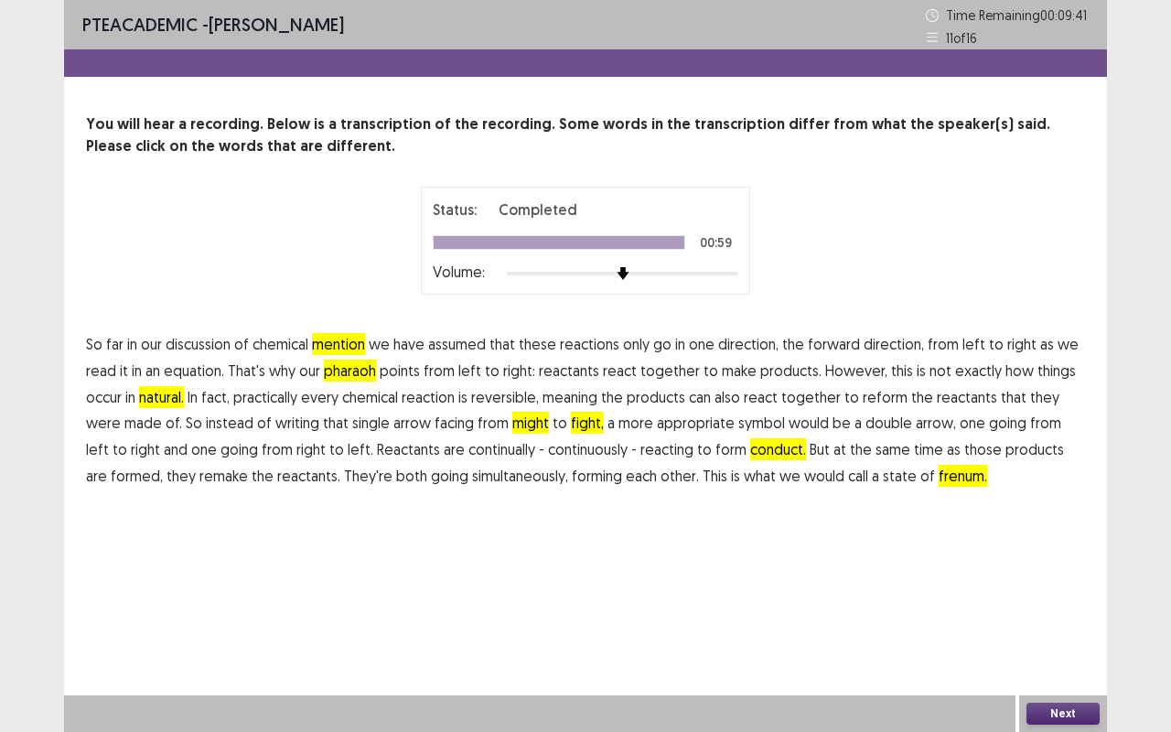
click at [1057, 616] on button "Next" at bounding box center [1062, 714] width 73 height 22
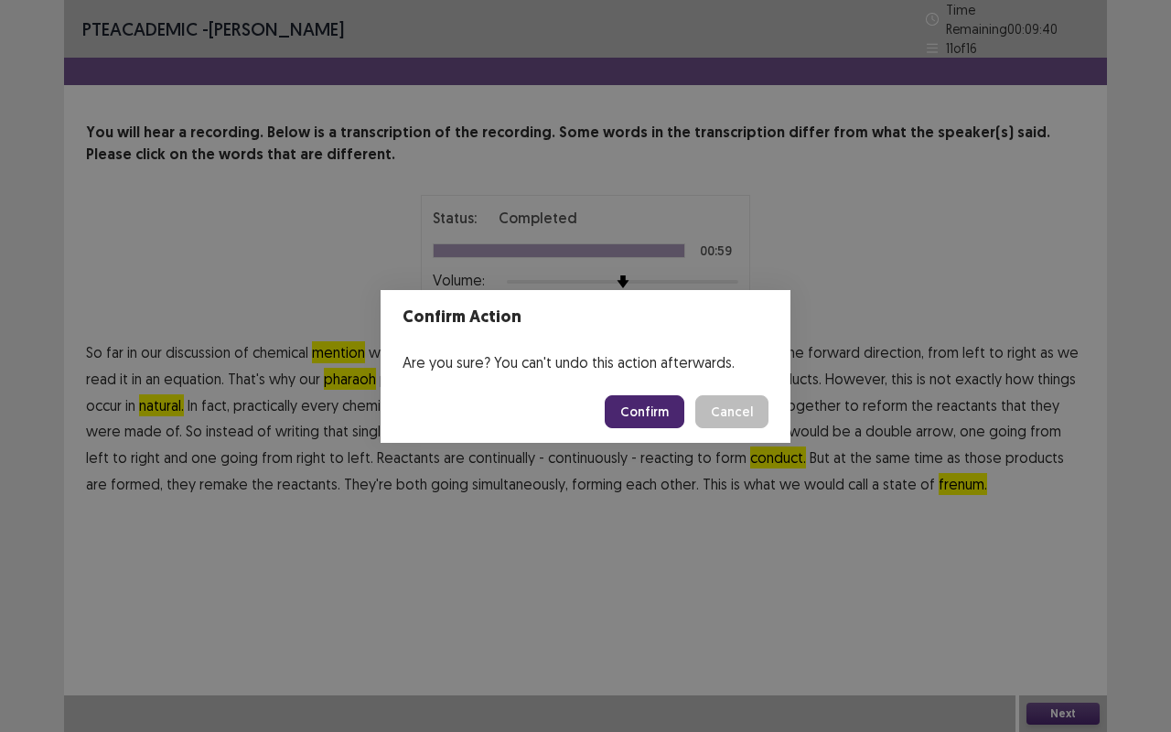
click at [664, 406] on button "Confirm" at bounding box center [645, 411] width 80 height 33
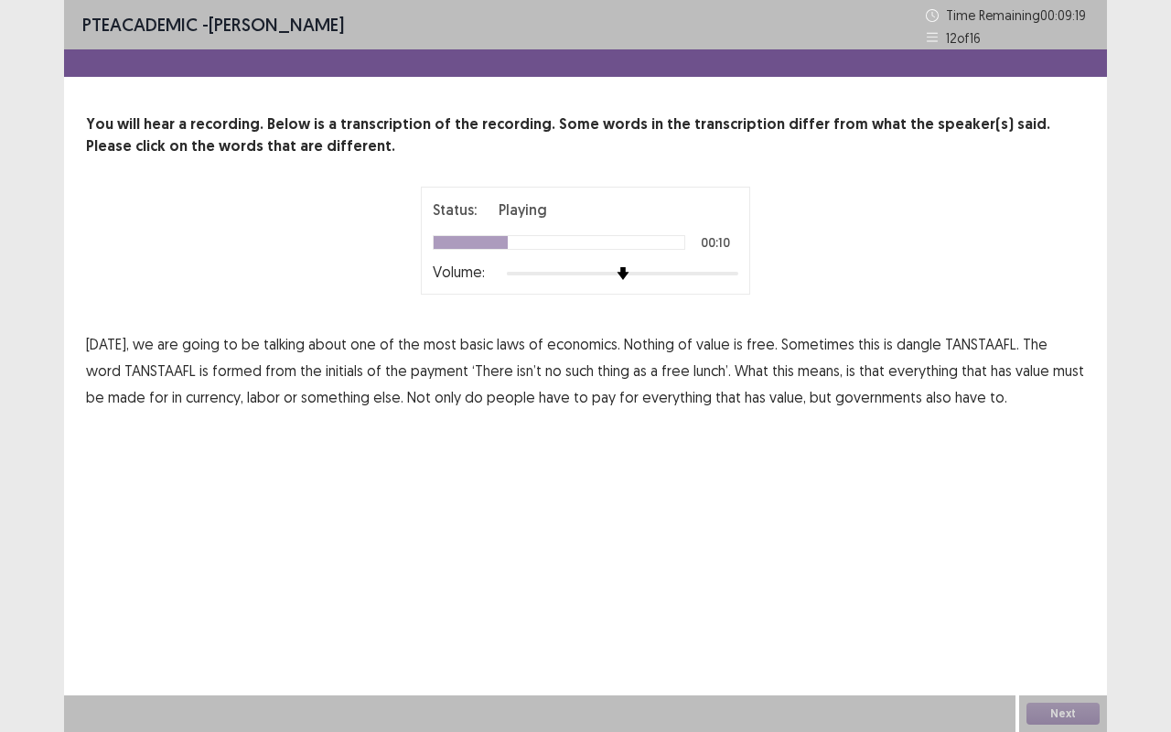
click at [909, 348] on span "dangle" at bounding box center [919, 344] width 45 height 22
click at [411, 371] on span "payment" at bounding box center [440, 371] width 58 height 22
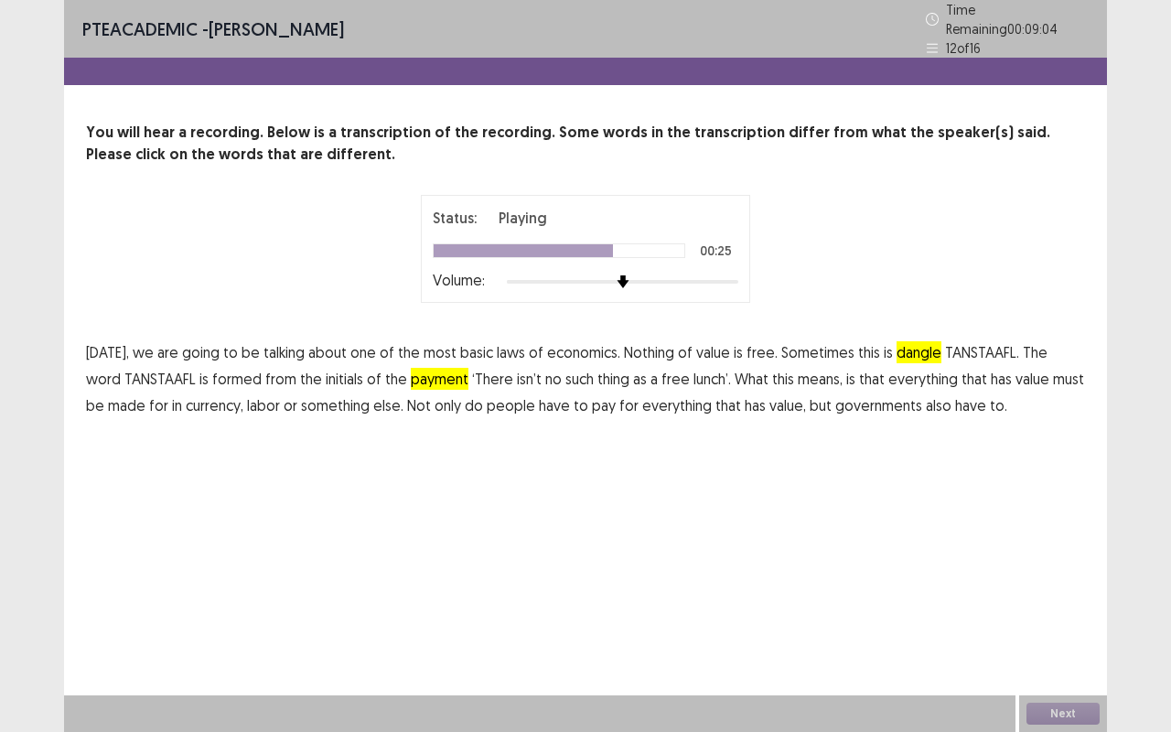
click at [109, 401] on span "made" at bounding box center [127, 405] width 38 height 22
click at [1065, 616] on button "Next" at bounding box center [1062, 714] width 73 height 22
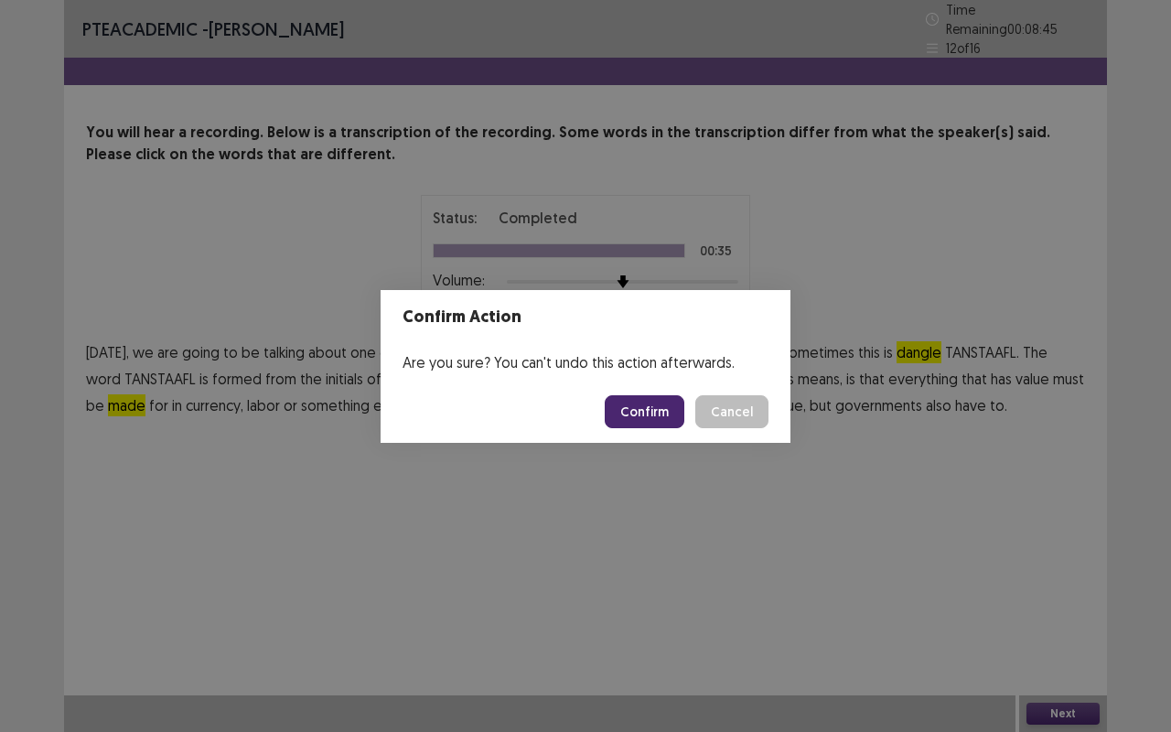
click at [668, 416] on button "Confirm" at bounding box center [645, 411] width 80 height 33
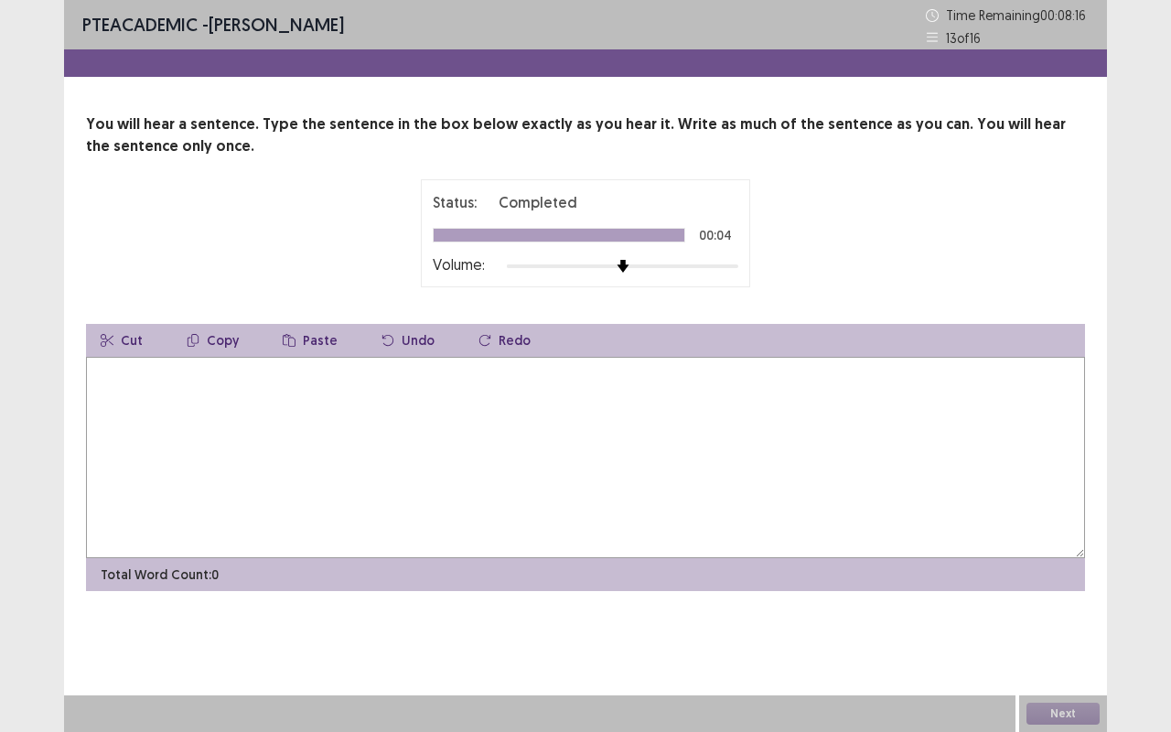
click at [292, 432] on textarea at bounding box center [585, 457] width 999 height 201
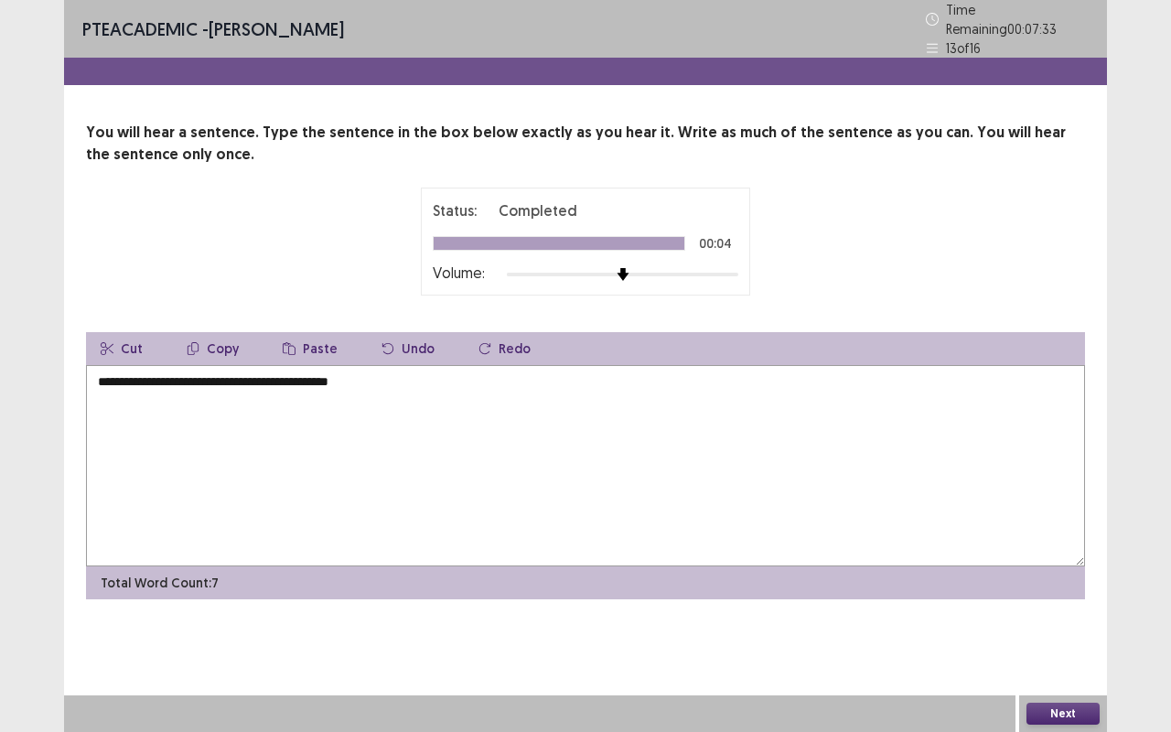
type textarea "**********"
click at [1059, 616] on button "Next" at bounding box center [1062, 714] width 73 height 22
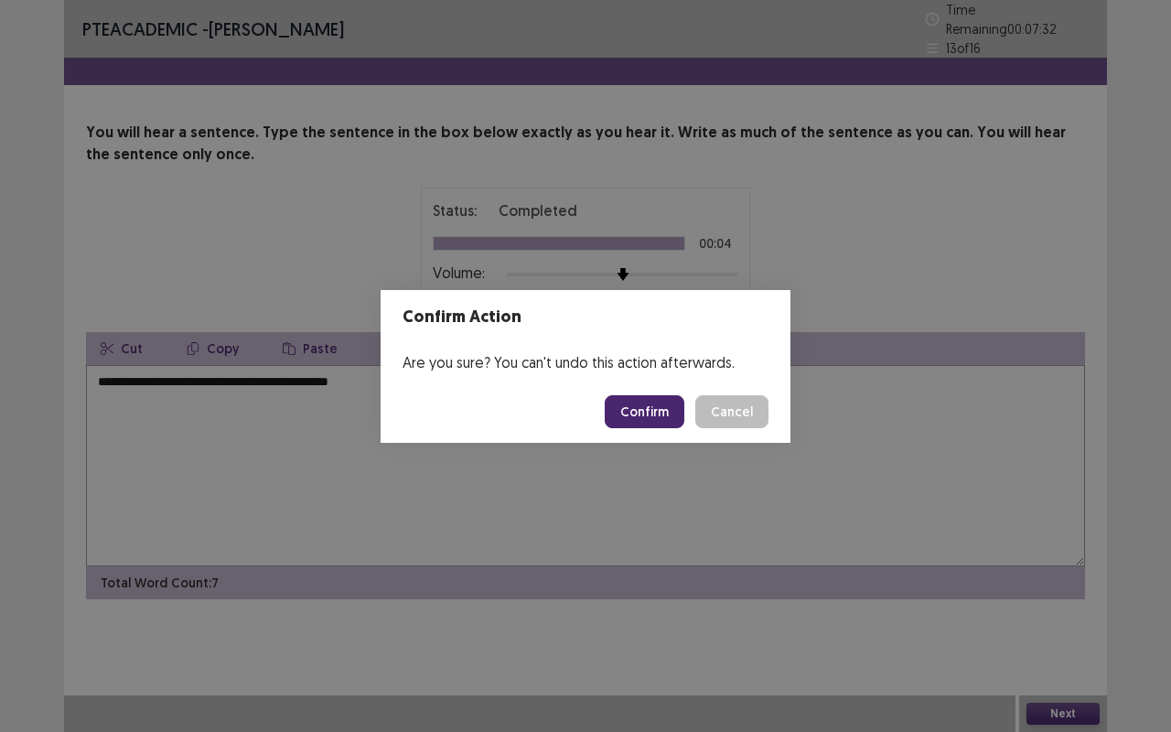
click at [668, 406] on button "Confirm" at bounding box center [645, 411] width 80 height 33
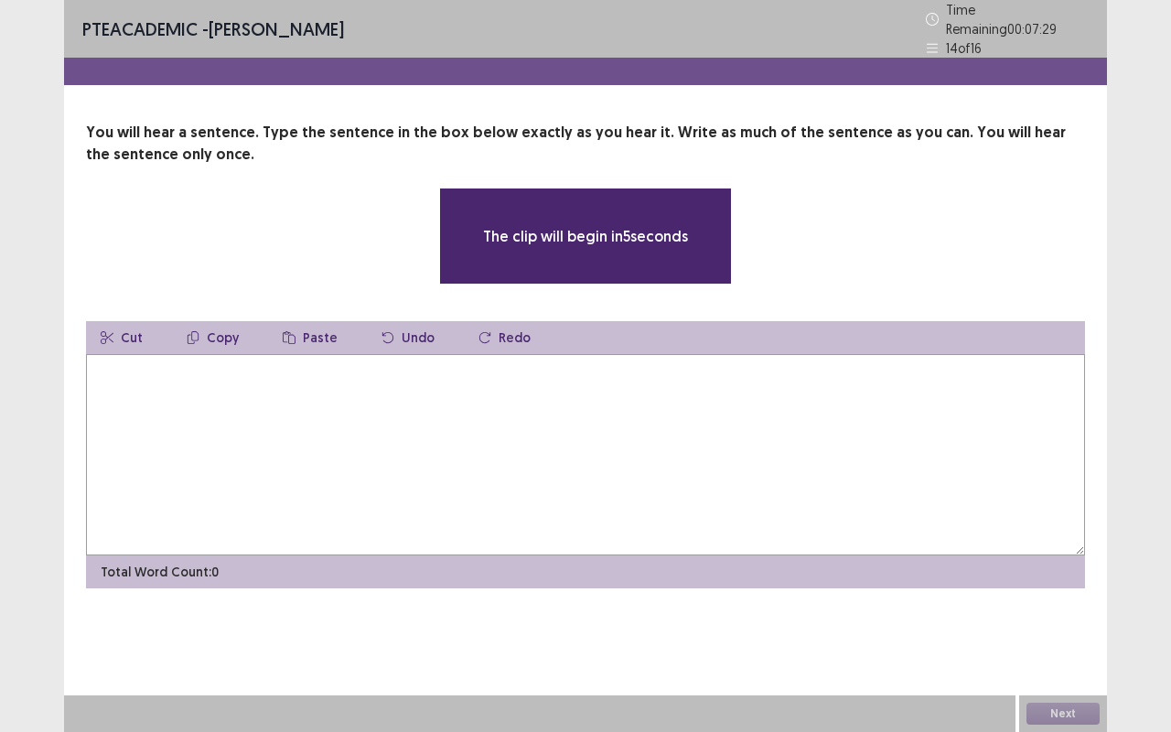
click at [668, 406] on textarea at bounding box center [585, 454] width 999 height 201
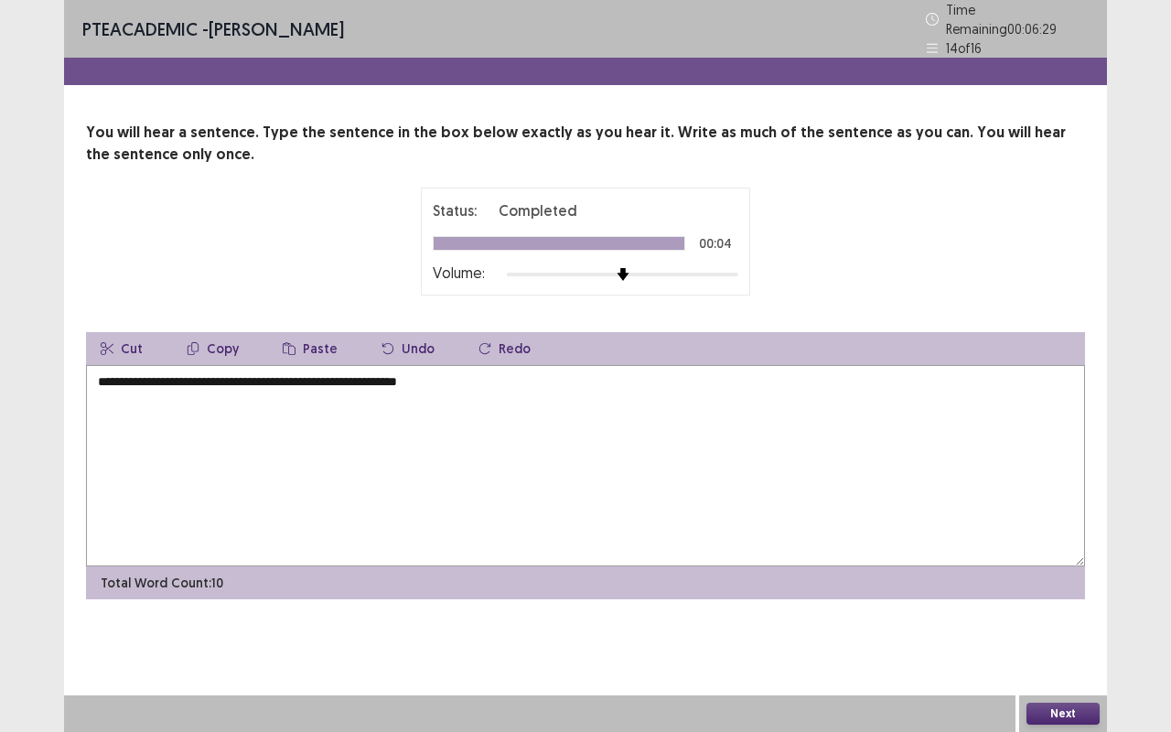
click at [381, 379] on textarea "**********" at bounding box center [585, 465] width 999 height 201
click at [429, 468] on textarea "**********" at bounding box center [585, 465] width 999 height 201
click at [496, 463] on textarea "**********" at bounding box center [585, 465] width 999 height 201
type textarea "**********"
click at [1041, 616] on button "Next" at bounding box center [1062, 714] width 73 height 22
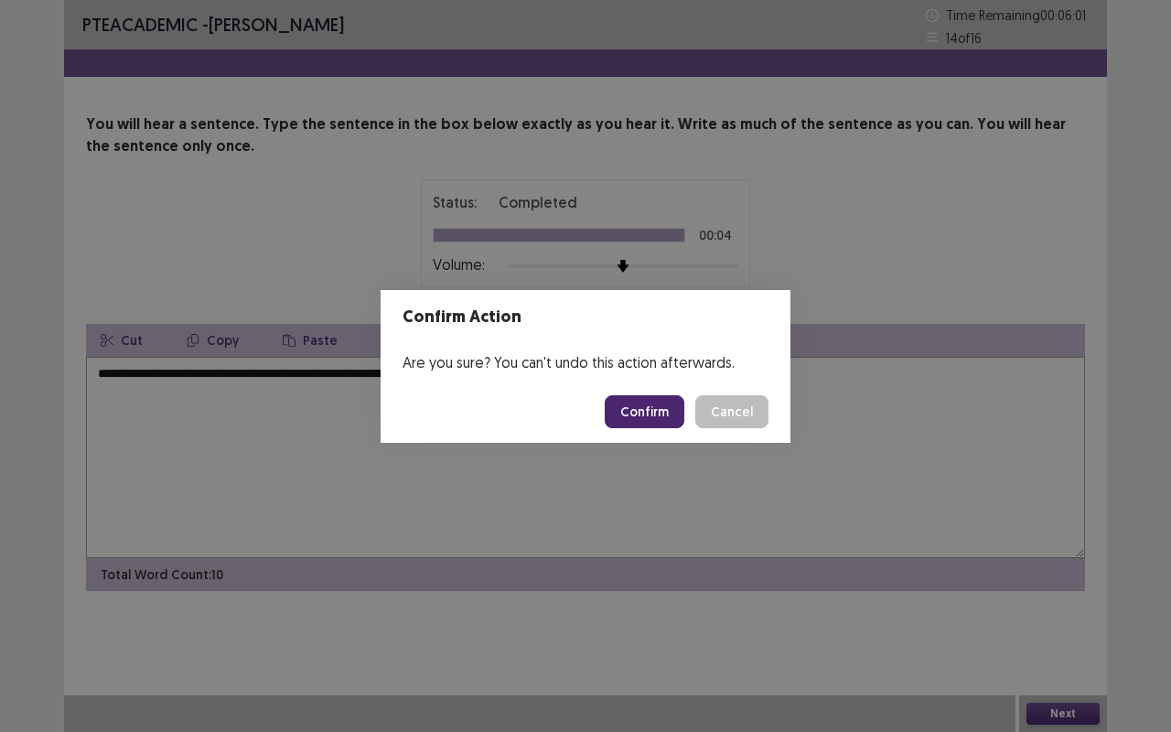
click at [647, 407] on button "Confirm" at bounding box center [645, 411] width 80 height 33
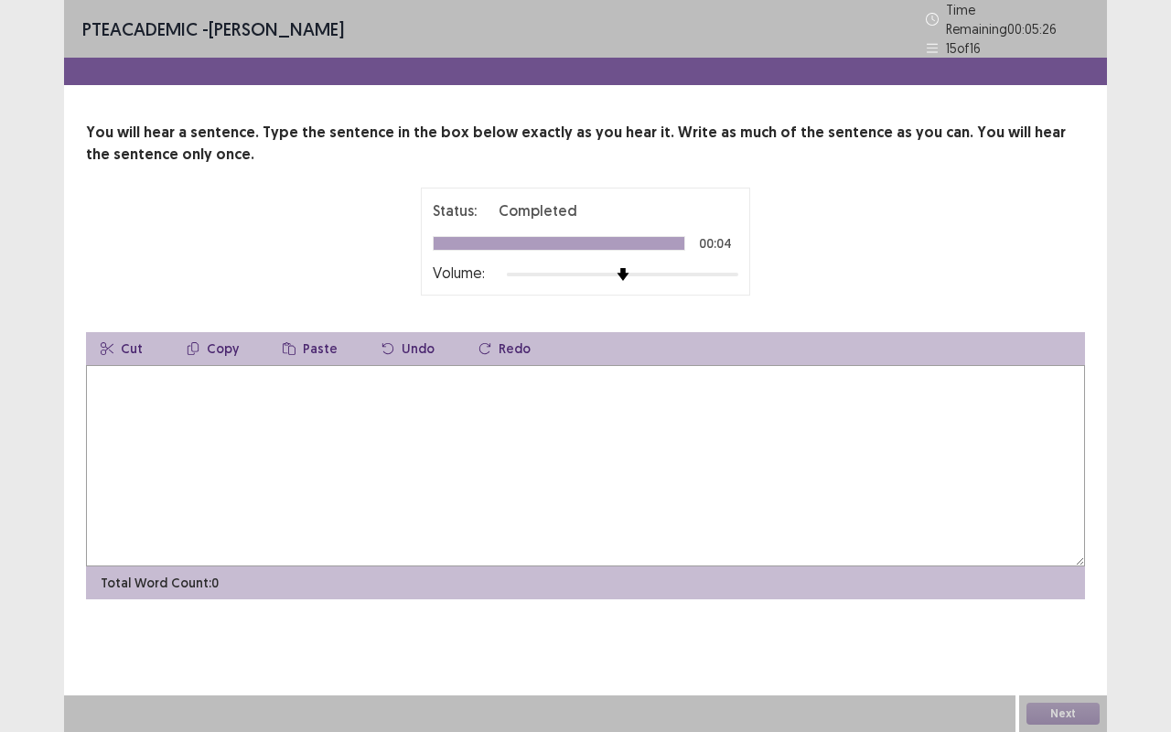
click at [647, 407] on textarea at bounding box center [585, 465] width 999 height 201
click at [150, 373] on textarea "**********" at bounding box center [585, 465] width 999 height 201
type textarea "**********"
click at [1041, 616] on button "Next" at bounding box center [1062, 714] width 73 height 22
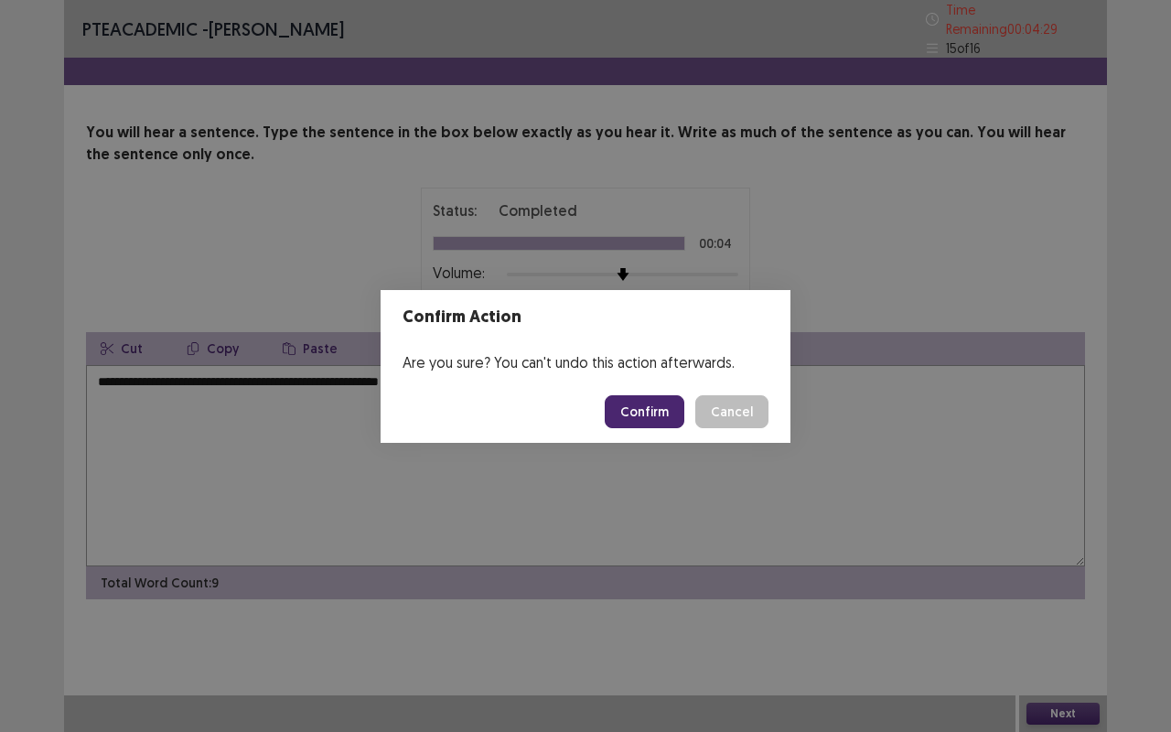
click at [659, 415] on button "Confirm" at bounding box center [645, 411] width 80 height 33
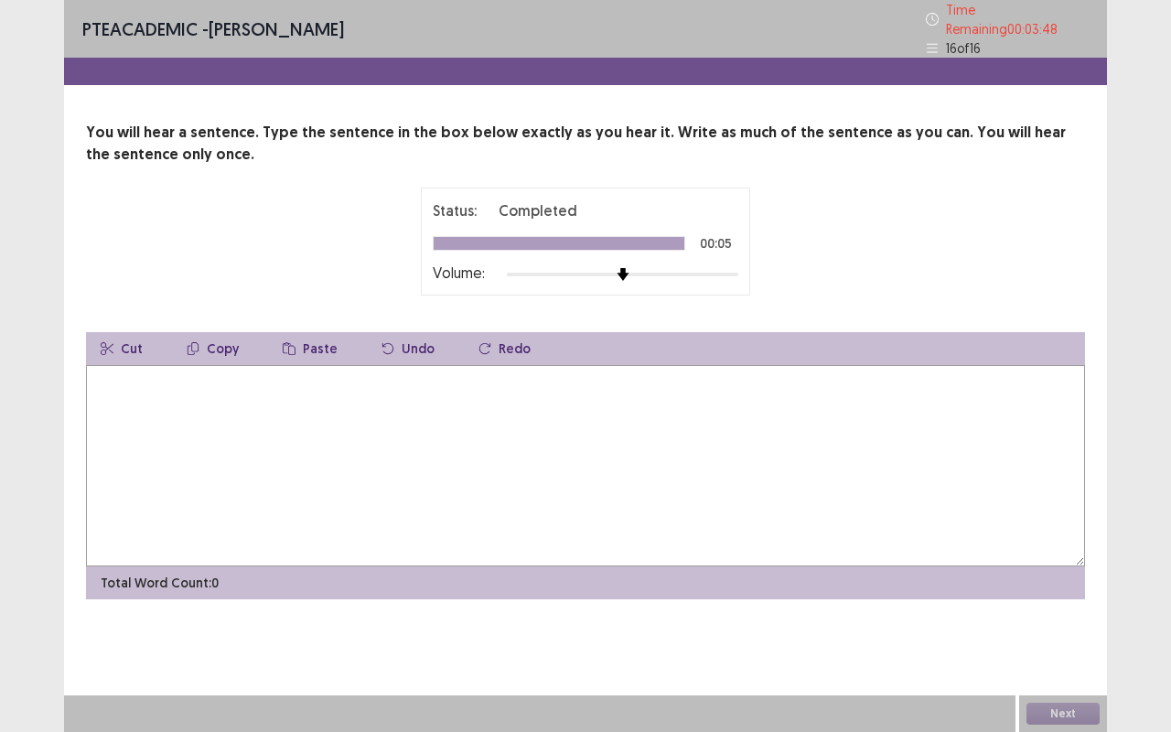
click at [659, 415] on textarea at bounding box center [585, 465] width 999 height 201
type textarea "**********"
click at [1069, 616] on button "Next" at bounding box center [1062, 714] width 73 height 22
